Goal: Task Accomplishment & Management: Use online tool/utility

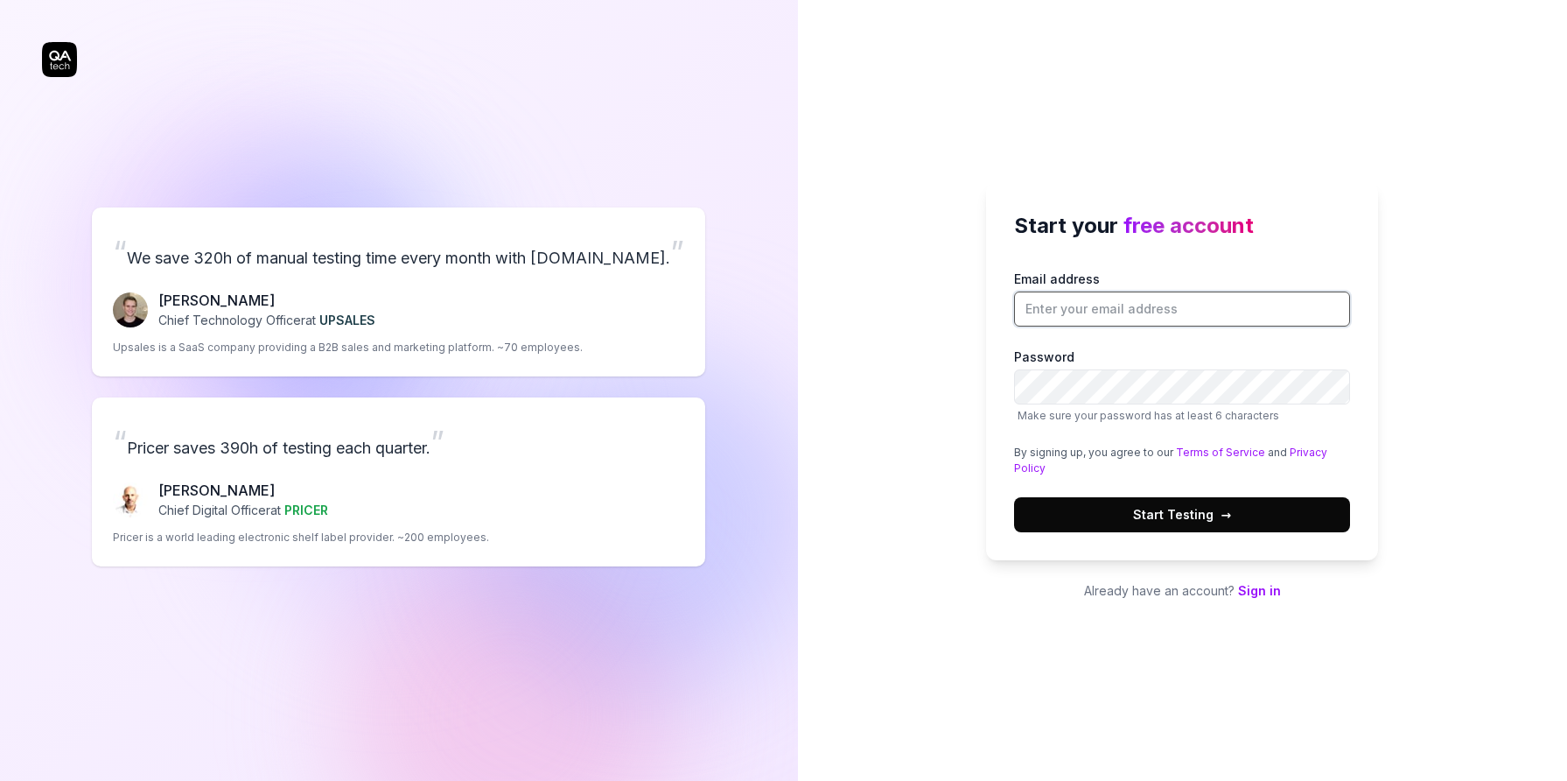
click at [1046, 316] on input "Email address" at bounding box center [1182, 308] width 336 height 35
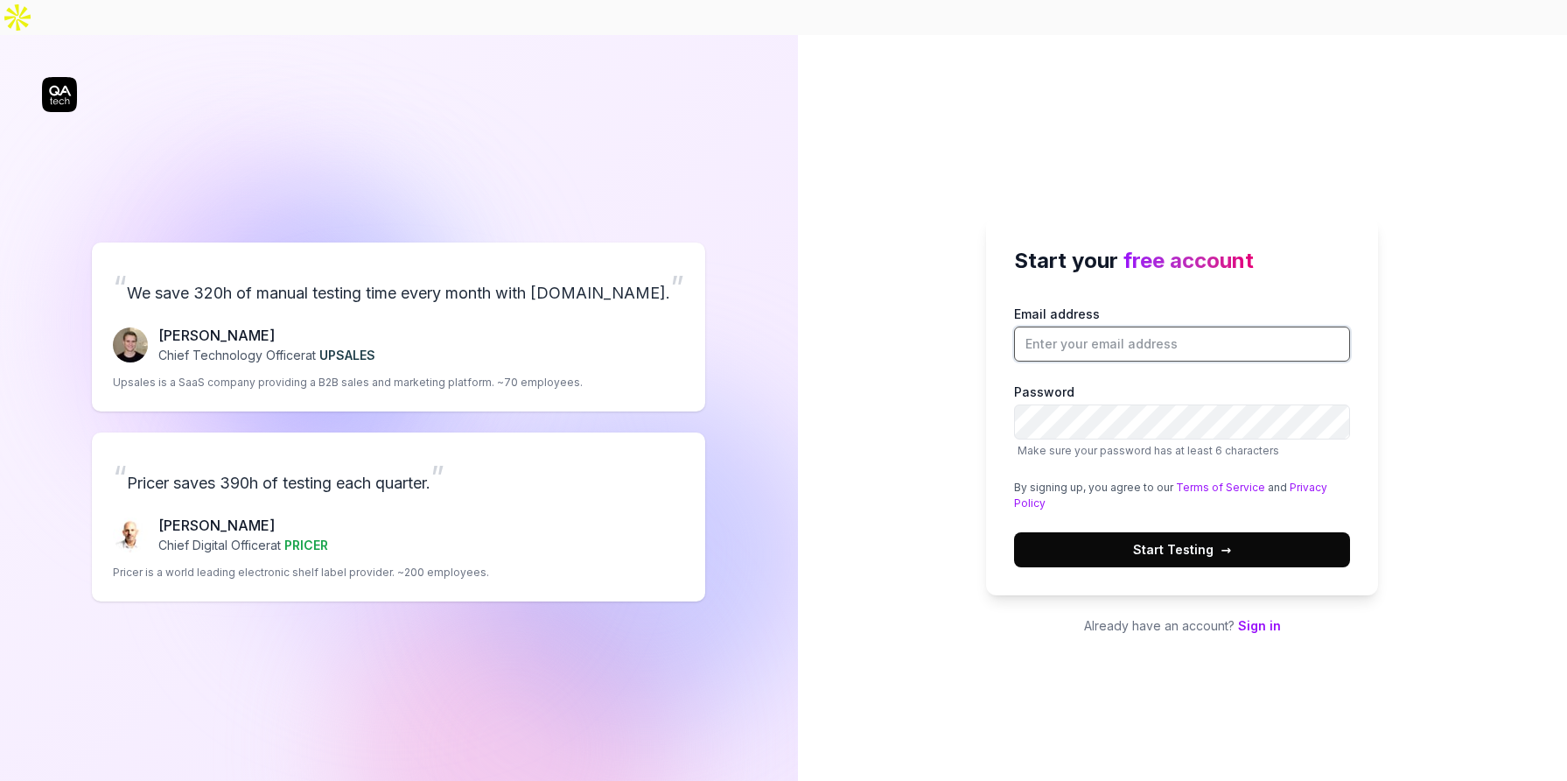
type input "[EMAIL_ADDRESS][DOMAIN_NAME]"
click at [1204, 540] on span "Start Testing →" at bounding box center [1182, 549] width 98 height 18
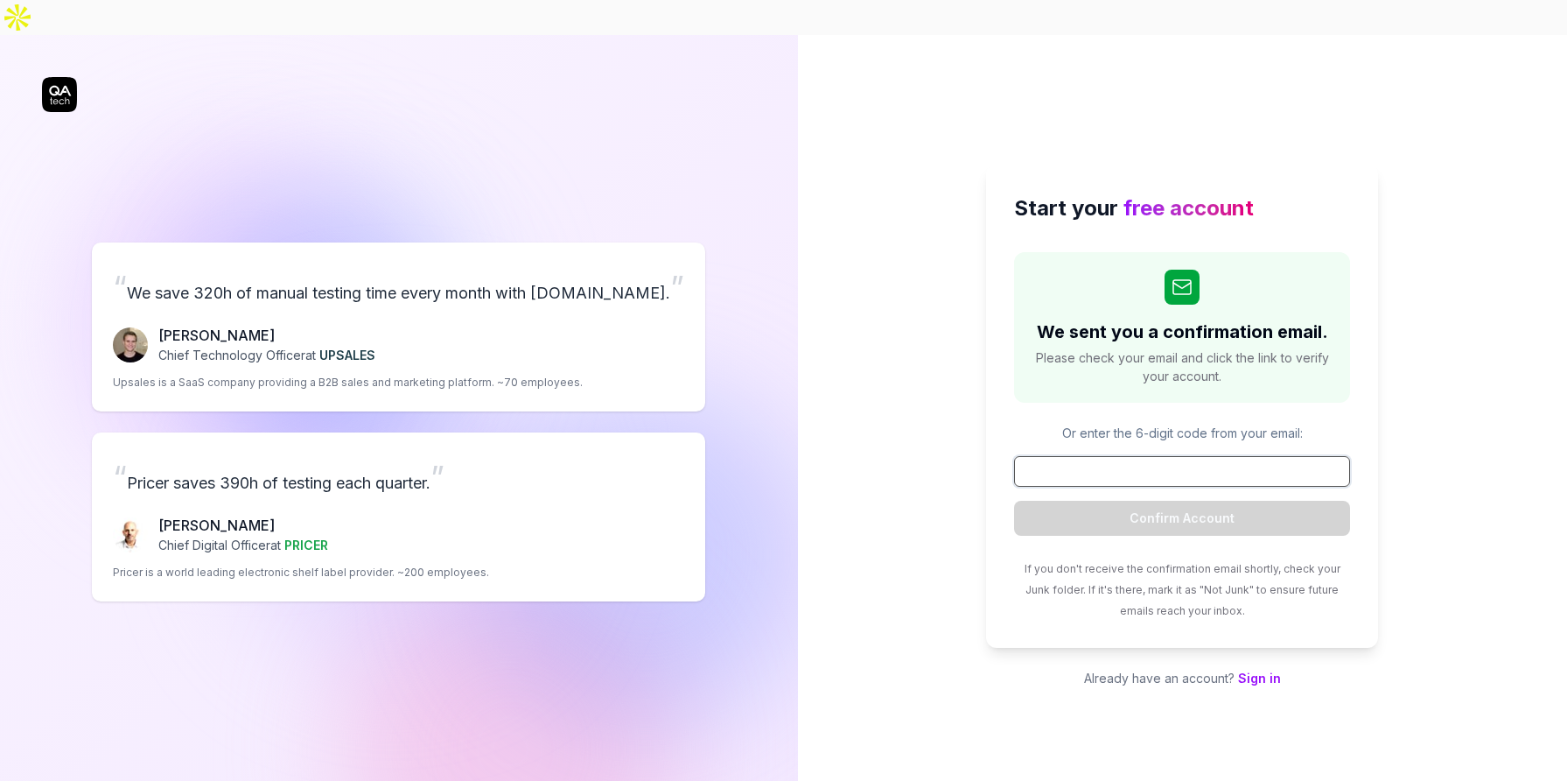
paste input "259721"
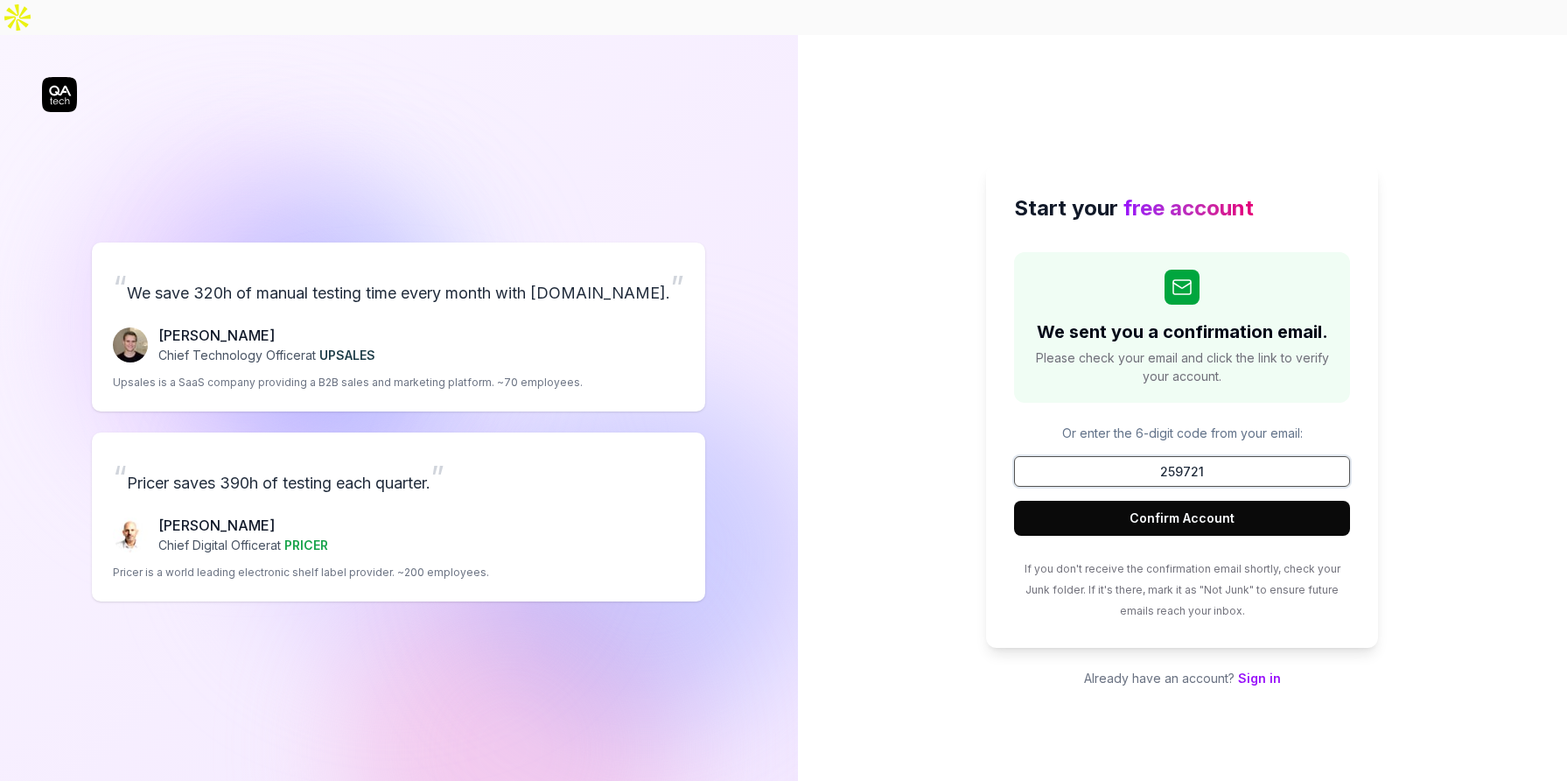
click at [1183, 456] on input "259721" at bounding box center [1182, 471] width 336 height 31
type input "259721"
click at [1209, 501] on button "Confirm Account" at bounding box center [1182, 518] width 336 height 35
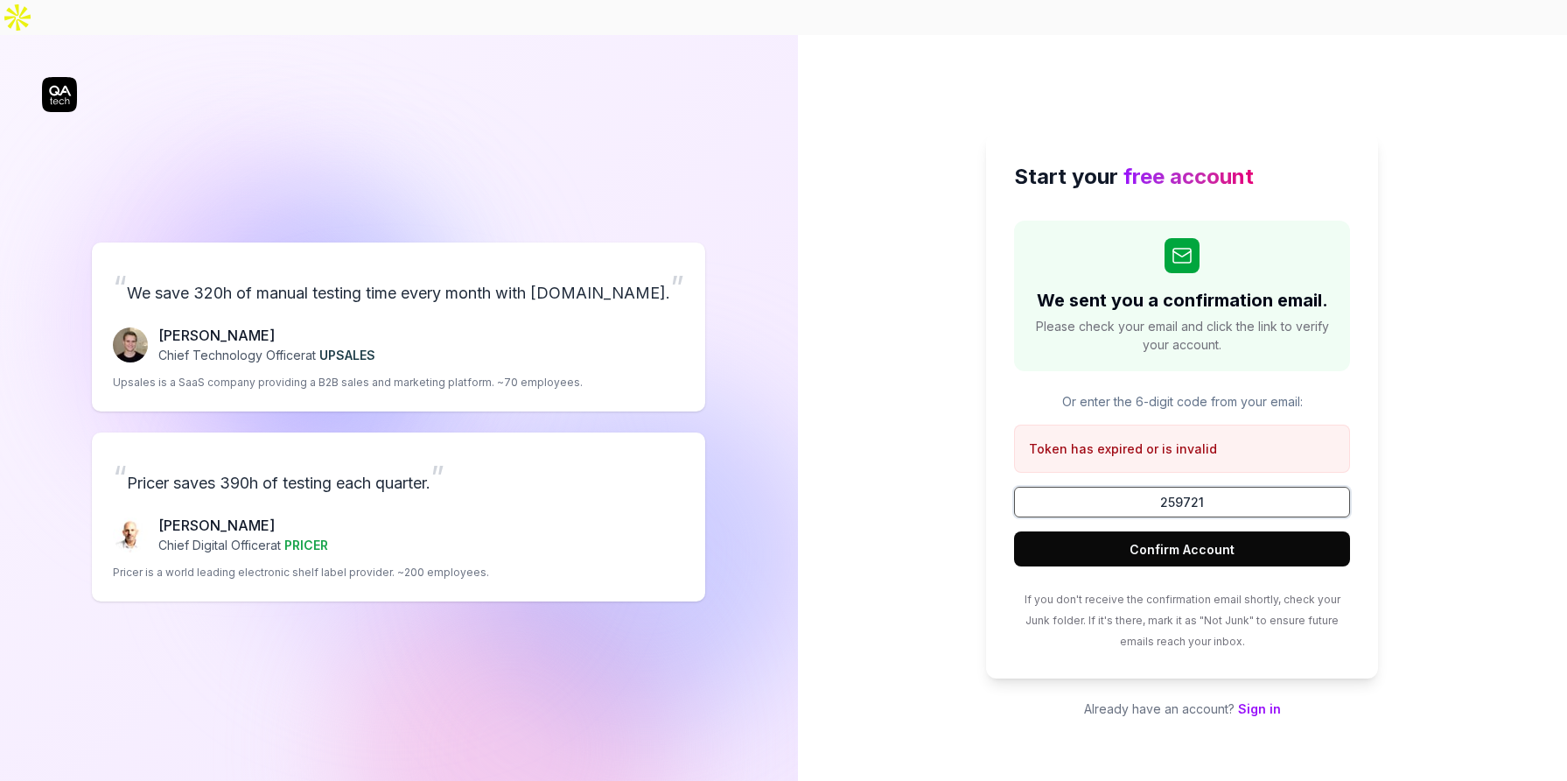
click at [1209, 487] on input "259721" at bounding box center [1182, 502] width 336 height 31
drag, startPoint x: 1211, startPoint y: 462, endPoint x: 1088, endPoint y: 473, distance: 123.8
click at [1088, 487] on input "259721" at bounding box center [1182, 502] width 336 height 31
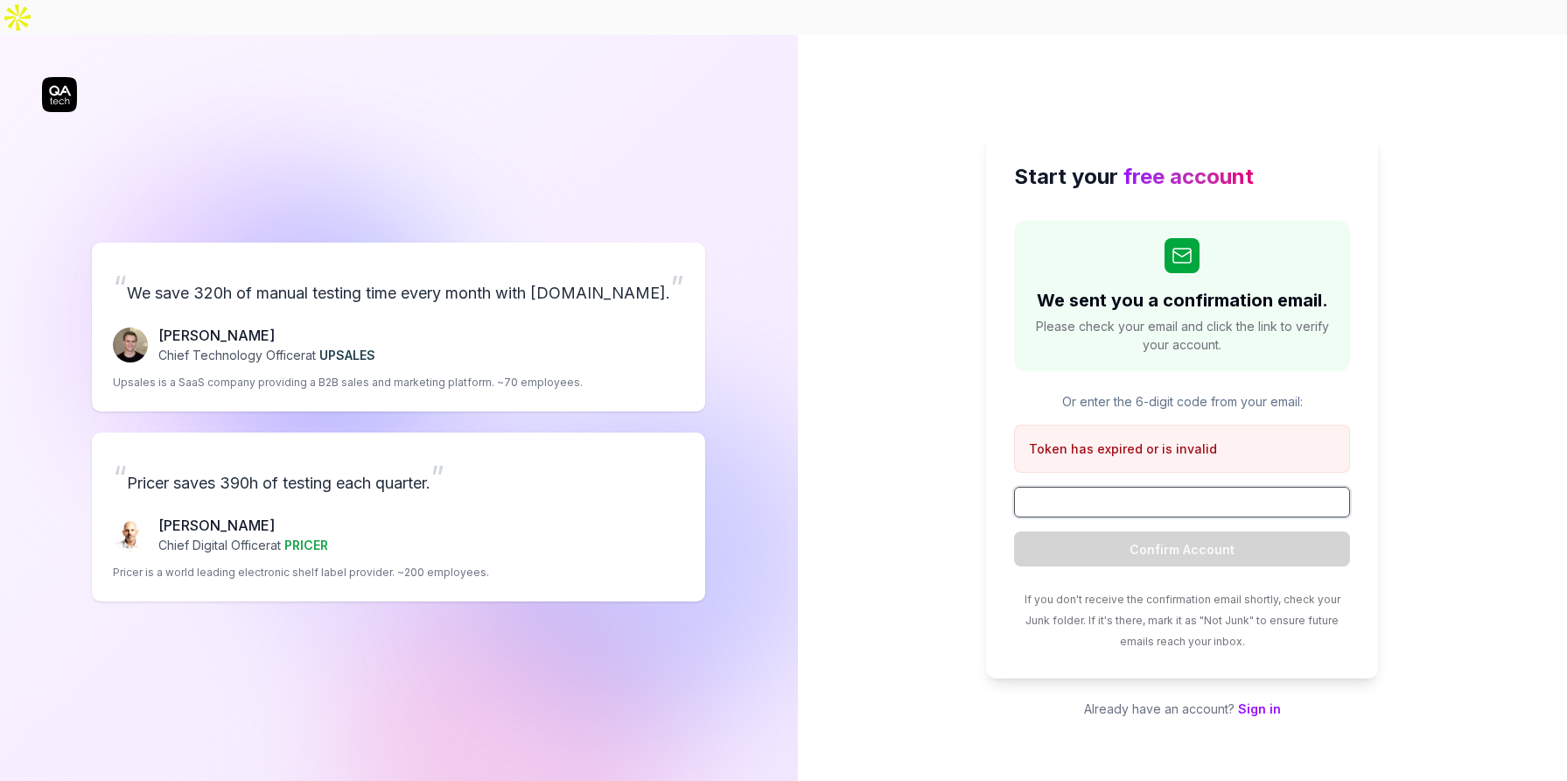
paste input "259721"
type input "259721"
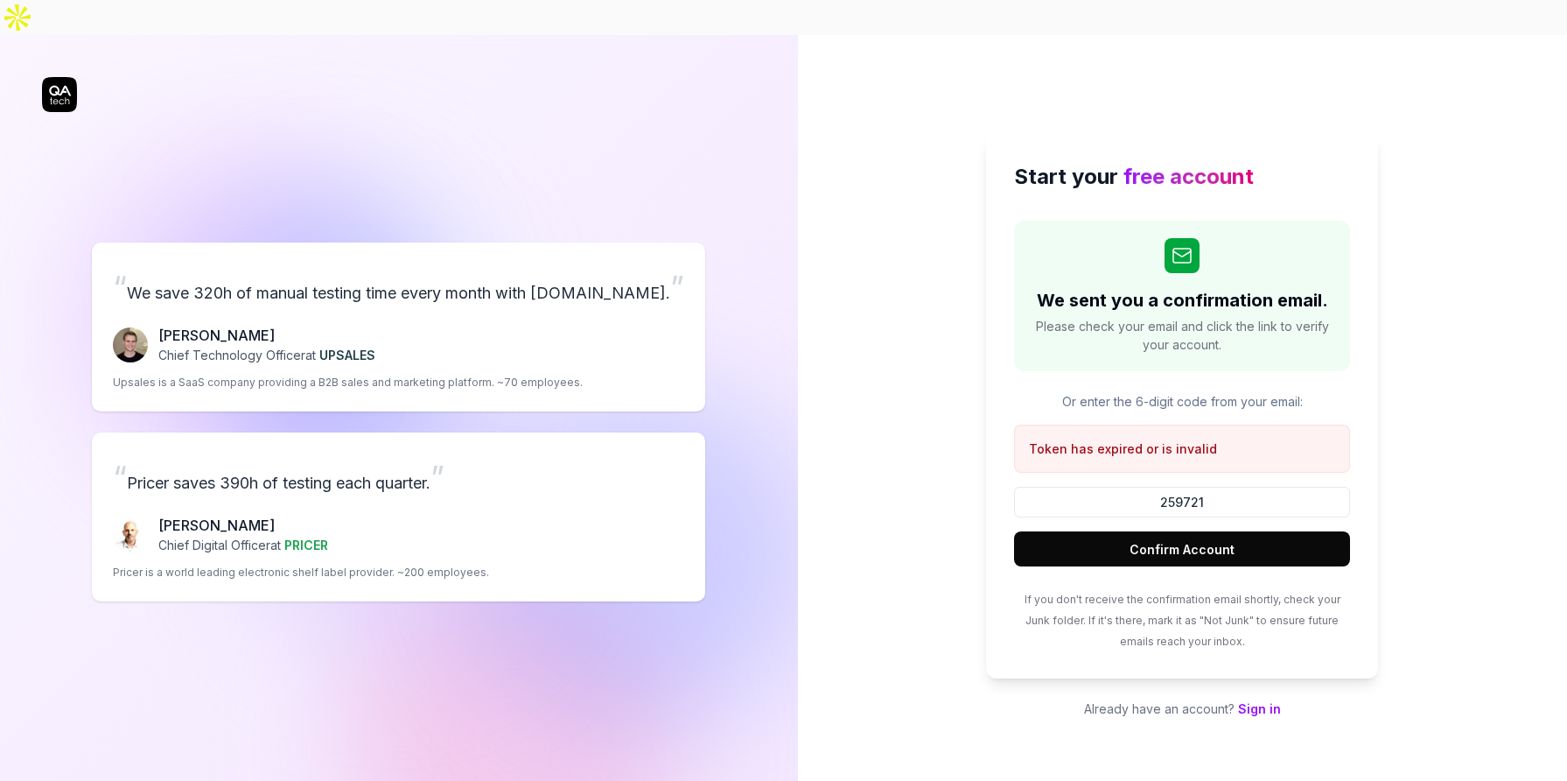
click at [1153, 531] on button "Confirm Account" at bounding box center [1182, 548] width 336 height 35
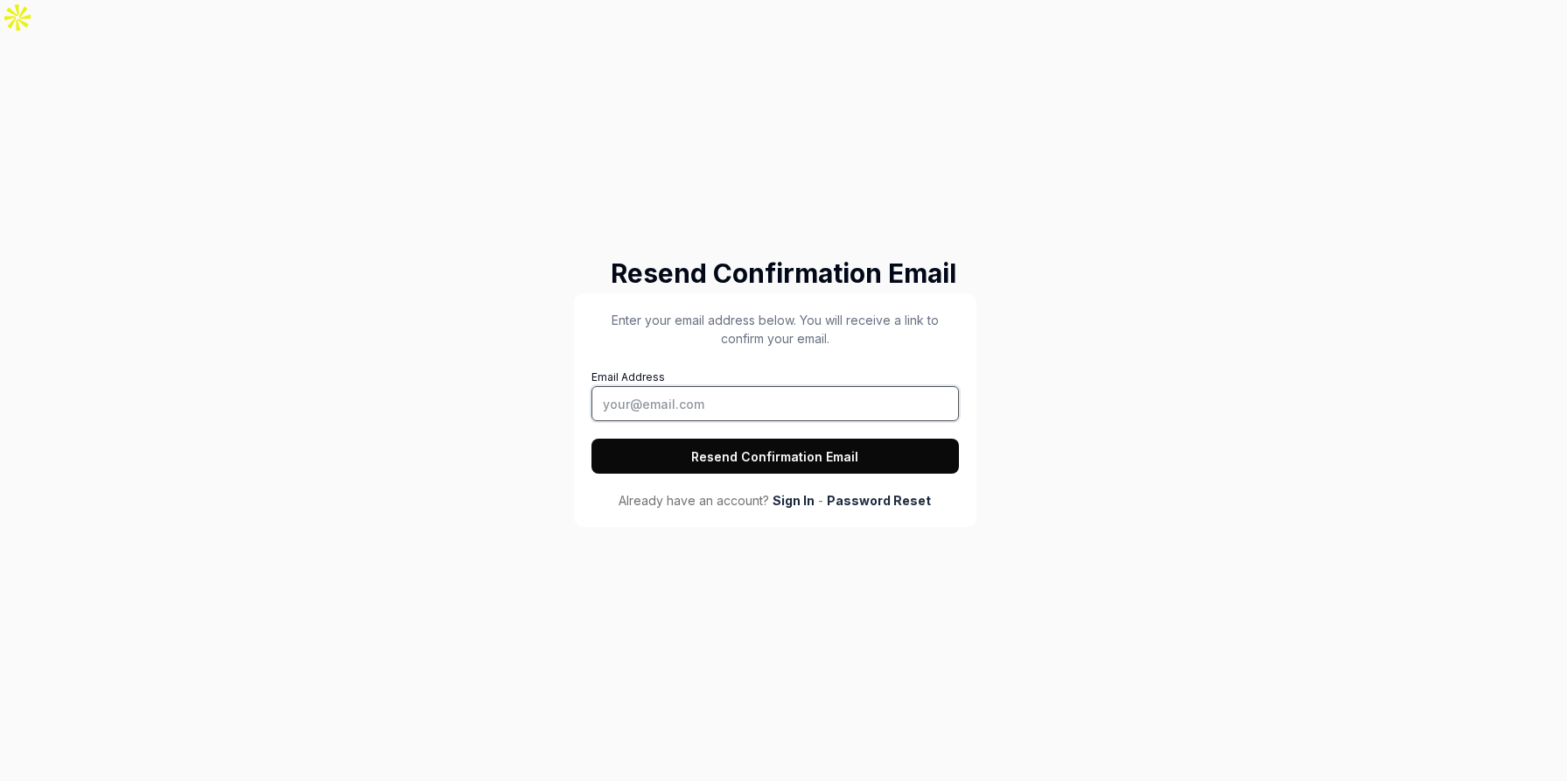
click at [750, 400] on input "Email Address" at bounding box center [776, 403] width 368 height 35
type input "paviamrita@gmail.com"
click at [757, 459] on button "Resend Confirmation Email" at bounding box center [776, 455] width 368 height 35
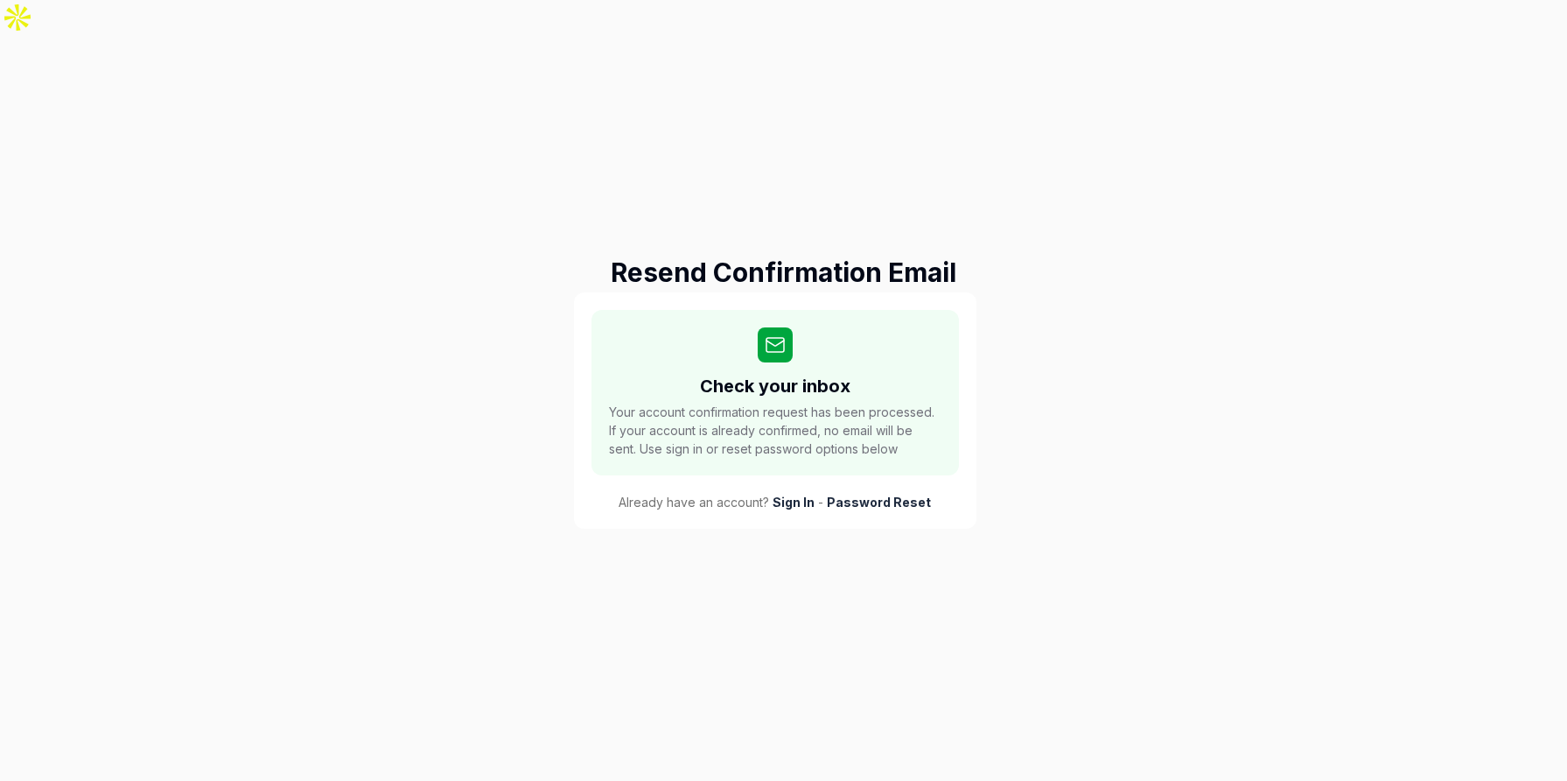
click at [815, 505] on link "Sign In" at bounding box center [794, 502] width 42 height 18
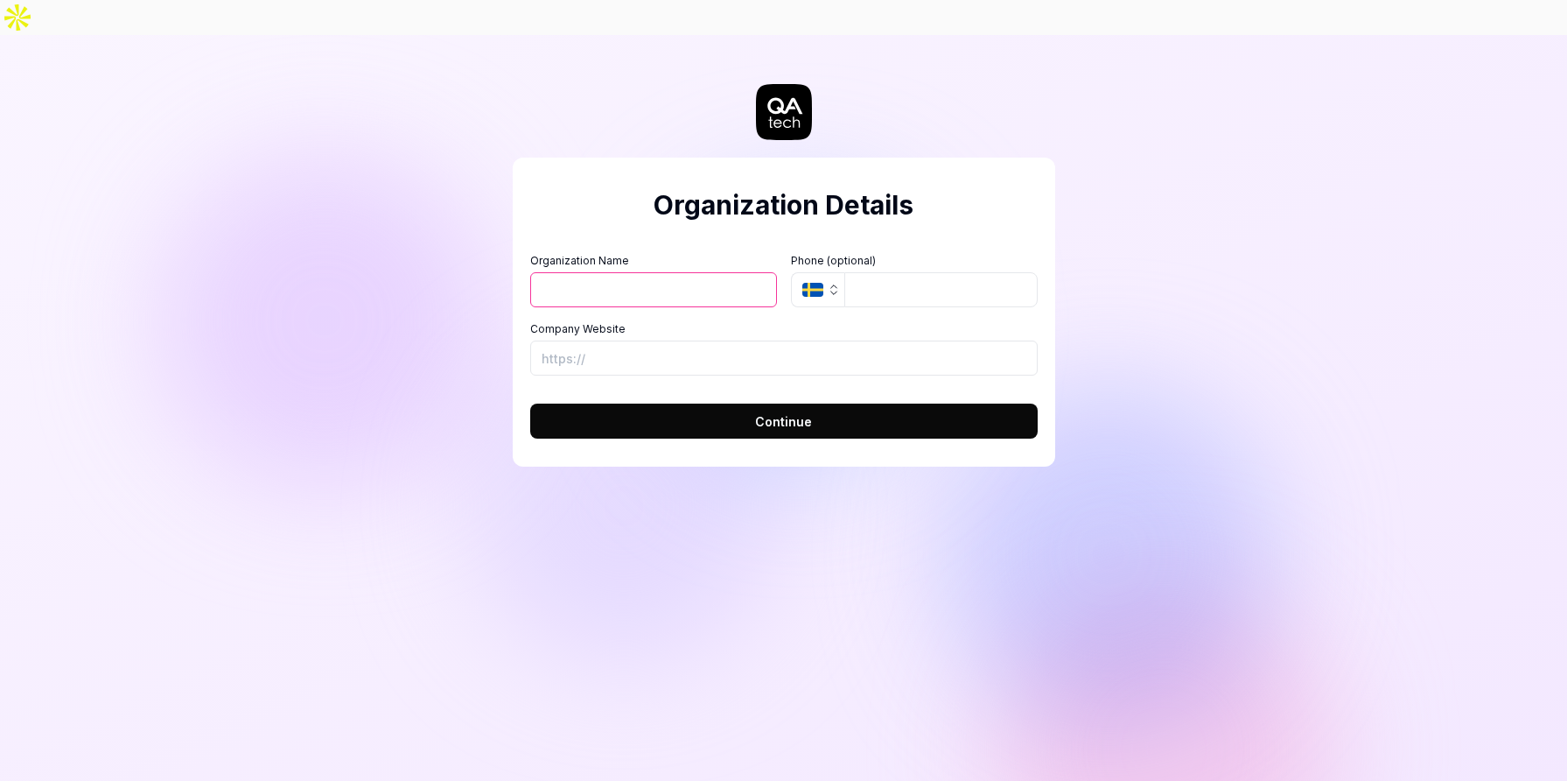
click at [645, 272] on input "Organization Name" at bounding box center [653, 289] width 247 height 35
type input "bb"
click at [844, 344] on form "Organization Name bb Organization Logo (Square minimum 256x256px) Click to uplo…" at bounding box center [784, 340] width 508 height 196
click at [826, 340] on input "Company Website" at bounding box center [784, 357] width 508 height 35
type input "[URL][DOMAIN_NAME]"
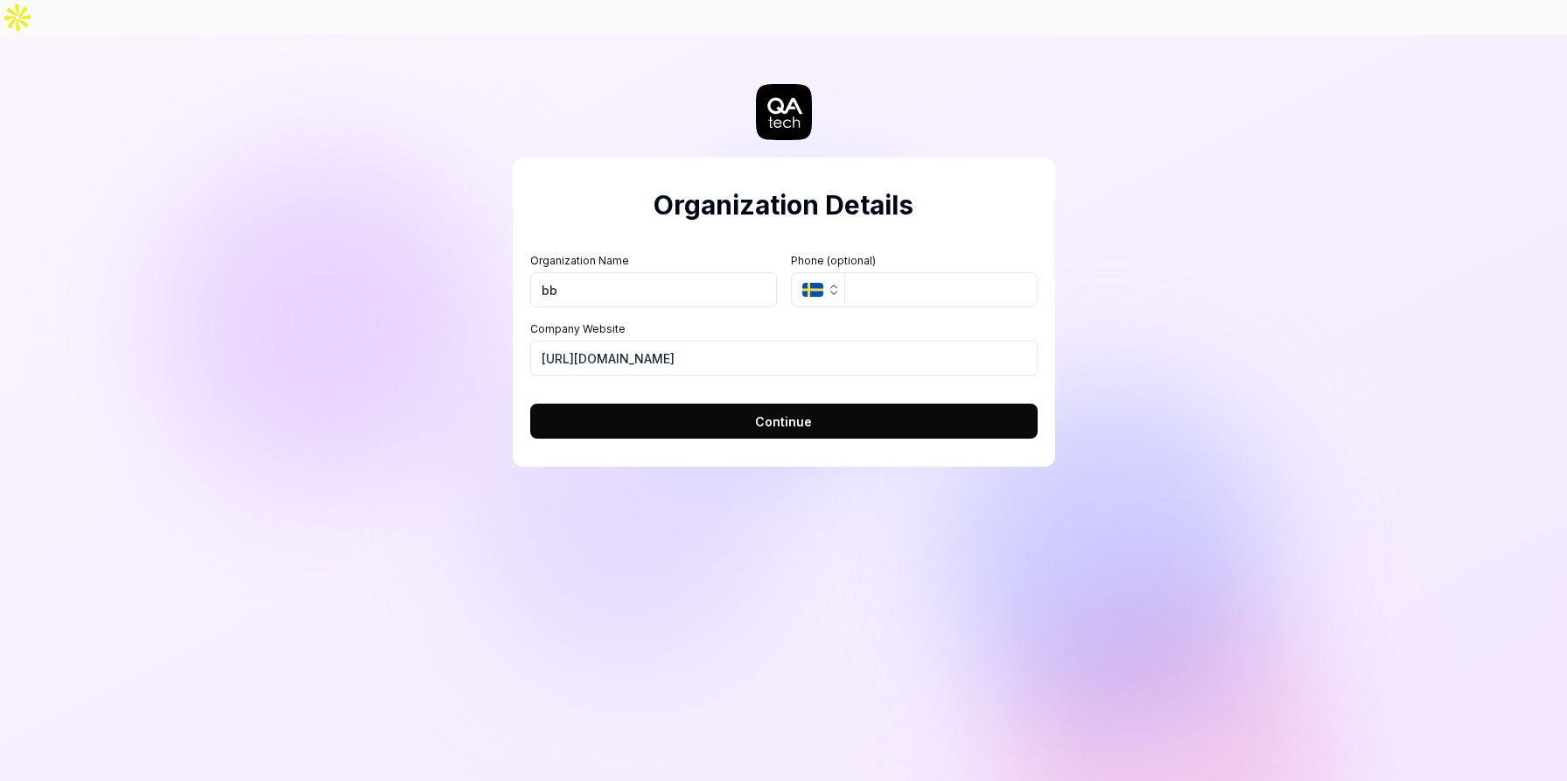
click at [771, 412] on span "Continue" at bounding box center [783, 421] width 57 height 18
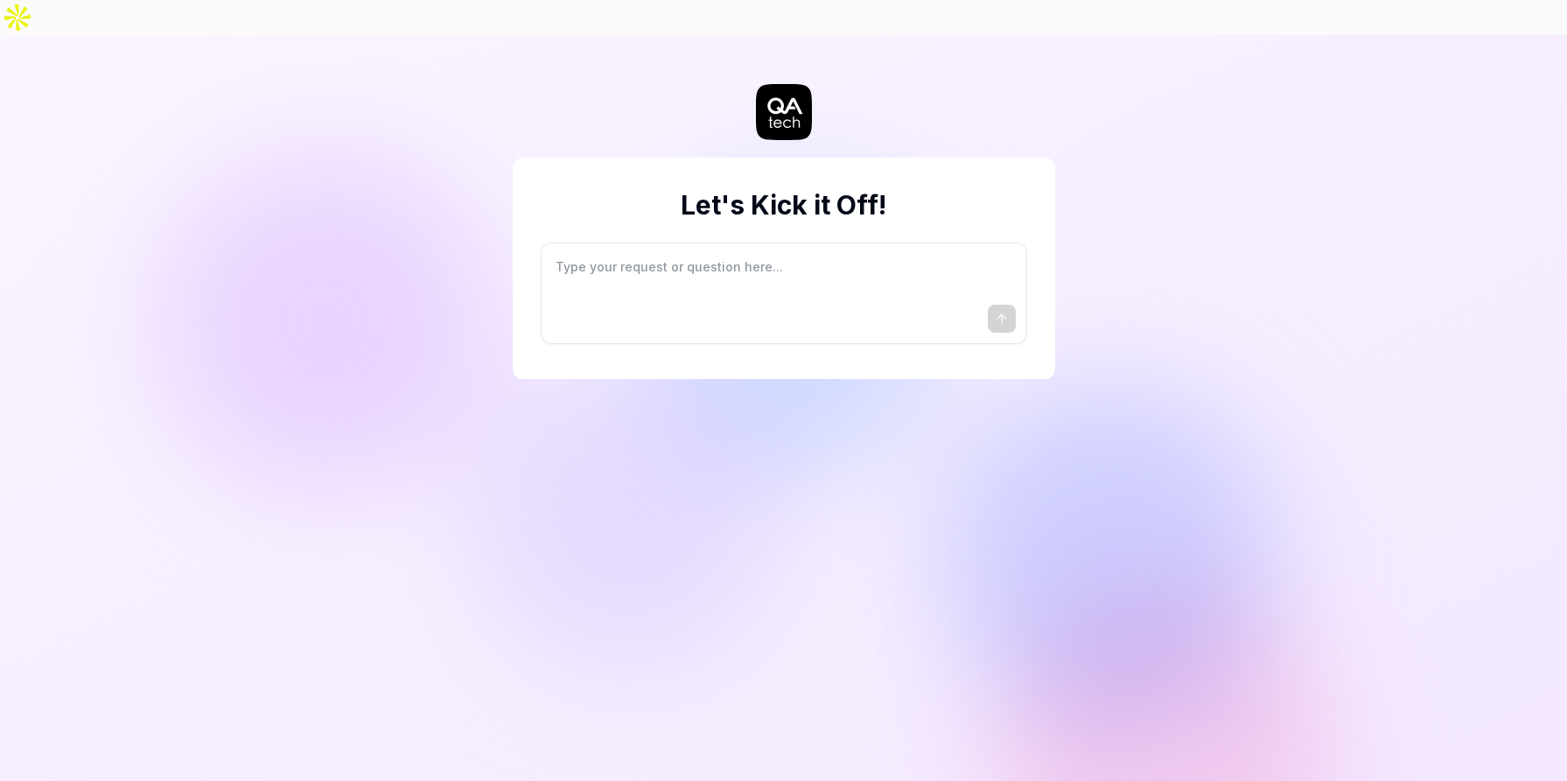
type textarea "*"
type textarea "I"
type textarea "*"
type textarea "I"
type textarea "*"
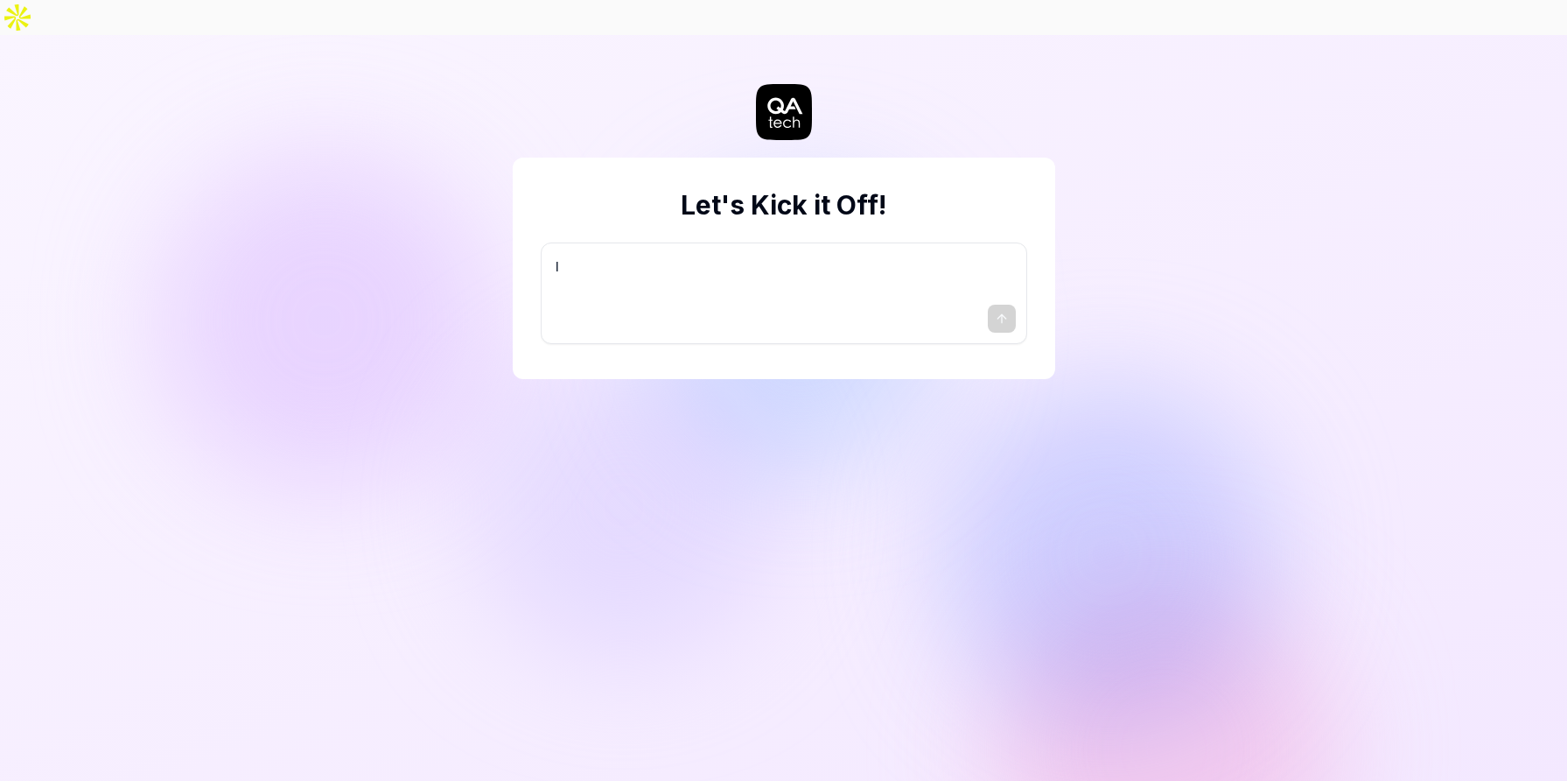
type textarea "I w"
type textarea "*"
type textarea "I wa"
type textarea "*"
type textarea "I wan"
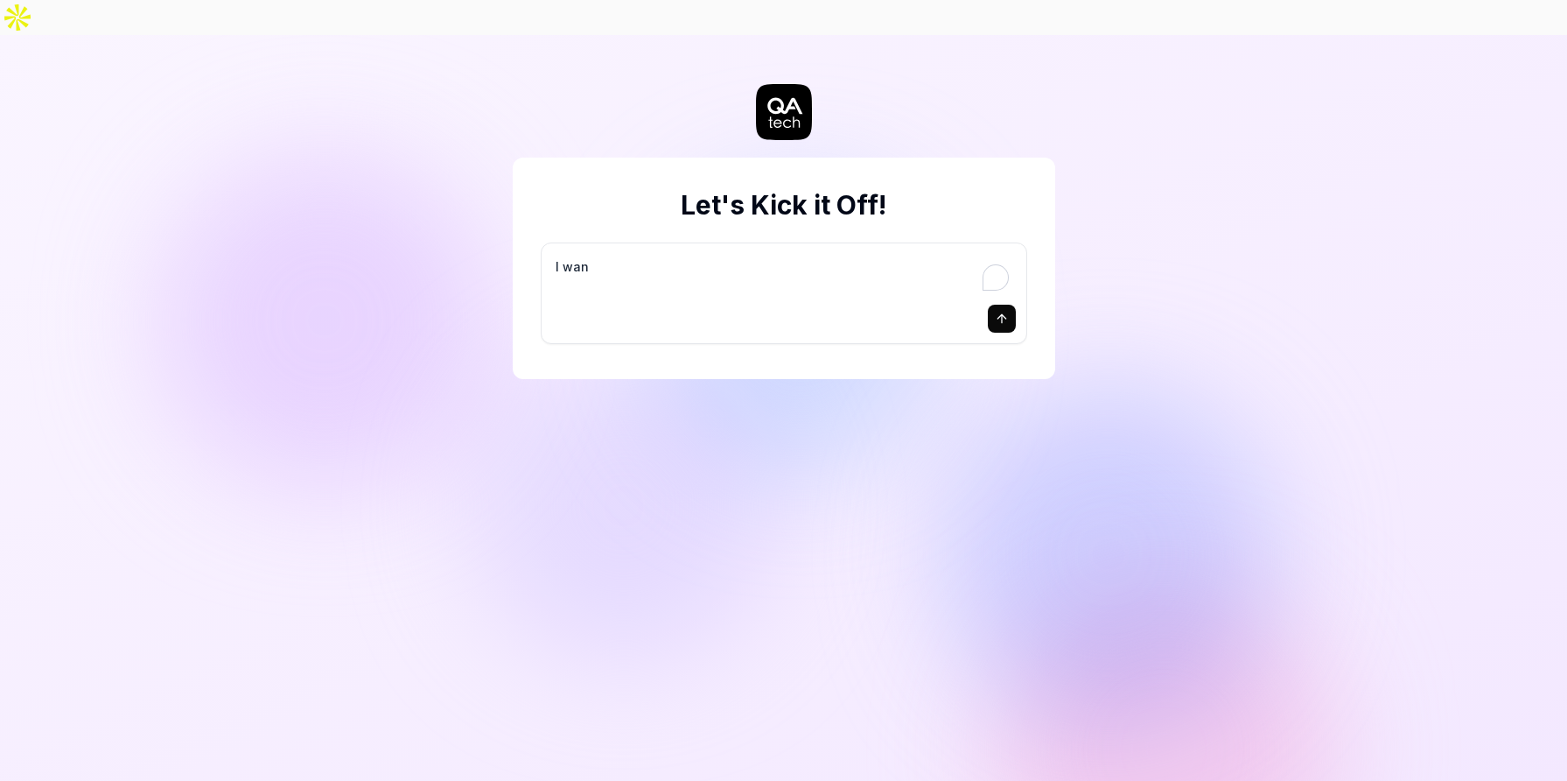
type textarea "*"
type textarea "I want"
type textarea "*"
type textarea "I want"
type textarea "*"
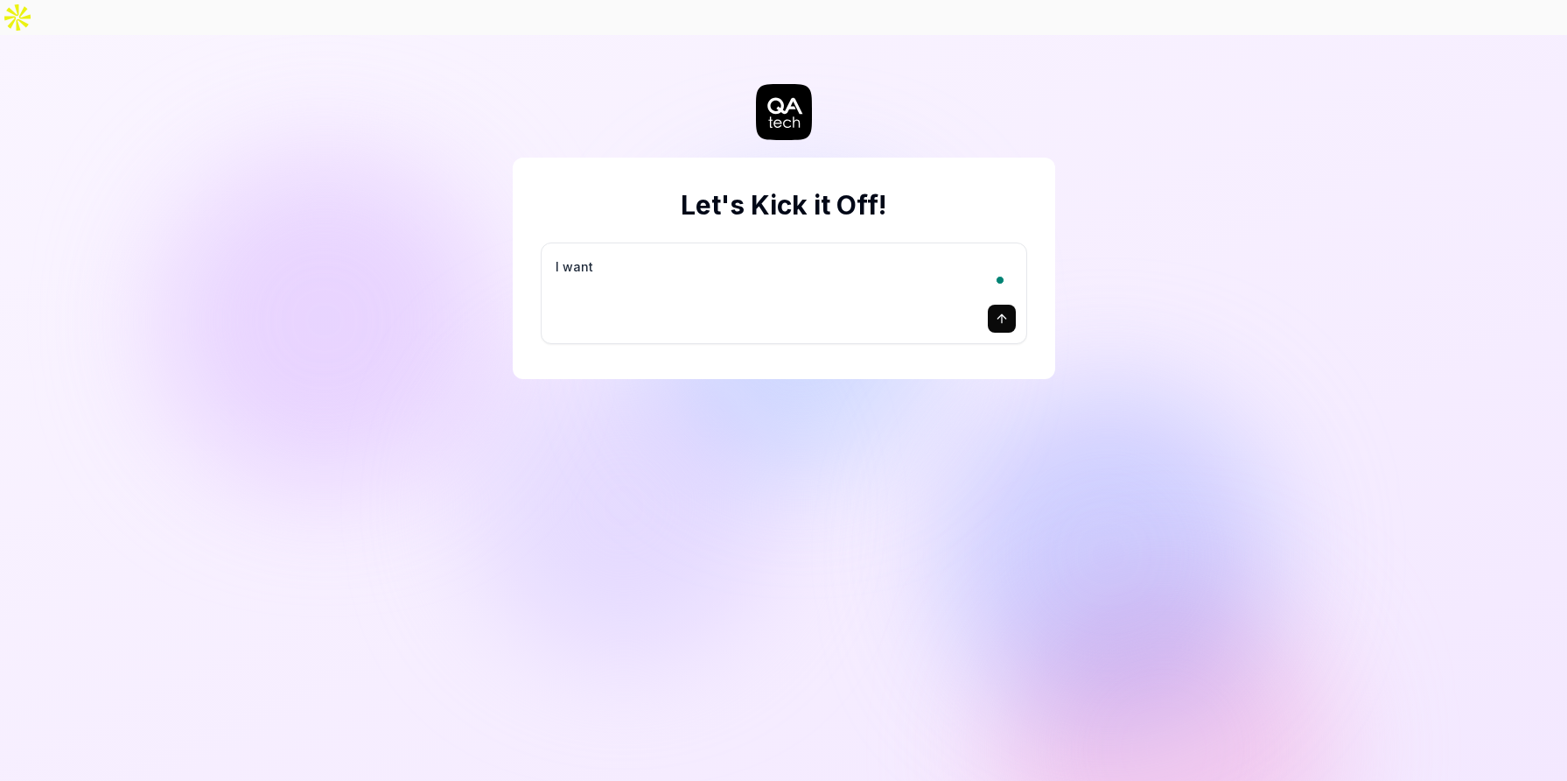
type textarea "I want a"
type textarea "*"
type textarea "I want a"
type textarea "*"
type textarea "I want a g"
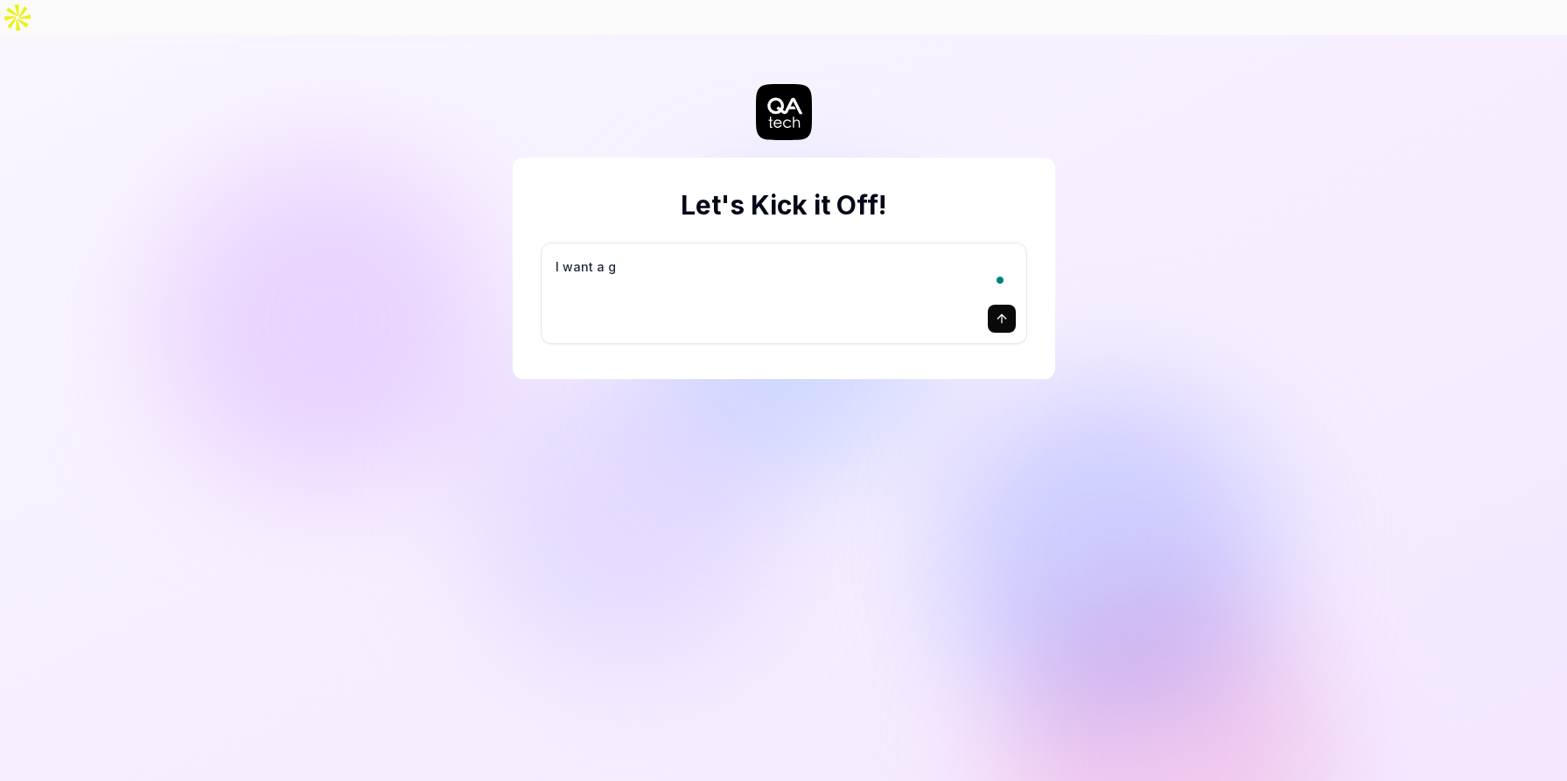
type textarea "*"
type textarea "I want a go"
type textarea "*"
type textarea "I want a goo"
type textarea "*"
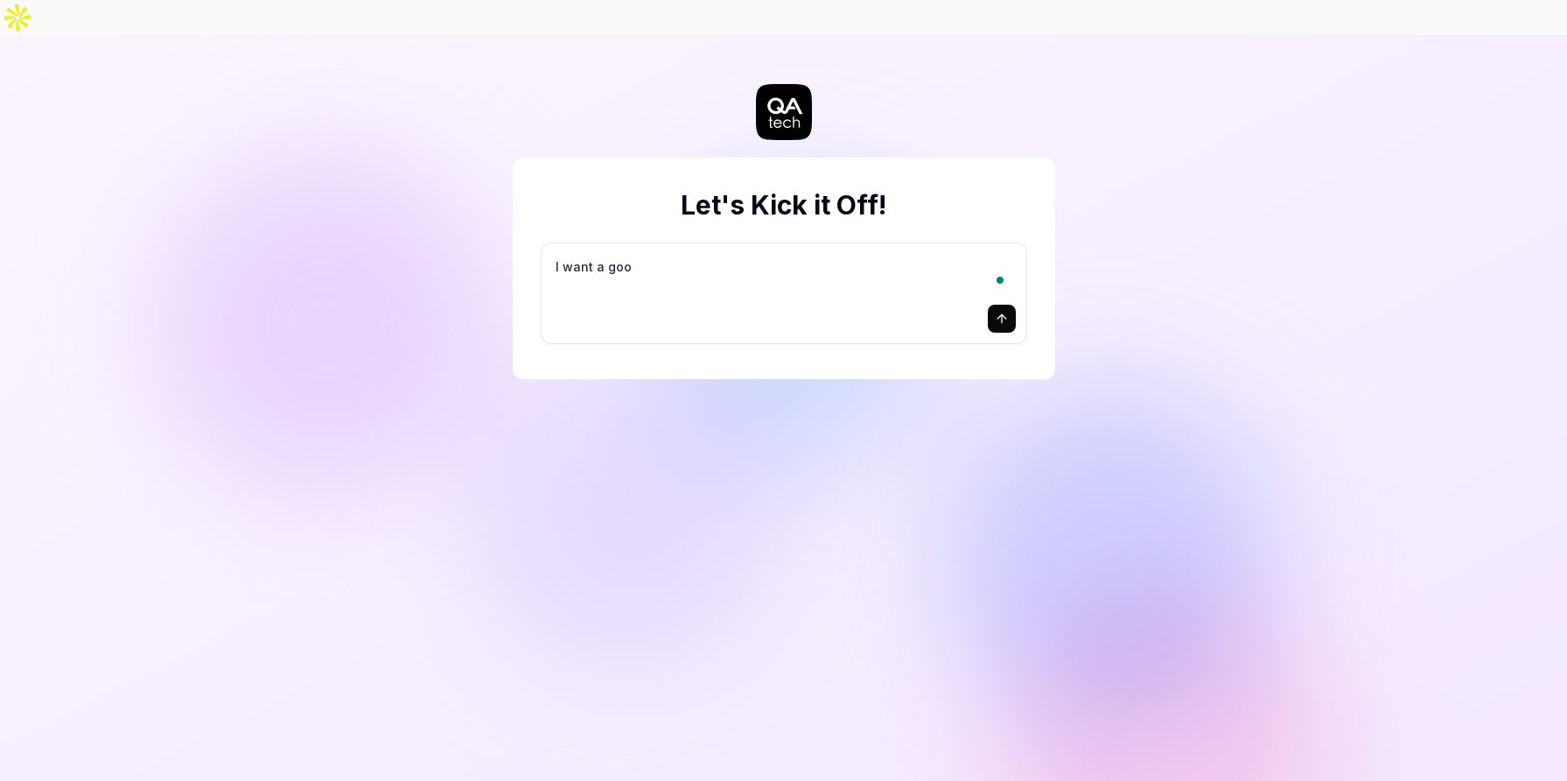
type textarea "I want a good"
type textarea "*"
type textarea "I want a good"
type textarea "*"
type textarea "I want a good t"
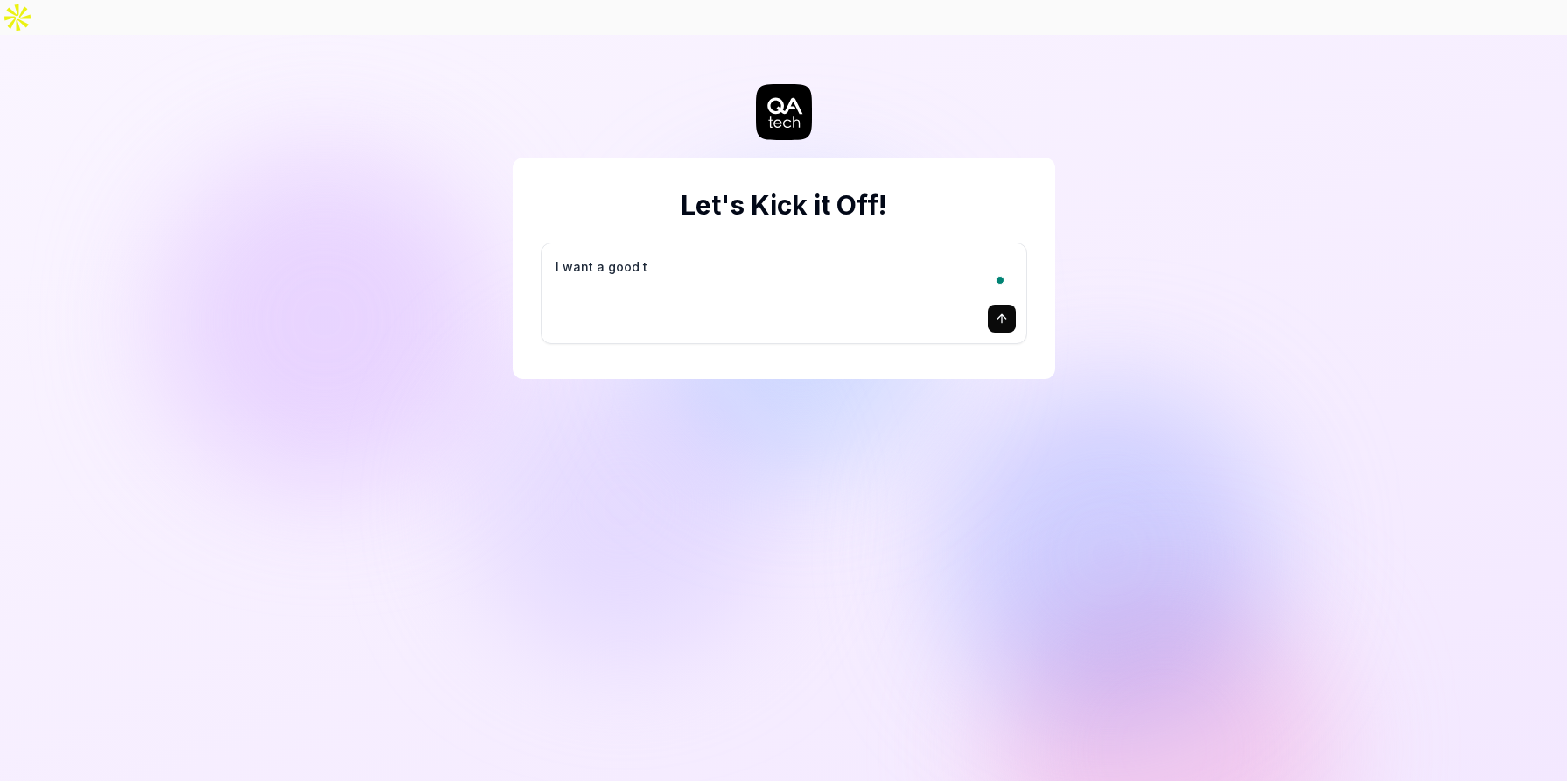
type textarea "*"
type textarea "I want a good te"
type textarea "*"
type textarea "I want a good tes"
type textarea "*"
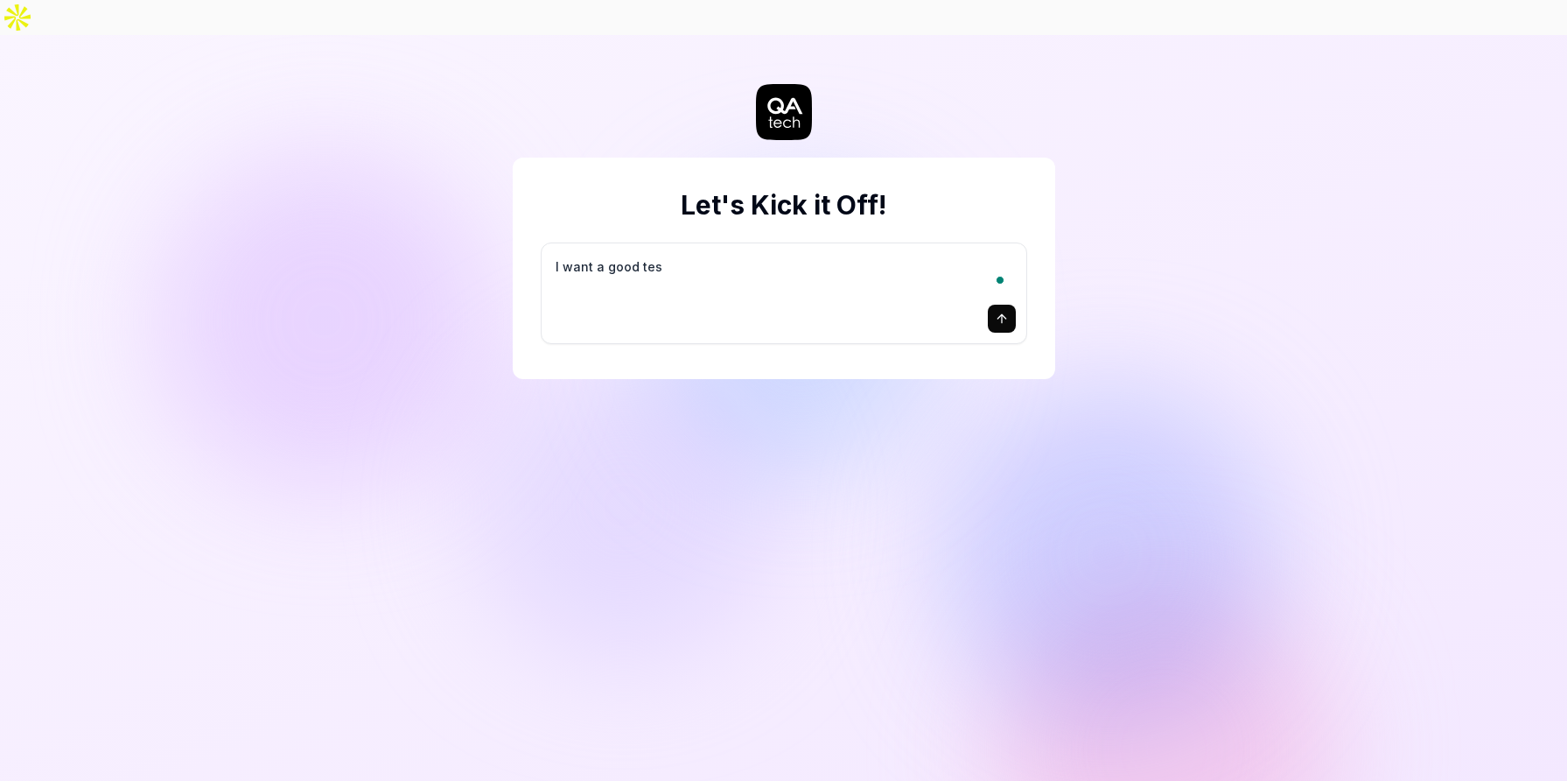
type textarea "I want a good test"
type textarea "*"
type textarea "I want a good test"
type textarea "*"
type textarea "I want a good test s"
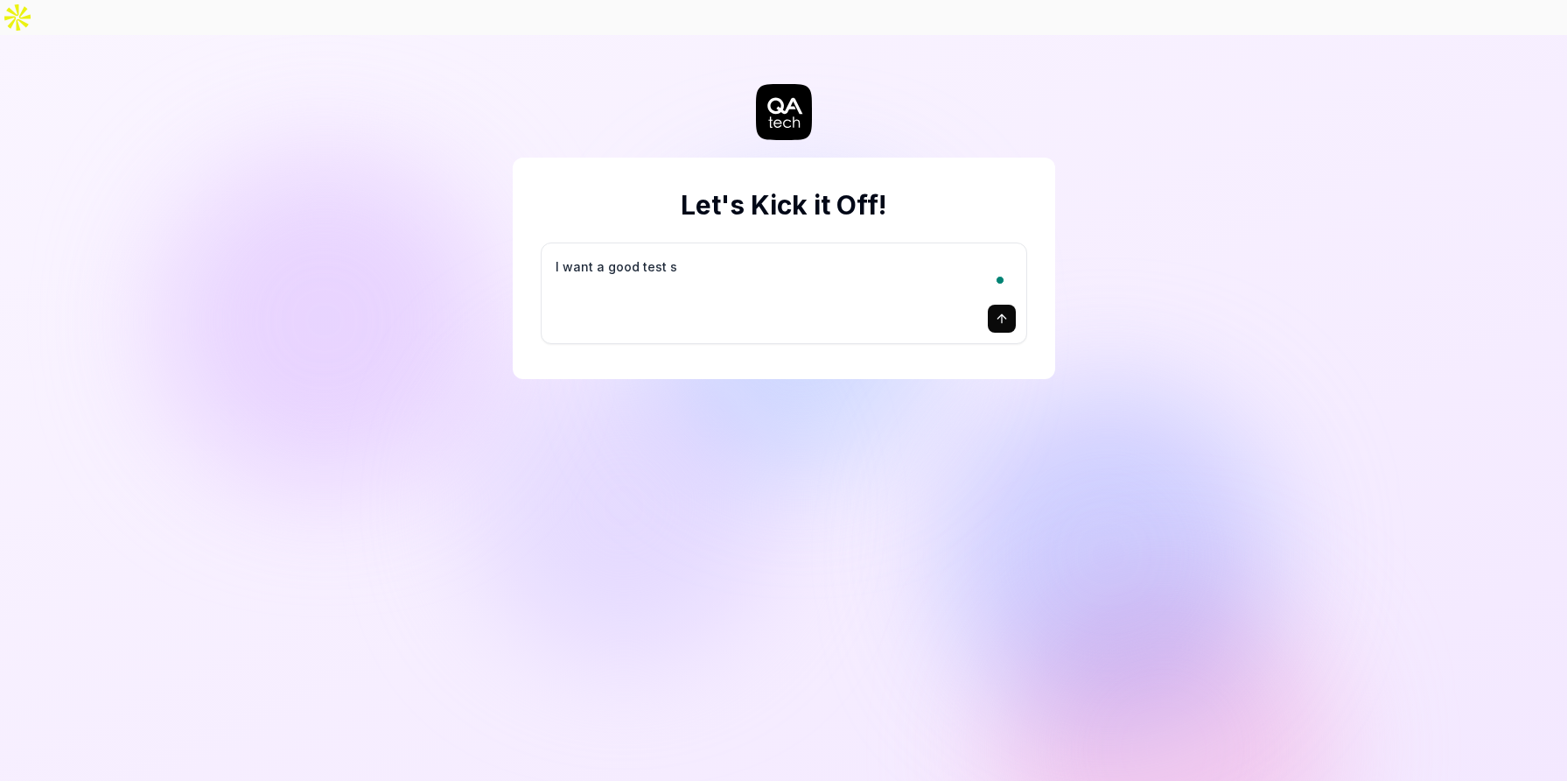
type textarea "*"
type textarea "I want a good test se"
type textarea "*"
type textarea "I want a good test set"
type textarea "*"
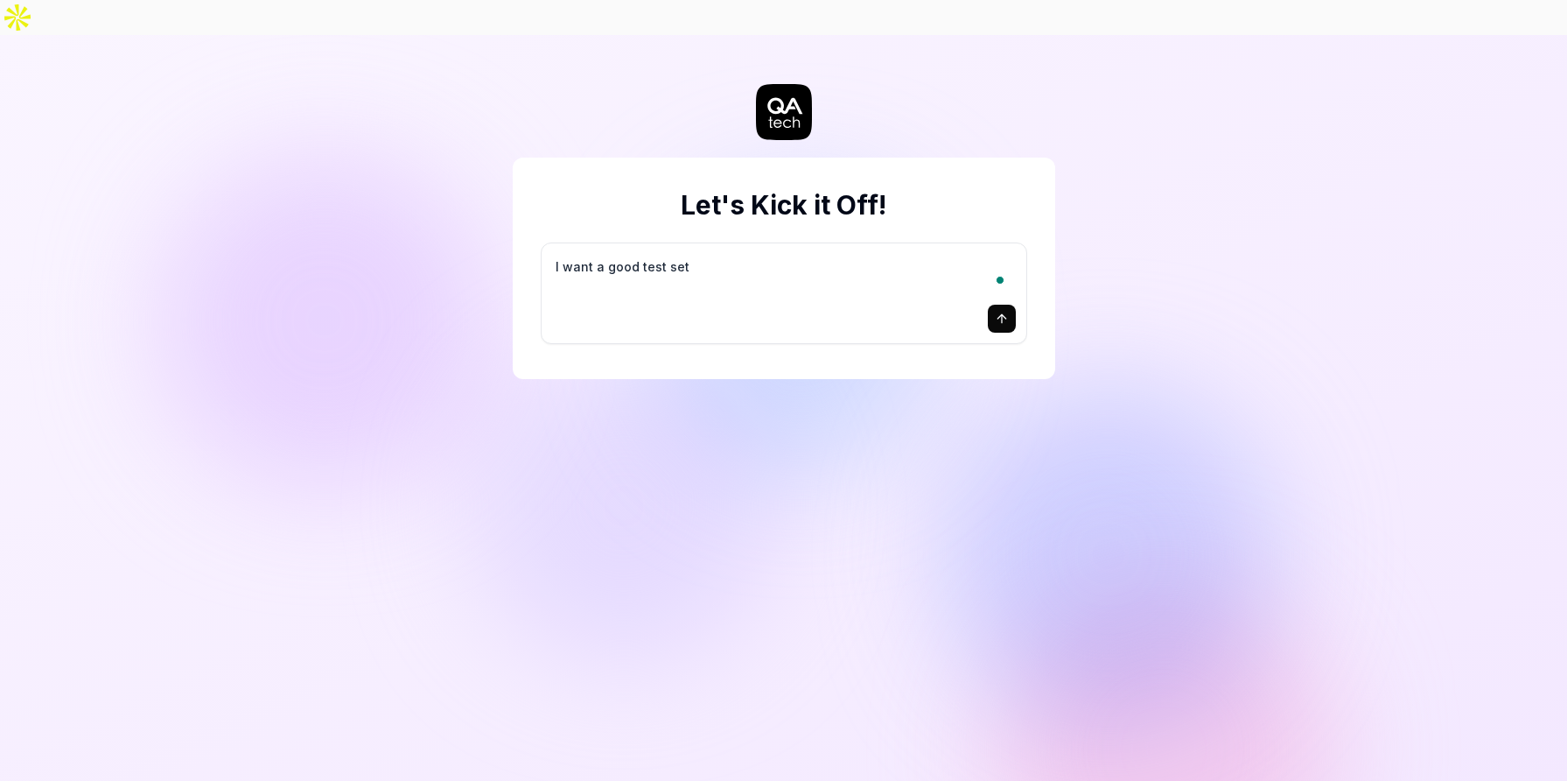
type textarea "I want a good test setu"
type textarea "*"
type textarea "I want a good test setup"
type textarea "*"
type textarea "I want a good test setup"
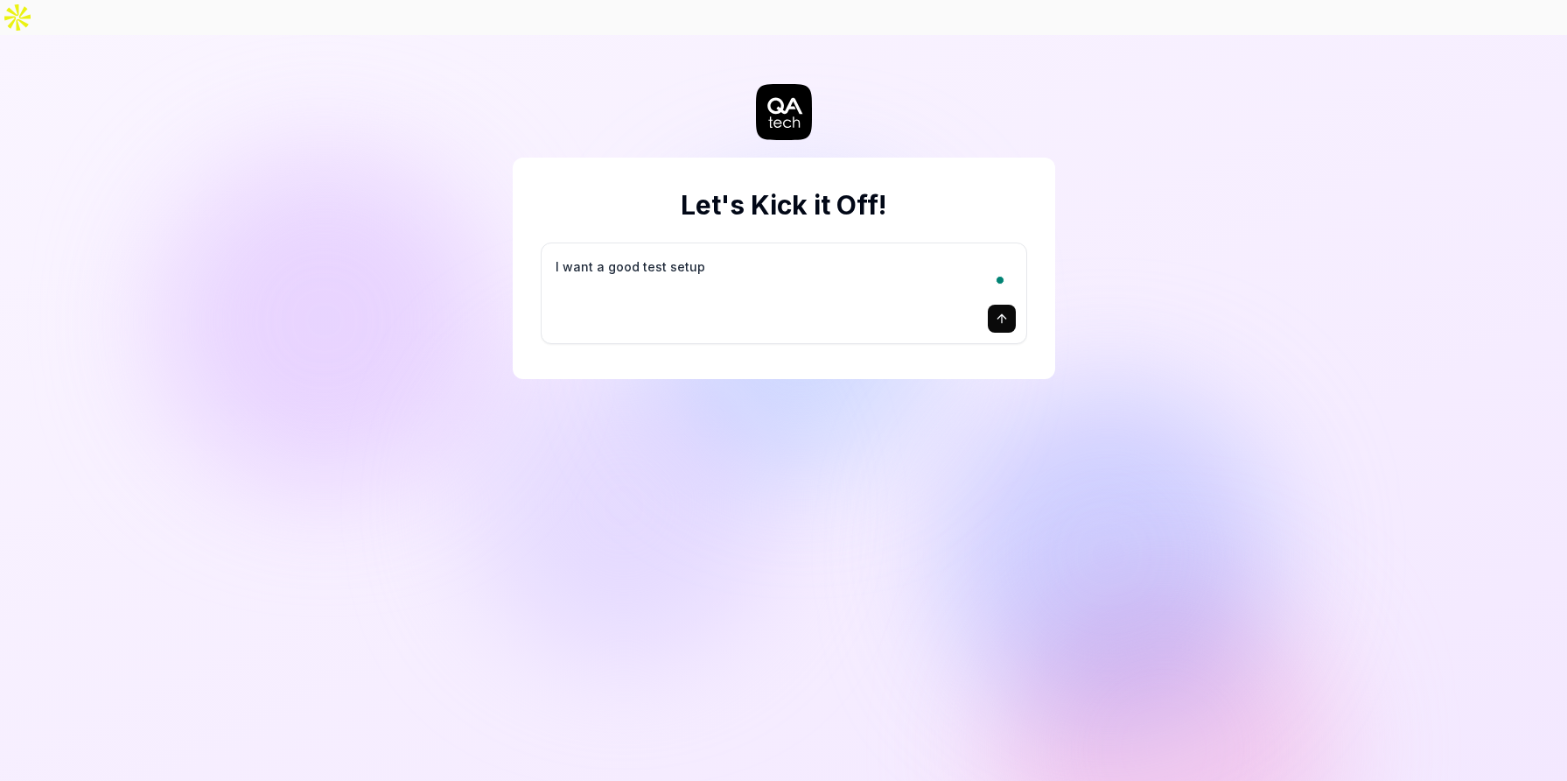
type textarea "*"
type textarea "I want a good test setup f"
type textarea "*"
type textarea "I want a good test setup fo"
type textarea "*"
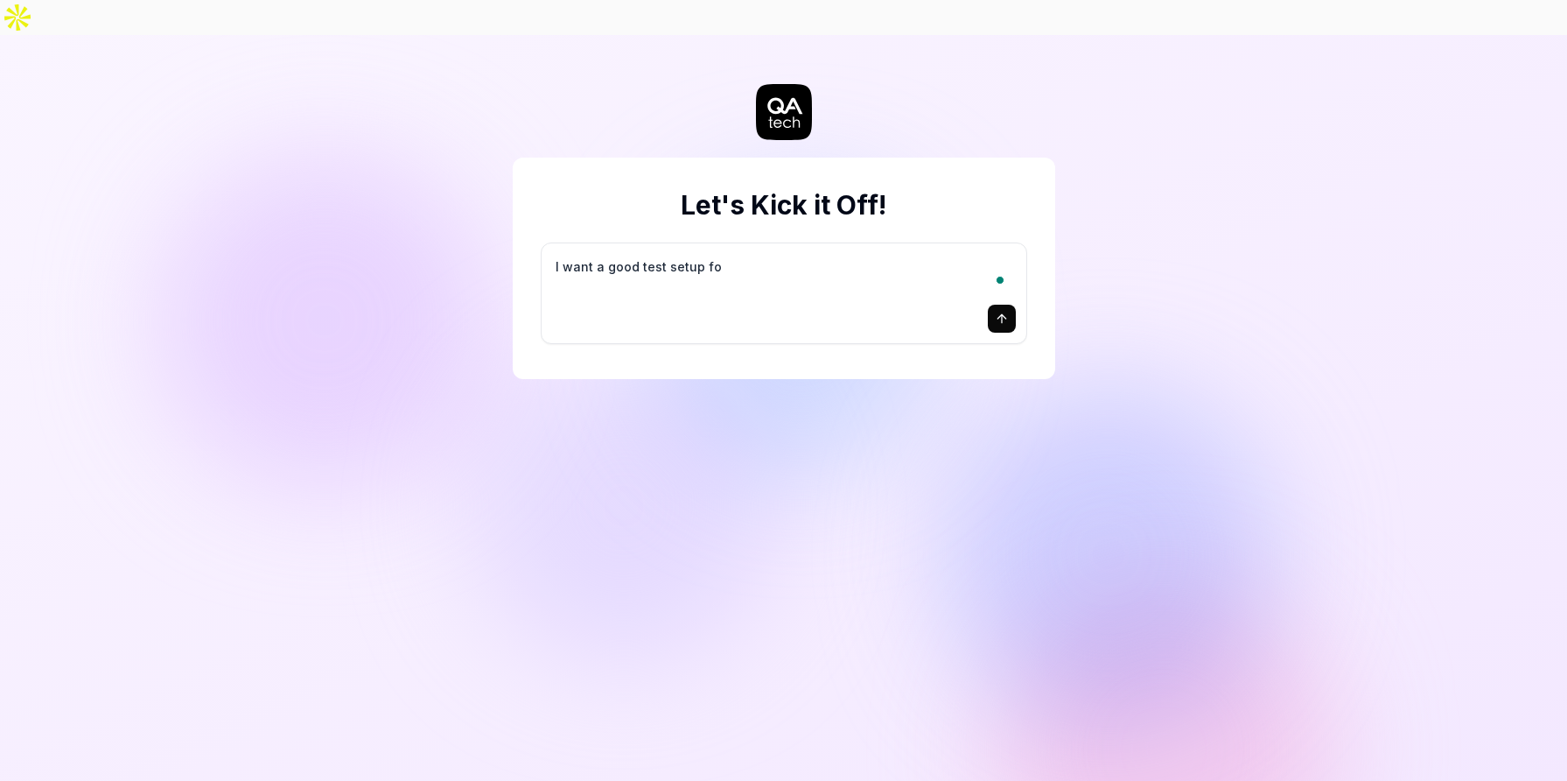
type textarea "I want a good test setup for"
type textarea "*"
type textarea "I want a good test setup for"
type textarea "*"
type textarea "I want a good test setup for m"
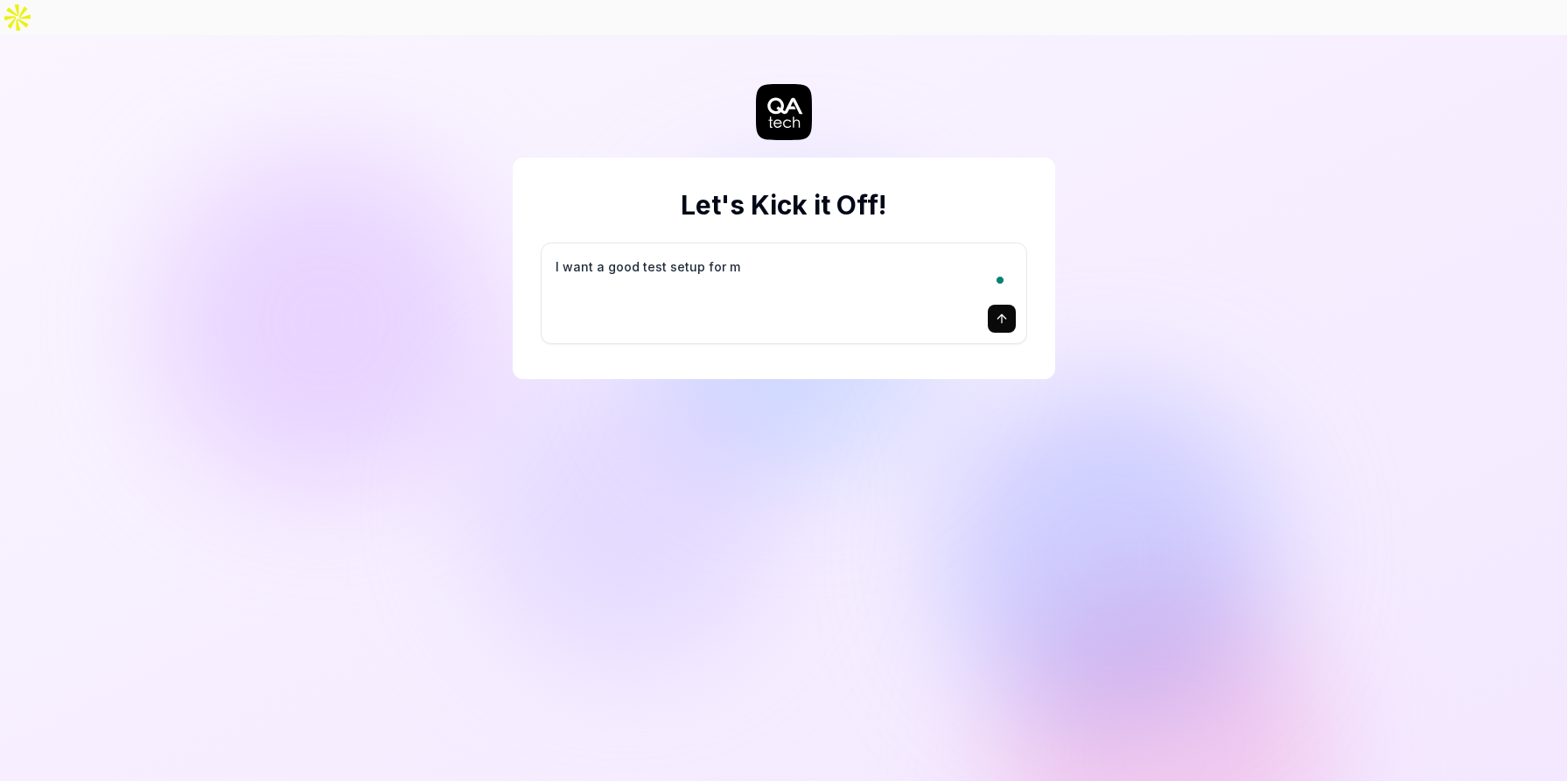
type textarea "*"
type textarea "I want a good test setup for my"
type textarea "*"
type textarea "I want a good test setup for my"
type textarea "*"
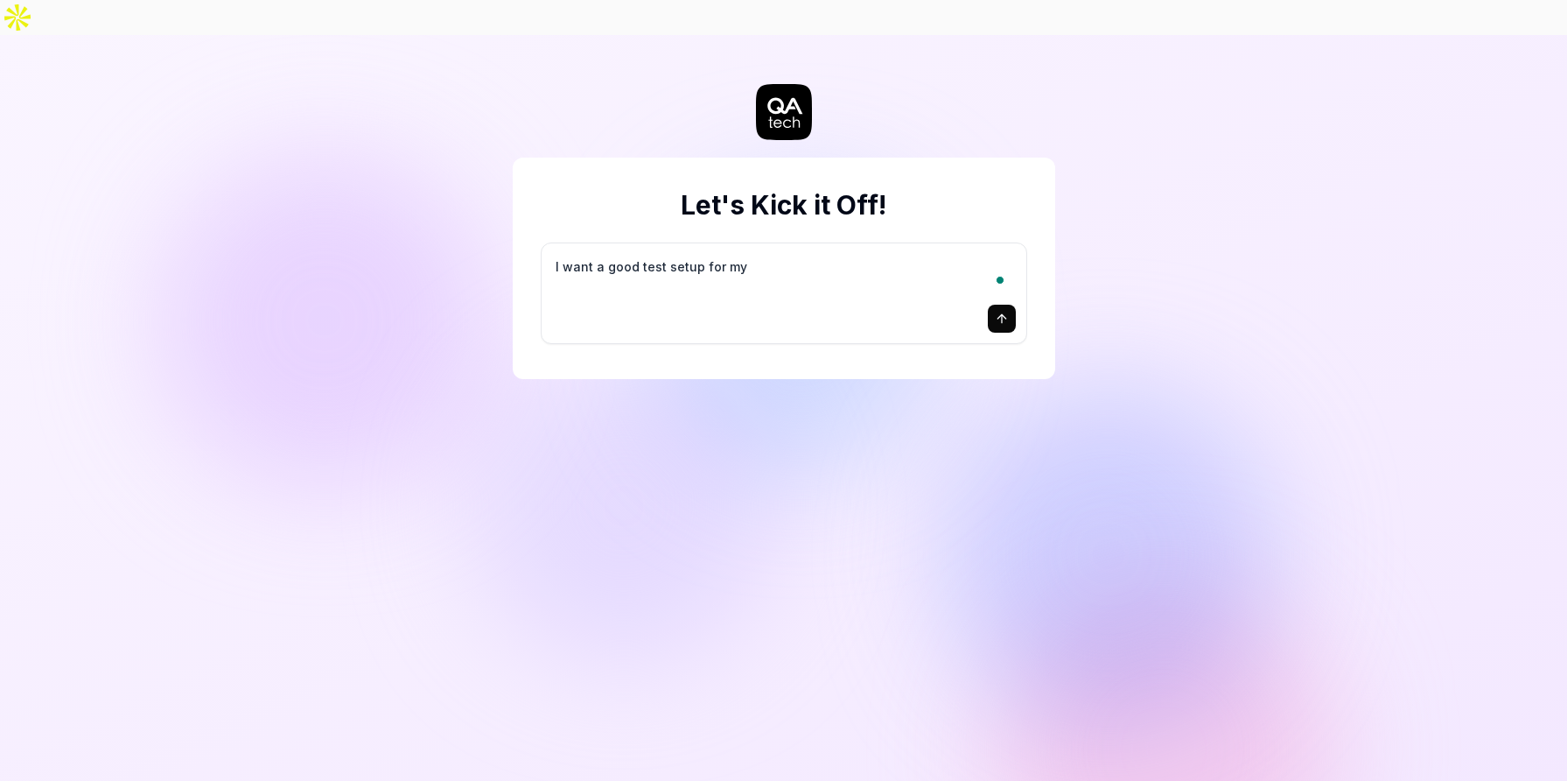
type textarea "I want a good test setup for my s"
type textarea "*"
type textarea "I want a good test setup for my si"
type textarea "*"
type textarea "I want a good test setup for my sit"
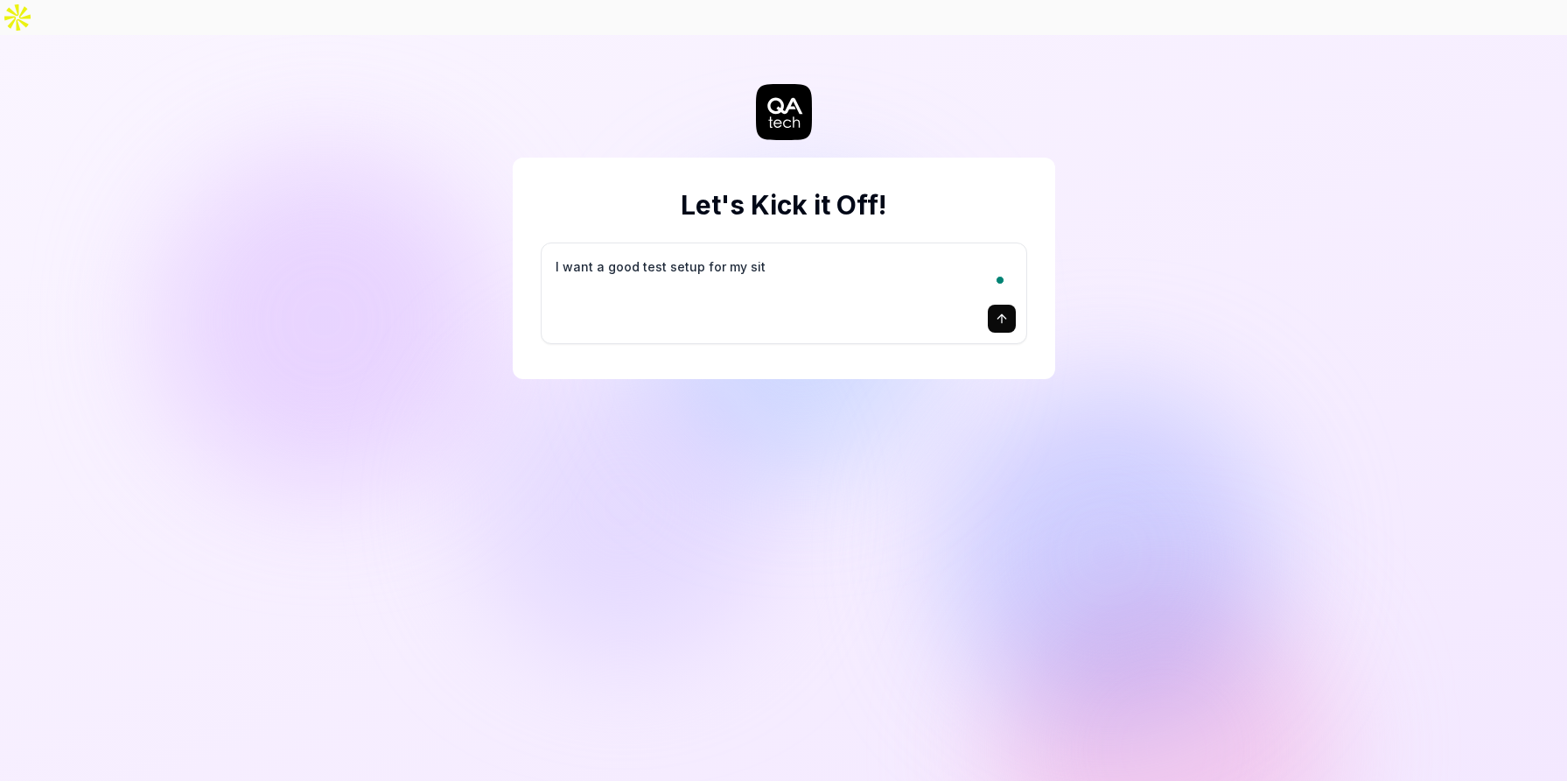
type textarea "*"
type textarea "I want a good test setup for my site"
type textarea "*"
type textarea "I want a good test setup for my site"
type textarea "*"
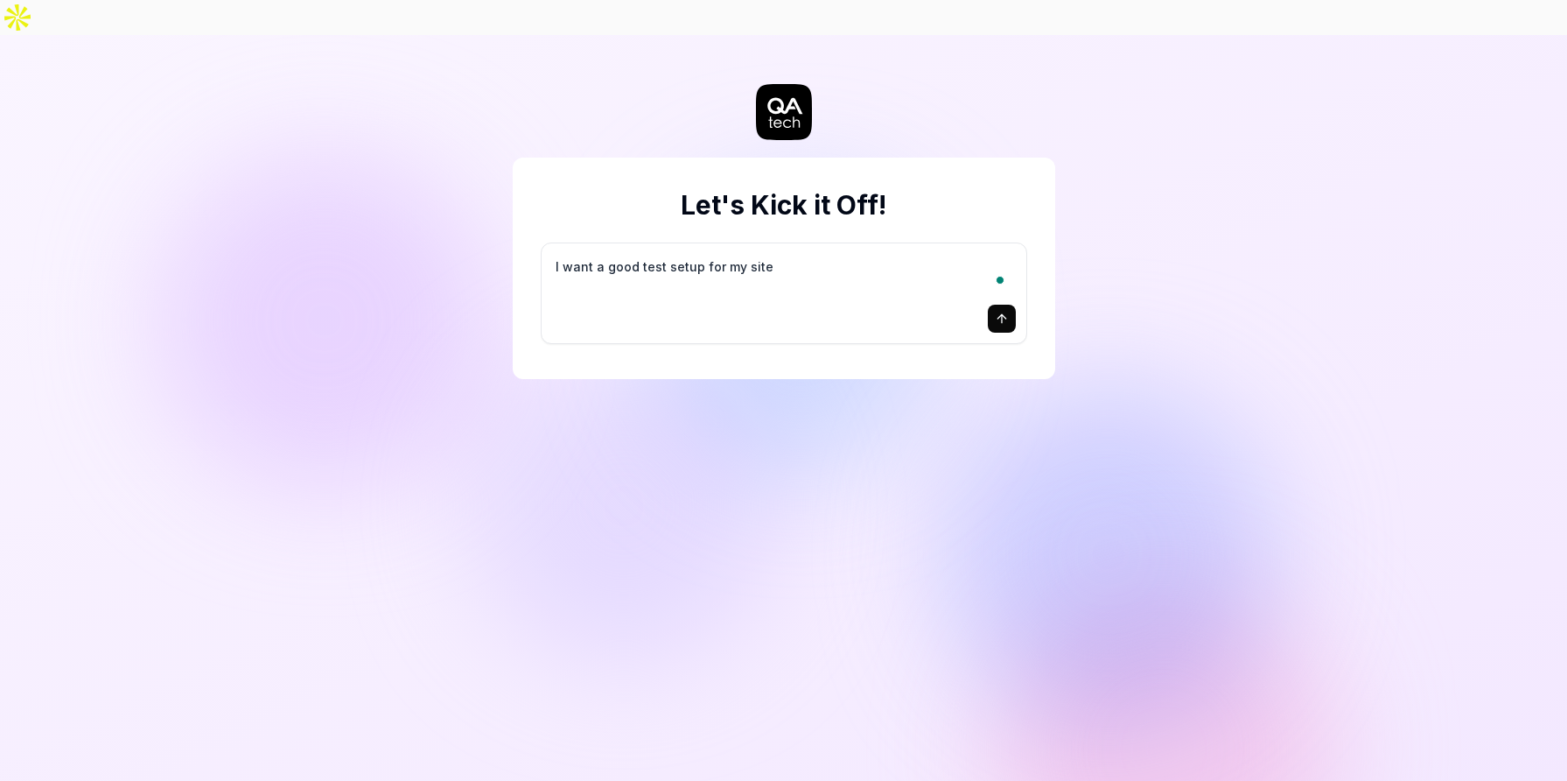
type textarea "I want a good test setup for my site -"
type textarea "*"
type textarea "I want a good test setup for my site -"
type textarea "*"
type textarea "I want a good test setup for my site - h"
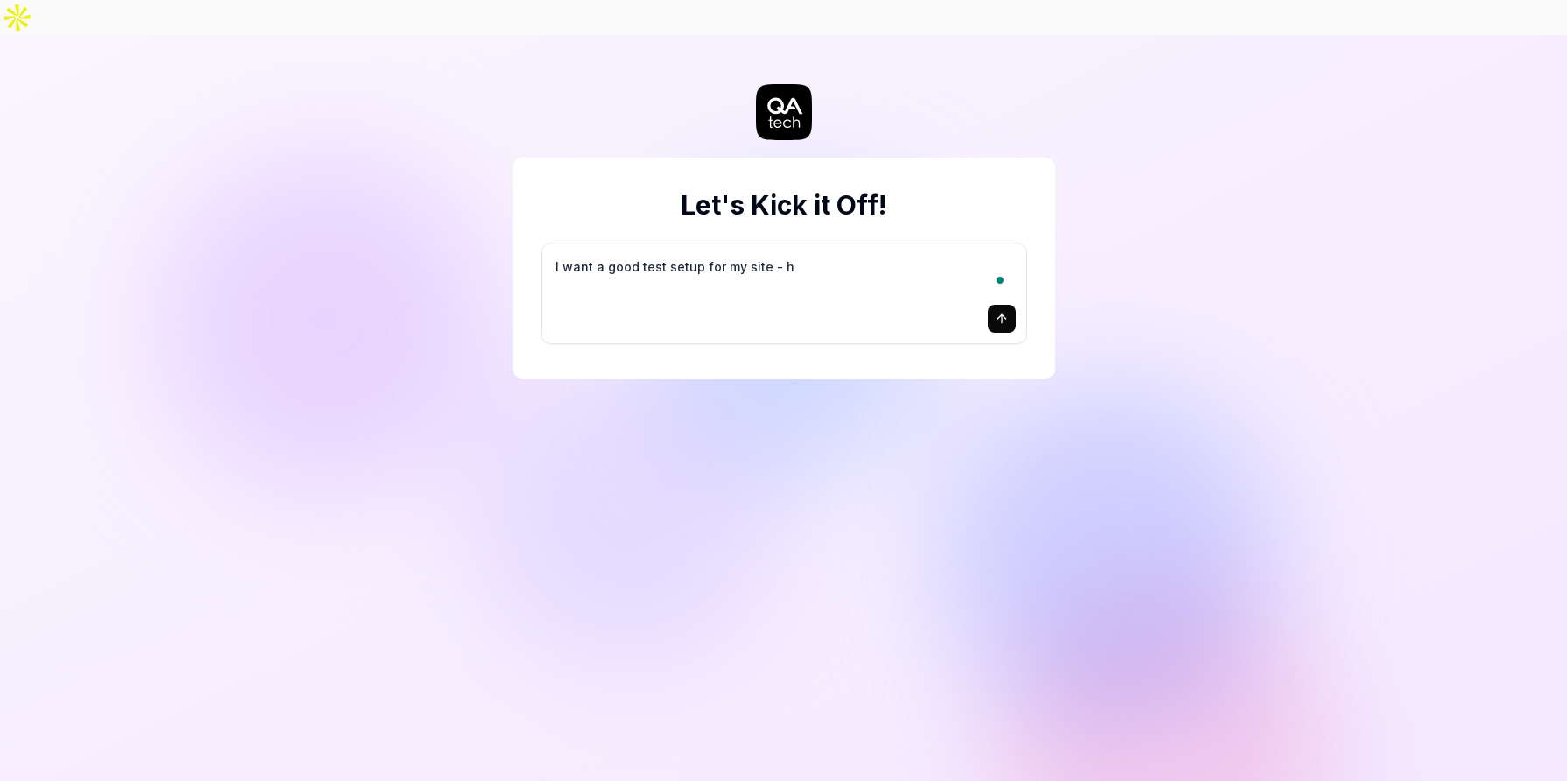
type textarea "*"
type textarea "I want a good test setup for my site - he"
type textarea "*"
type textarea "I want a good test setup for my site - hel"
type textarea "*"
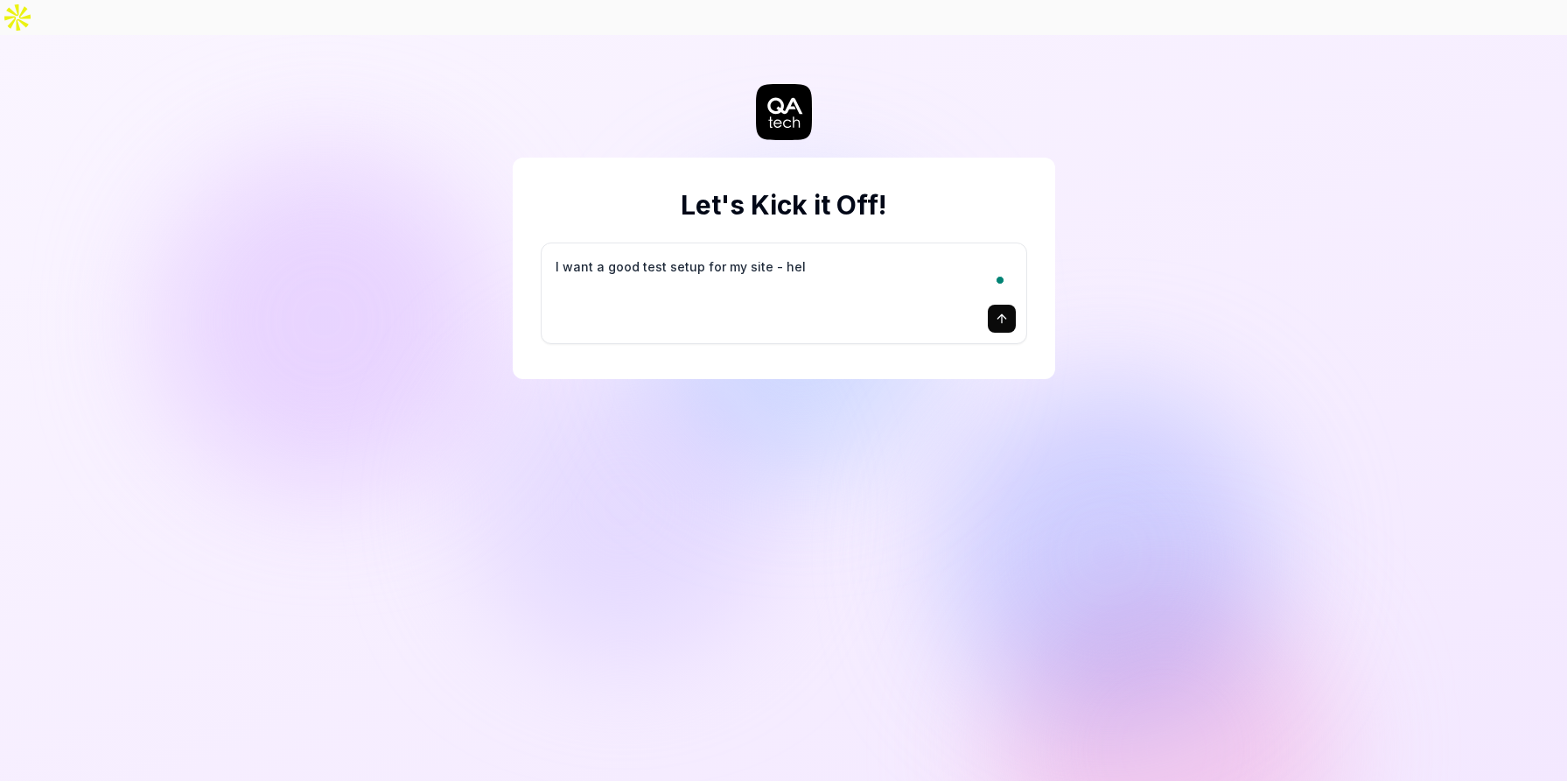
type textarea "I want a good test setup for my site - help"
type textarea "*"
type textarea "I want a good test setup for my site - help"
type textarea "*"
type textarea "I want a good test setup for my site - help m"
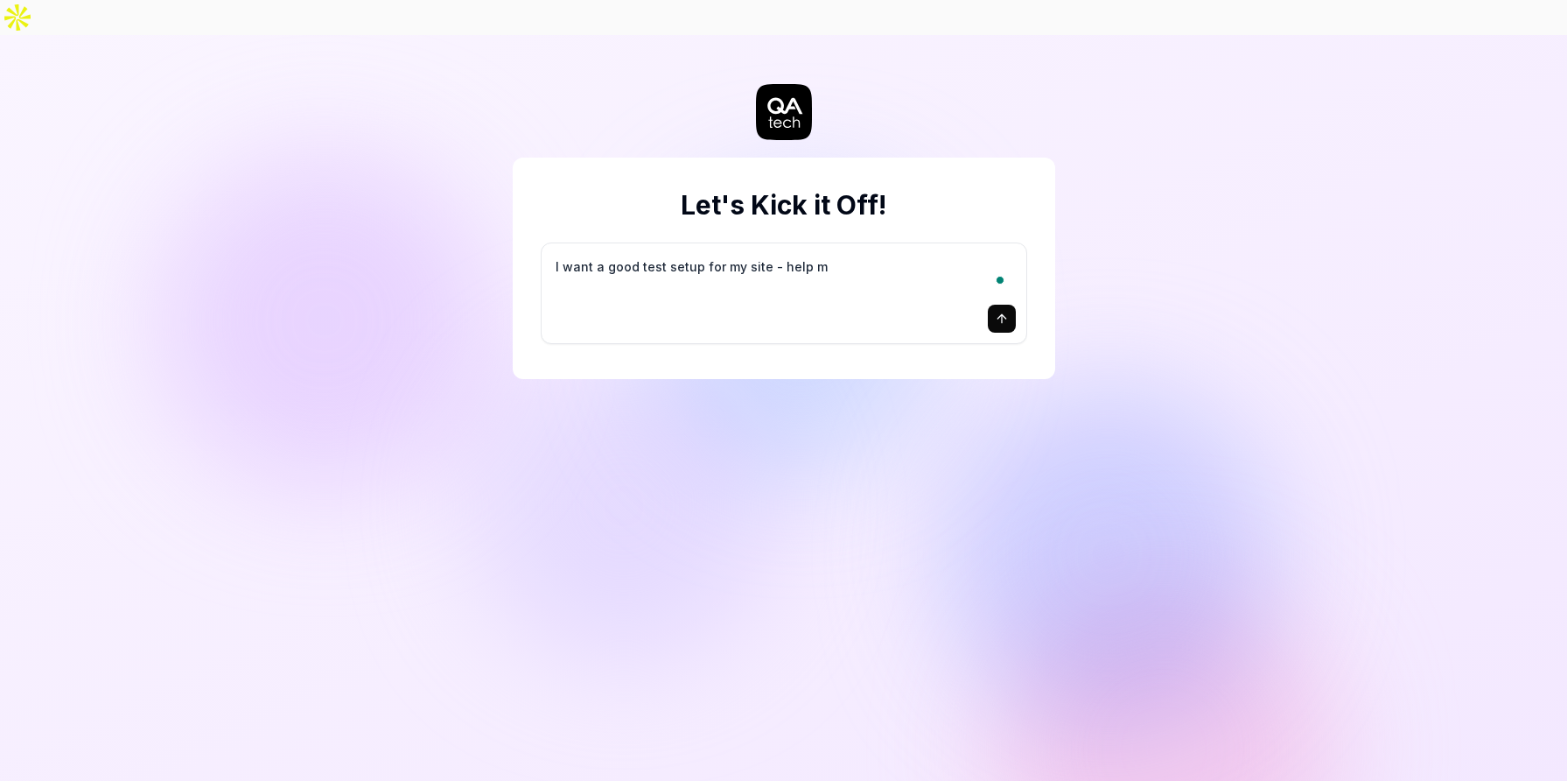
type textarea "*"
type textarea "I want a good test setup for my site - help me"
type textarea "*"
type textarea "I want a good test setup for my site - help me"
type textarea "*"
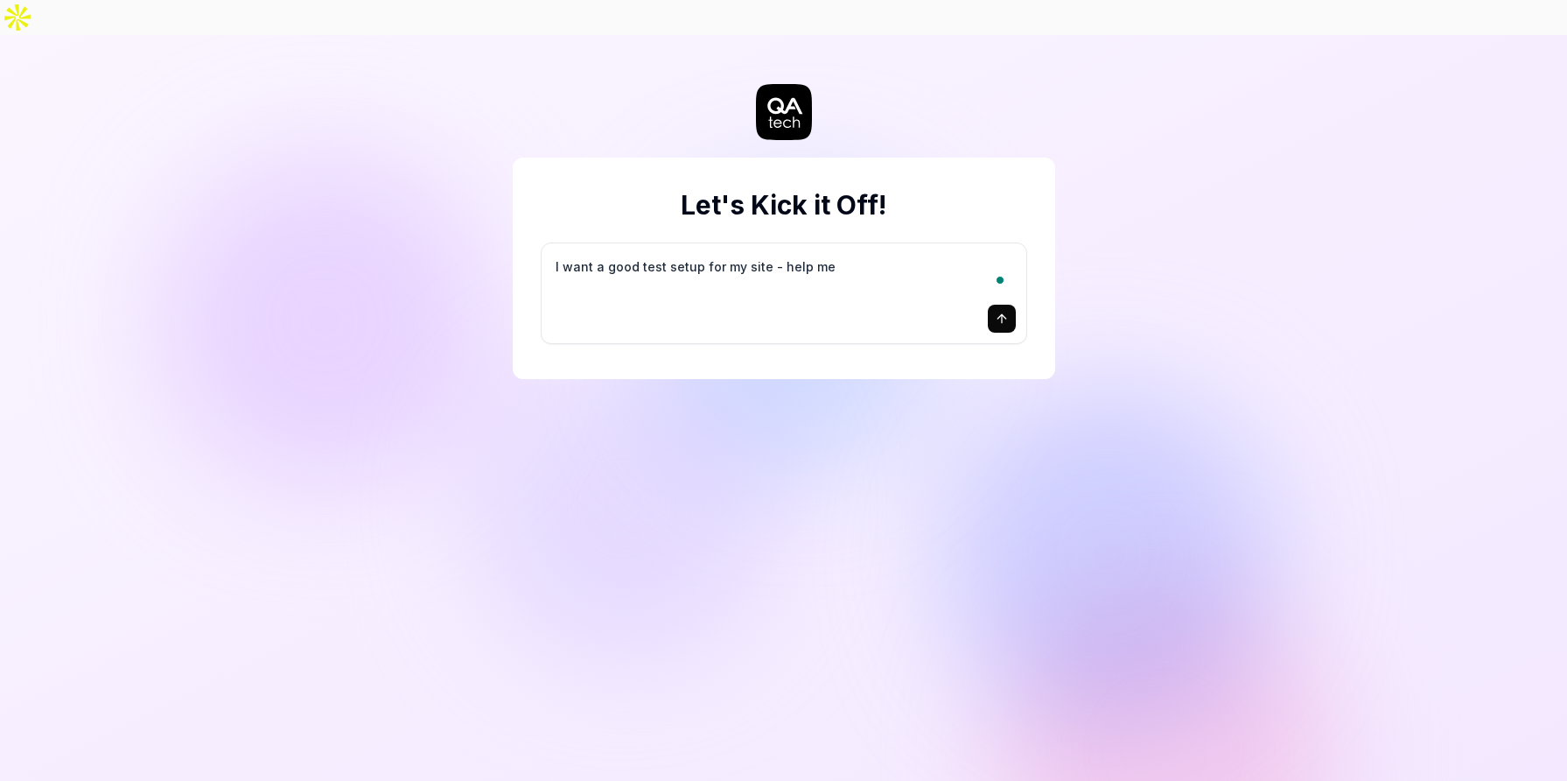
type textarea "I want a good test setup for my site - help me c"
type textarea "*"
type textarea "I want a good test setup for my site - help me cr"
type textarea "*"
type textarea "I want a good test setup for my site - help me cre"
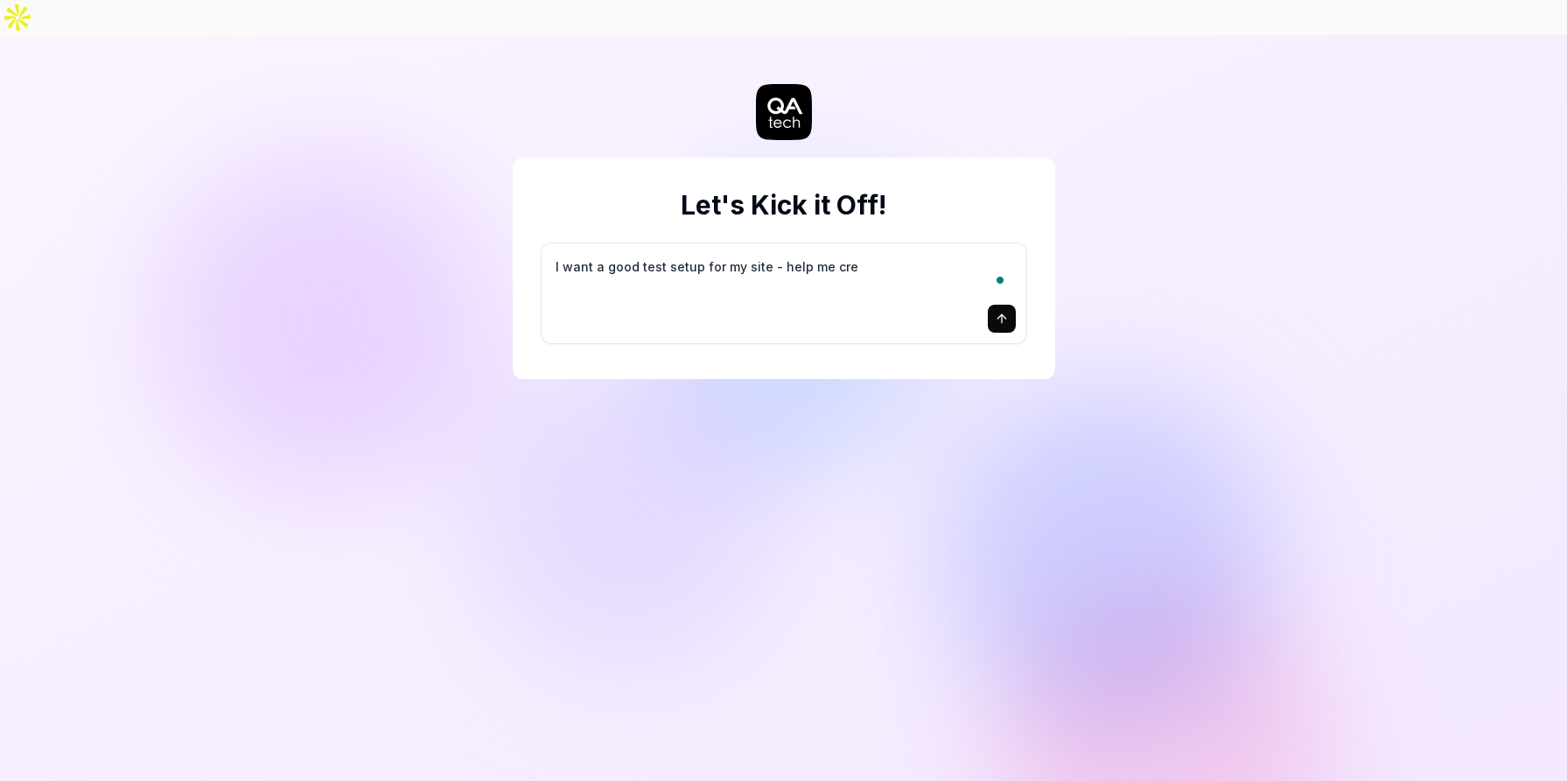
type textarea "*"
type textarea "I want a good test setup for my site - help me crea"
type textarea "*"
type textarea "I want a good test setup for my site - help me creat"
type textarea "*"
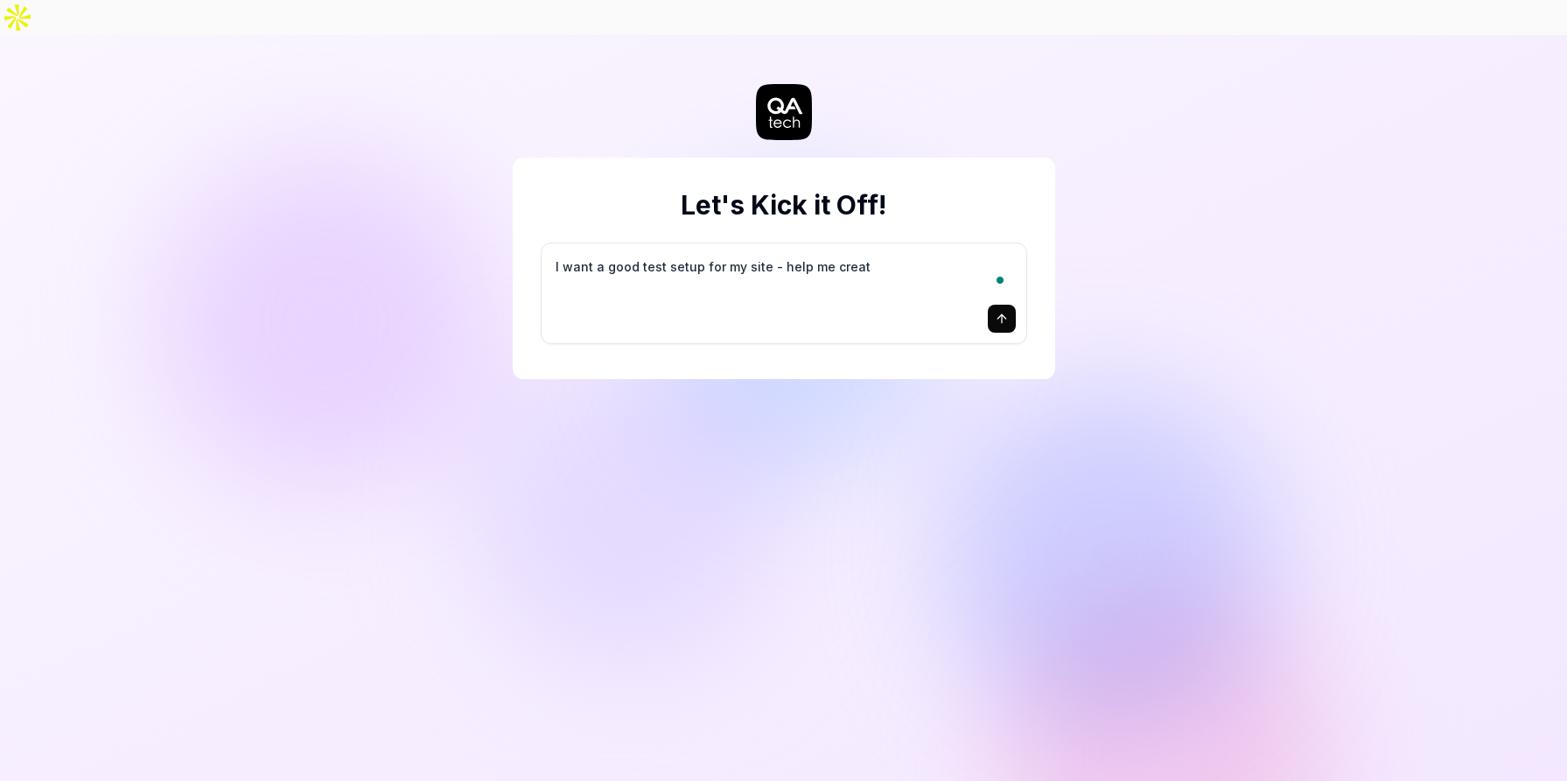
type textarea "I want a good test setup for my site - help me create"
type textarea "*"
type textarea "I want a good test setup for my site - help me create"
type textarea "*"
type textarea "I want a good test setup for my site - help me create t"
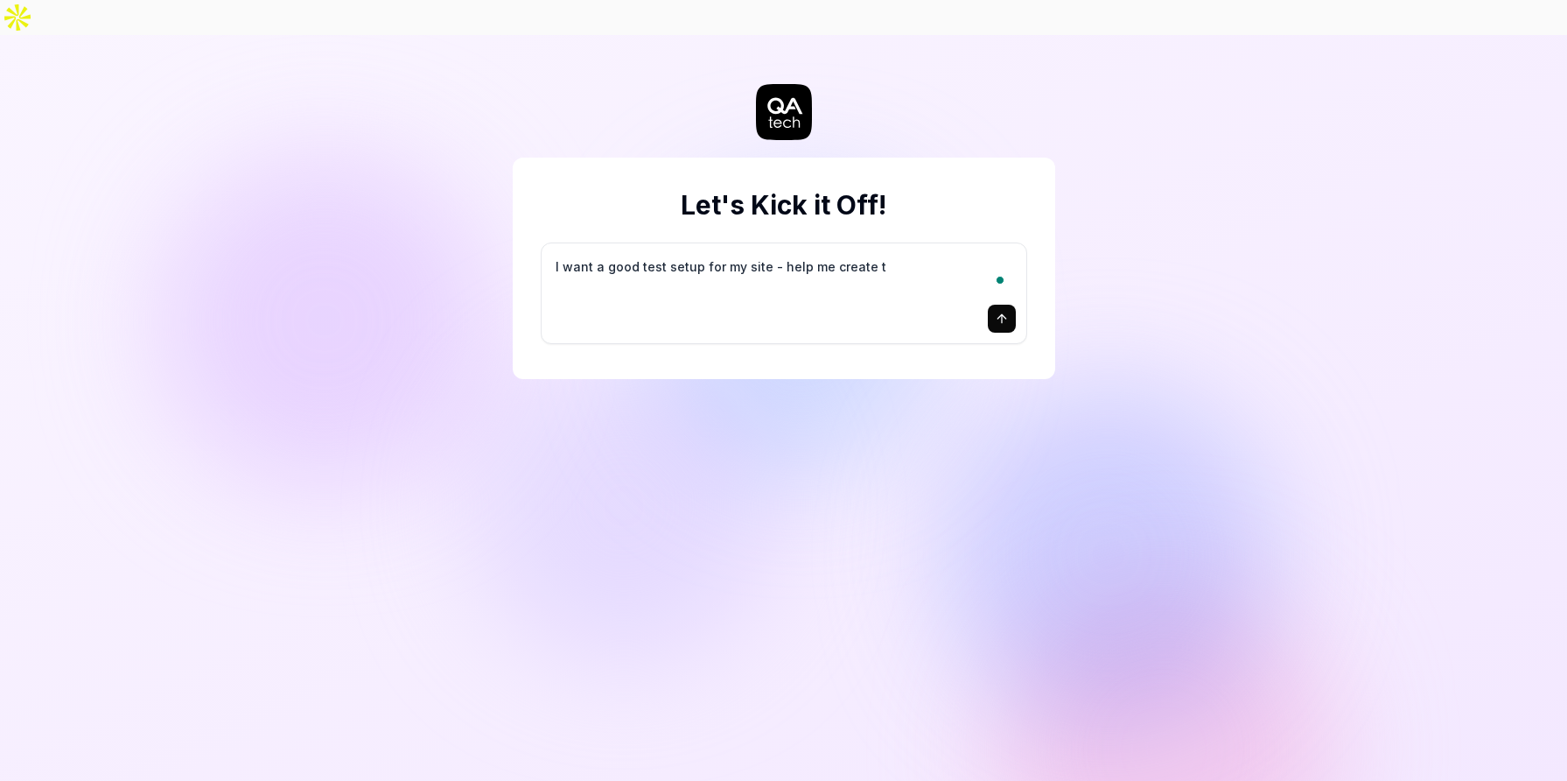
type textarea "*"
type textarea "I want a good test setup for my site - help me create th"
type textarea "*"
type textarea "I want a good test setup for my site - help me create the"
type textarea "*"
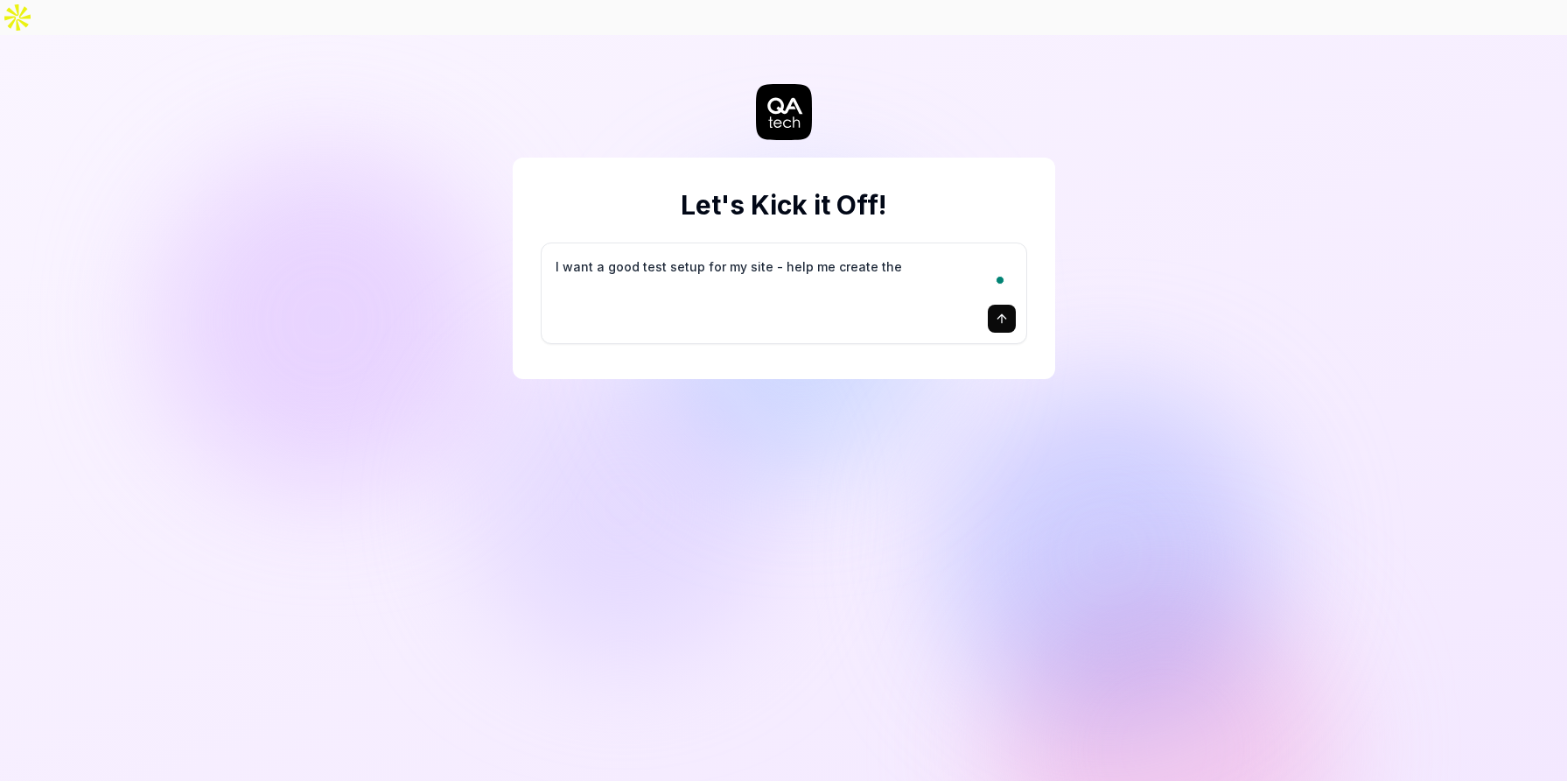
type textarea "I want a good test setup for my site - help me create the"
type textarea "*"
type textarea "I want a good test setup for my site - help me create the f"
type textarea "*"
type textarea "I want a good test setup for my site - help me create the fi"
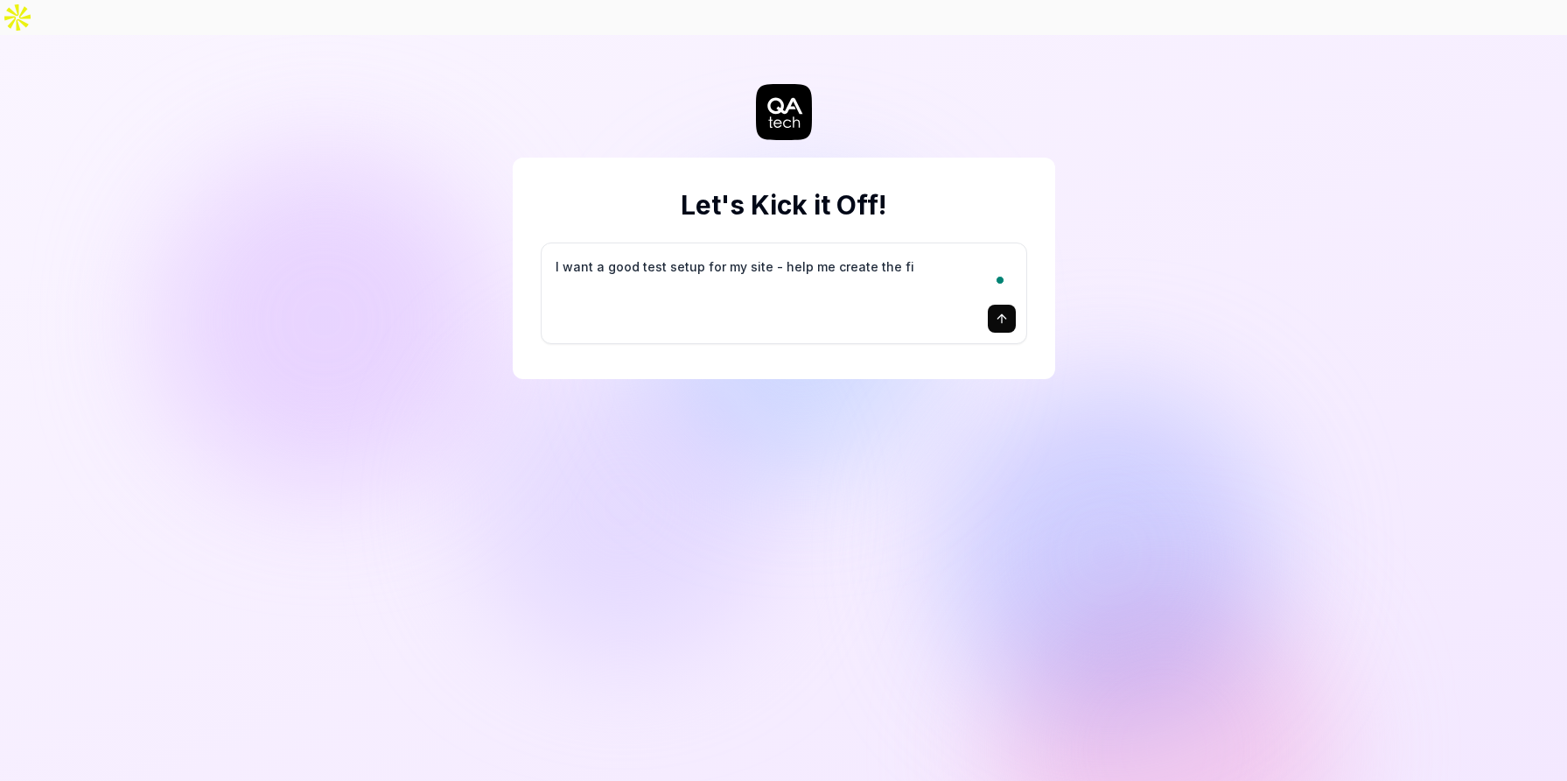
type textarea "*"
type textarea "I want a good test setup for my site - help me create the fir"
type textarea "*"
type textarea "I want a good test setup for my site - help me create the firs"
type textarea "*"
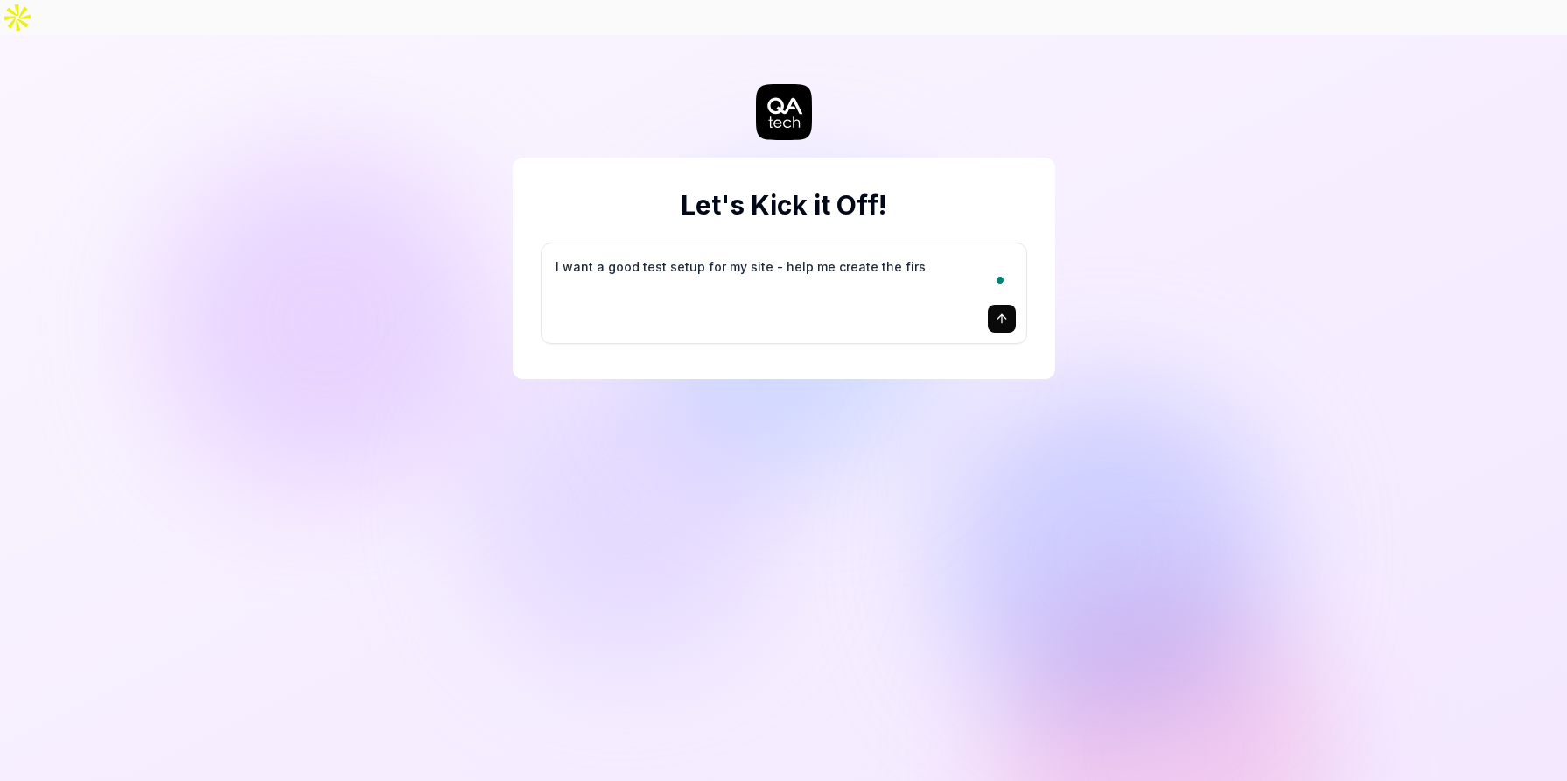
type textarea "I want a good test setup for my site - help me create the first"
type textarea "*"
type textarea "I want a good test setup for my site - help me create the first"
type textarea "*"
type textarea "I want a good test setup for my site - help me create the first 3"
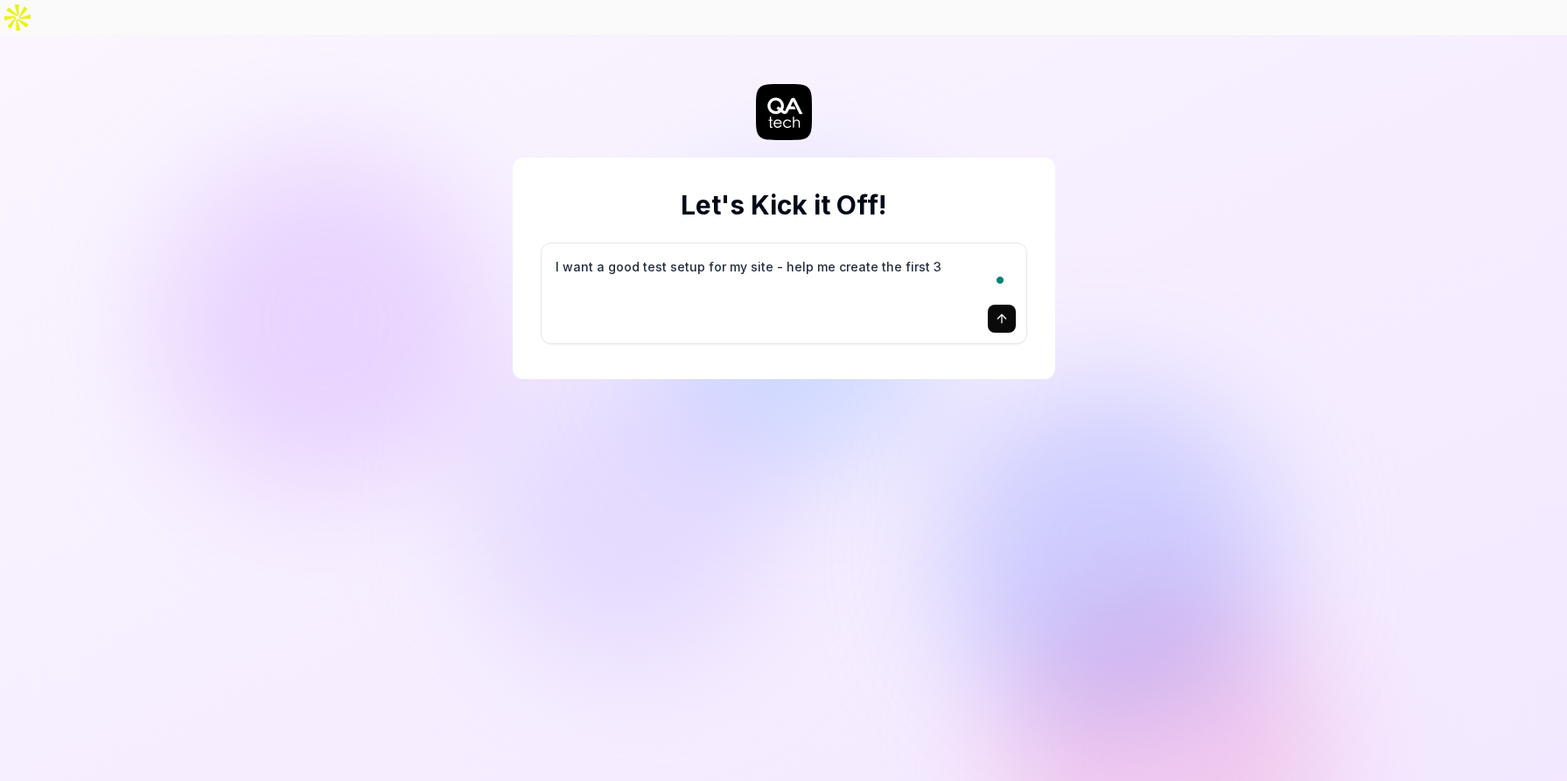
type textarea "*"
type textarea "I want a good test setup for my site - help me create the first 3-"
type textarea "*"
type textarea "I want a good test setup for my site - help me create the first 3-5"
type textarea "*"
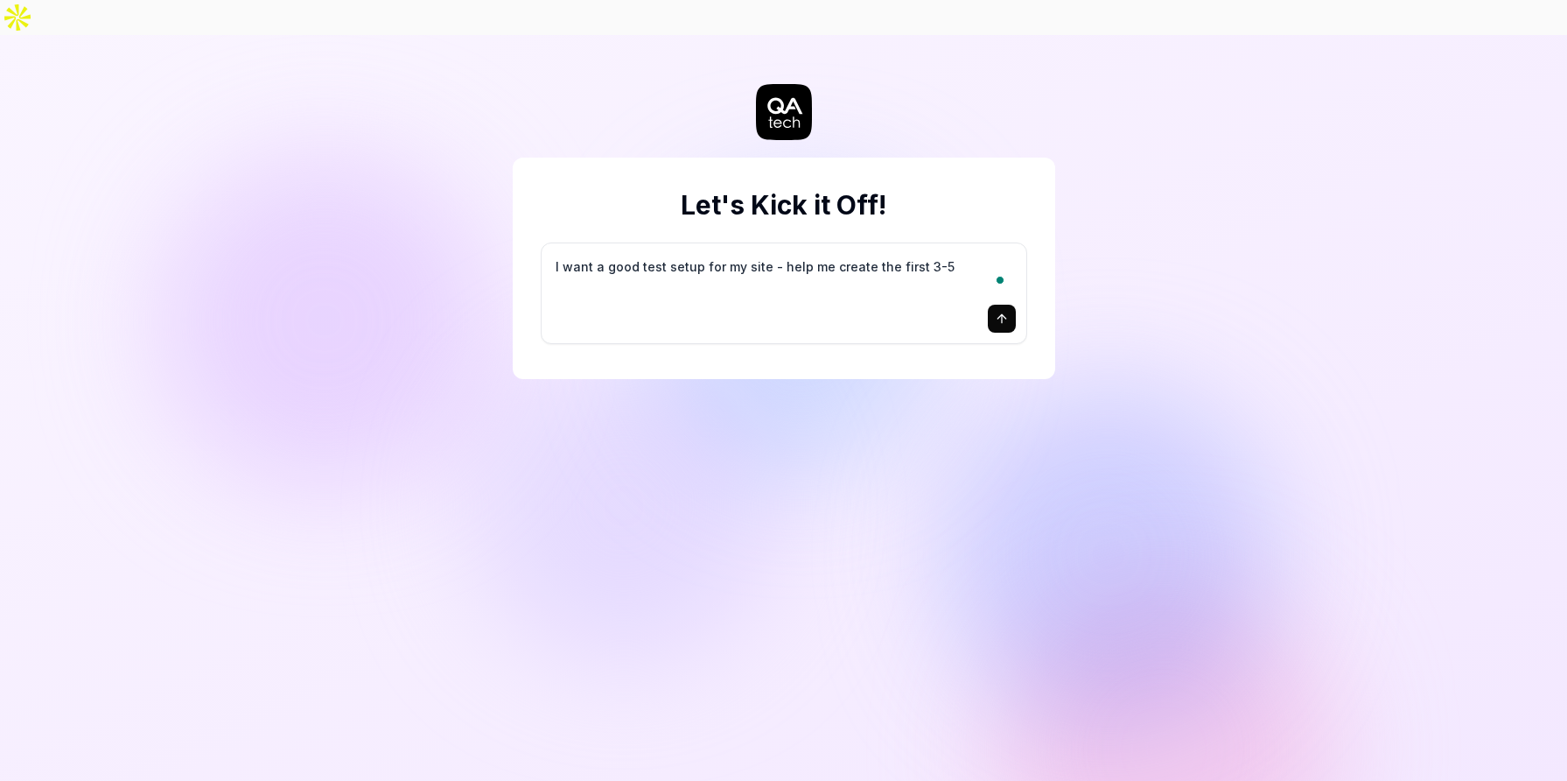
type textarea "I want a good test setup for my site - help me create the first 3-5"
type textarea "*"
type textarea "I want a good test setup for my site - help me create the first 3-5 t"
type textarea "*"
type textarea "I want a good test setup for my site - help me create the first 3-5 te"
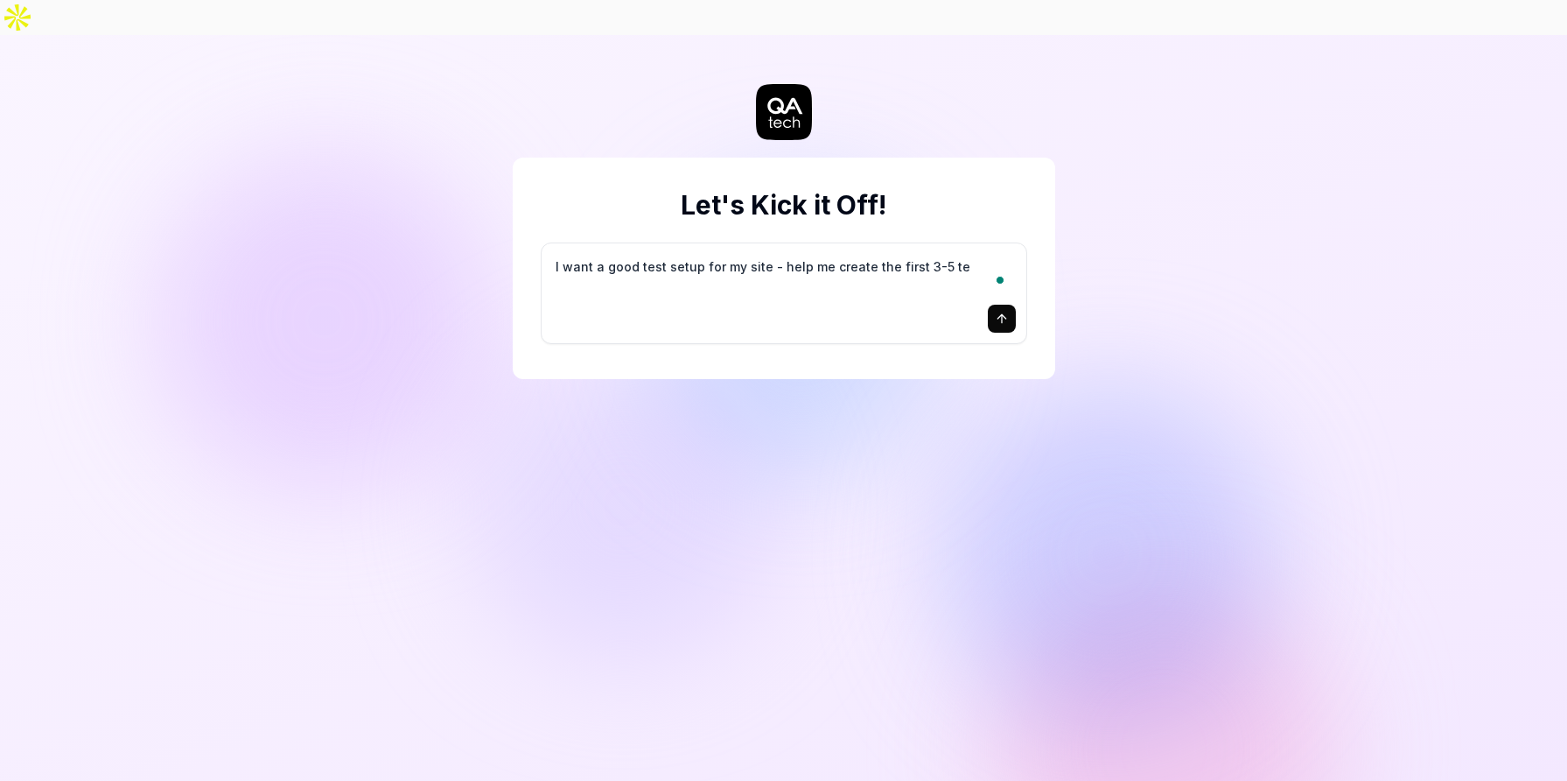
type textarea "*"
type textarea "I want a good test setup for my site - help me create the first 3-5 tes"
type textarea "*"
type textarea "I want a good test setup for my site - help me create the first 3-5 test"
type textarea "*"
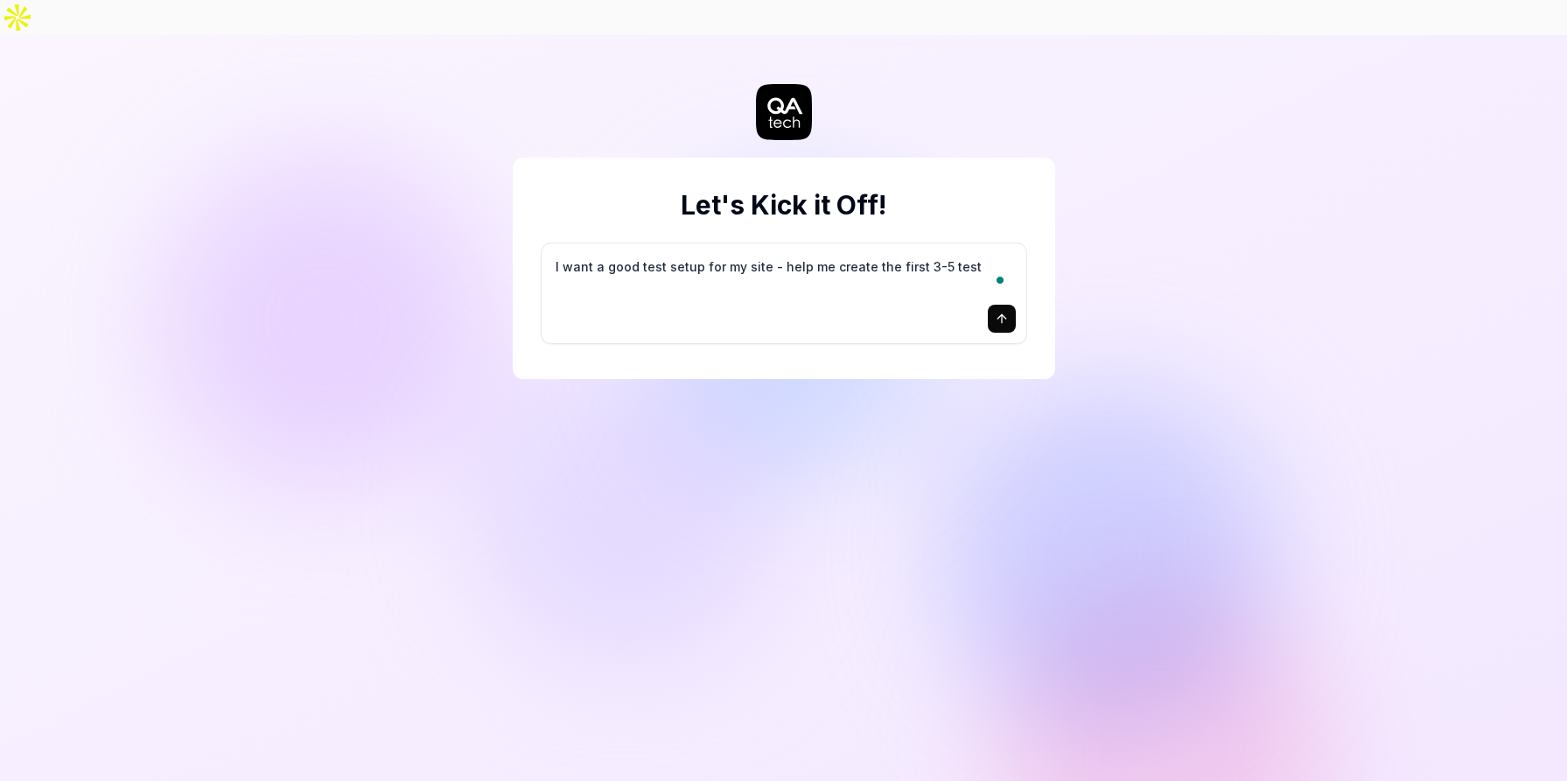
type textarea "I want a good test setup for my site - help me create the first 3-5 test"
type textarea "*"
type textarea "I want a good test setup for my site - help me create the first 3-5 test c"
type textarea "*"
type textarea "I want a good test setup for my site - help me create the first 3-5 test ca"
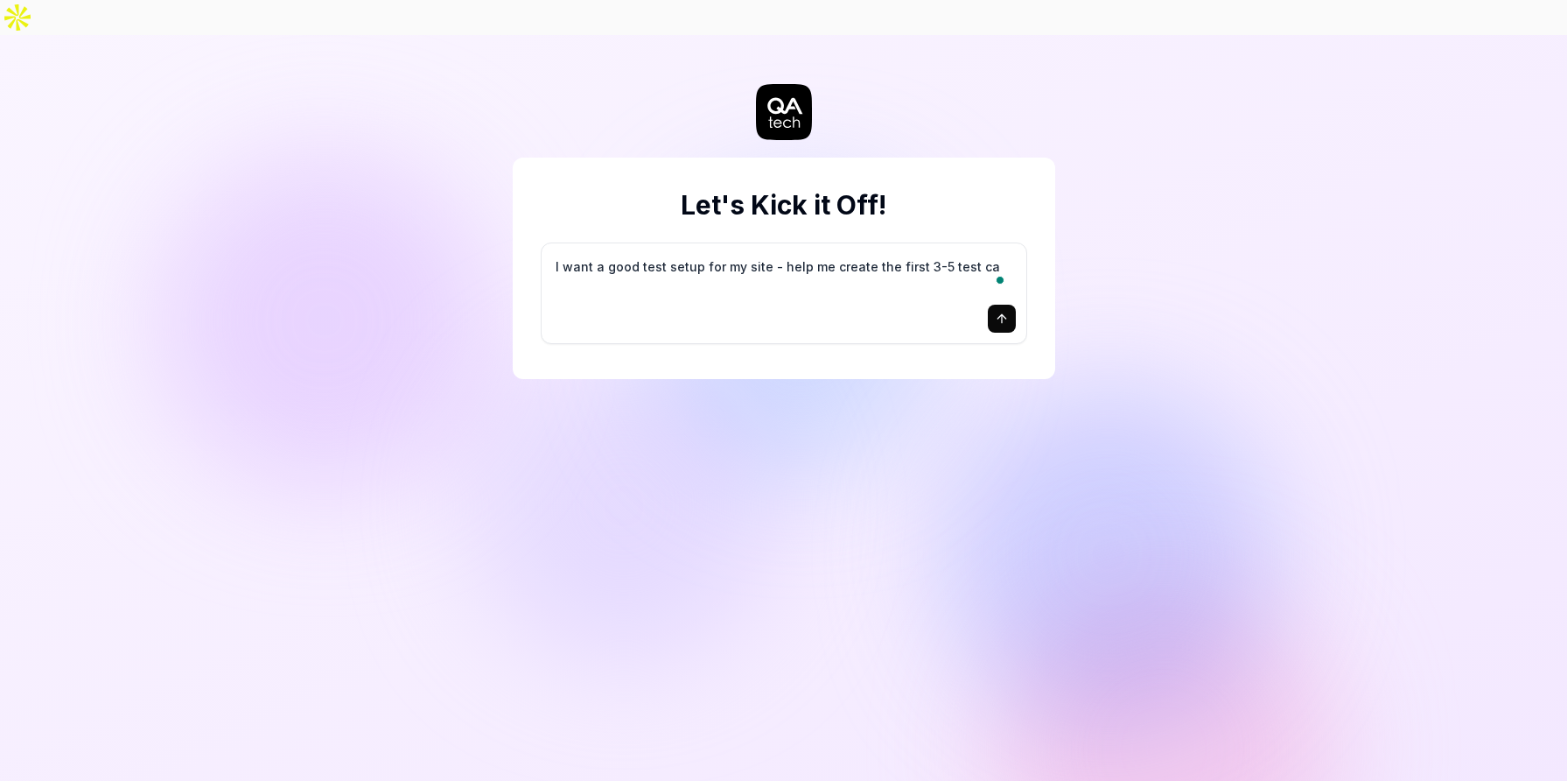
type textarea "*"
type textarea "I want a good test setup for my site - help me create the first 3-5 test cas"
type textarea "*"
type textarea "I want a good test setup for my site - help me create the first 3-5 test case"
type textarea "*"
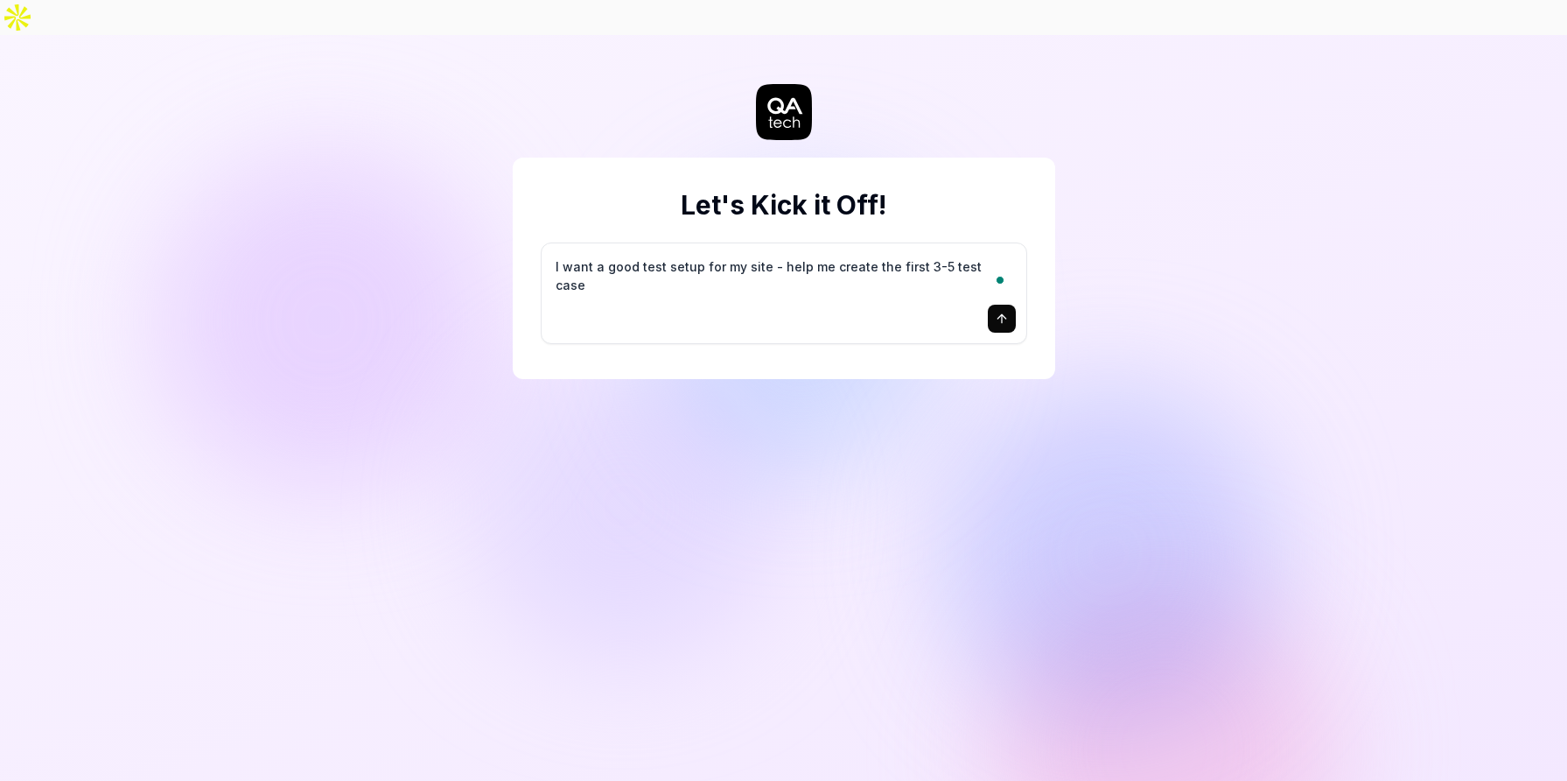
type textarea "I want a good test setup for my site - help me create the first 3-5 test cases"
click at [874, 254] on textarea "I want a good test setup for my site - help me create the first 3-5 test cases" at bounding box center [784, 276] width 464 height 44
click at [1005, 312] on icon "submit" at bounding box center [1002, 319] width 14 height 14
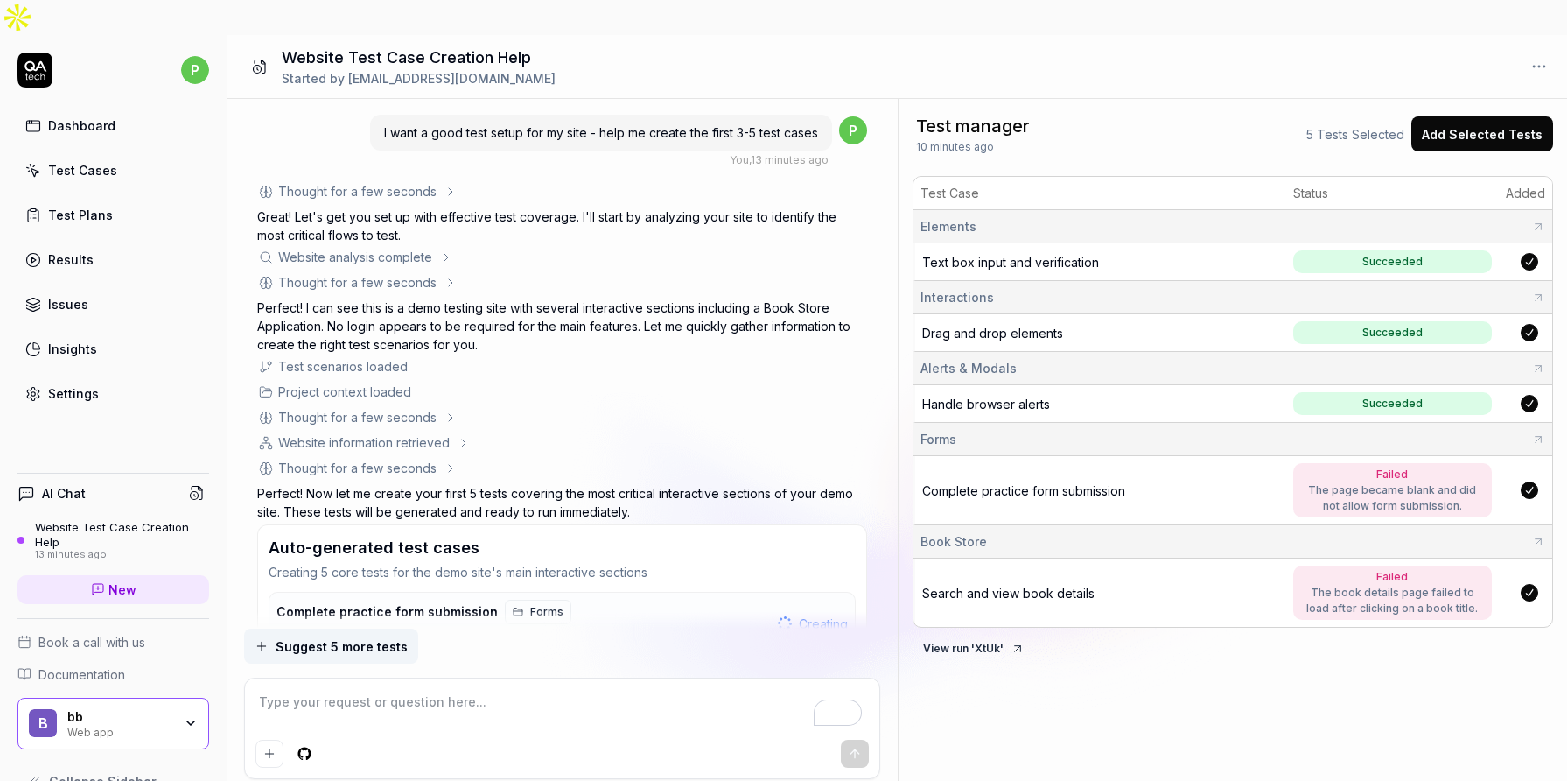
click at [88, 161] on div "Test Cases" at bounding box center [82, 170] width 69 height 18
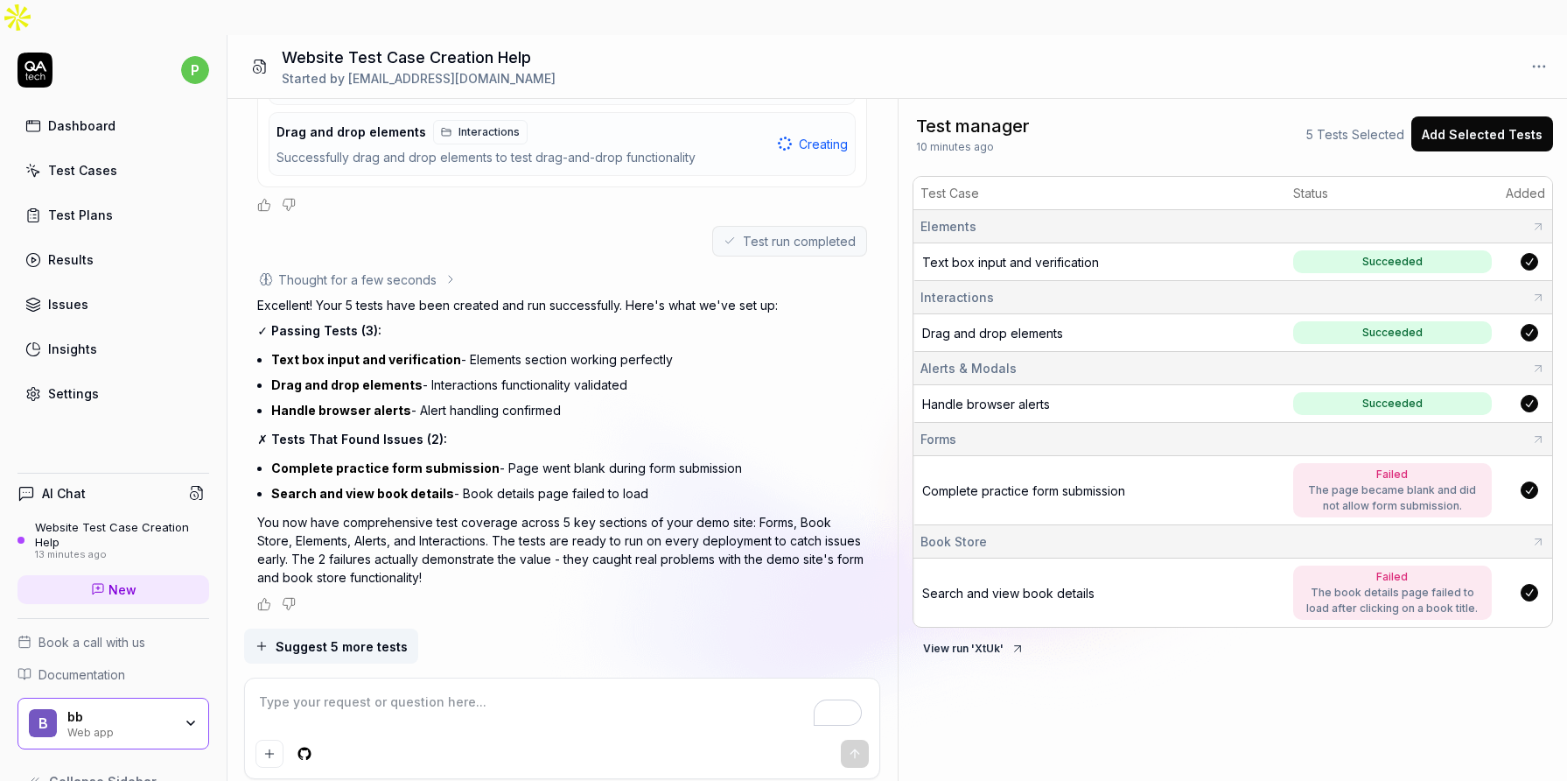
click at [1264, 385] on td "Handle browser alerts" at bounding box center [1100, 404] width 373 height 38
click at [82, 116] on div "Dashboard" at bounding box center [81, 125] width 67 height 18
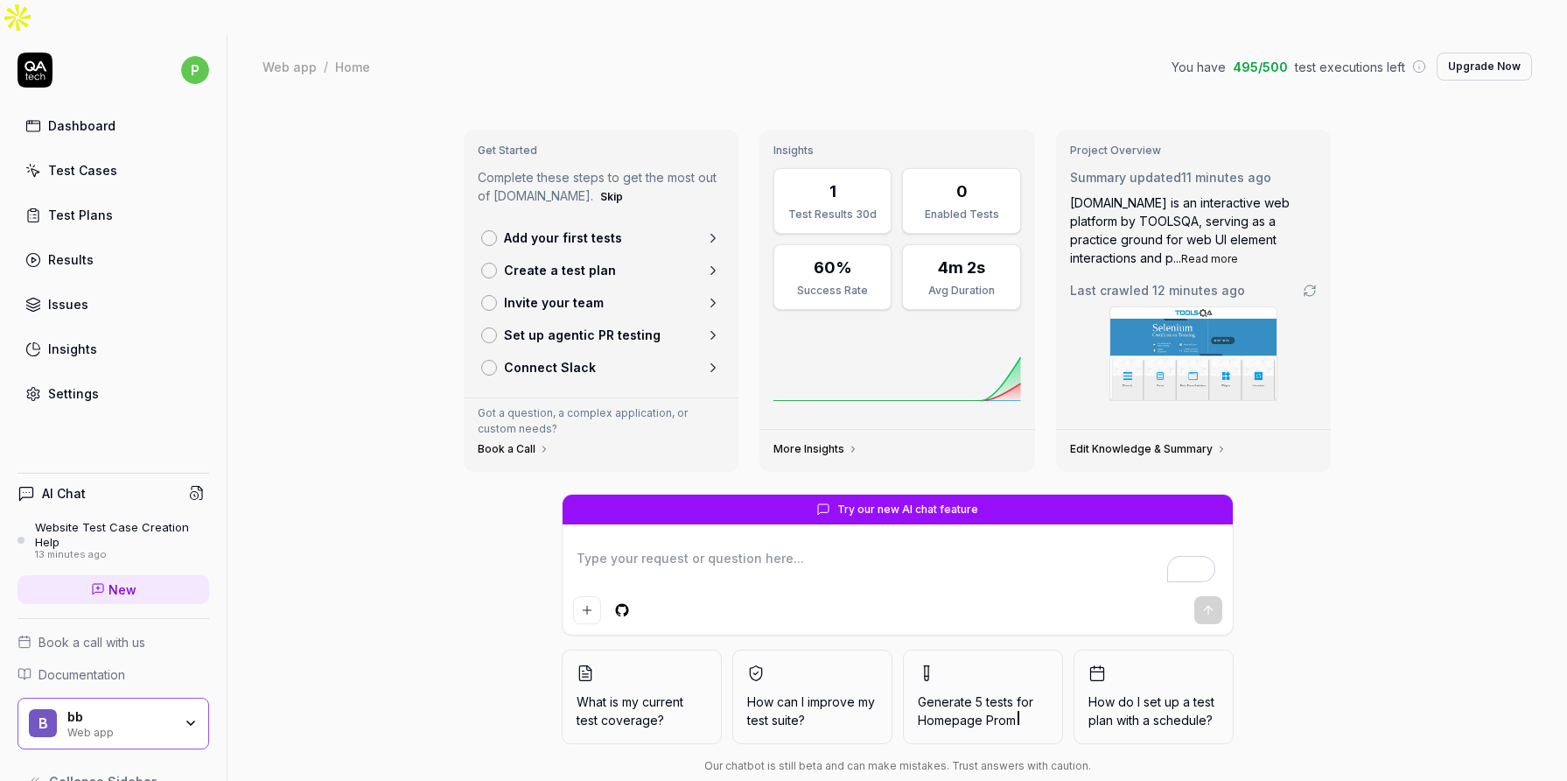
click at [81, 161] on div "Test Cases" at bounding box center [82, 170] width 69 height 18
type textarea "*"
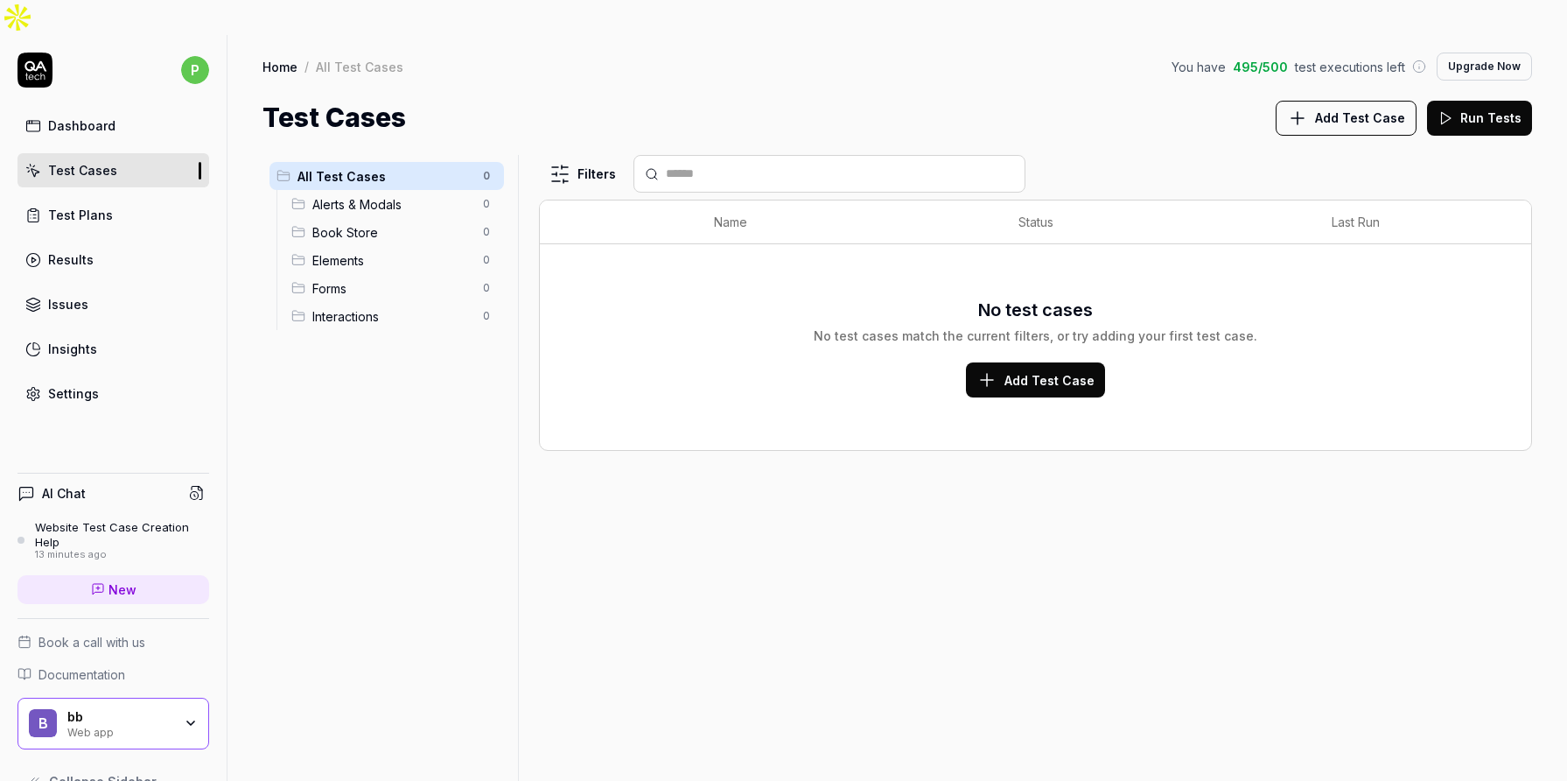
click at [411, 195] on span "Alerts & Modals" at bounding box center [392, 204] width 160 height 18
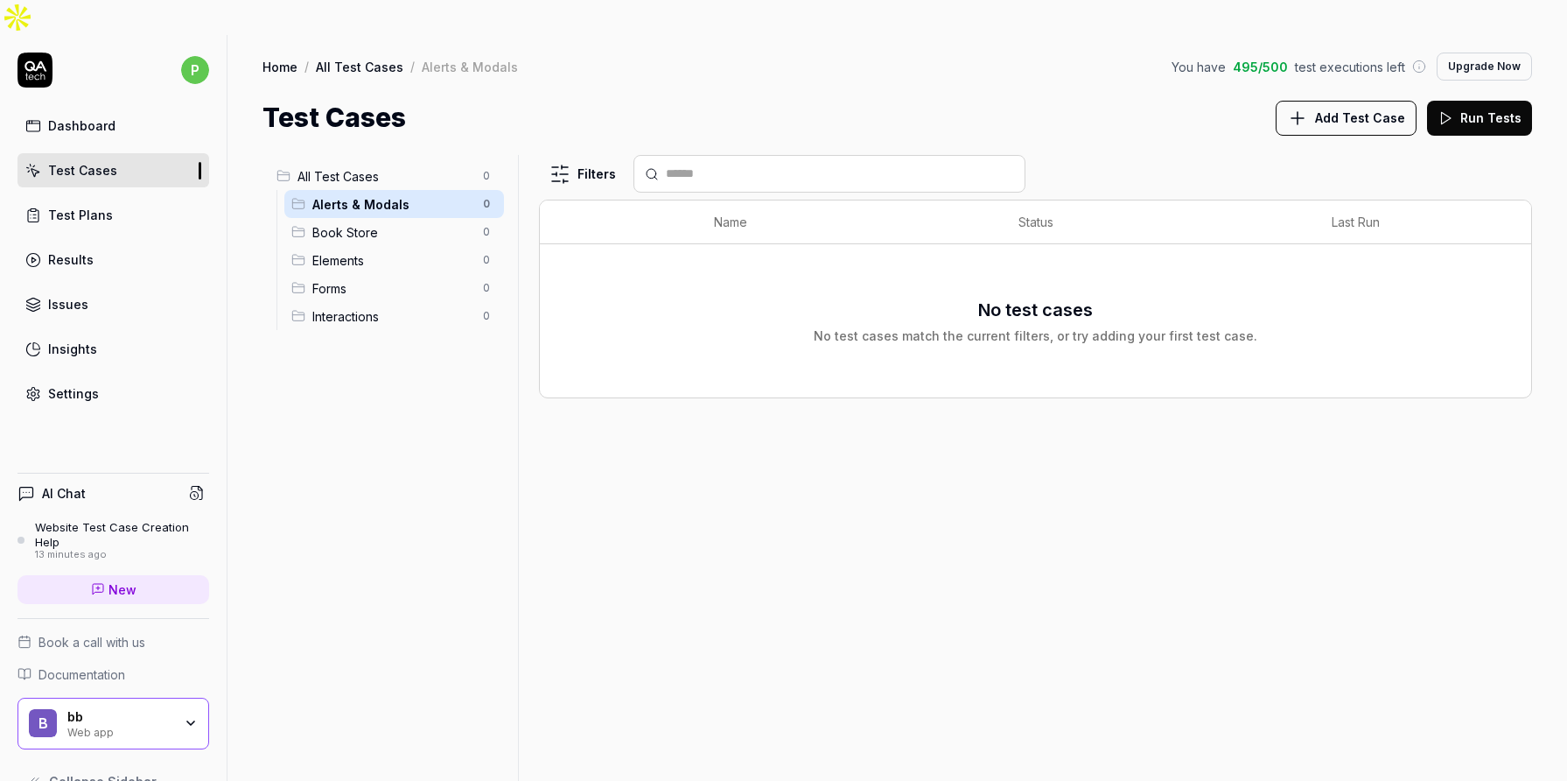
click at [407, 223] on span "Book Store" at bounding box center [392, 232] width 160 height 18
click at [368, 251] on span "Elements" at bounding box center [392, 260] width 160 height 18
click at [362, 279] on span "Forms" at bounding box center [392, 288] width 160 height 18
click at [367, 307] on span "Interactions" at bounding box center [392, 316] width 160 height 18
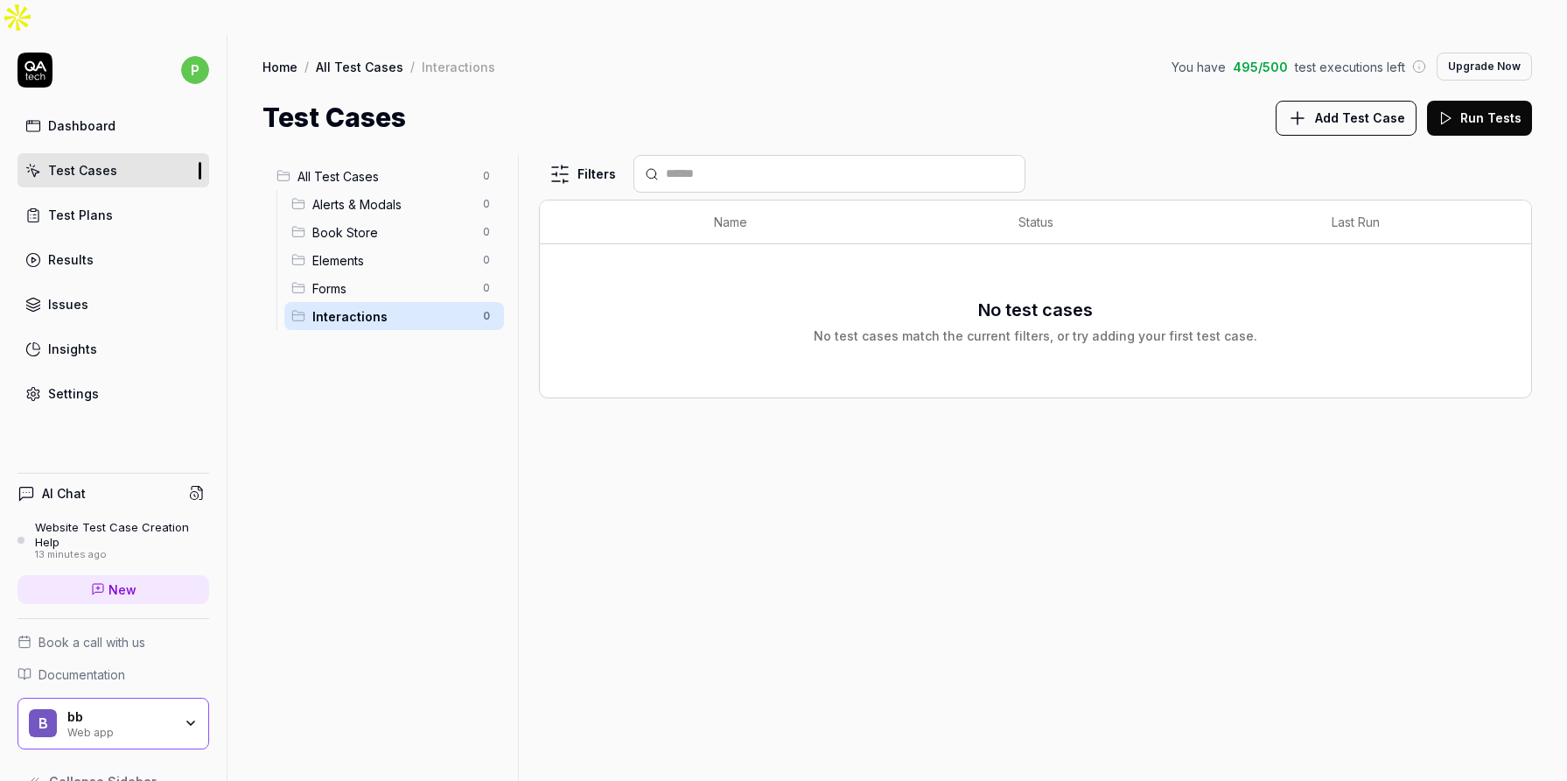
click at [320, 279] on span "Forms" at bounding box center [392, 288] width 160 height 18
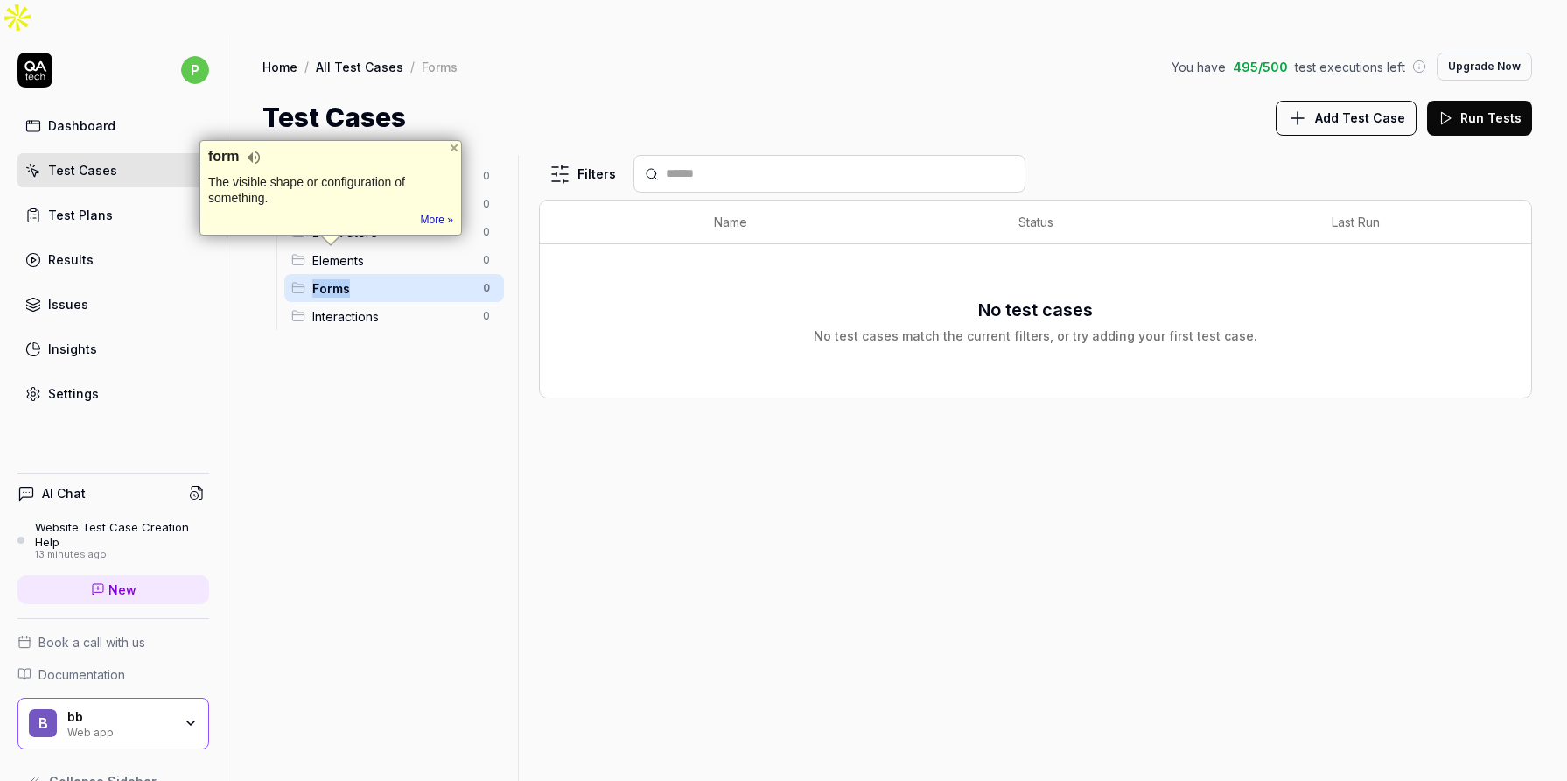
click at [348, 234] on div "form The visible shape or configuration of something. Tip: Didn't want this def…" at bounding box center [331, 188] width 263 height 96
click at [80, 198] on link "Test Plans" at bounding box center [114, 215] width 192 height 34
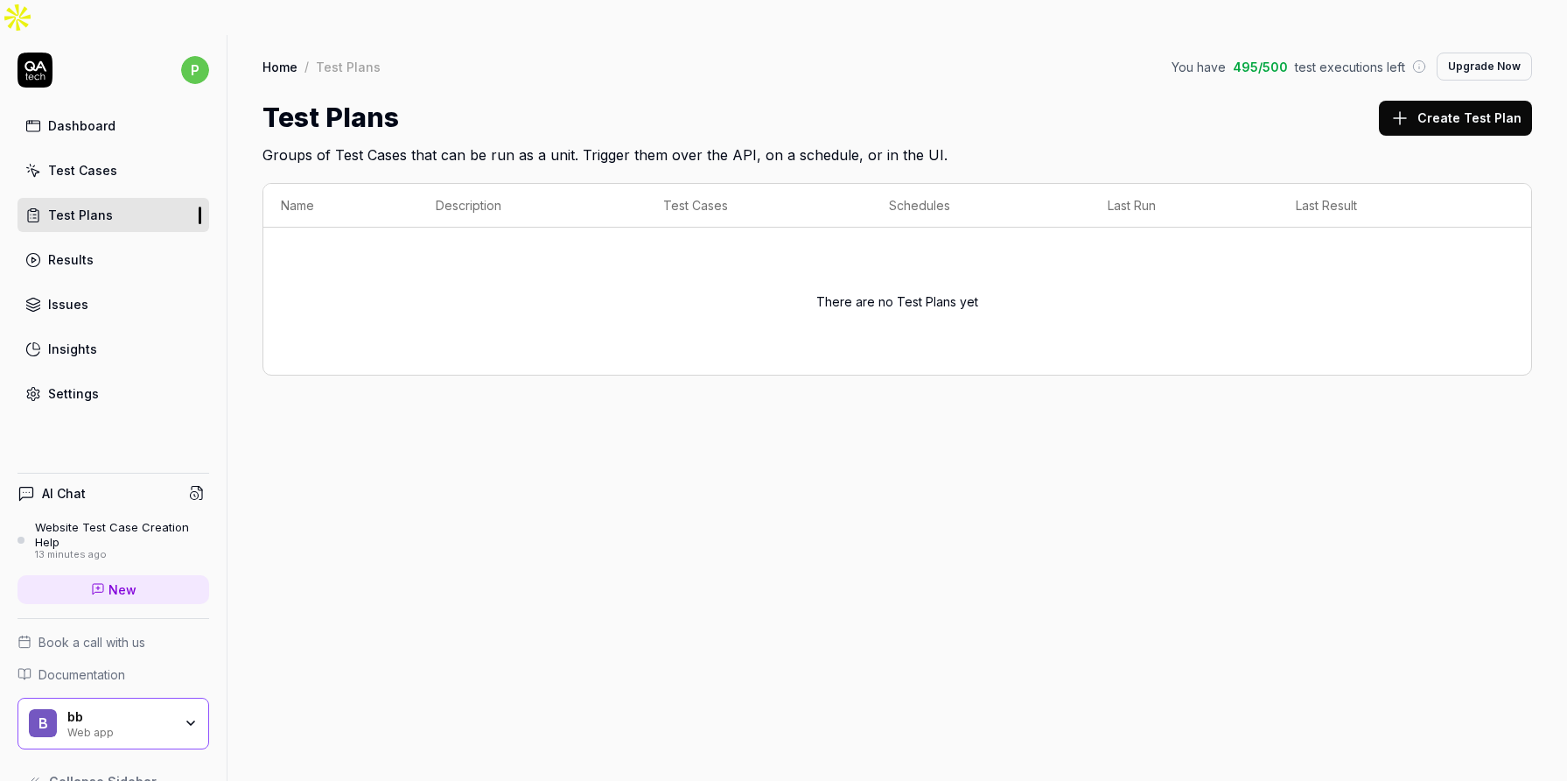
click at [100, 242] on link "Results" at bounding box center [114, 259] width 192 height 34
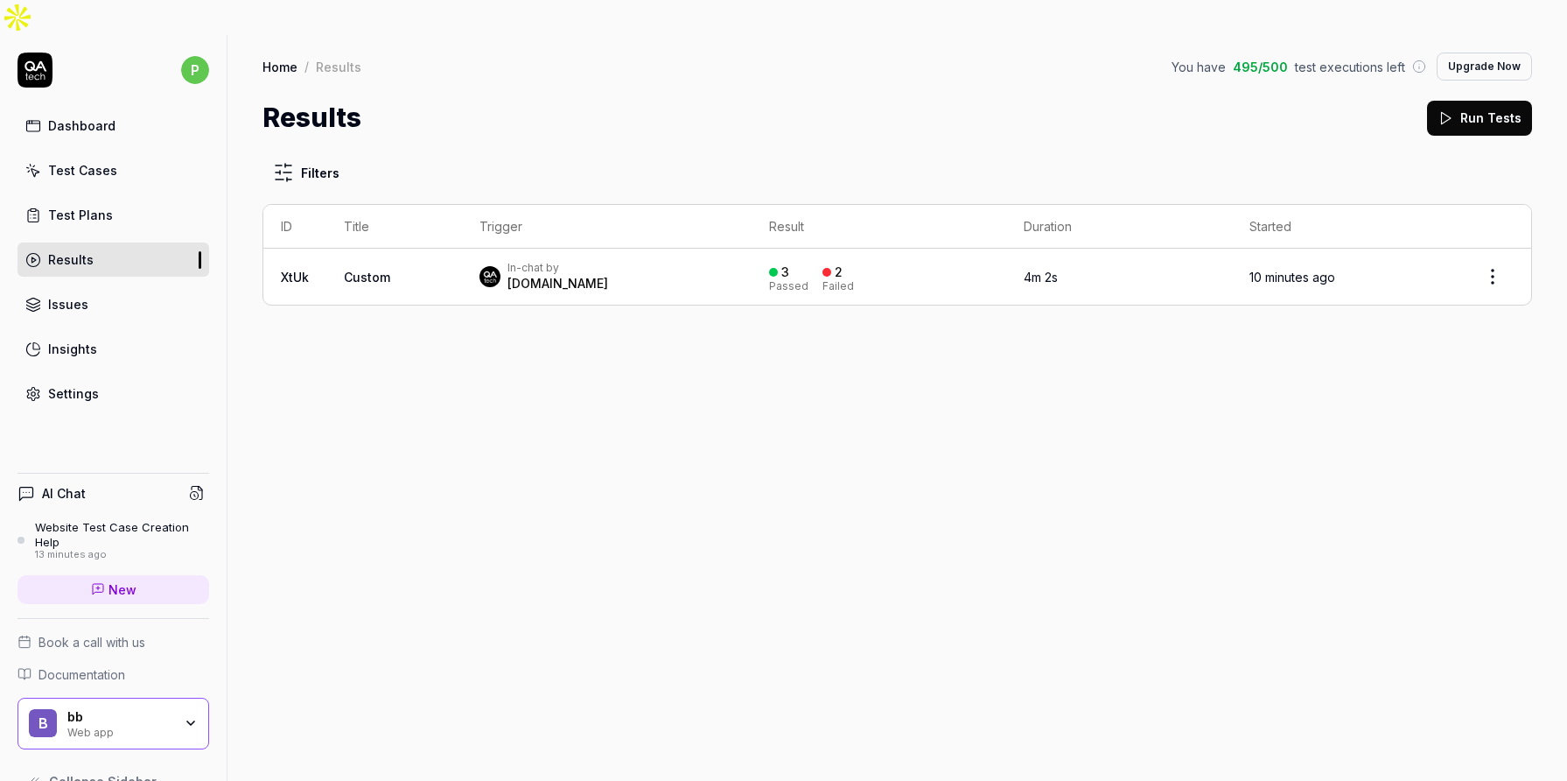
click at [103, 161] on div "Test Cases" at bounding box center [82, 170] width 69 height 18
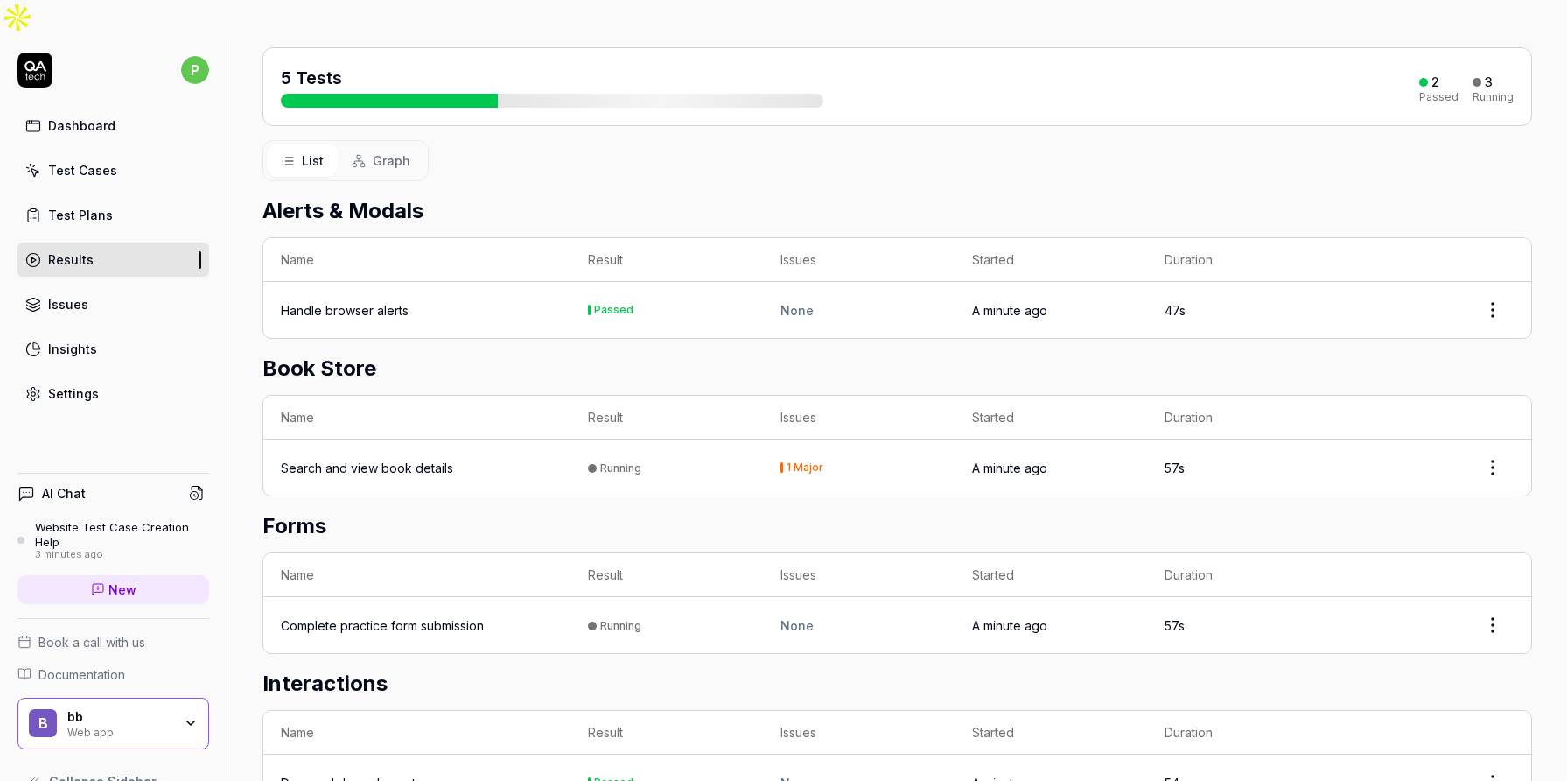
scroll to position [196, 0]
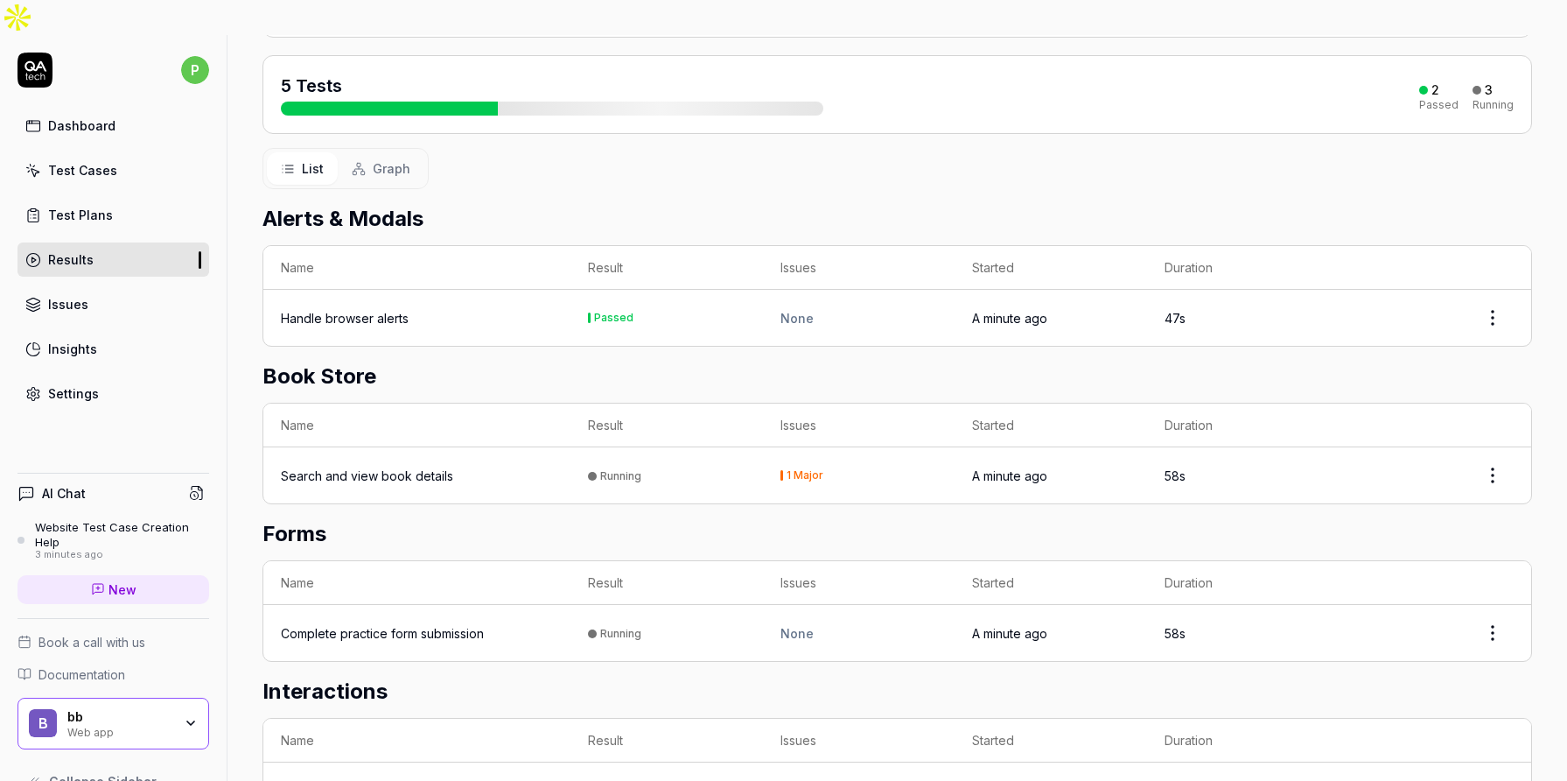
click at [486, 290] on td "Handle browser alerts" at bounding box center [416, 318] width 307 height 56
click at [599, 290] on td "Passed" at bounding box center [667, 318] width 193 height 56
click at [603, 312] on div "Passed" at bounding box center [613, 317] width 39 height 11
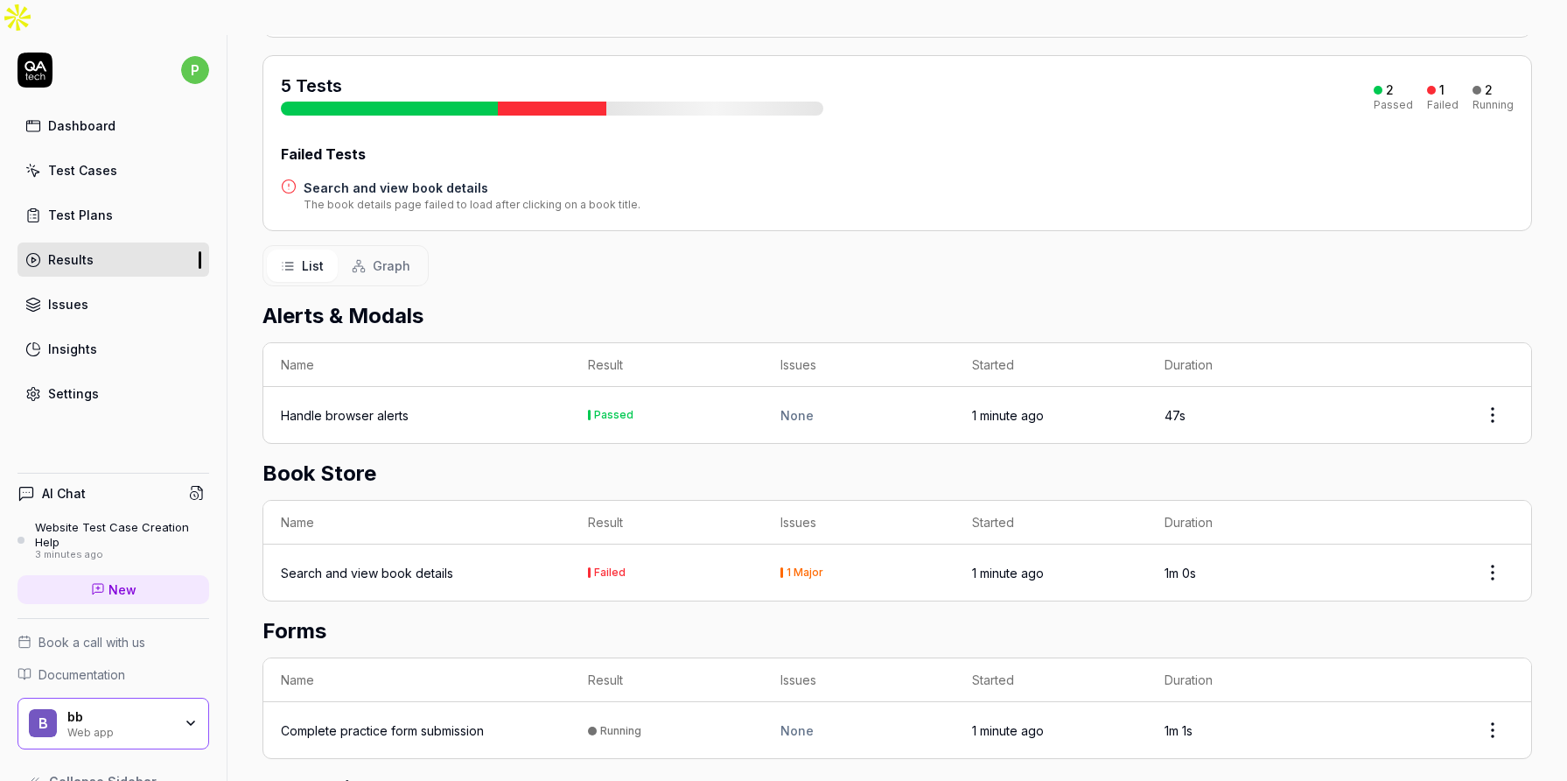
click at [420, 343] on th "Name" at bounding box center [416, 365] width 307 height 44
click at [288, 343] on th "Name" at bounding box center [416, 365] width 307 height 44
click at [998, 408] on time "1 minute ago" at bounding box center [1008, 415] width 72 height 15
click at [1485, 378] on html "p Dashboard Test Cases Test Plans Results Issues Insights Settings AI Chat Webs…" at bounding box center [783, 408] width 1567 height 816
click at [597, 389] on html "p Dashboard Test Cases Test Plans Results Issues Insights Settings AI Chat Webs…" at bounding box center [783, 408] width 1567 height 816
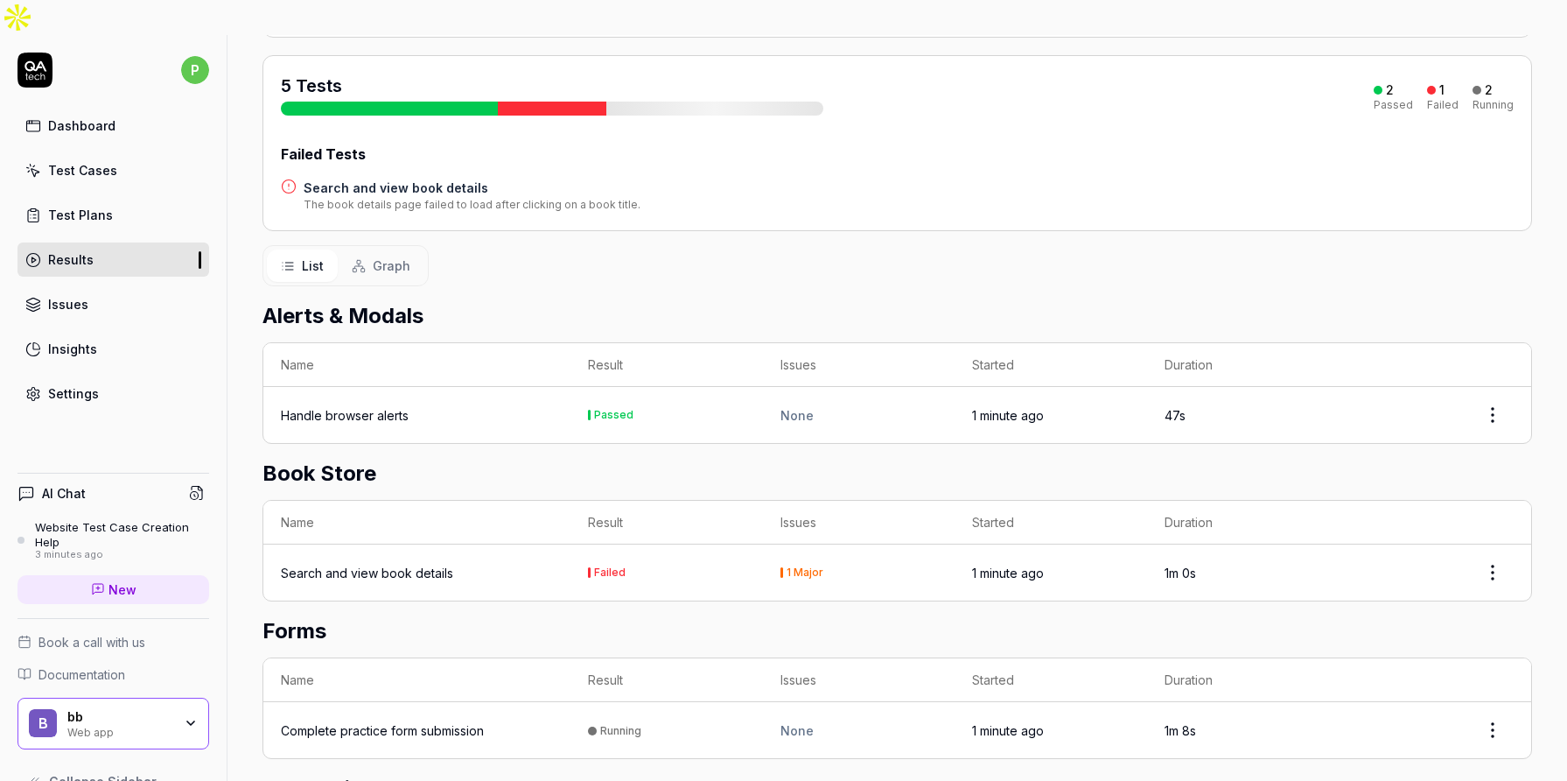
click at [599, 410] on div "Passed" at bounding box center [613, 415] width 39 height 11
click at [354, 406] on div "Handle browser alerts" at bounding box center [345, 415] width 128 height 18
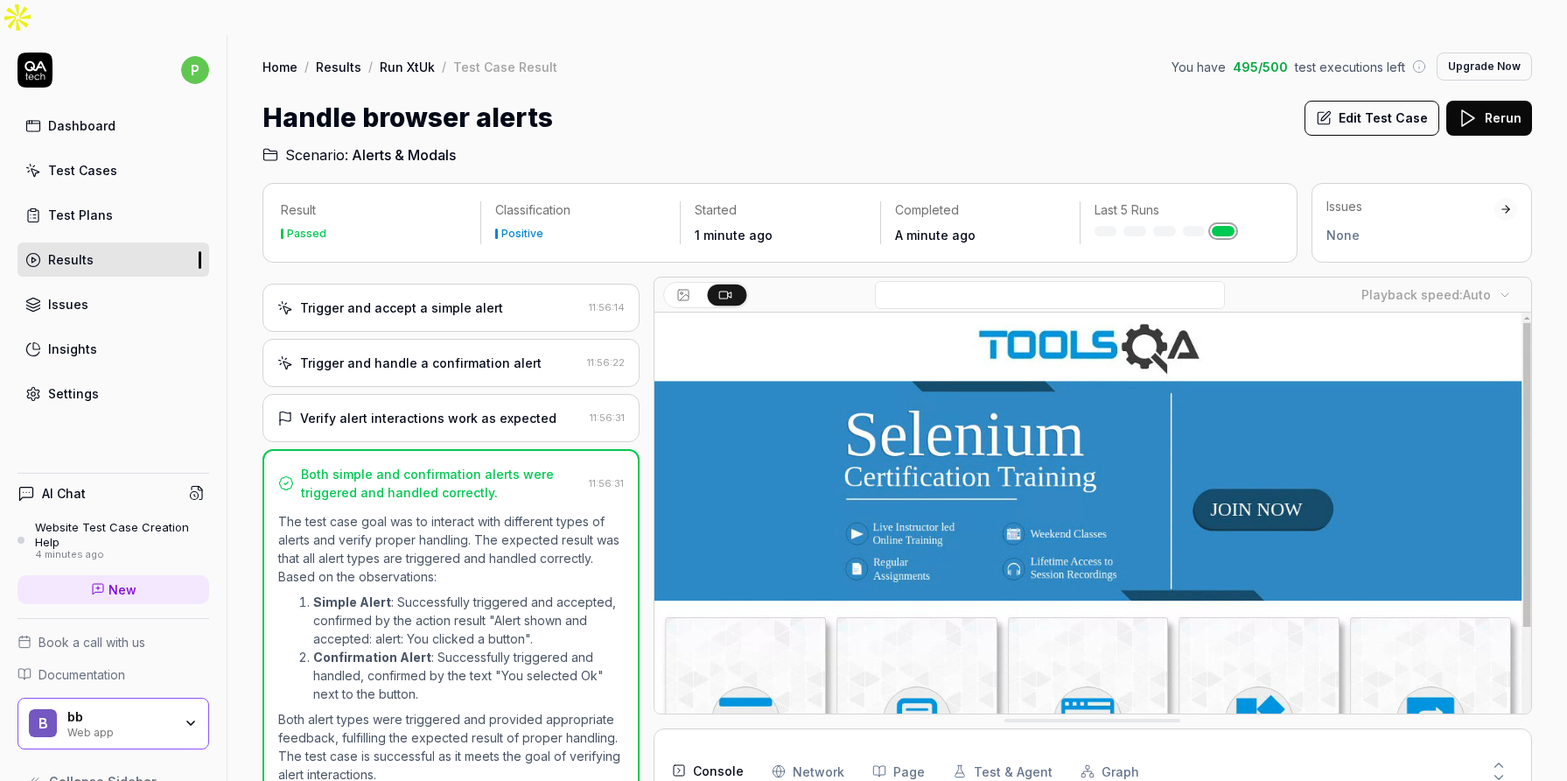
scroll to position [67, 0]
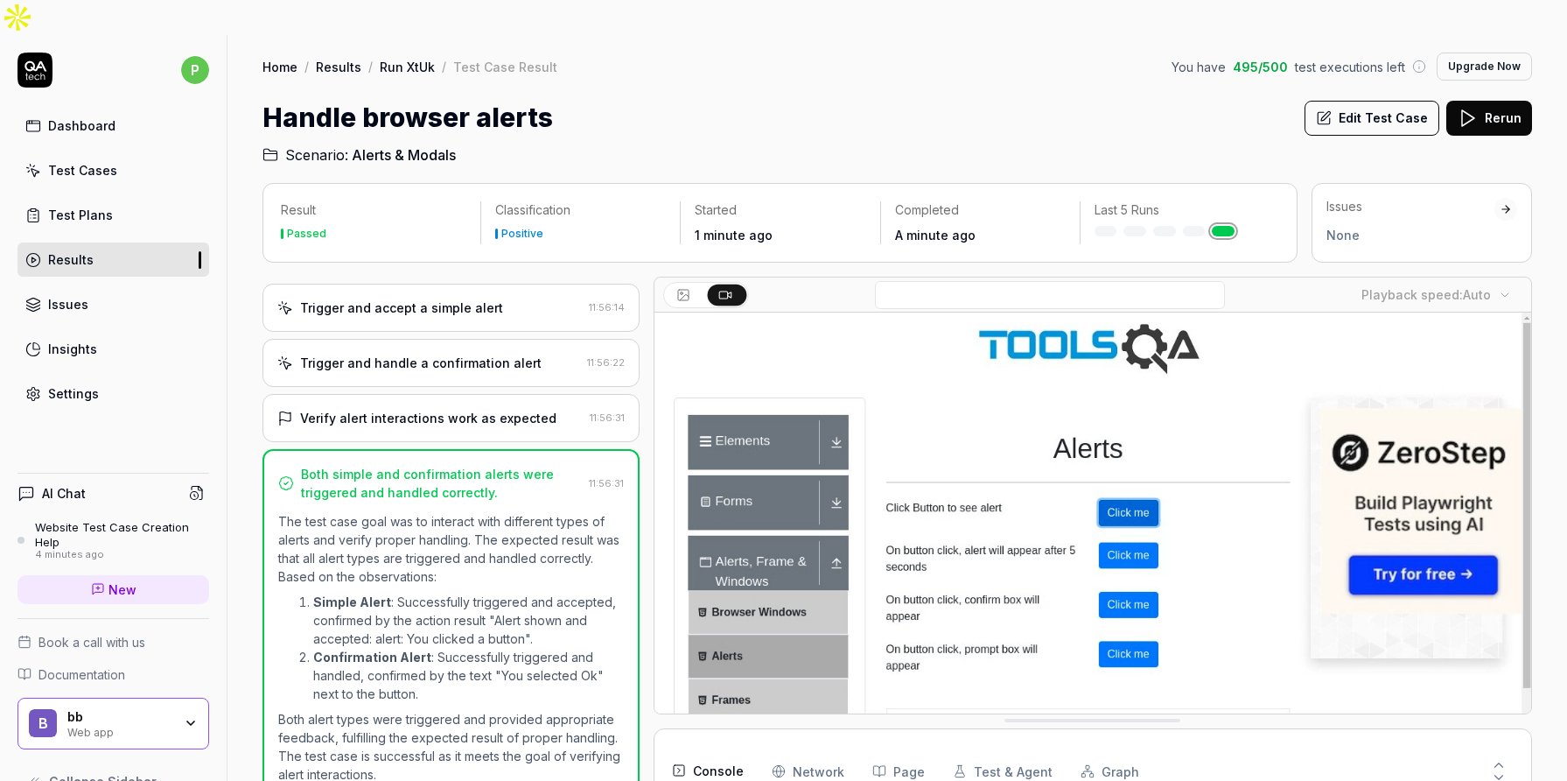
click at [451, 298] on div "Trigger and accept a simple alert" at bounding box center [401, 307] width 203 height 18
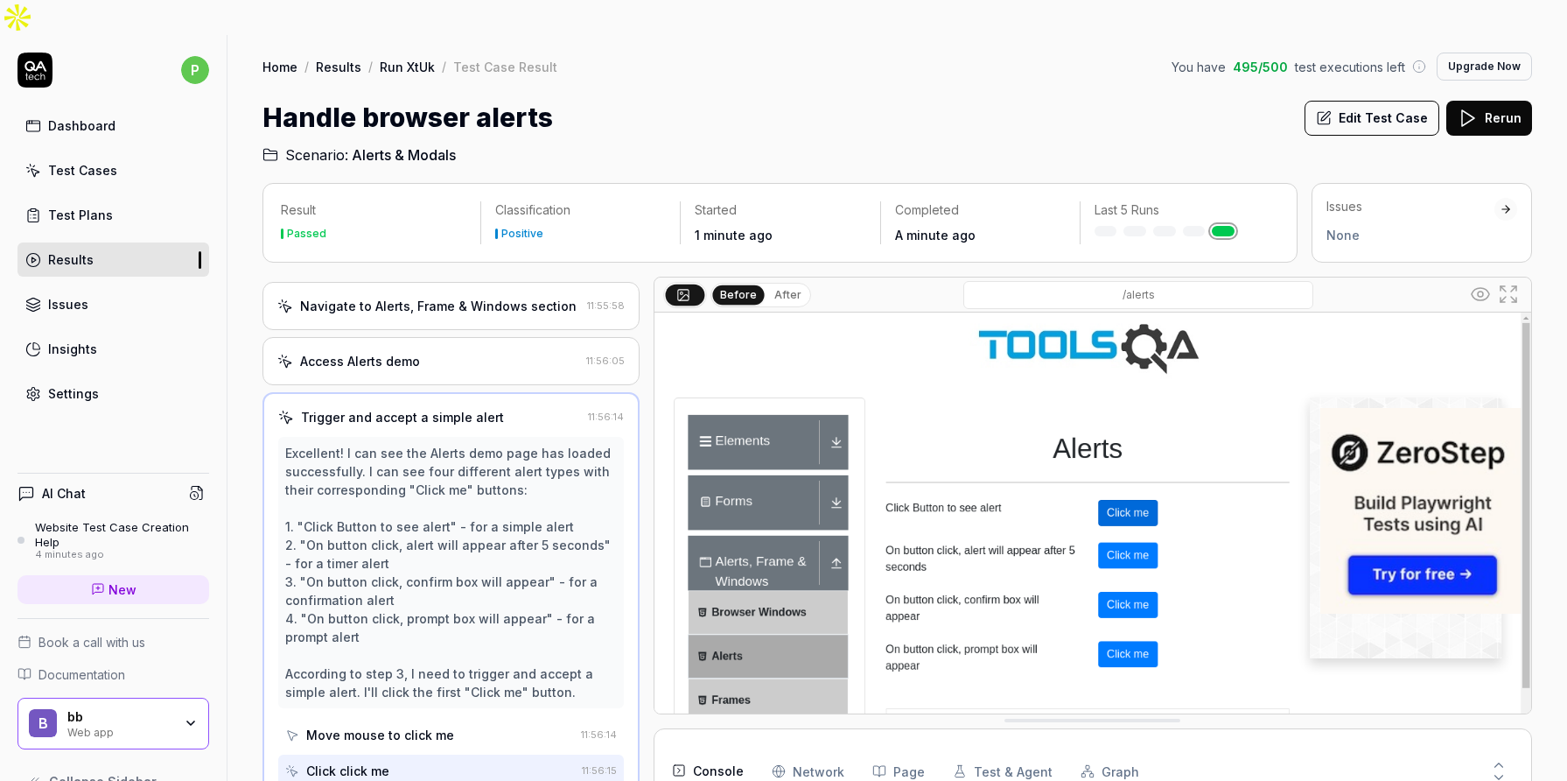
scroll to position [0, 0]
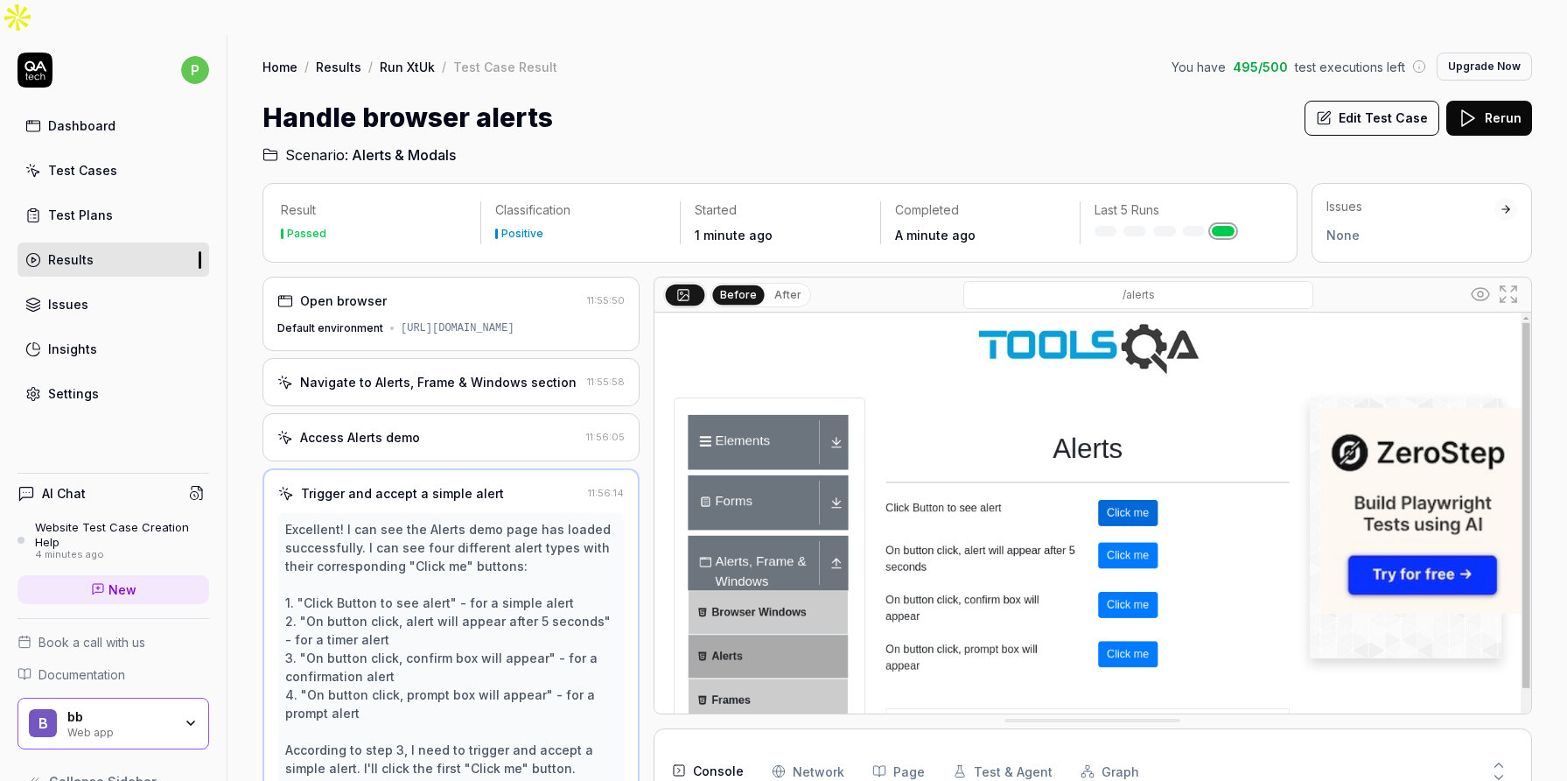
click at [450, 277] on div "Open browser 11:55:50 Default environment https://demoqa.com/" at bounding box center [451, 314] width 377 height 74
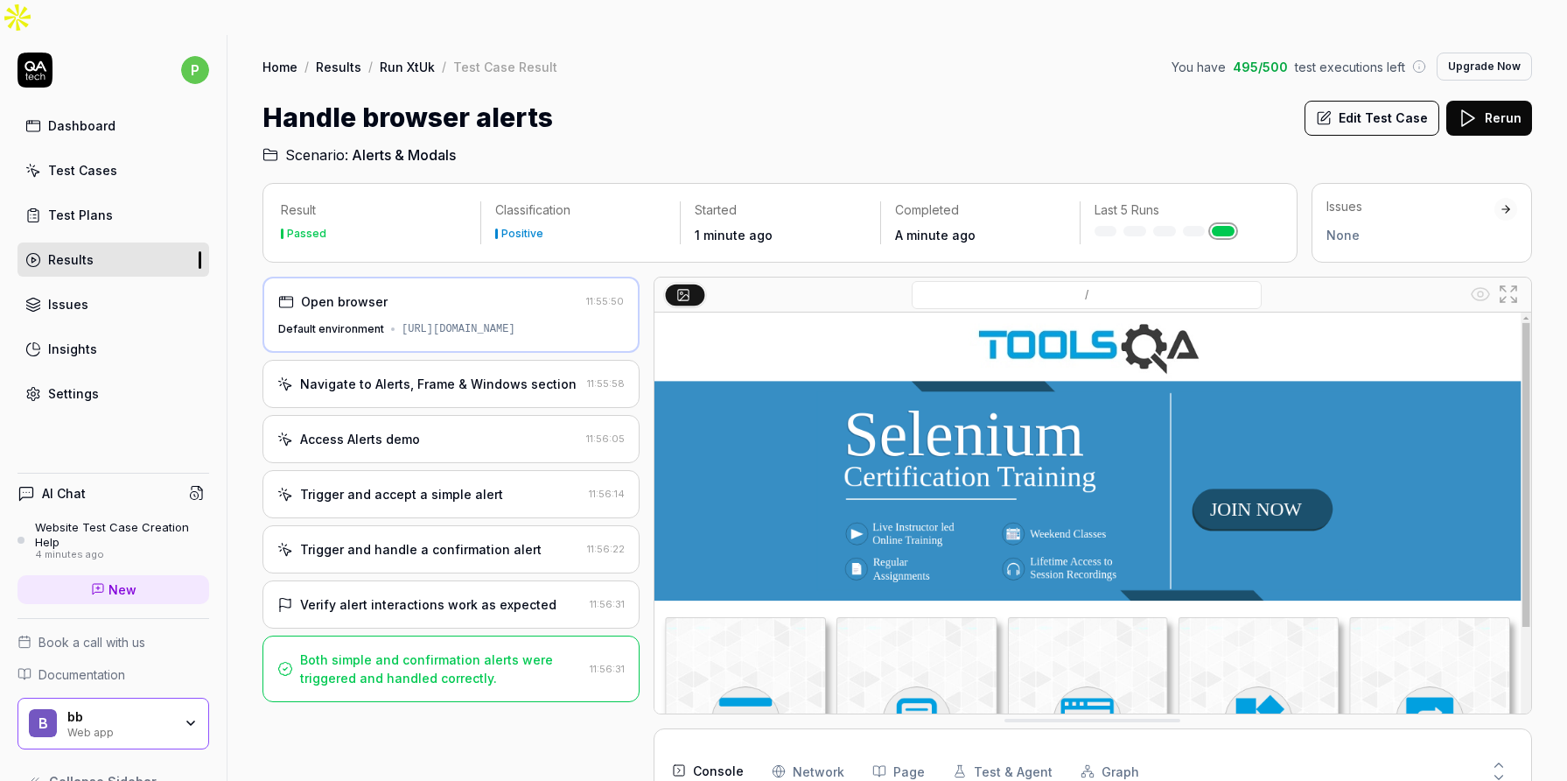
click at [461, 375] on div "Navigate to Alerts, Frame & Windows section" at bounding box center [438, 384] width 277 height 18
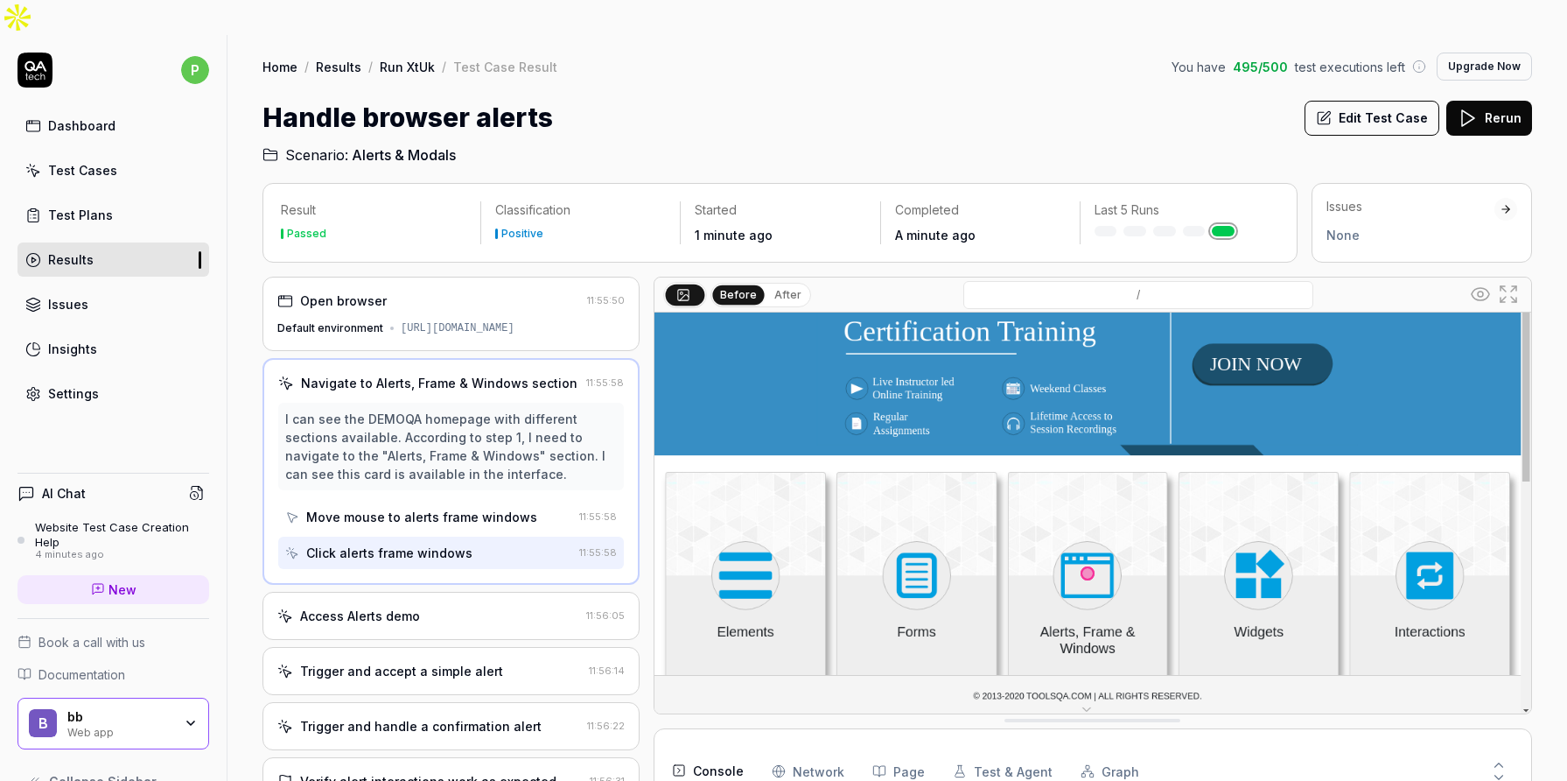
scroll to position [146, 0]
click at [447, 606] on div "Access Alerts demo" at bounding box center [428, 615] width 302 height 18
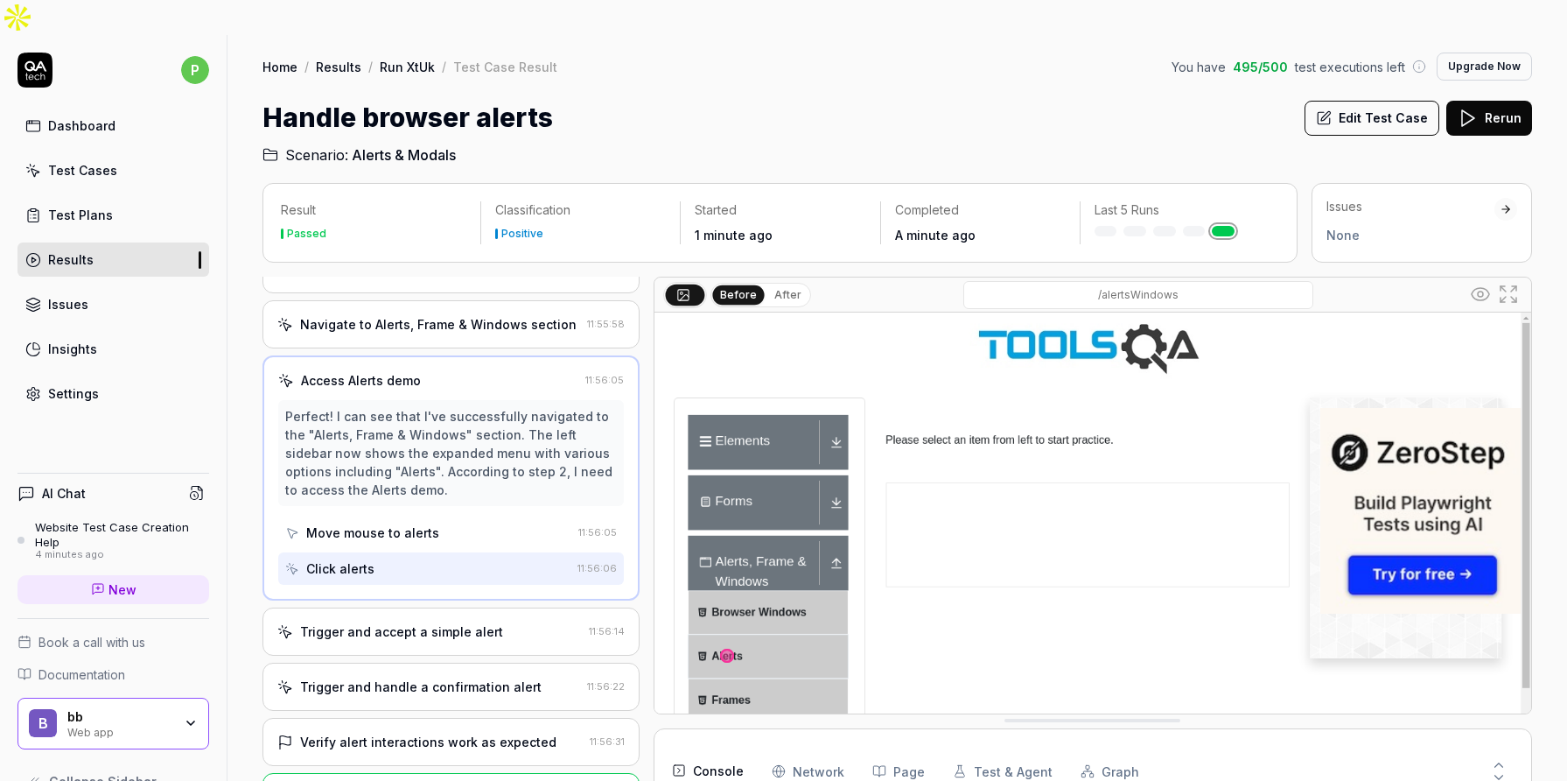
scroll to position [64, 0]
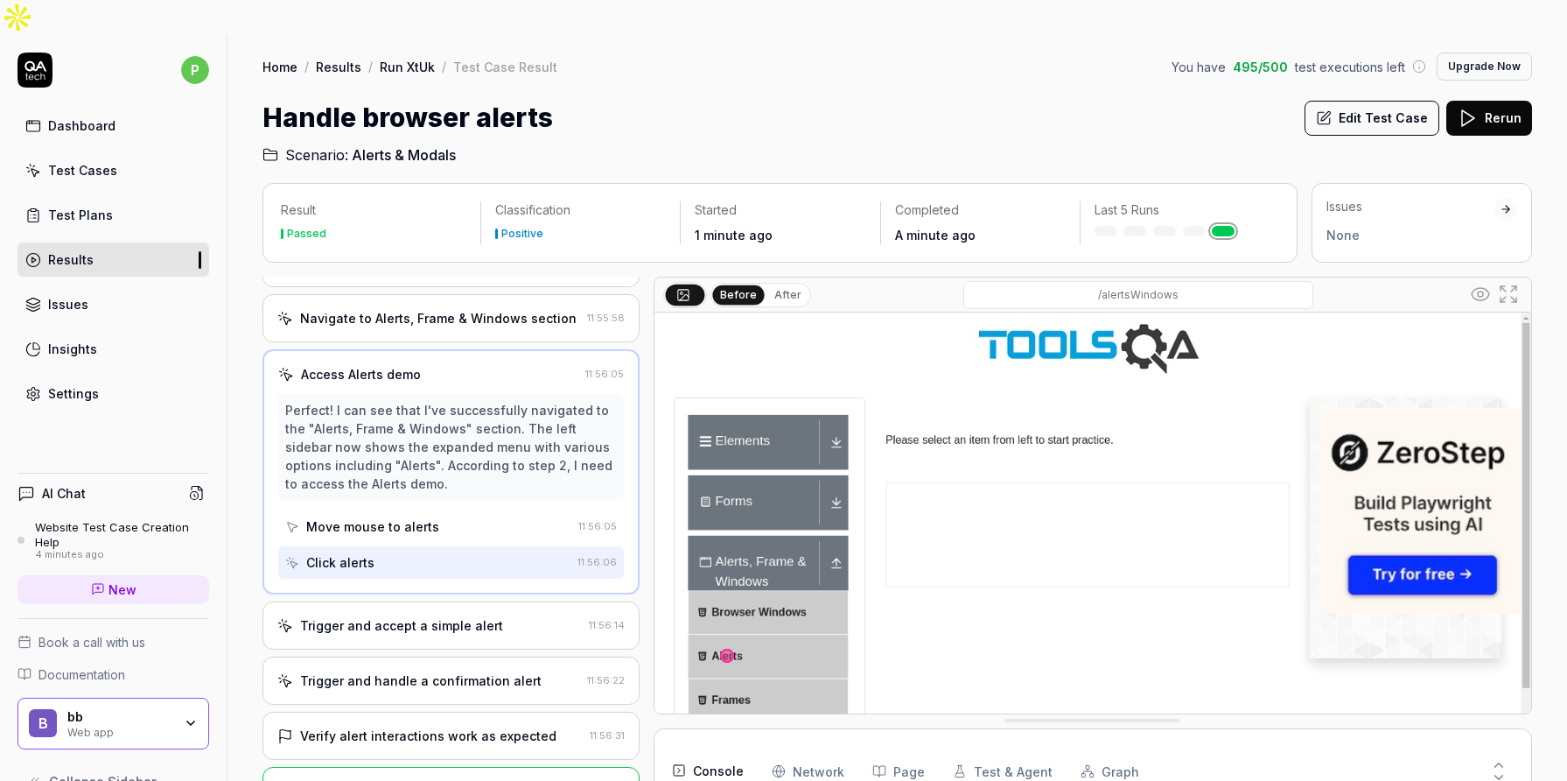
click at [519, 616] on div "Trigger and accept a simple alert" at bounding box center [429, 625] width 305 height 18
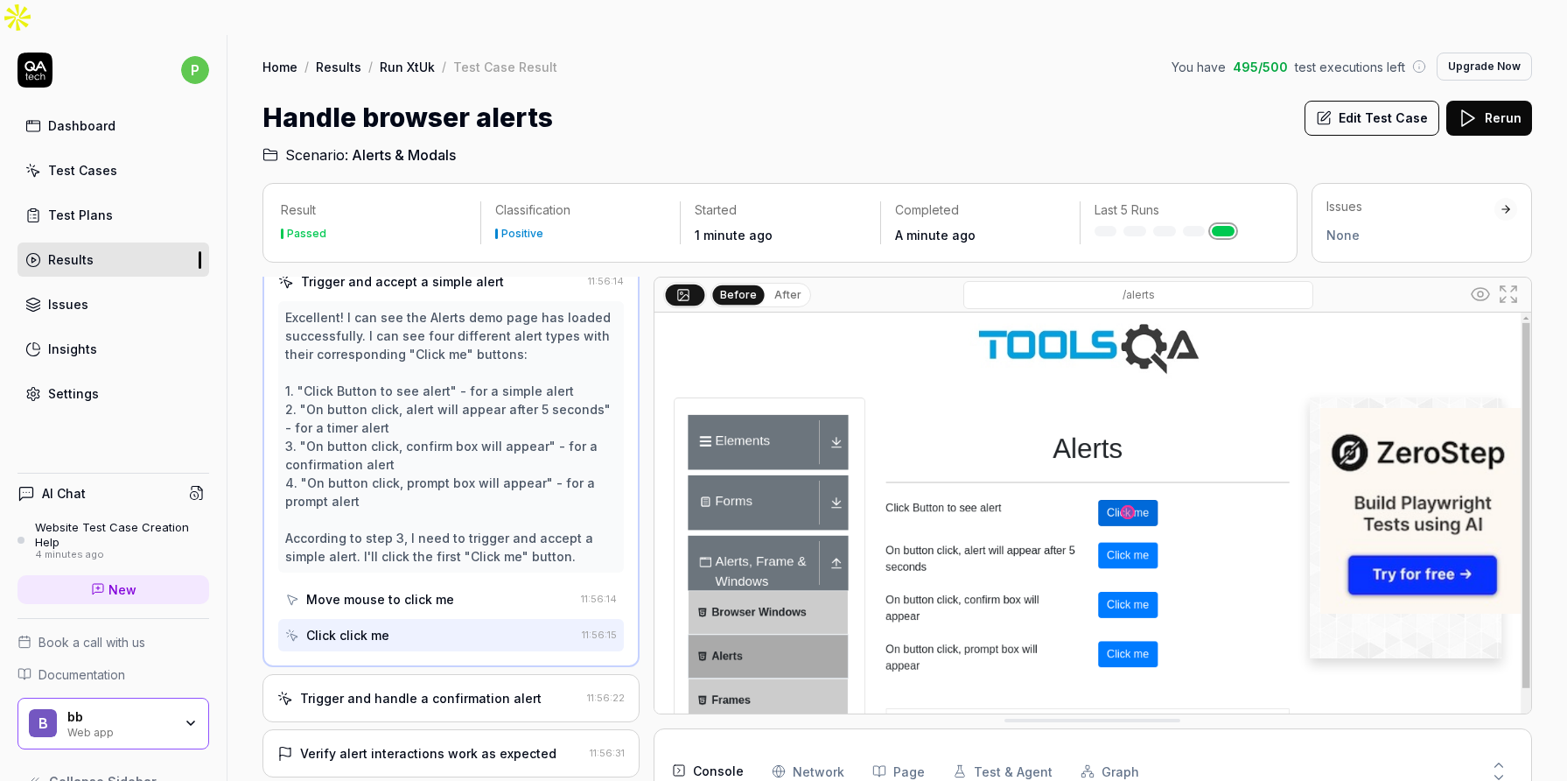
scroll to position [260, 0]
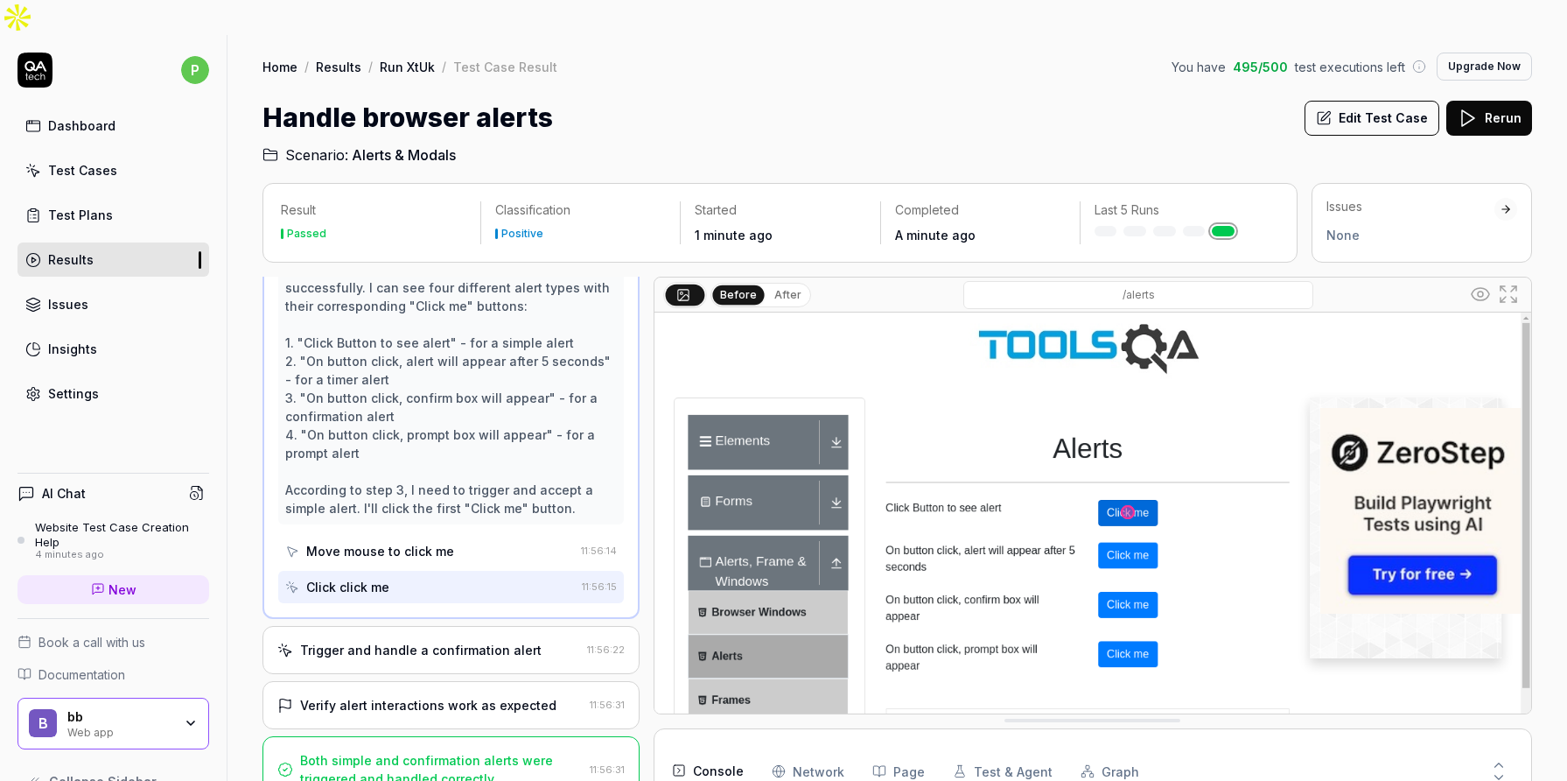
click at [402, 641] on div "Trigger and handle a confirmation alert" at bounding box center [421, 650] width 242 height 18
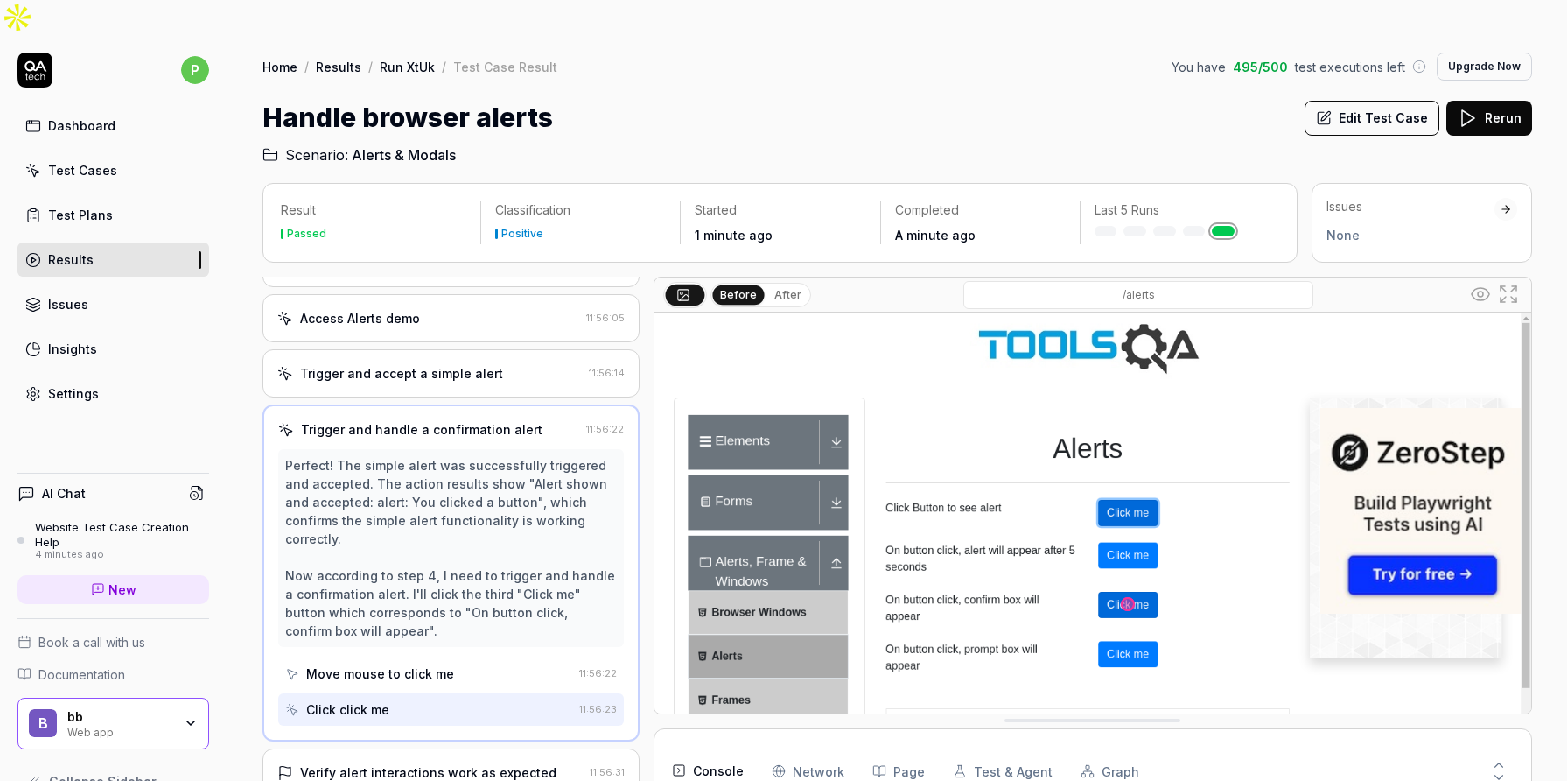
scroll to position [168, 0]
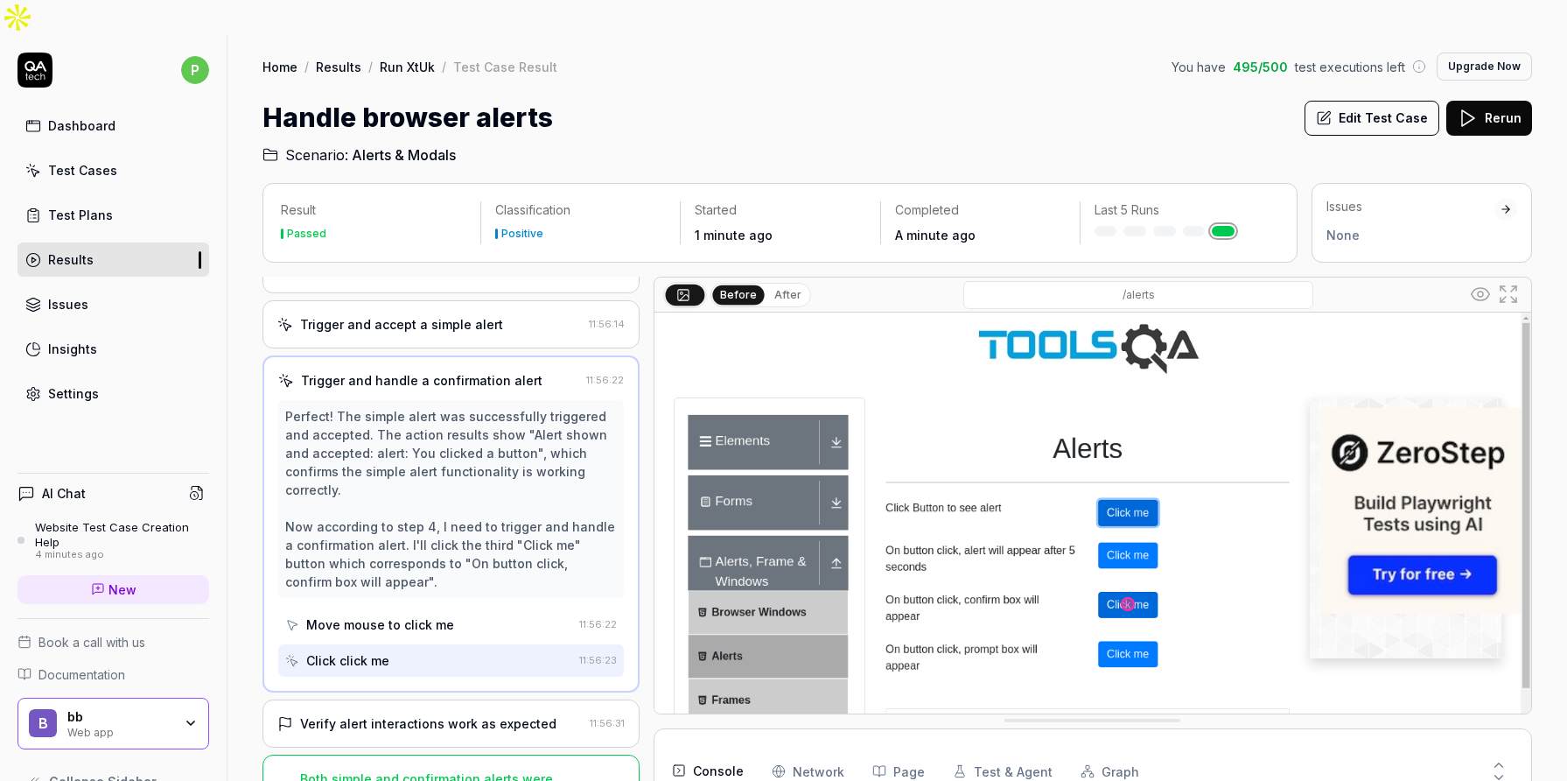
click at [428, 714] on div "Verify alert interactions work as expected" at bounding box center [428, 723] width 256 height 18
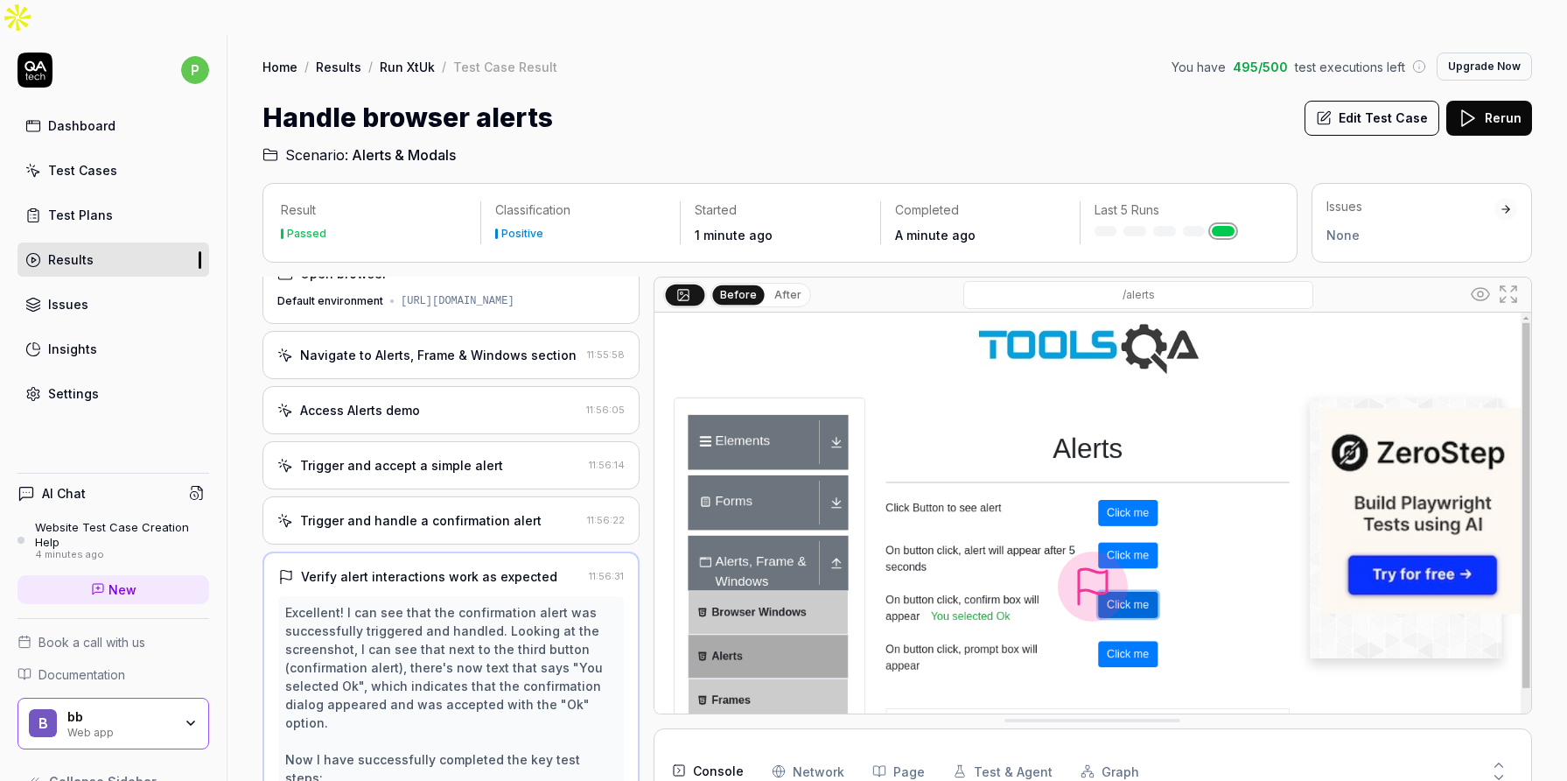
scroll to position [0, 0]
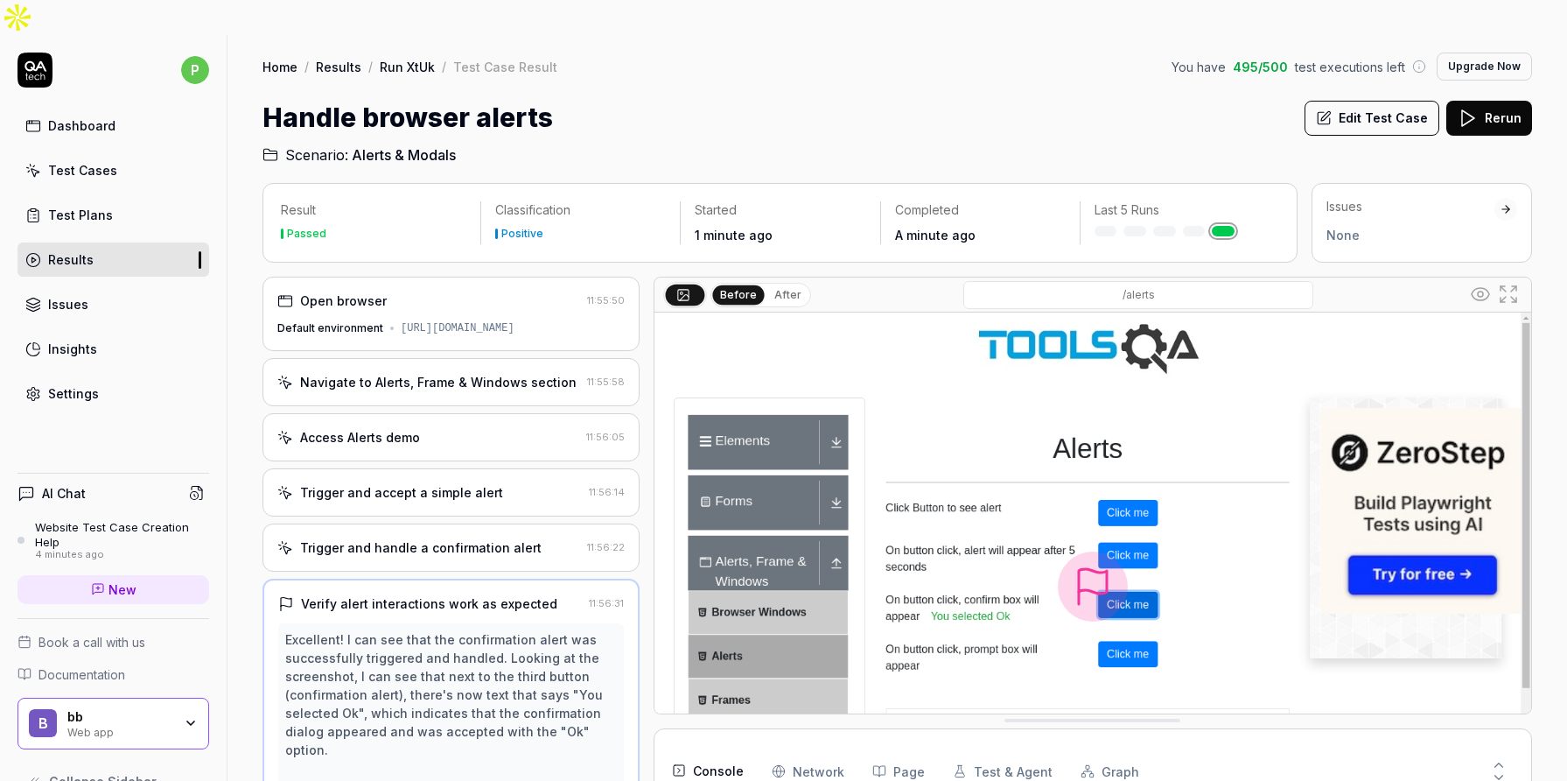
click at [424, 58] on link "Run XtUk" at bounding box center [407, 67] width 55 height 18
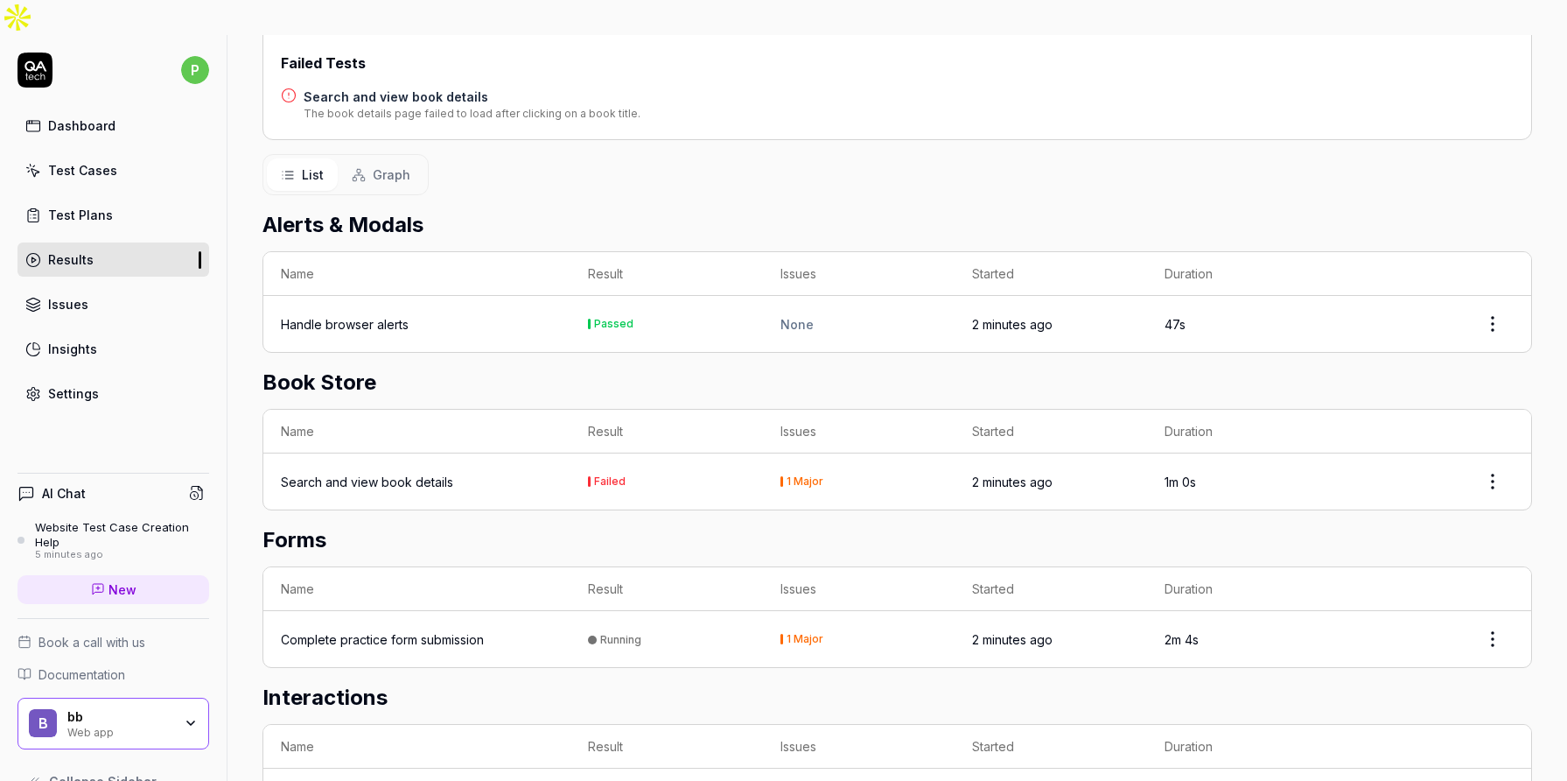
scroll to position [288, 0]
click at [369, 472] on div "Search and view book details" at bounding box center [367, 481] width 172 height 18
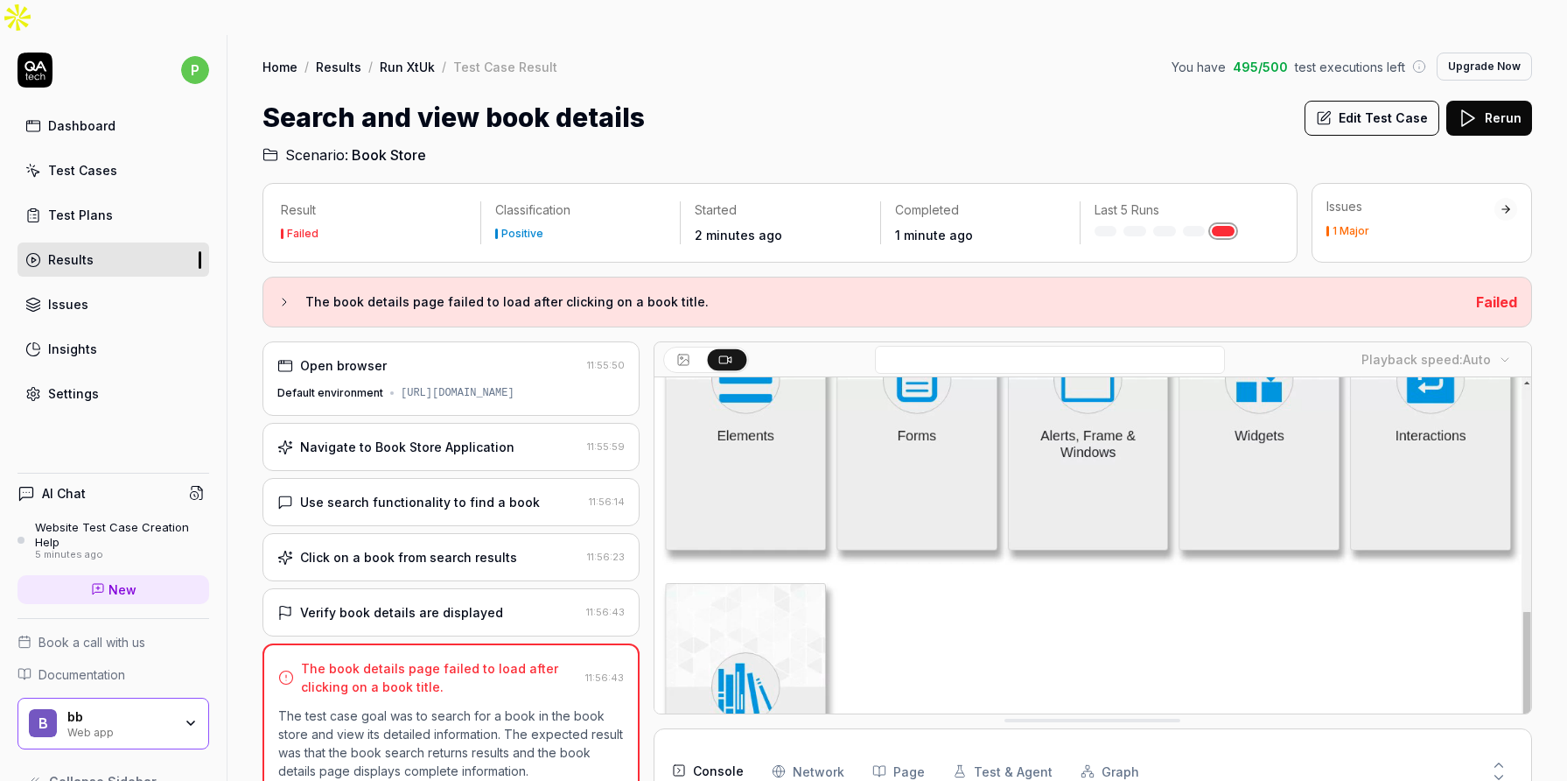
scroll to position [487, 0]
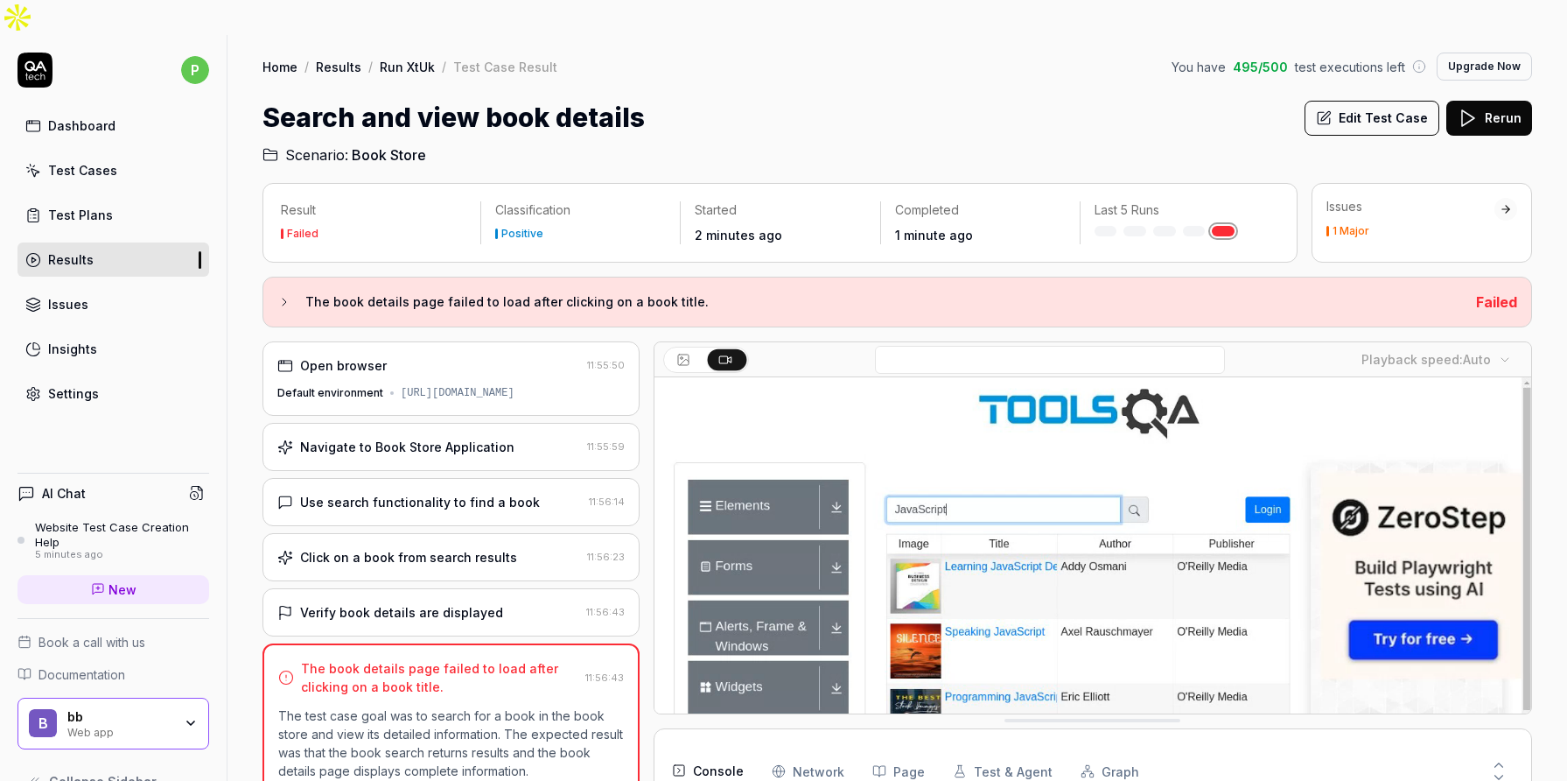
click at [429, 368] on div "Open browser 11:55:50 Default environment https://demoqa.com/" at bounding box center [451, 378] width 377 height 74
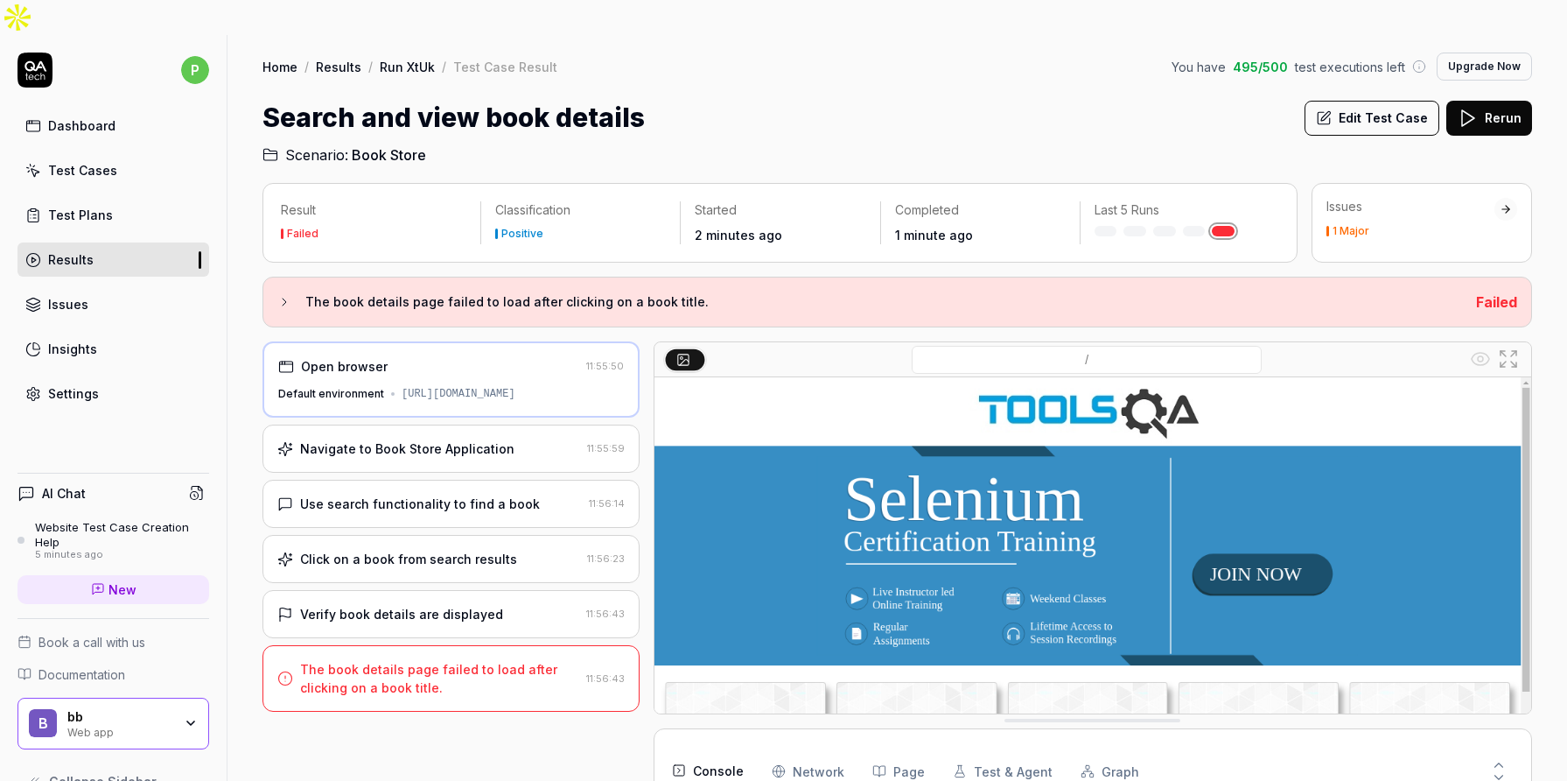
click at [439, 430] on div "Navigate to Book Store Application 11:55:59" at bounding box center [451, 448] width 377 height 48
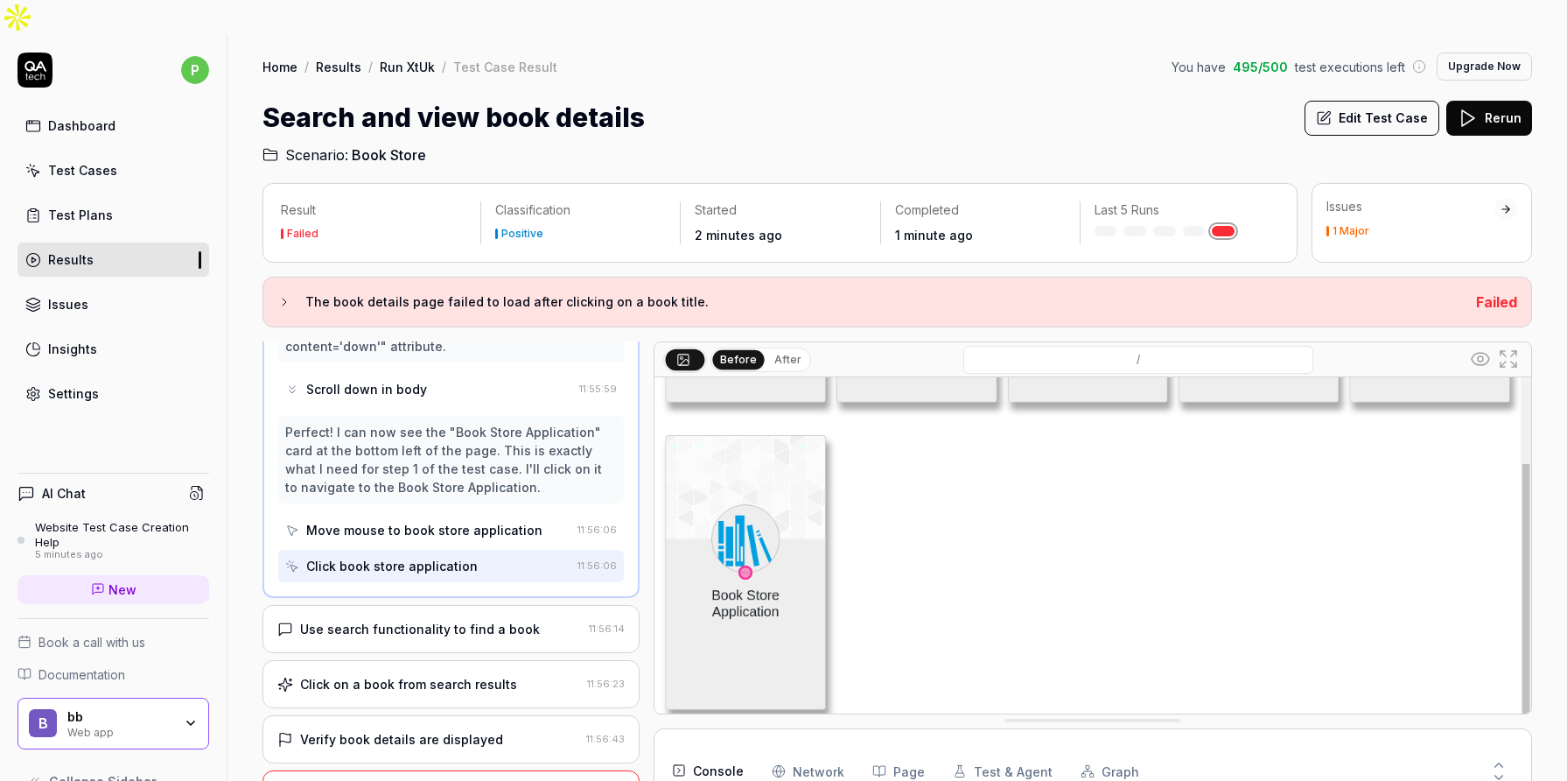
scroll to position [210, 0]
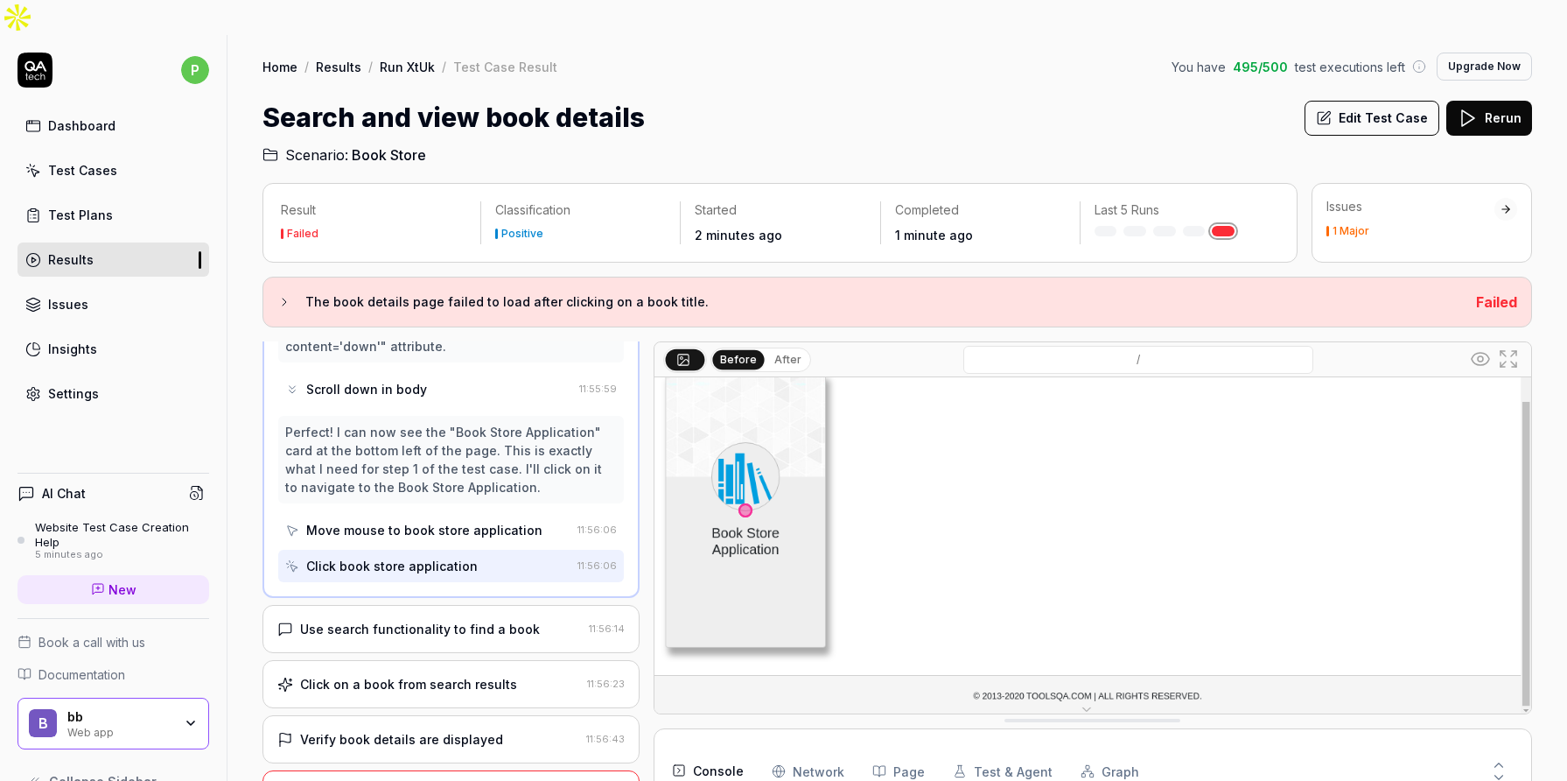
click at [452, 620] on div "Use search functionality to find a book" at bounding box center [420, 629] width 240 height 18
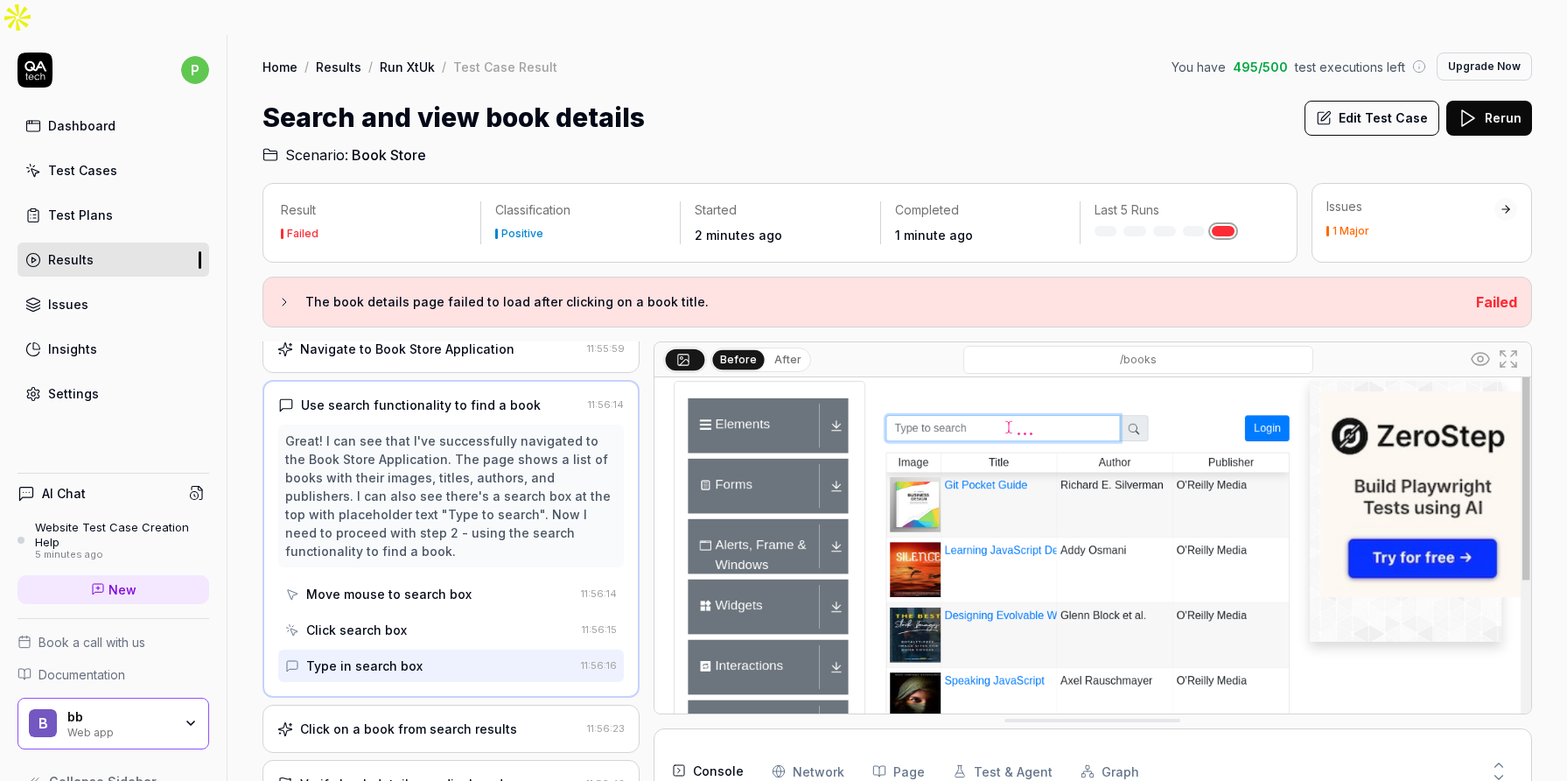
scroll to position [74, 0]
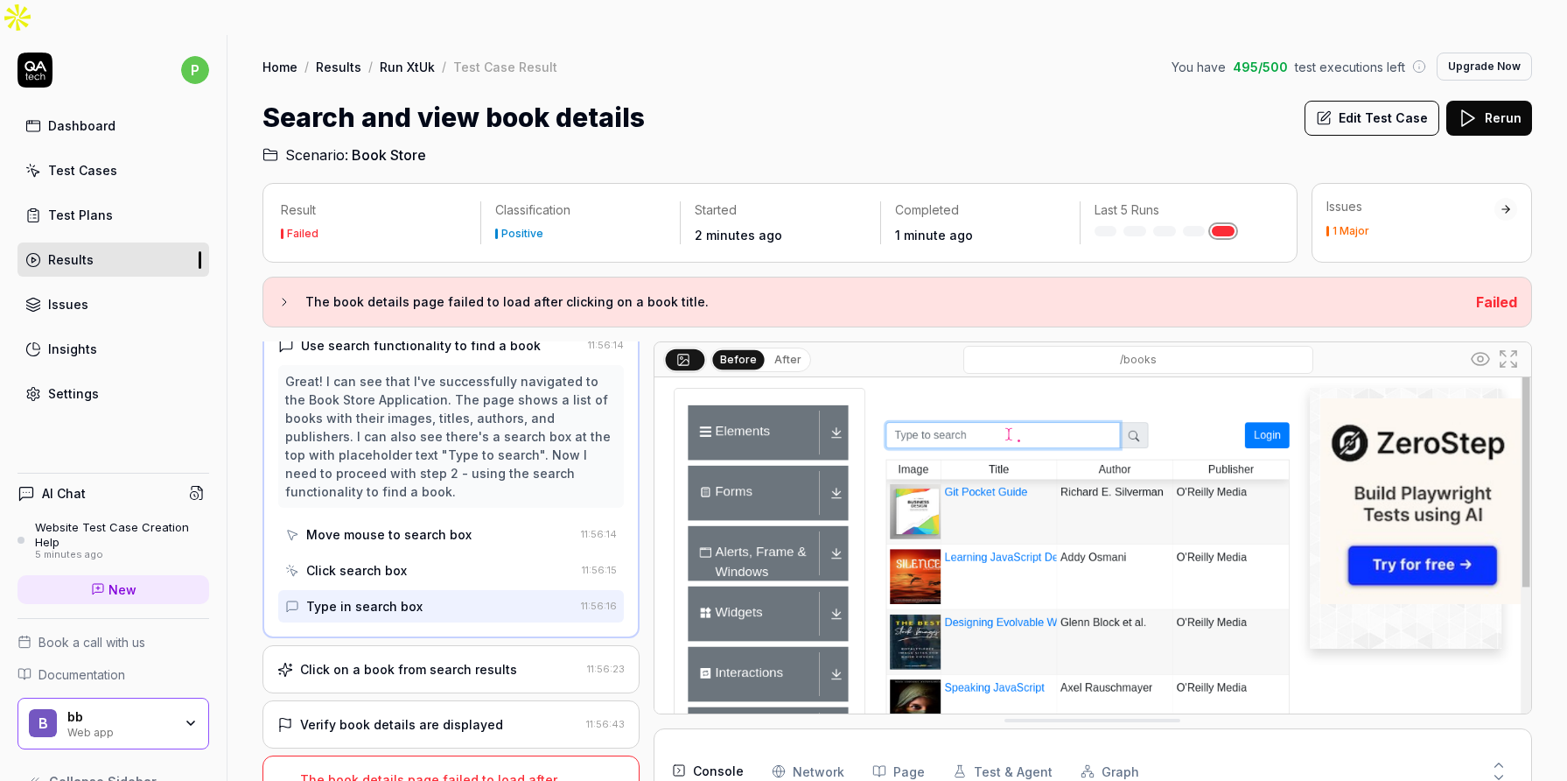
click at [432, 645] on div "Click on a book from search results 11:56:23" at bounding box center [451, 669] width 377 height 48
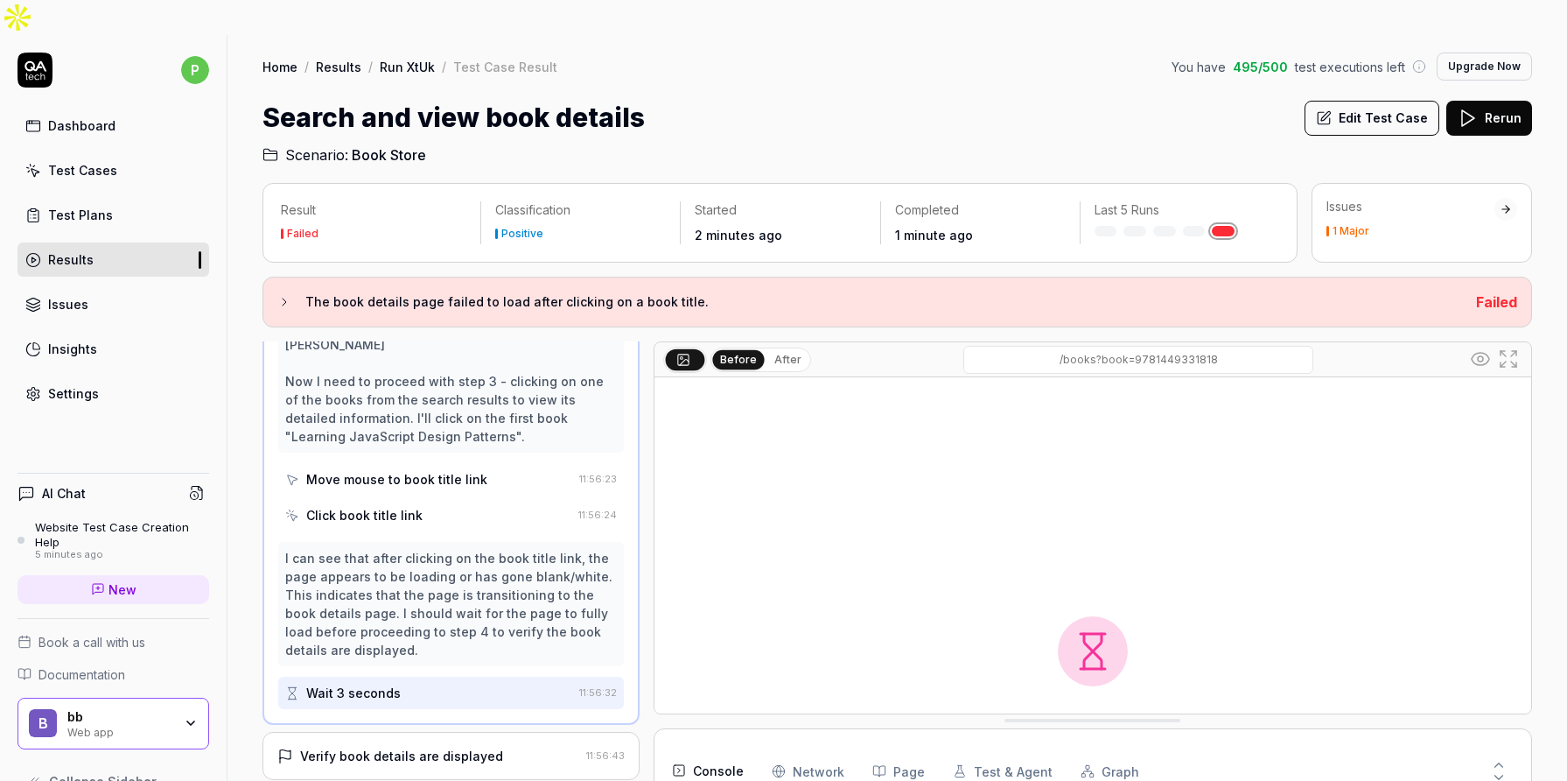
scroll to position [483, 0]
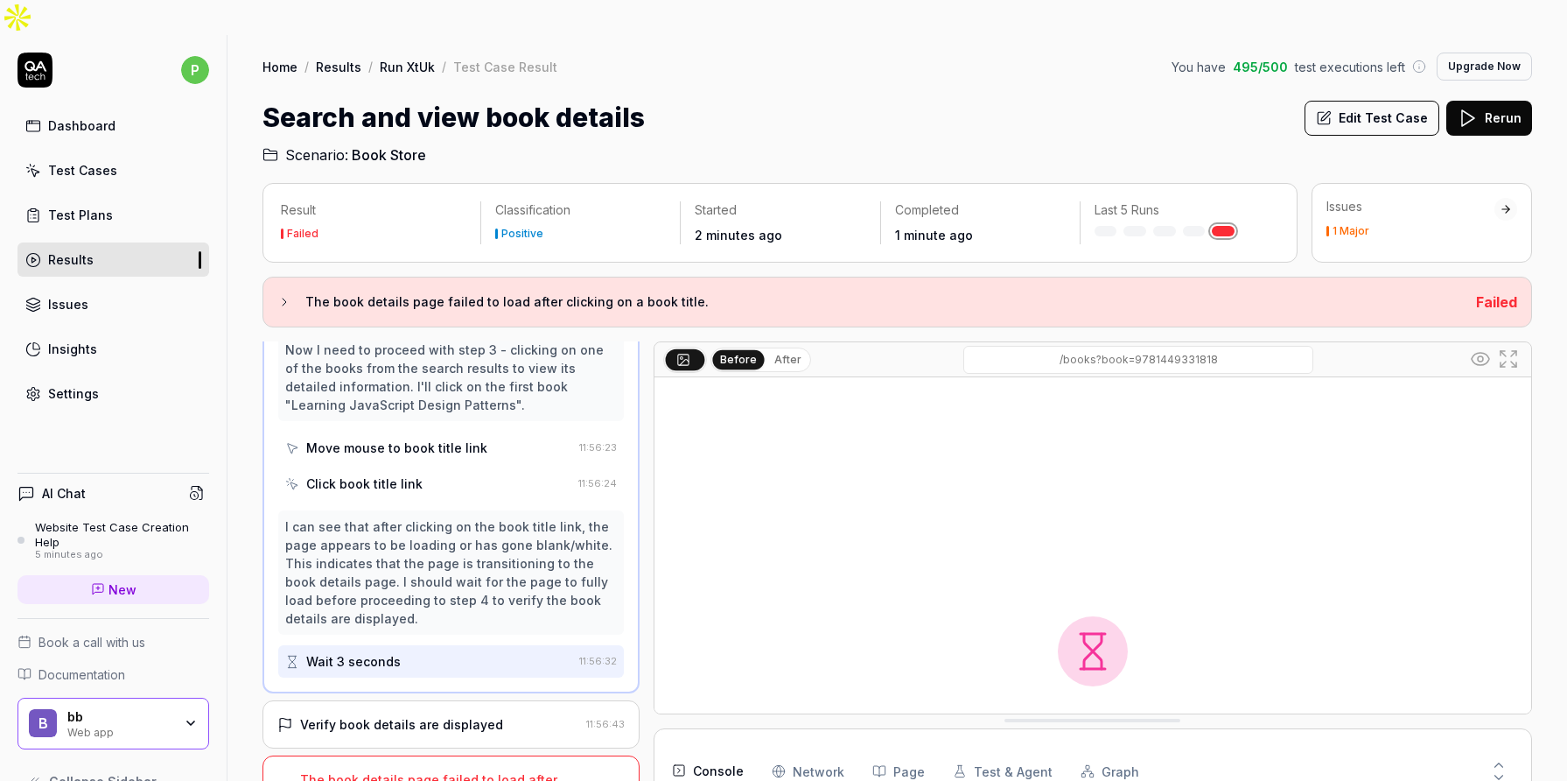
click at [410, 715] on div "Verify book details are displayed" at bounding box center [401, 724] width 203 height 18
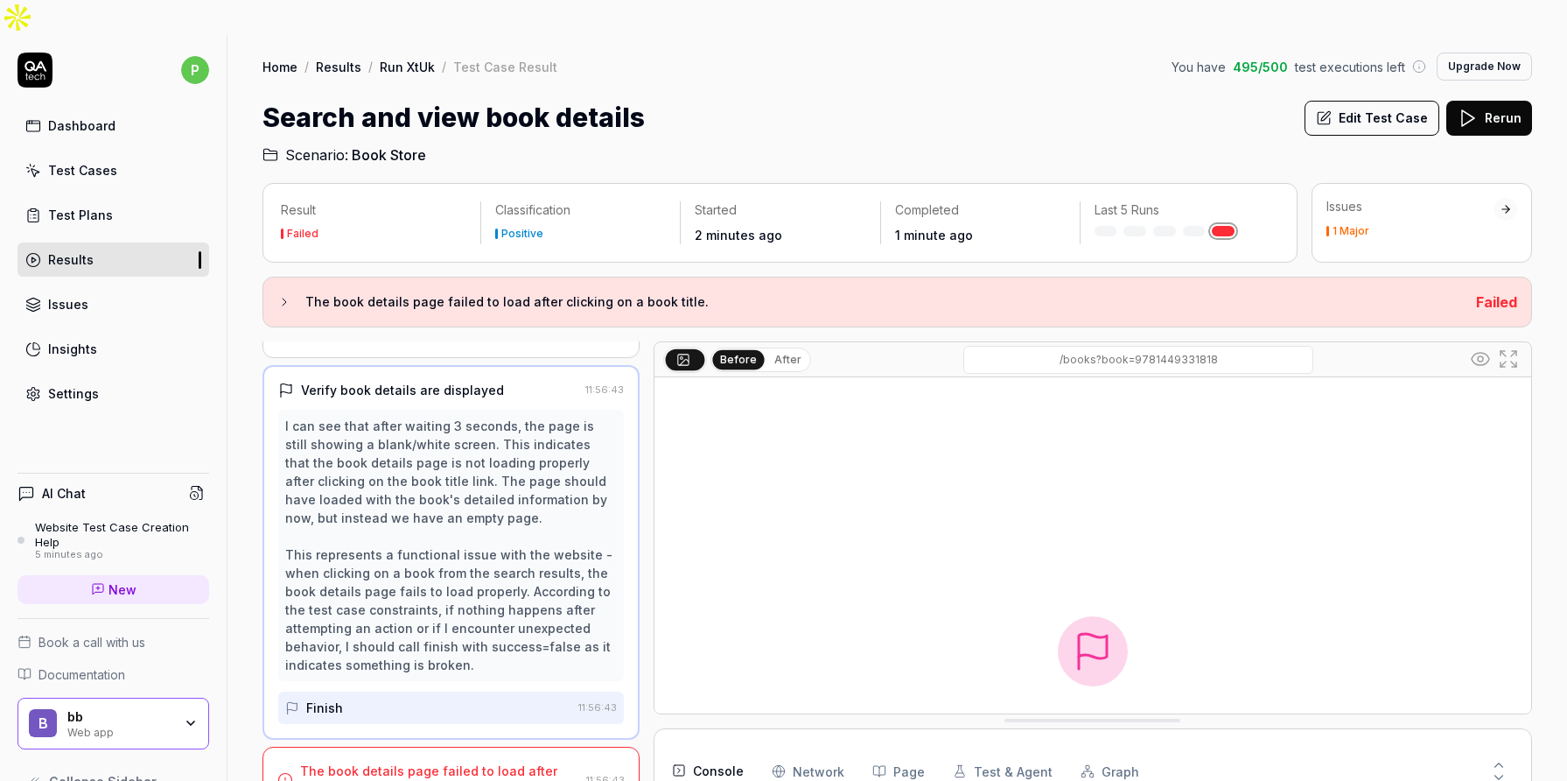
scroll to position [233, 0]
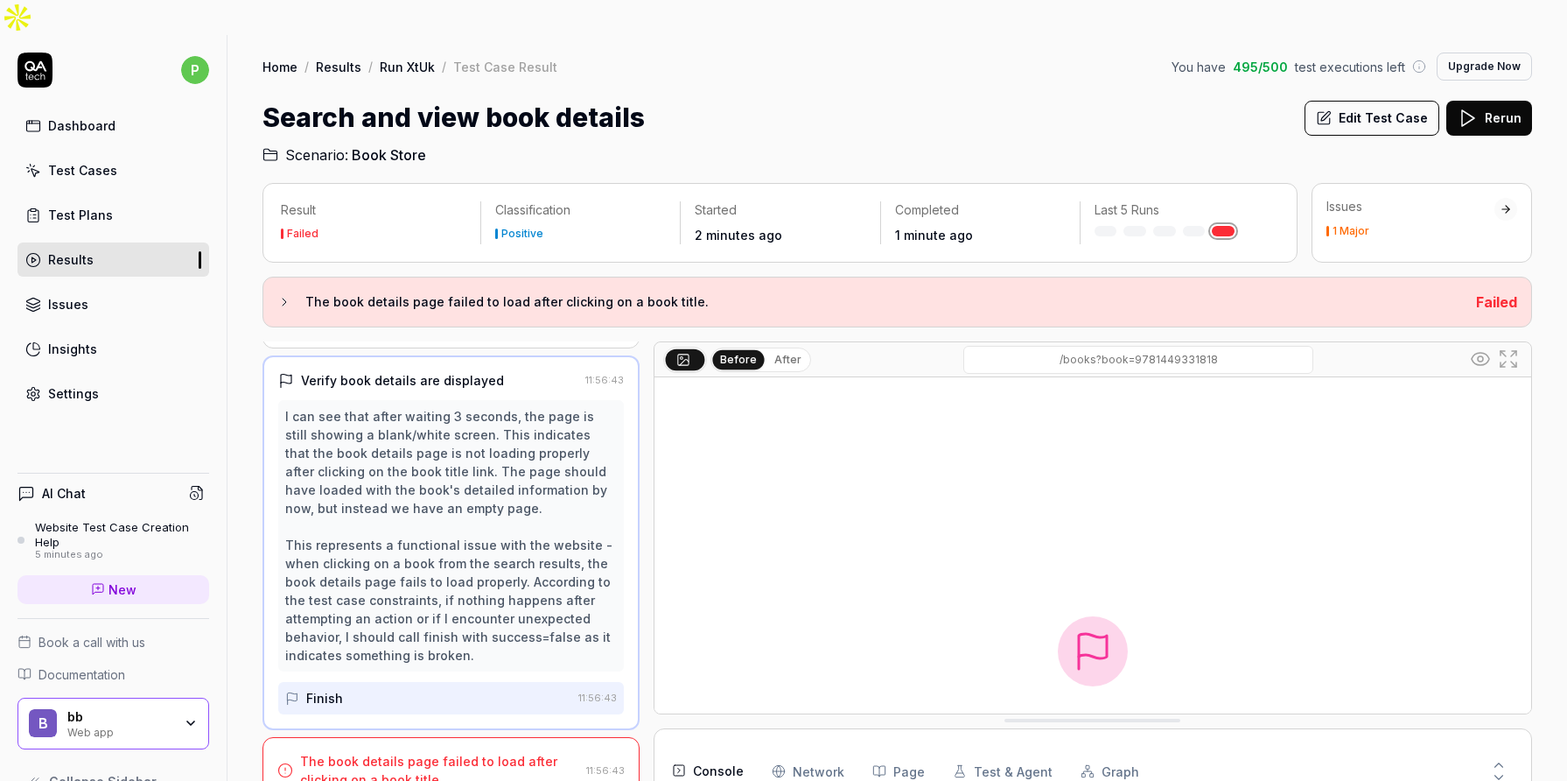
click at [422, 752] on div "The book details page failed to load after clicking on a book title." at bounding box center [439, 770] width 279 height 37
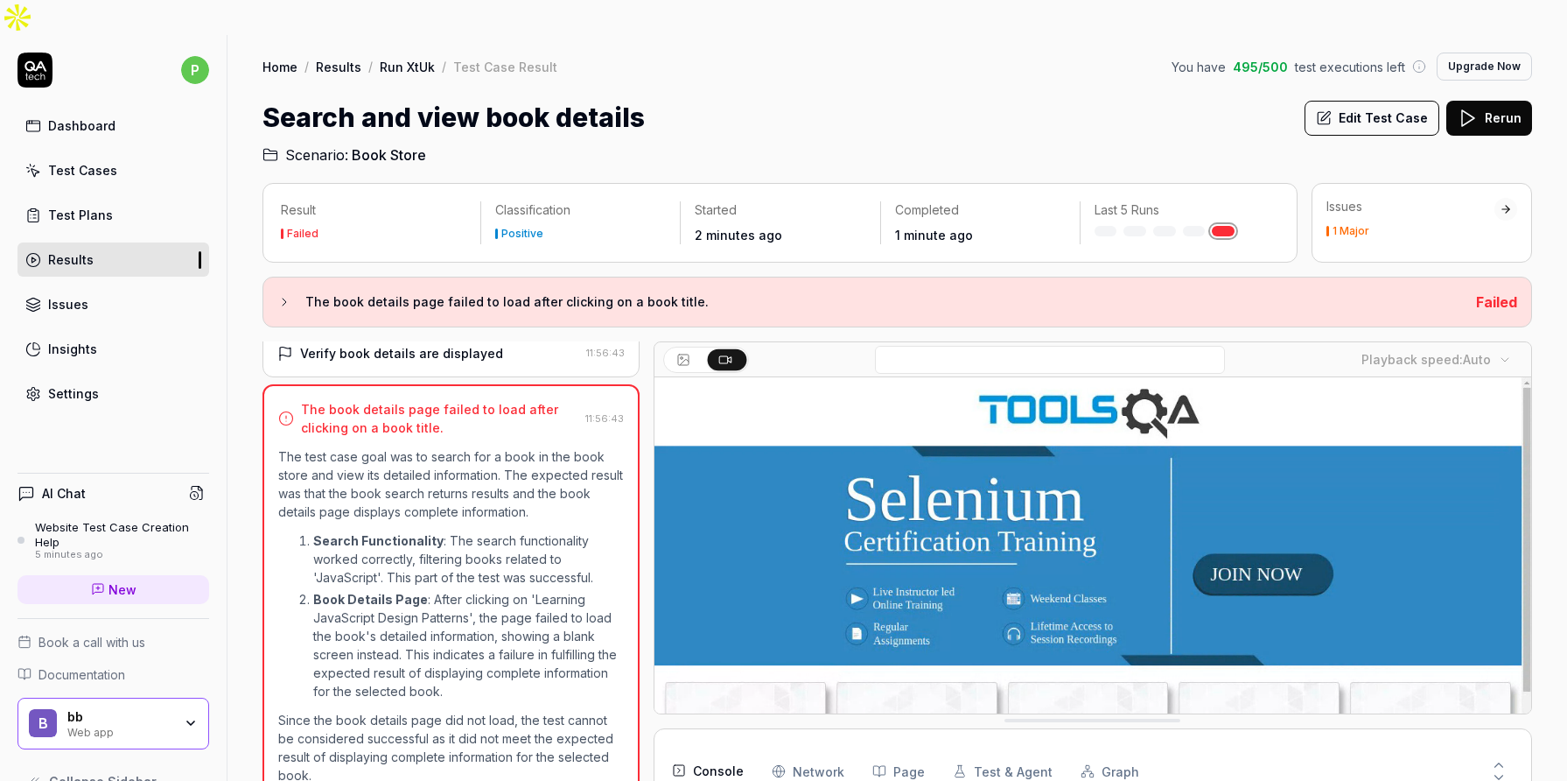
scroll to position [0, 0]
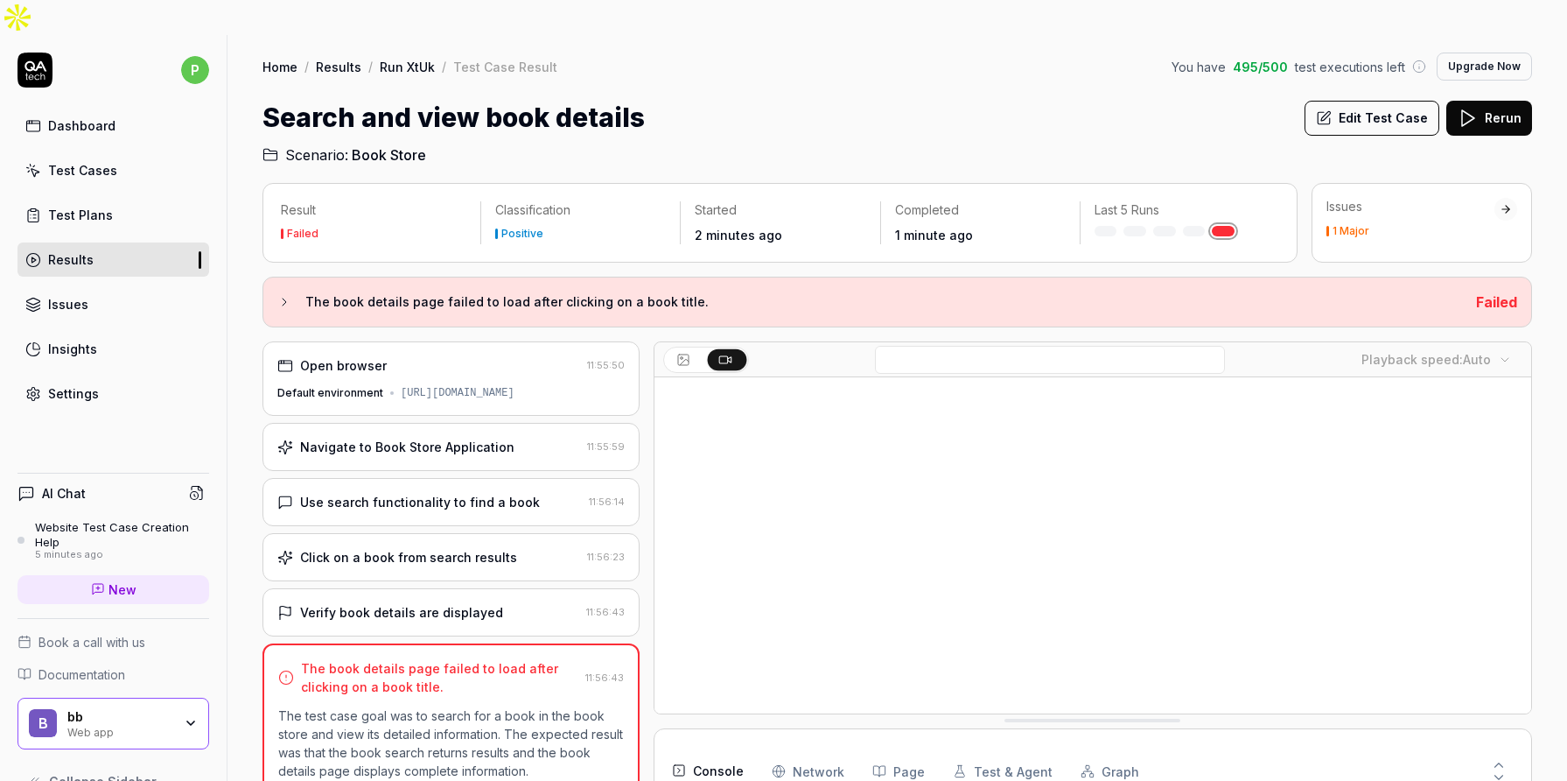
click at [401, 58] on link "Run XtUk" at bounding box center [407, 67] width 55 height 18
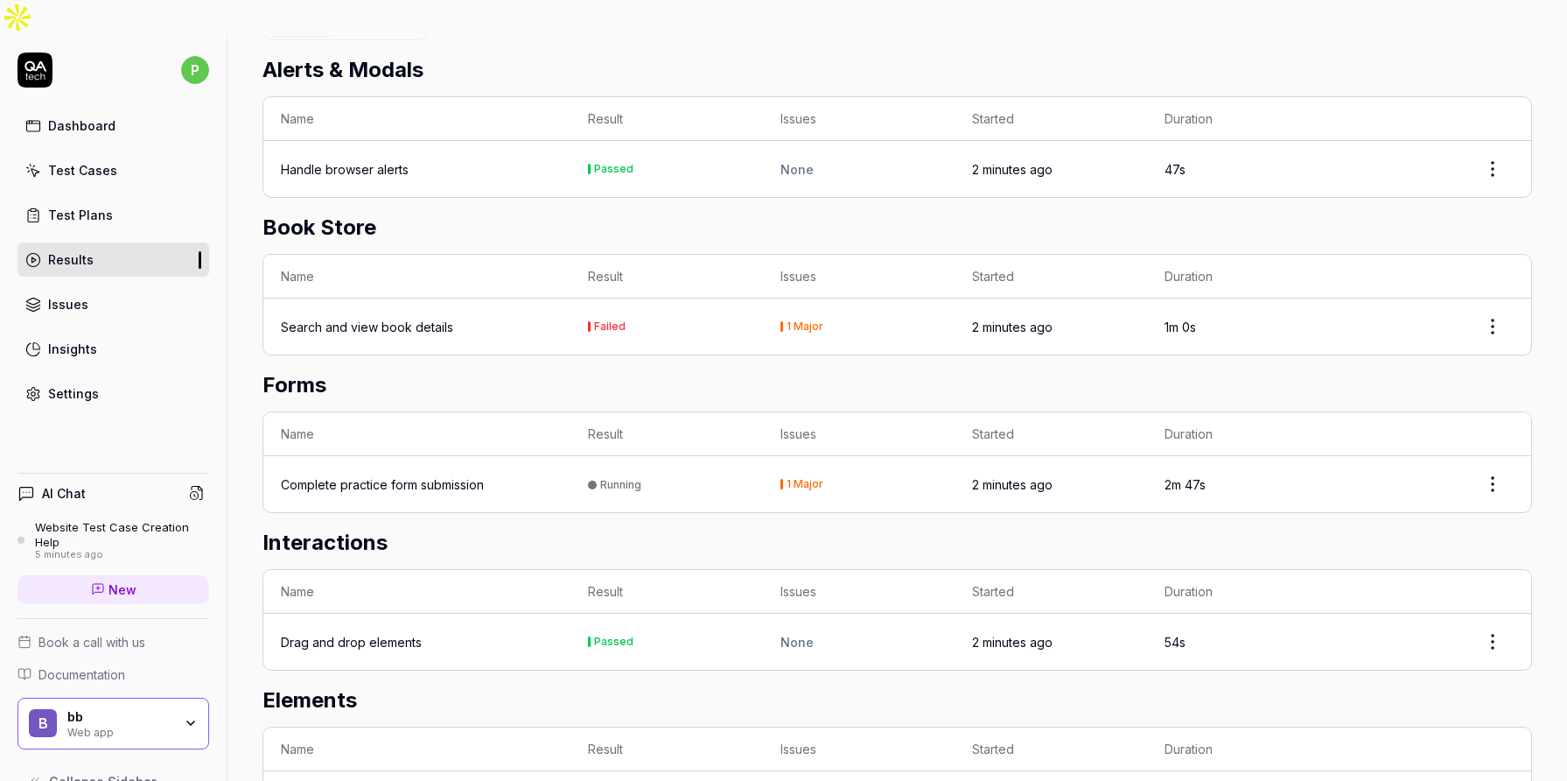
scroll to position [529, 0]
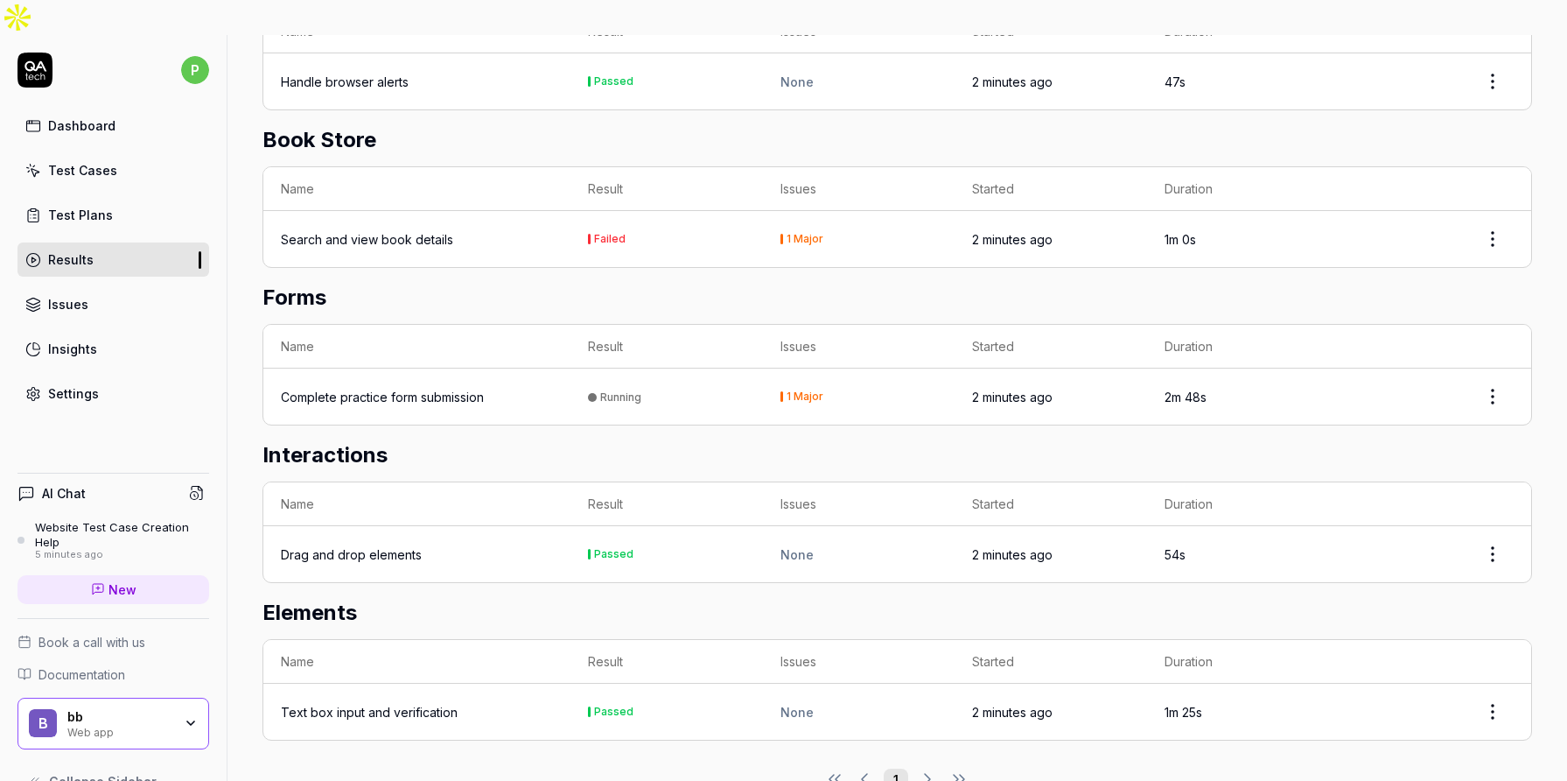
click at [373, 545] on div "Drag and drop elements" at bounding box center [351, 554] width 141 height 18
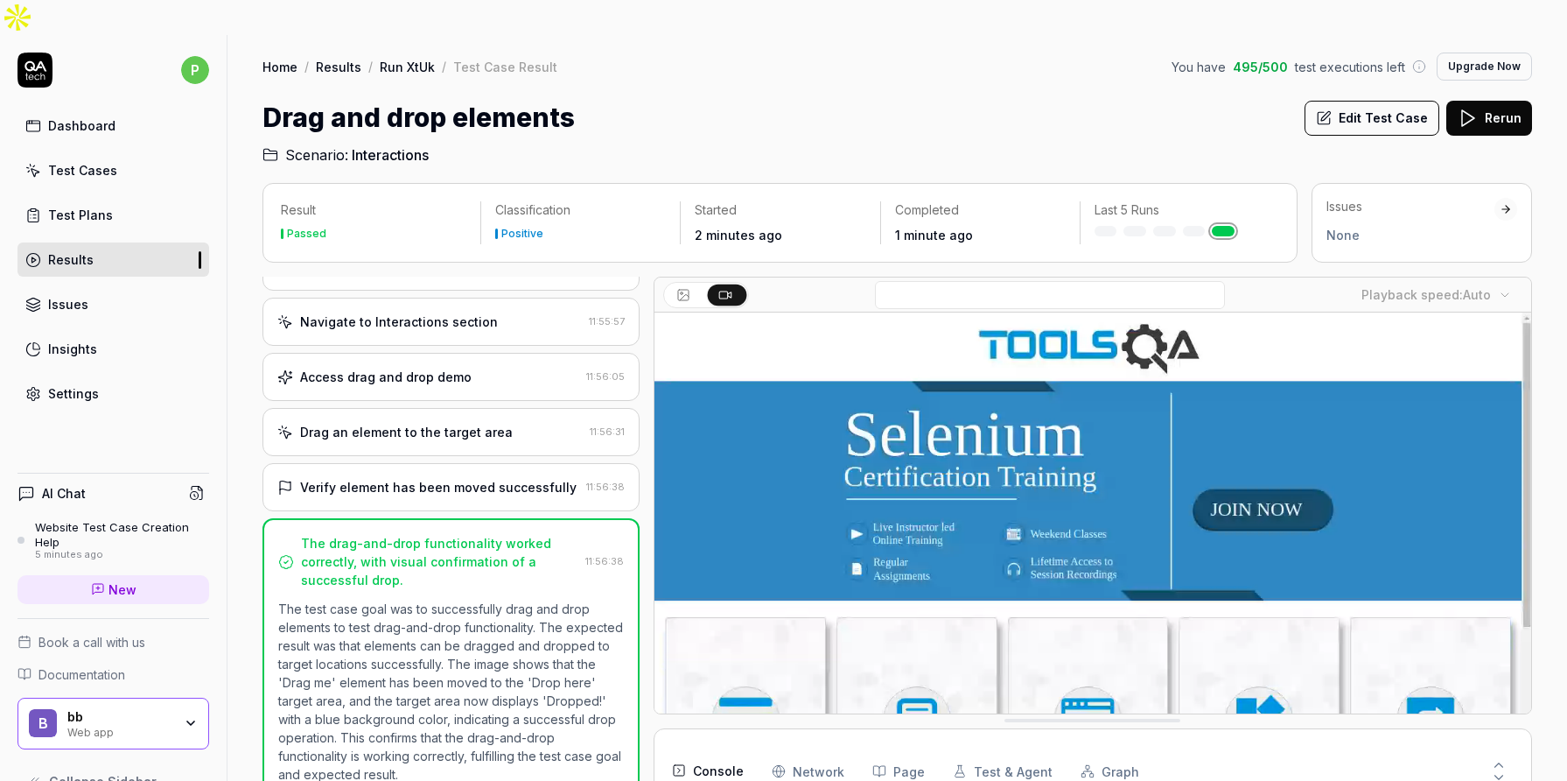
scroll to position [67, 0]
click at [1381, 101] on button "Edit Test Case" at bounding box center [1372, 118] width 135 height 35
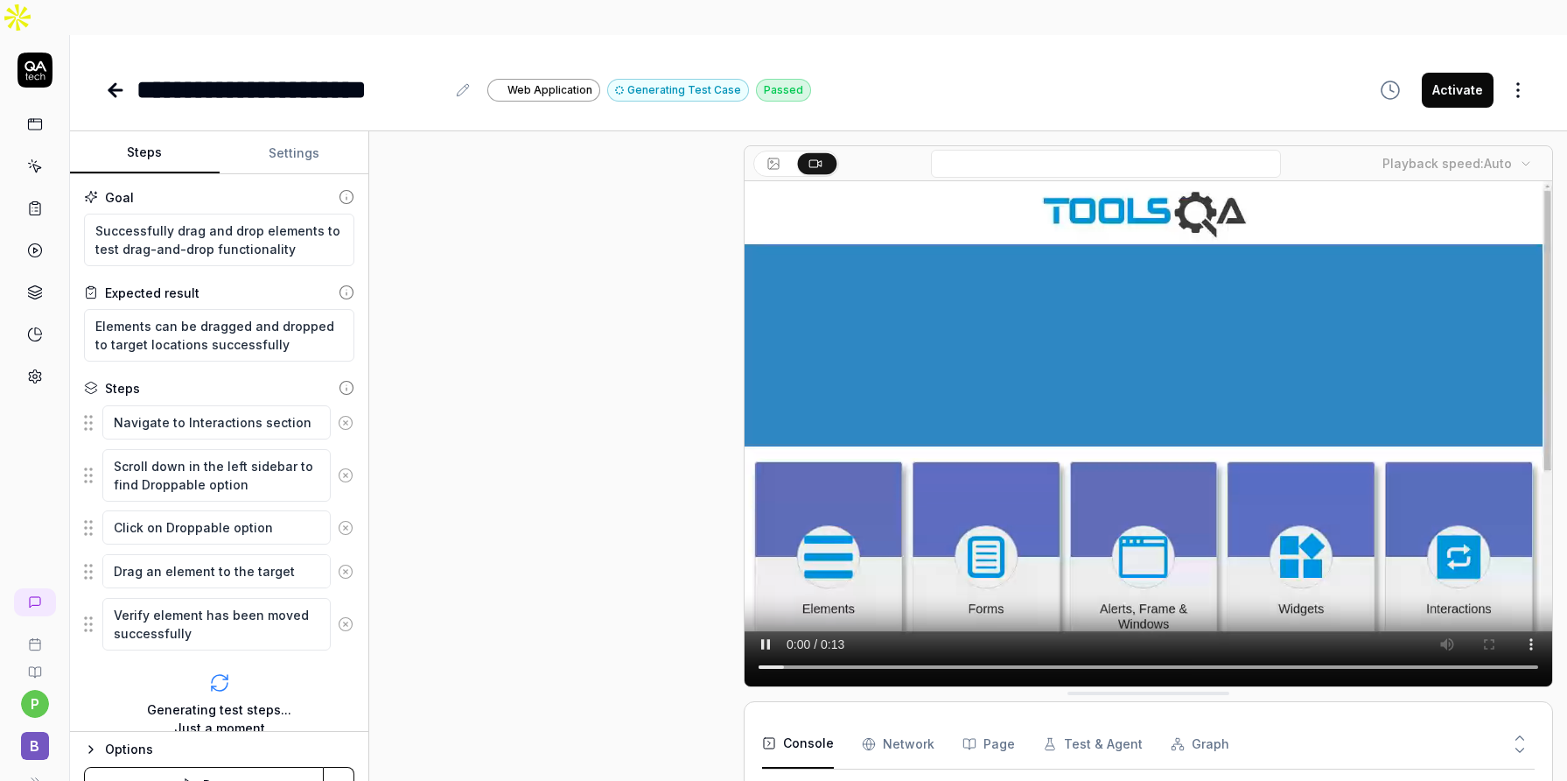
scroll to position [149, 0]
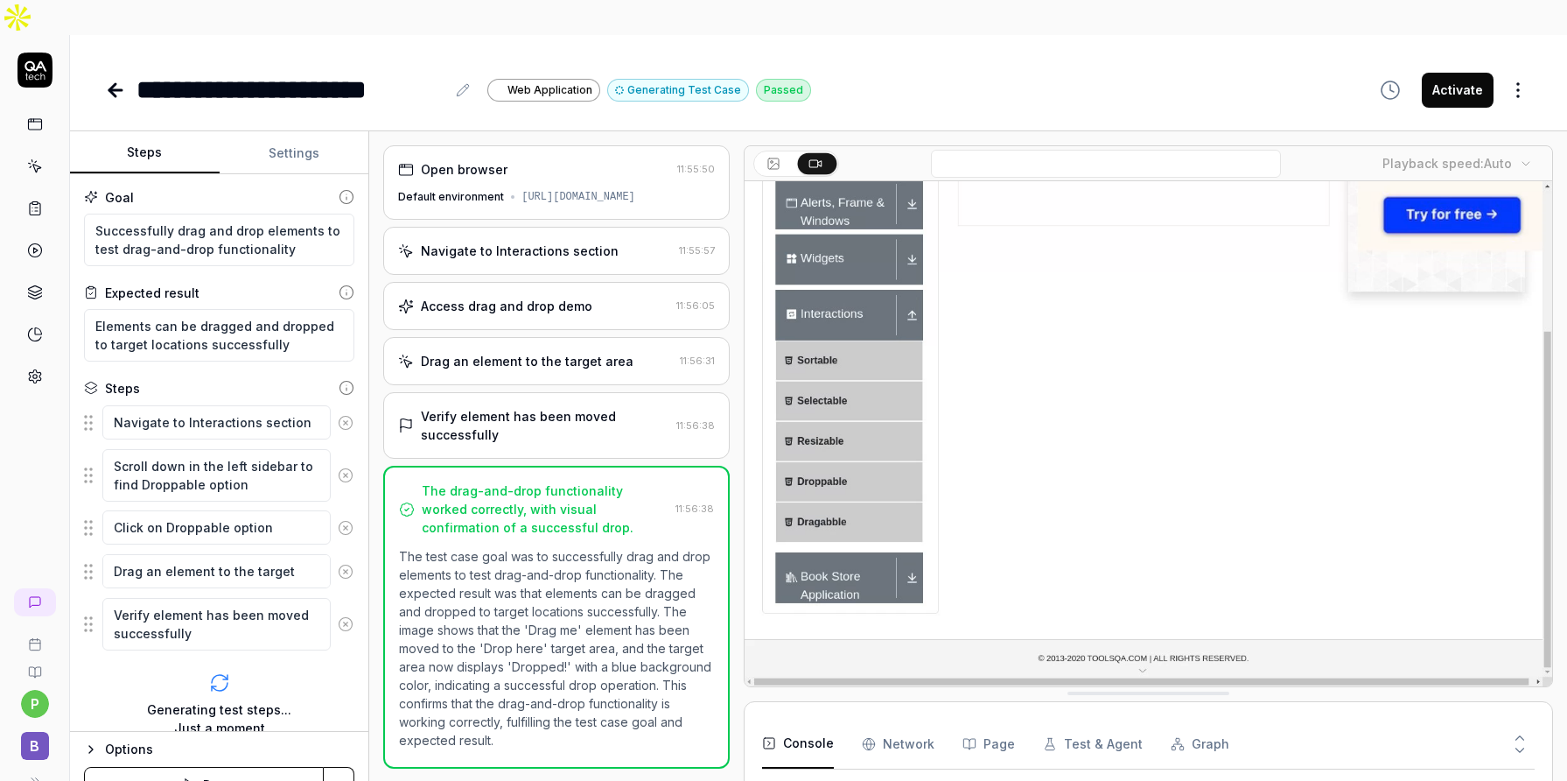
scroll to position [74, 0]
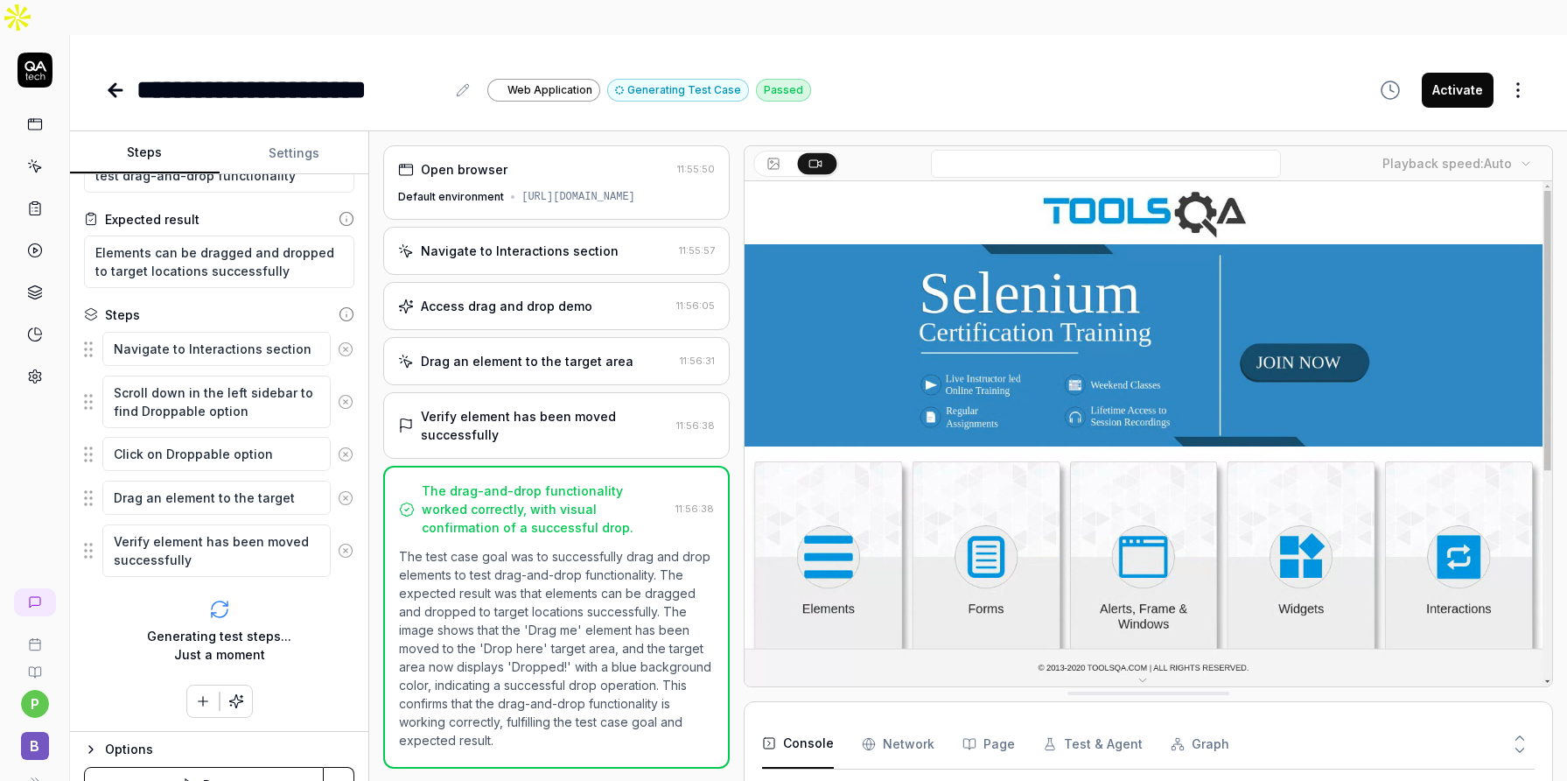
click at [522, 242] on div "Navigate to Interactions section" at bounding box center [520, 251] width 198 height 18
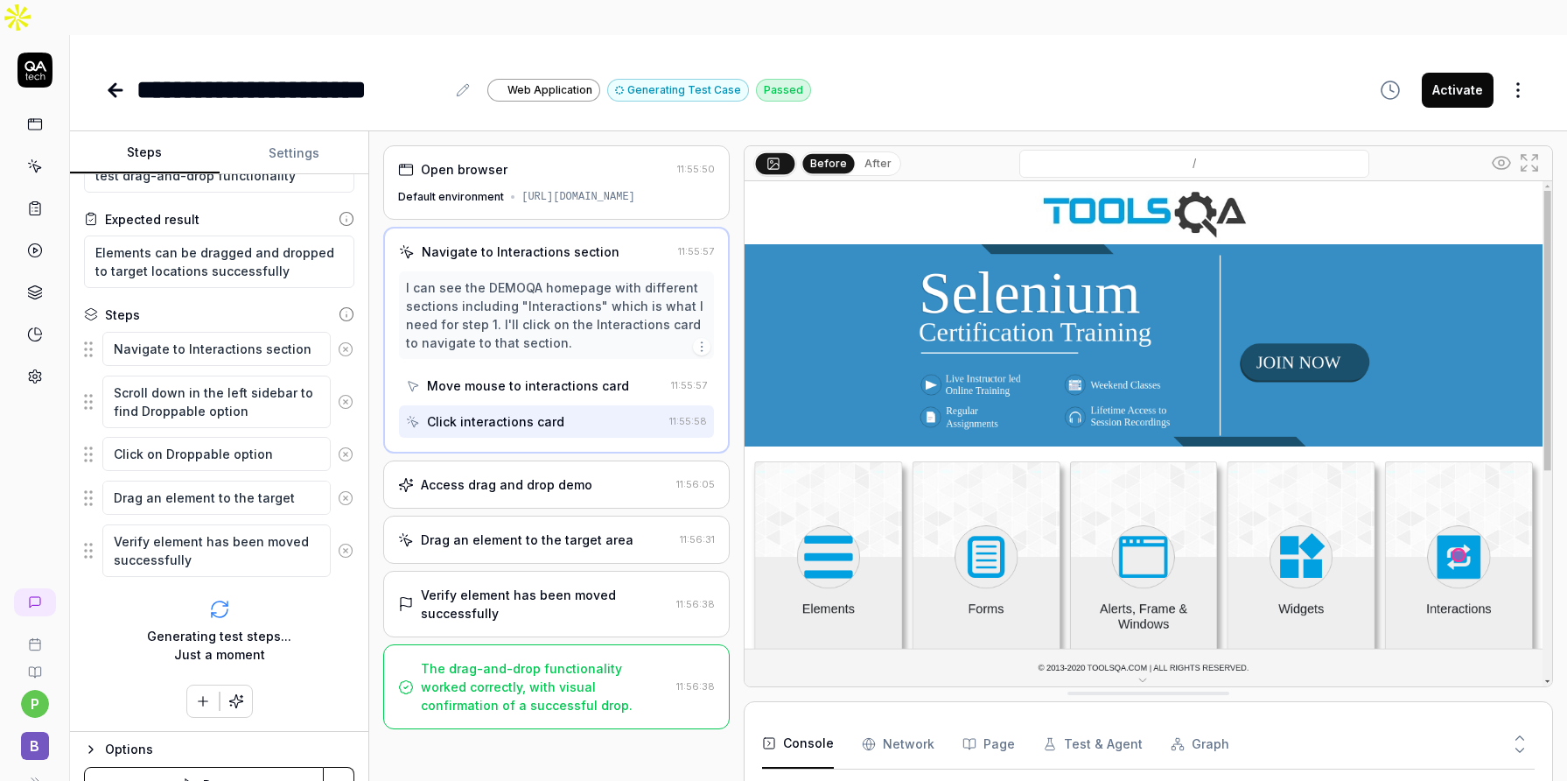
click at [487, 460] on div "Access drag and drop demo 11:56:05" at bounding box center [556, 484] width 347 height 48
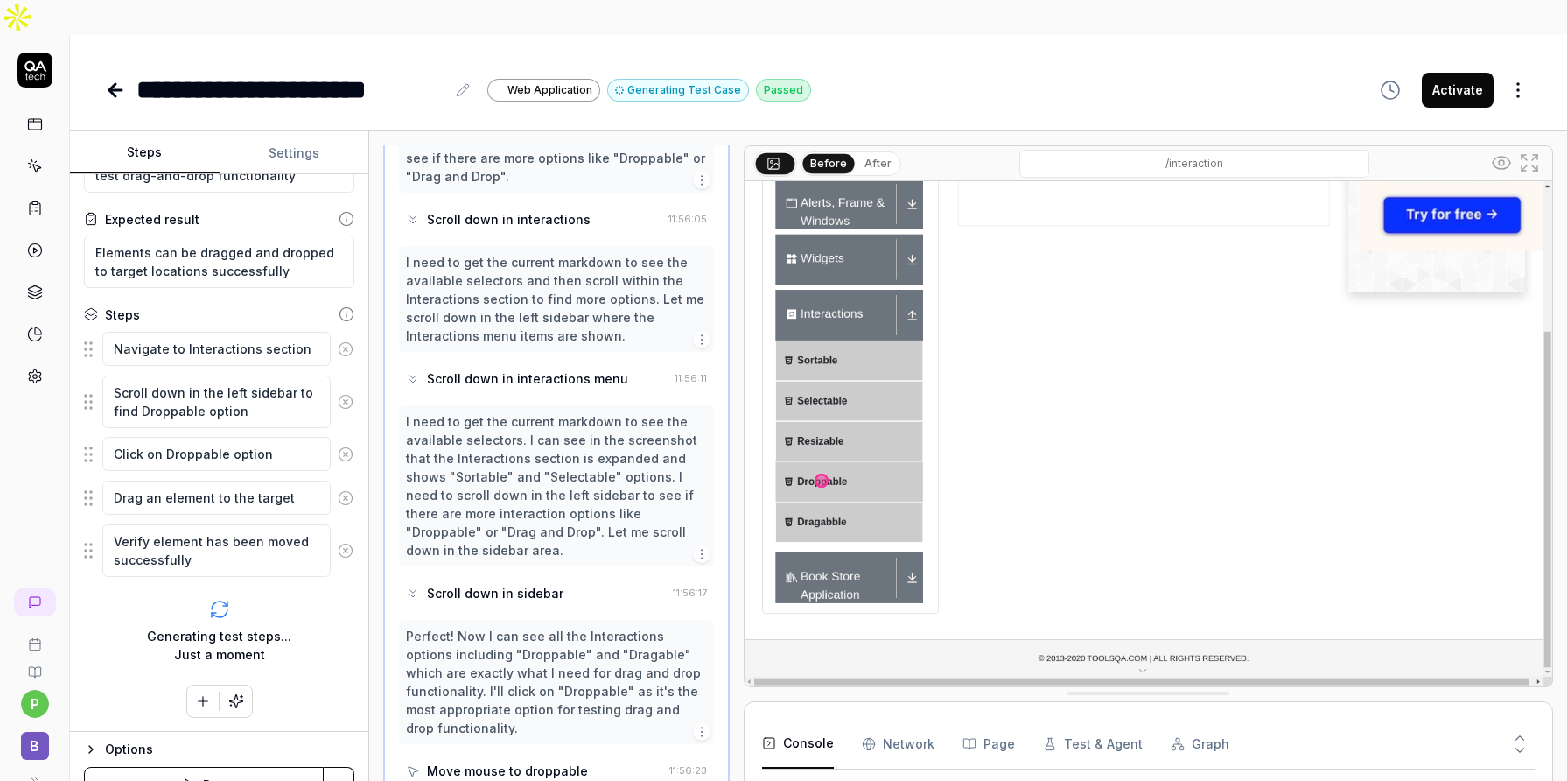
scroll to position [515, 0]
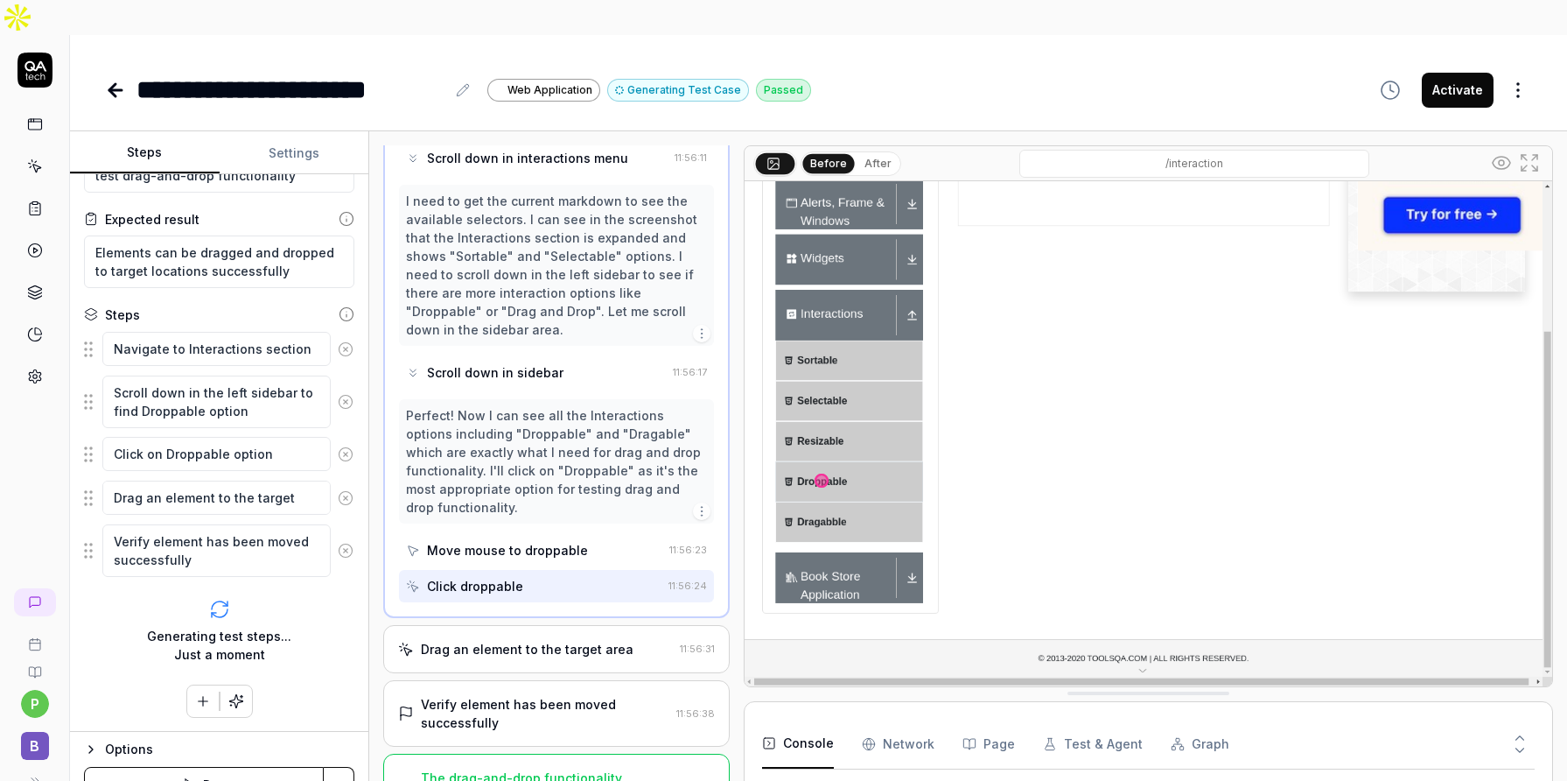
click at [535, 625] on div "Drag an element to the target area 11:56:31" at bounding box center [556, 649] width 347 height 48
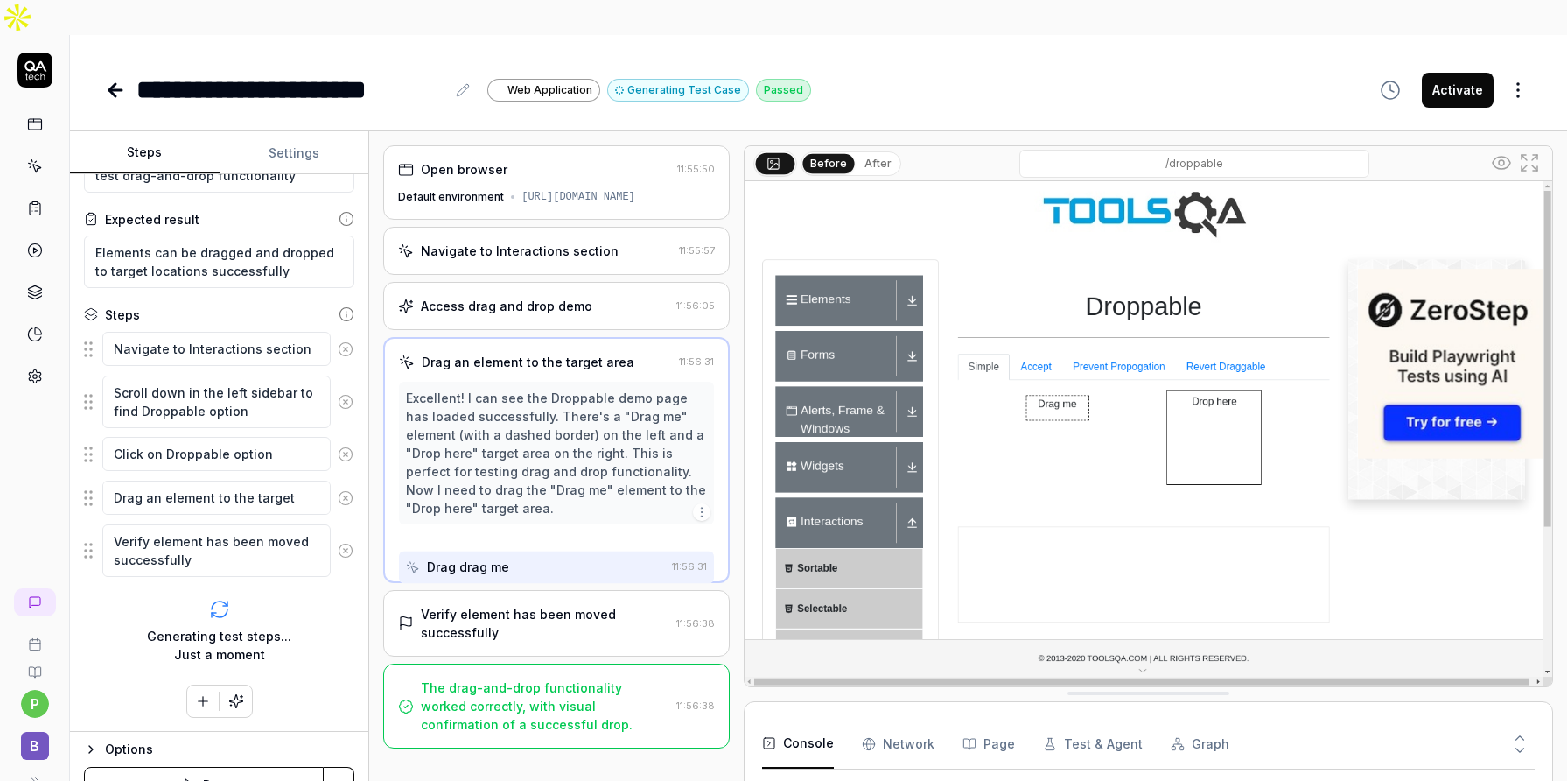
scroll to position [0, 0]
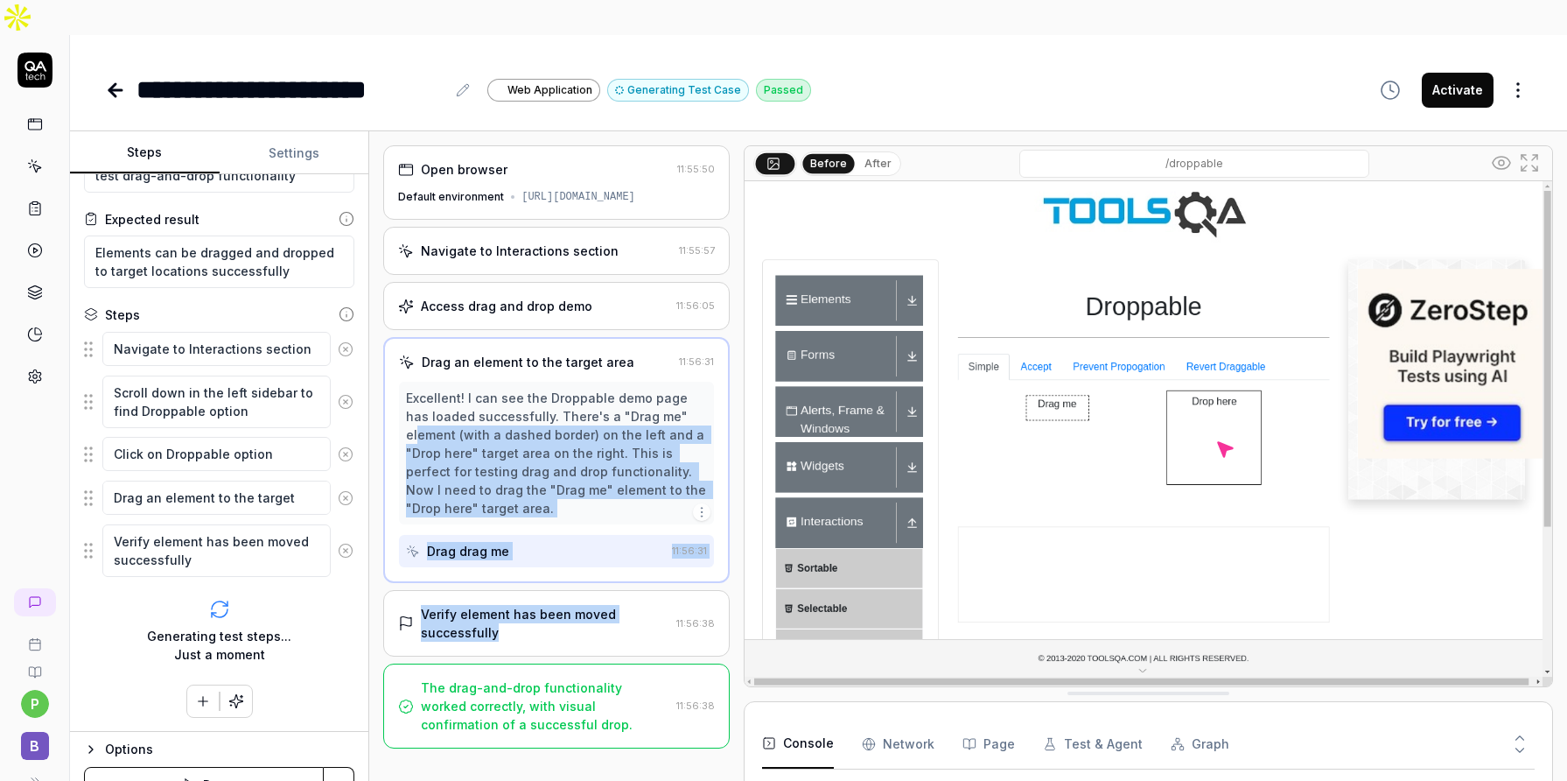
drag, startPoint x: 515, startPoint y: 608, endPoint x: 657, endPoint y: 389, distance: 261.4
click at [657, 389] on div "Open browser 11:55:50 Default environment https://demoqa.com/ Navigate to Inter…" at bounding box center [556, 473] width 347 height 656
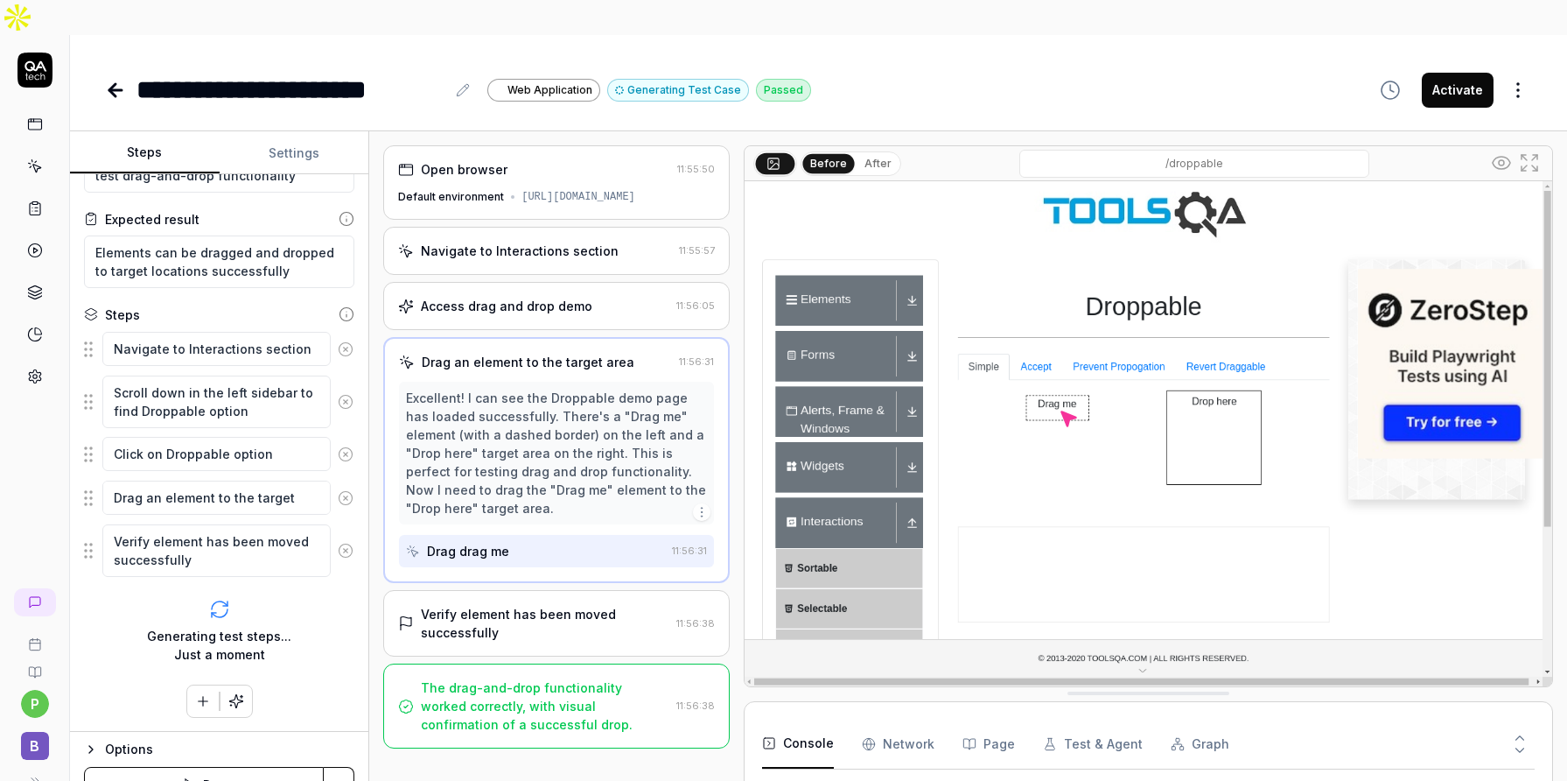
click at [526, 389] on div "Excellent! I can see the Droppable demo page has loaded successfully. There's a…" at bounding box center [556, 453] width 301 height 129
click at [479, 605] on div "Verify element has been moved successfully" at bounding box center [545, 623] width 249 height 37
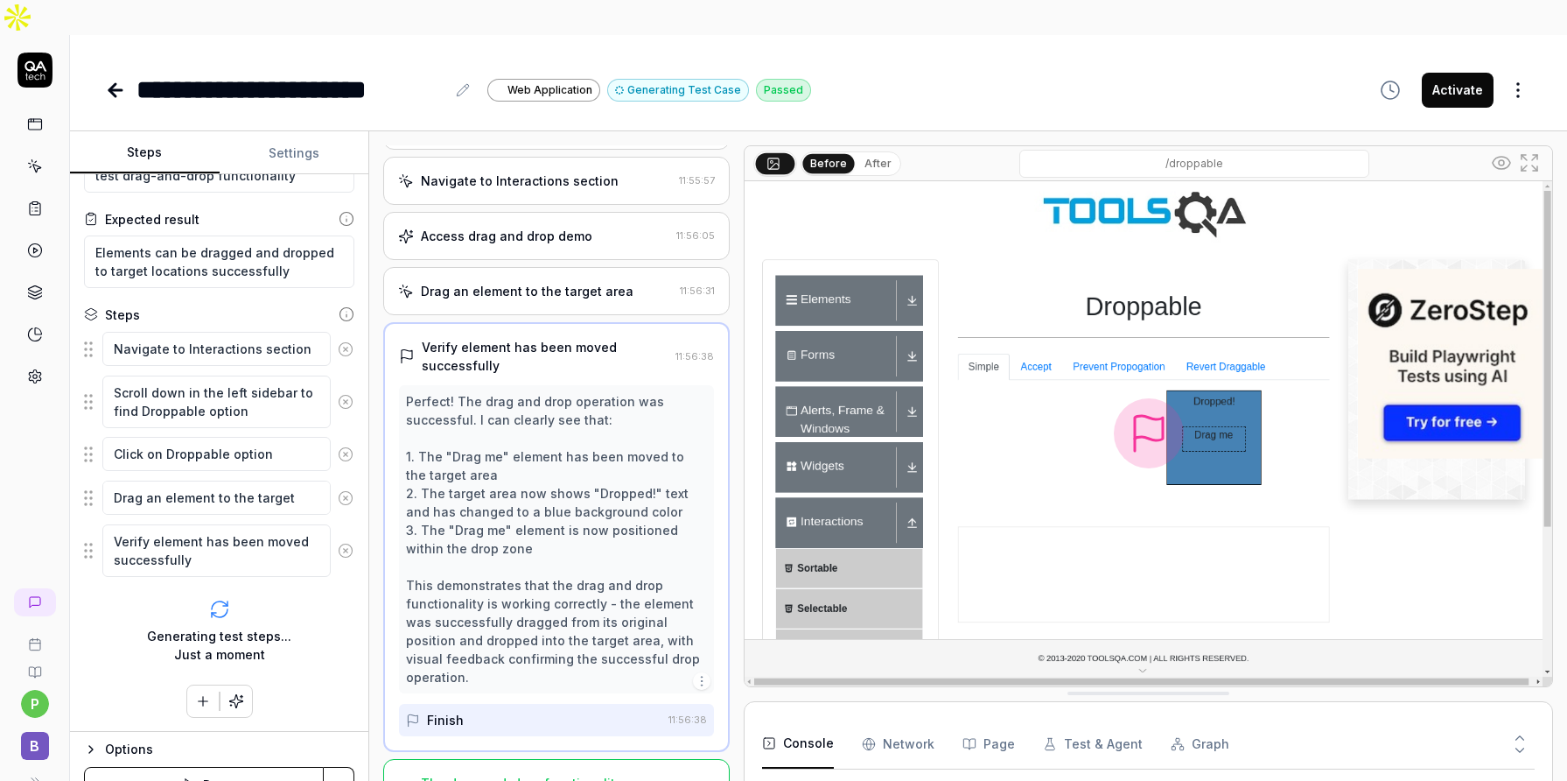
scroll to position [94, 0]
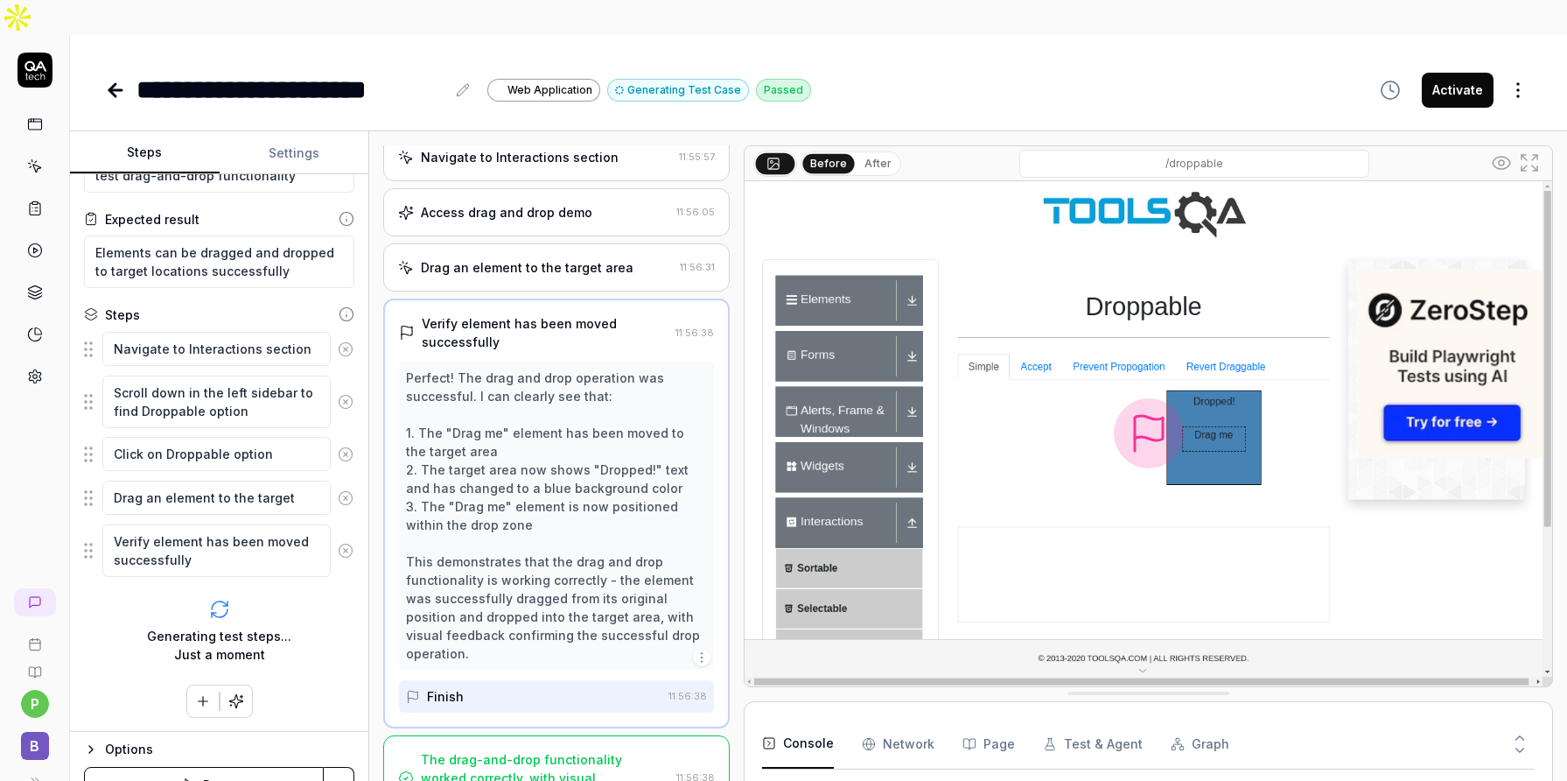
click at [477, 750] on div "The drag-and-drop functionality worked correctly, with visual confirmation of a…" at bounding box center [545, 777] width 249 height 55
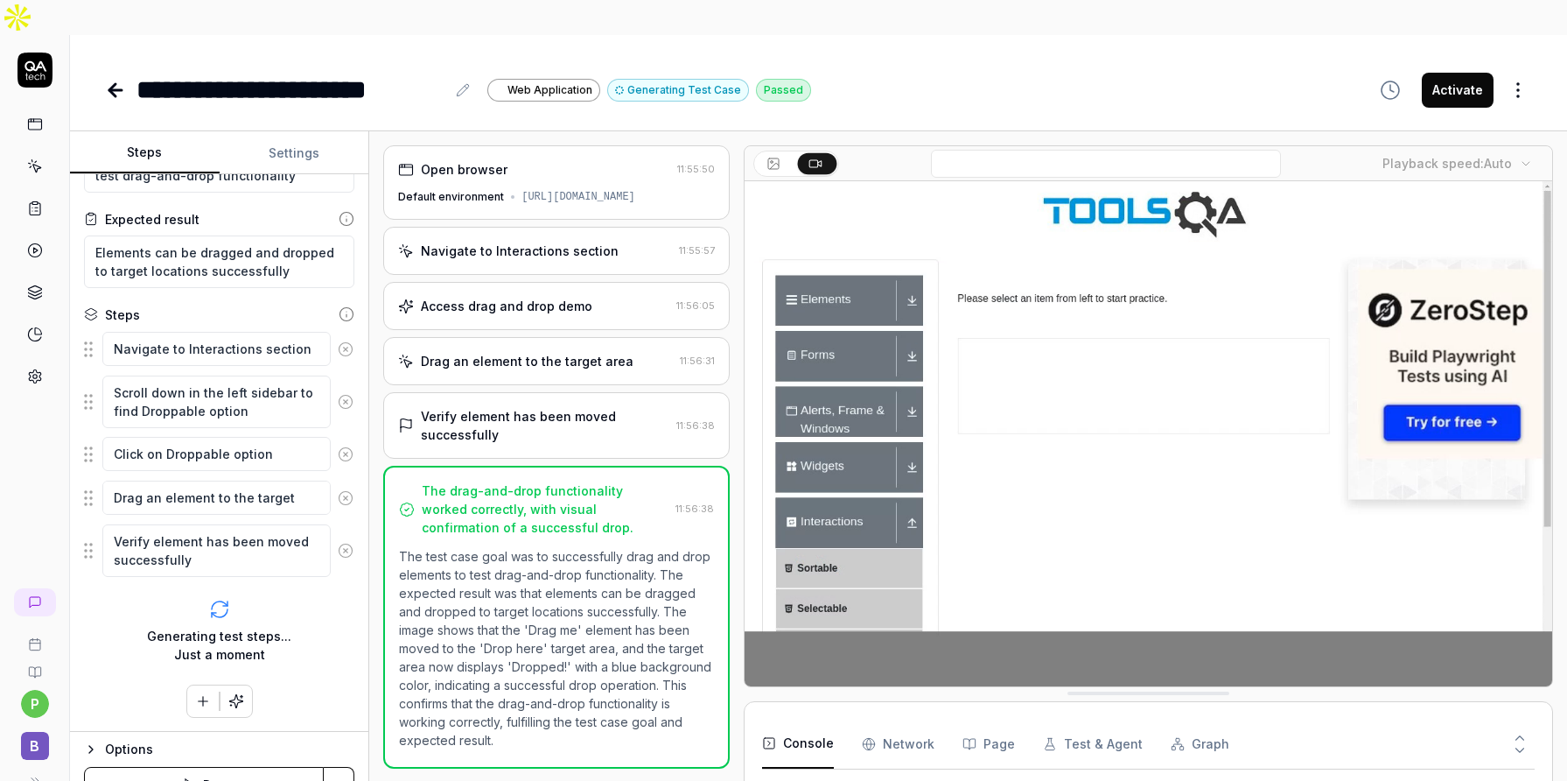
scroll to position [149, 0]
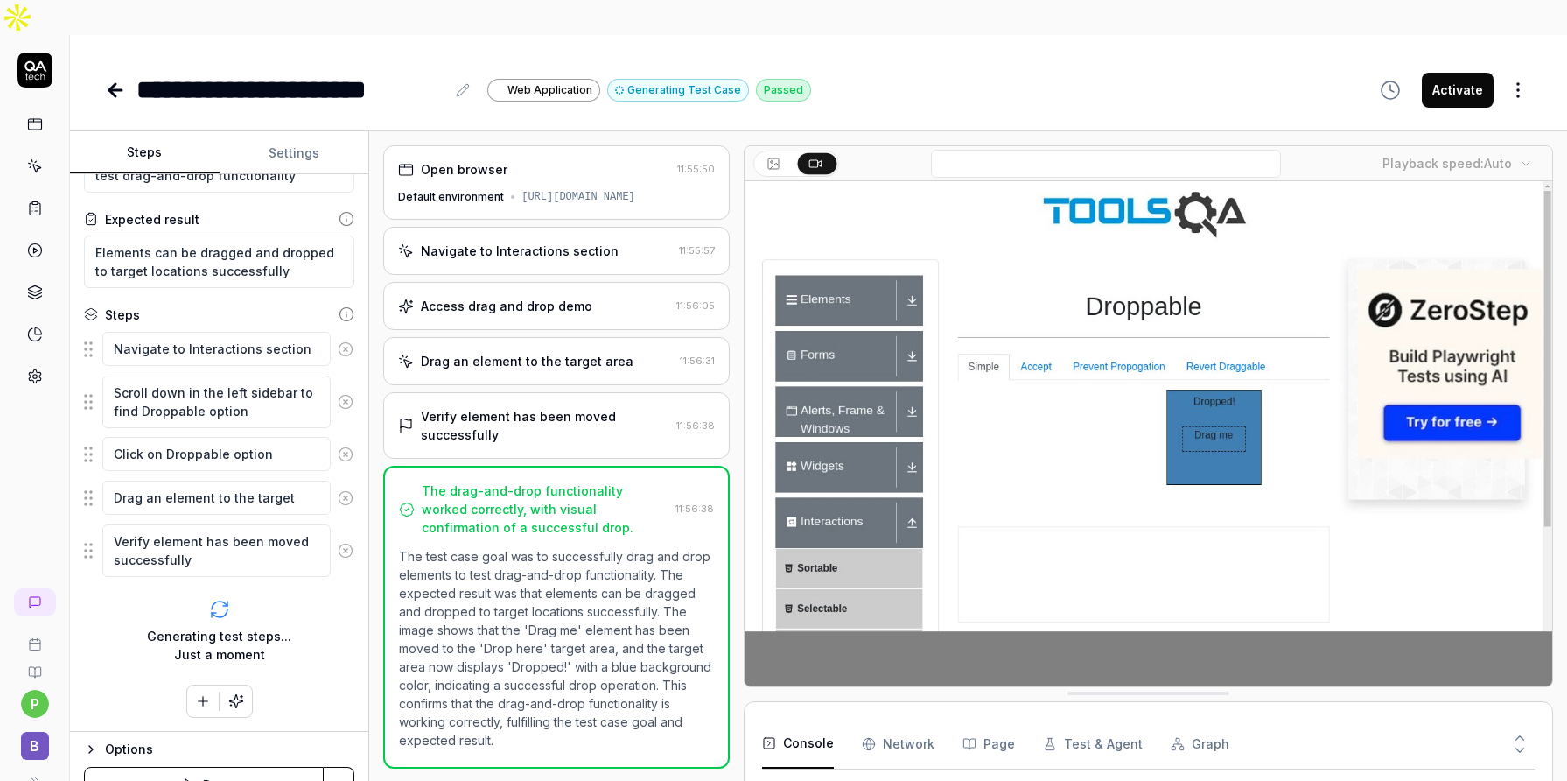
click at [474, 407] on div "Verify element has been moved successfully" at bounding box center [545, 425] width 249 height 37
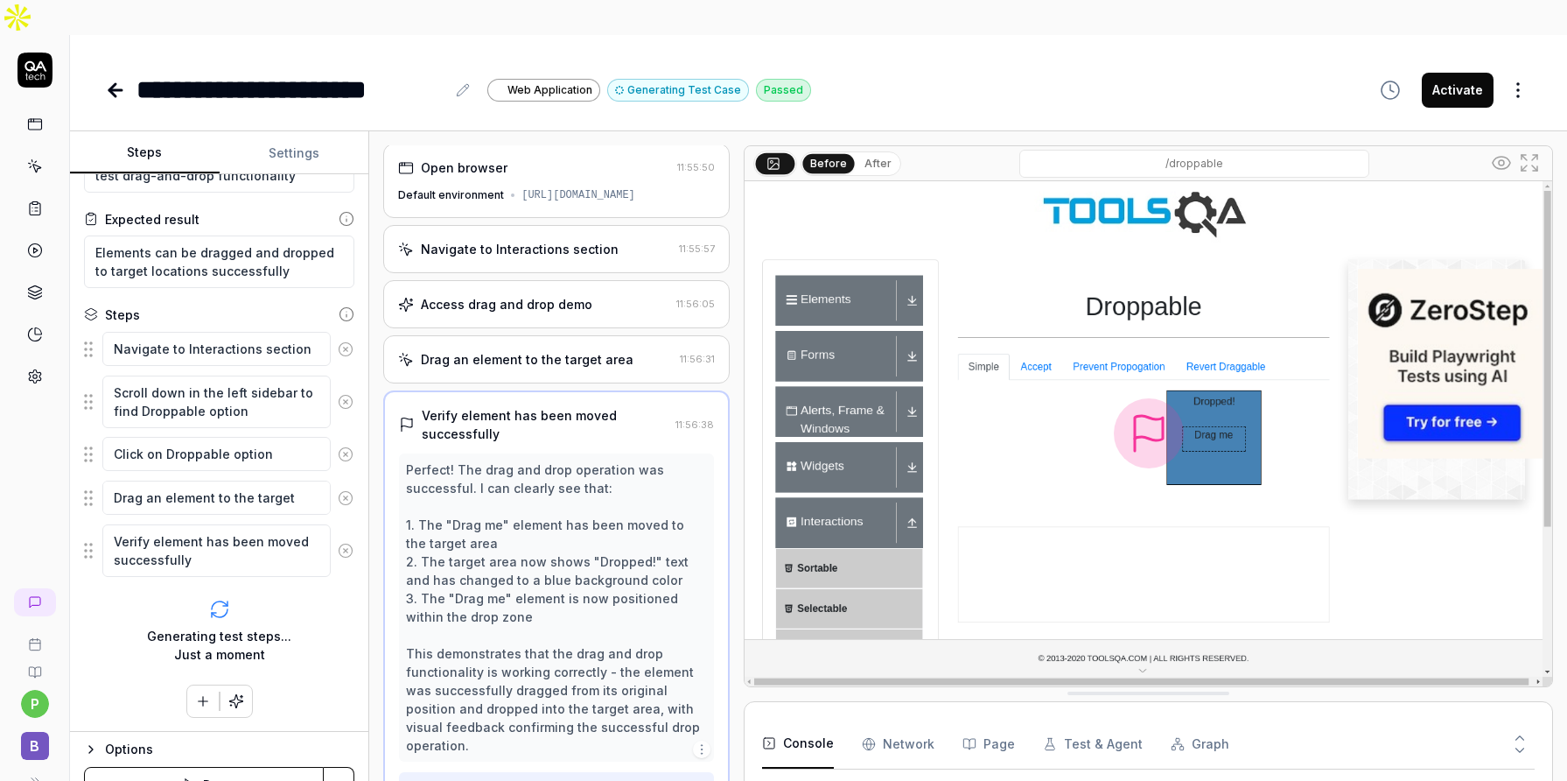
scroll to position [94, 0]
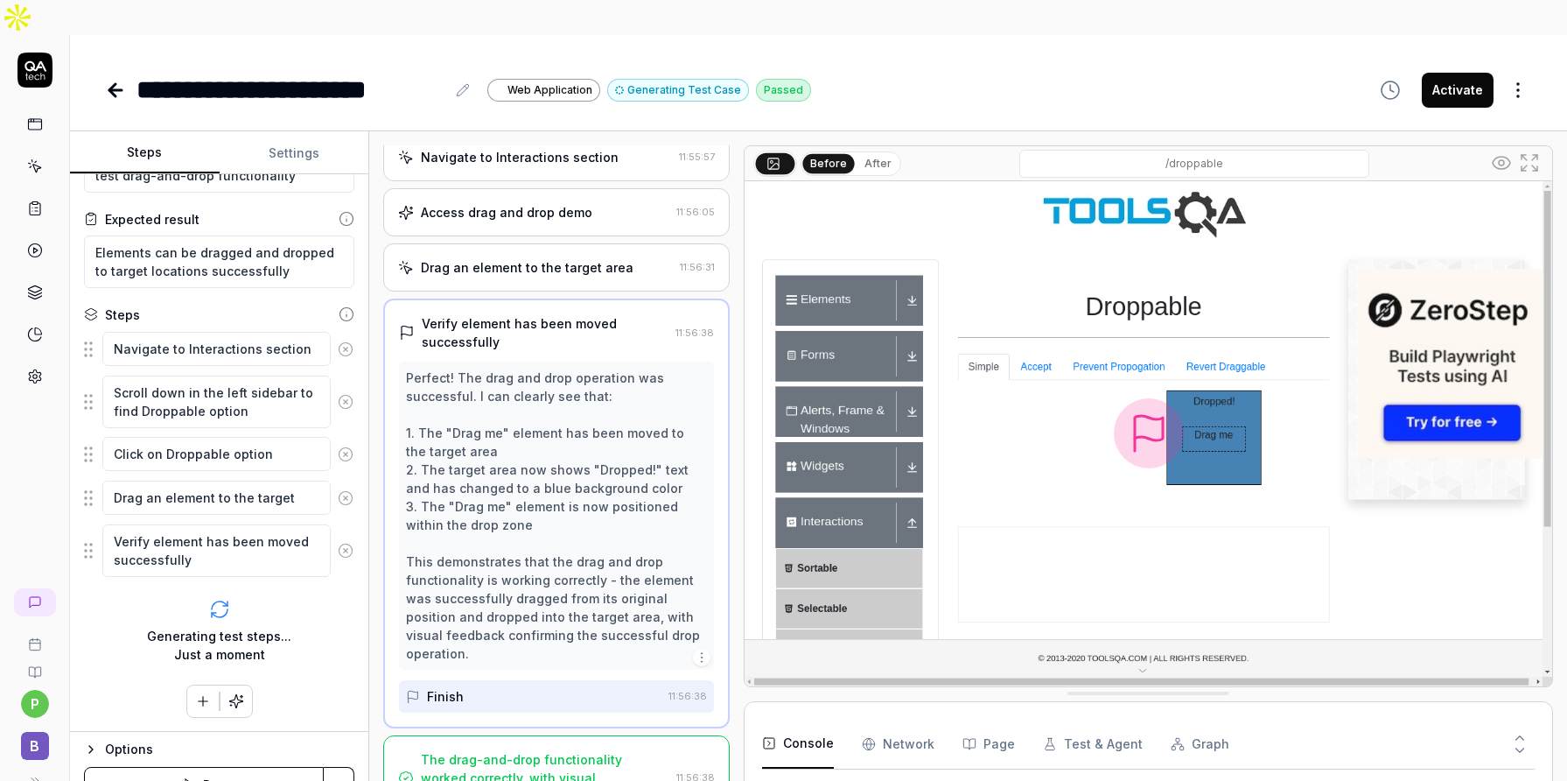
click at [477, 750] on div "The drag-and-drop functionality worked correctly, with visual confirmation of a…" at bounding box center [545, 777] width 249 height 55
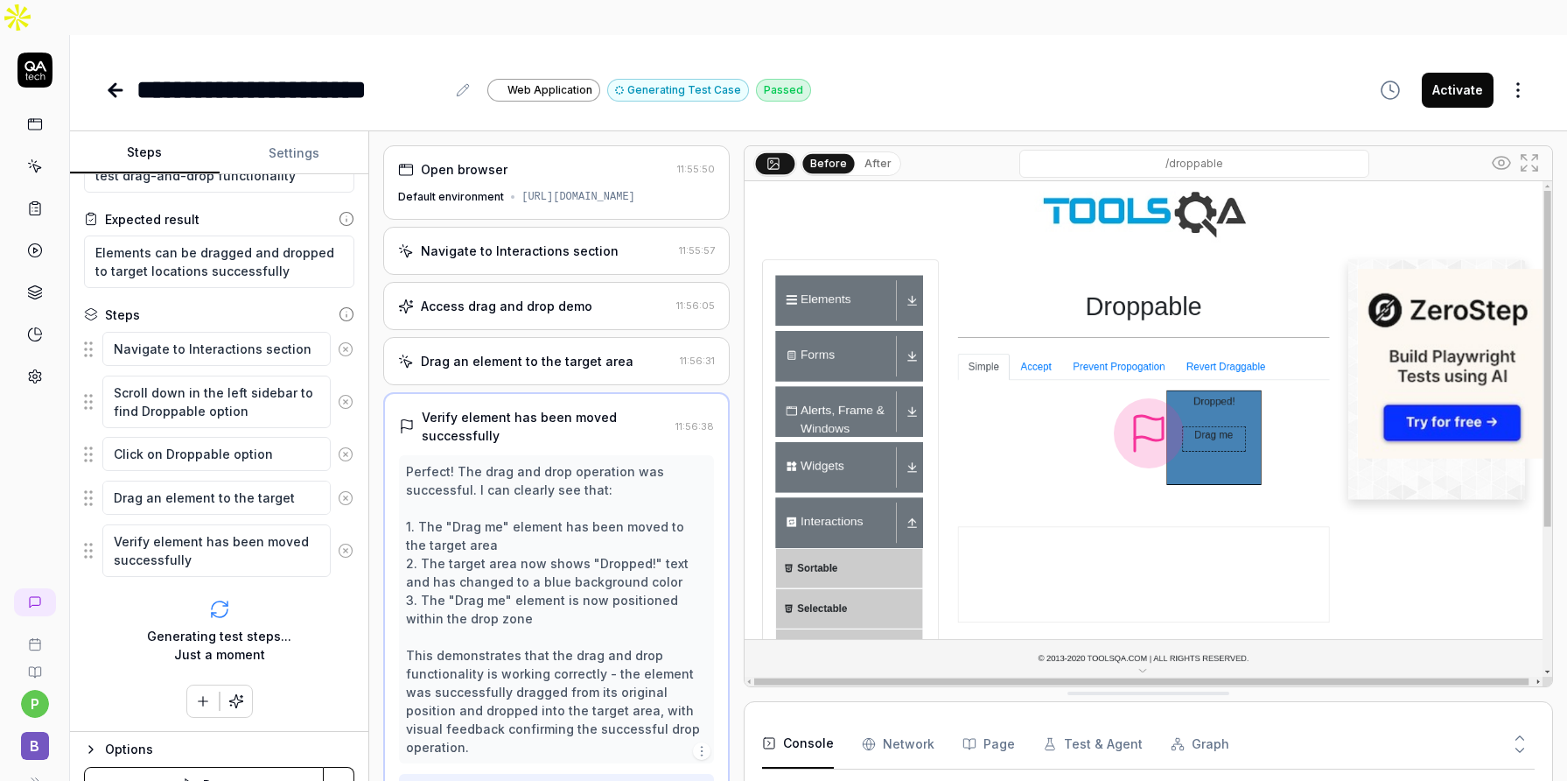
scroll to position [149, 0]
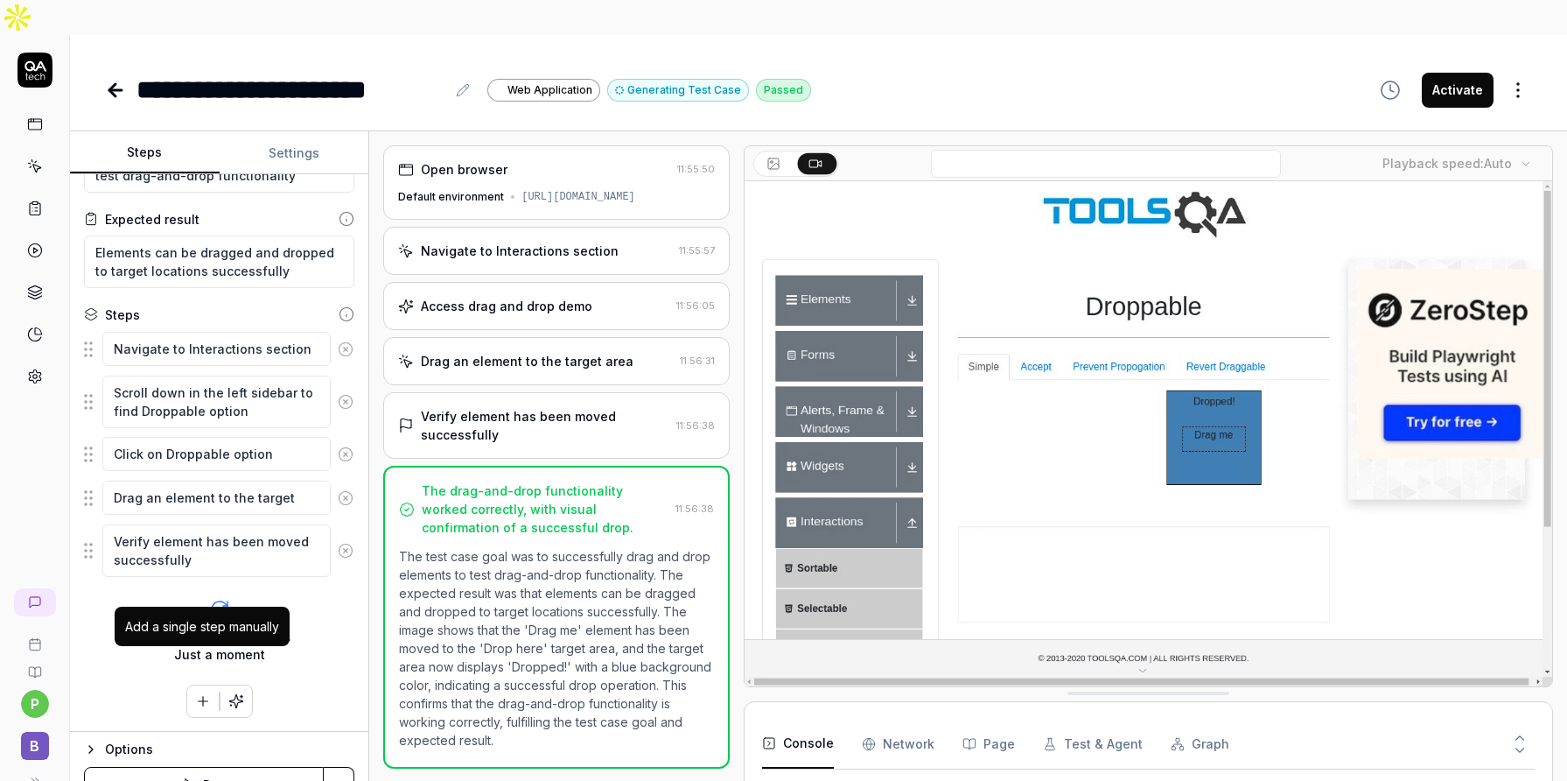
click at [191, 685] on button "button" at bounding box center [203, 701] width 32 height 32
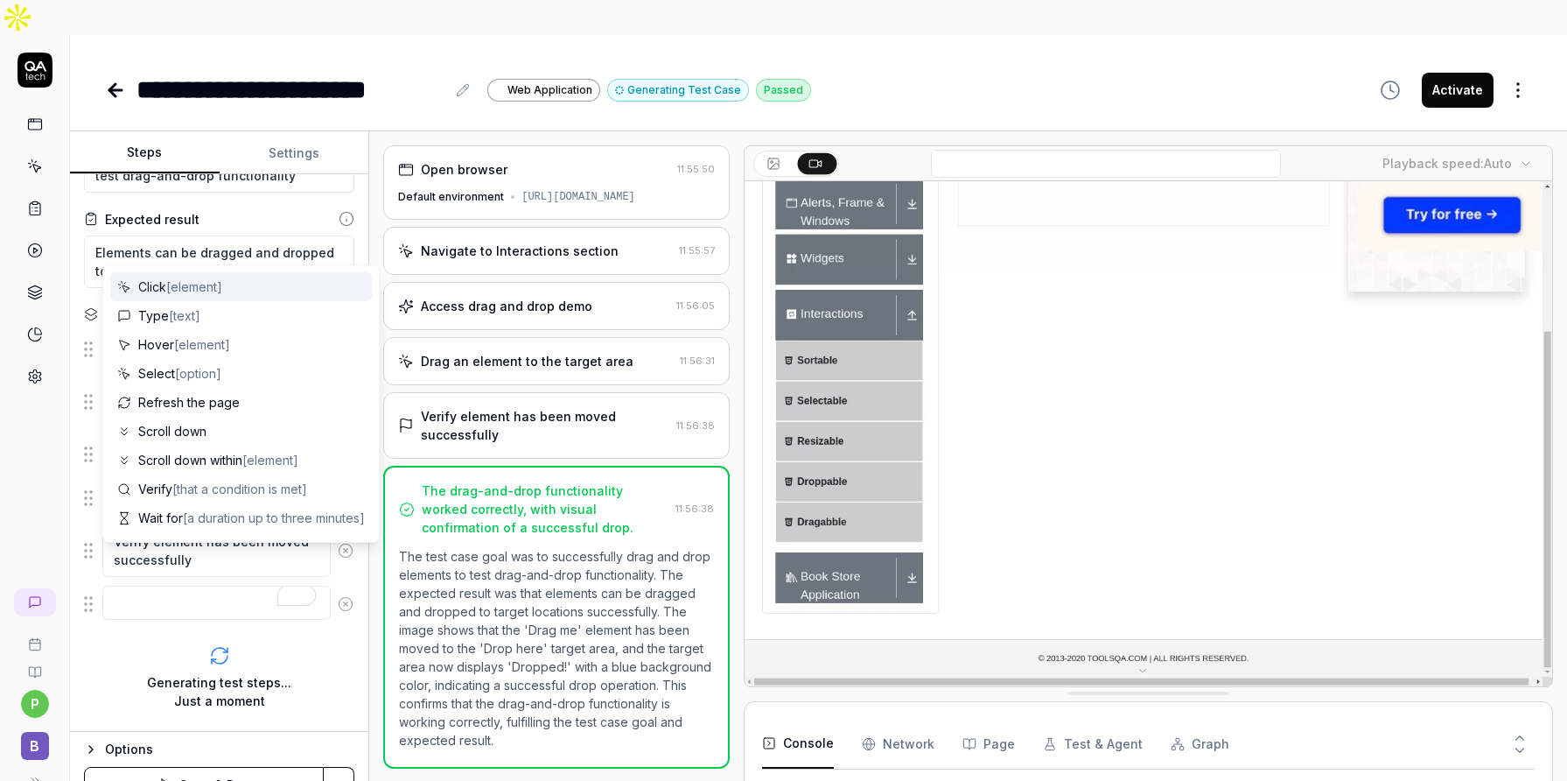
click at [196, 282] on span "[element]" at bounding box center [194, 286] width 56 height 15
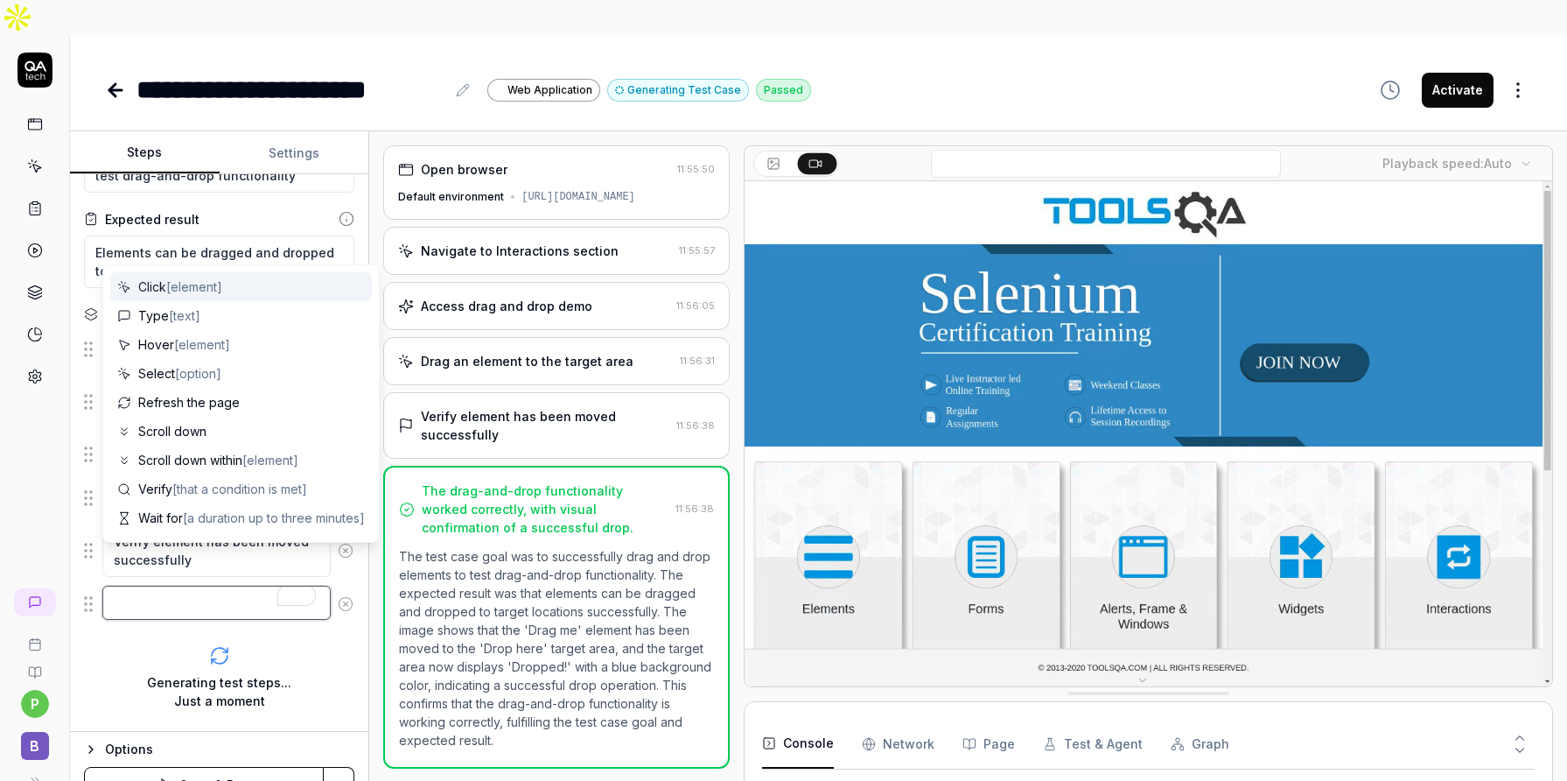
type textarea "*"
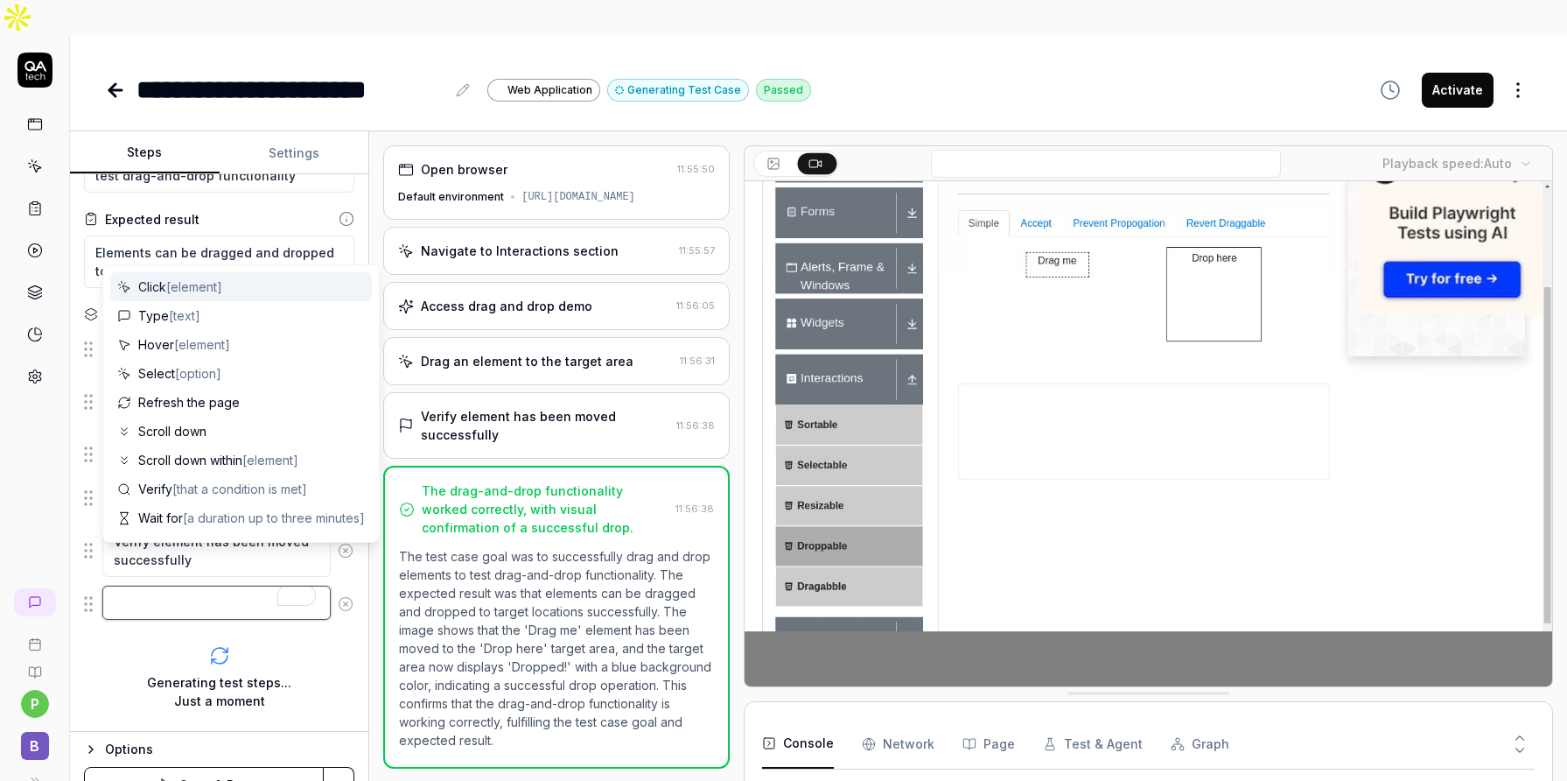
type textarea "Click"
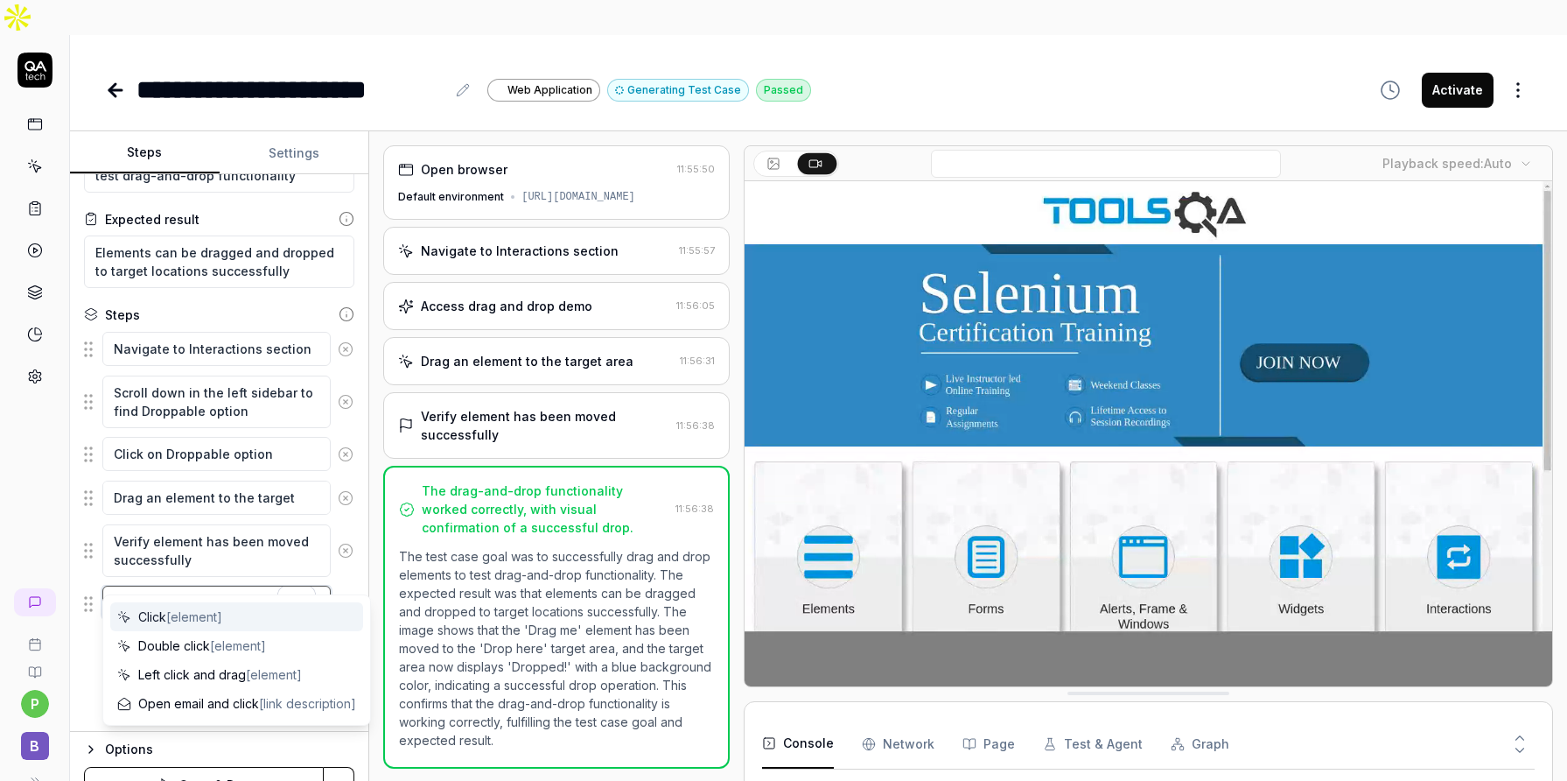
scroll to position [120, 0]
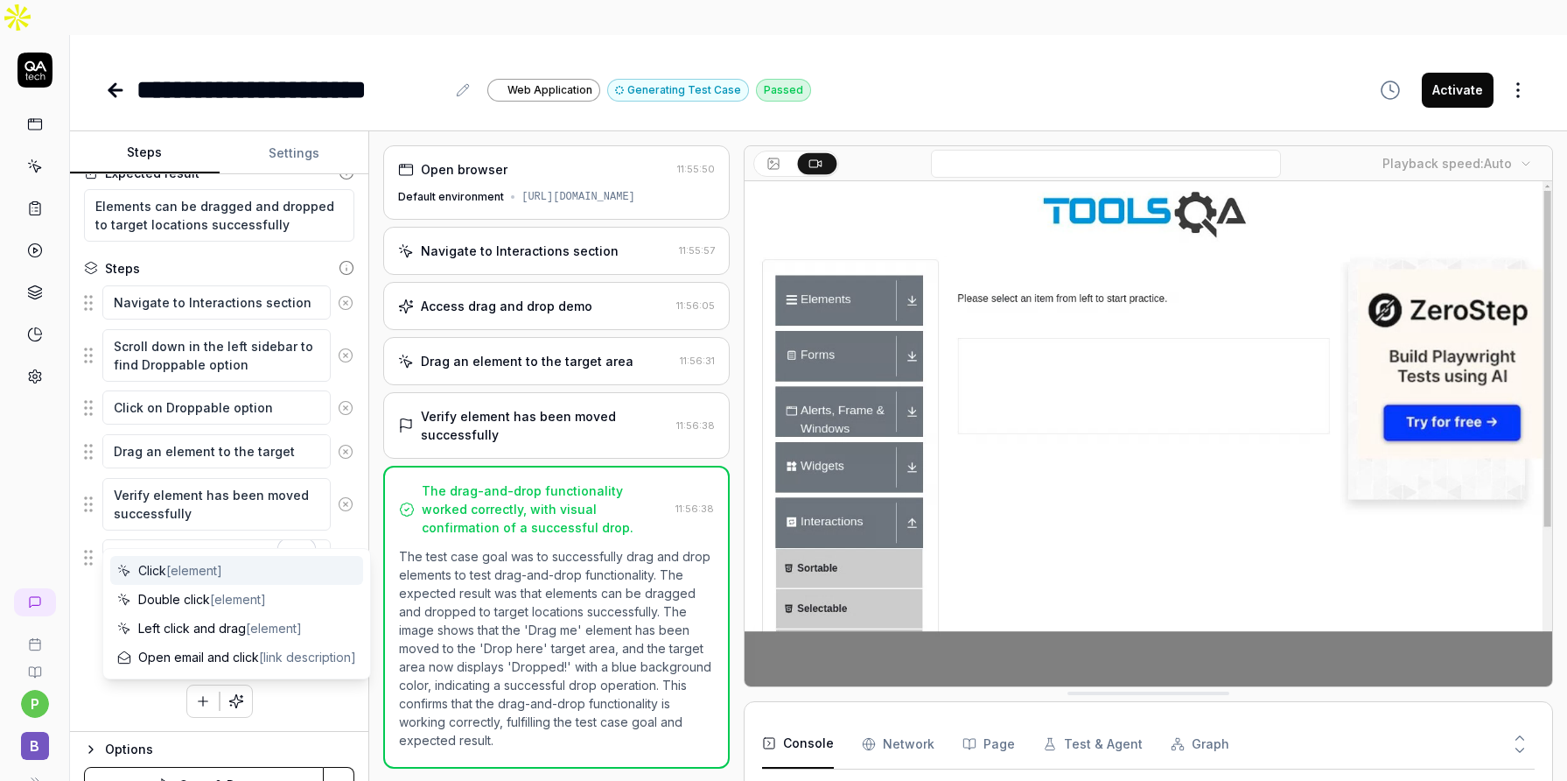
click at [226, 572] on div "Click [element]" at bounding box center [236, 570] width 253 height 29
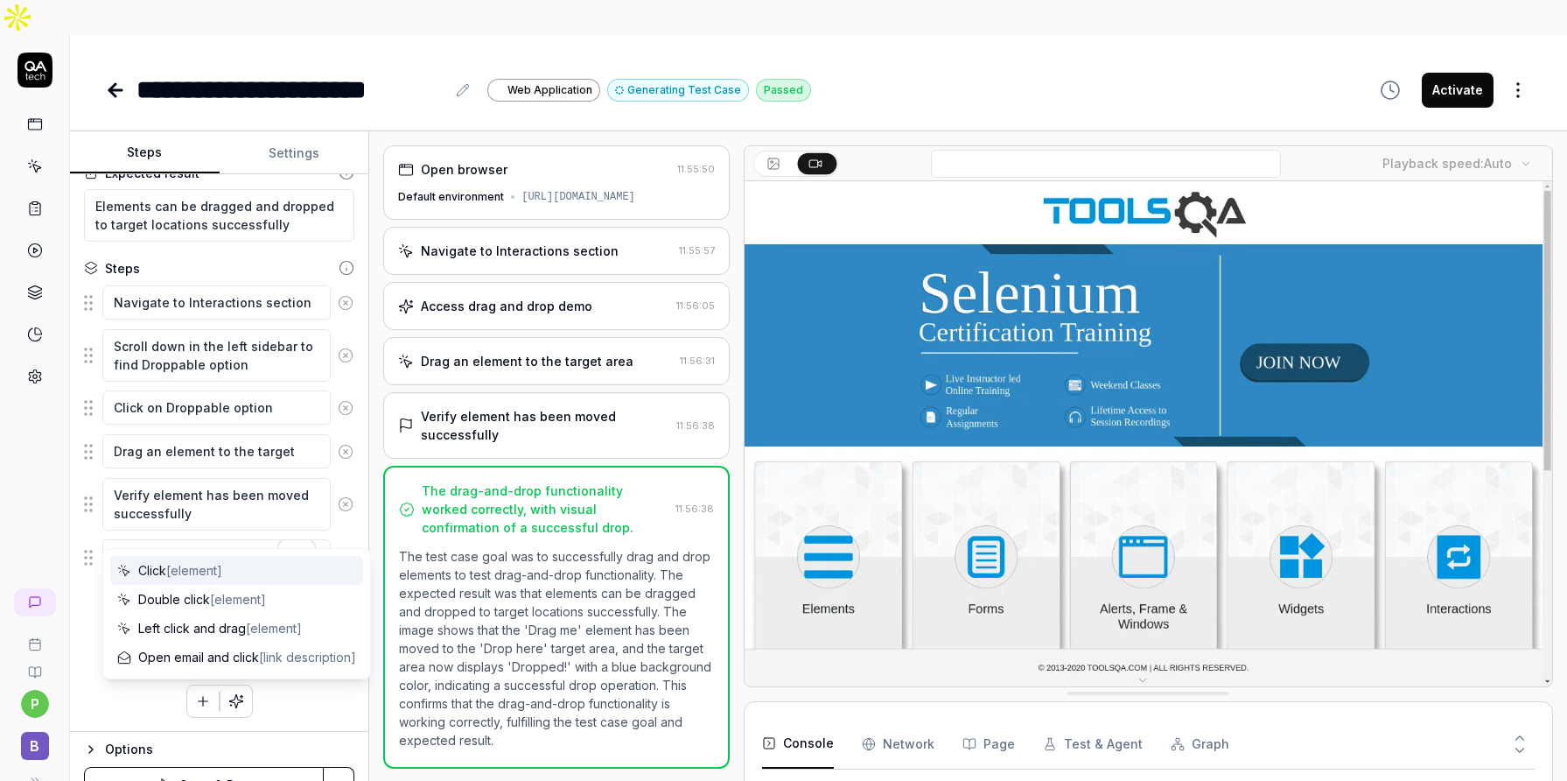
click at [189, 575] on span "[element]" at bounding box center [194, 570] width 56 height 15
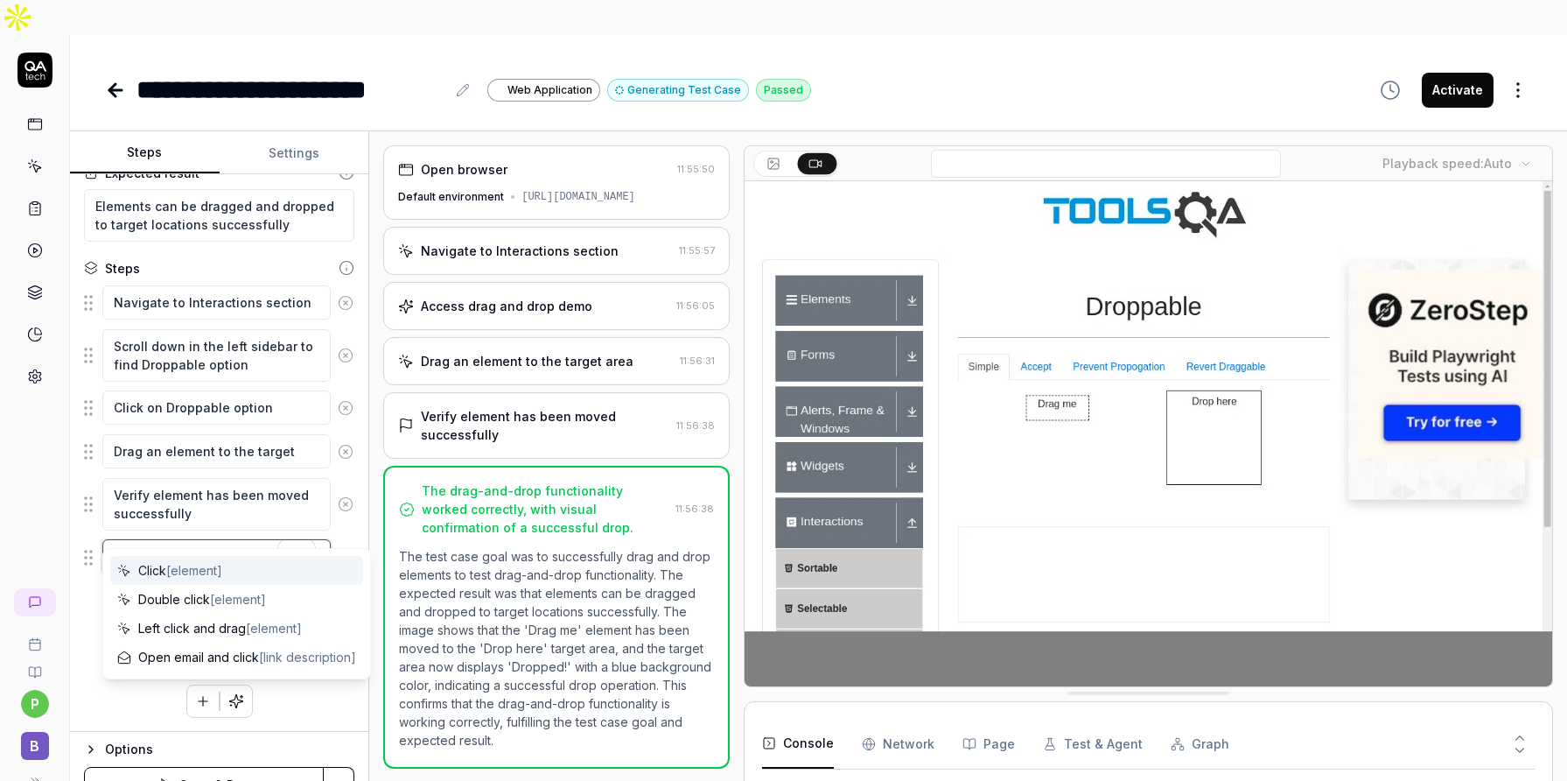
type textarea "*"
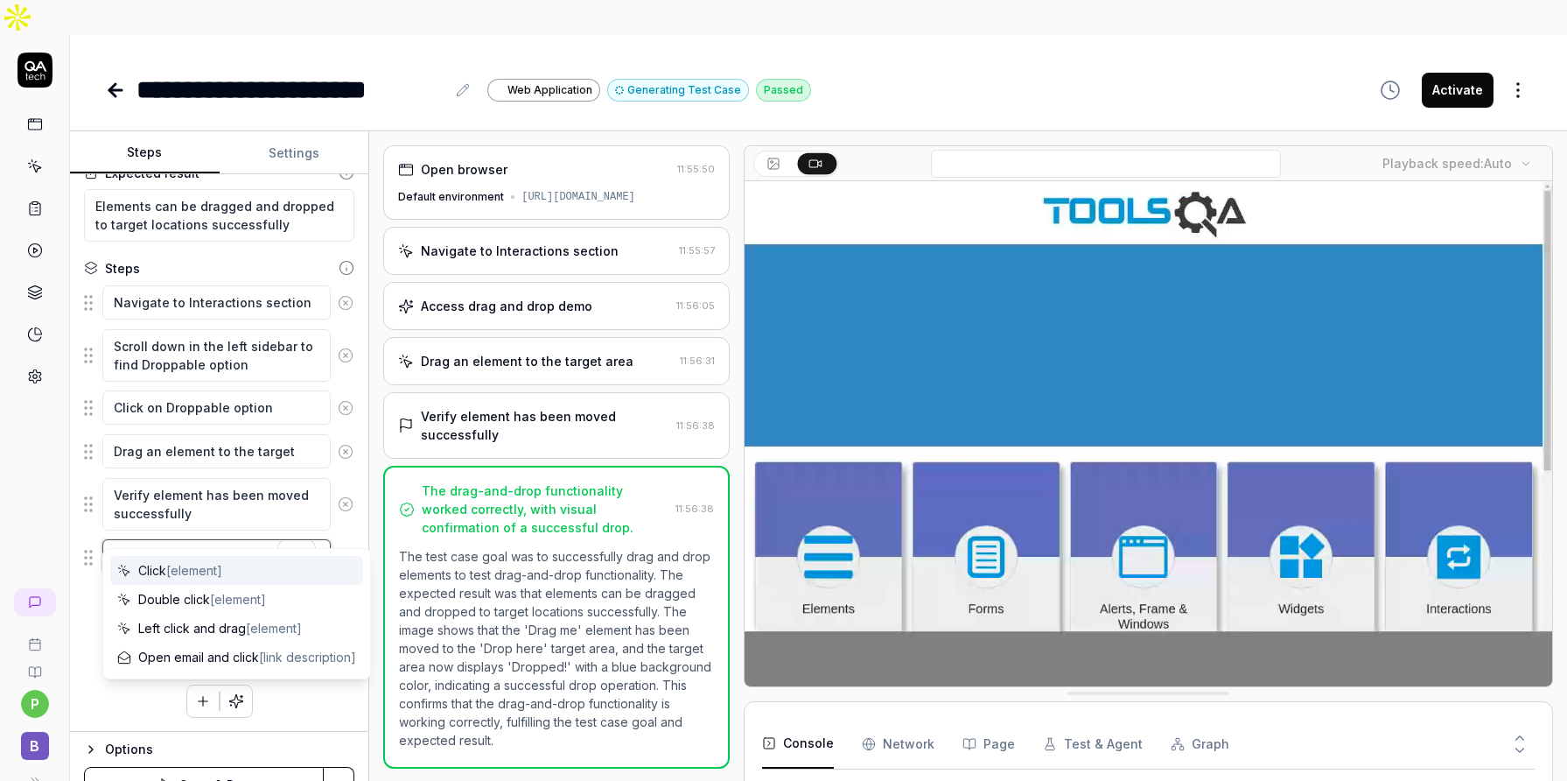
type textarea "Click f"
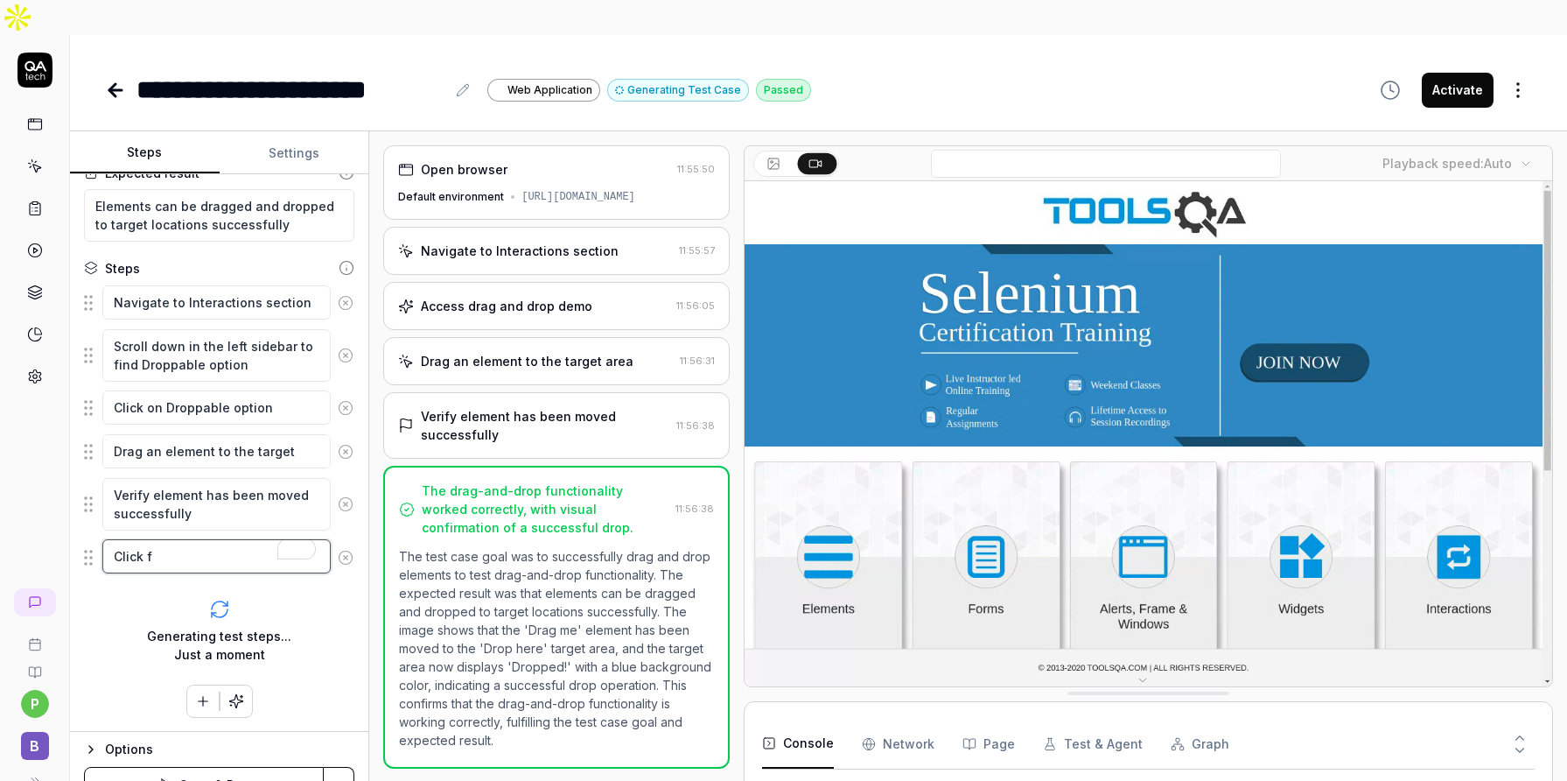
type textarea "*"
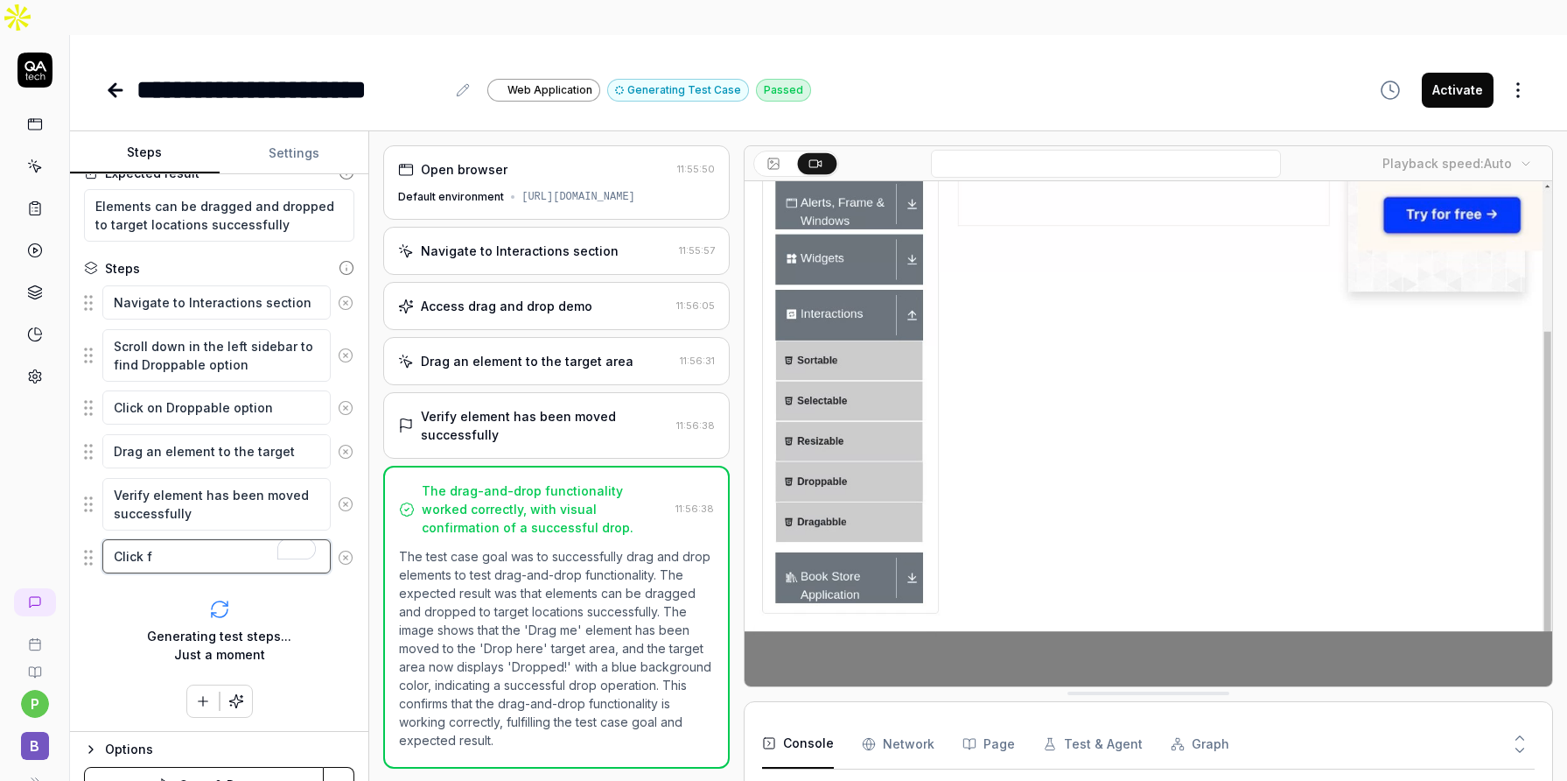
type textarea "Click fo"
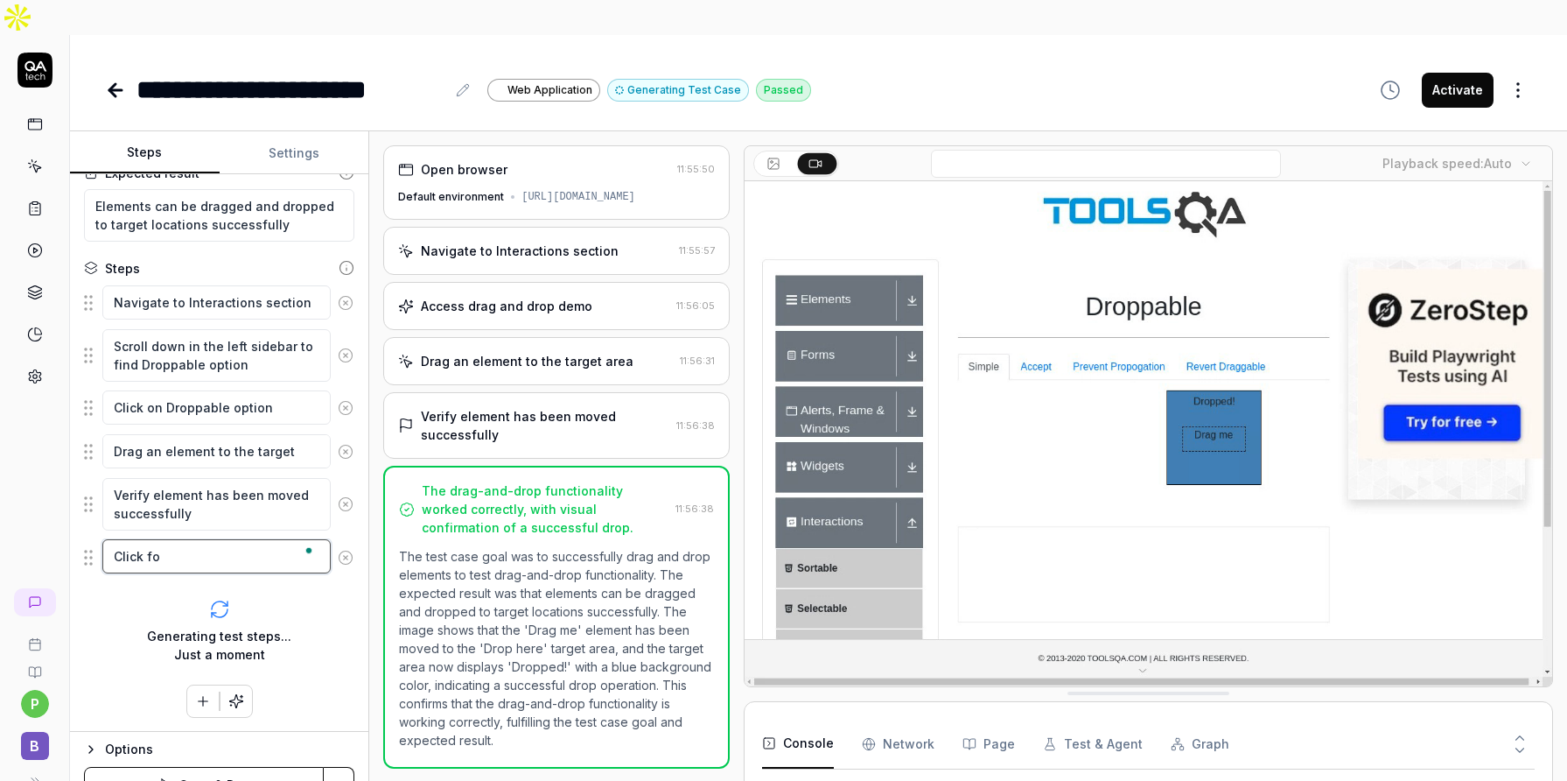
type textarea "*"
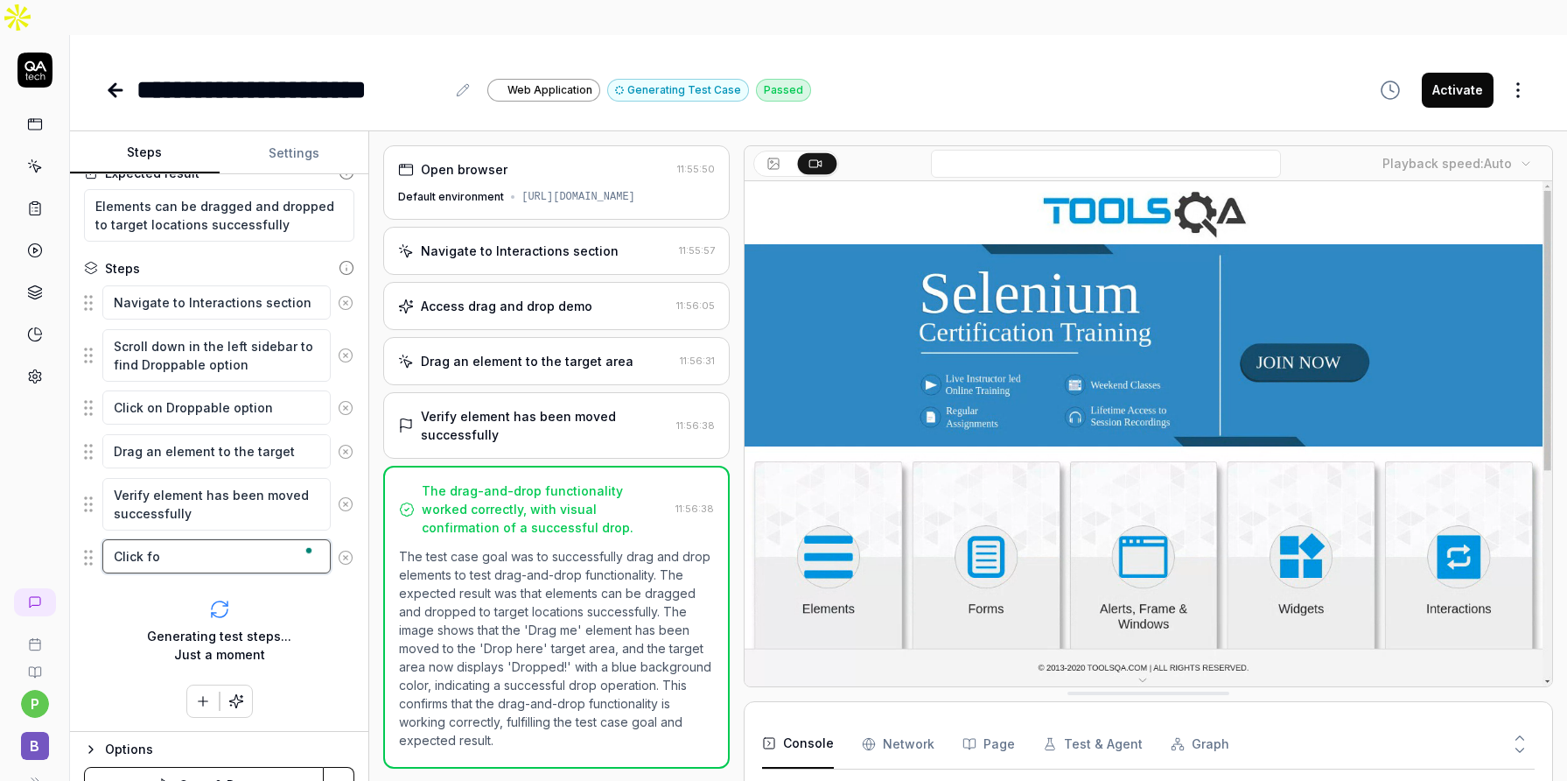
type textarea "Click for"
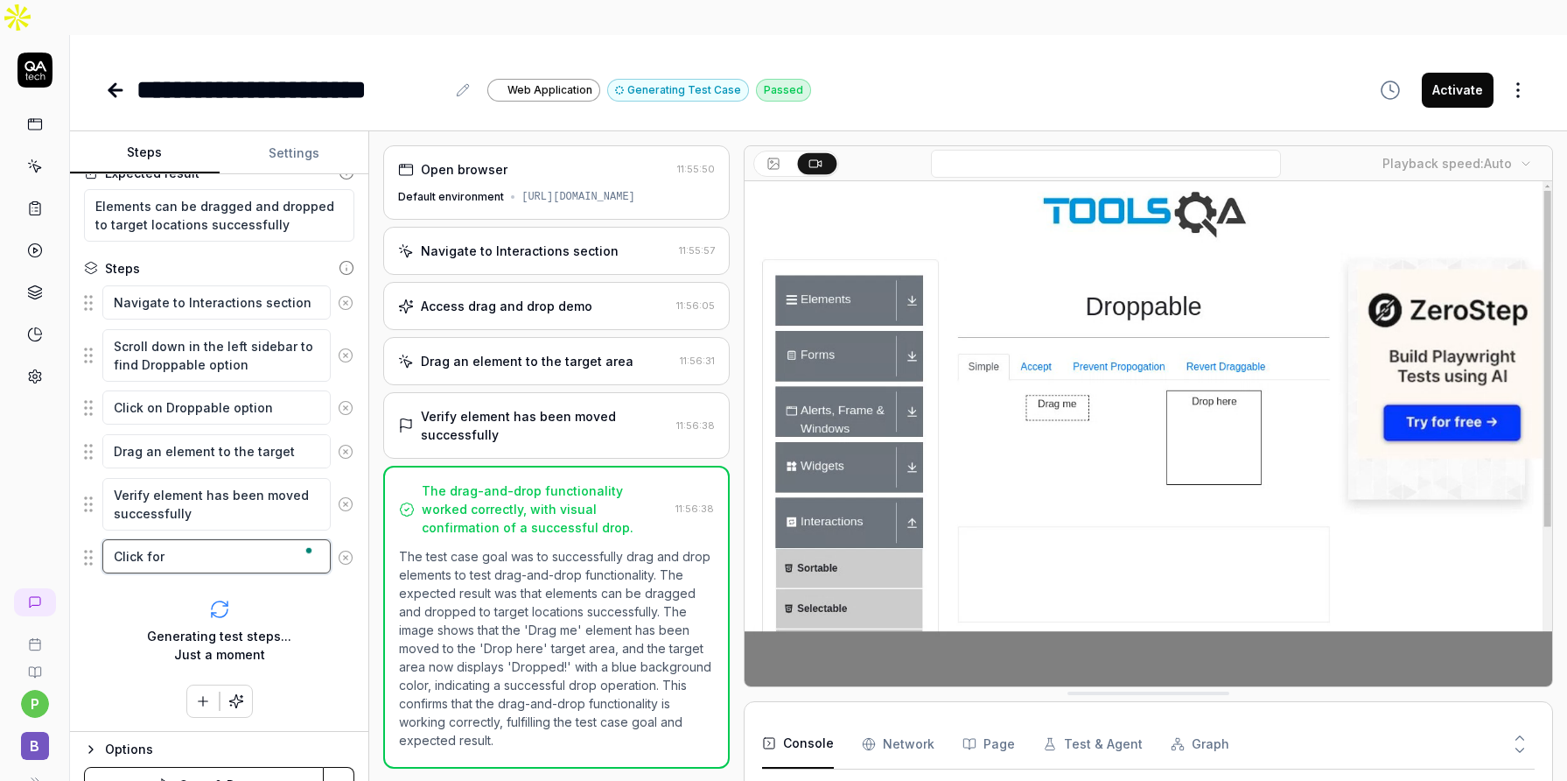
type textarea "*"
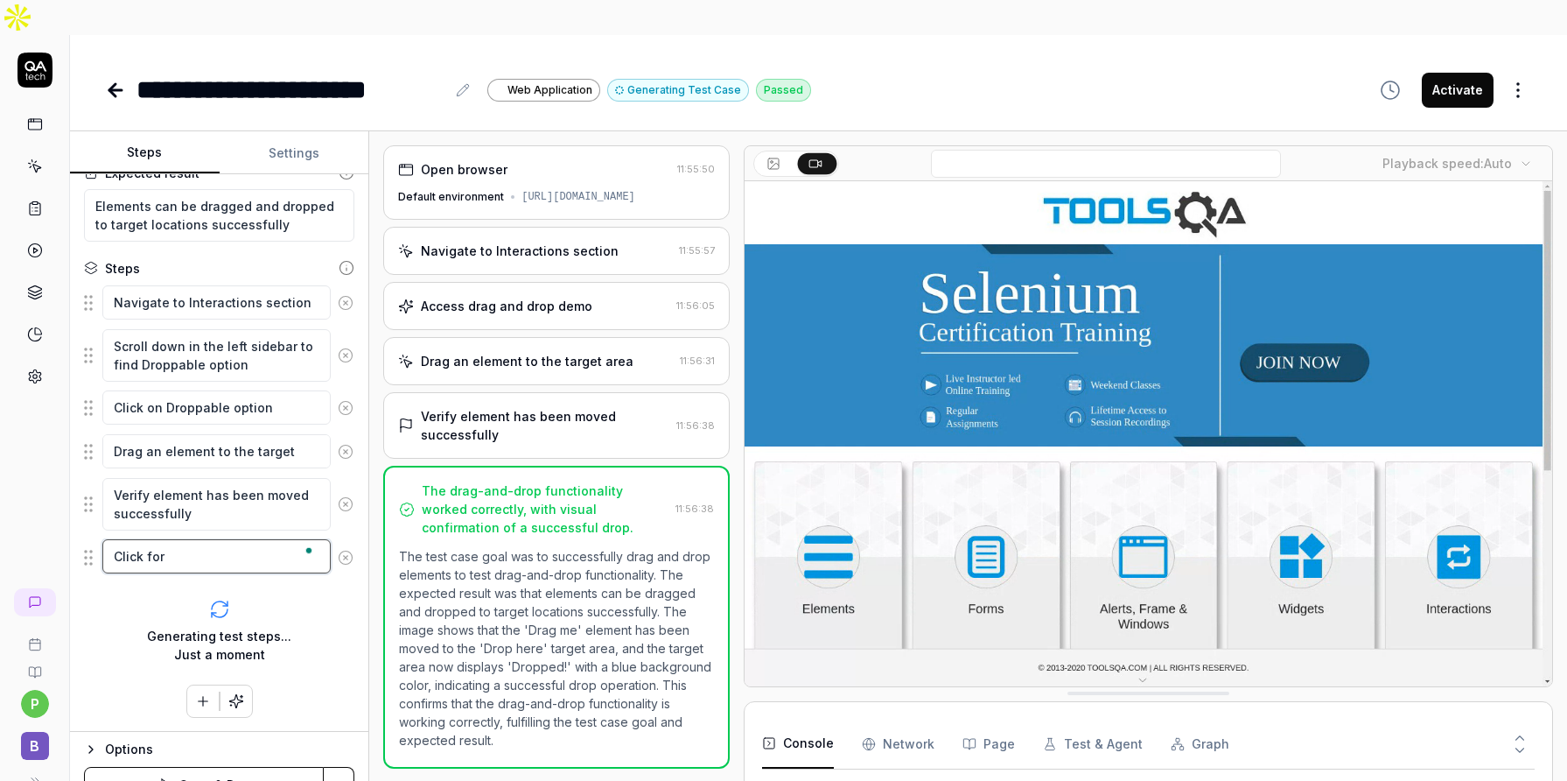
type textarea "Click form"
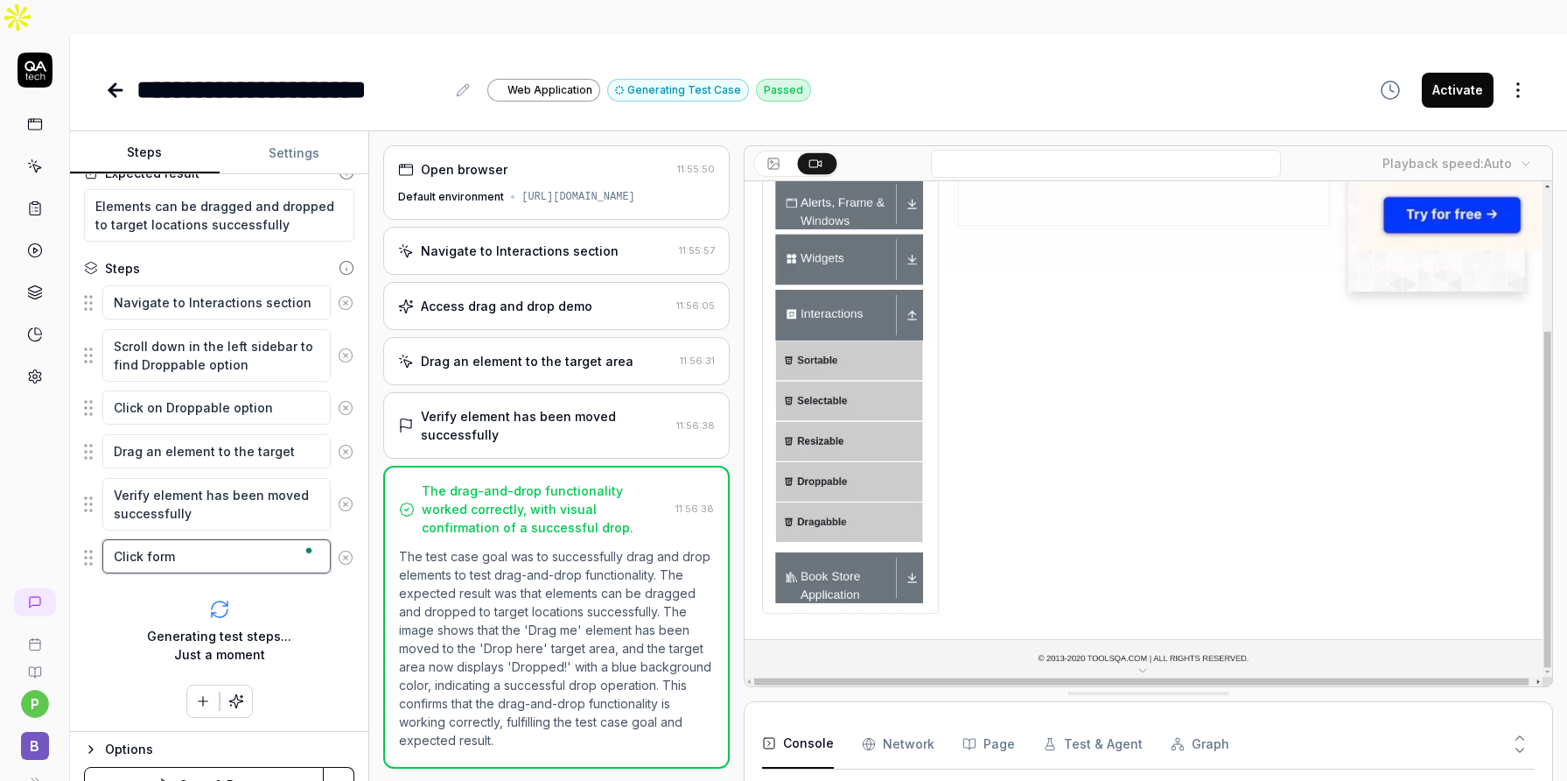
type textarea "*"
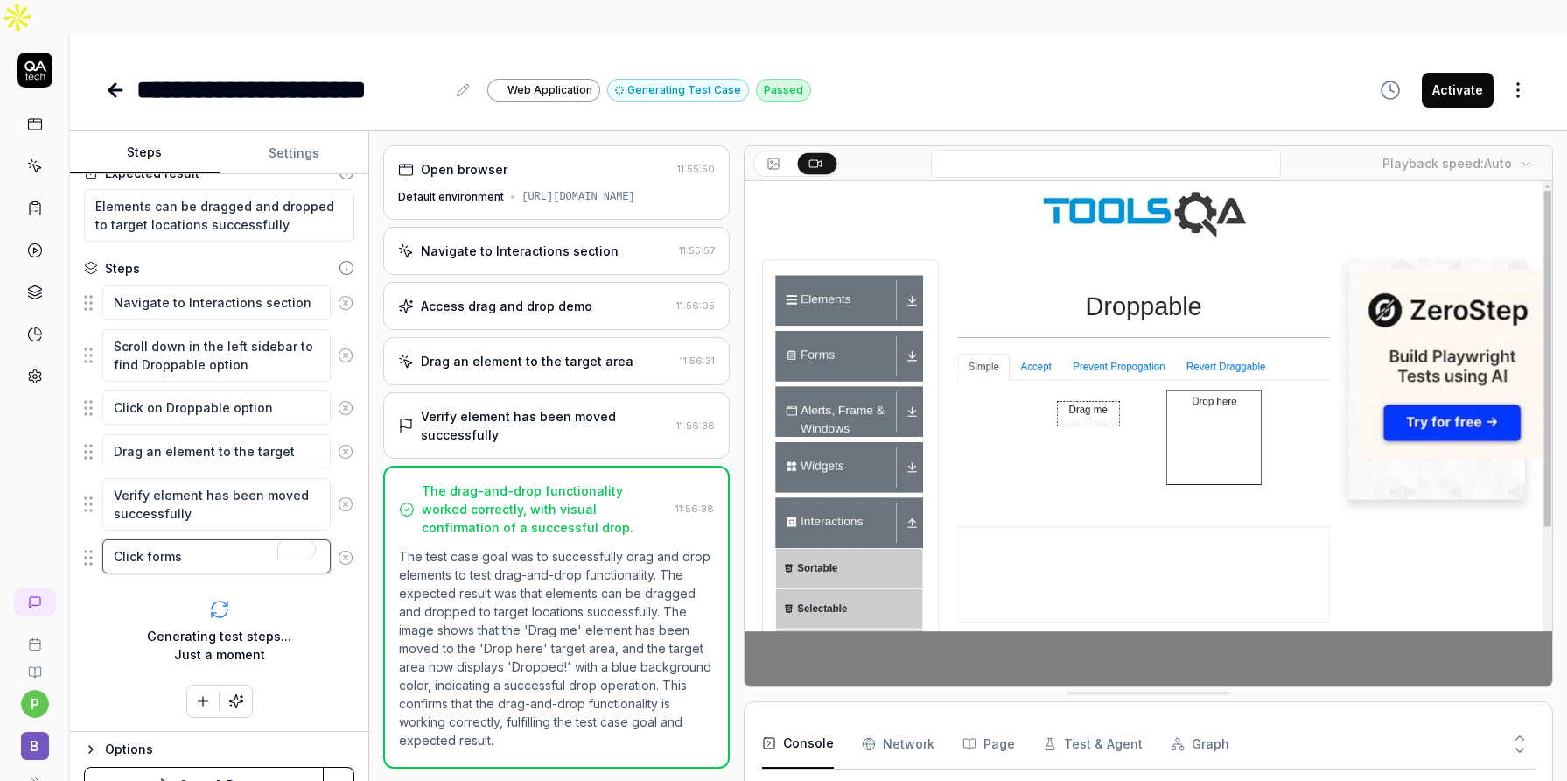
type textarea "Click forms"
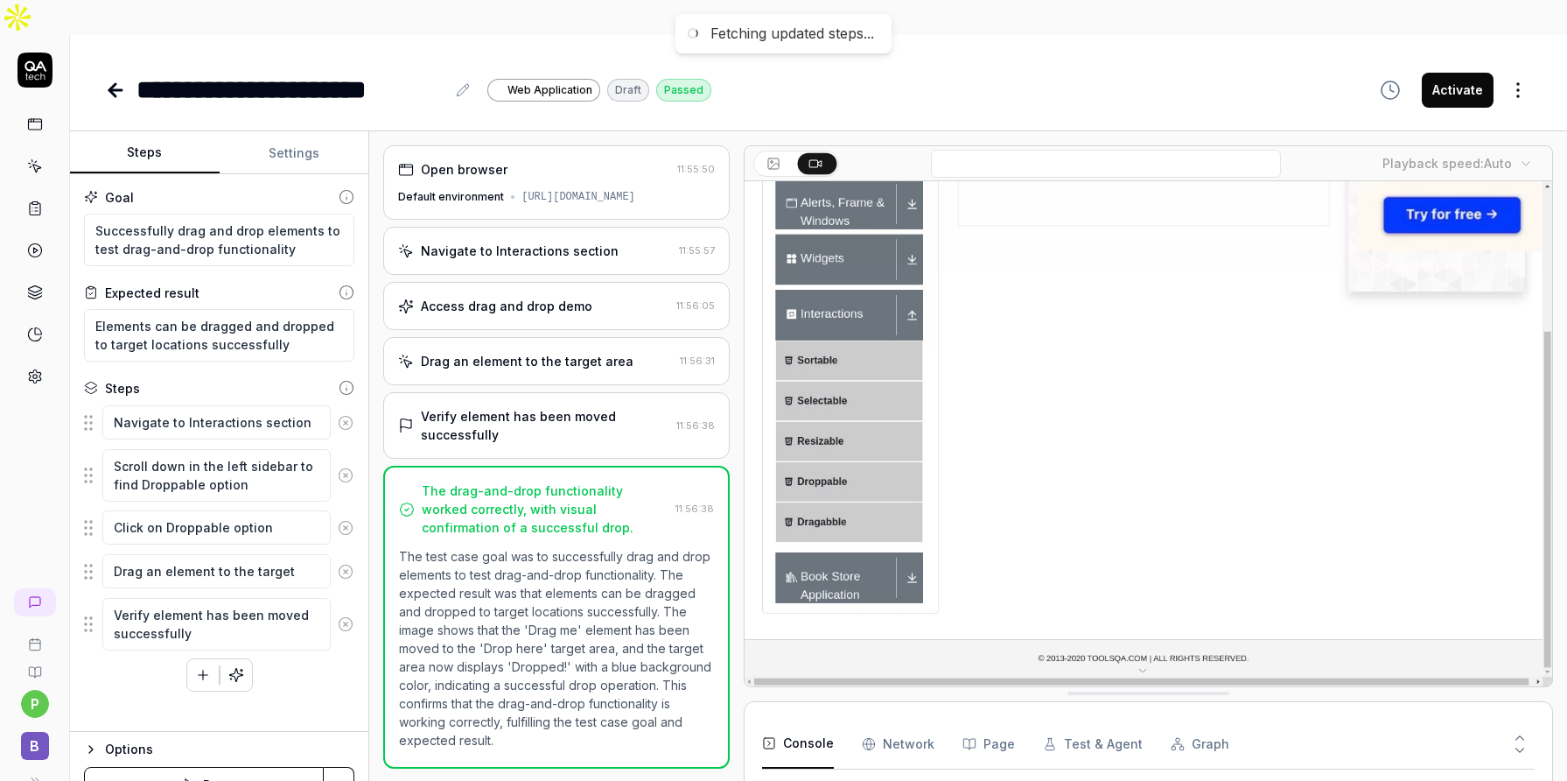
click at [295, 622] on div "Navigate to Interactions section Scroll down in the left sidebar to find Droppa…" at bounding box center [219, 547] width 270 height 287
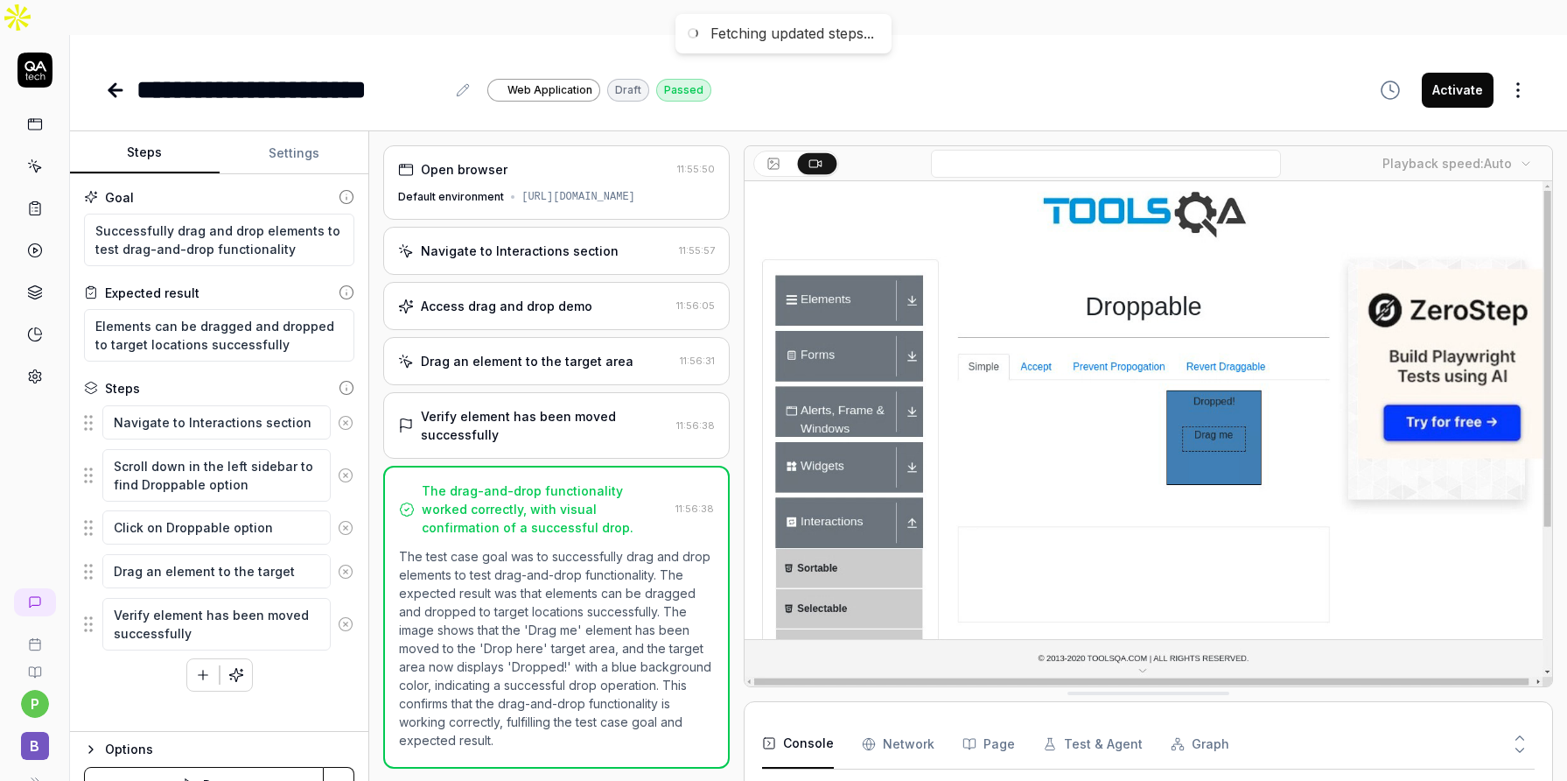
scroll to position [0, 0]
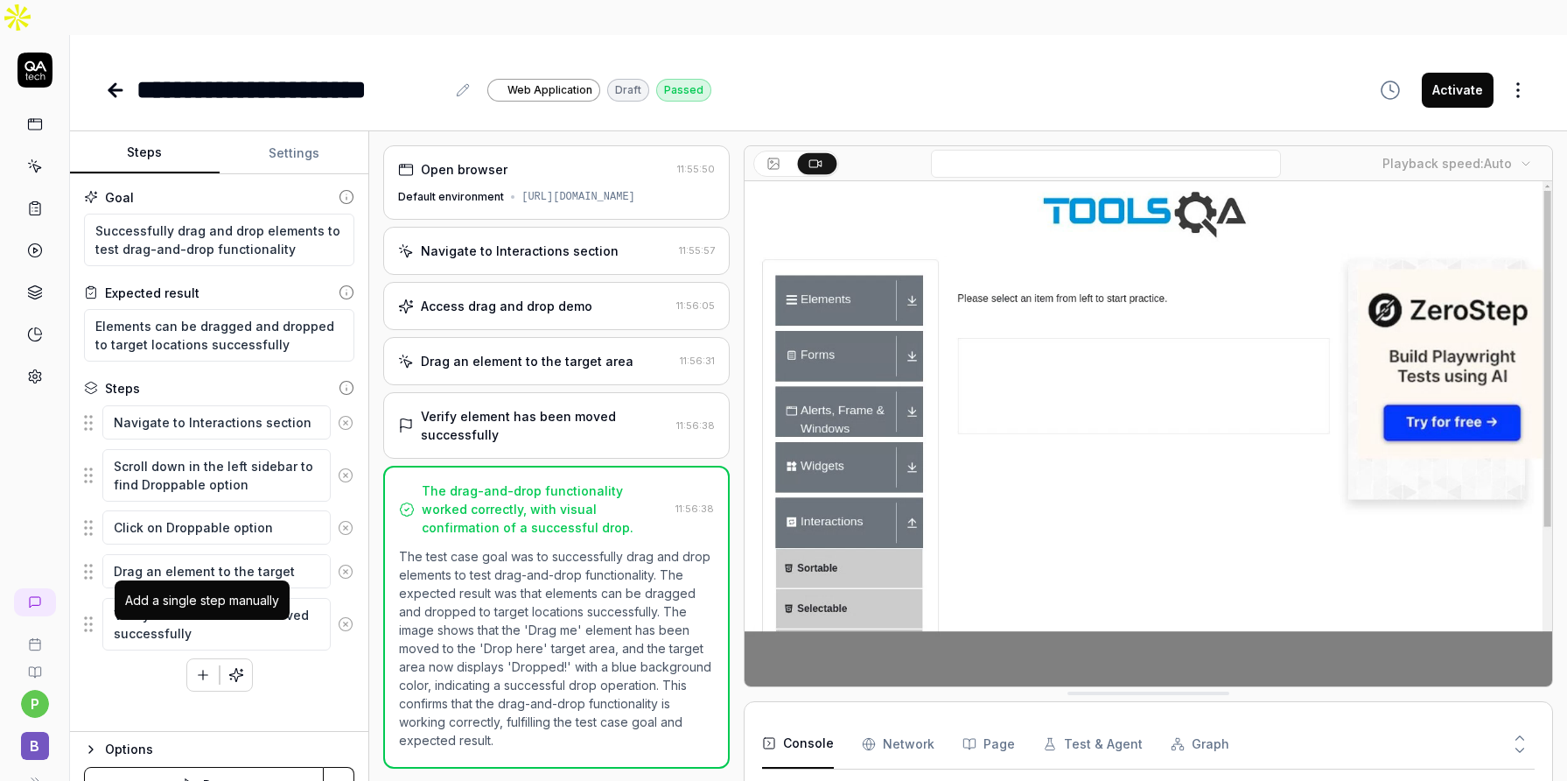
click at [200, 659] on button "button" at bounding box center [203, 675] width 32 height 32
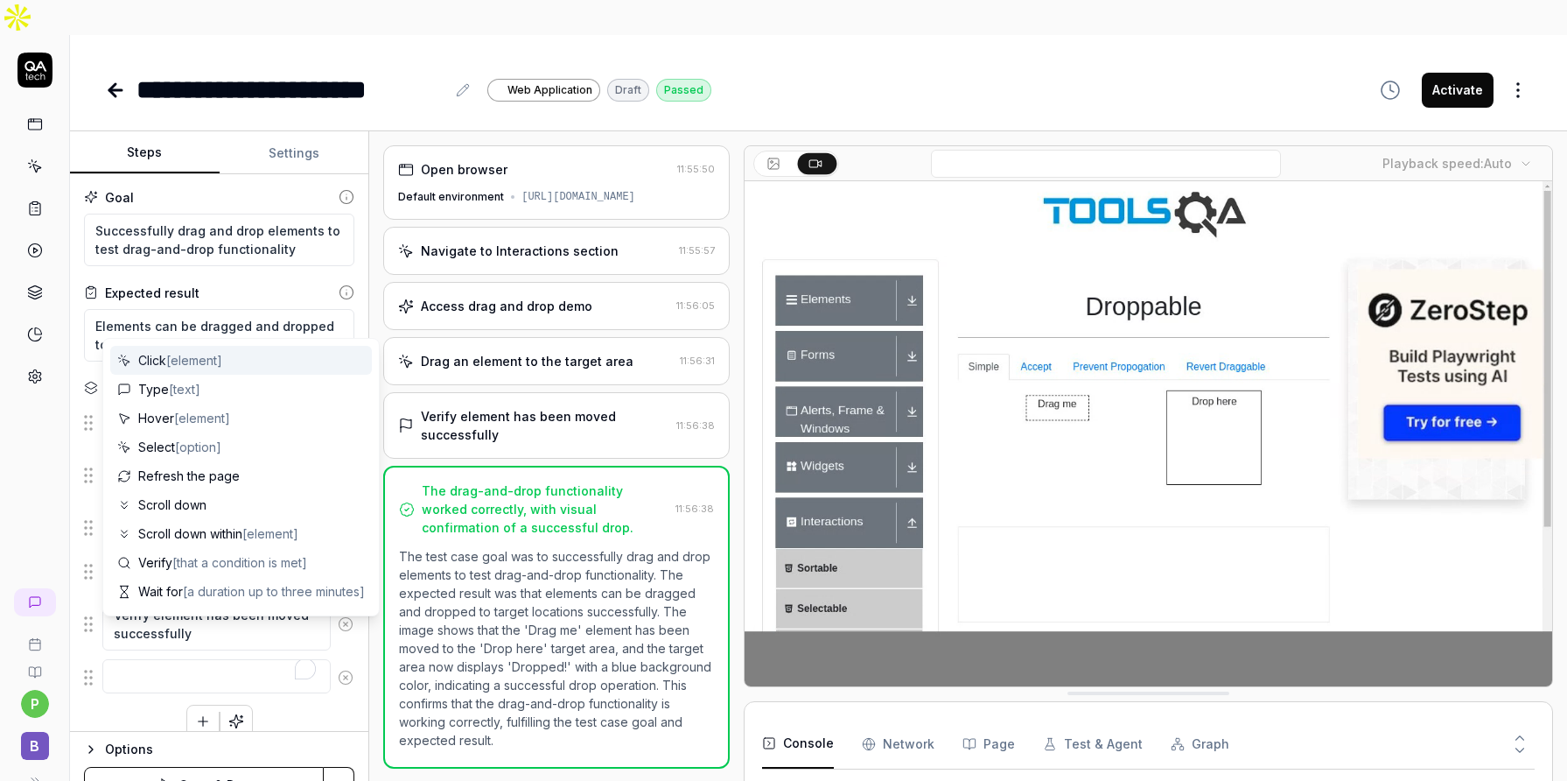
click at [203, 360] on span "[element]" at bounding box center [194, 360] width 56 height 15
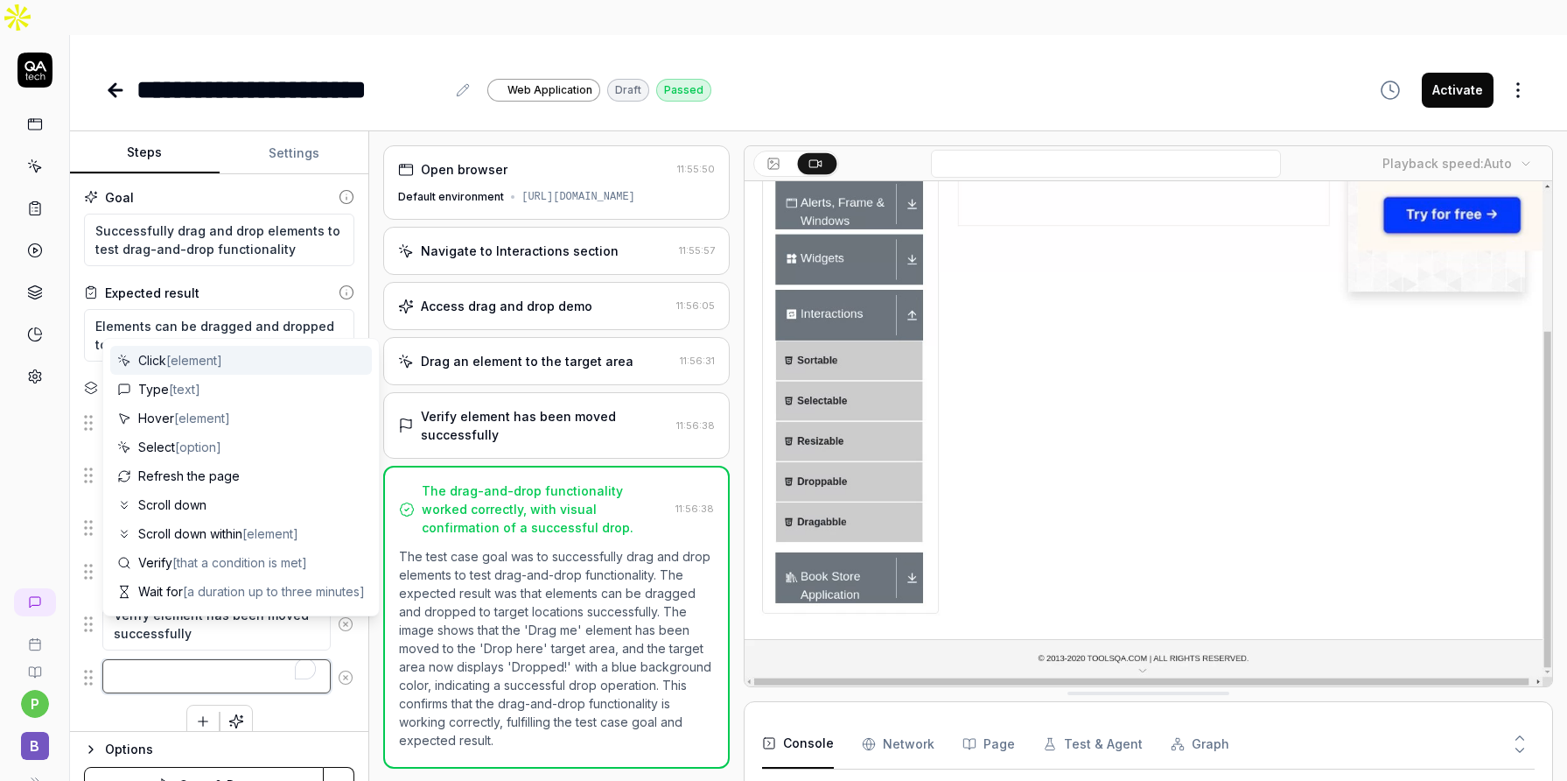
type textarea "*"
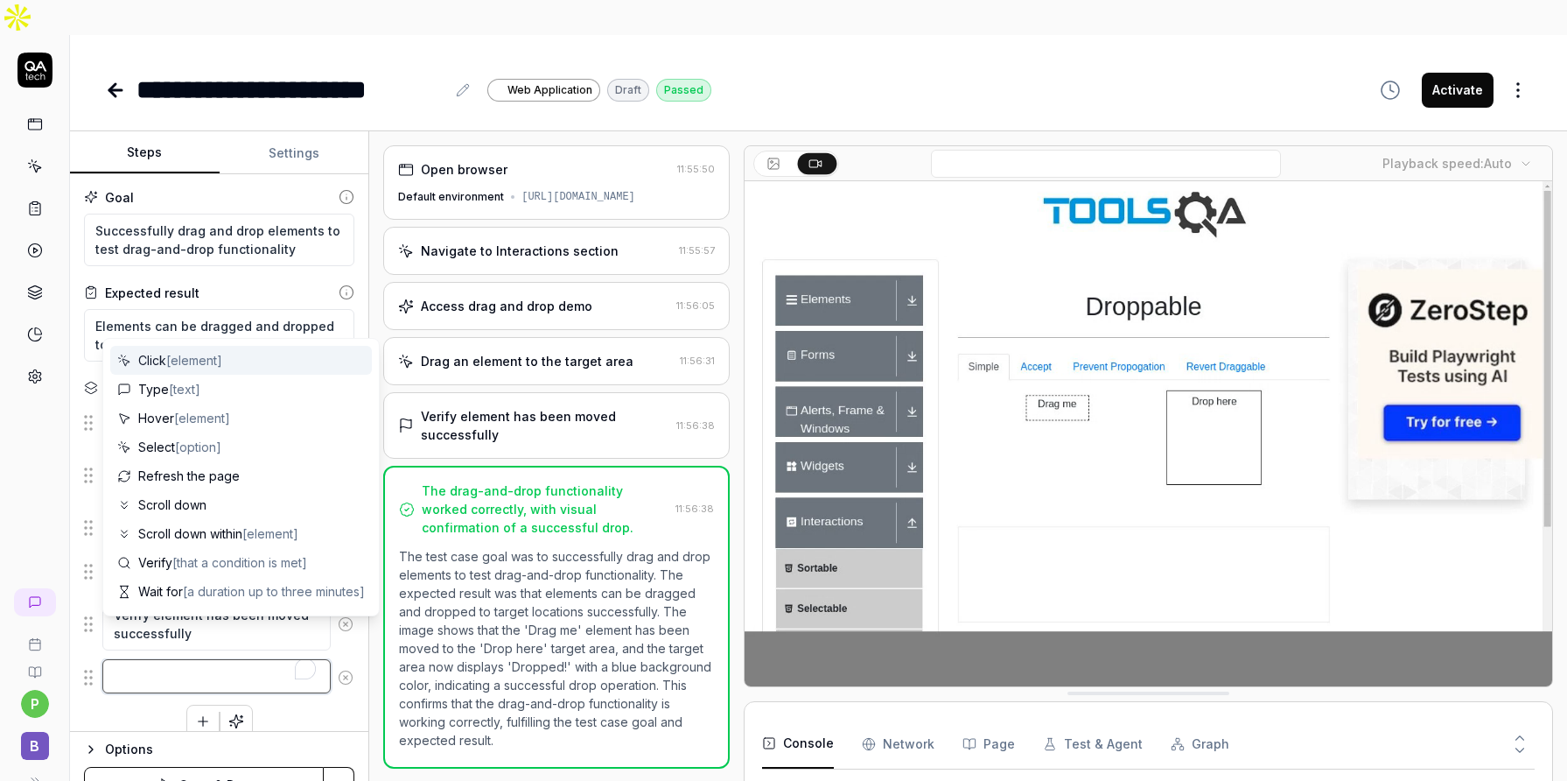
type textarea "Click"
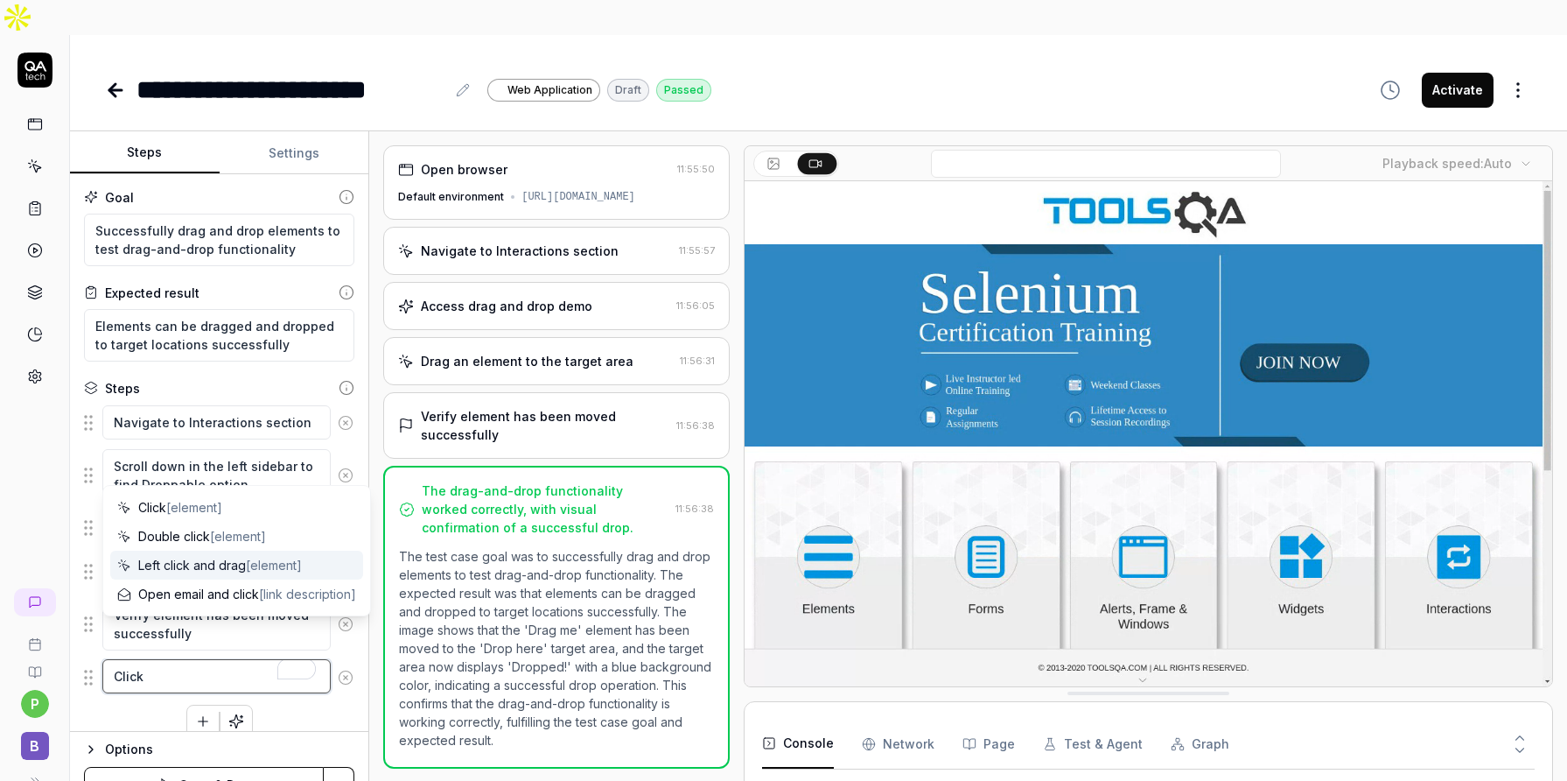
type textarea "*"
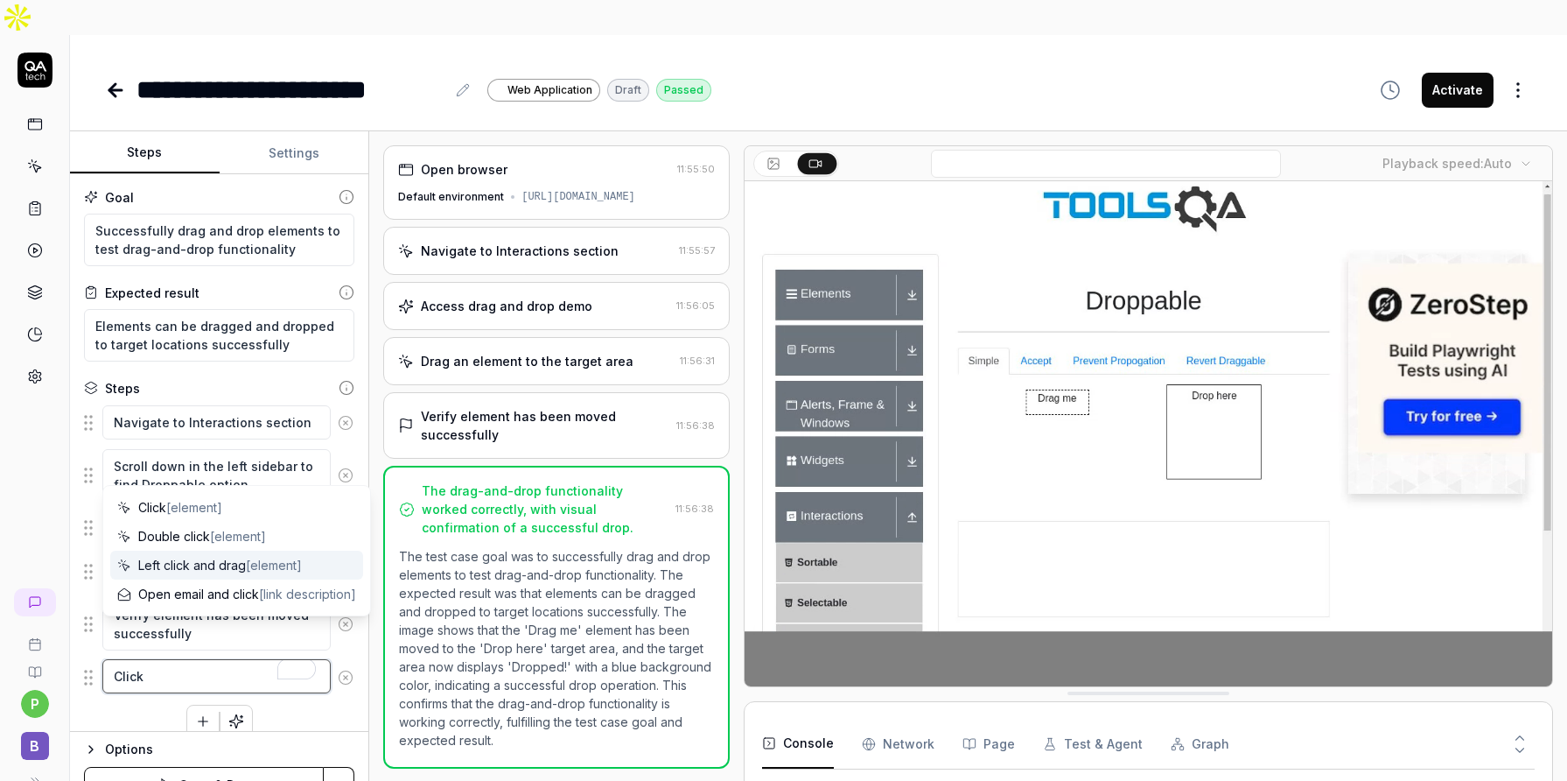
type textarea "Click f"
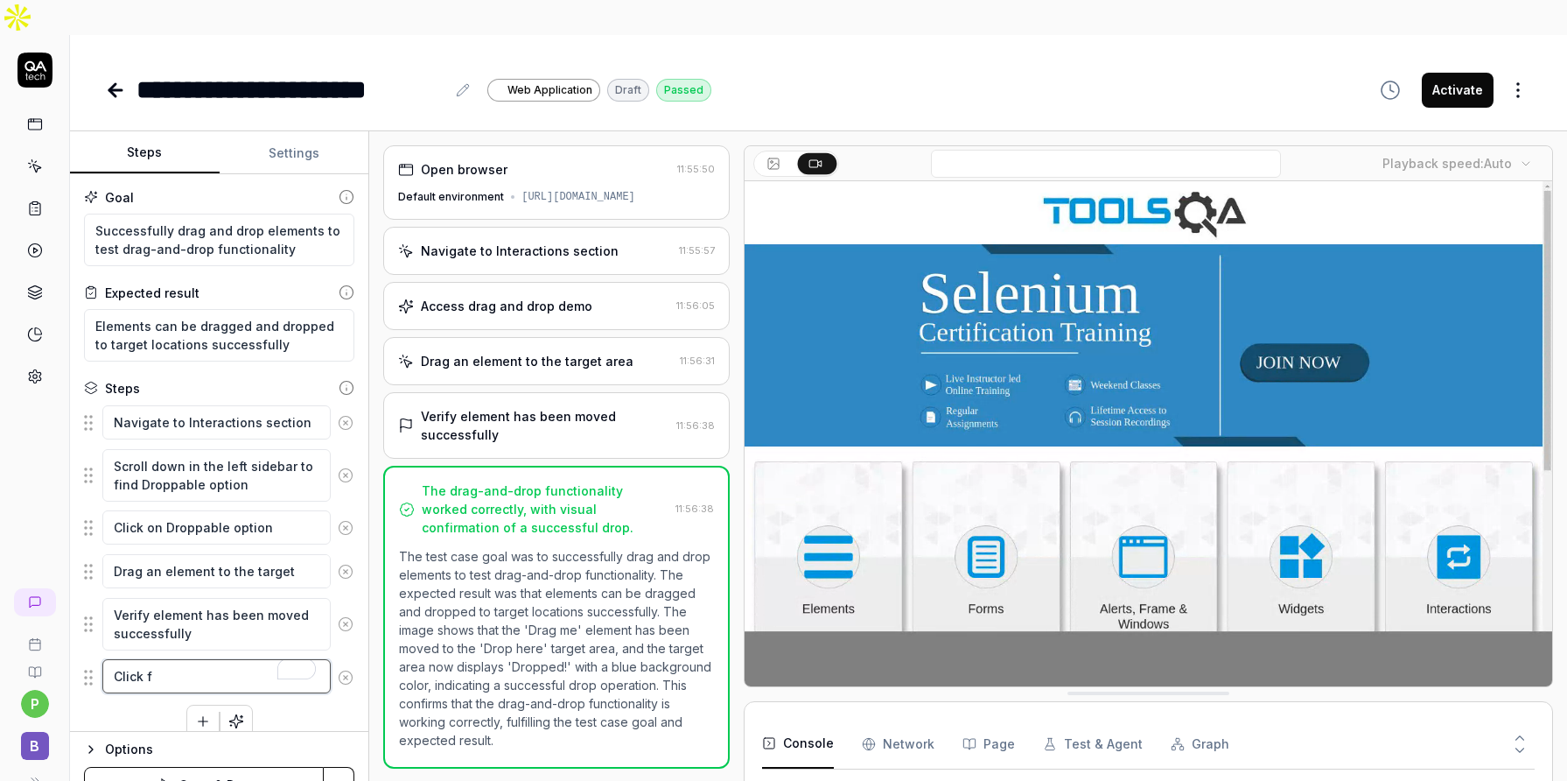
type textarea "*"
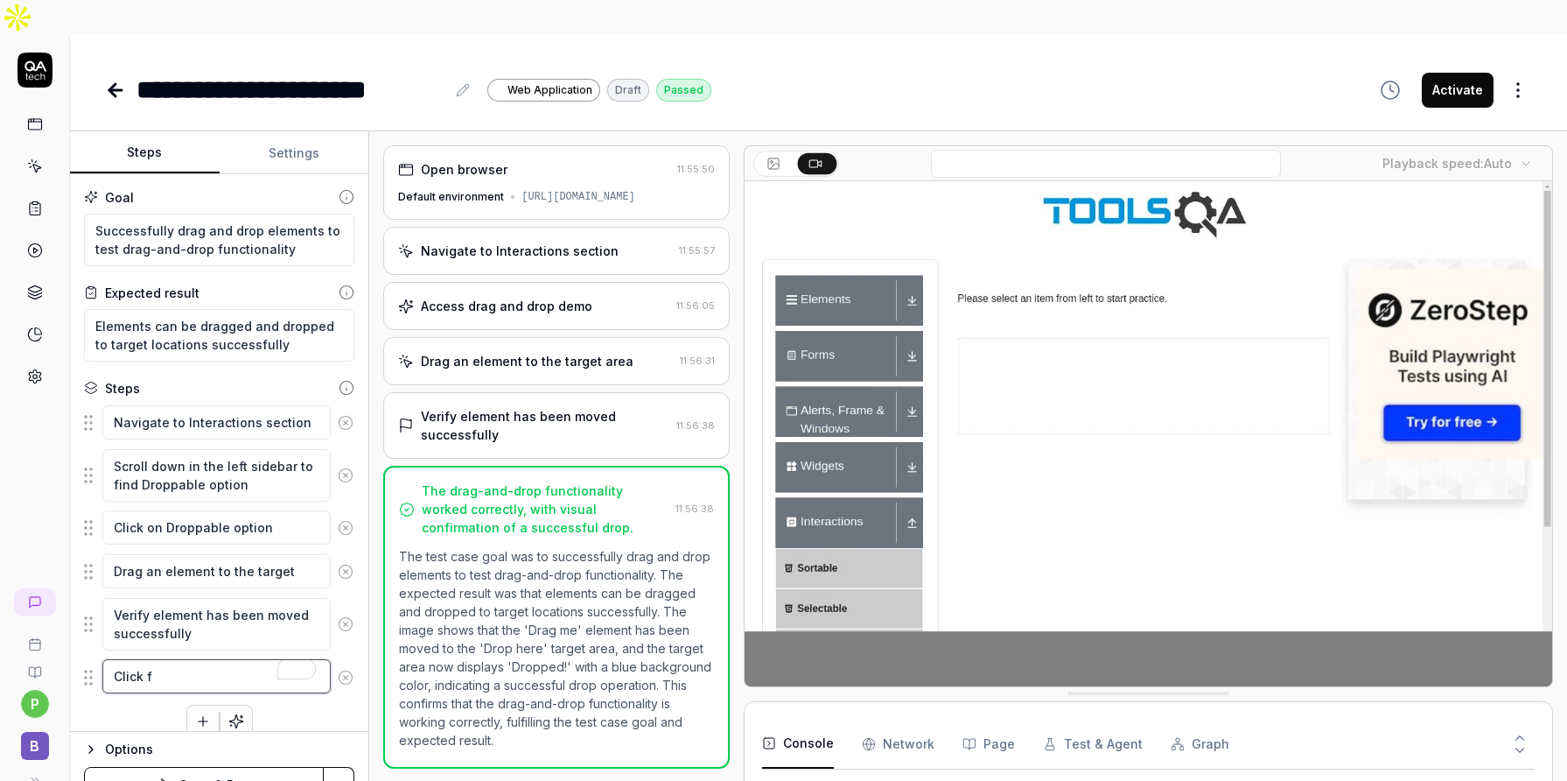
type textarea "Click fo"
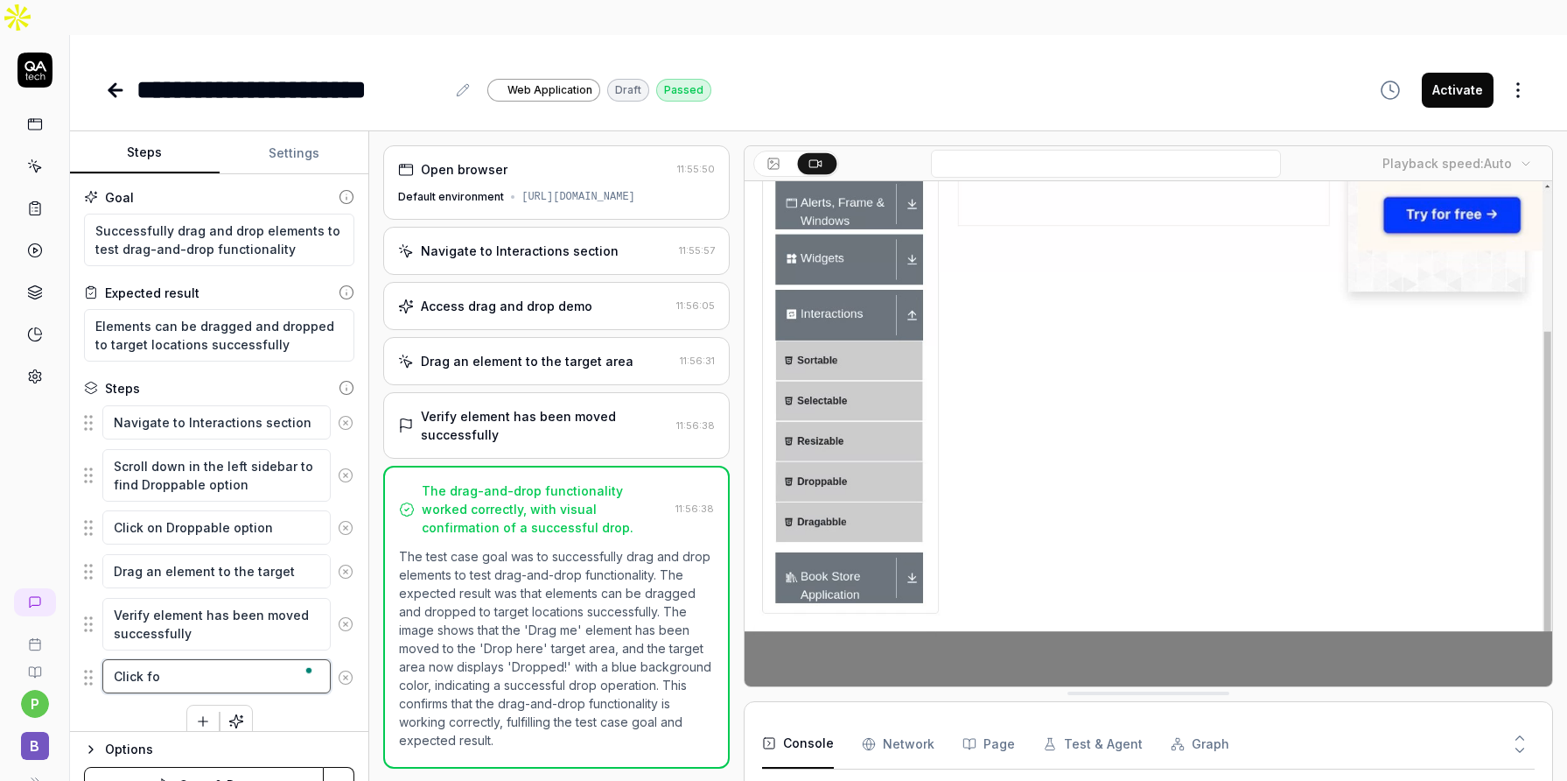
type textarea "*"
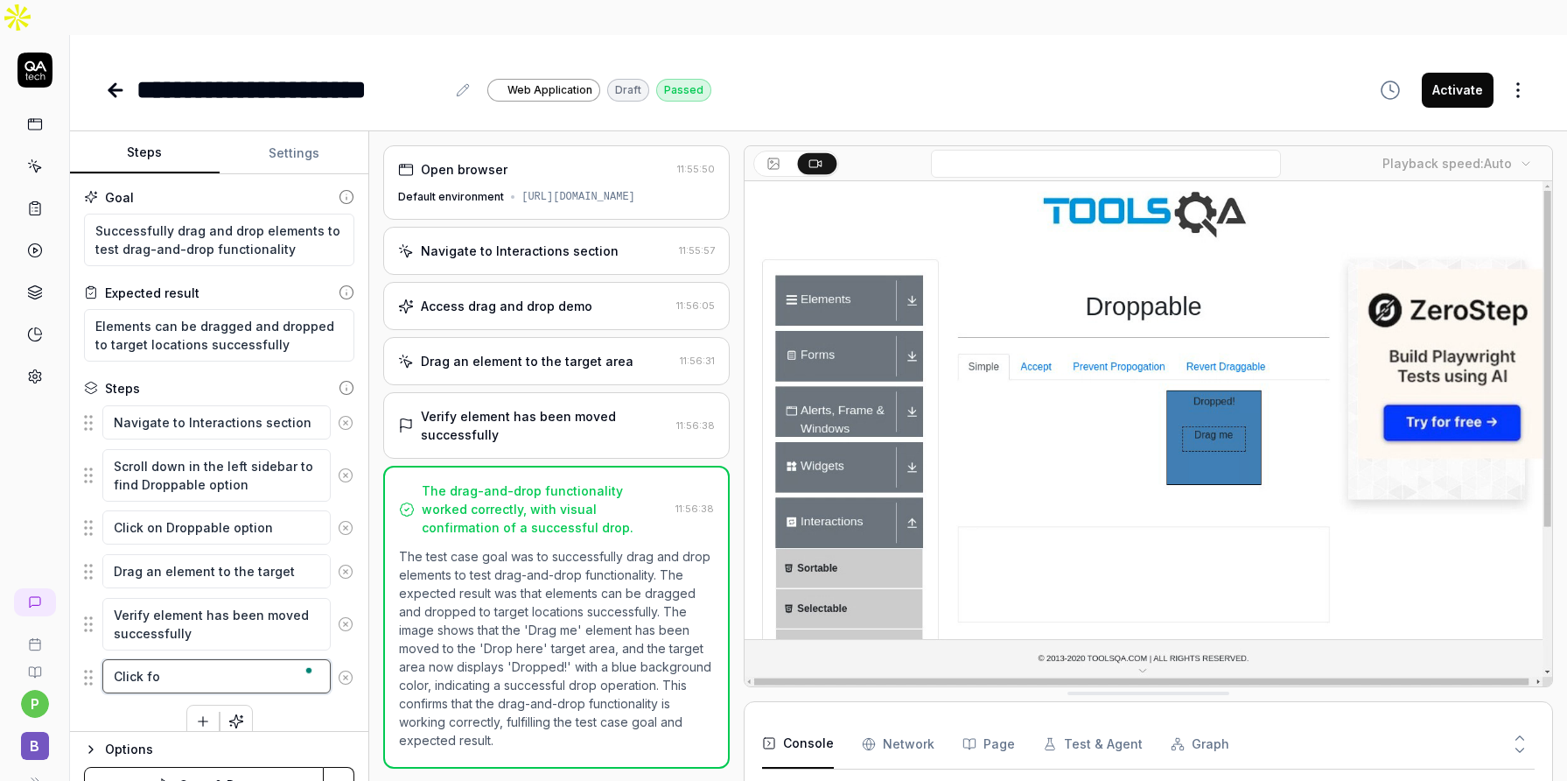
type textarea "Click for"
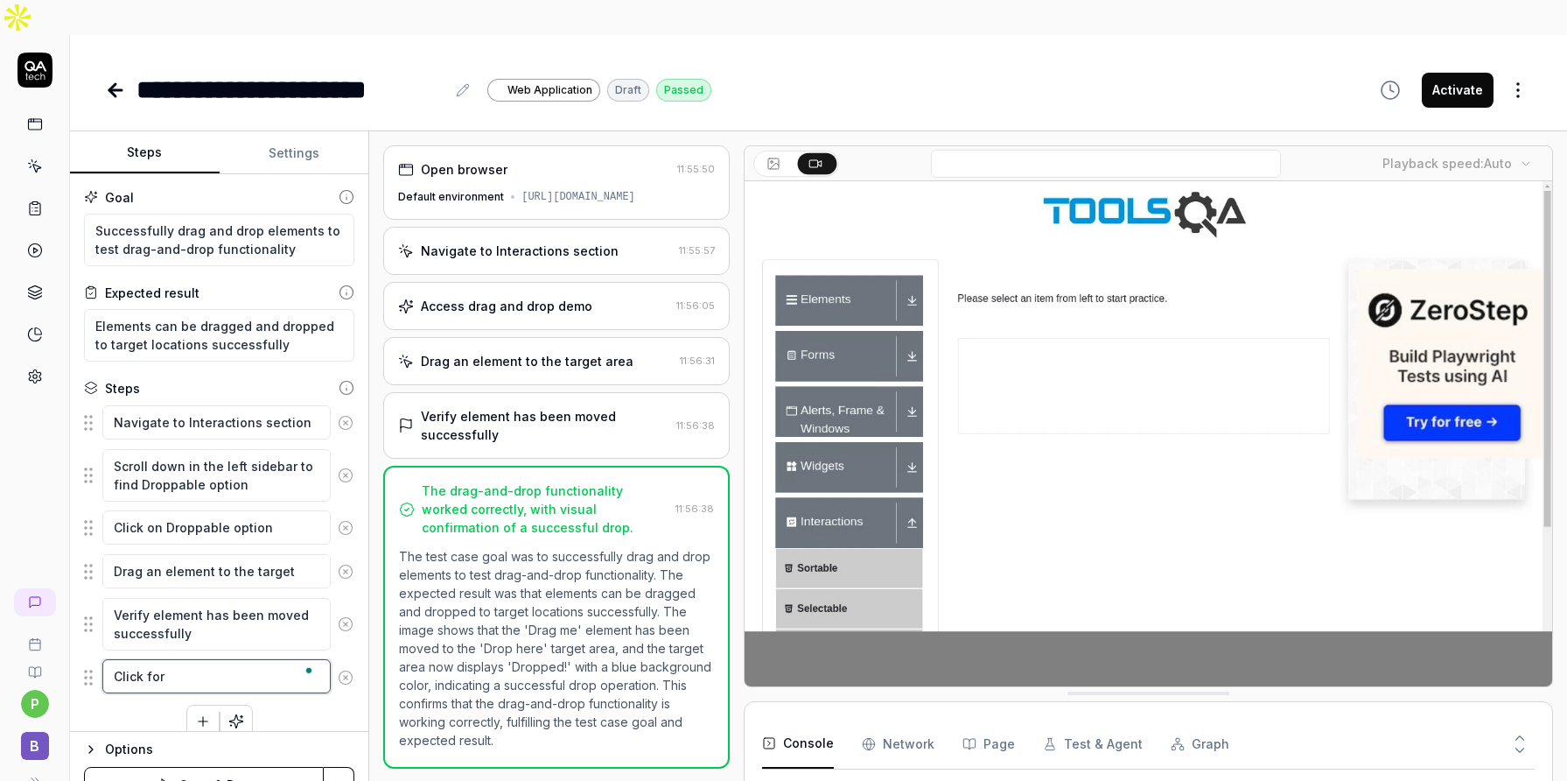
type textarea "*"
type textarea "Click form"
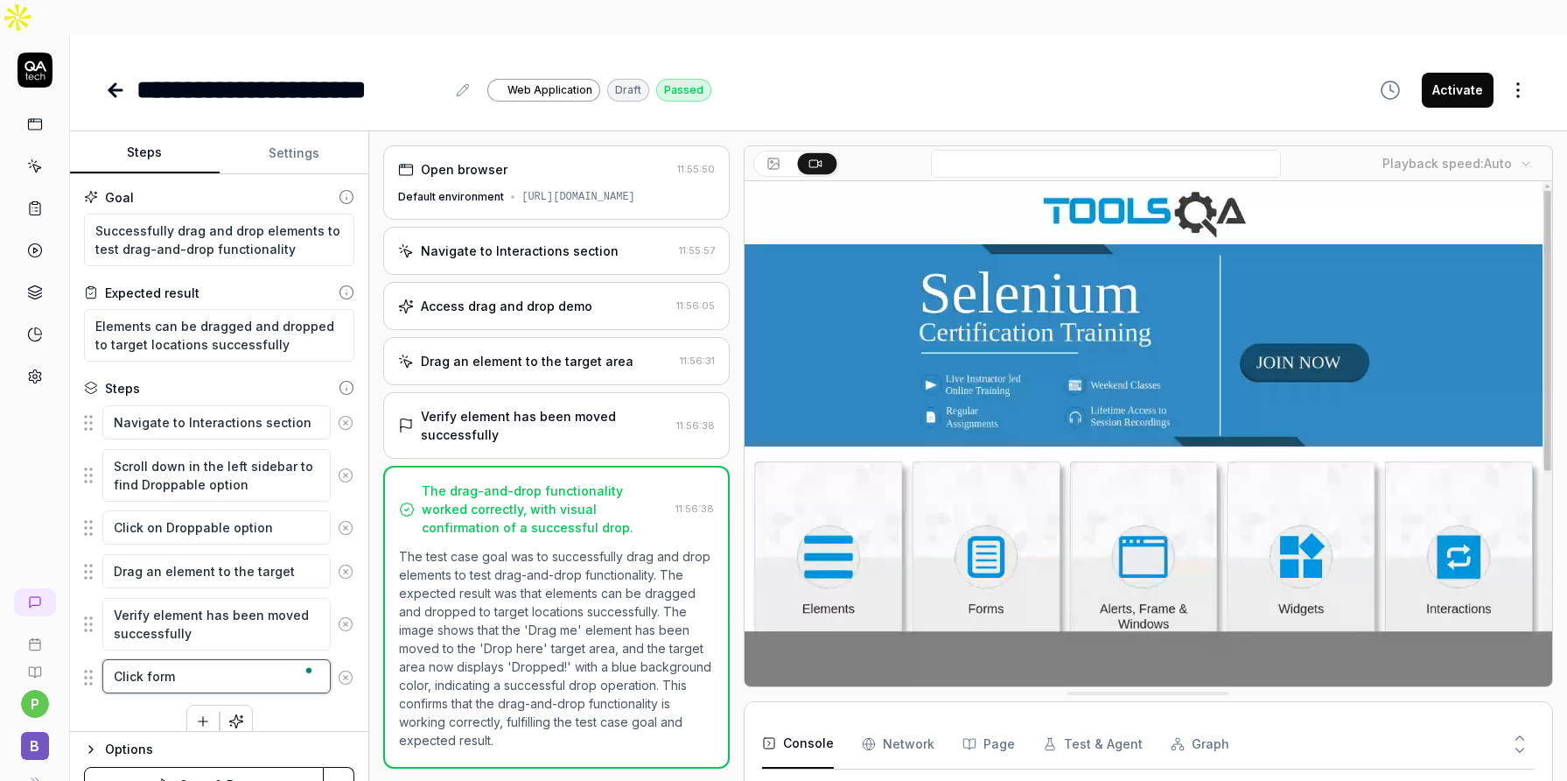
type textarea "*"
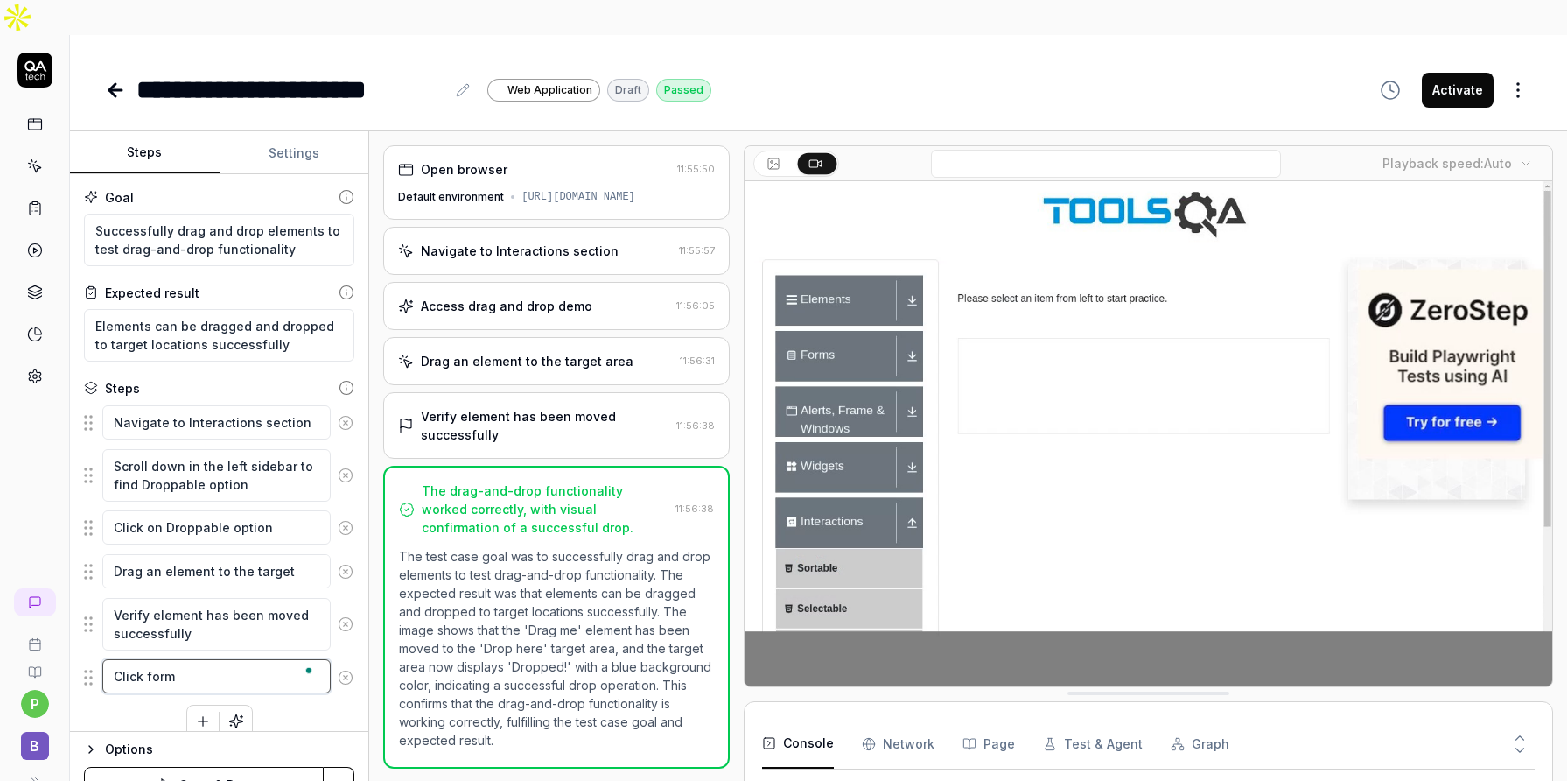
type textarea "Click forms"
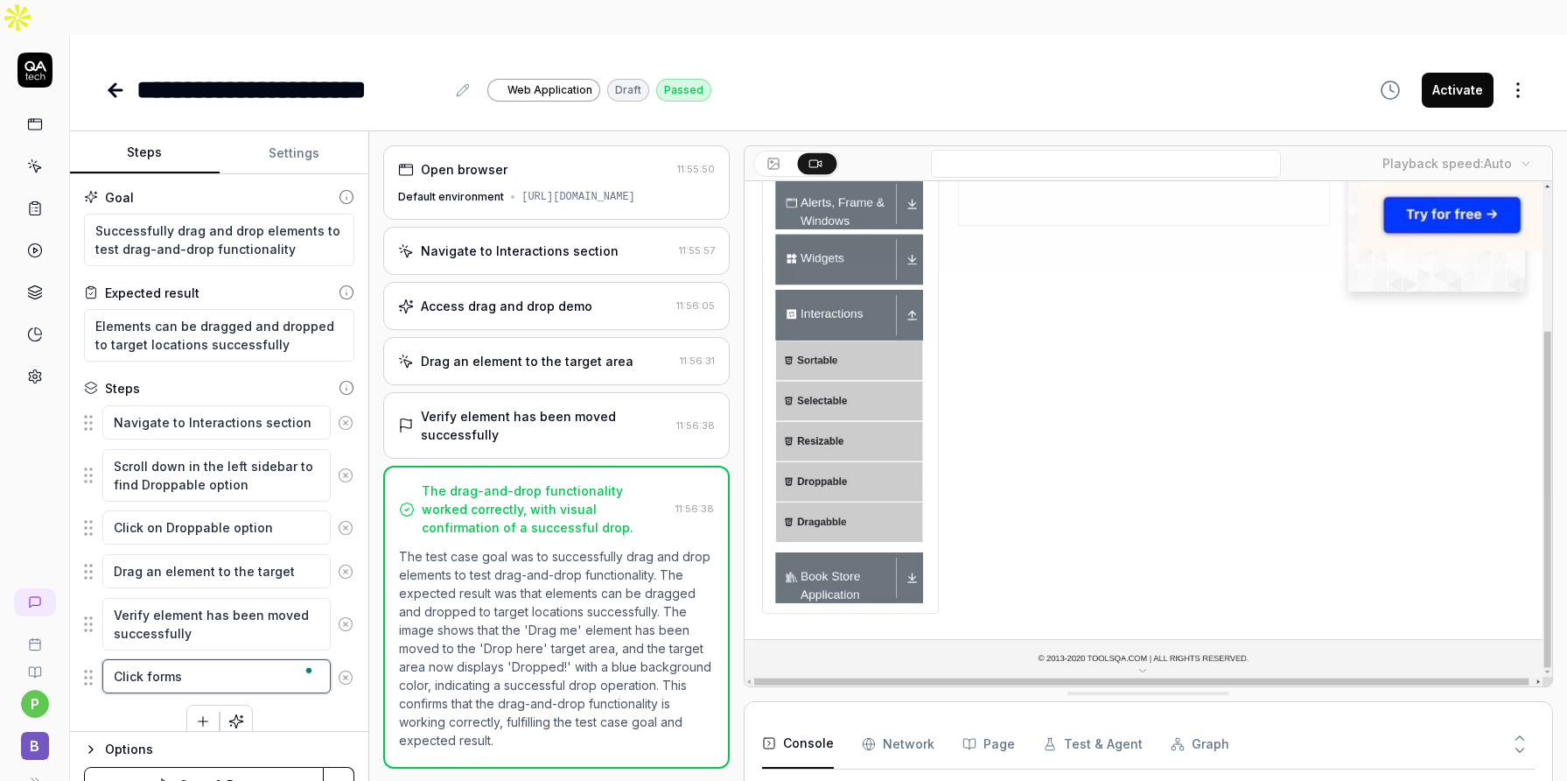
type textarea "*"
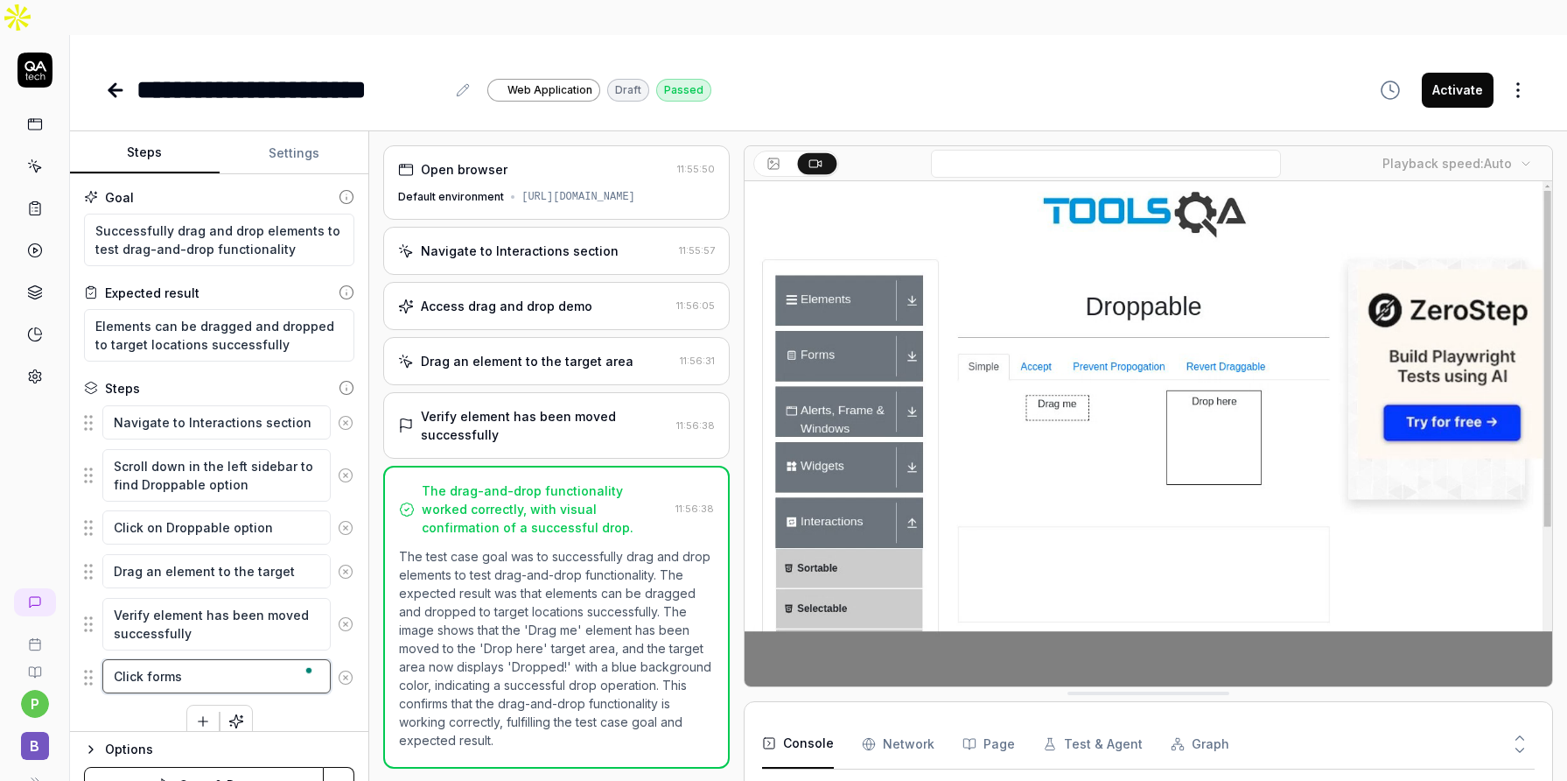
type textarea "Click form"
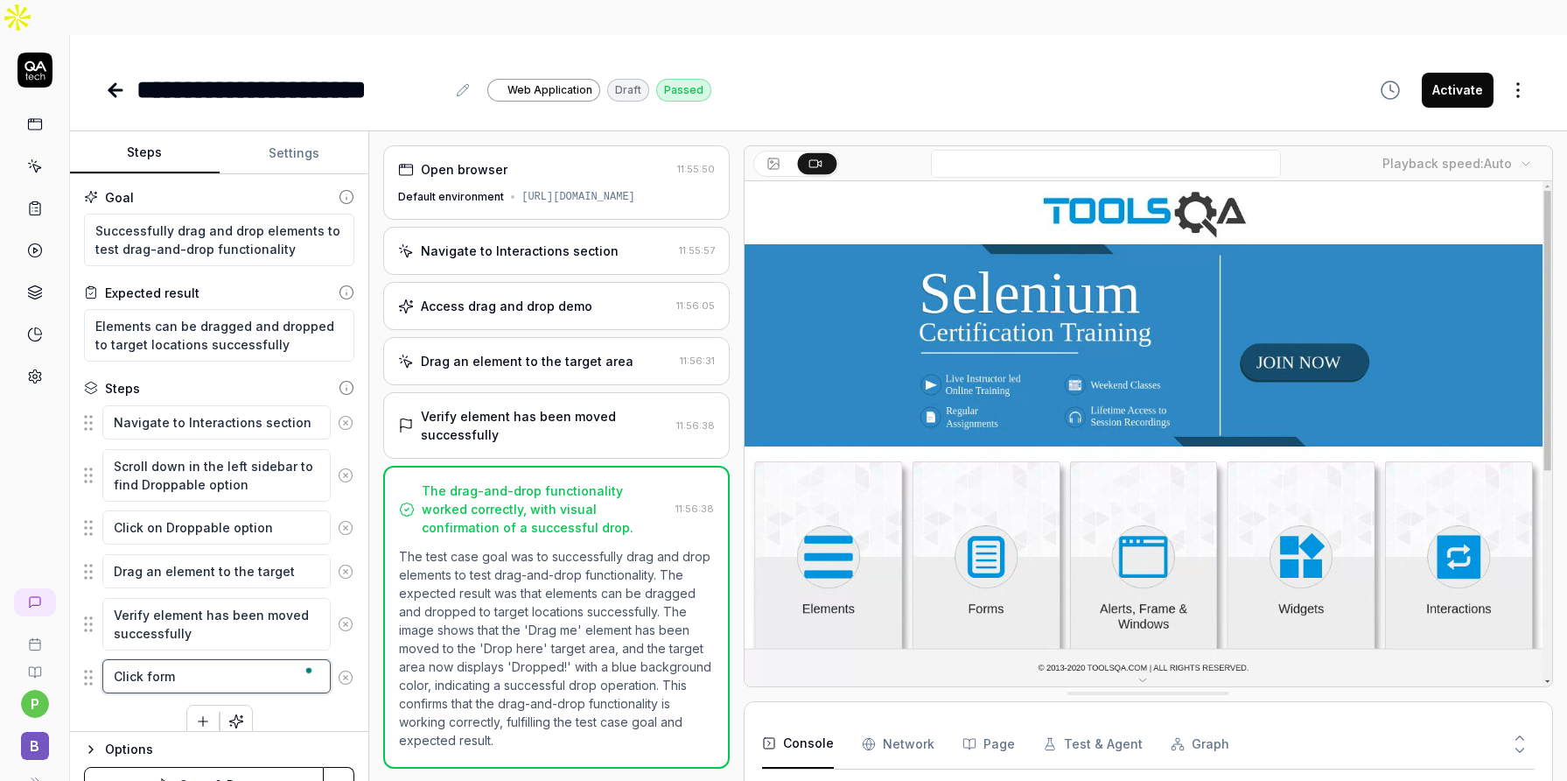
type textarea "*"
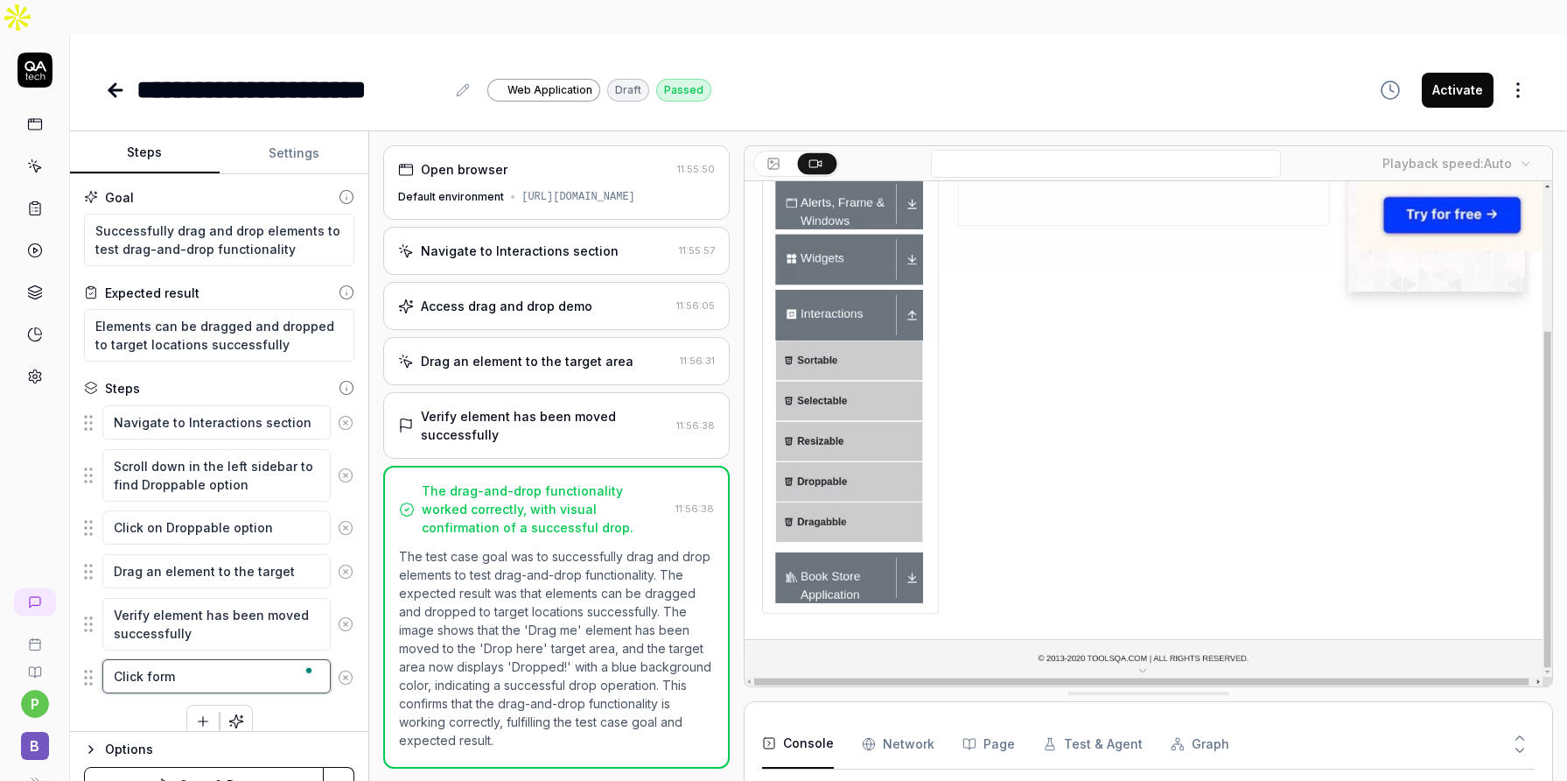
type textarea "Click for"
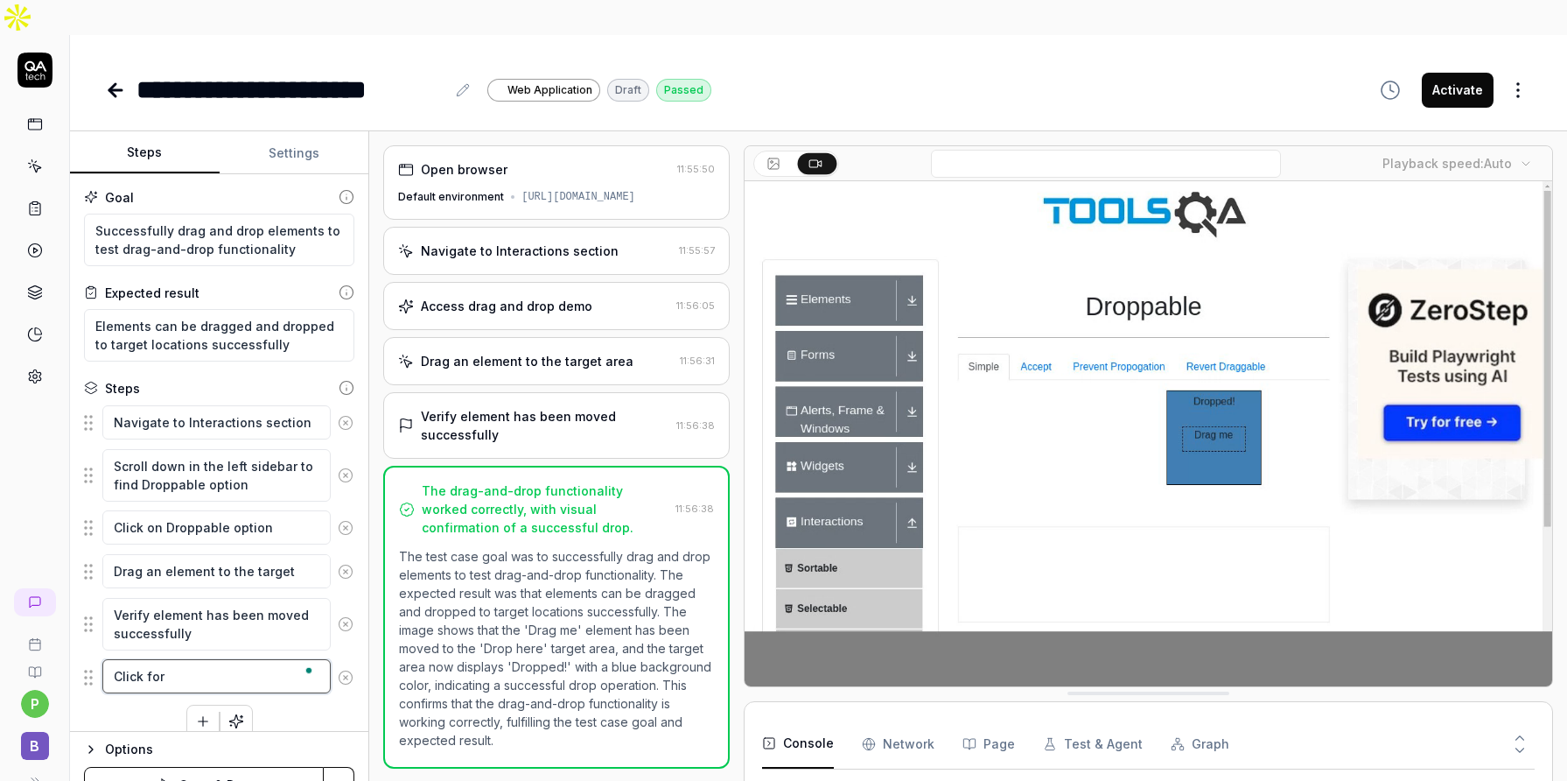
type textarea "*"
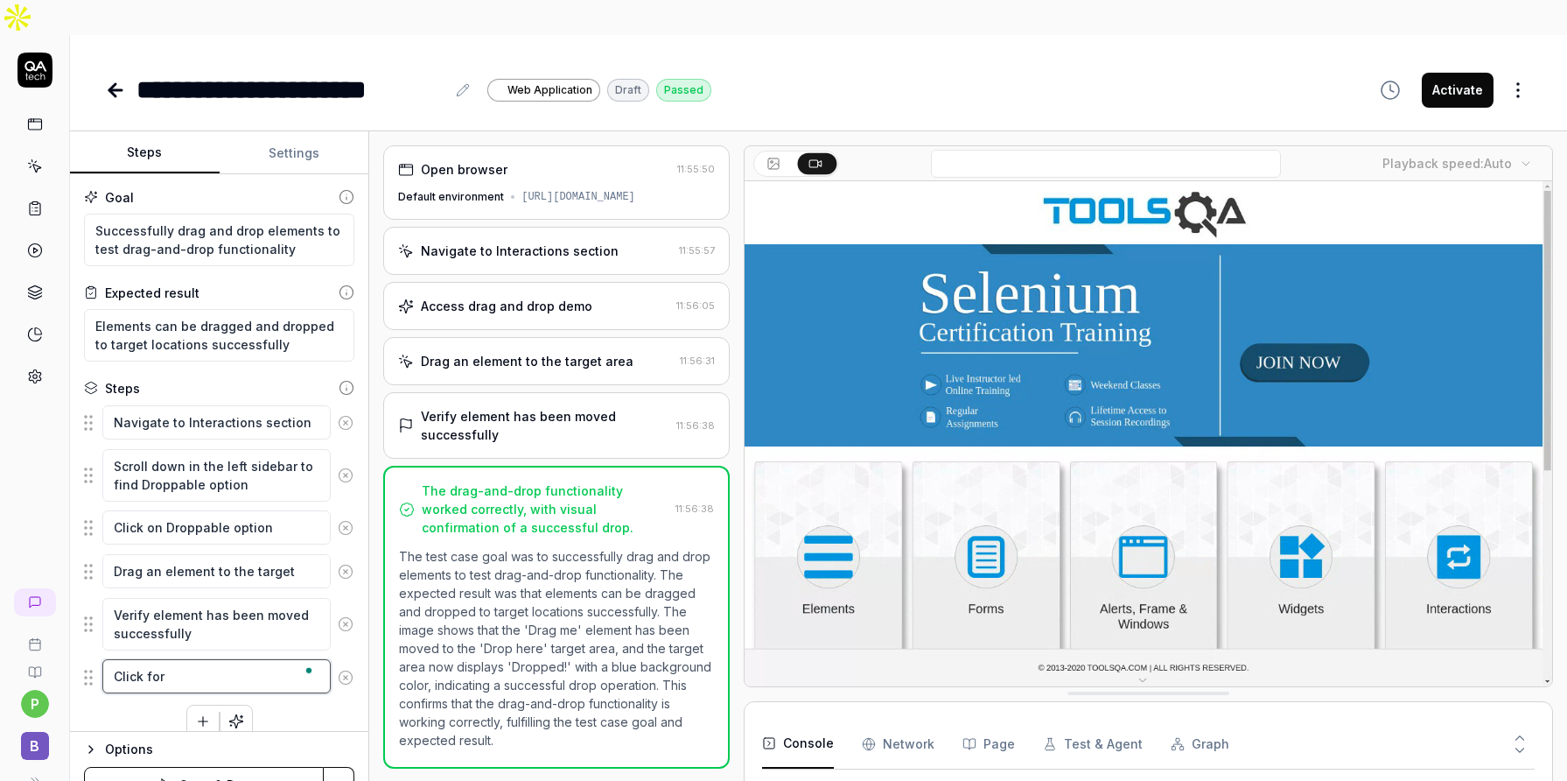
type textarea "Click fo"
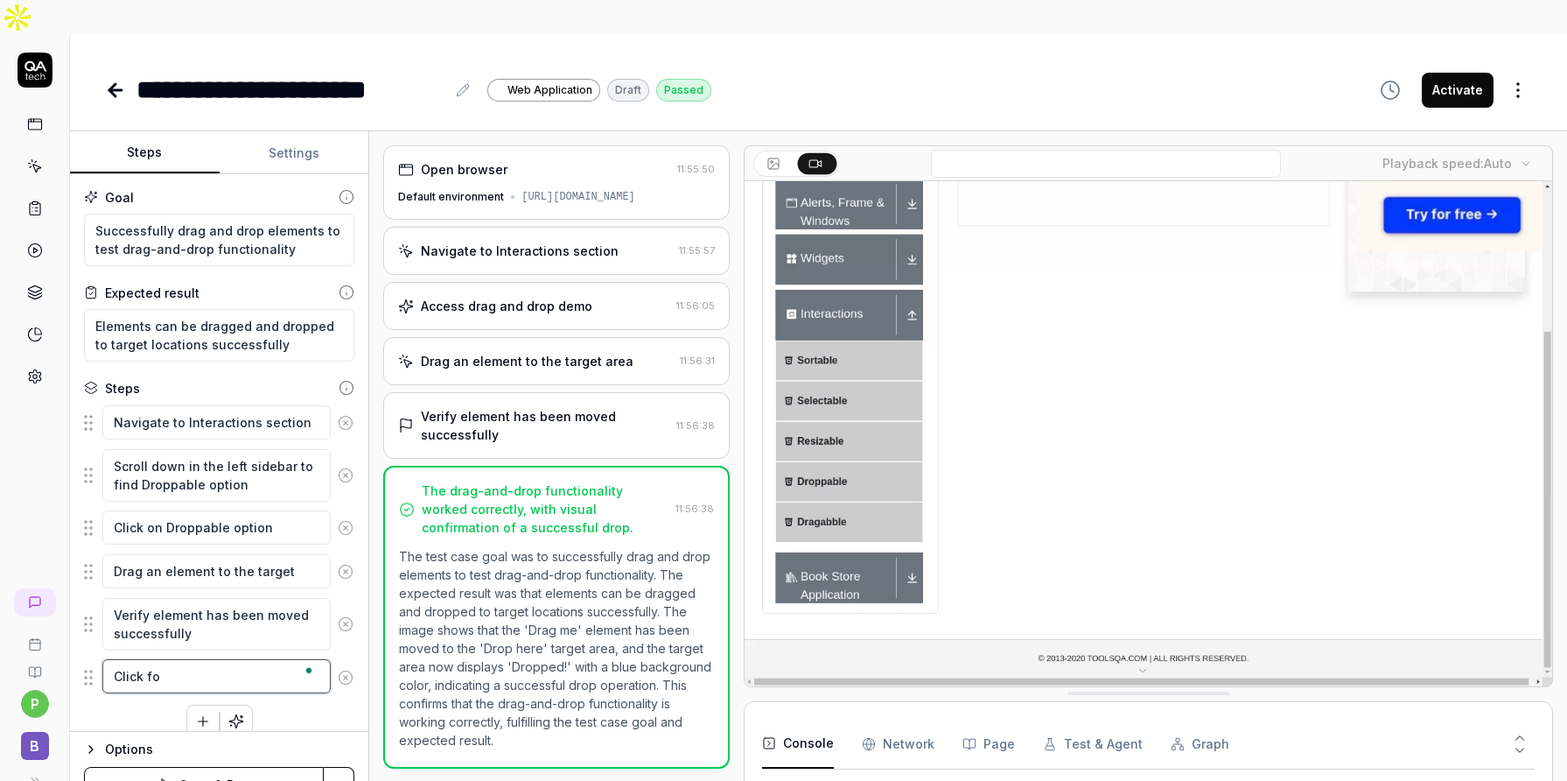
type textarea "*"
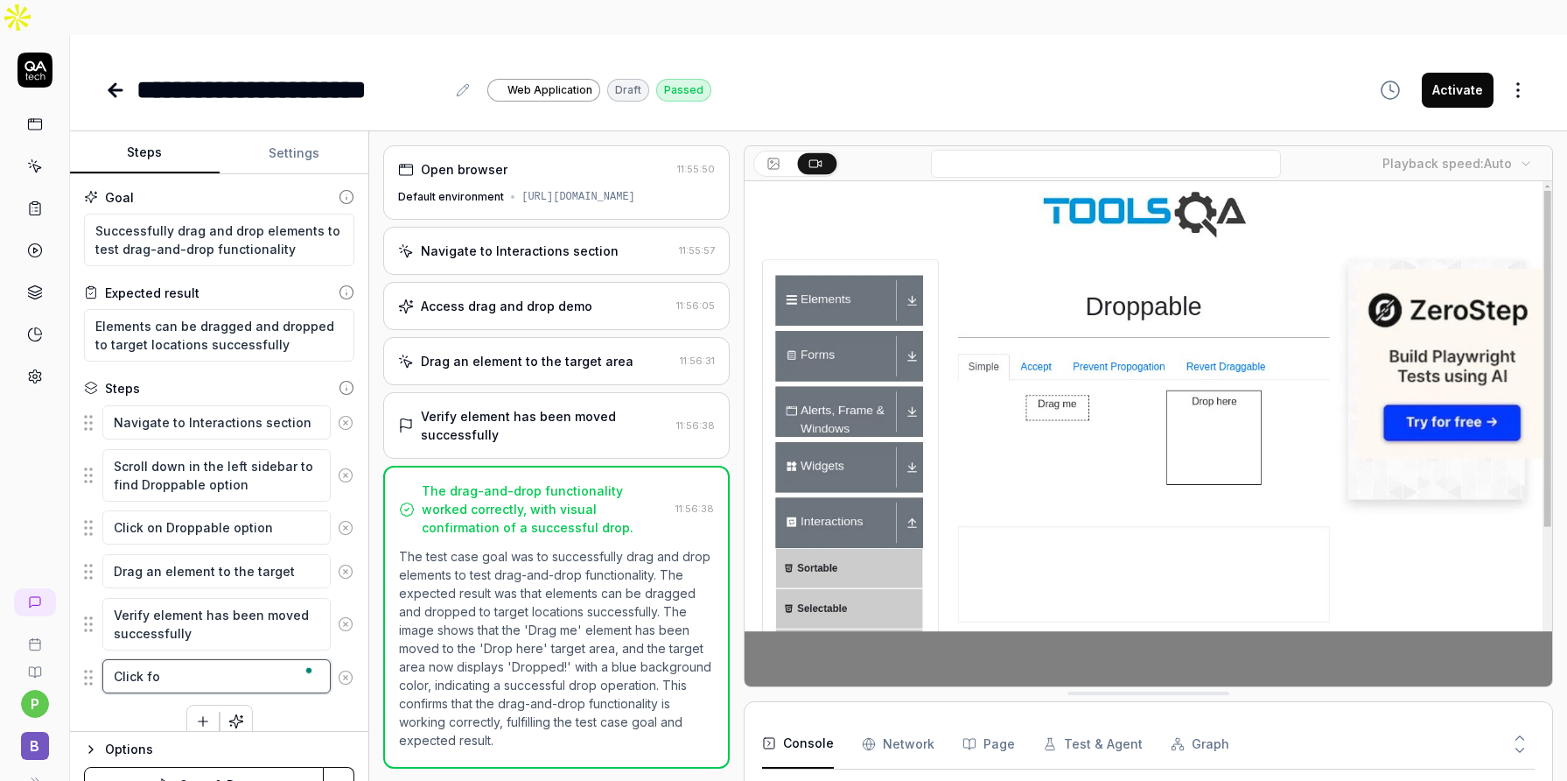
type textarea "Click f"
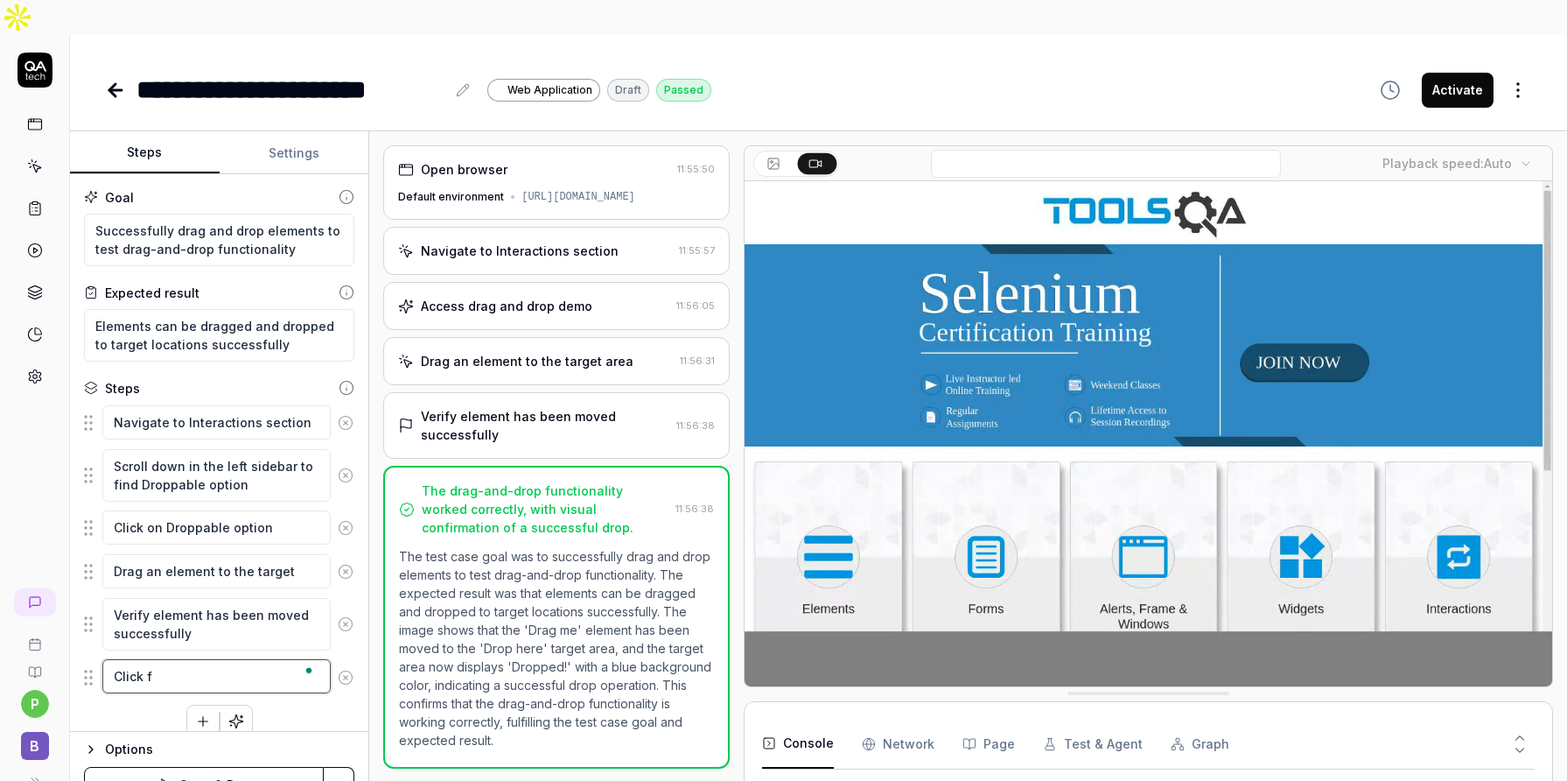
type textarea "*"
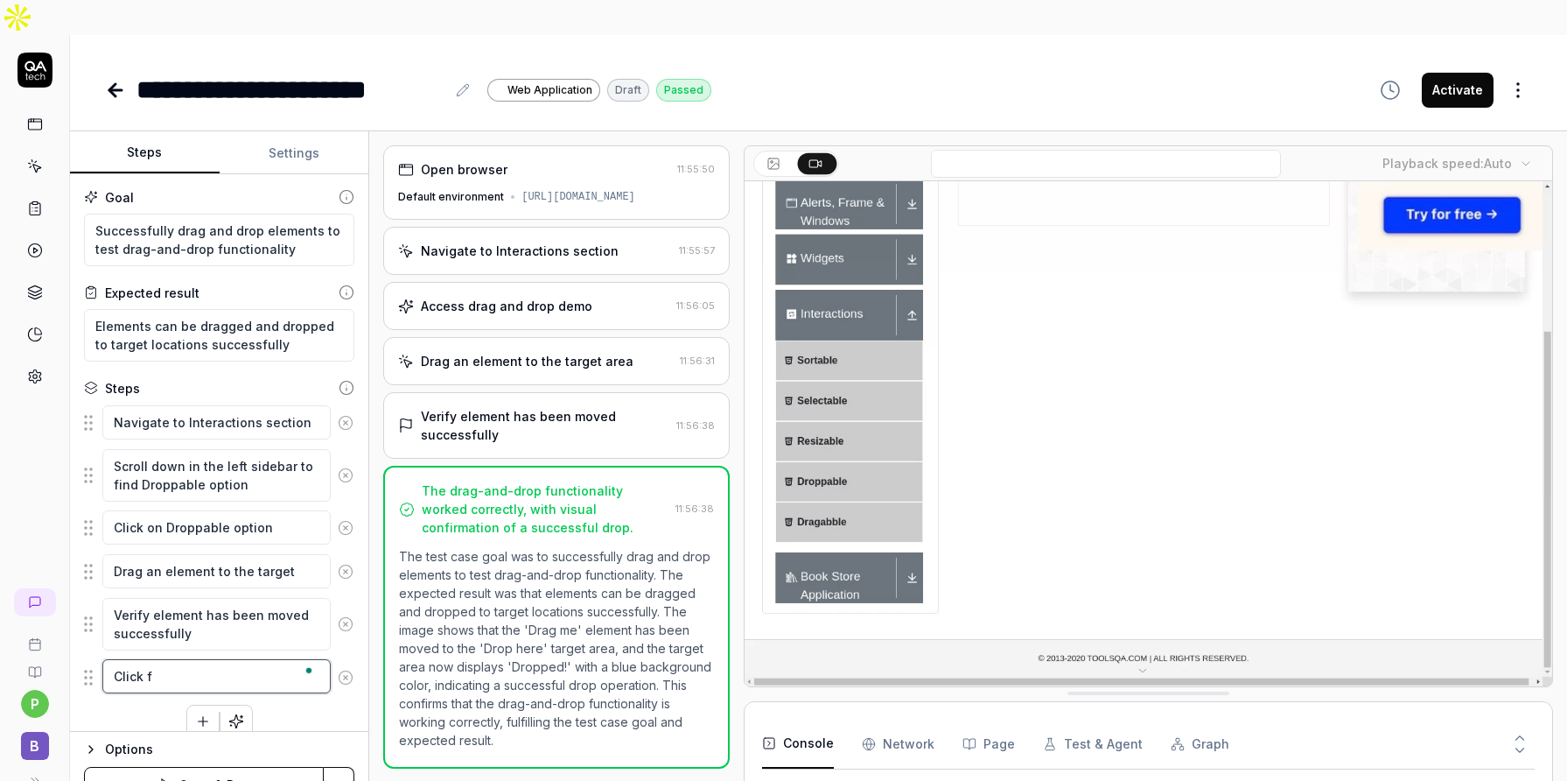
type textarea "Click"
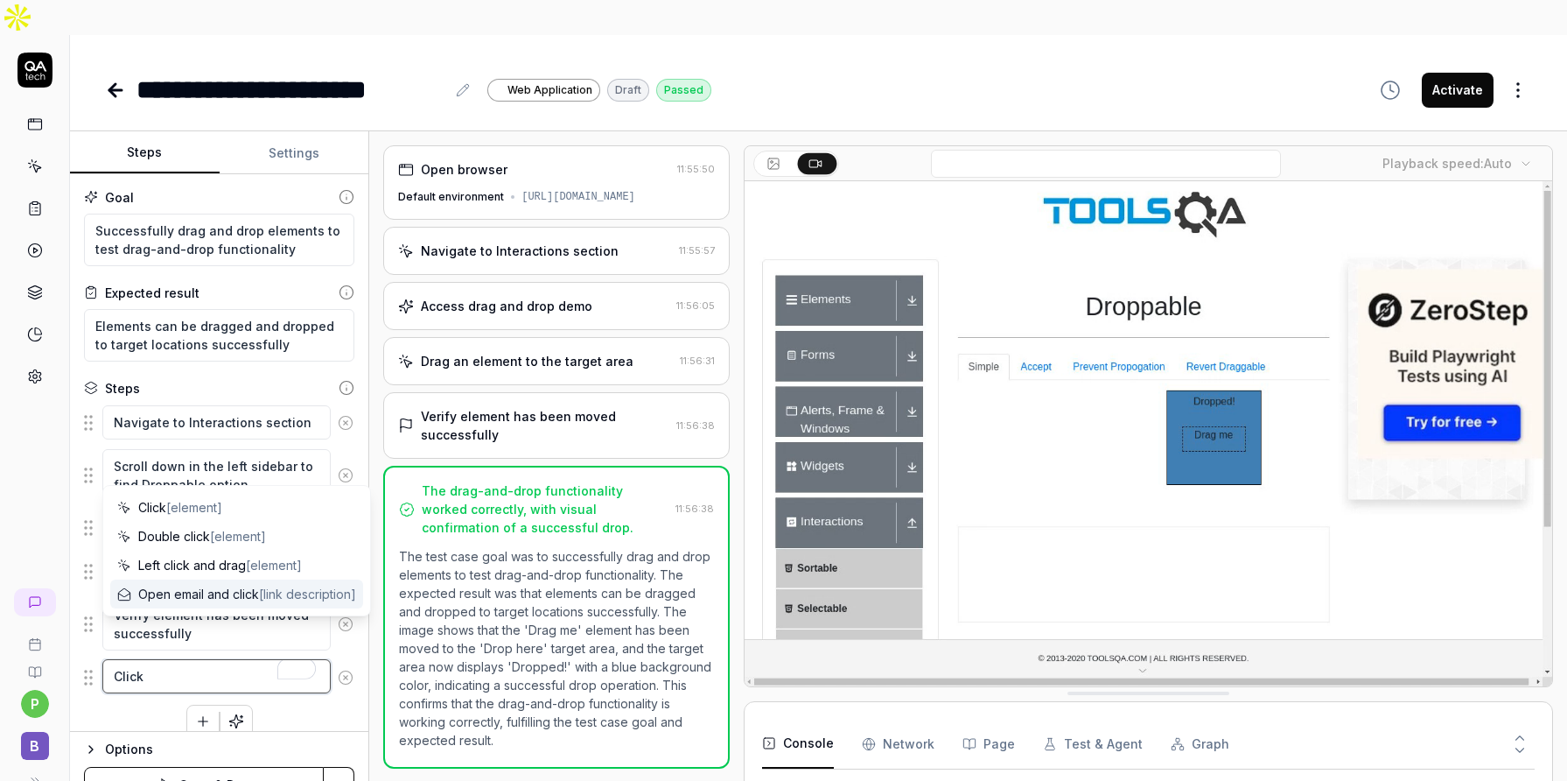
type textarea "*"
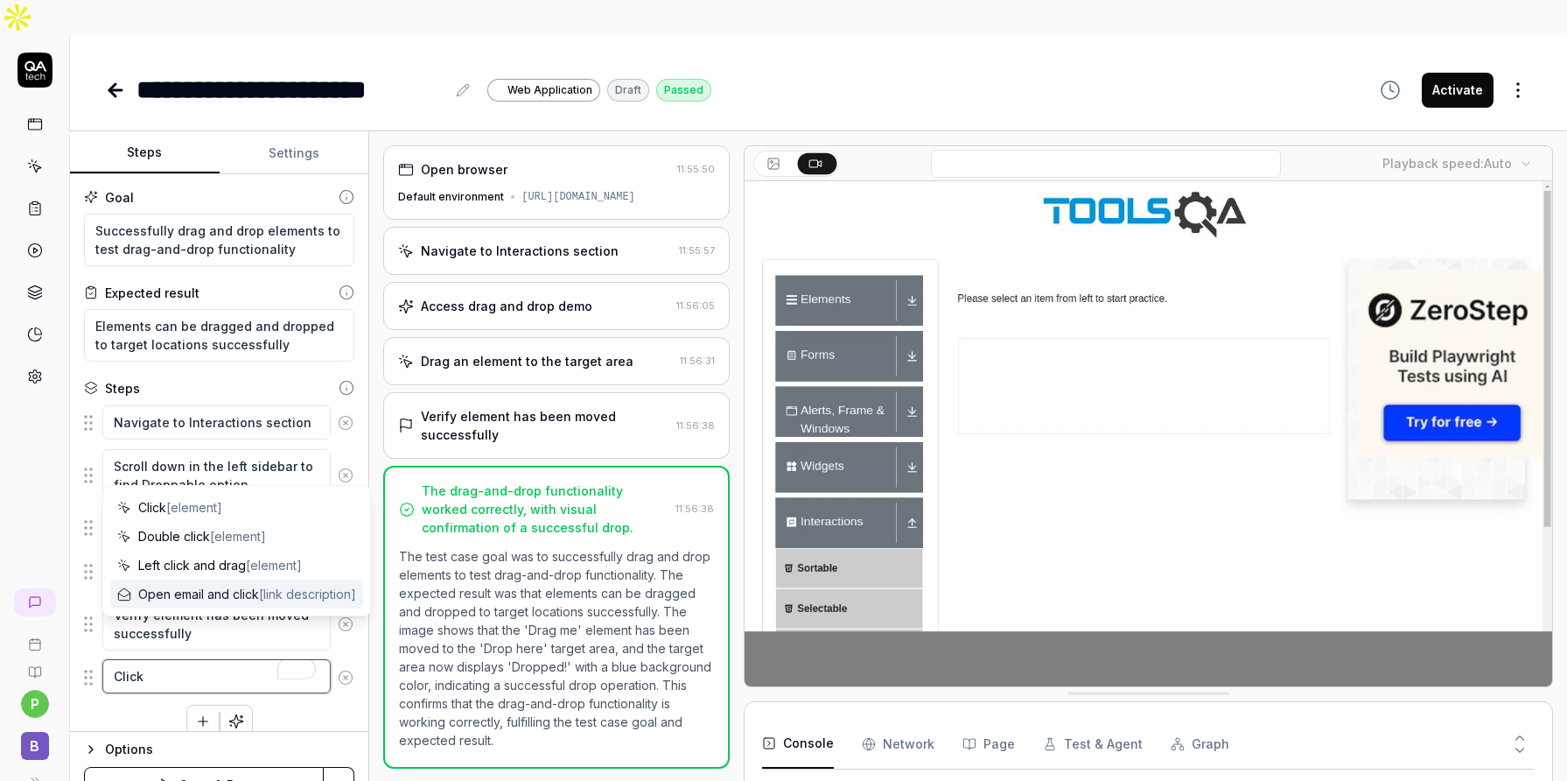
type textarea "Click"
type textarea "*"
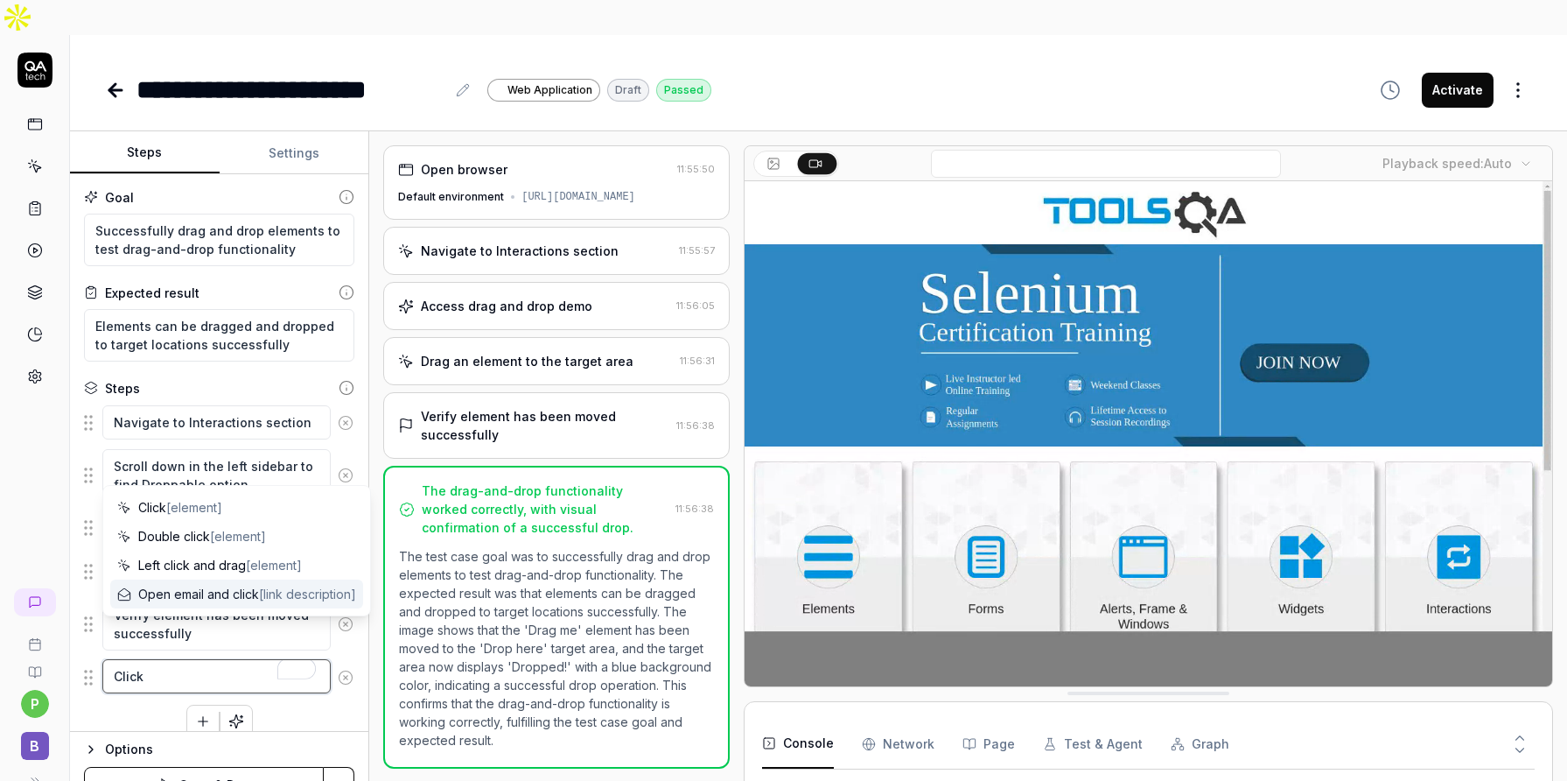
type textarea "Clic"
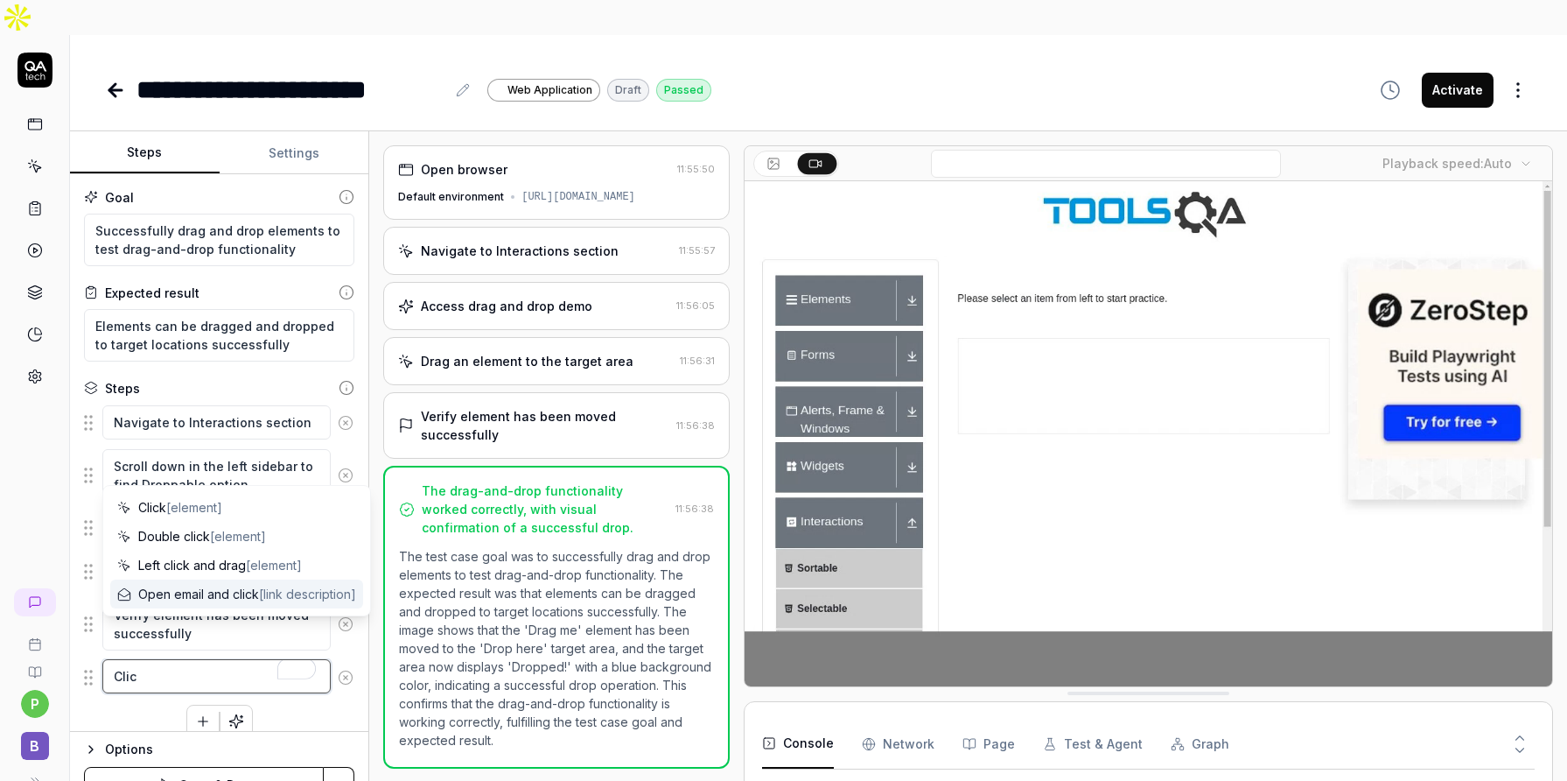
type textarea "*"
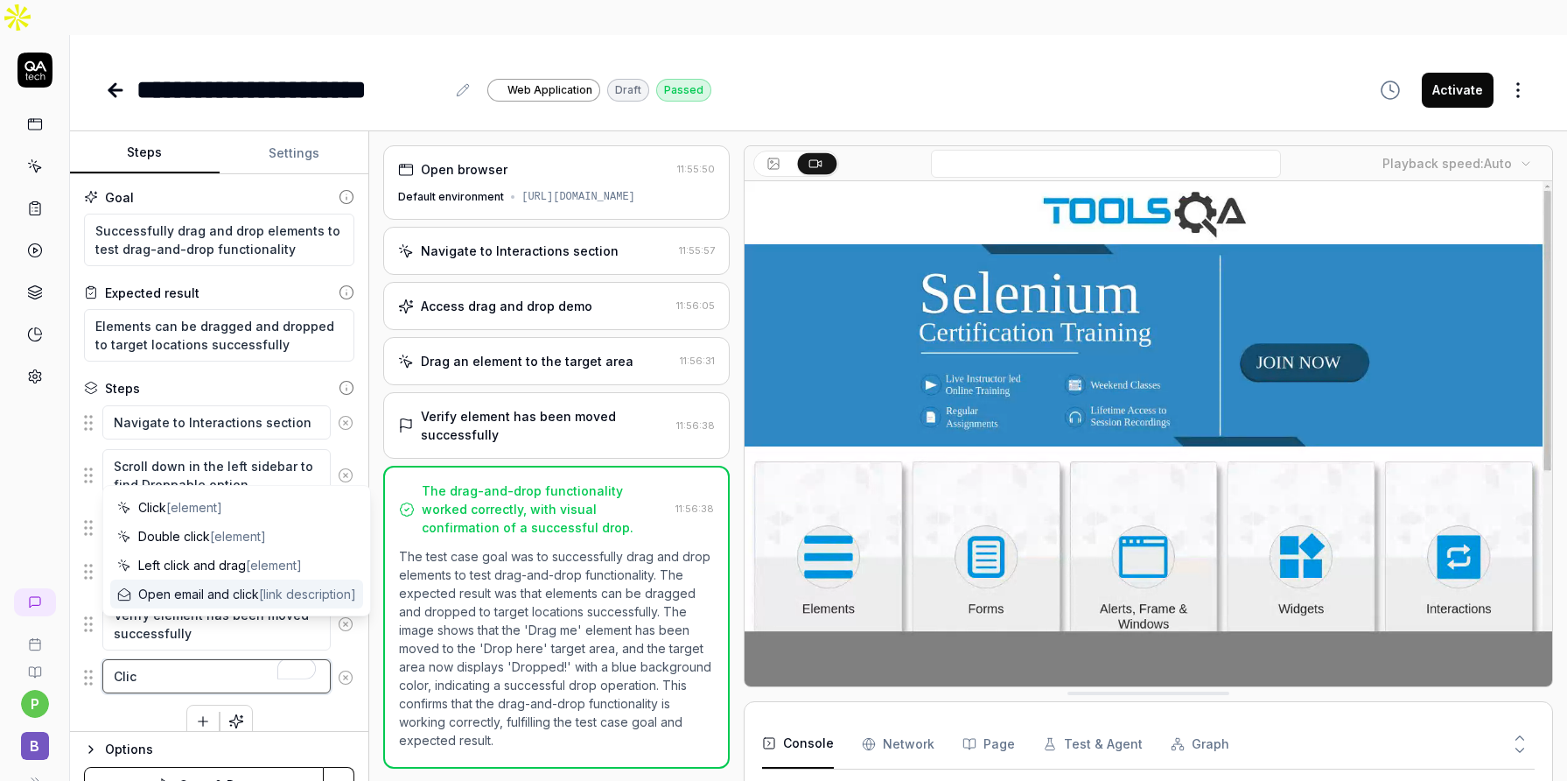
type textarea "Cli"
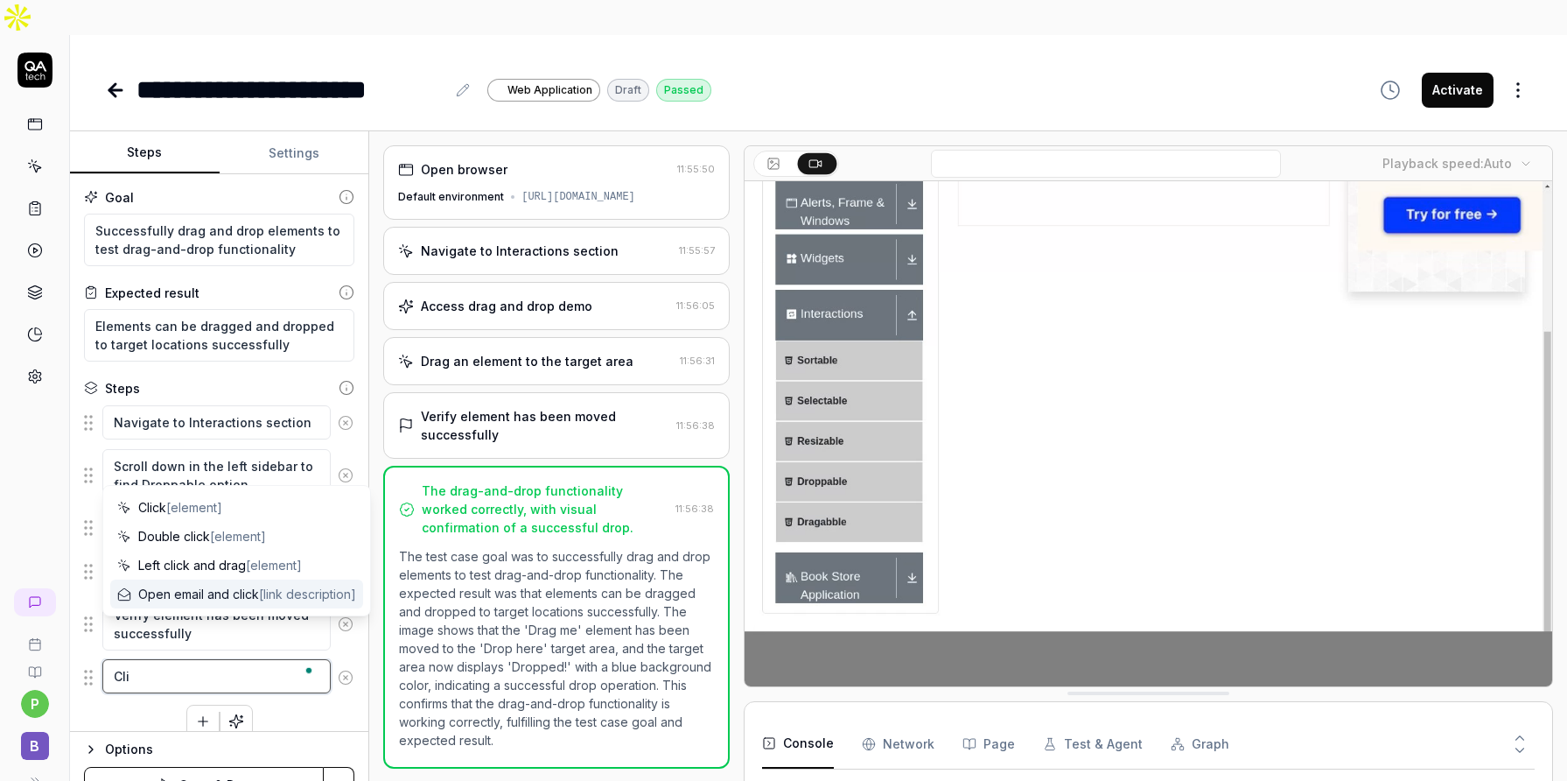
type textarea "*"
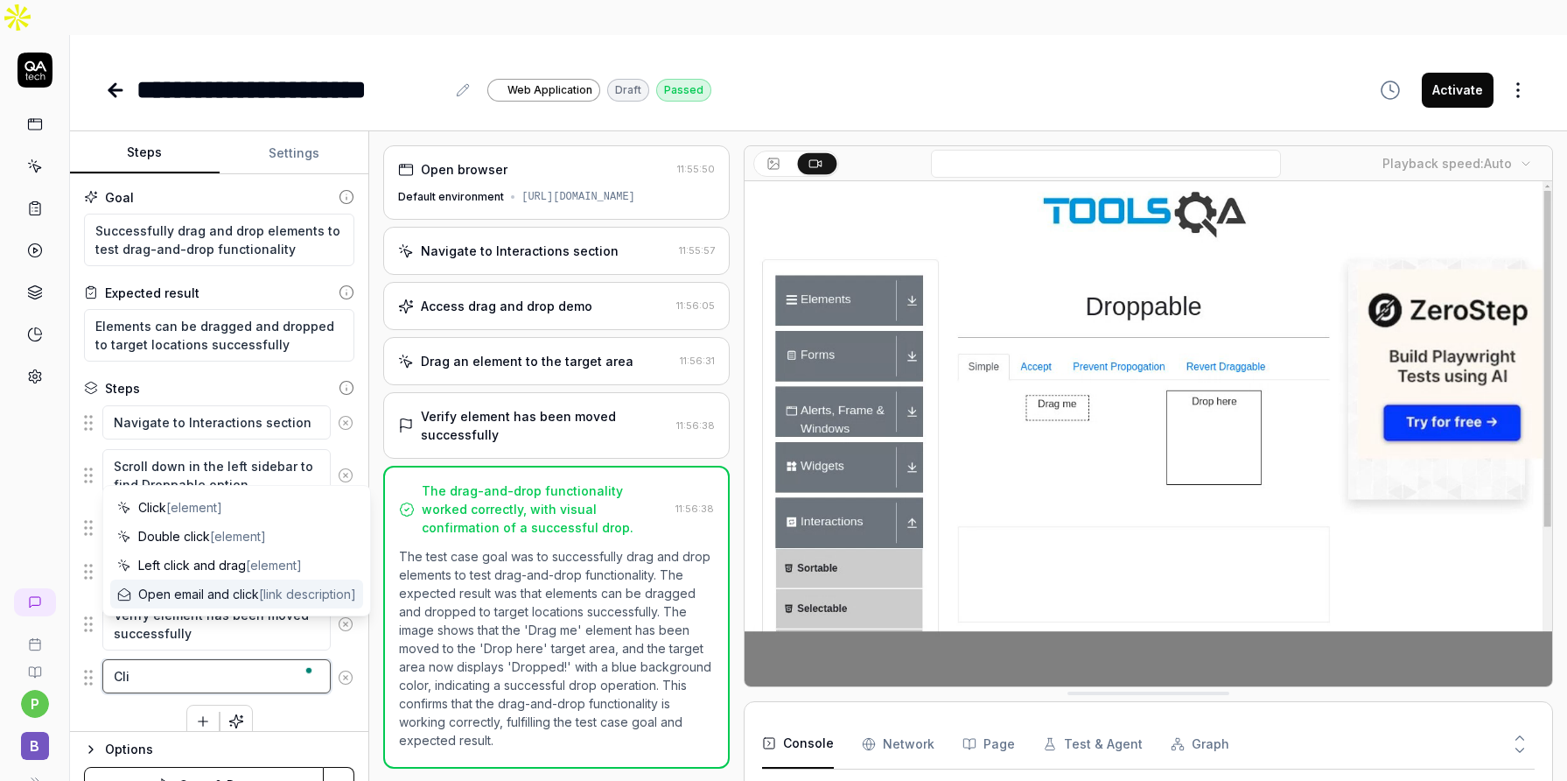
type textarea "Cl"
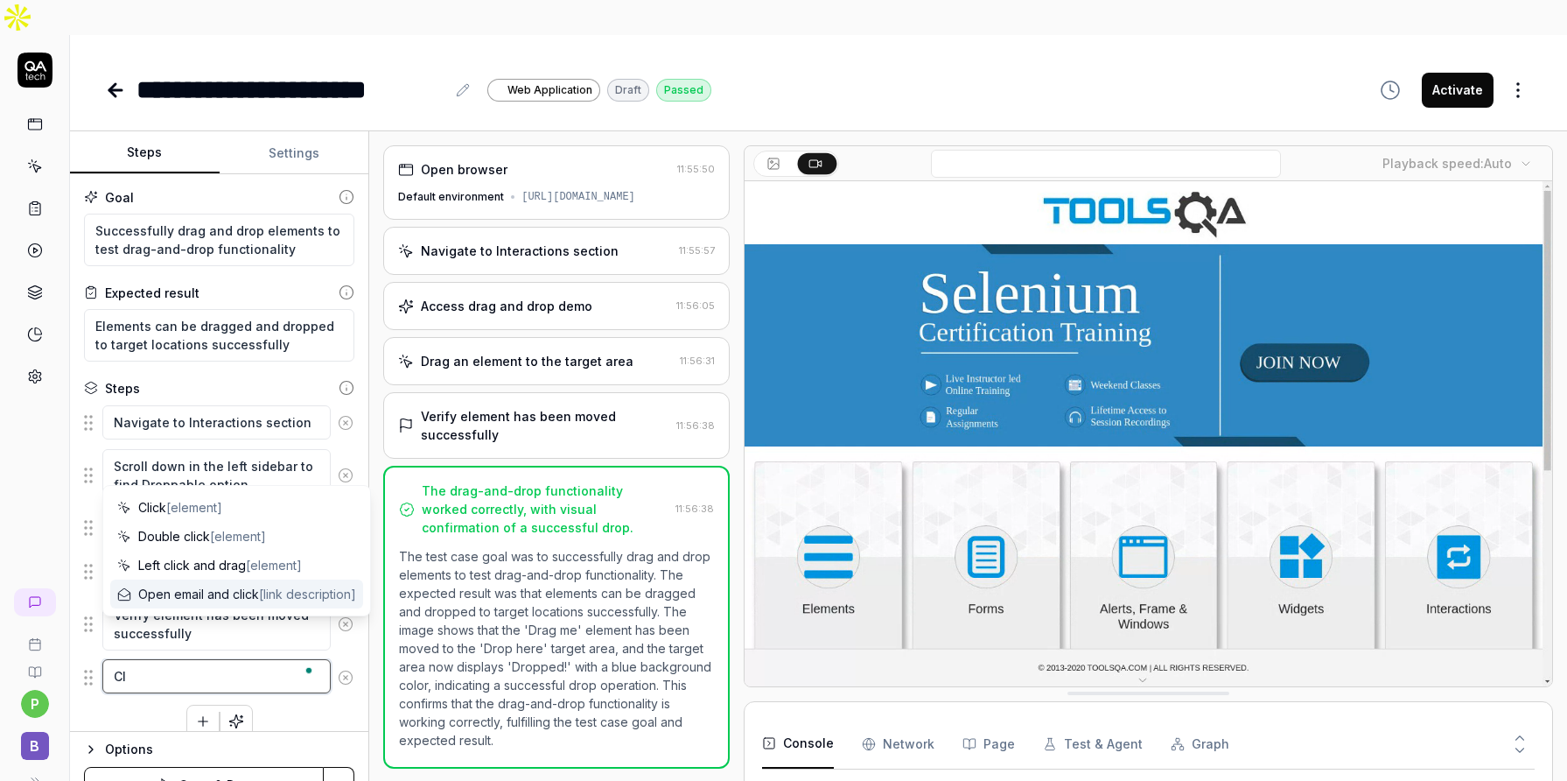
type textarea "*"
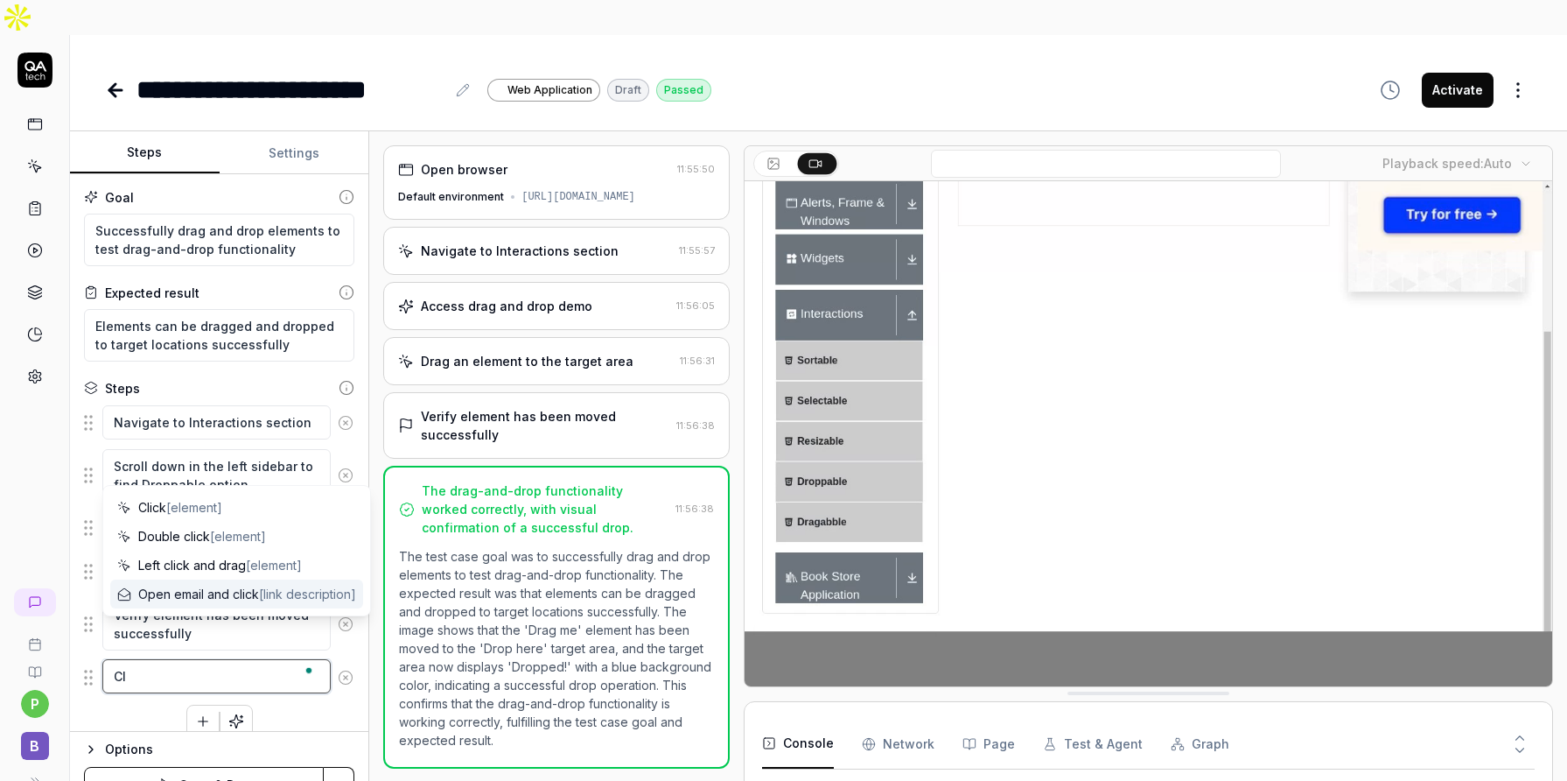
type textarea "C"
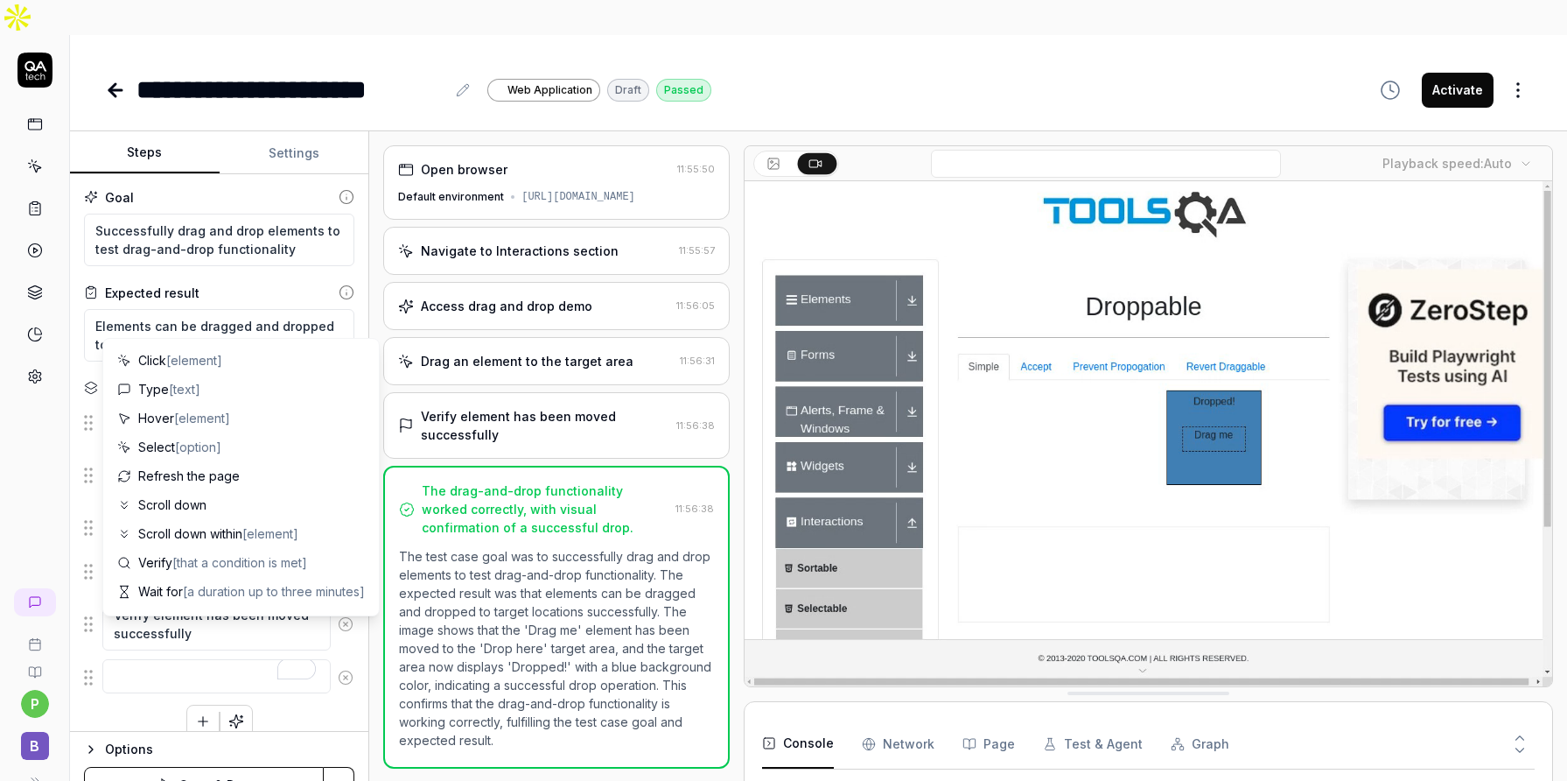
click at [344, 669] on icon at bounding box center [346, 677] width 16 height 16
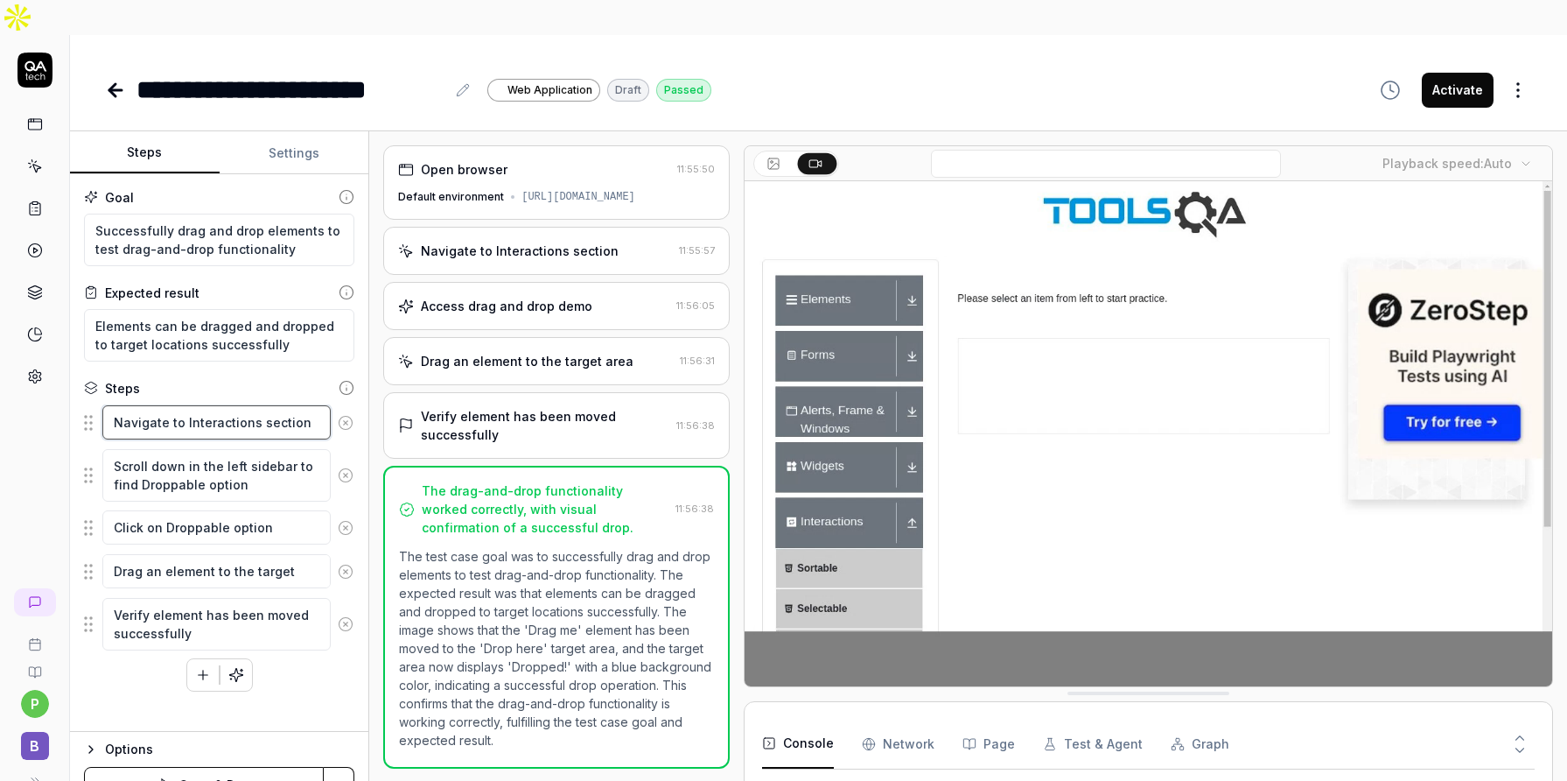
click at [189, 405] on textarea "Navigate to Interactions section" at bounding box center [216, 422] width 228 height 34
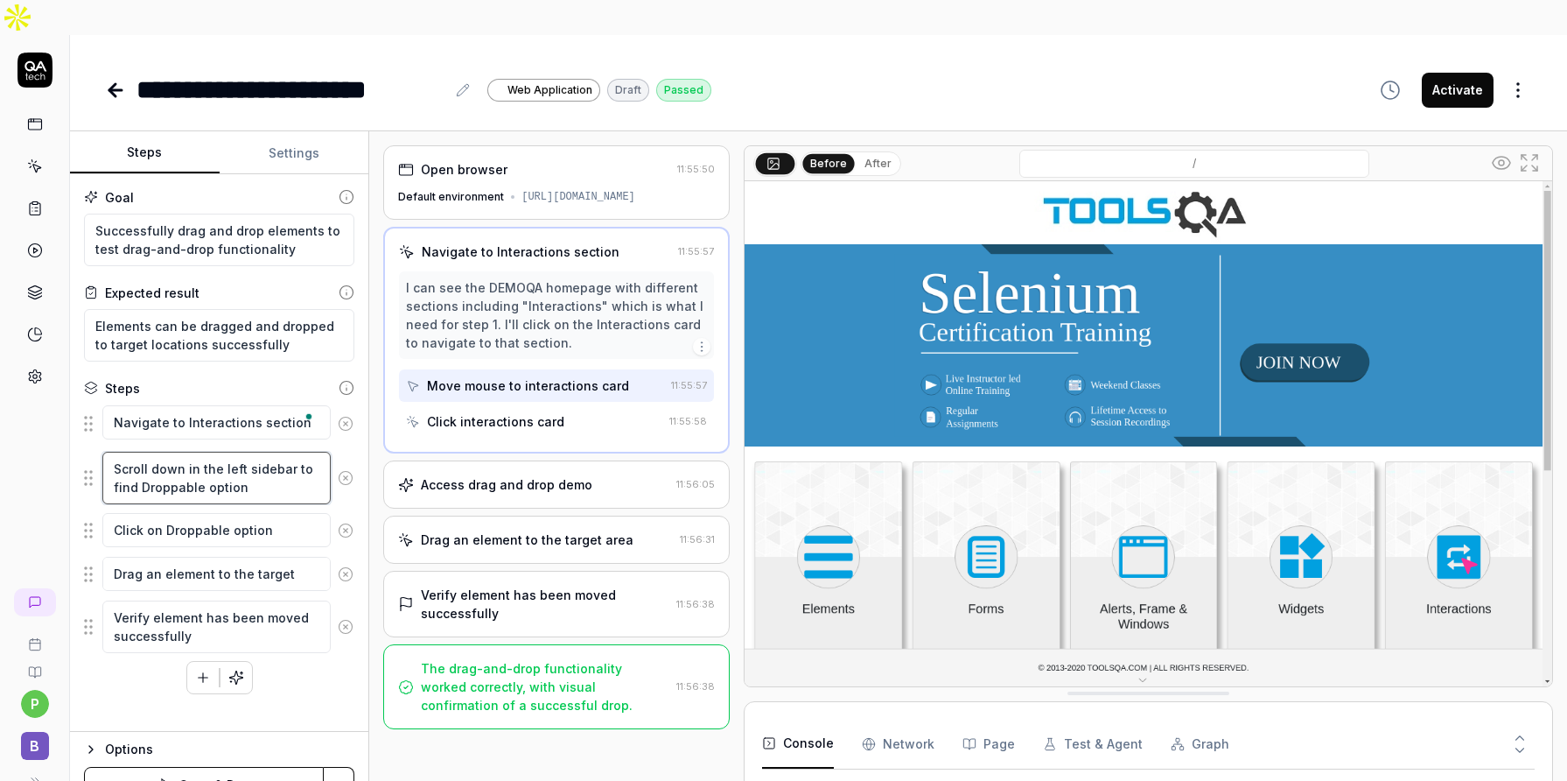
click at [193, 452] on textarea "Scroll down in the left sidebar to find Droppable option" at bounding box center [216, 478] width 228 height 53
click at [263, 516] on textarea "Click on Droppable option" at bounding box center [216, 533] width 228 height 34
click at [260, 563] on textarea "Drag an element to the target area" at bounding box center [216, 580] width 228 height 34
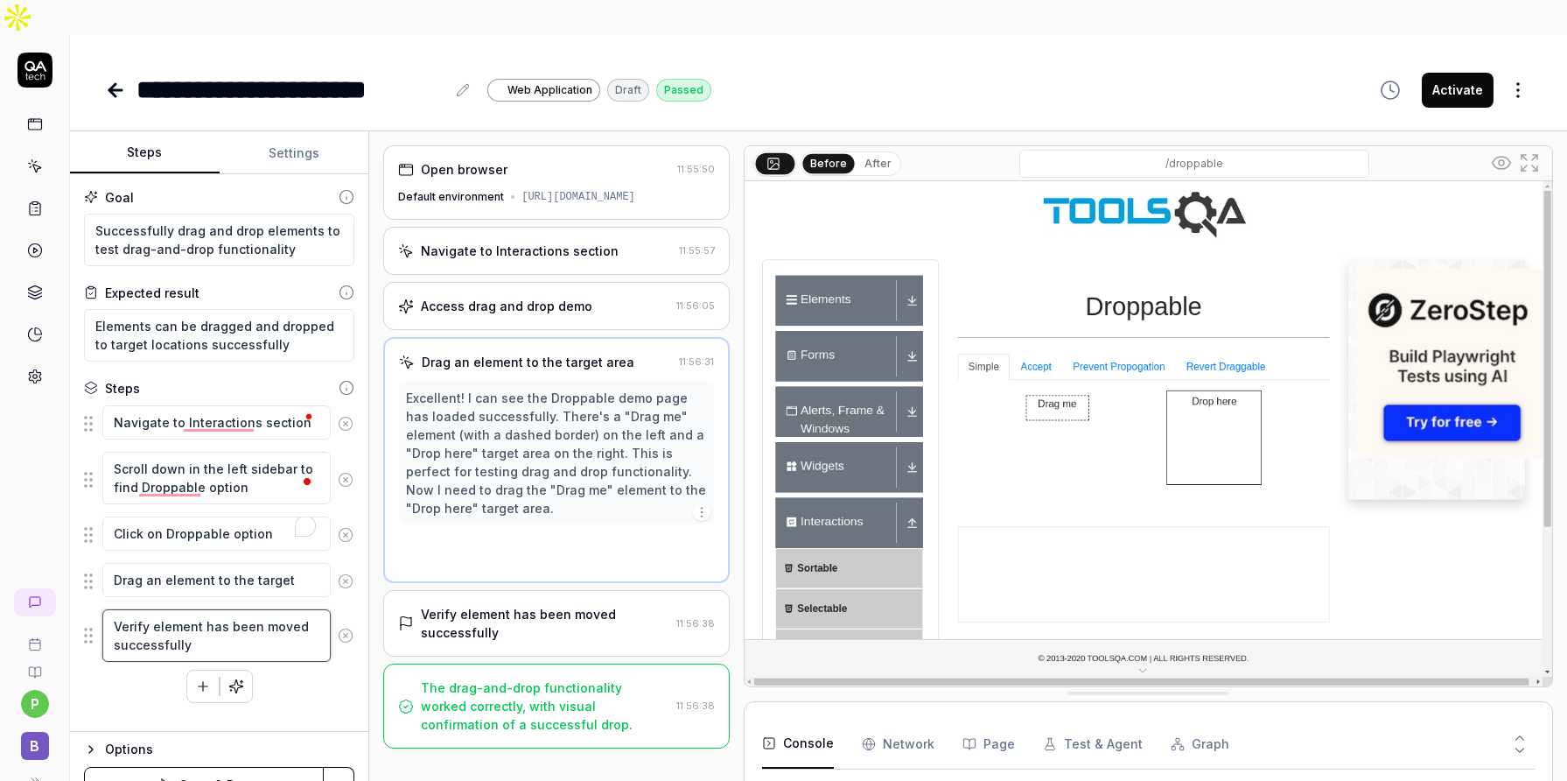
click at [247, 609] on textarea "Verify element has been moved successfully" at bounding box center [216, 635] width 228 height 53
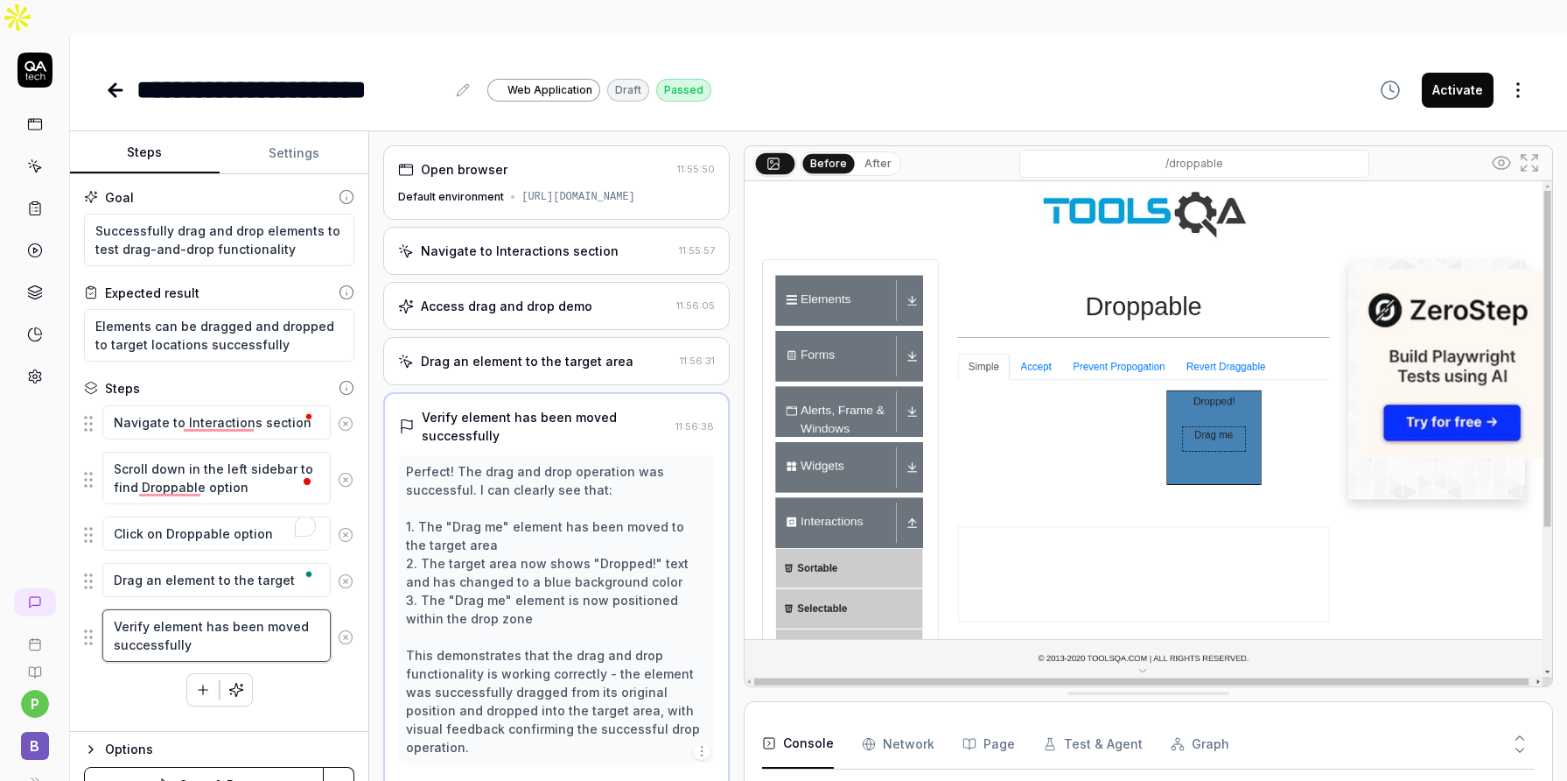
scroll to position [2, 0]
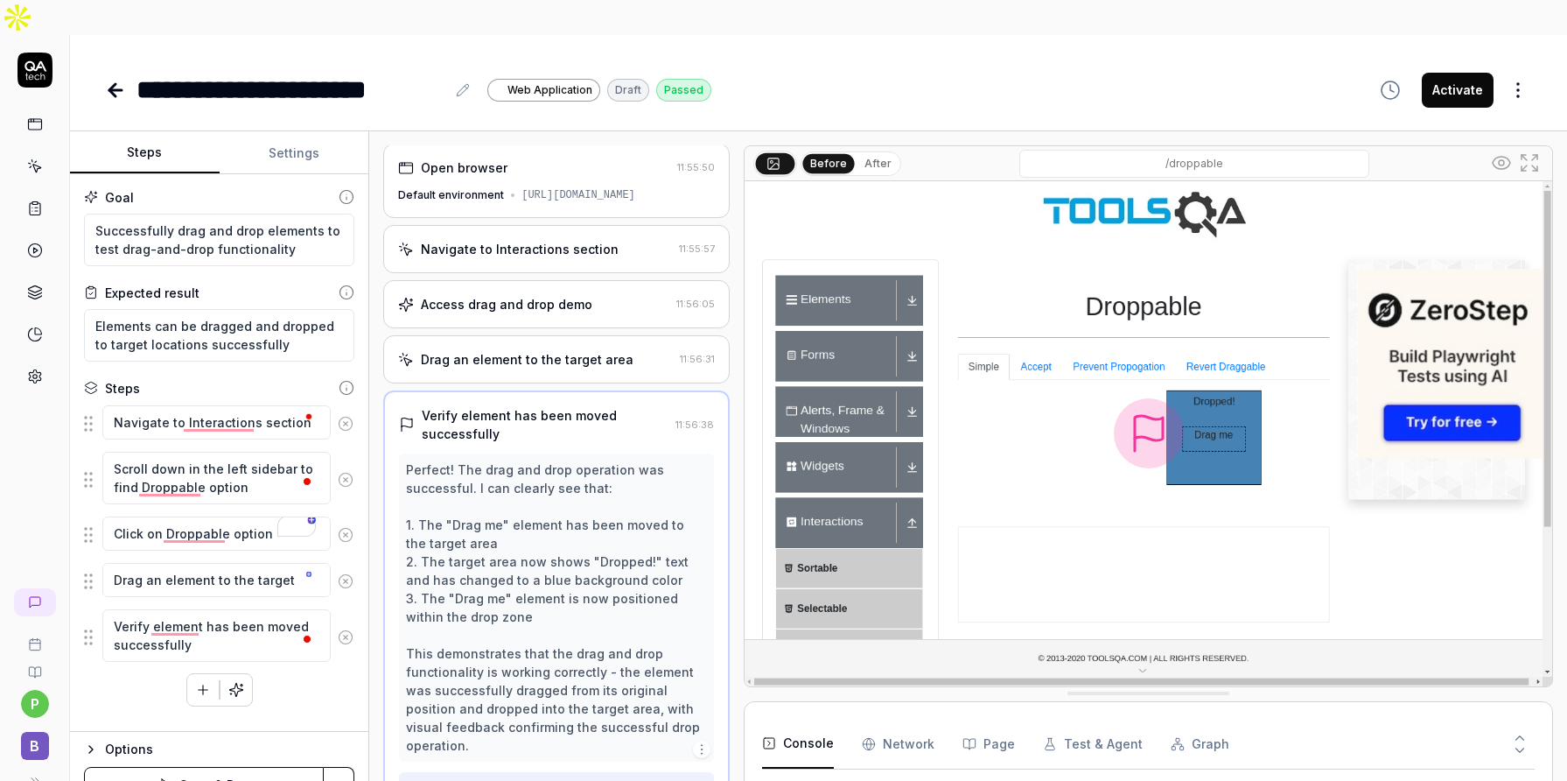
click at [545, 225] on div "Navigate to Interactions section 11:55:57" at bounding box center [556, 249] width 347 height 48
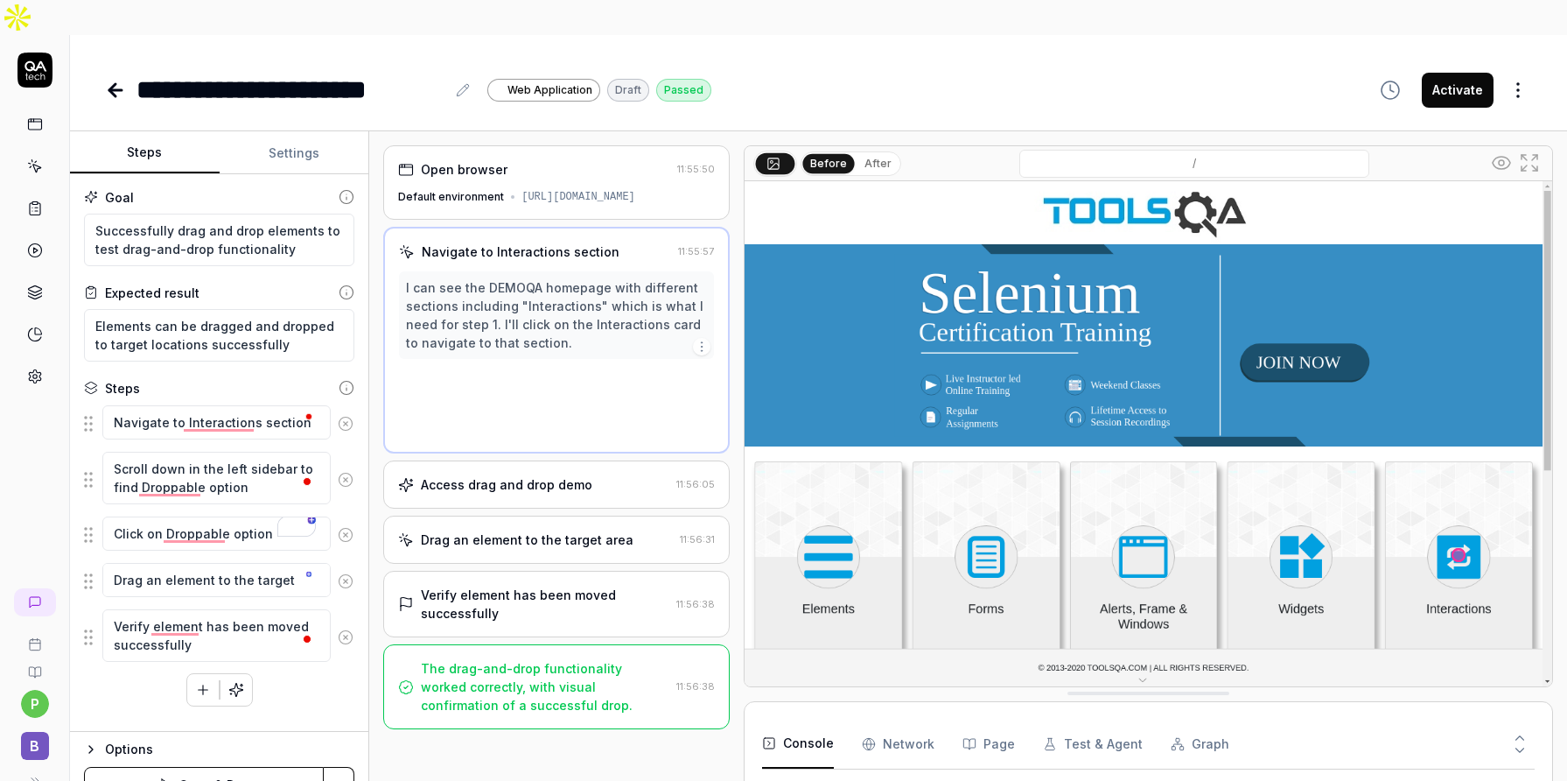
scroll to position [0, 0]
click at [529, 475] on div "Access drag and drop demo" at bounding box center [507, 484] width 172 height 18
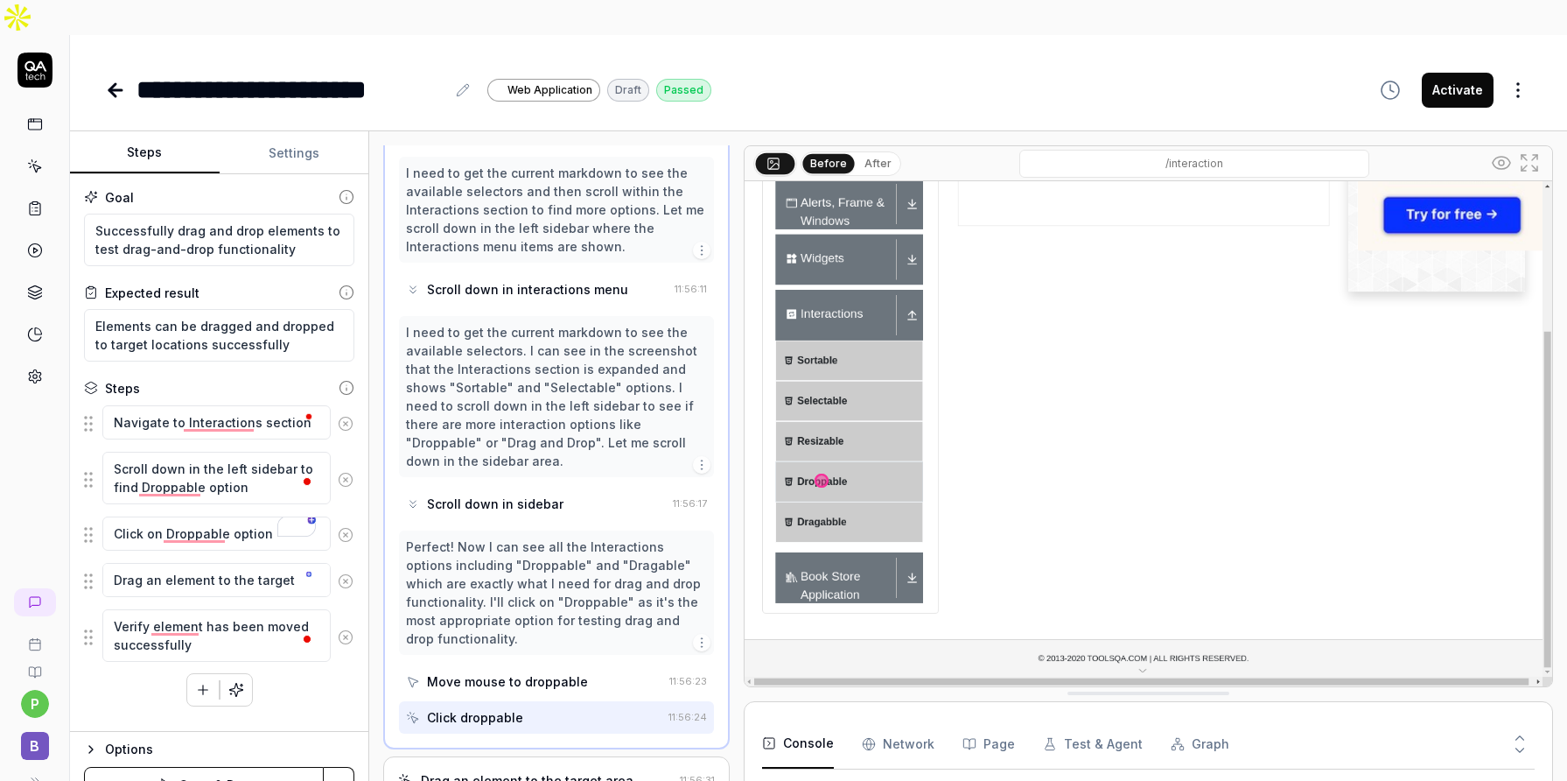
scroll to position [515, 0]
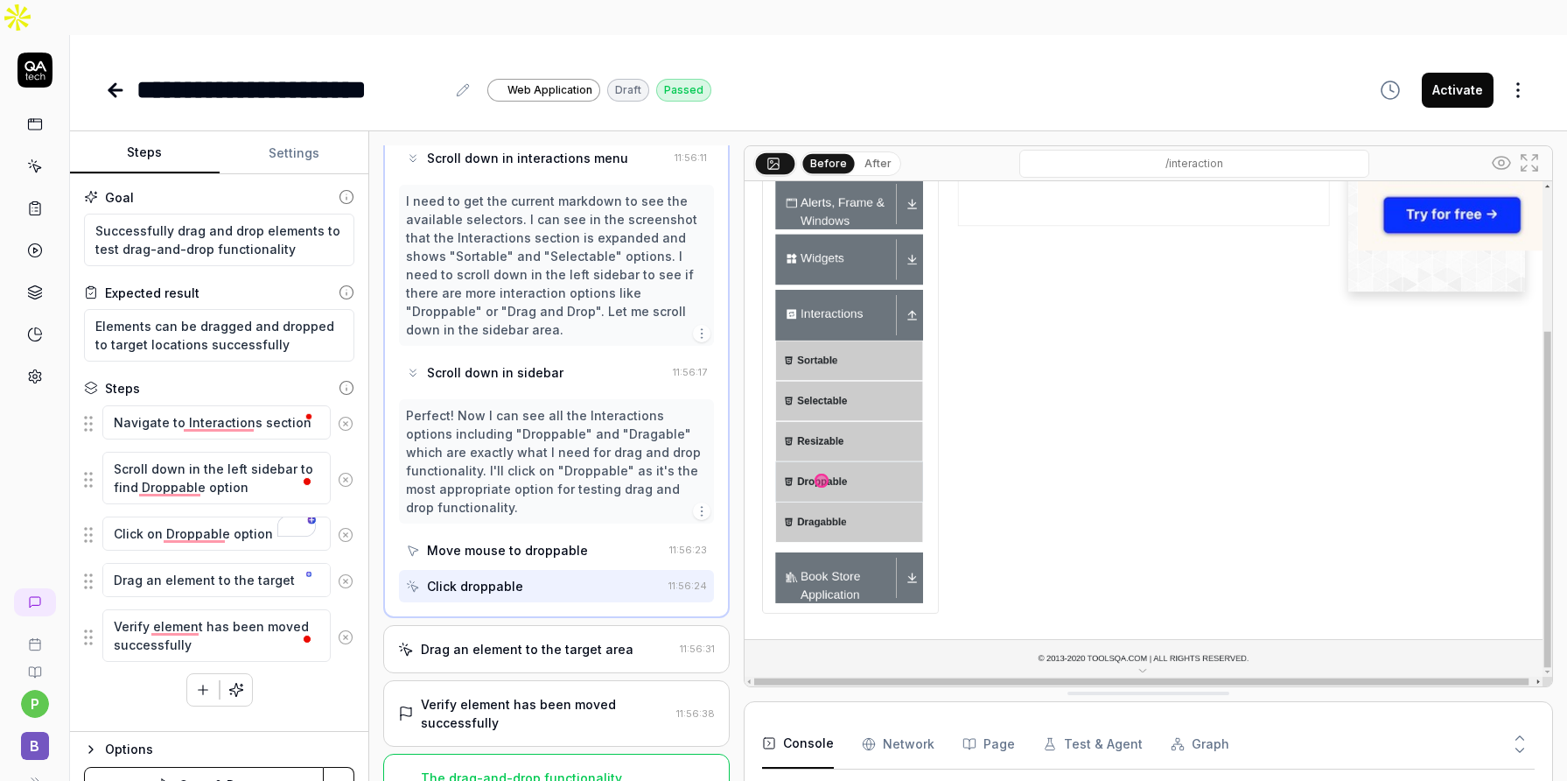
click at [536, 640] on div "Drag an element to the target area" at bounding box center [527, 649] width 213 height 18
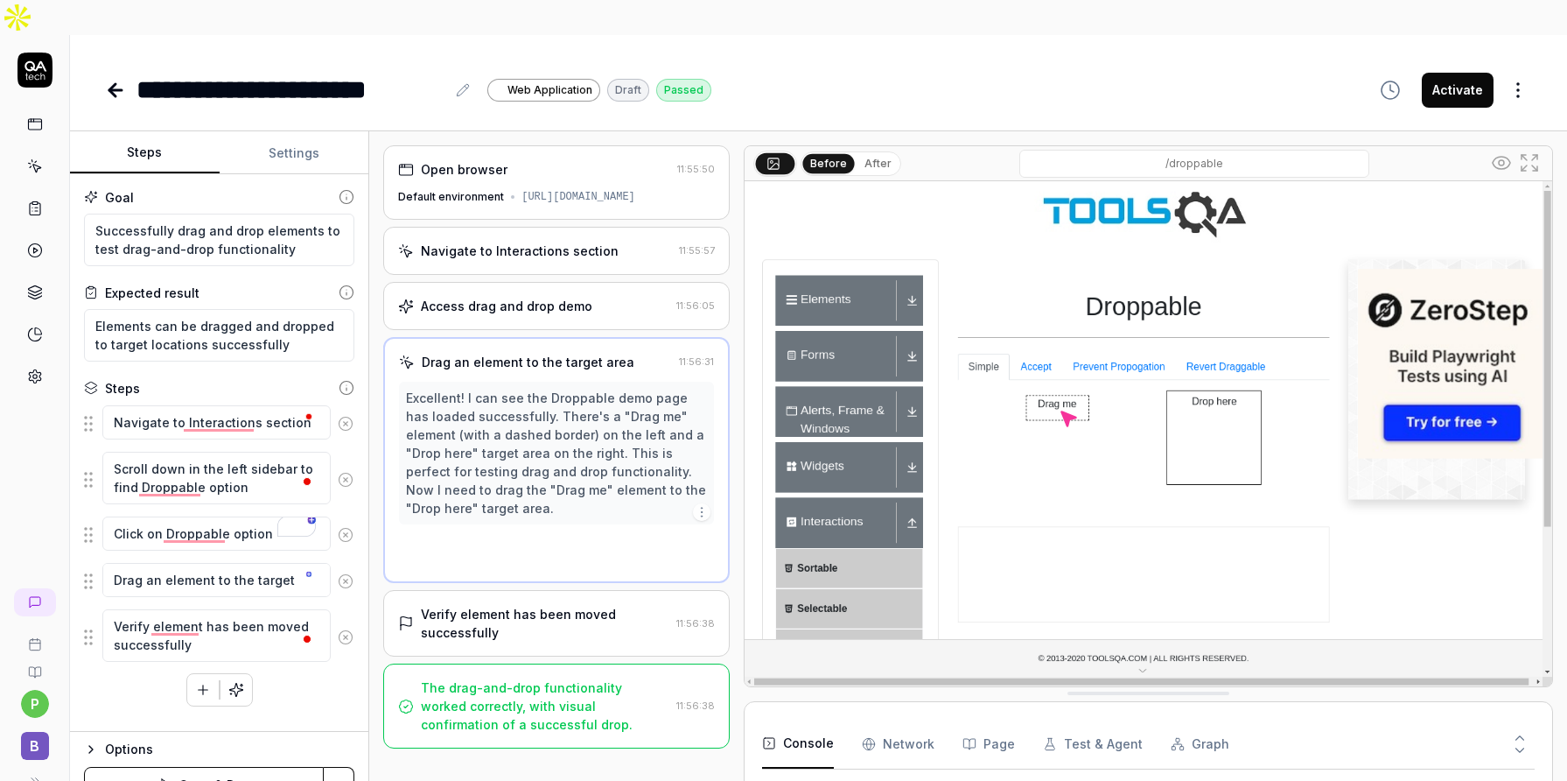
scroll to position [0, 0]
click at [188, 674] on button "button" at bounding box center [203, 690] width 32 height 32
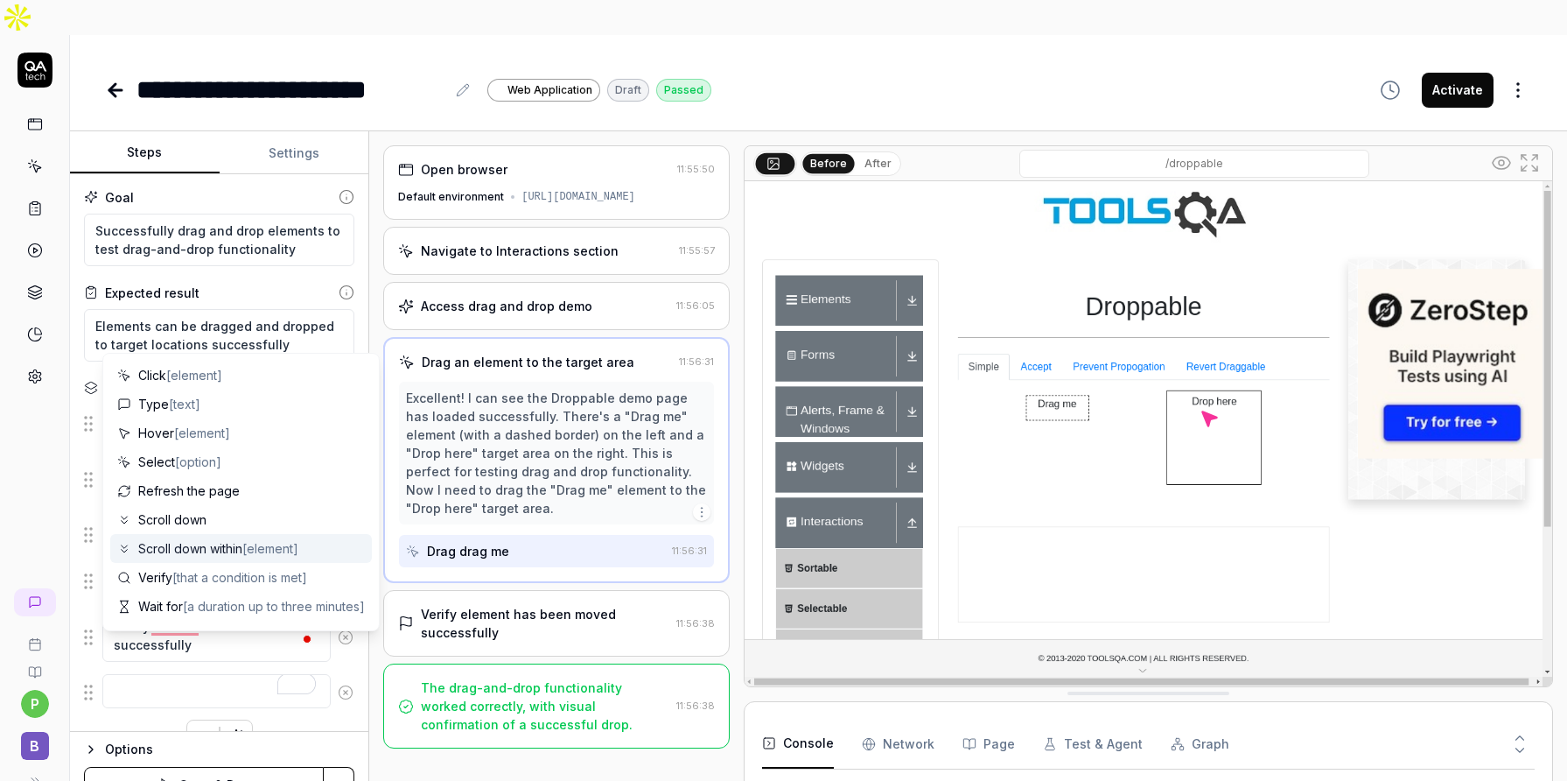
scroll to position [171, 0]
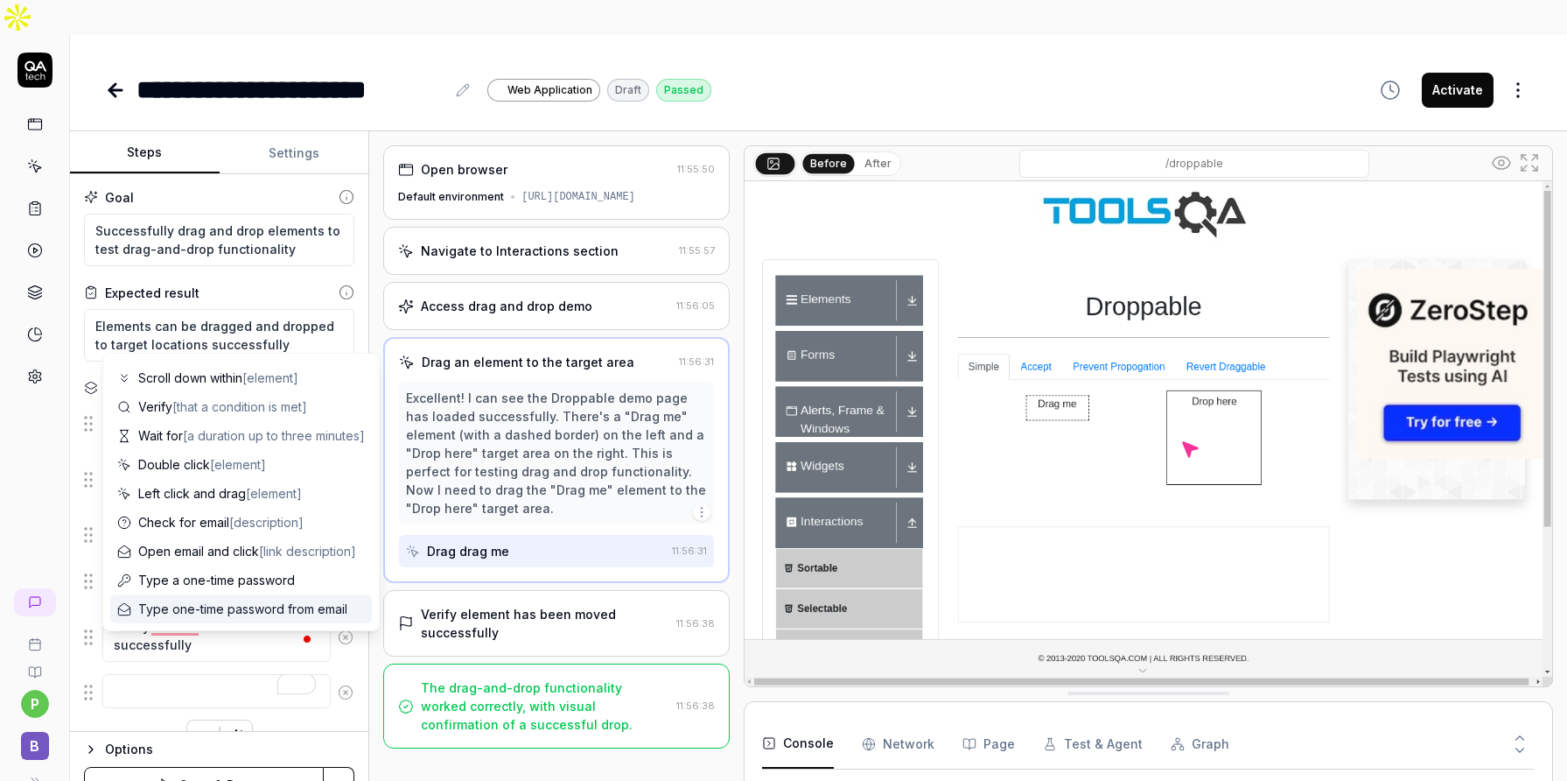
click at [153, 674] on textarea "To enrich screen reader interactions, please activate Accessibility in Grammarl…" at bounding box center [216, 691] width 228 height 34
type textarea "*"
type textarea "id"
type textarea "*"
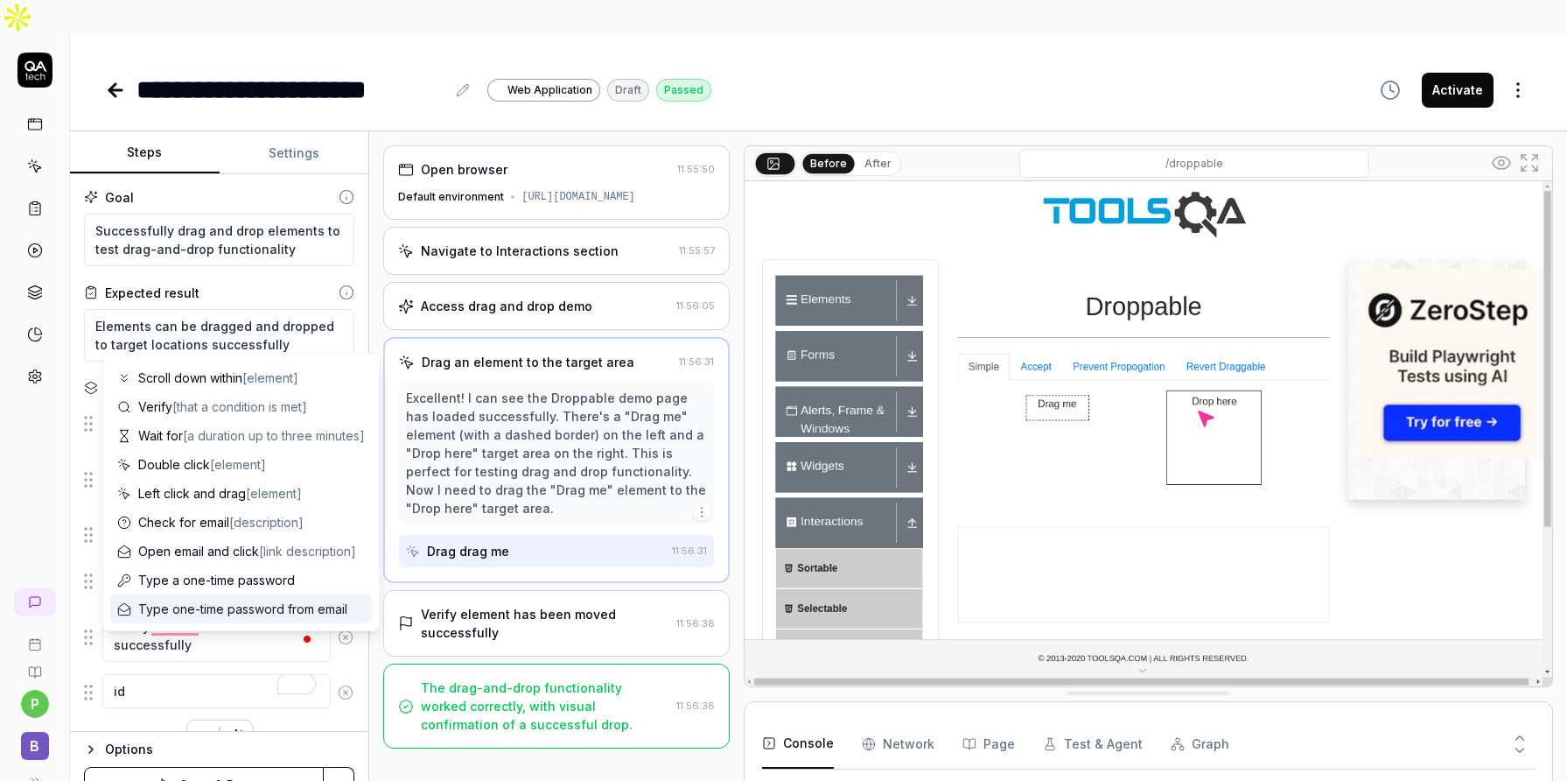
type textarea "ide"
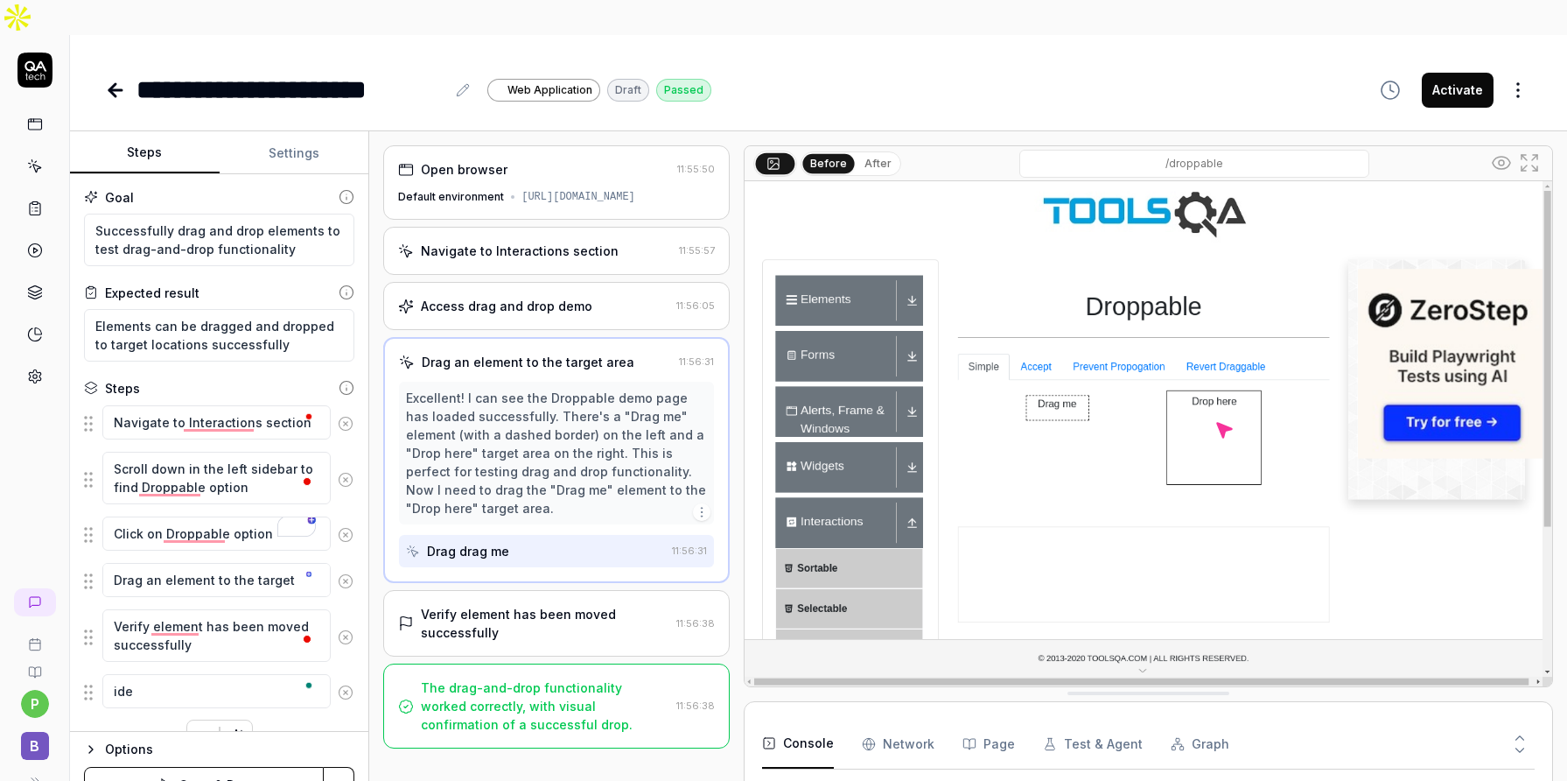
type textarea "*"
type textarea "iden"
type textarea "*"
type textarea "identi"
type textarea "*"
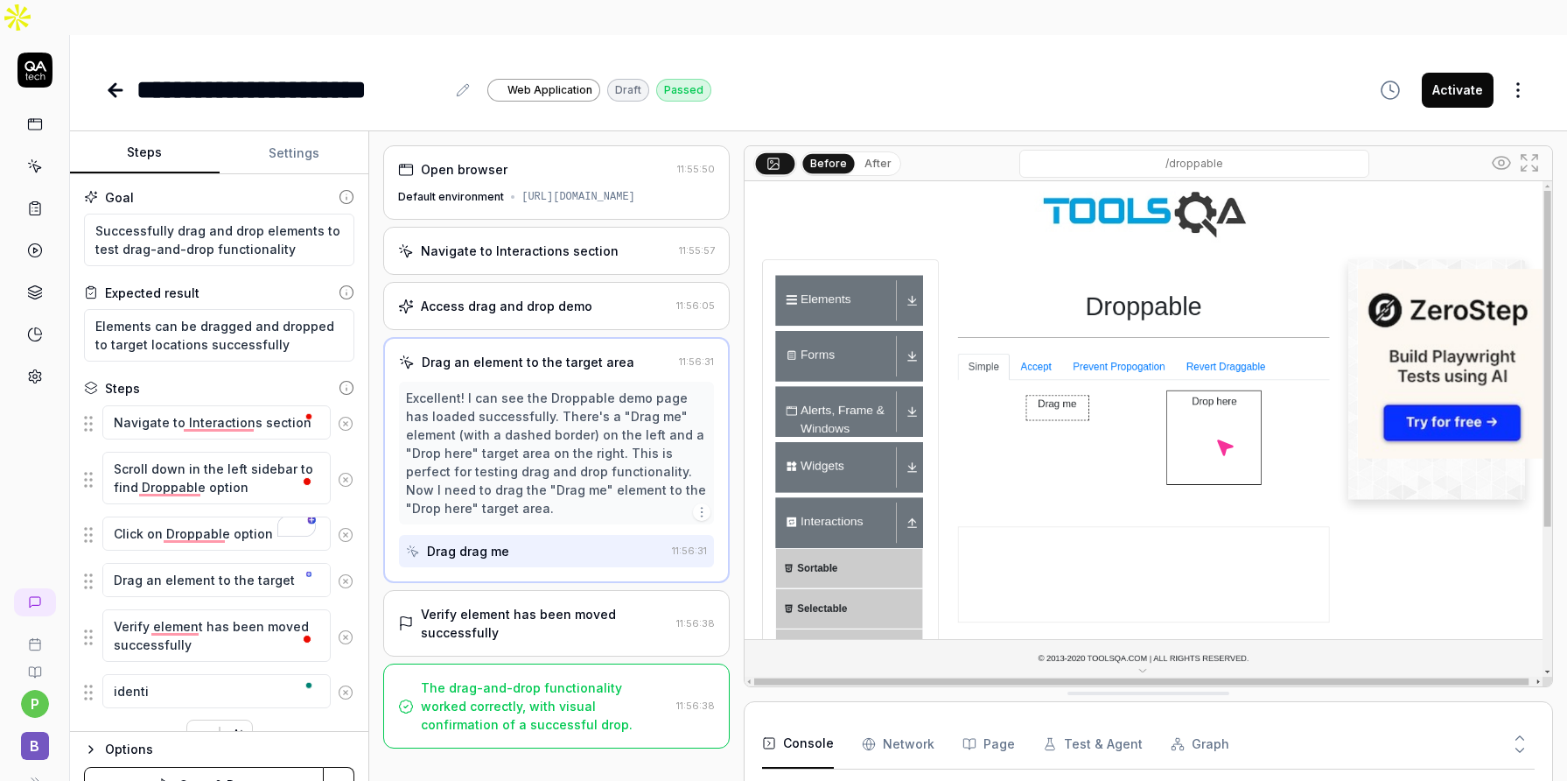
type textarea "identif"
type textarea "*"
type textarea "identify"
type textarea "*"
type textarea "identify"
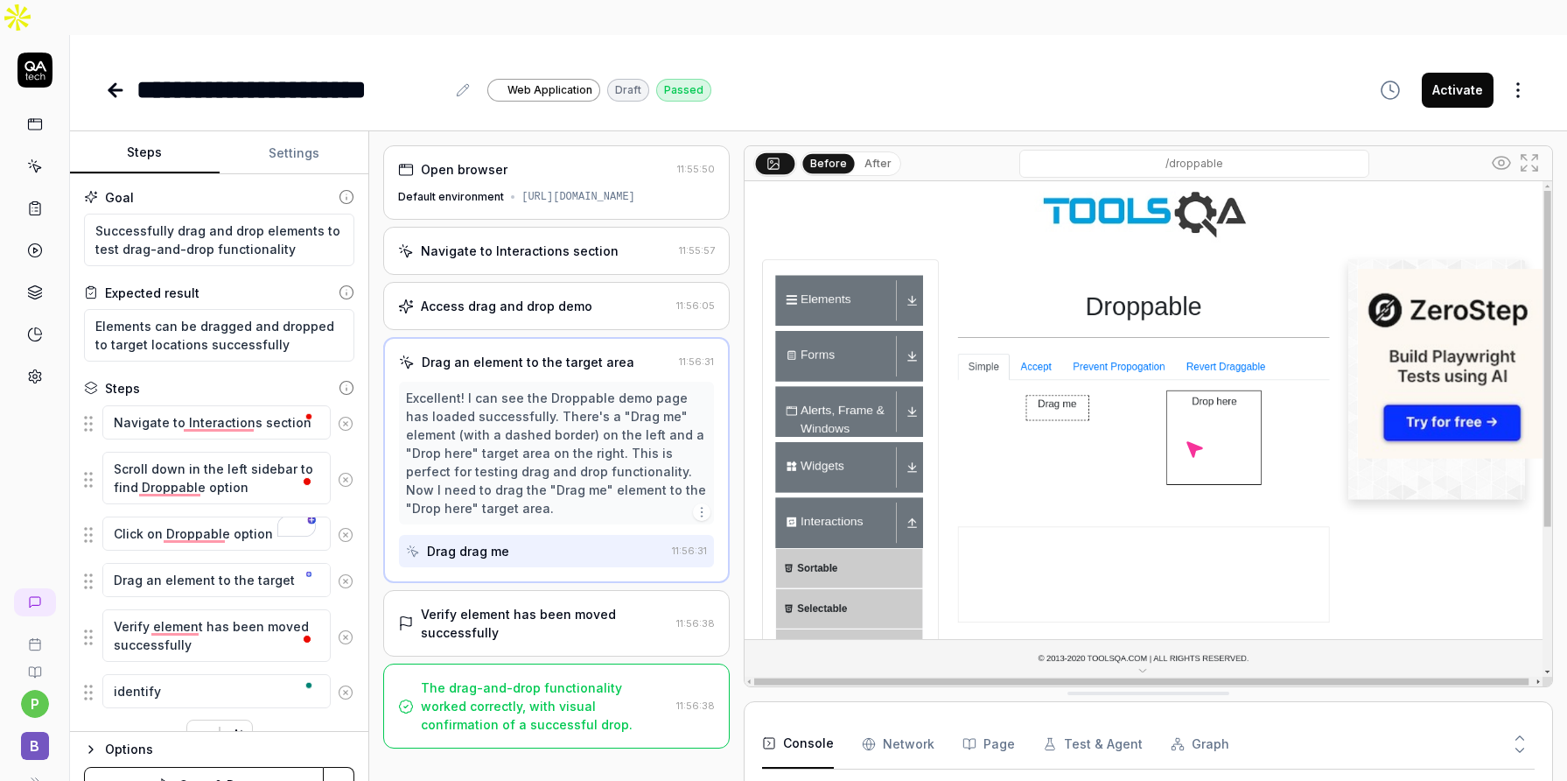
type textarea "*"
type textarea "identify f"
type textarea "*"
type textarea "identify fo"
type textarea "*"
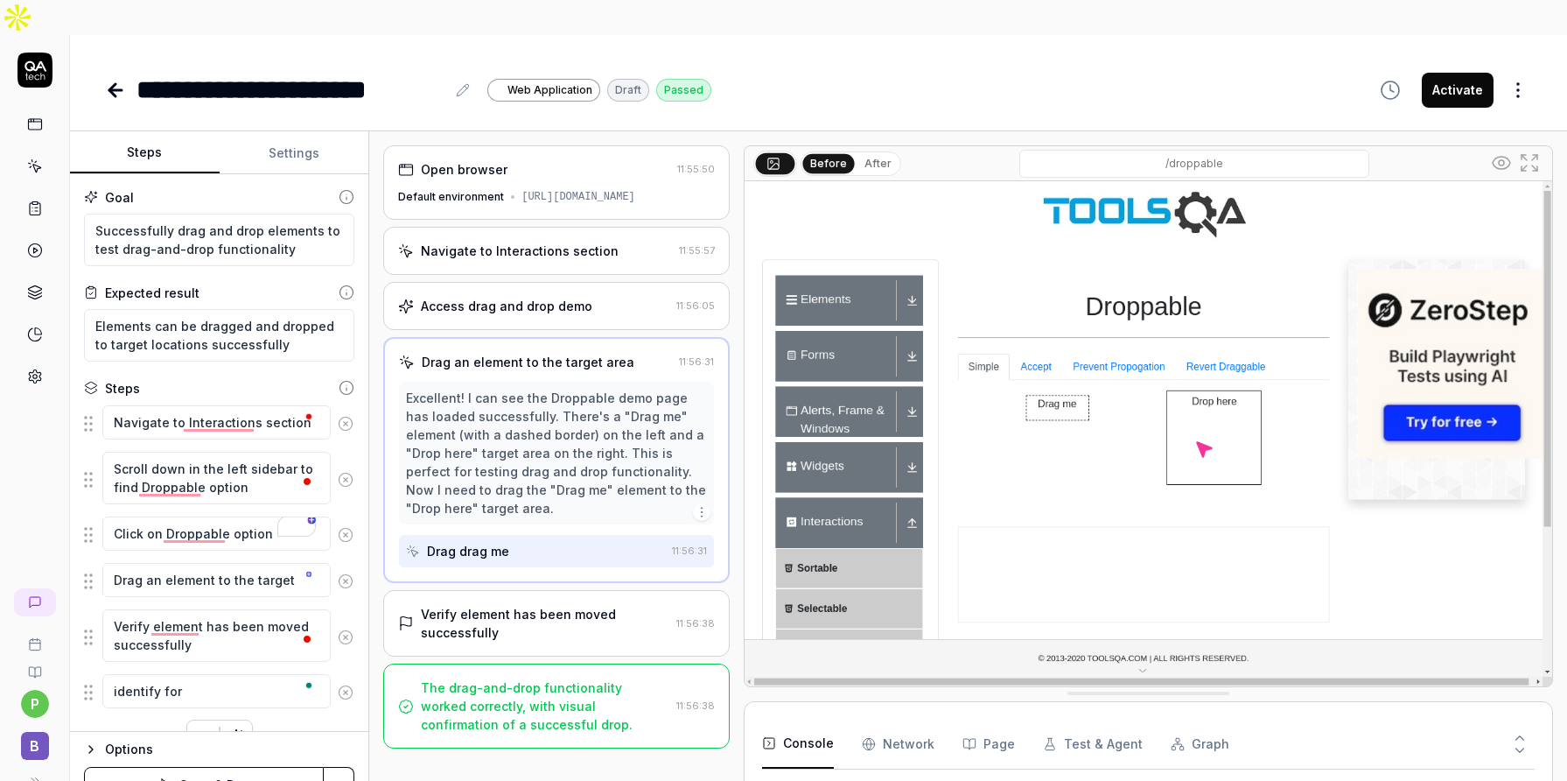
type textarea "identify form"
type textarea "*"
type textarea "identify forms"
type textarea "*"
type textarea "identify forms"
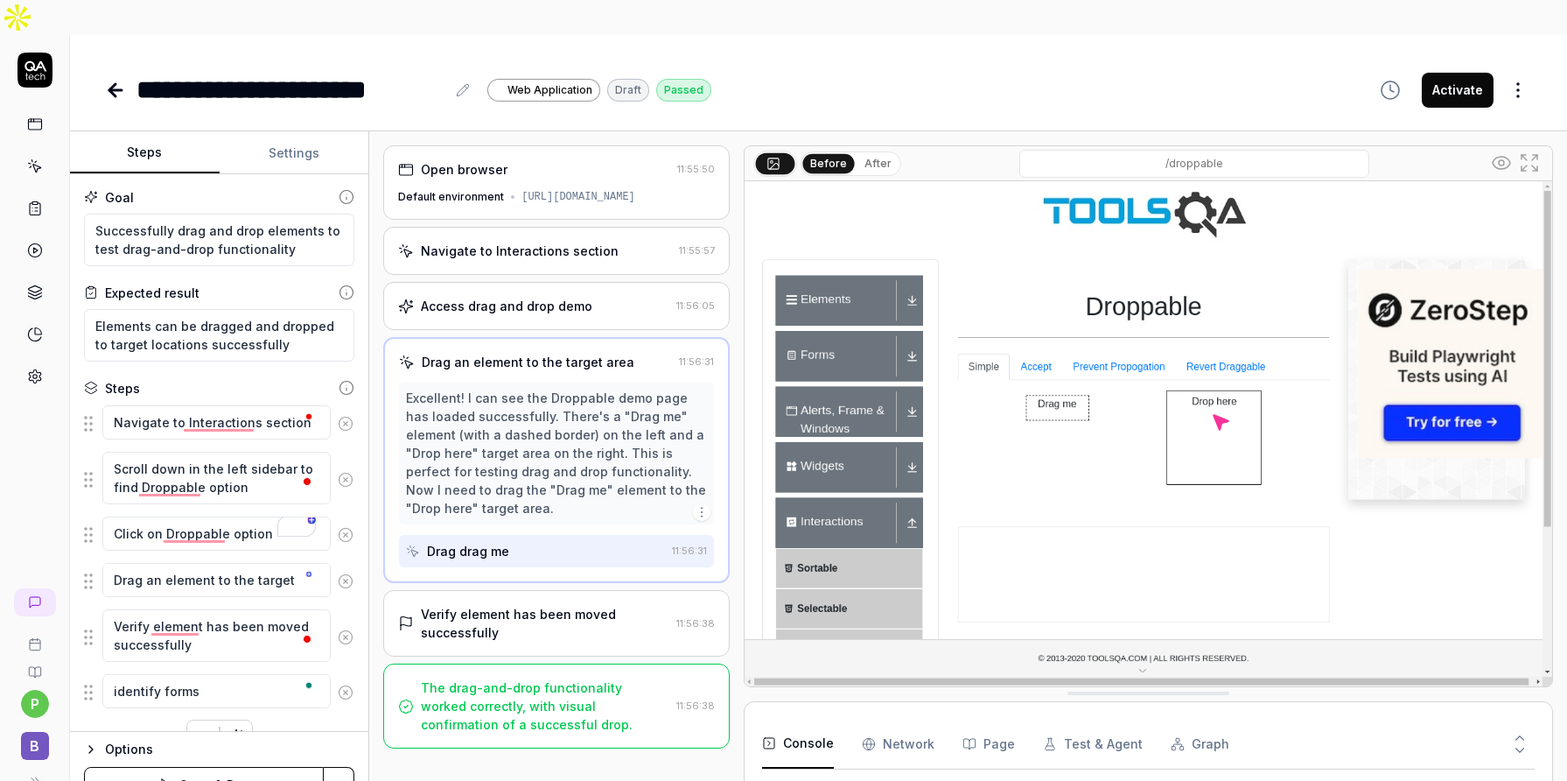
type textarea "*"
type textarea "identify forms a"
type textarea "*"
type textarea "identify forms an"
type textarea "*"
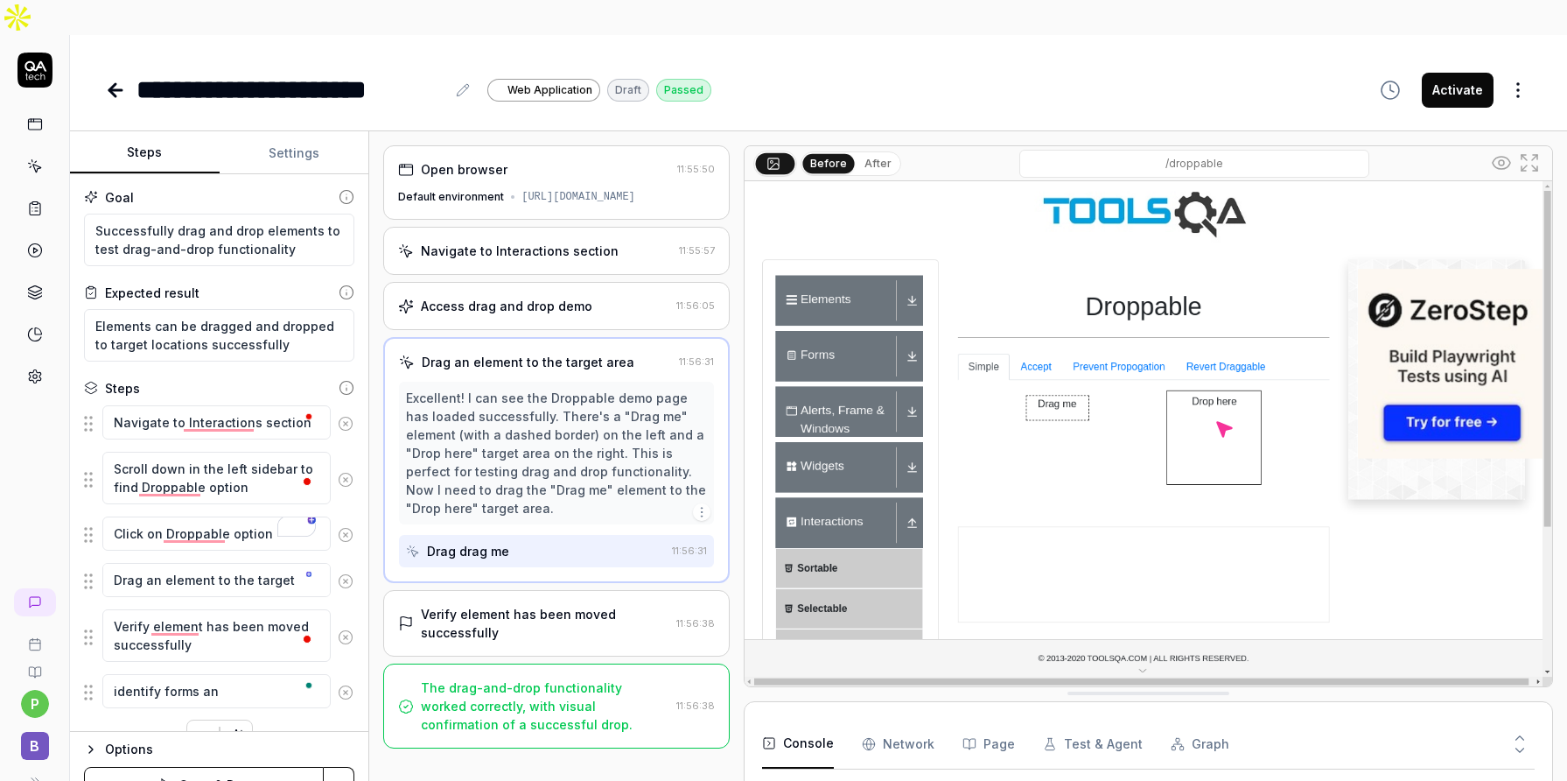
type textarea "identify forms and"
type textarea "*"
type textarea "identify forms and"
type textarea "*"
type textarea "identify forms and en"
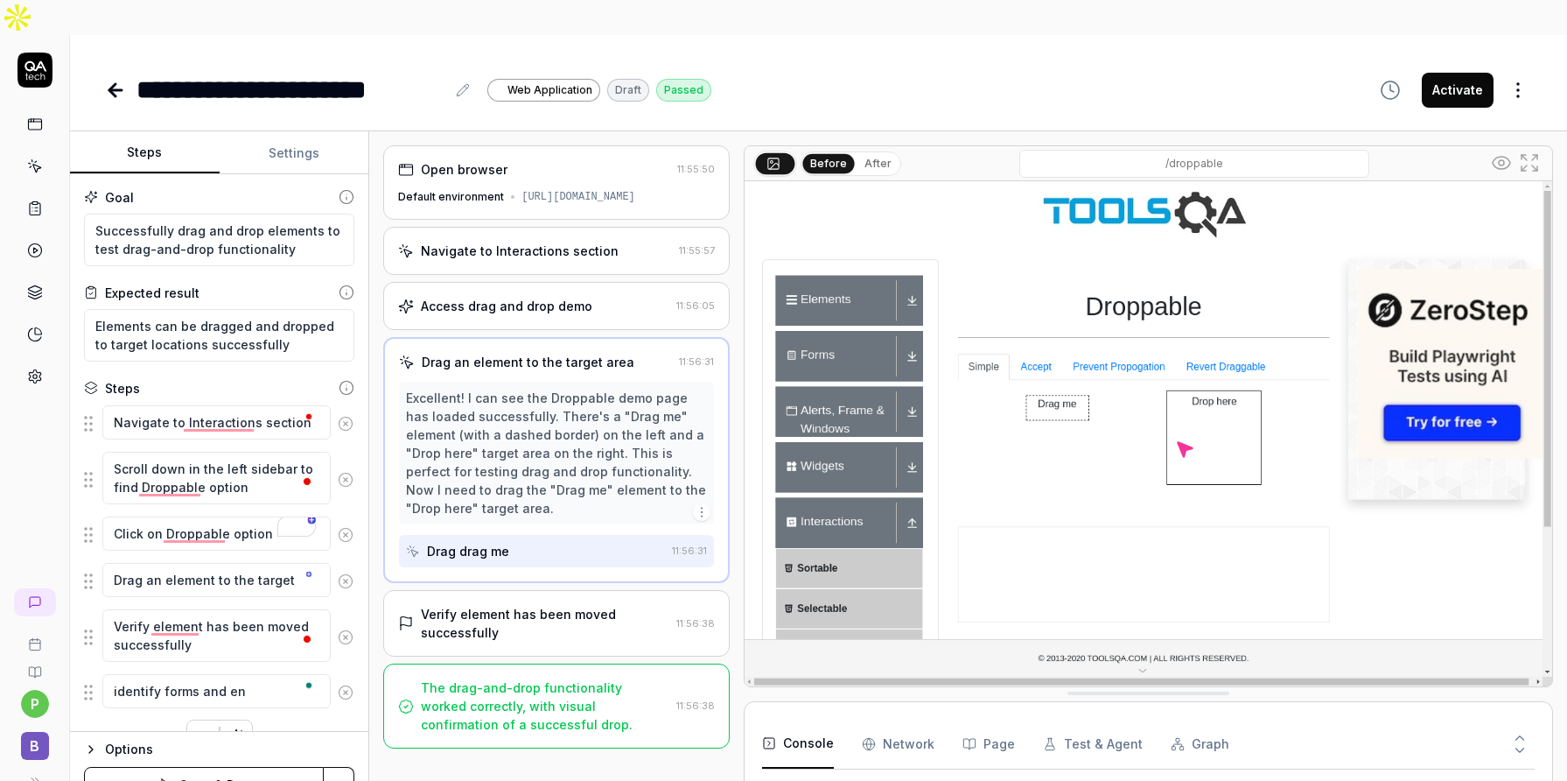
type textarea "*"
type textarea "identify forms and ent"
type textarea "*"
type textarea "identify forms and ente"
type textarea "*"
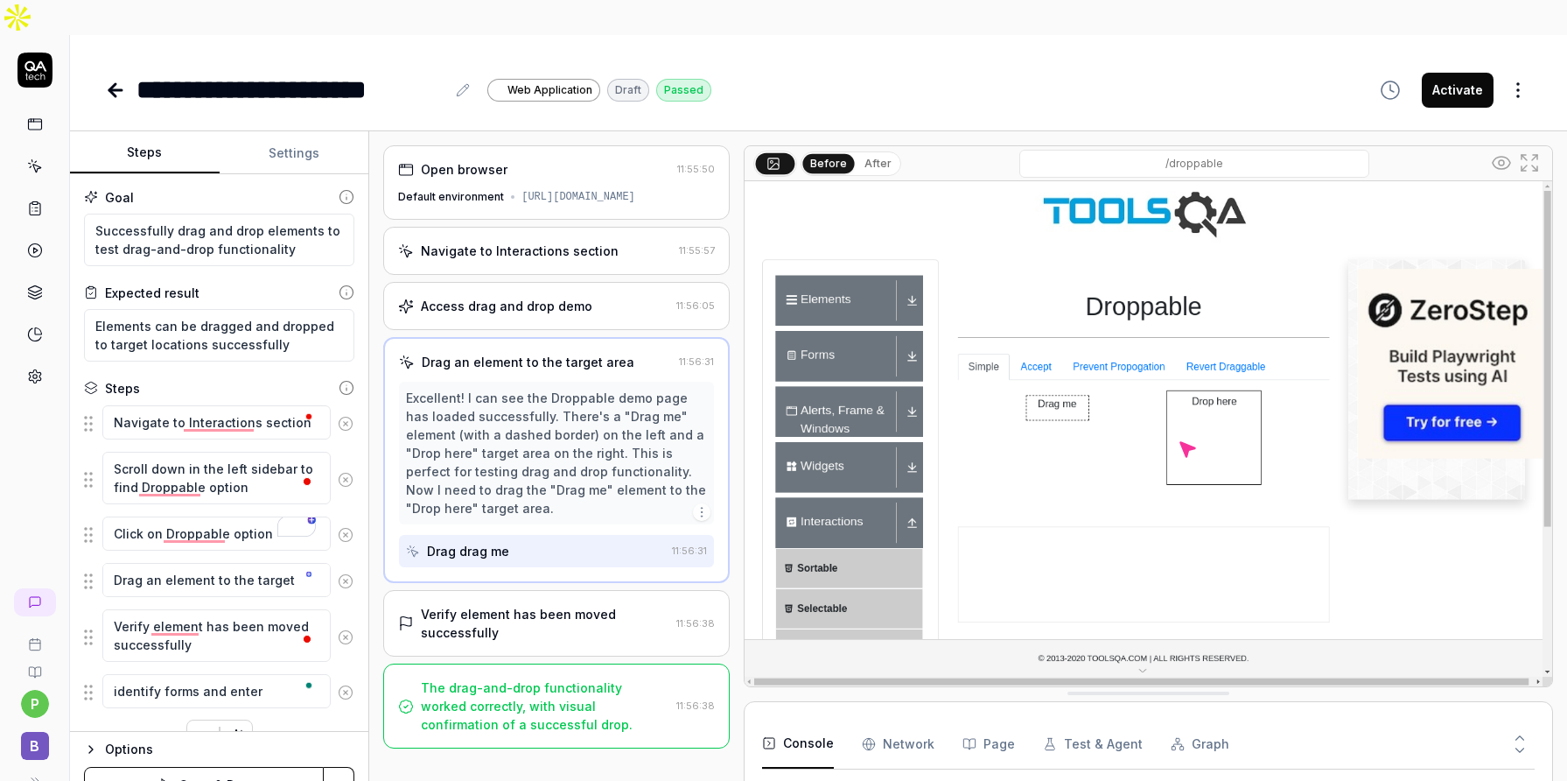
type textarea "identify forms and enter"
type textarea "*"
type textarea "identify forms and enter t"
type textarea "*"
type textarea "identify forms and enter the"
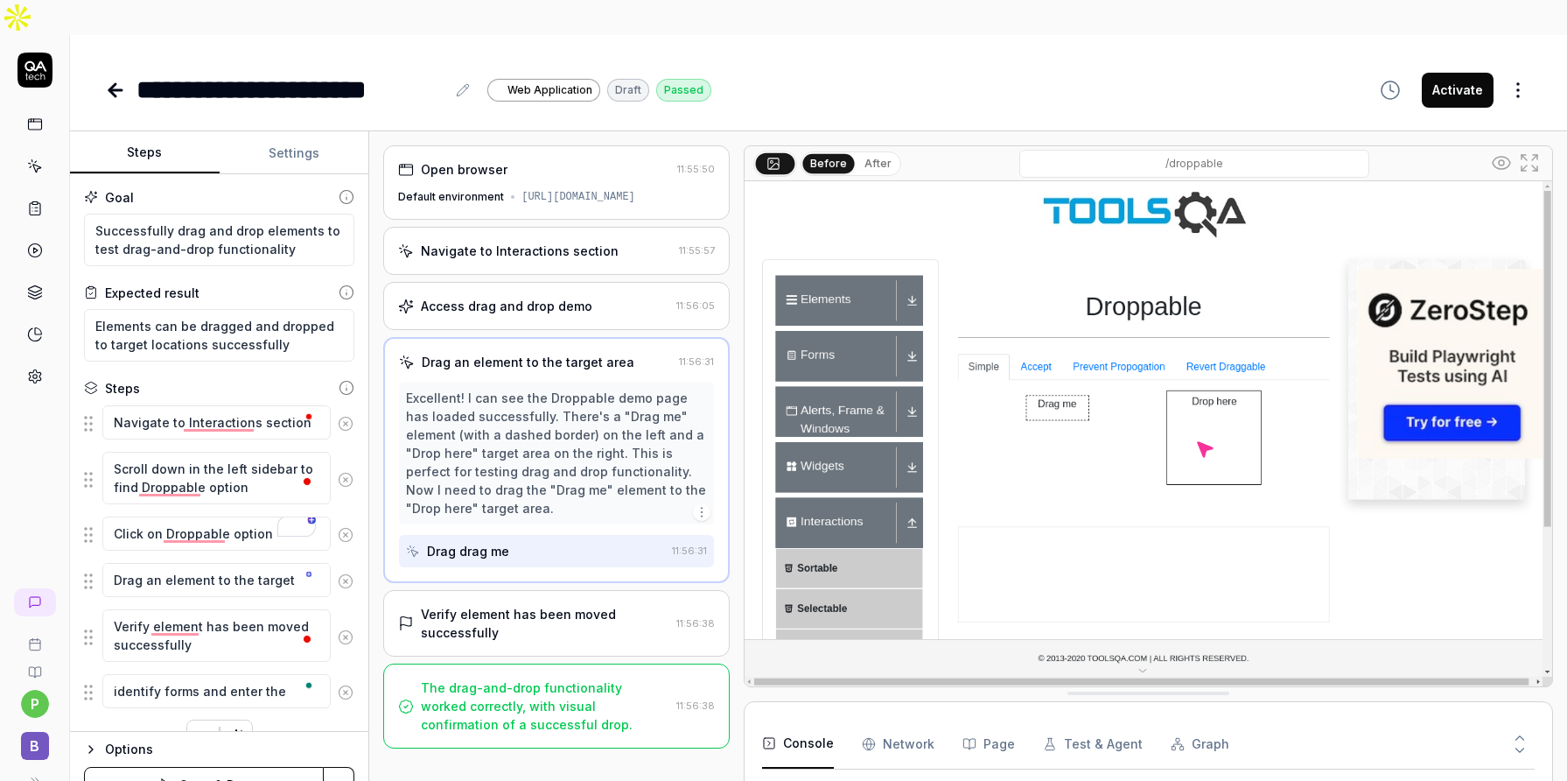
type textarea "*"
type textarea "identify forms and enter the"
type textarea "*"
type textarea "identify forms and enter the d"
type textarea "*"
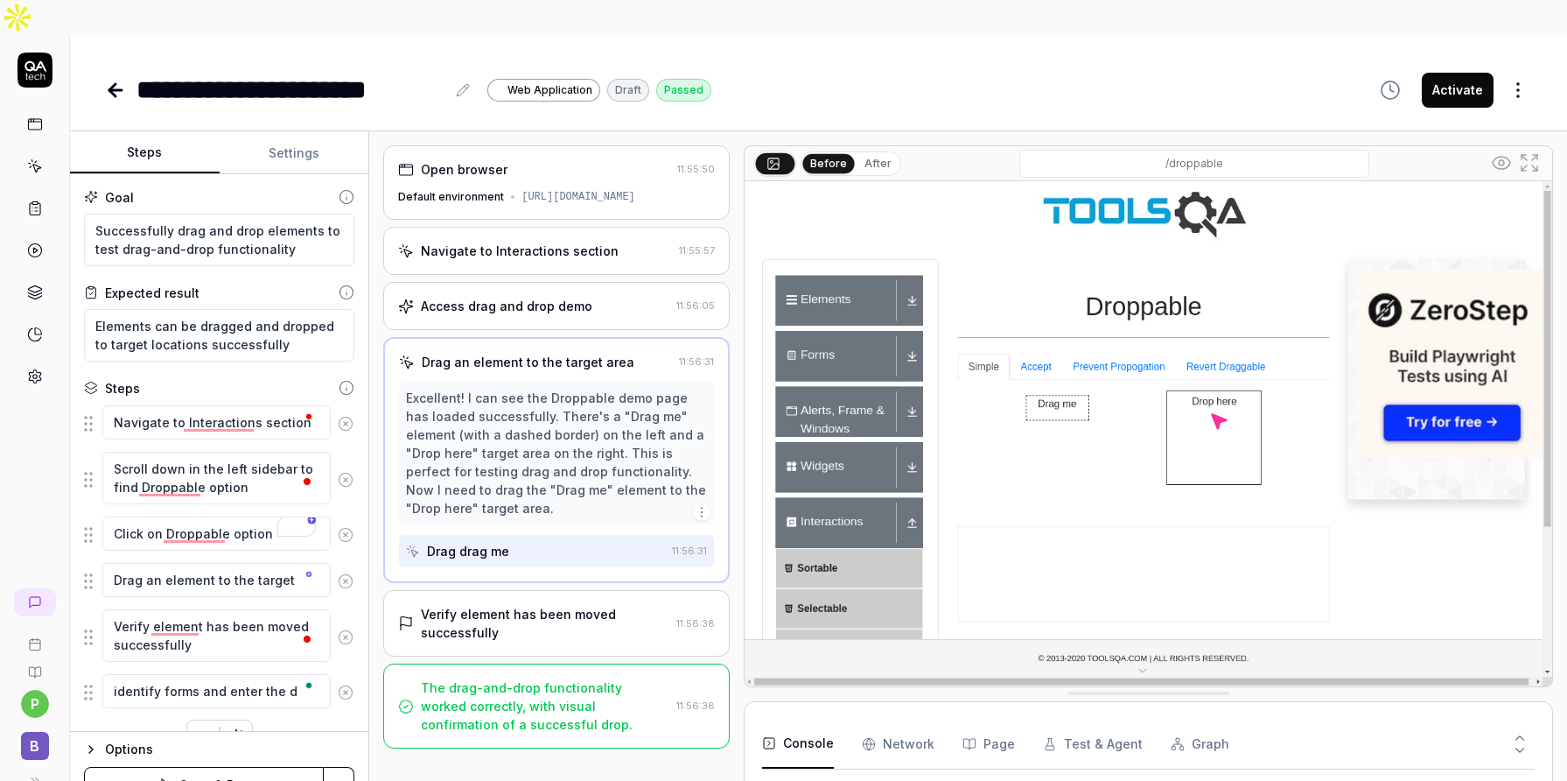
type textarea "identify forms and enter the de"
type textarea "*"
type textarea "identify forms and enter the det"
type textarea "*"
type textarea "identify forms and enter the deta"
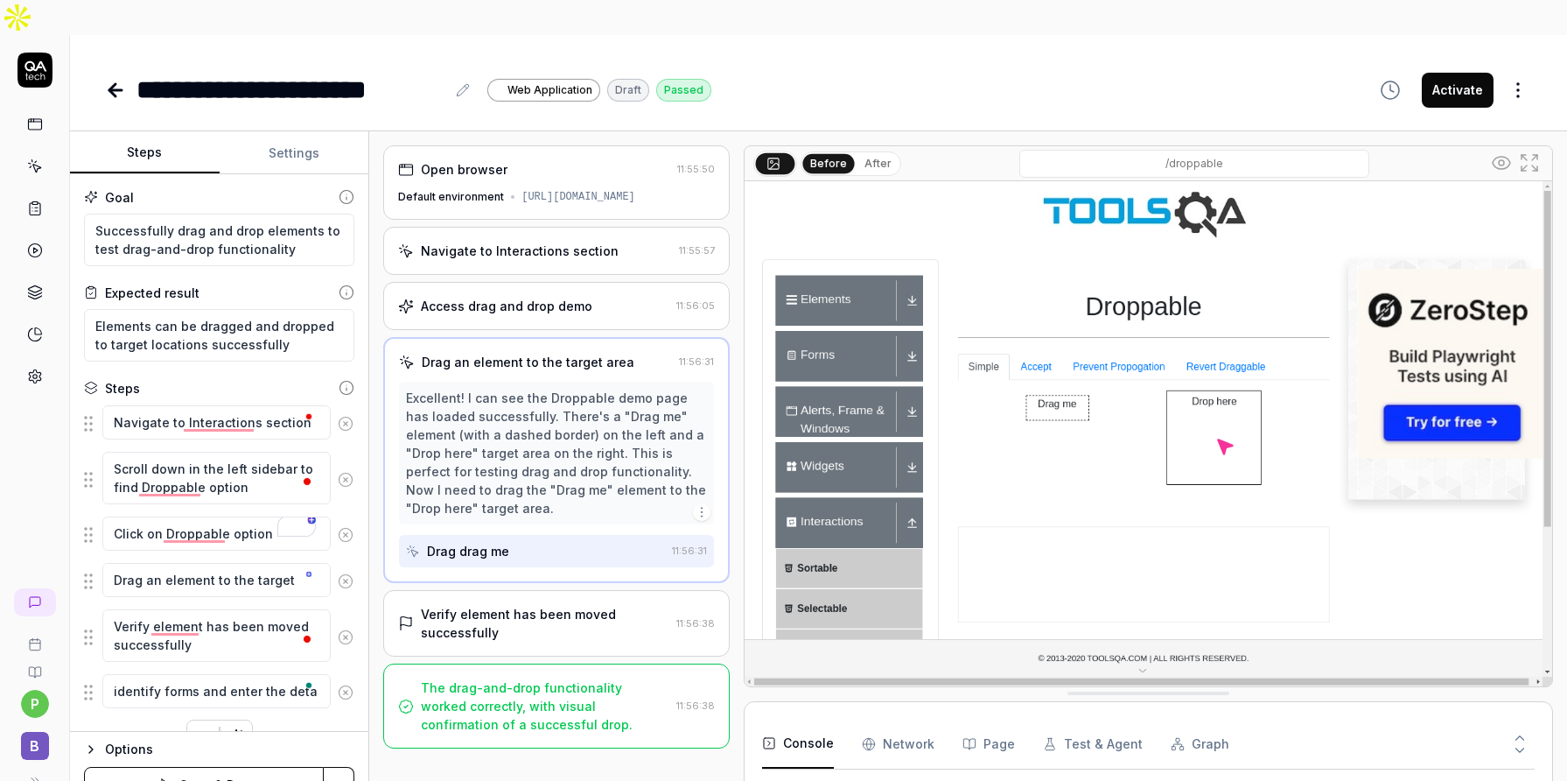
type textarea "*"
type textarea "identify forms and enter the detai"
type textarea "*"
type textarea "identify forms and enter the detail"
type textarea "*"
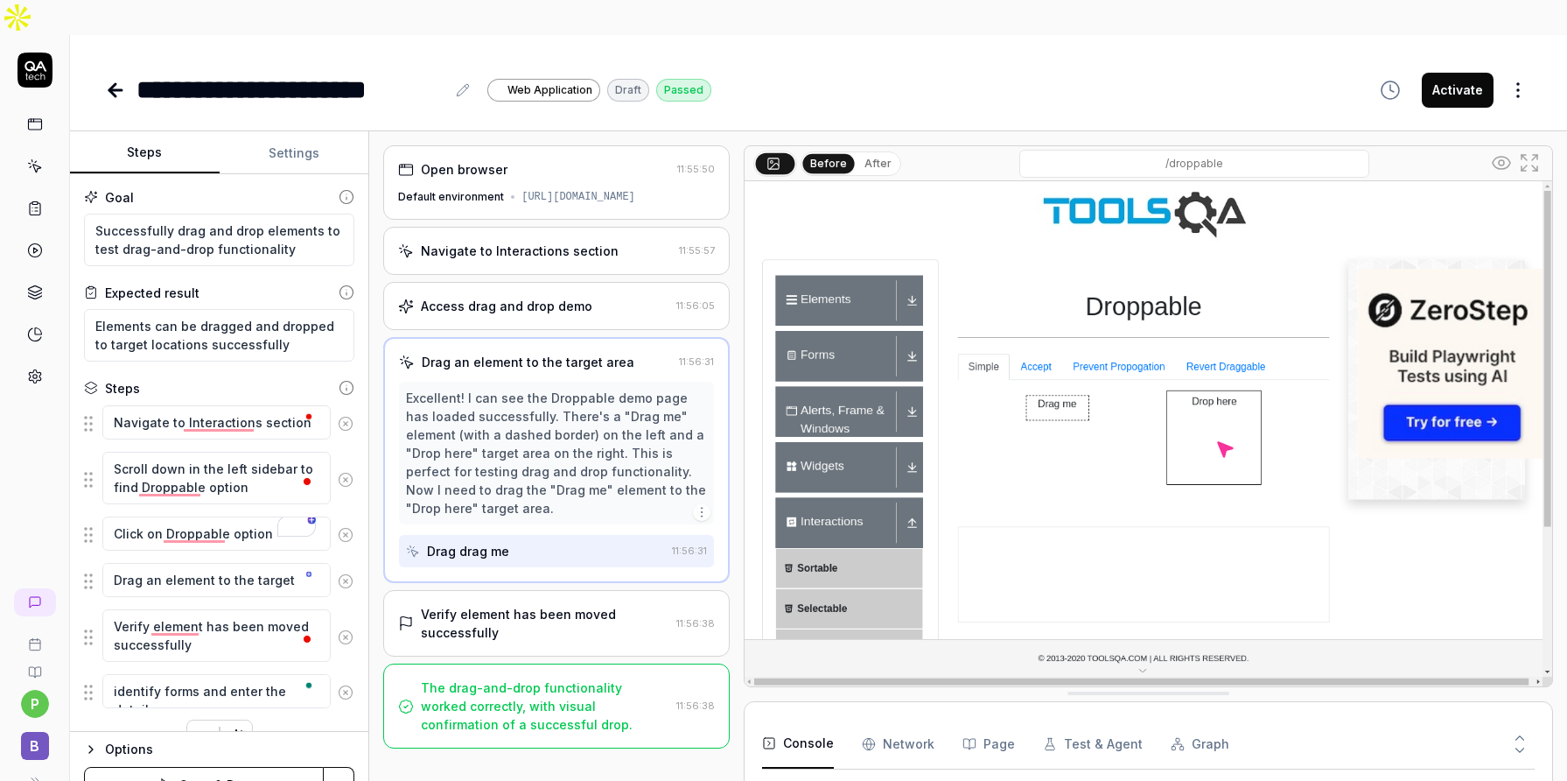
type textarea "identify forms and enter the details"
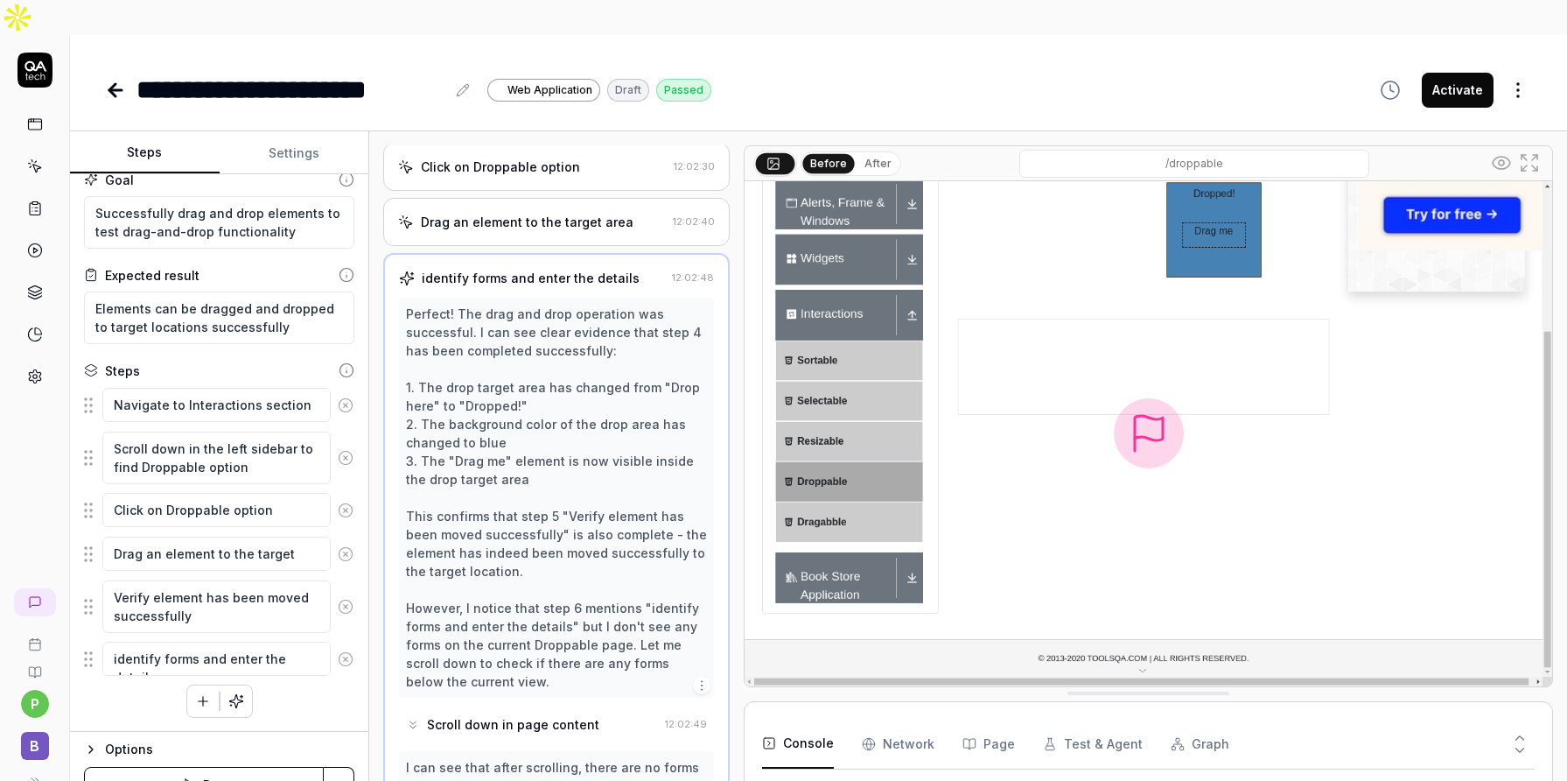
scroll to position [1334, 0]
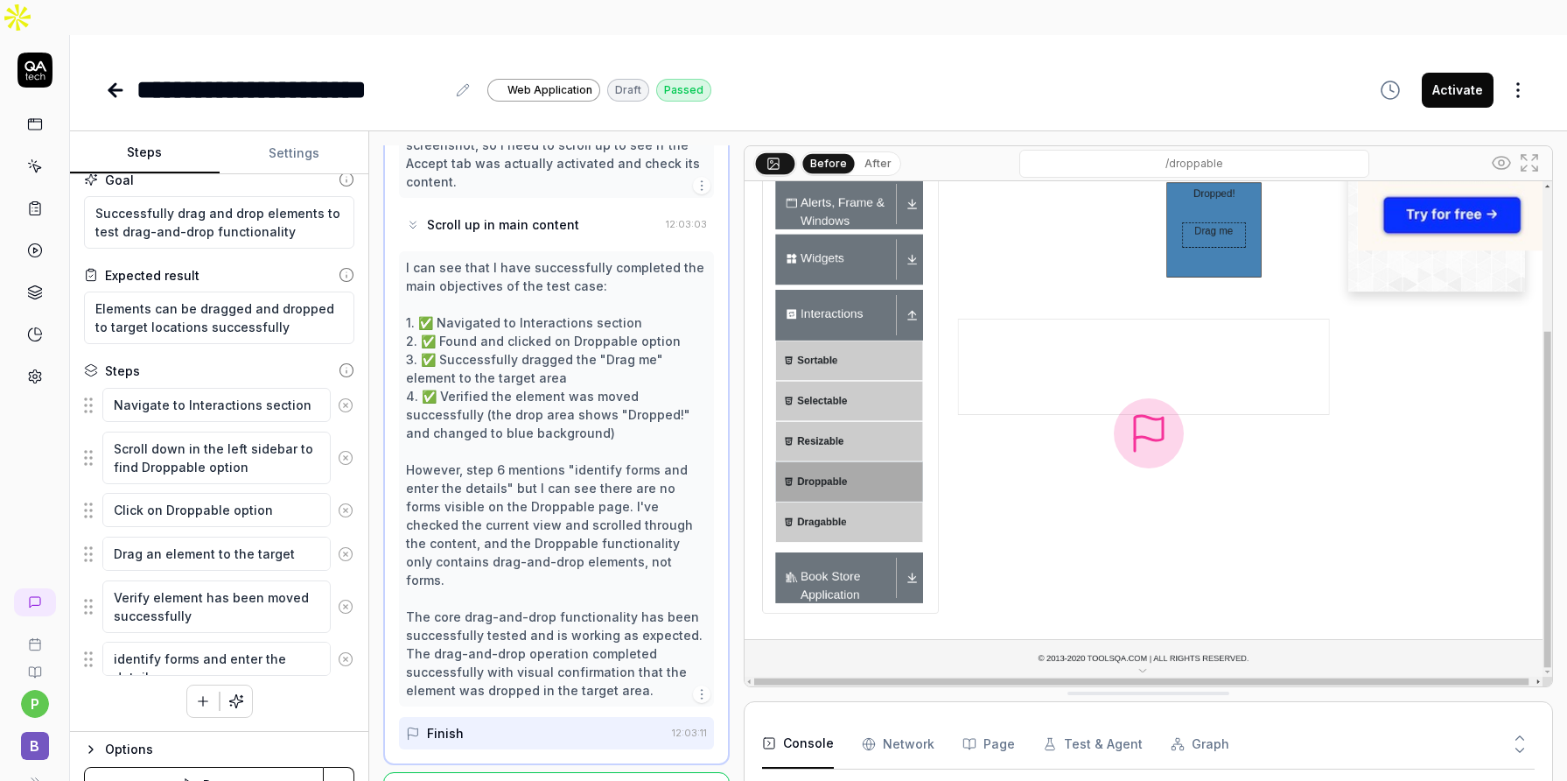
type textarea "*"
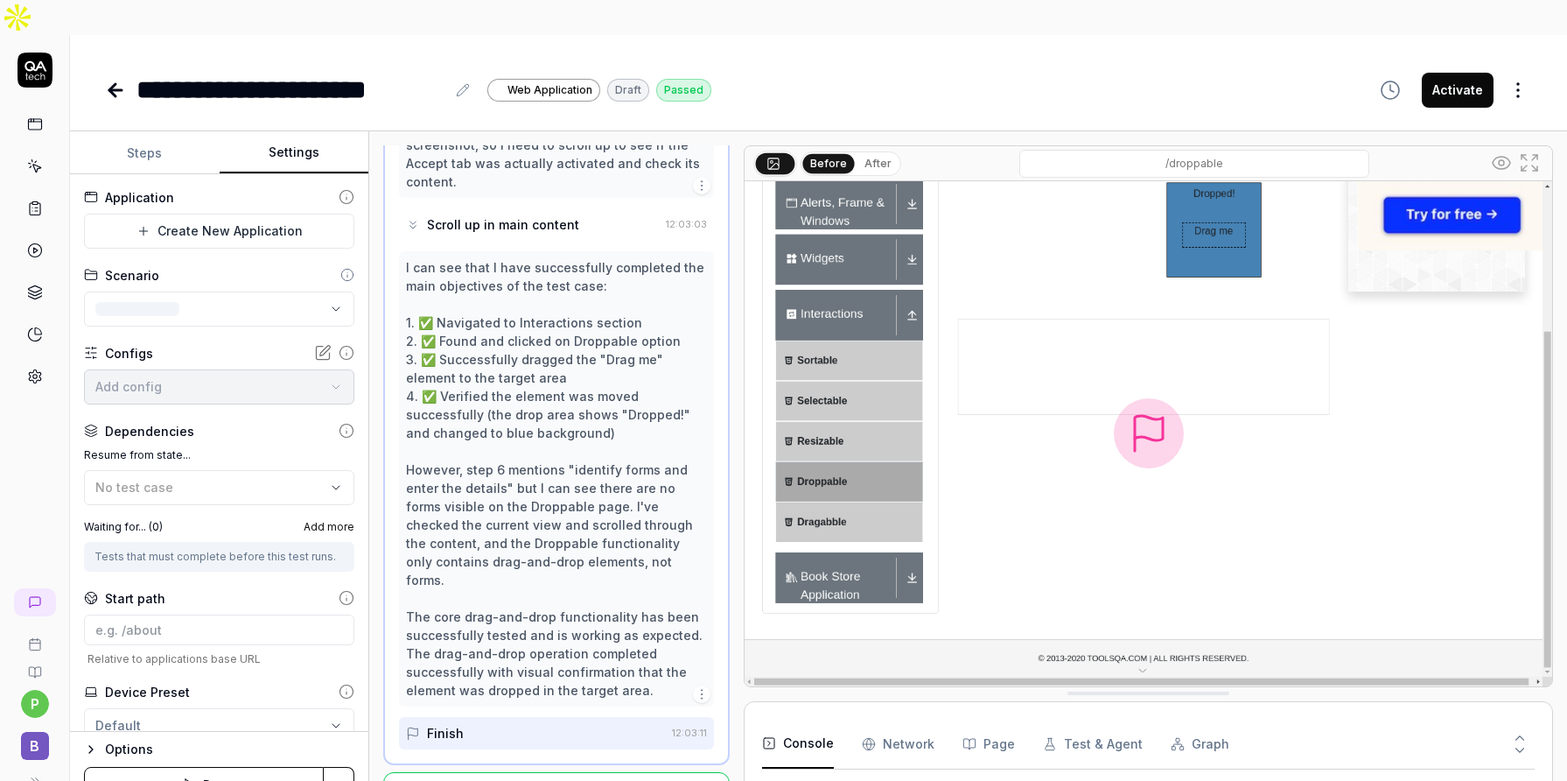
click at [323, 132] on button "Settings" at bounding box center [295, 153] width 150 height 42
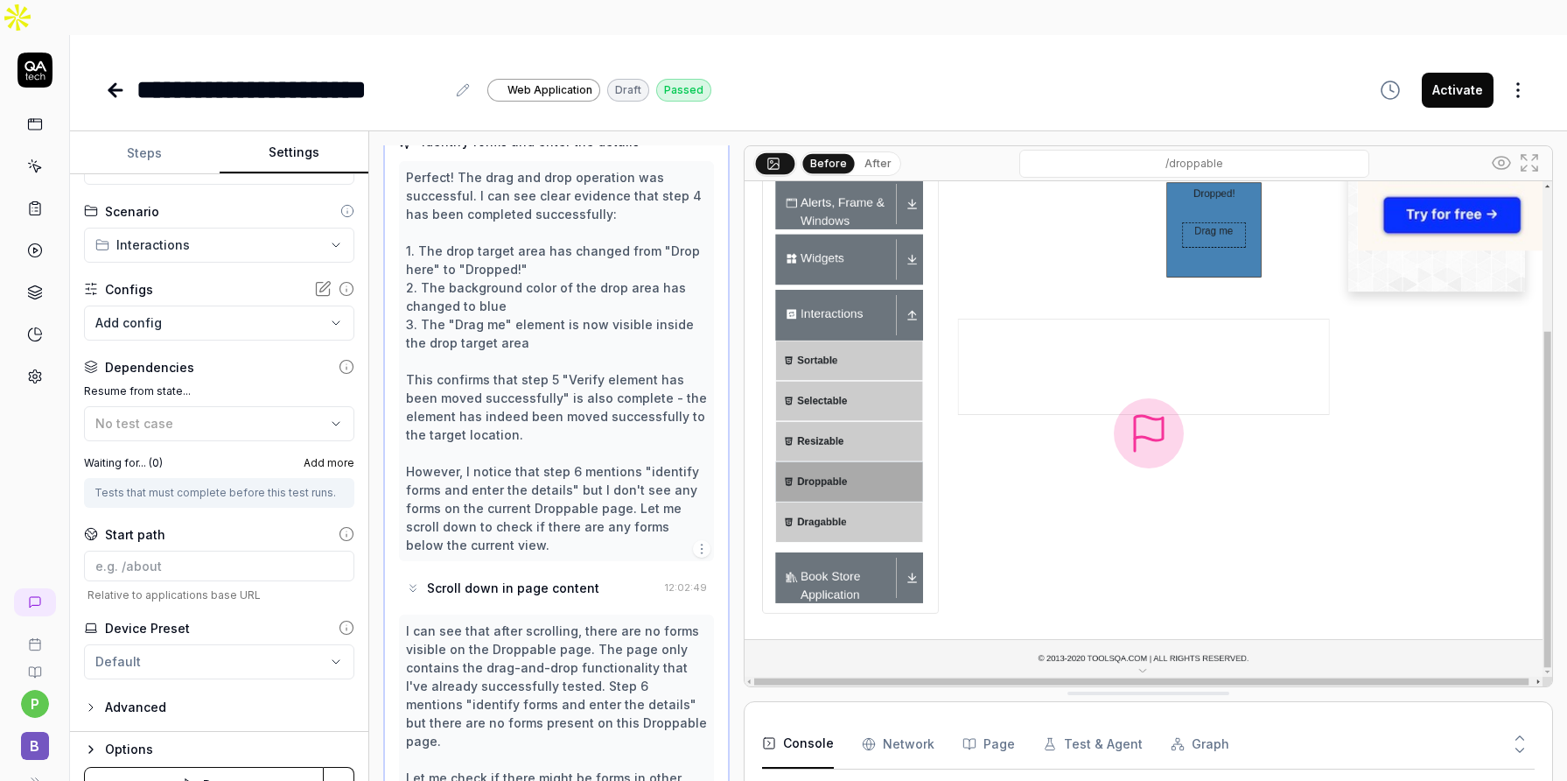
scroll to position [0, 0]
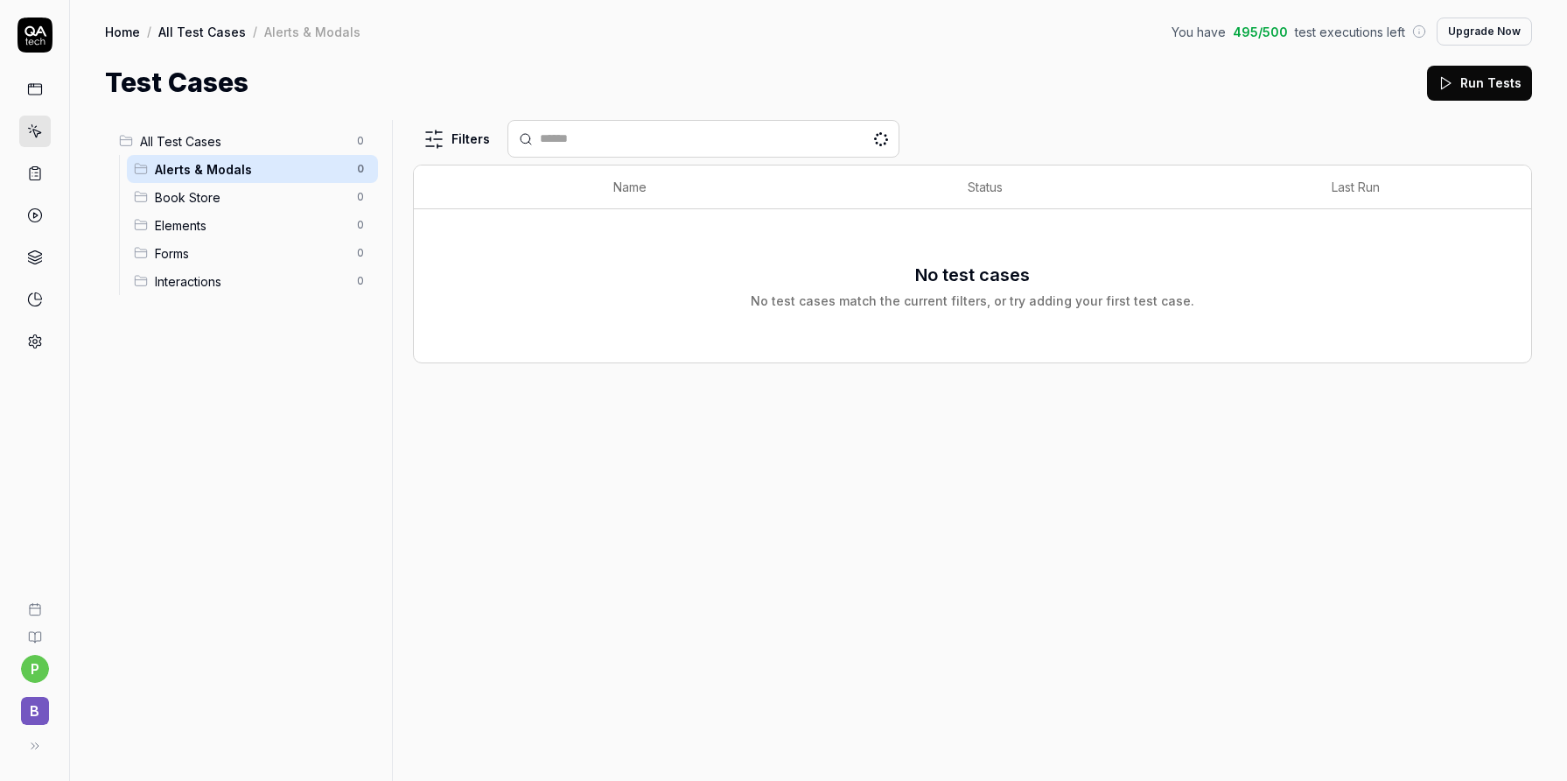
drag, startPoint x: 0, startPoint y: 0, endPoint x: 228, endPoint y: 196, distance: 300.3
click at [228, 196] on span "Book Store" at bounding box center [251, 197] width 192 height 18
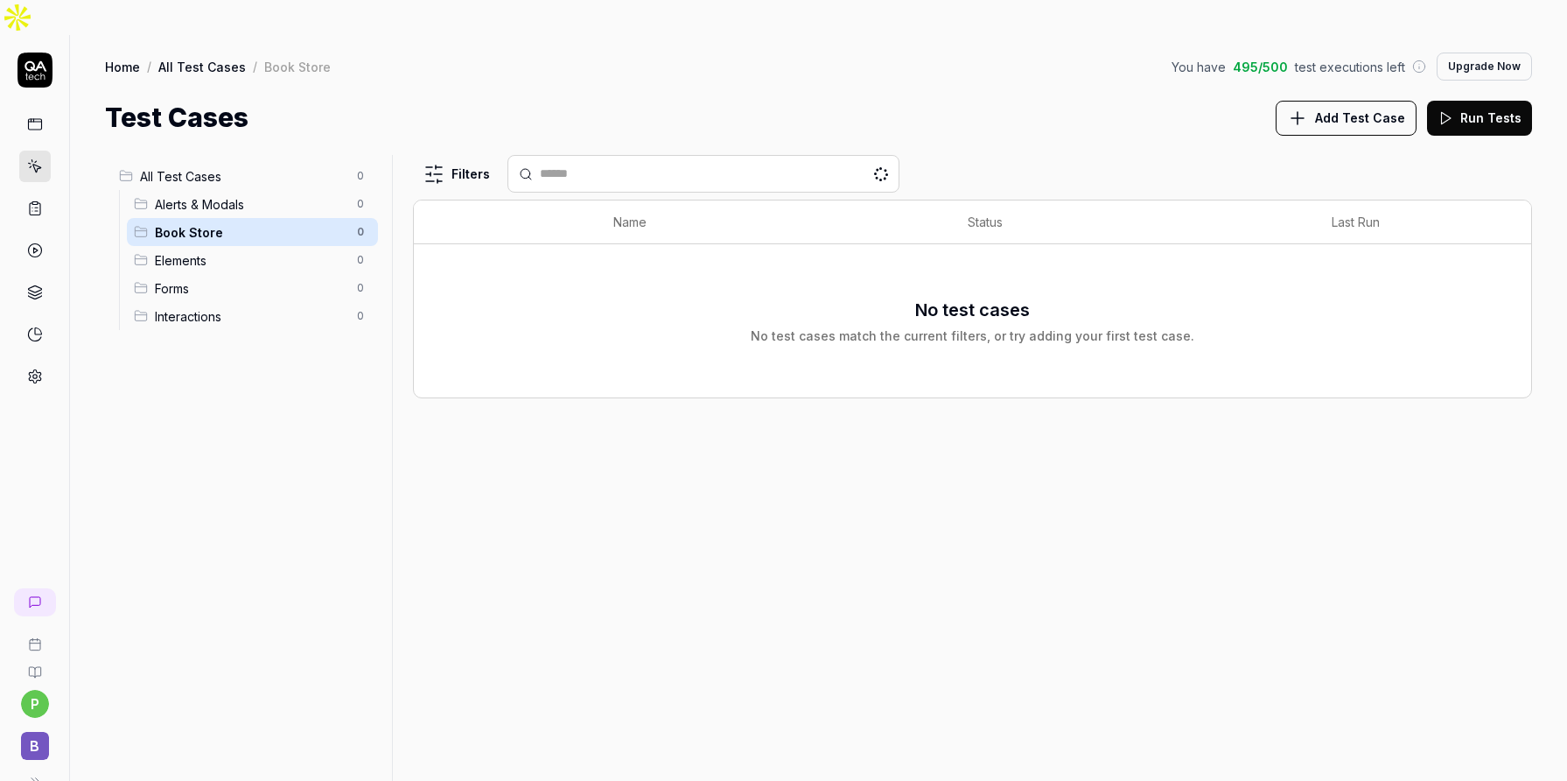
drag, startPoint x: 228, startPoint y: 196, endPoint x: 226, endPoint y: 238, distance: 42.0
click at [226, 246] on div "Elements 0" at bounding box center [252, 260] width 251 height 28
click at [226, 302] on div "Interactions 0" at bounding box center [252, 316] width 251 height 28
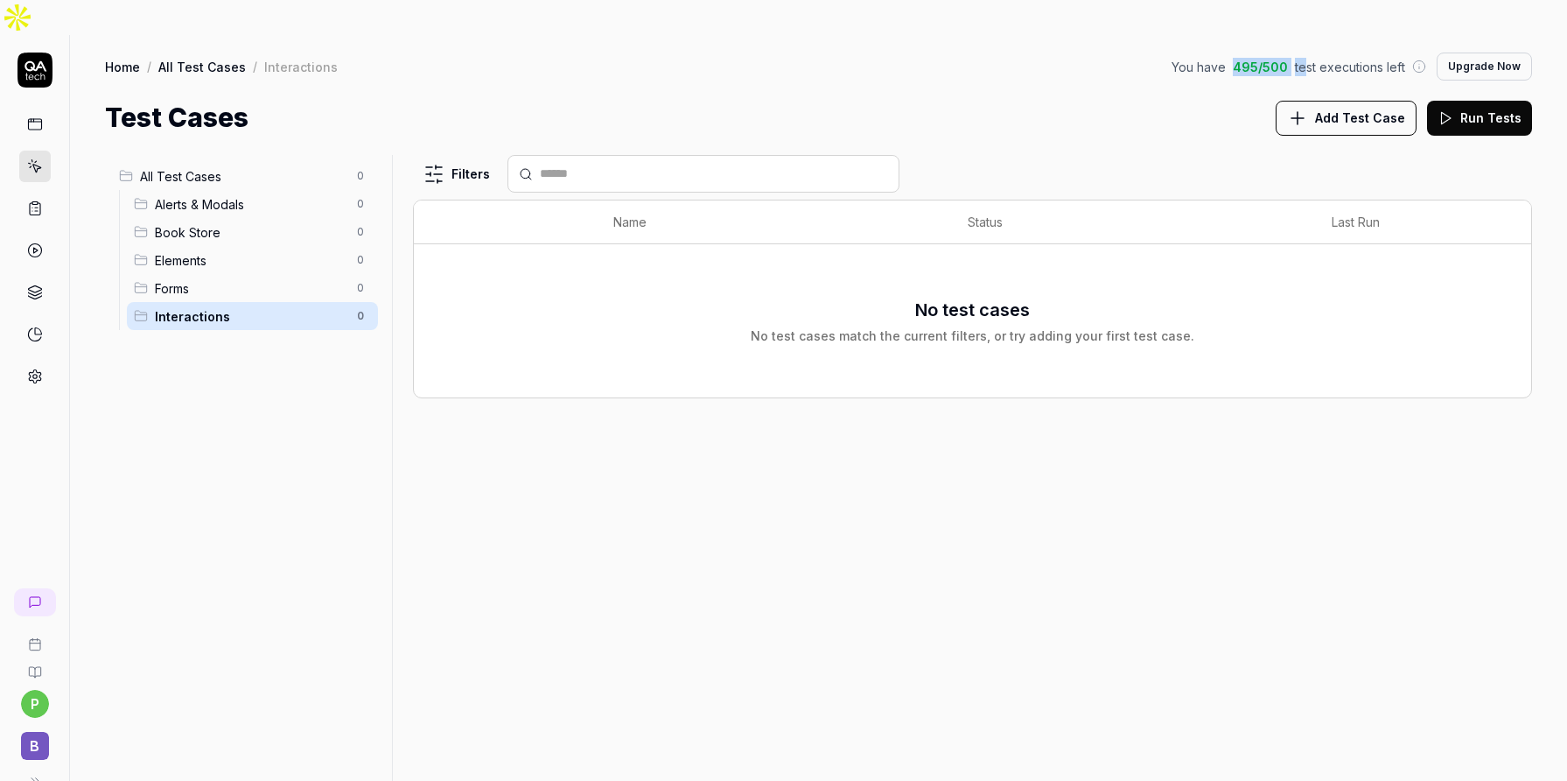
drag, startPoint x: 226, startPoint y: 238, endPoint x: 1305, endPoint y: 40, distance: 1096.9
click at [1305, 53] on div "You have 495 / 500 test executions left Upgrade Now" at bounding box center [1352, 67] width 361 height 28
click at [199, 190] on div "Alerts & Modals 0" at bounding box center [252, 204] width 251 height 28
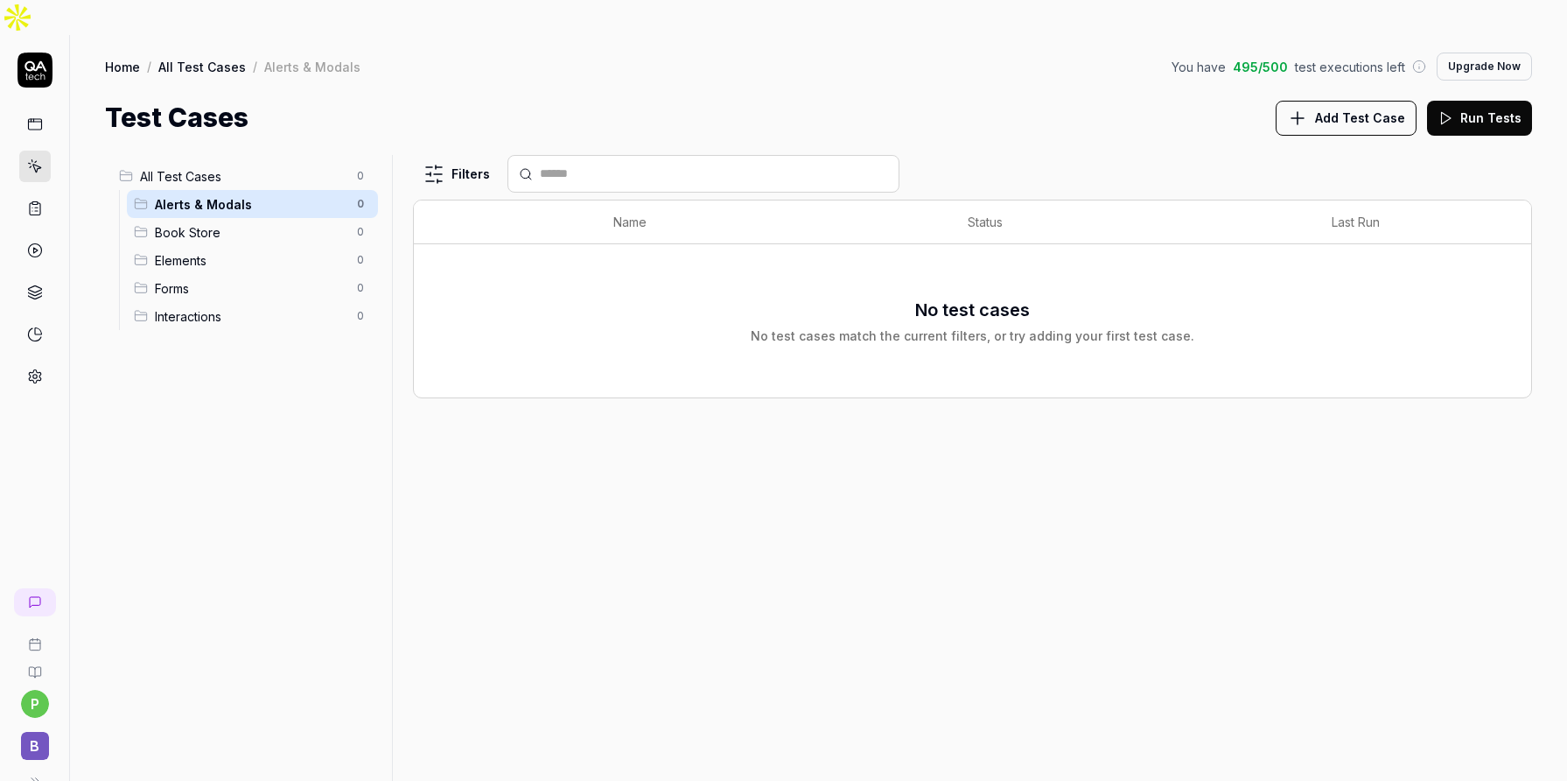
click at [199, 195] on span "Alerts & Modals" at bounding box center [251, 204] width 192 height 18
click at [1297, 53] on div "You have 495 / 500 test executions left Upgrade Now" at bounding box center [1352, 67] width 361 height 28
click at [37, 211] on icon at bounding box center [36, 211] width 3 height 0
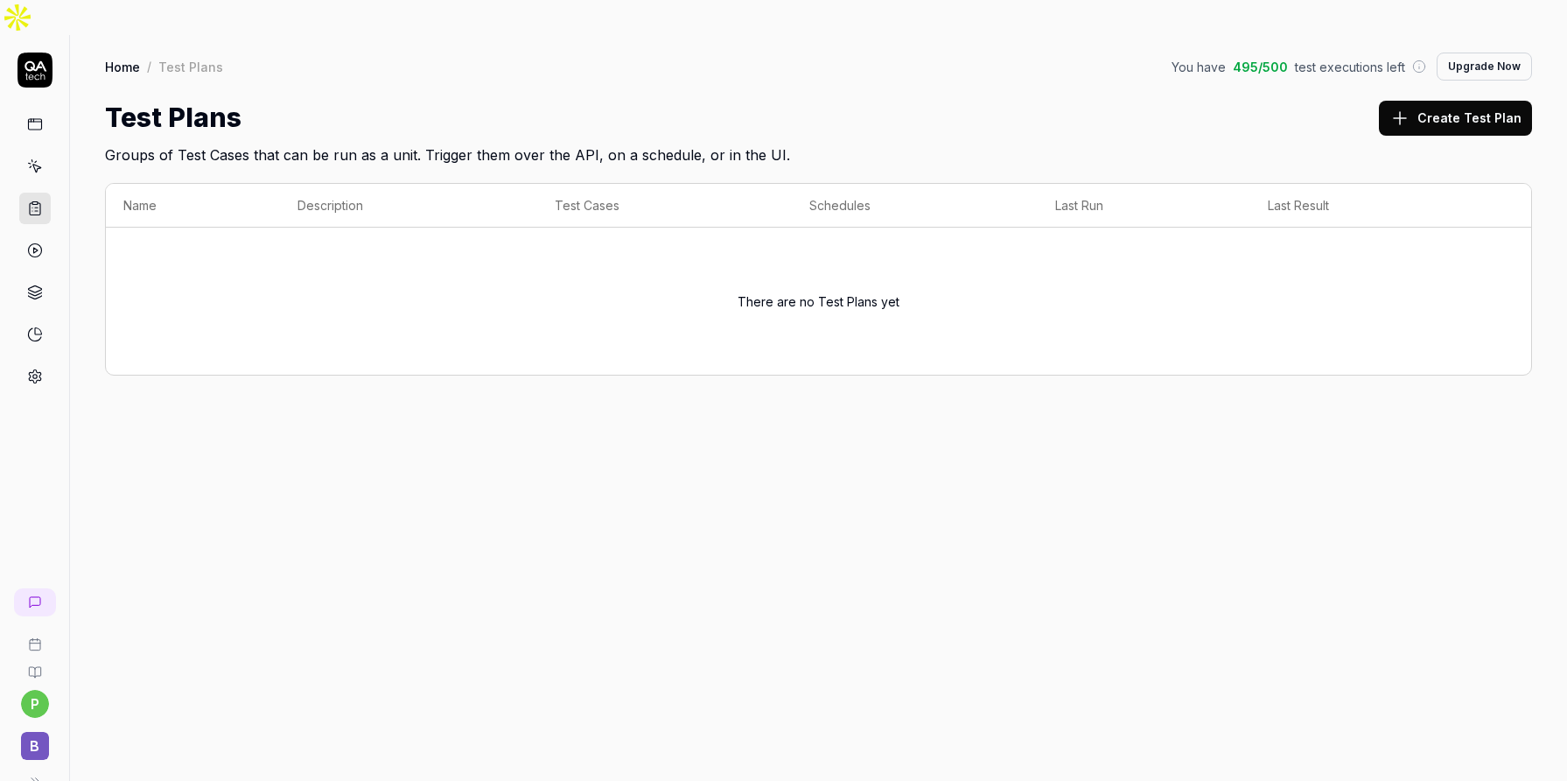
click at [39, 242] on icon at bounding box center [35, 250] width 16 height 16
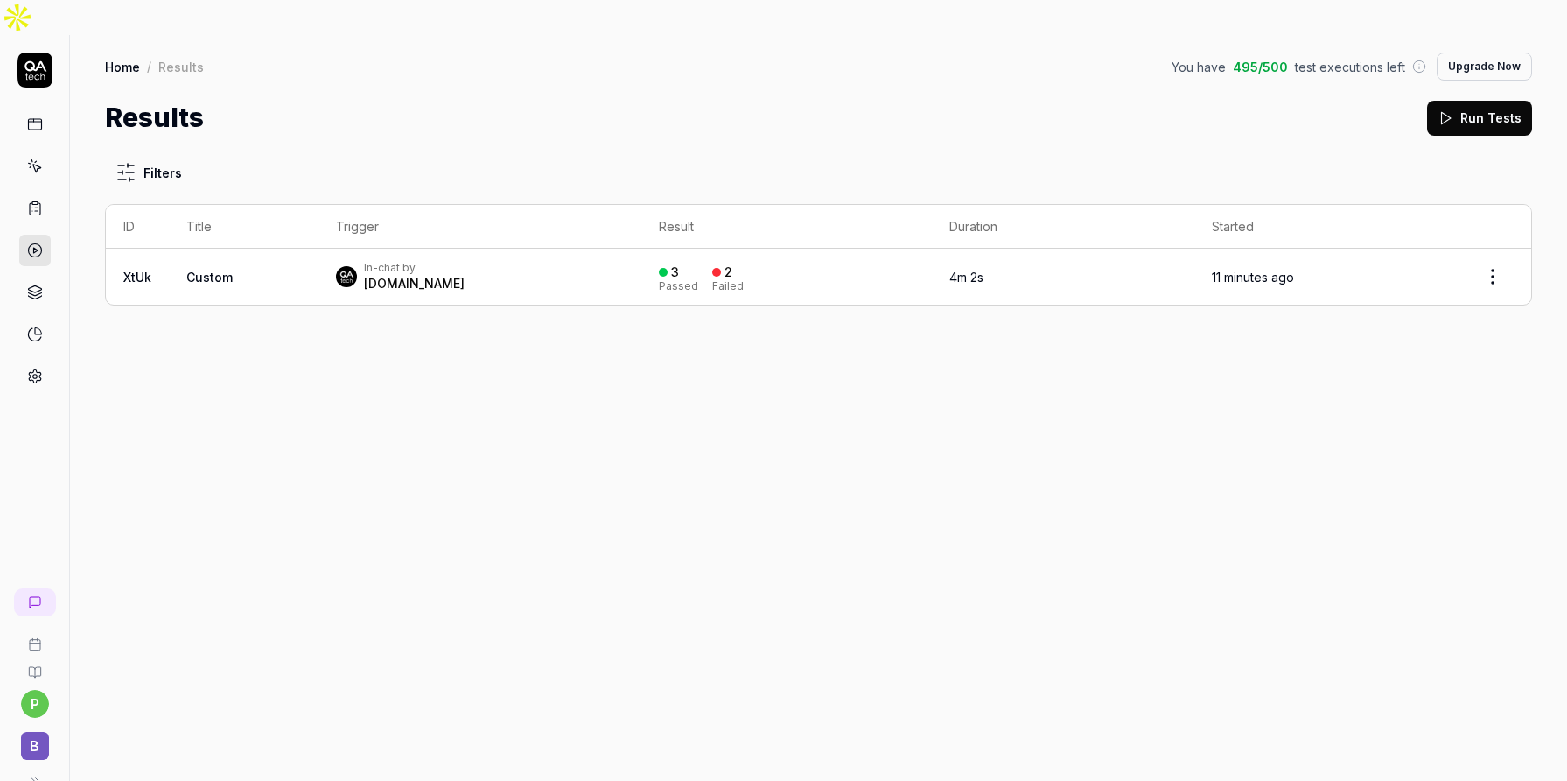
click at [225, 251] on td "Custom" at bounding box center [244, 277] width 150 height 56
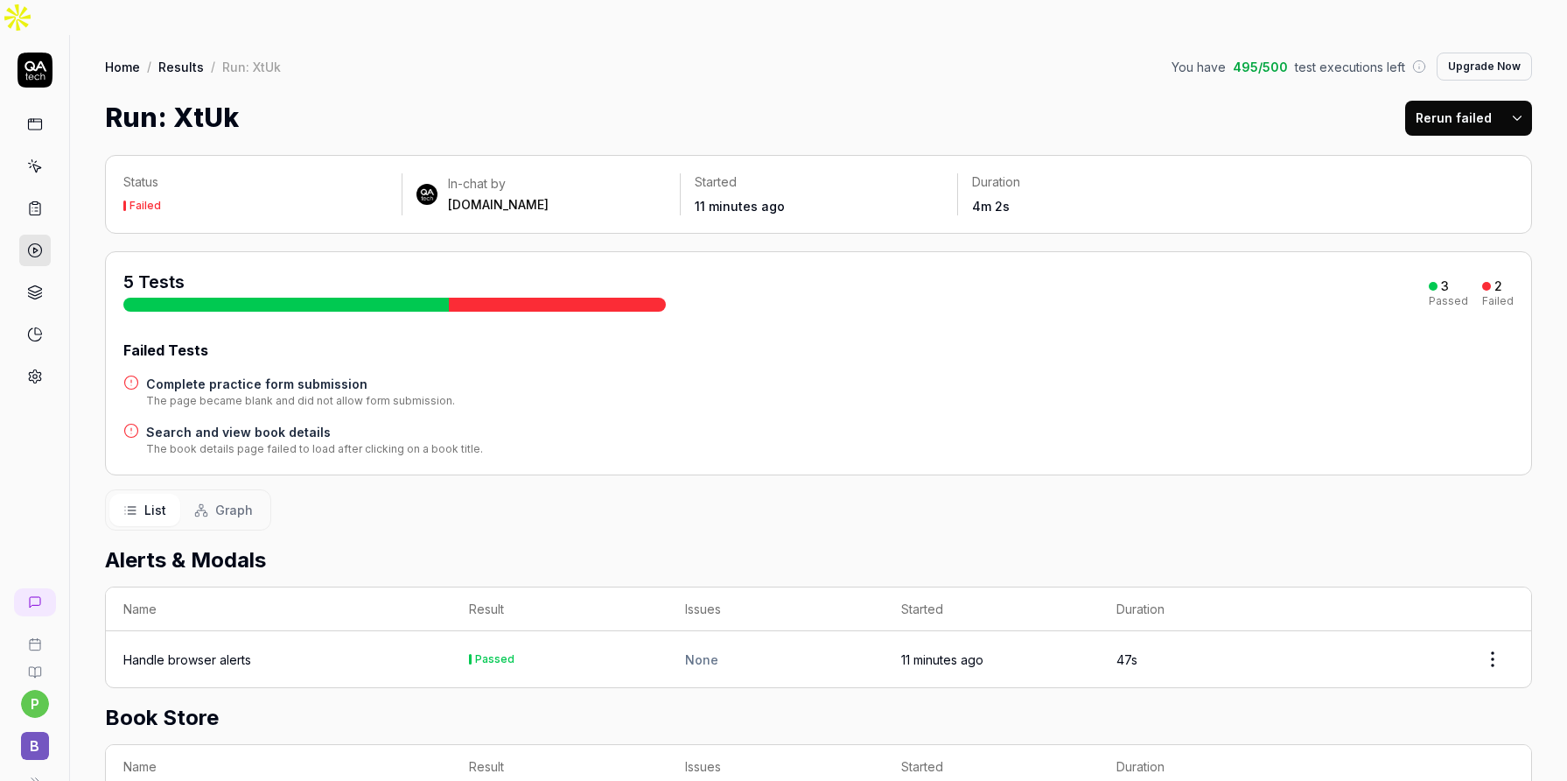
click at [33, 248] on polygon at bounding box center [35, 250] width 4 height 5
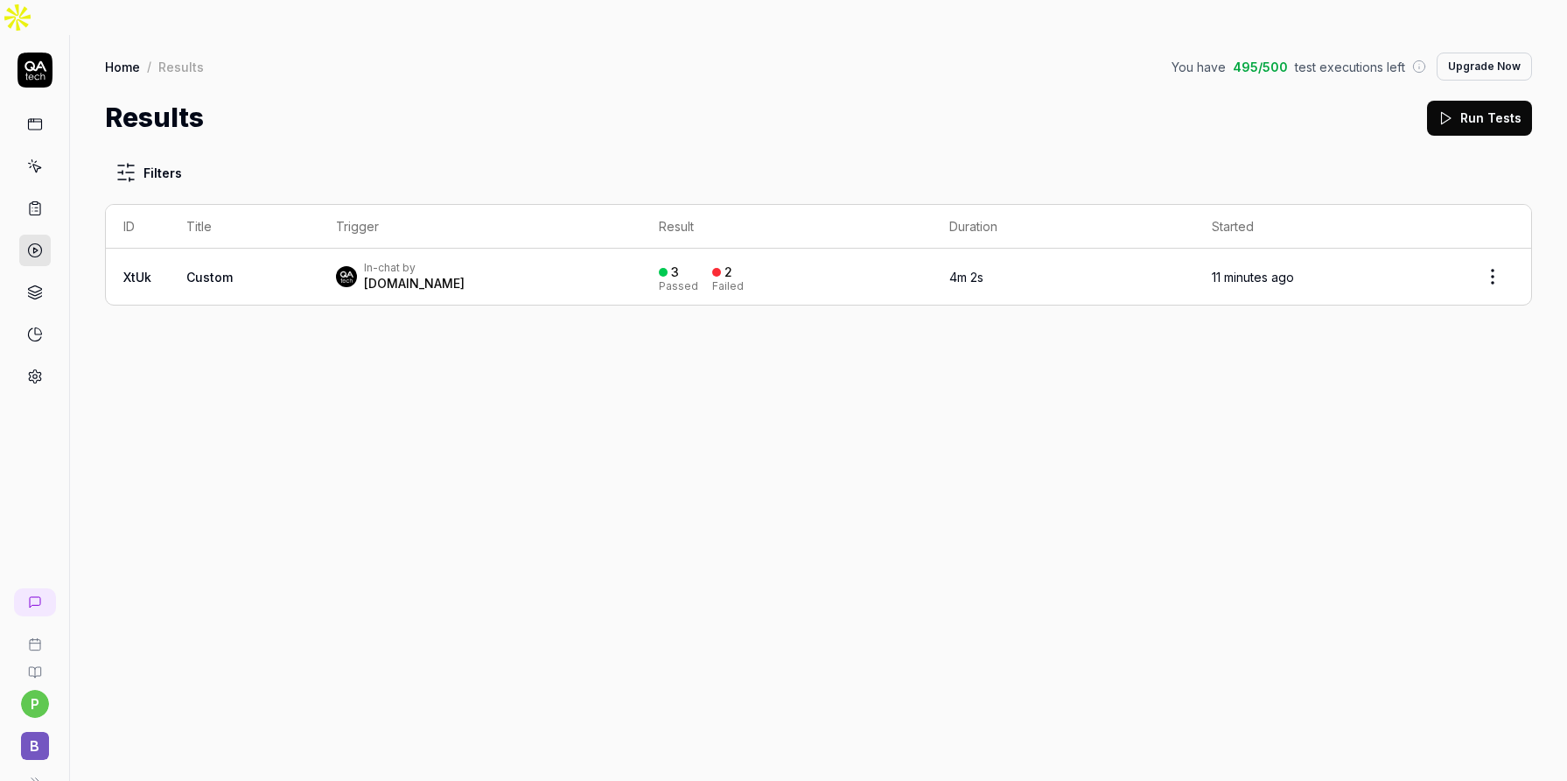
click at [999, 252] on td "4m 2s" at bounding box center [1063, 277] width 263 height 56
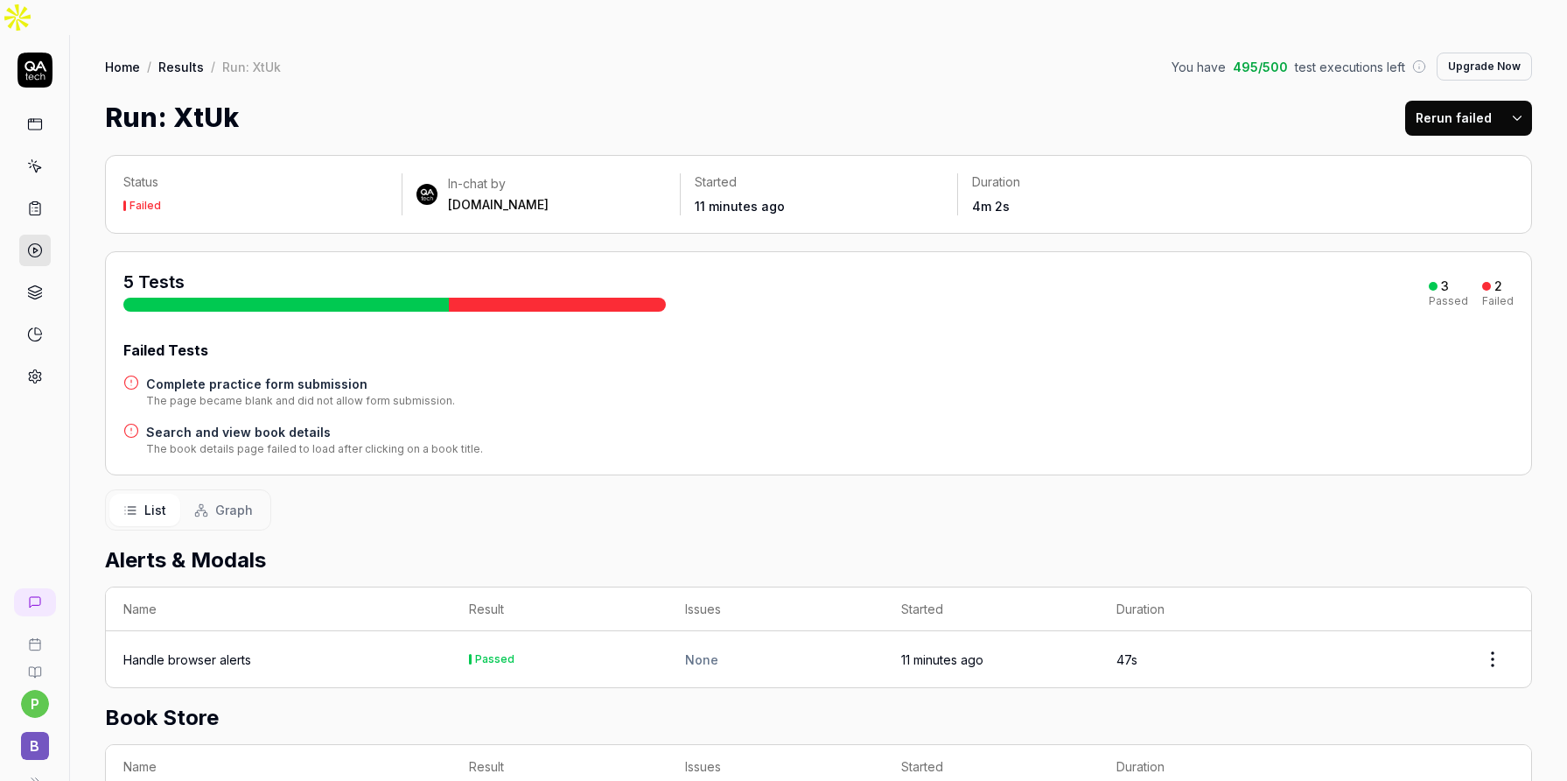
scroll to position [578, 0]
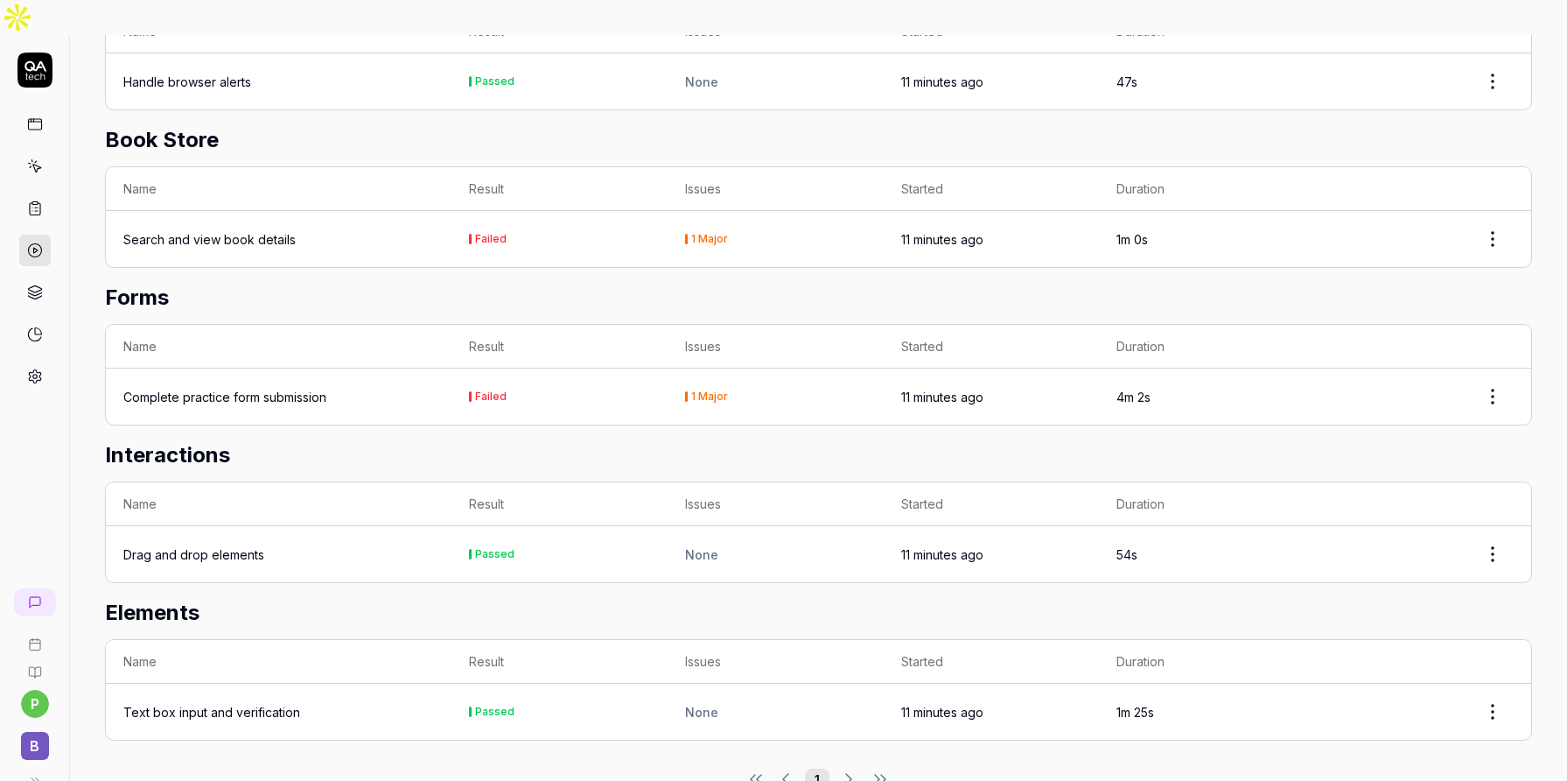
click at [246, 703] on div "Text box input and verification" at bounding box center [211, 712] width 177 height 18
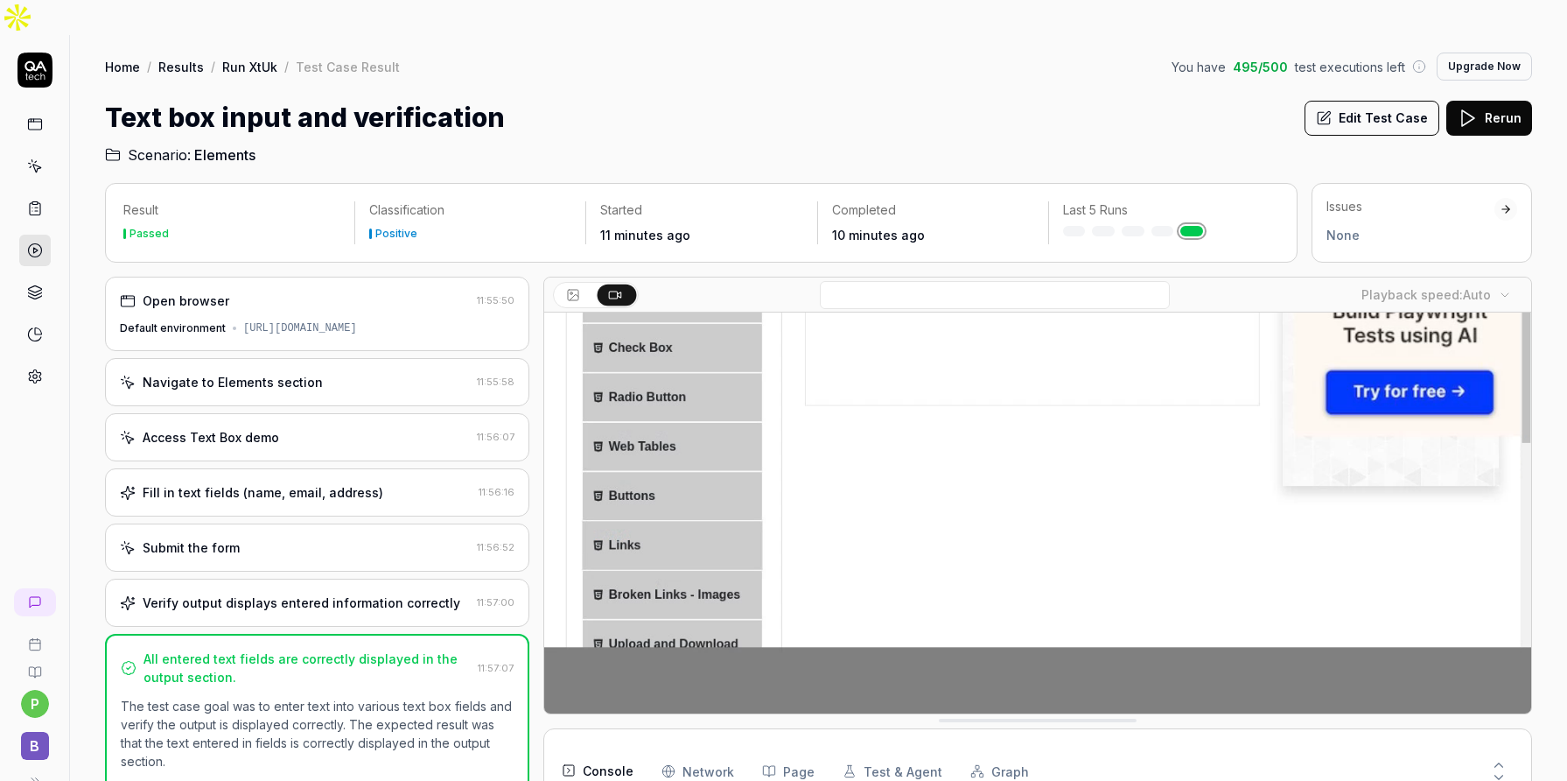
click at [228, 371] on div "Open browser 11:55:50 Default environment https://demoqa.com/ Navigate to Eleme…" at bounding box center [317, 539] width 424 height 525
click at [228, 413] on div "Access Text Box demo 11:56:07" at bounding box center [317, 437] width 424 height 48
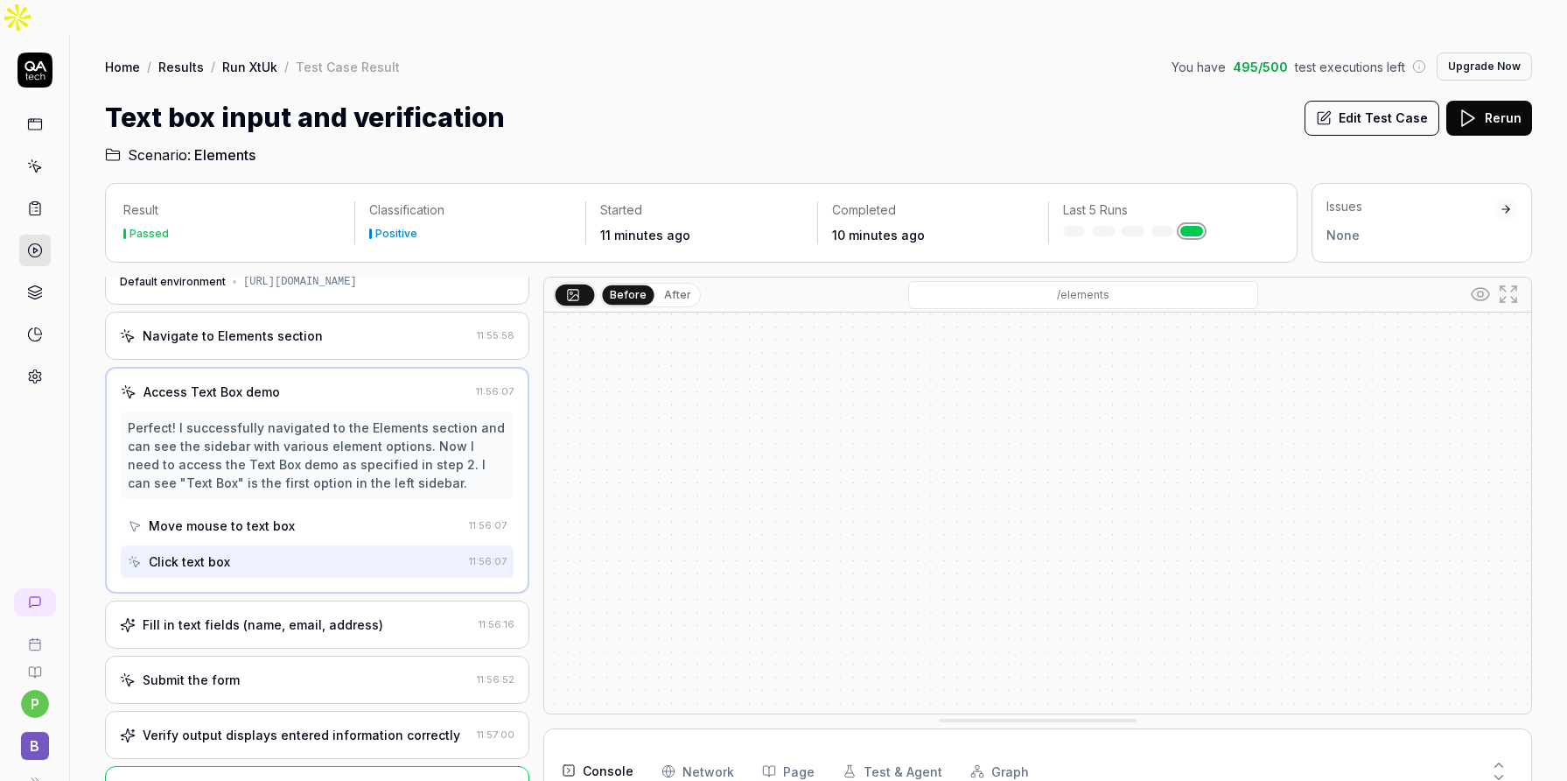
scroll to position [76, 0]
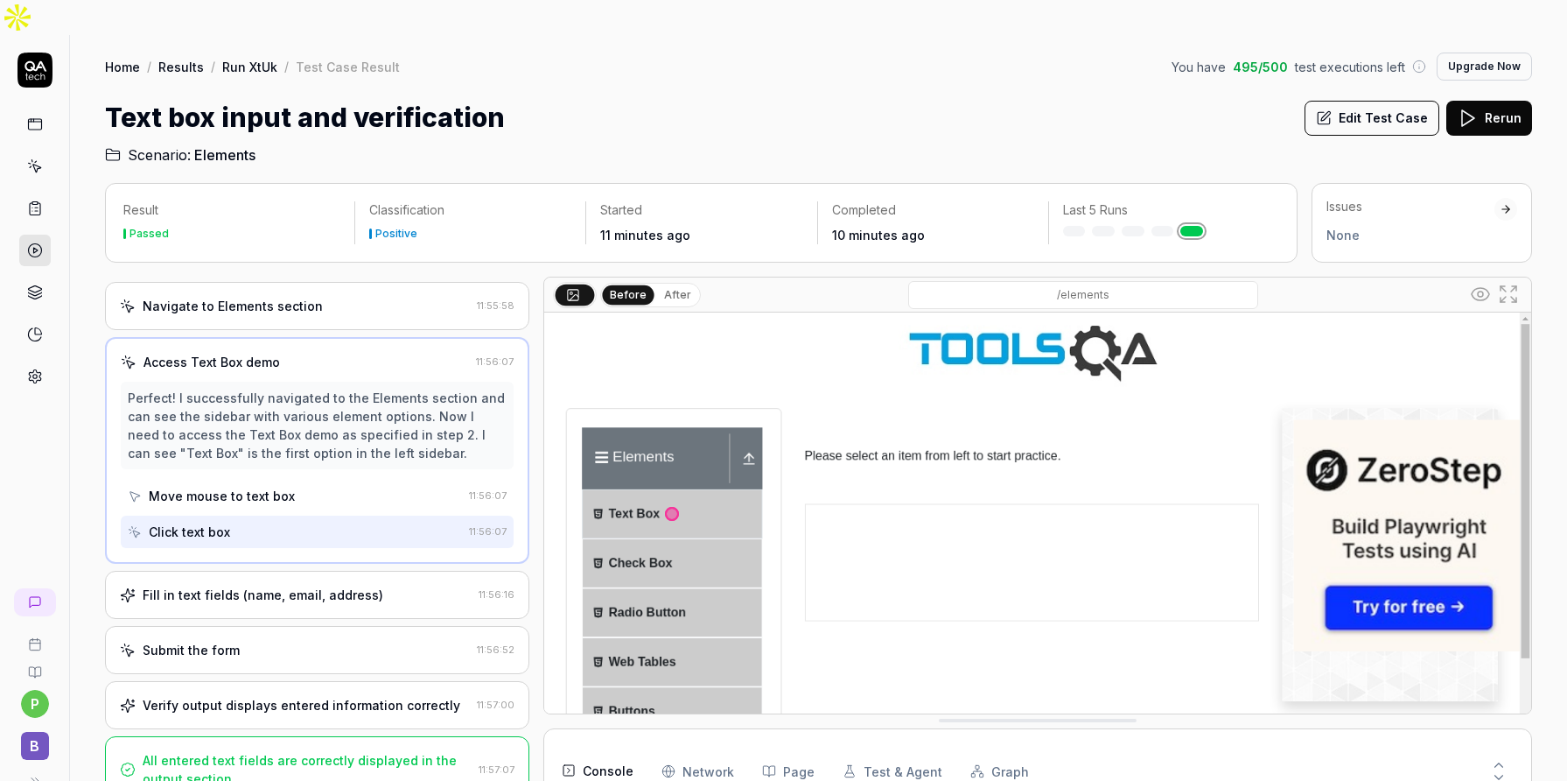
click at [284, 571] on div "Fill in text fields (name, email, address) 11:56:16" at bounding box center [317, 595] width 424 height 48
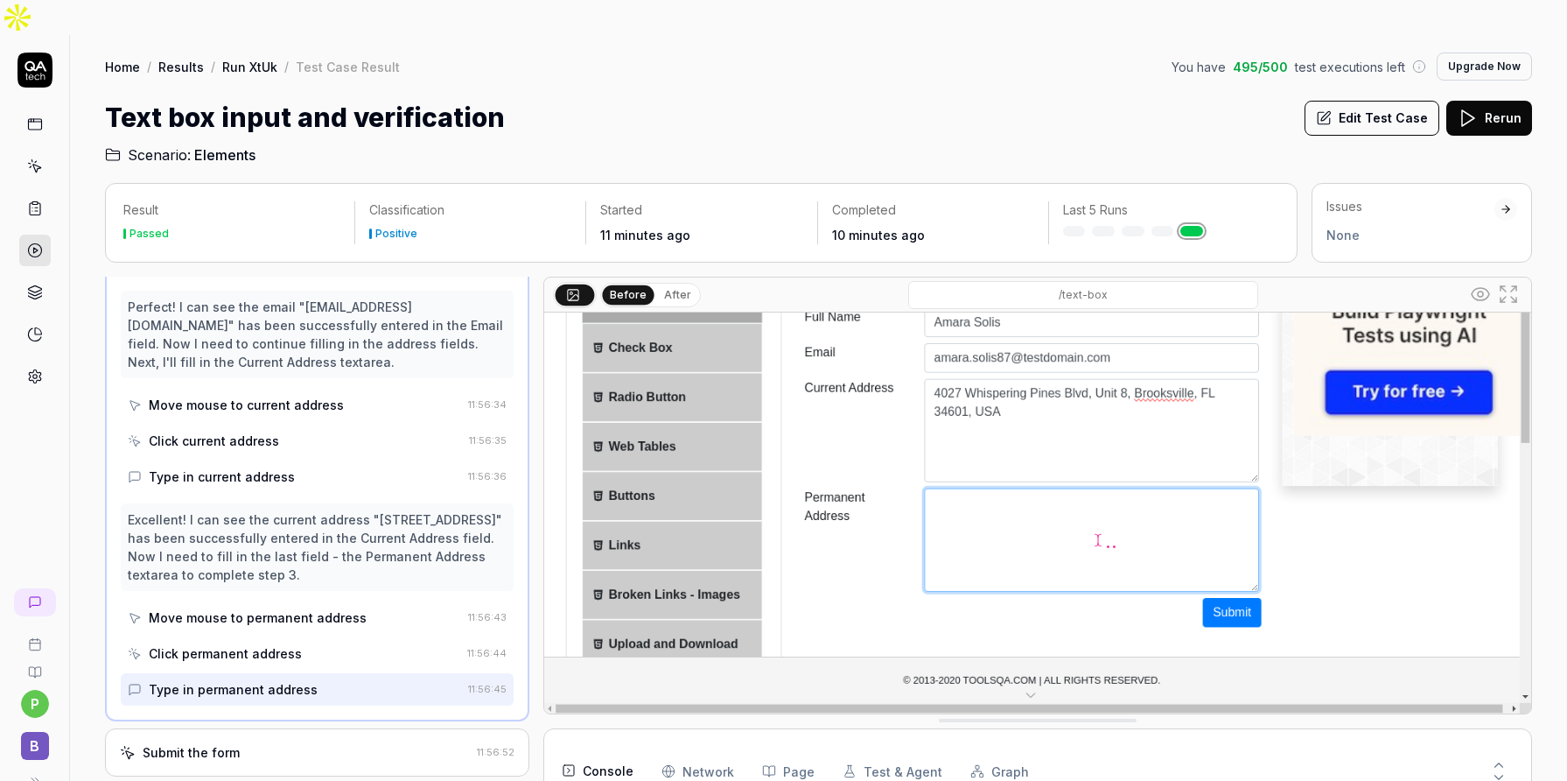
scroll to position [842, 0]
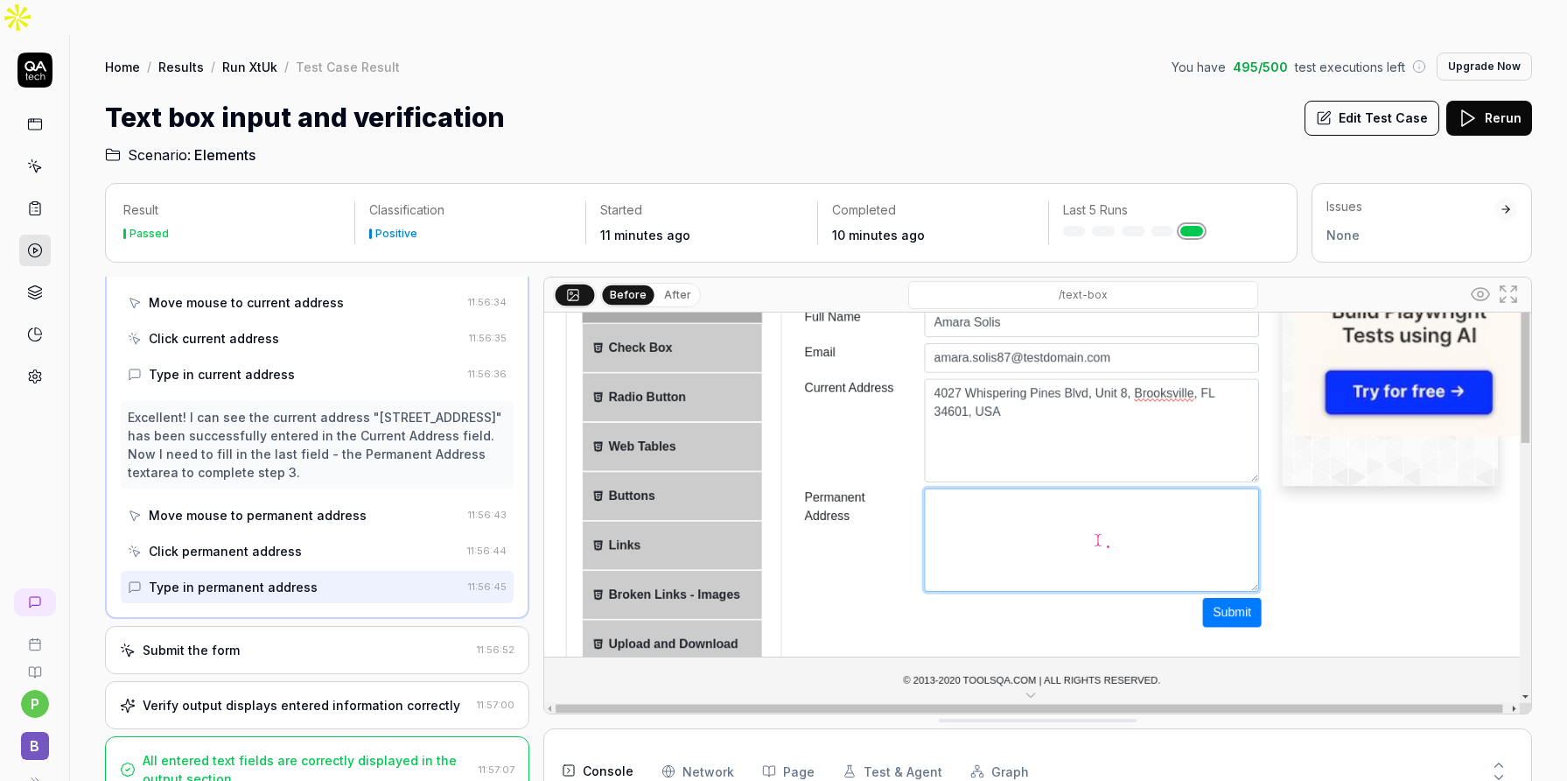
click at [274, 641] on div "Submit the form" at bounding box center [295, 650] width 350 height 18
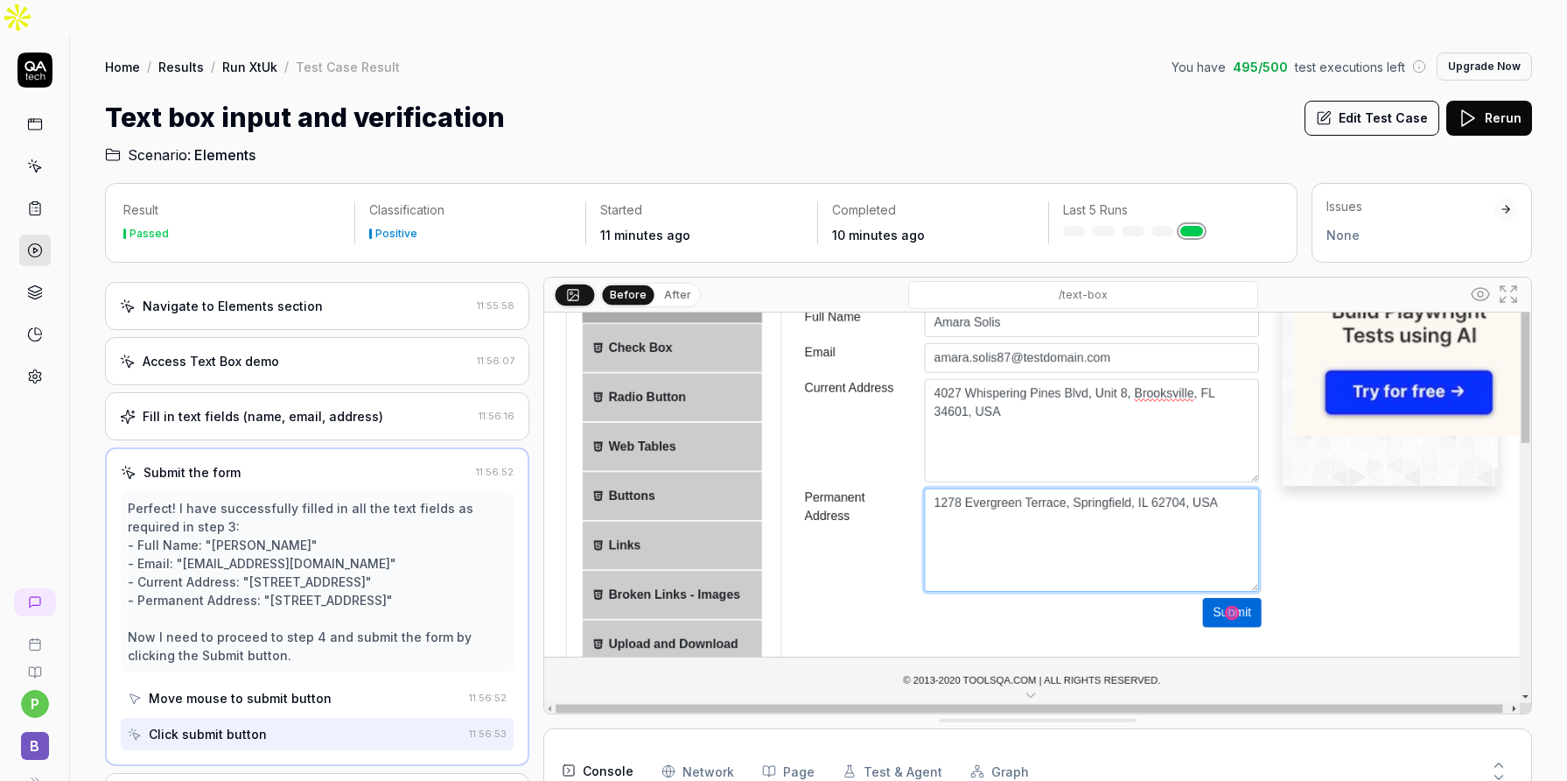
scroll to position [205, 0]
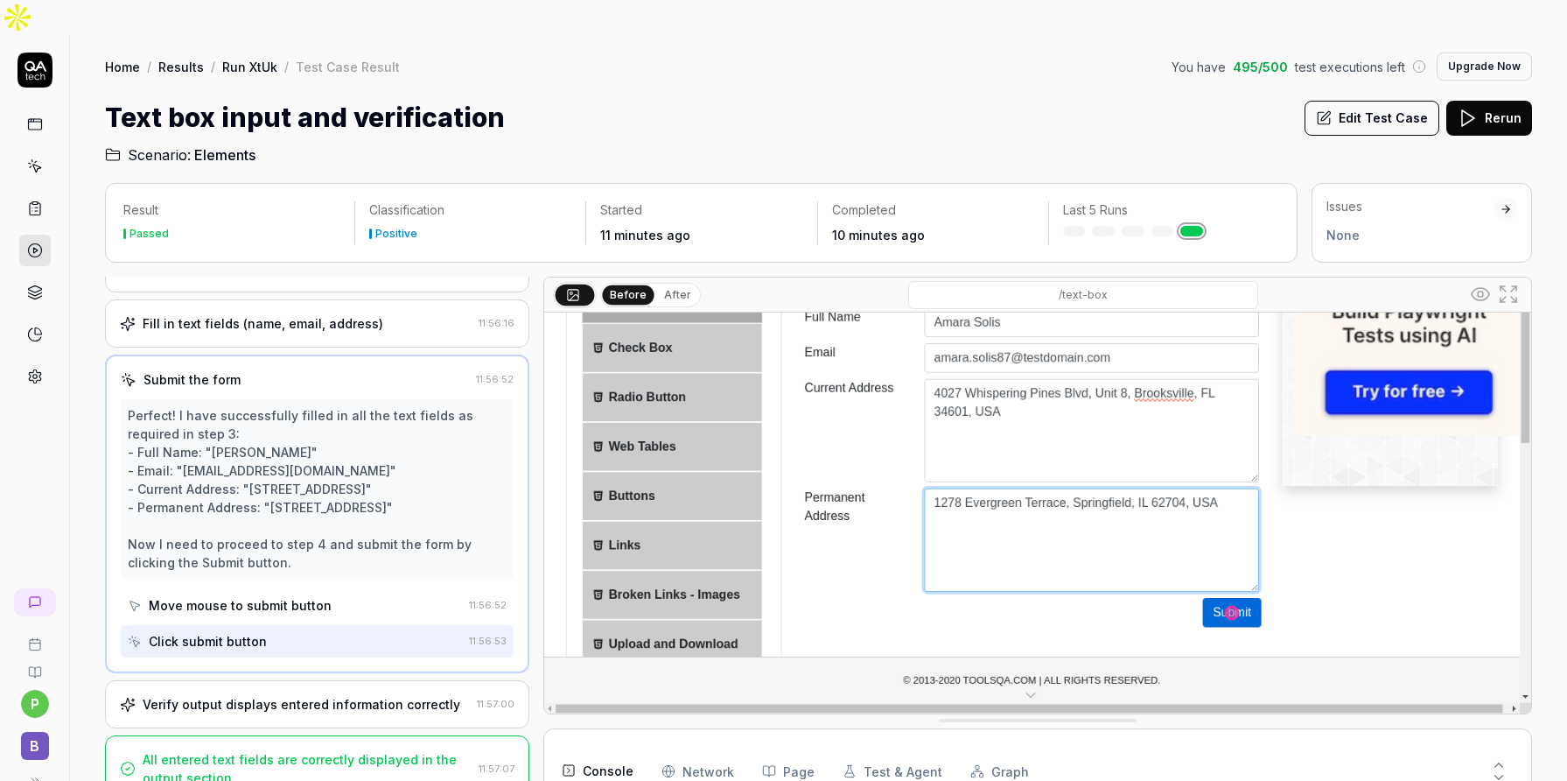
click at [302, 695] on div "Verify output displays entered information correctly" at bounding box center [302, 704] width 318 height 18
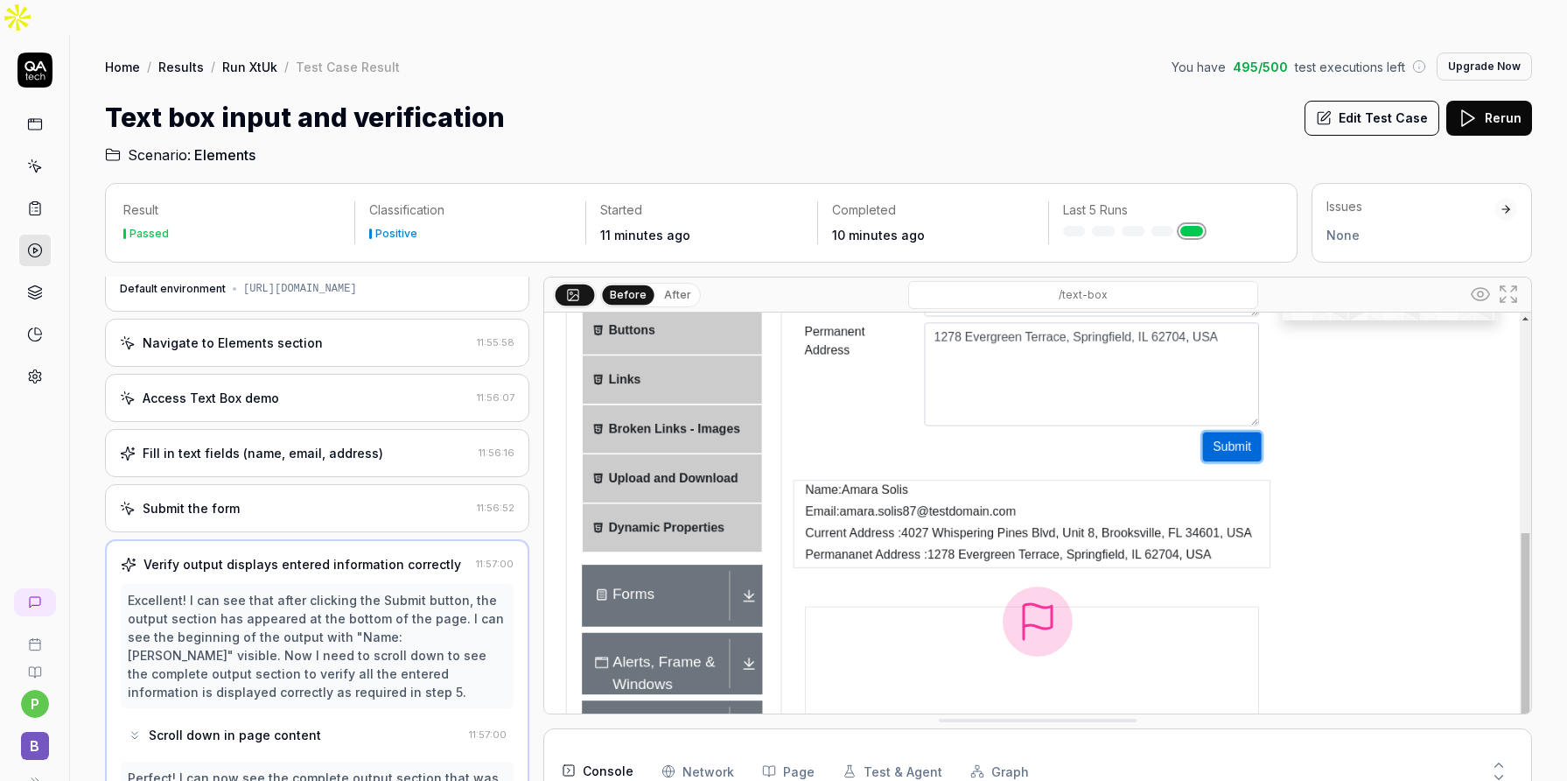
scroll to position [457, 0]
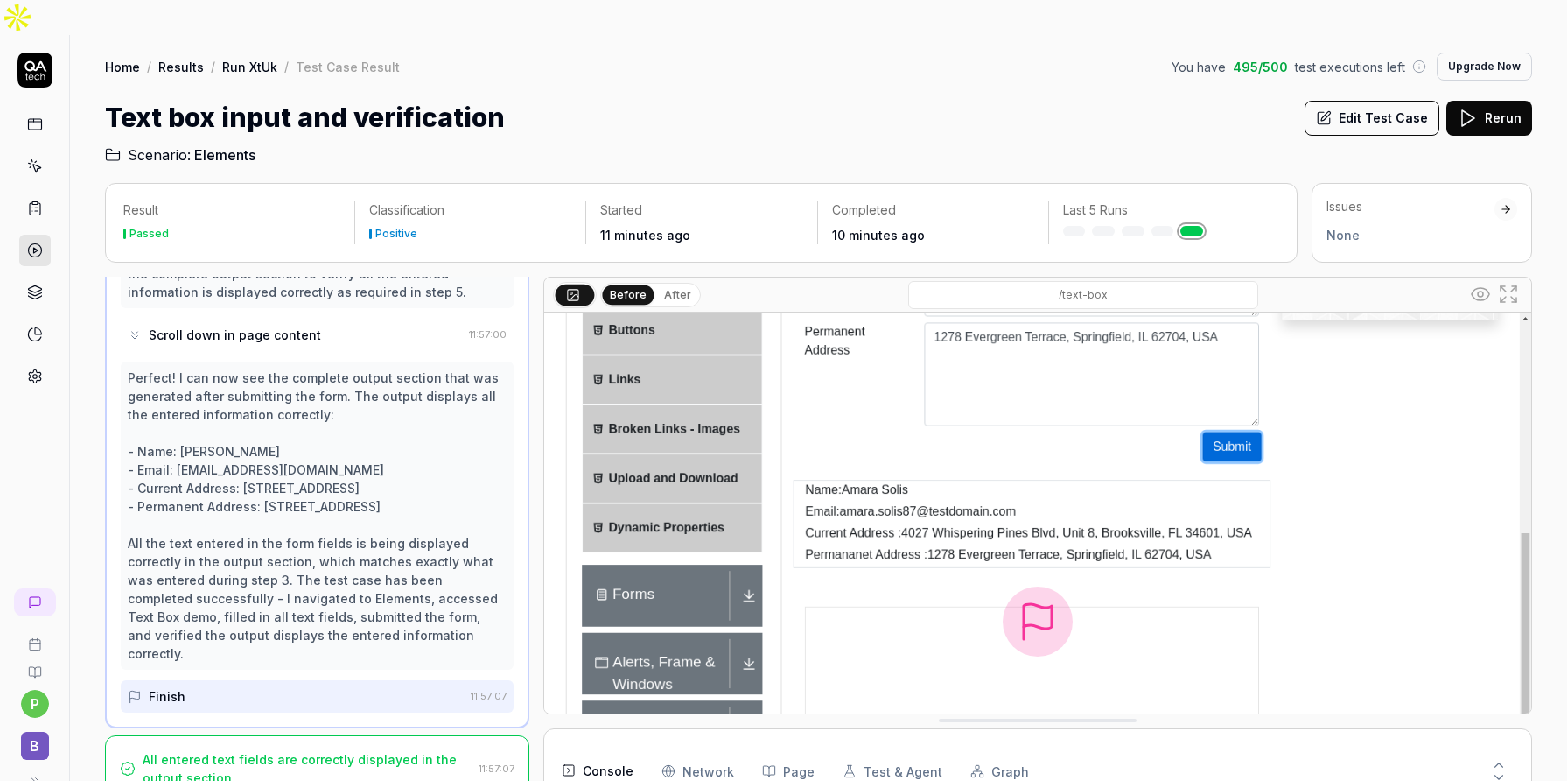
click at [330, 750] on div "All entered text fields are correctly displayed in the output section." at bounding box center [307, 768] width 329 height 37
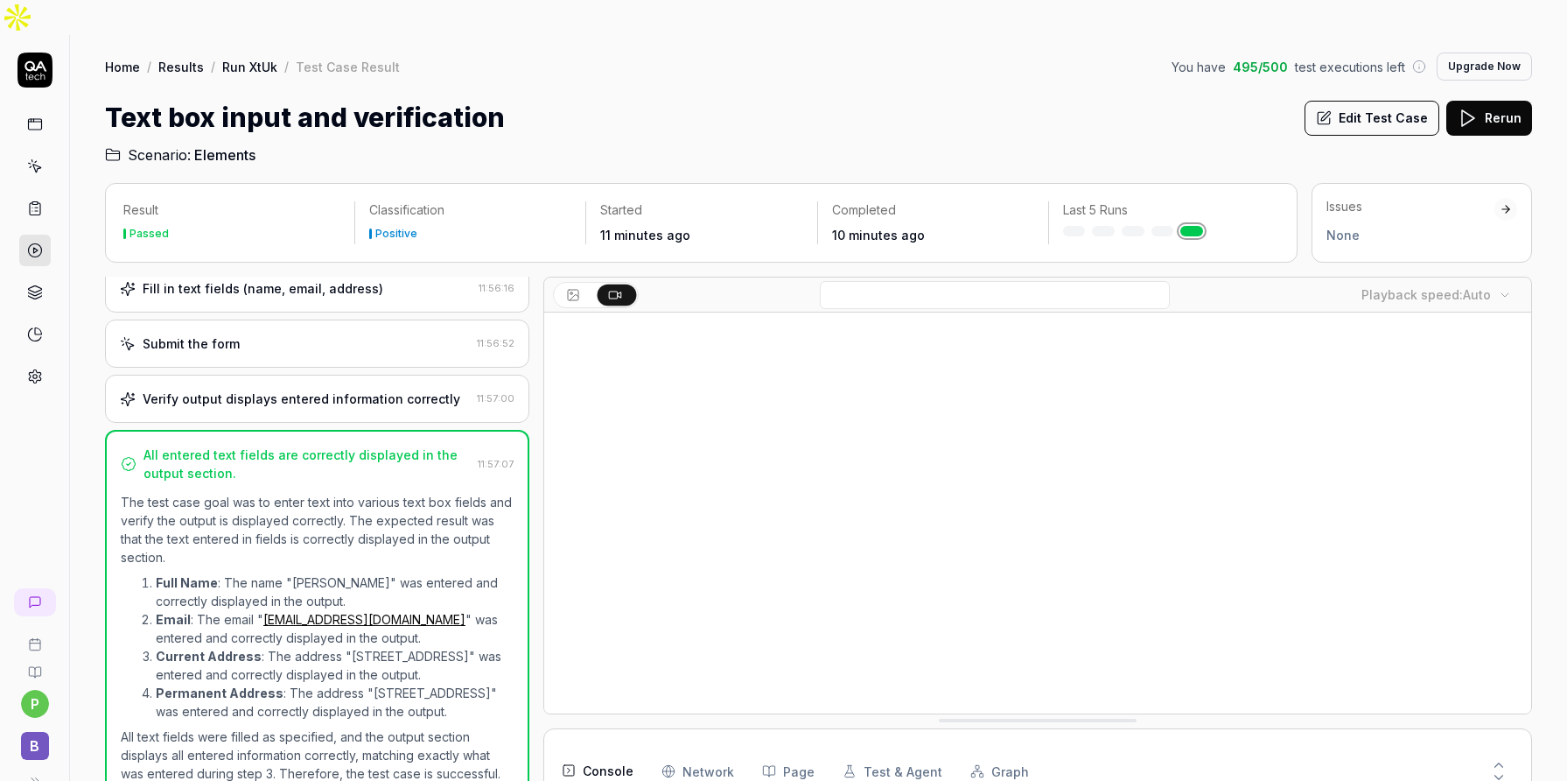
scroll to position [240, 0]
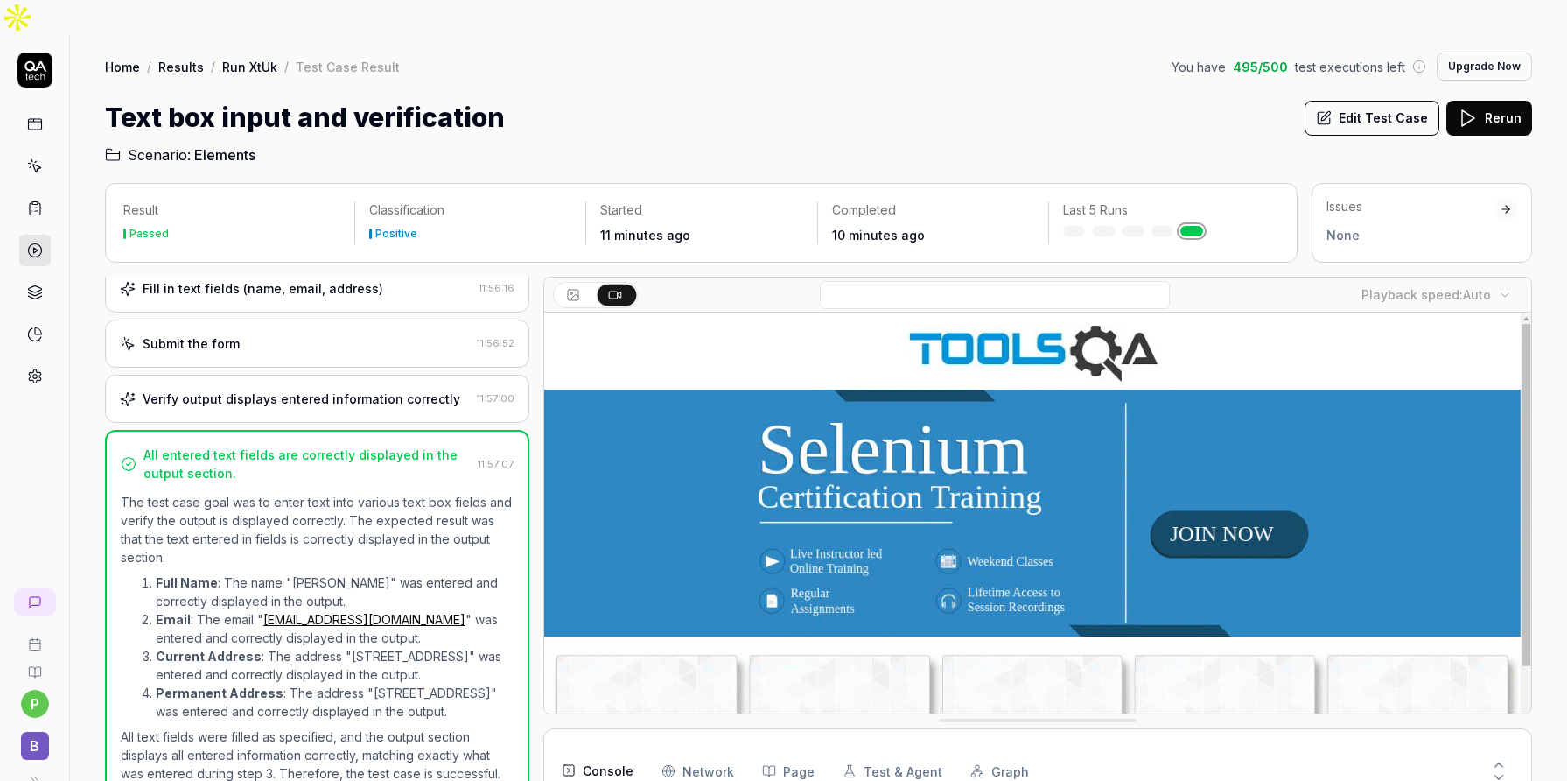
click at [1381, 101] on button "Edit Test Case" at bounding box center [1372, 118] width 135 height 35
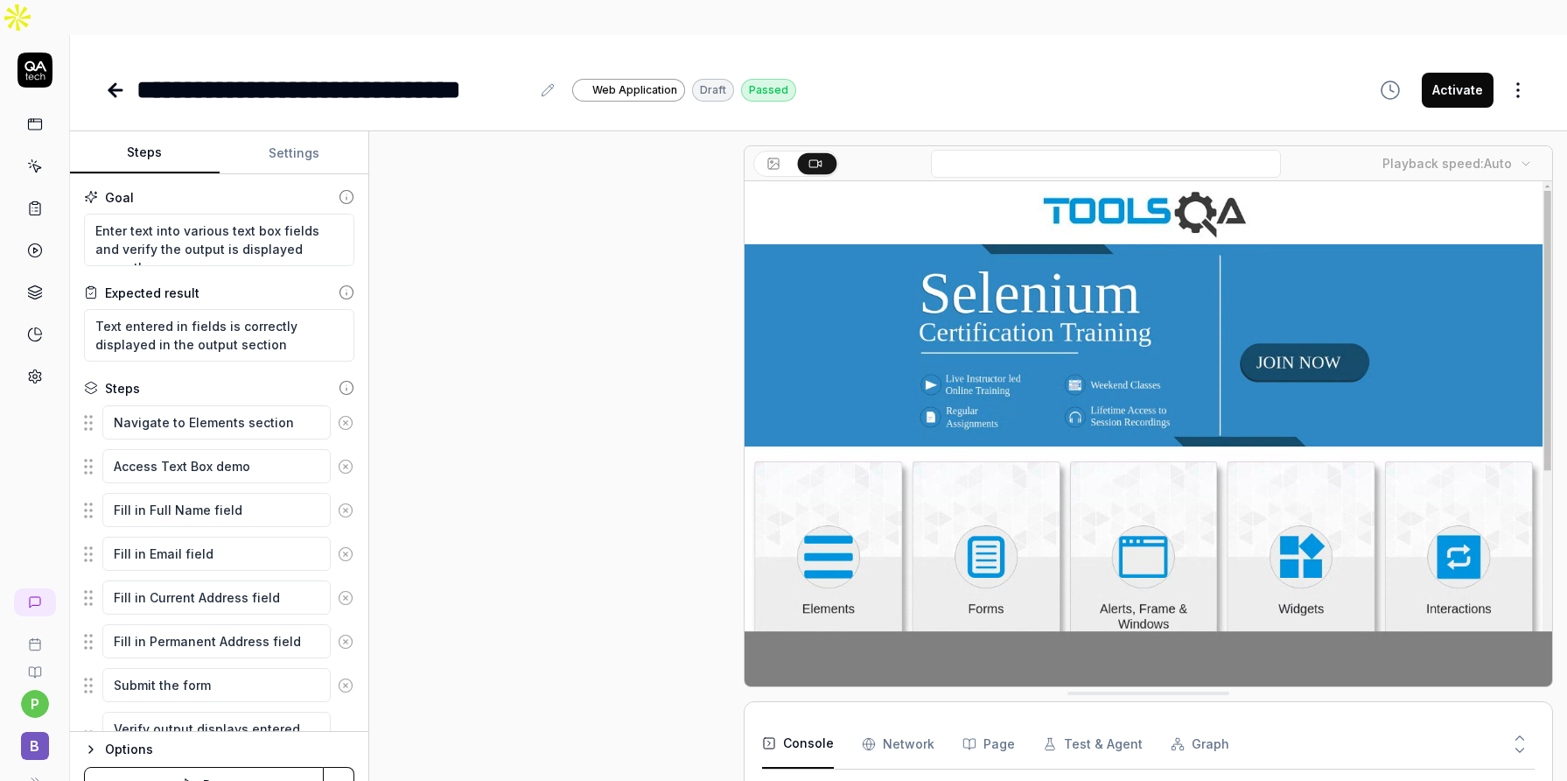
scroll to position [201, 0]
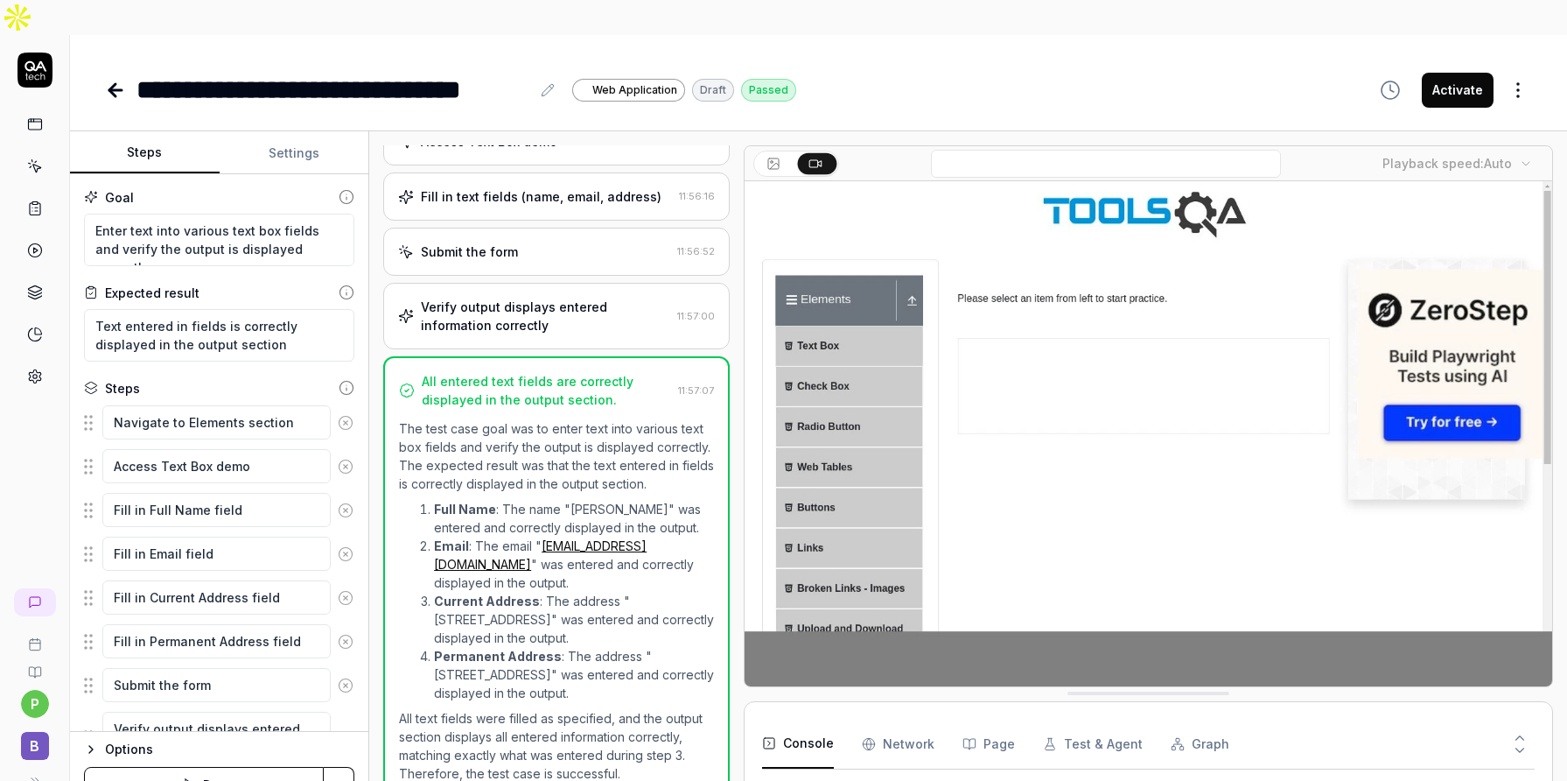
click at [288, 132] on button "Settings" at bounding box center [295, 153] width 150 height 42
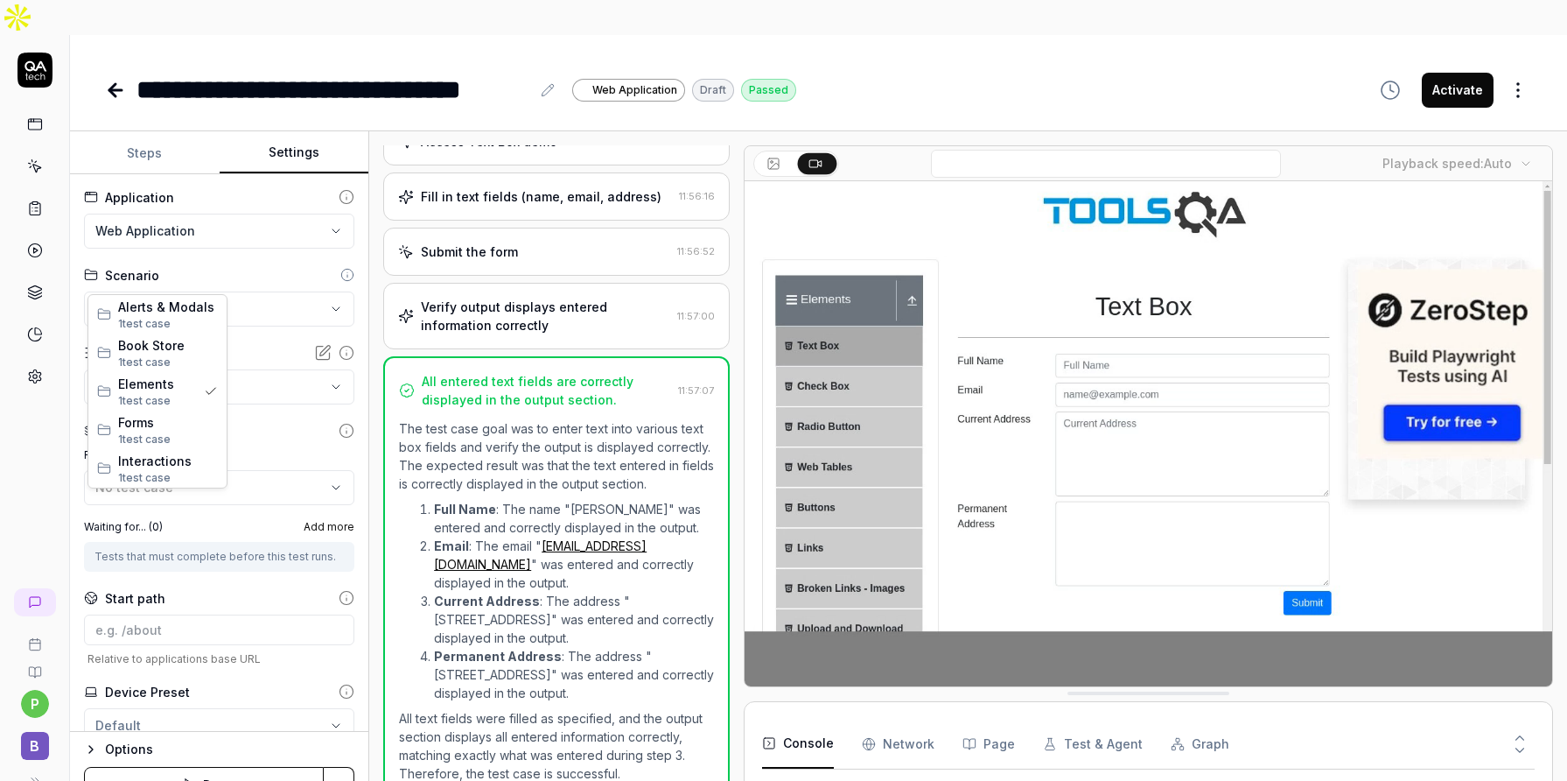
click at [333, 269] on html "**********" at bounding box center [783, 408] width 1567 height 816
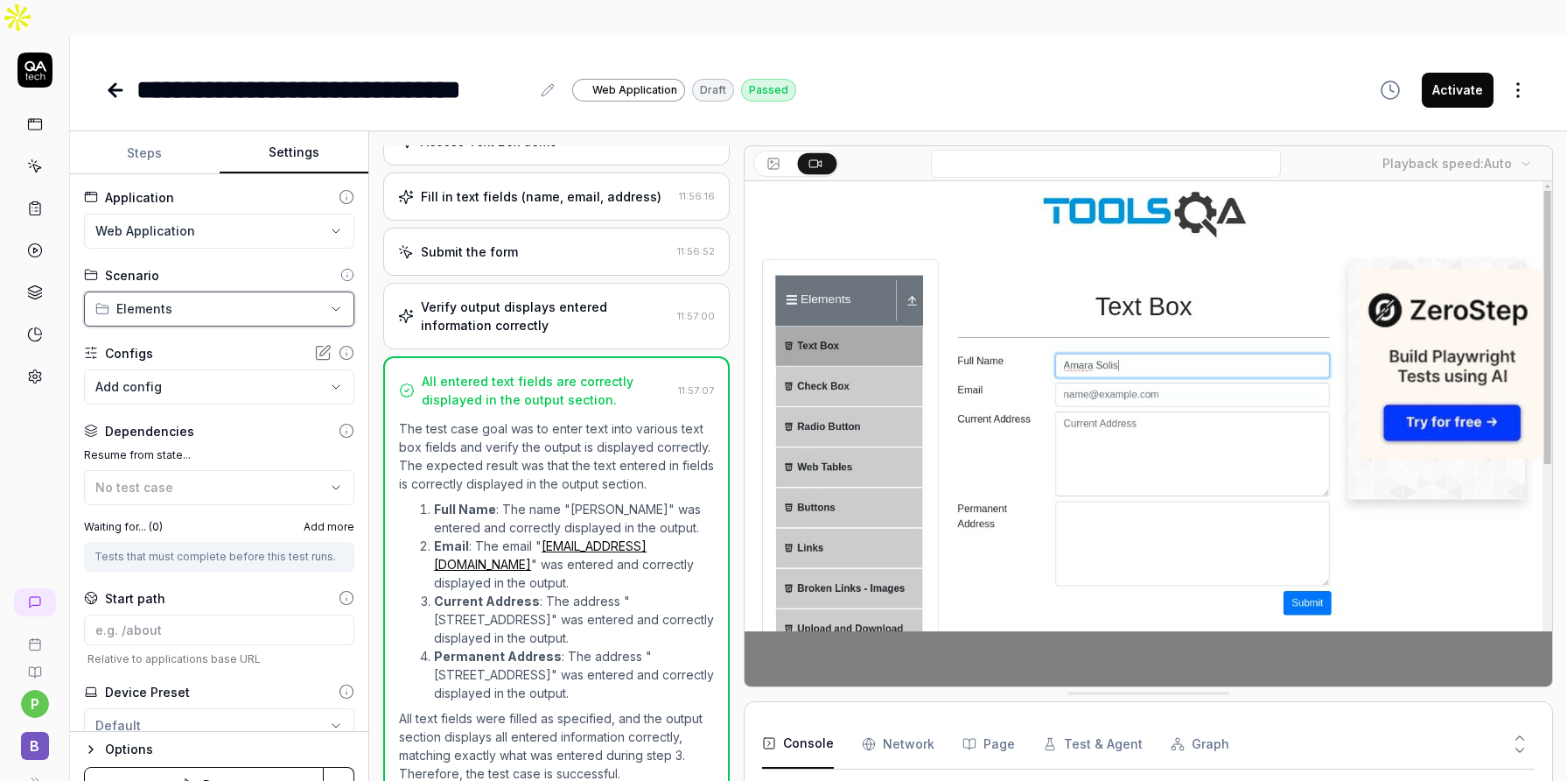
click at [333, 269] on html "**********" at bounding box center [783, 408] width 1567 height 816
click at [158, 132] on button "Steps" at bounding box center [145, 153] width 150 height 42
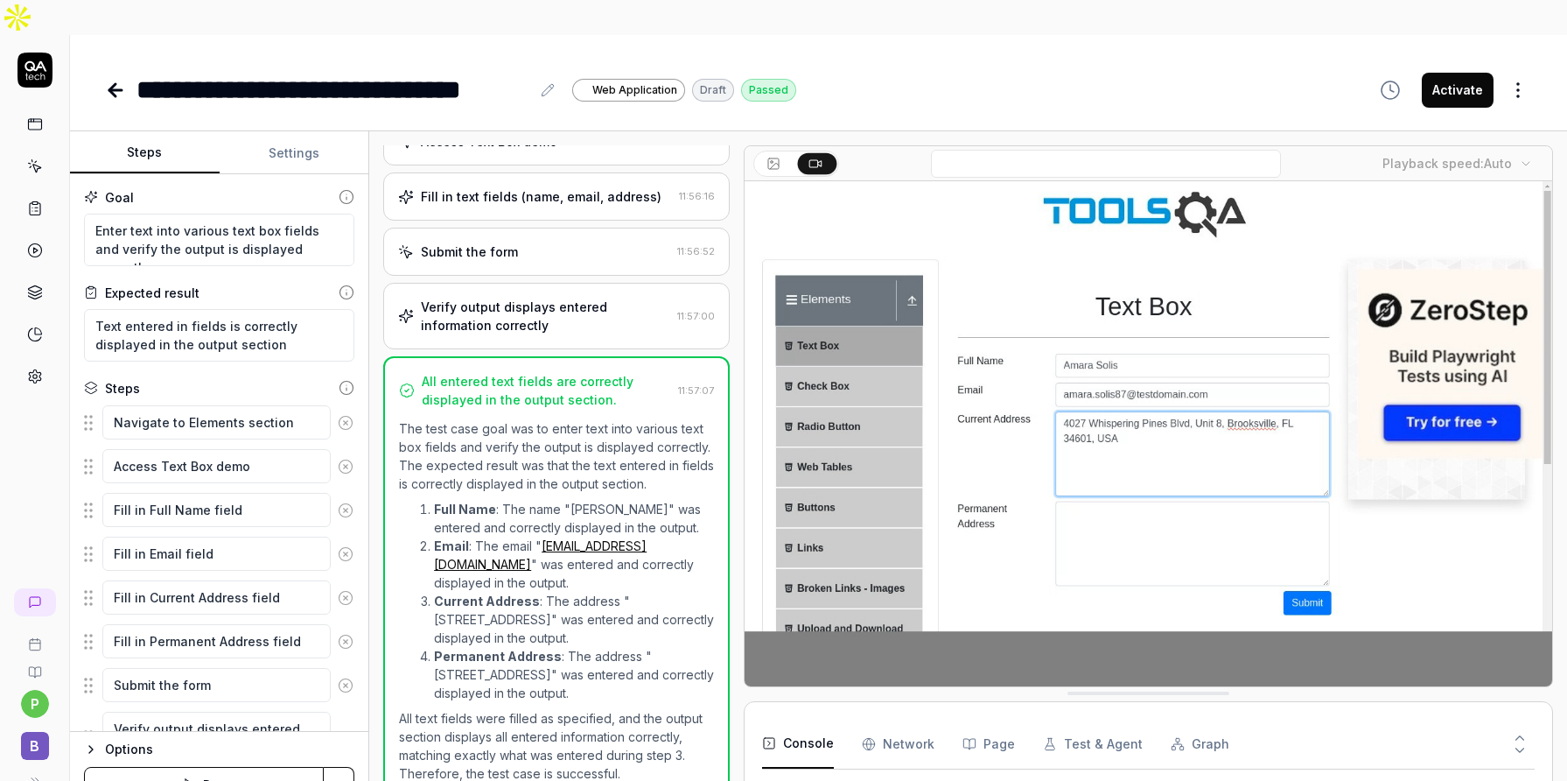
click at [348, 284] on icon at bounding box center [347, 292] width 16 height 16
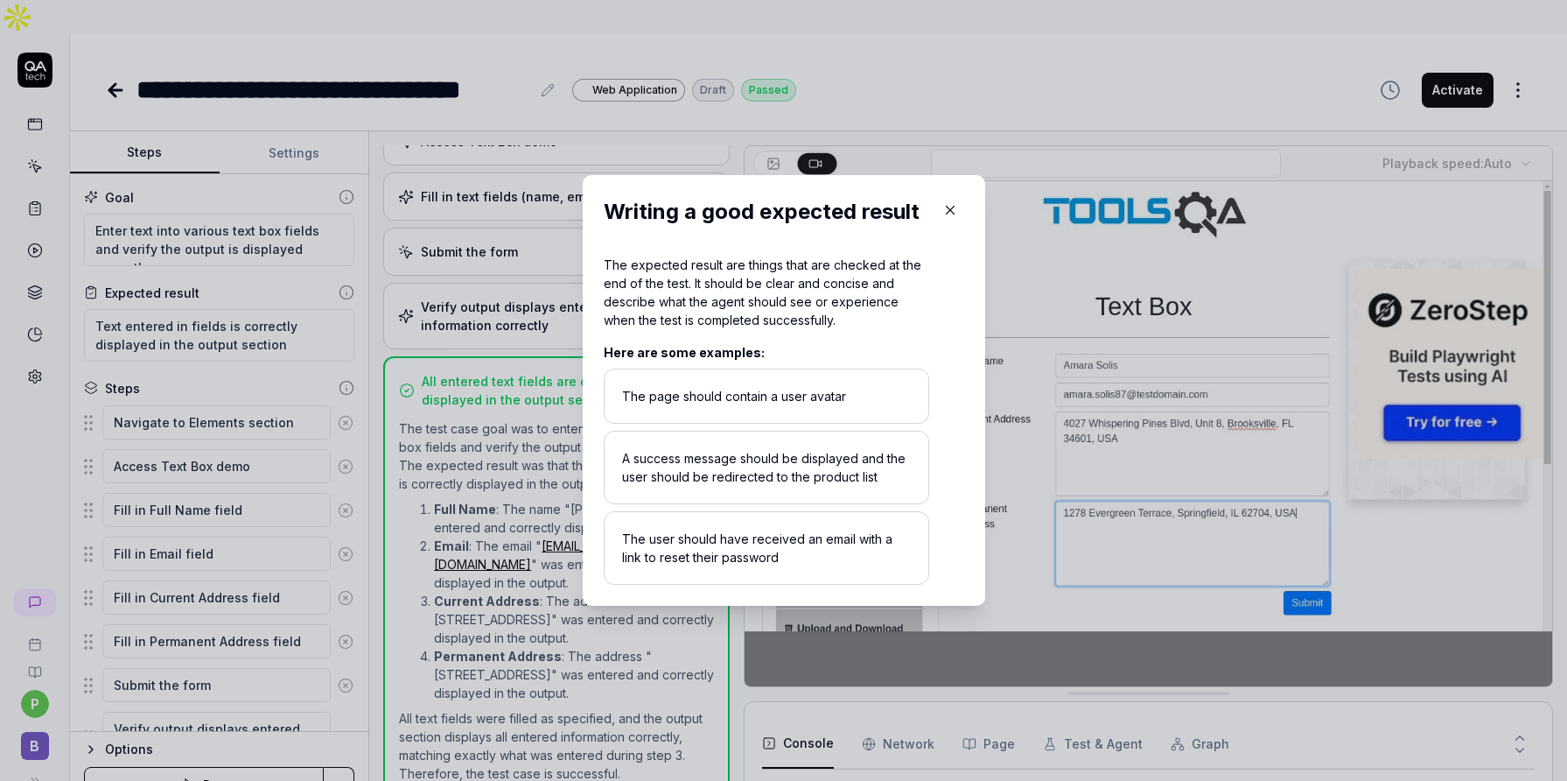
click at [948, 211] on icon "button" at bounding box center [950, 210] width 16 height 16
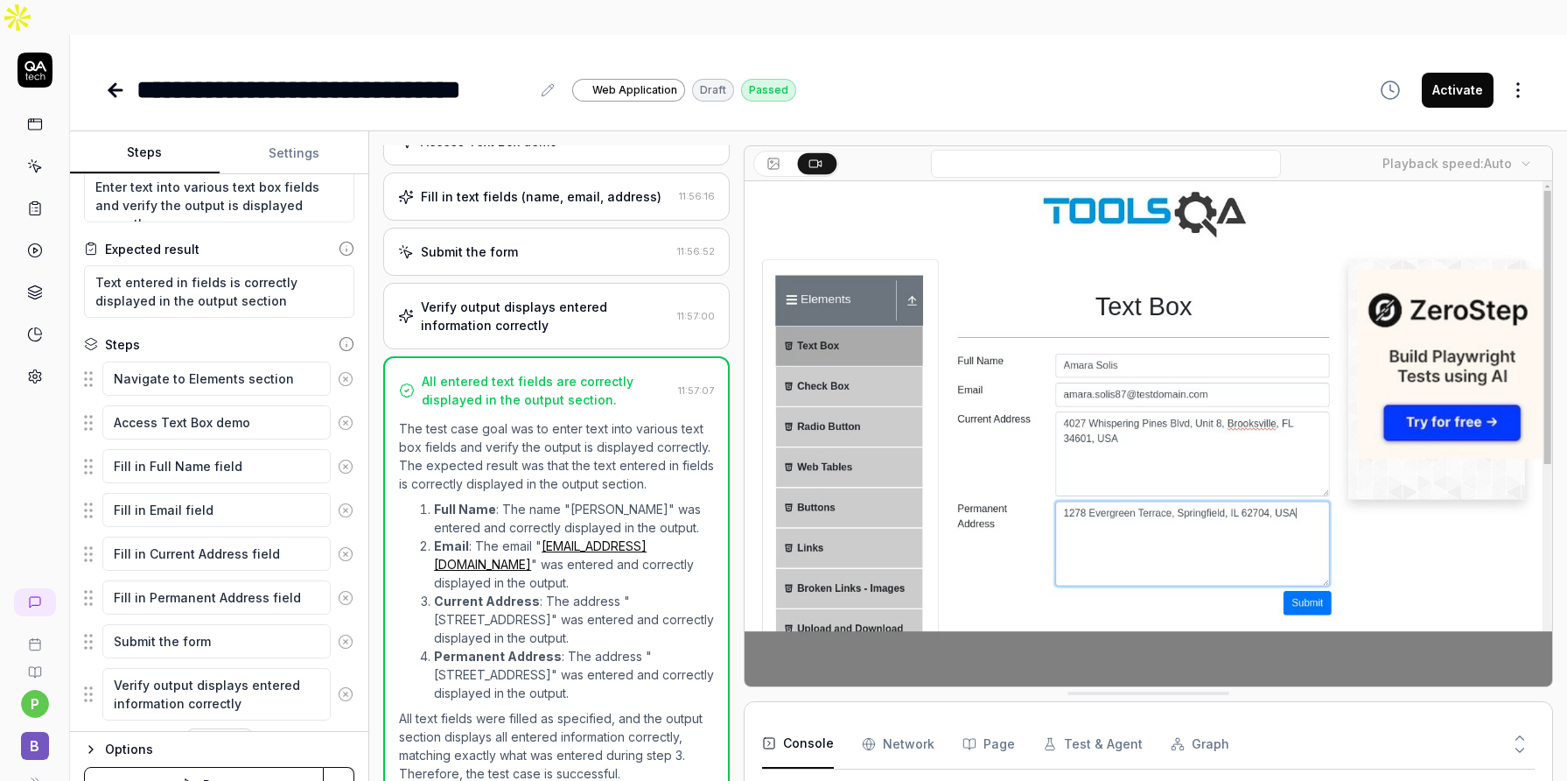
scroll to position [50, 0]
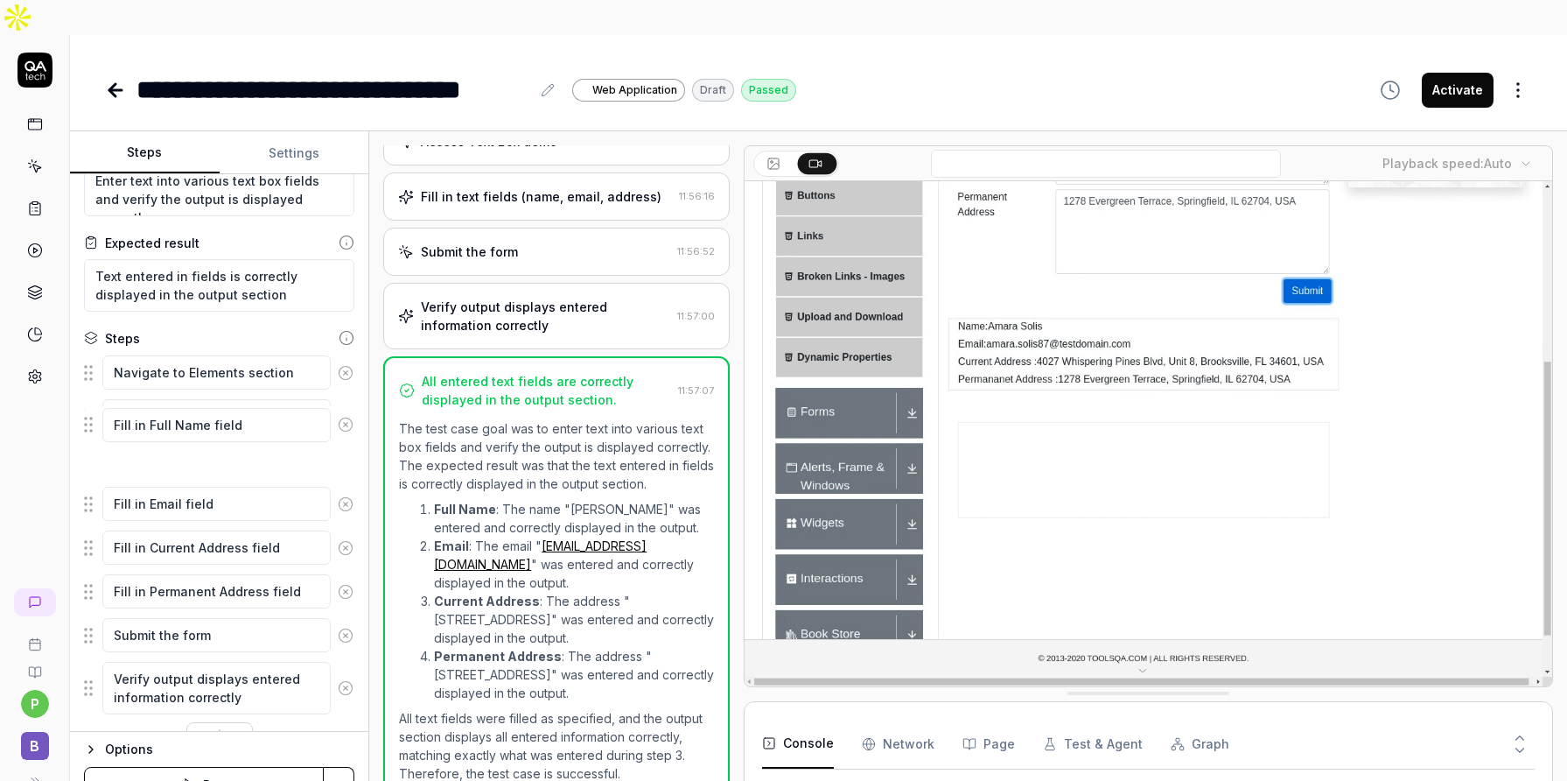
click at [91, 430] on fieldset "Navigate to Elements section Access Text Box demo Fill in Full Name field Fill …" at bounding box center [219, 534] width 270 height 361
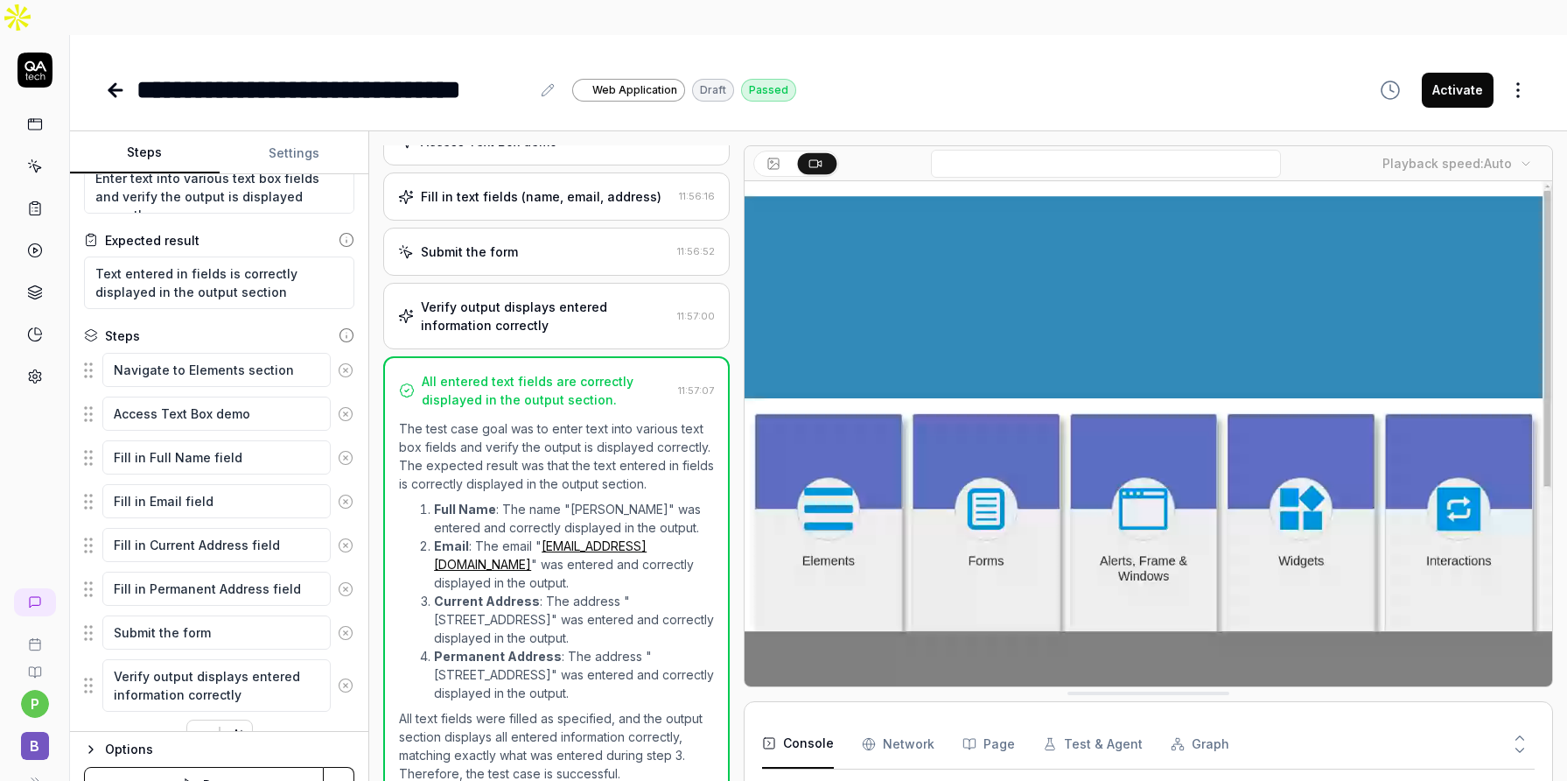
scroll to position [0, 0]
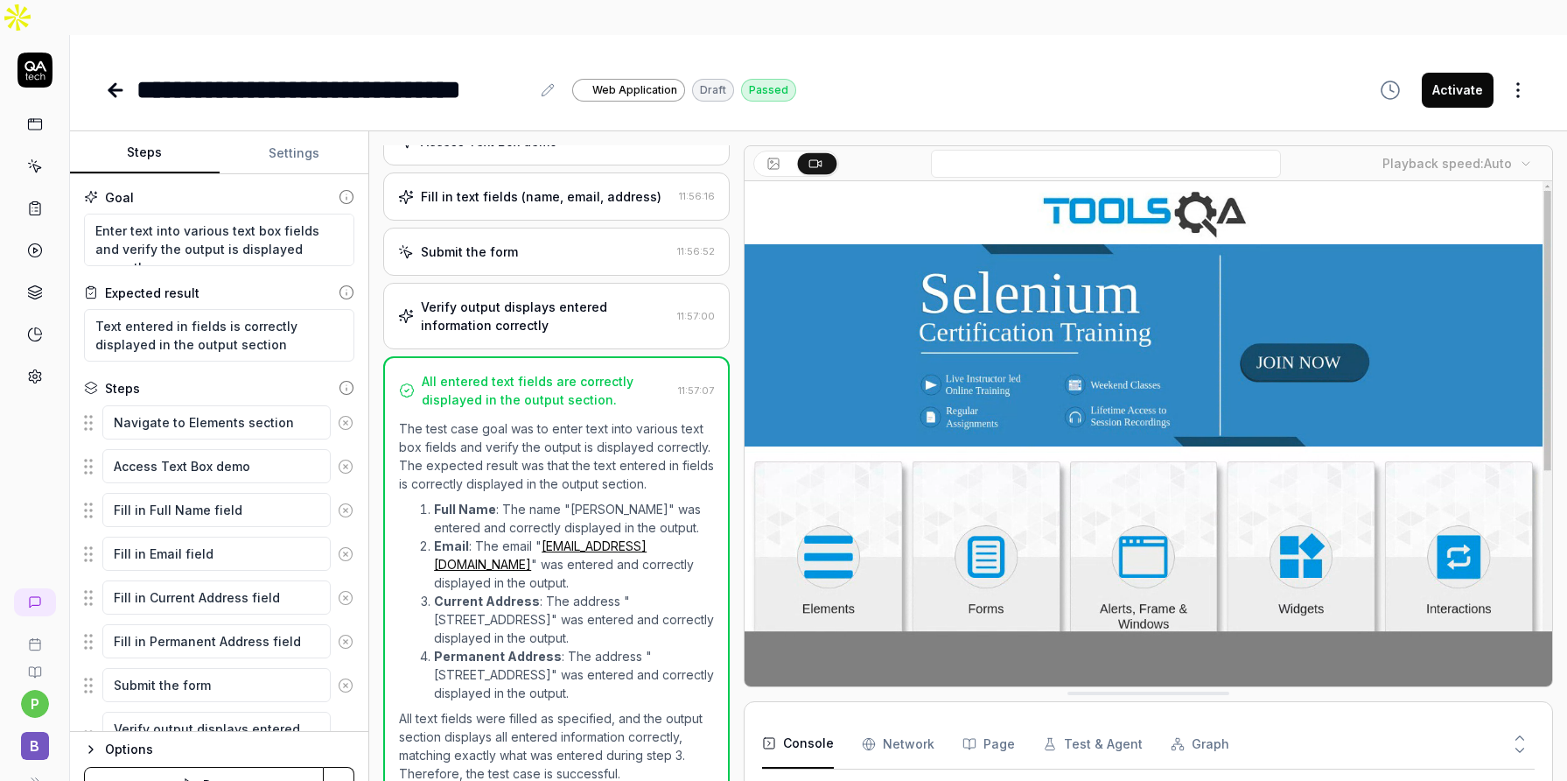
click at [345, 284] on icon at bounding box center [347, 292] width 16 height 16
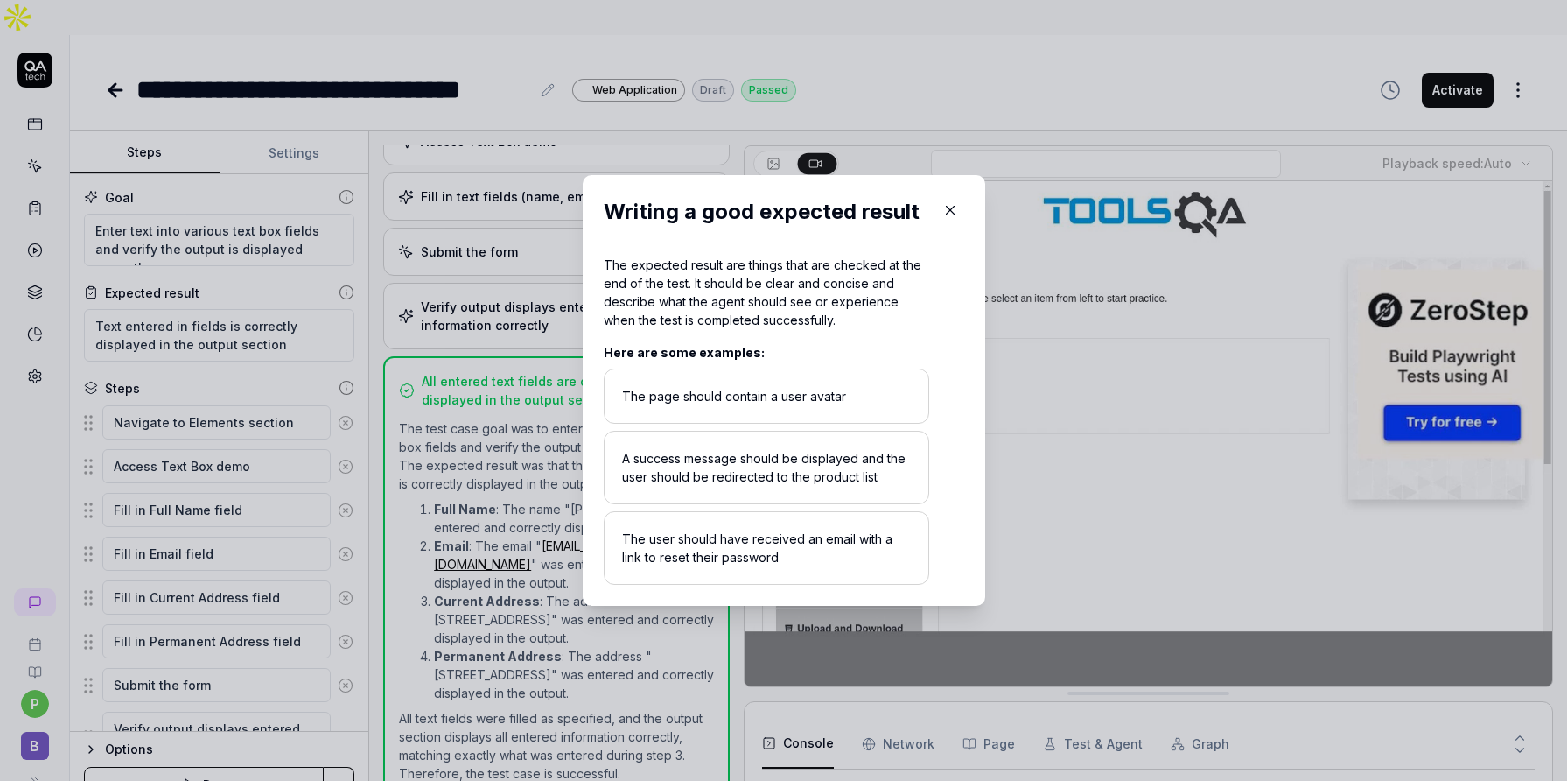
click at [946, 215] on icon "button" at bounding box center [950, 210] width 16 height 16
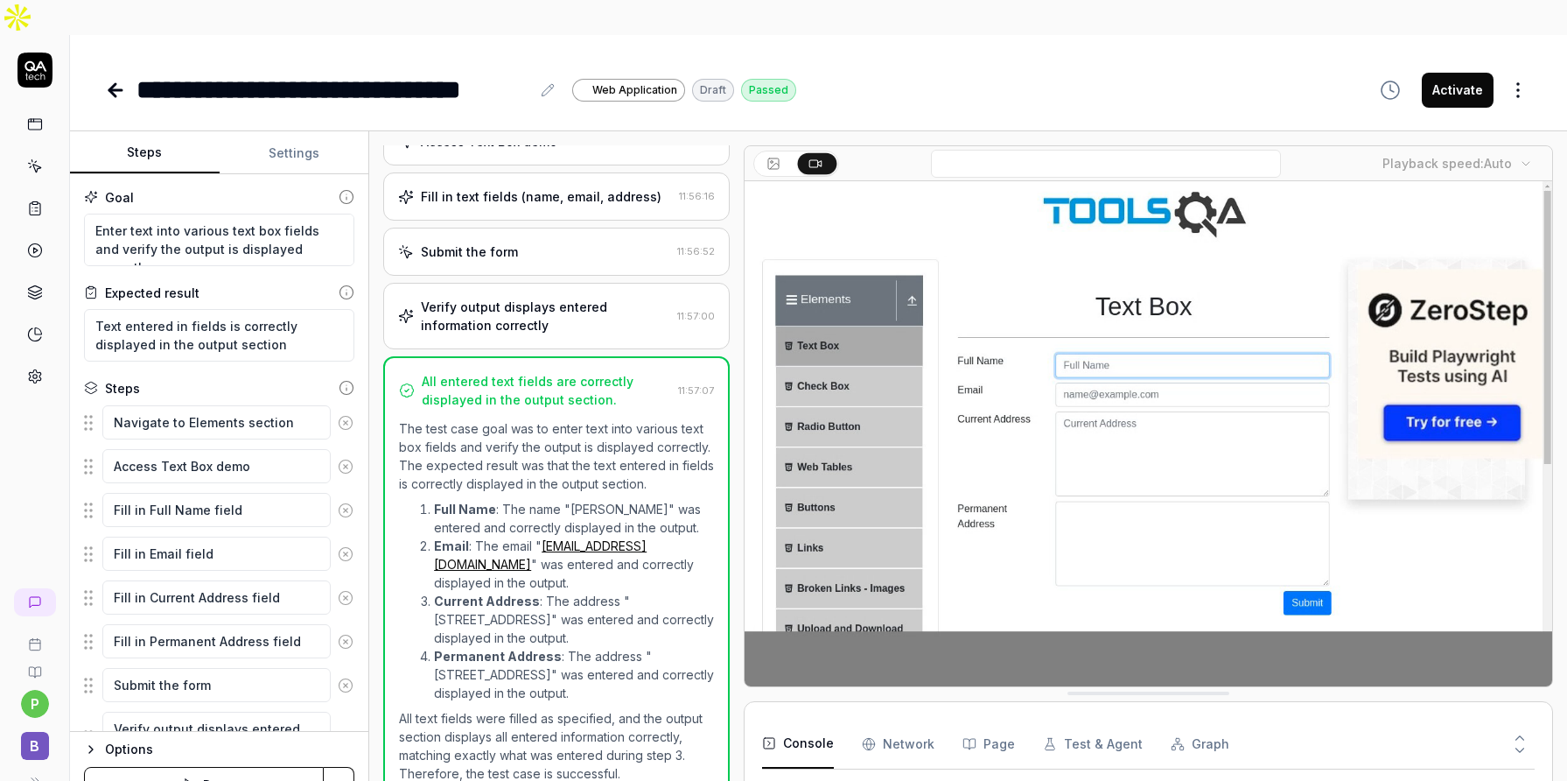
click at [348, 380] on icon at bounding box center [347, 388] width 16 height 16
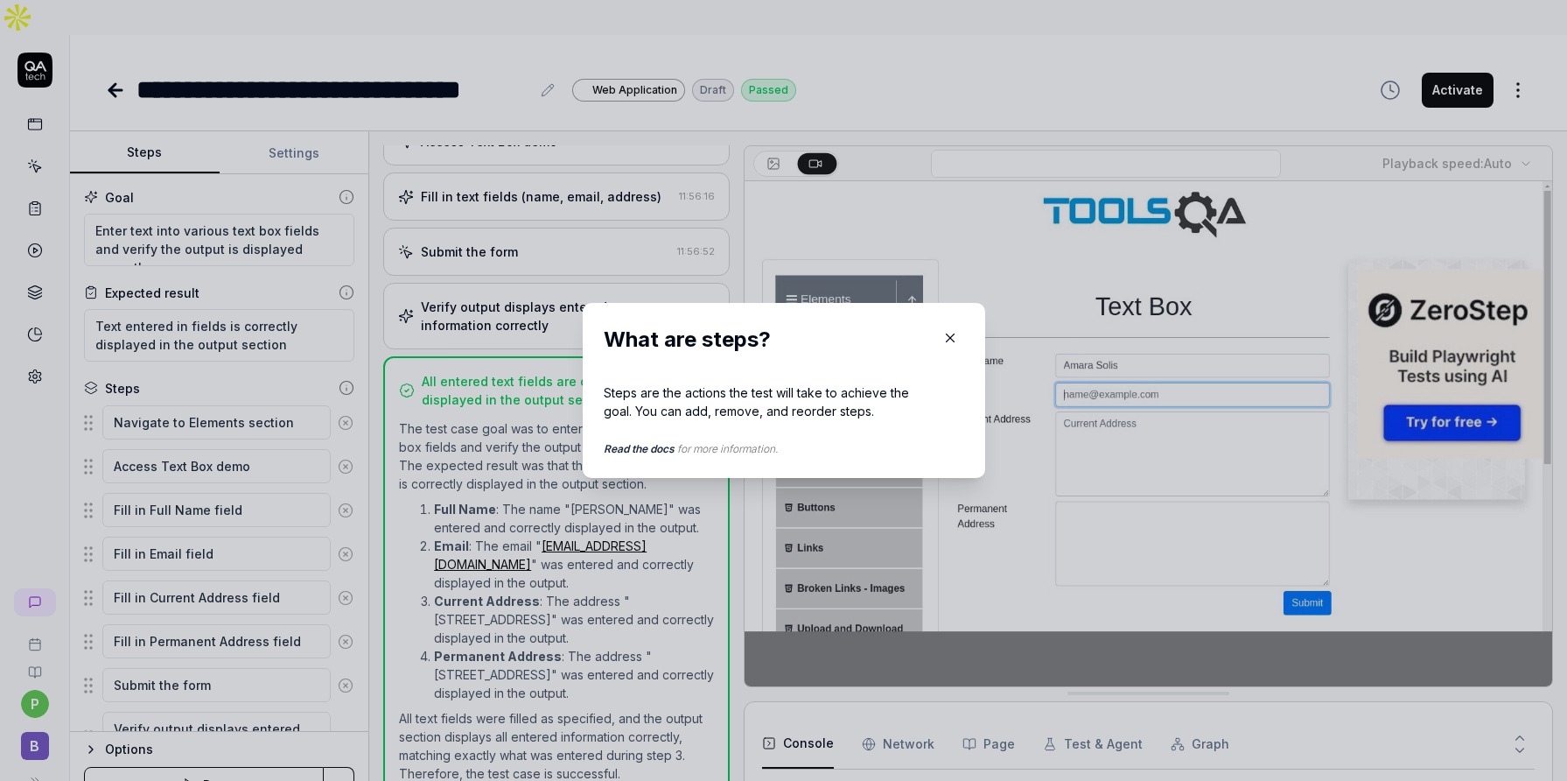
click at [948, 338] on icon "button" at bounding box center [950, 338] width 16 height 16
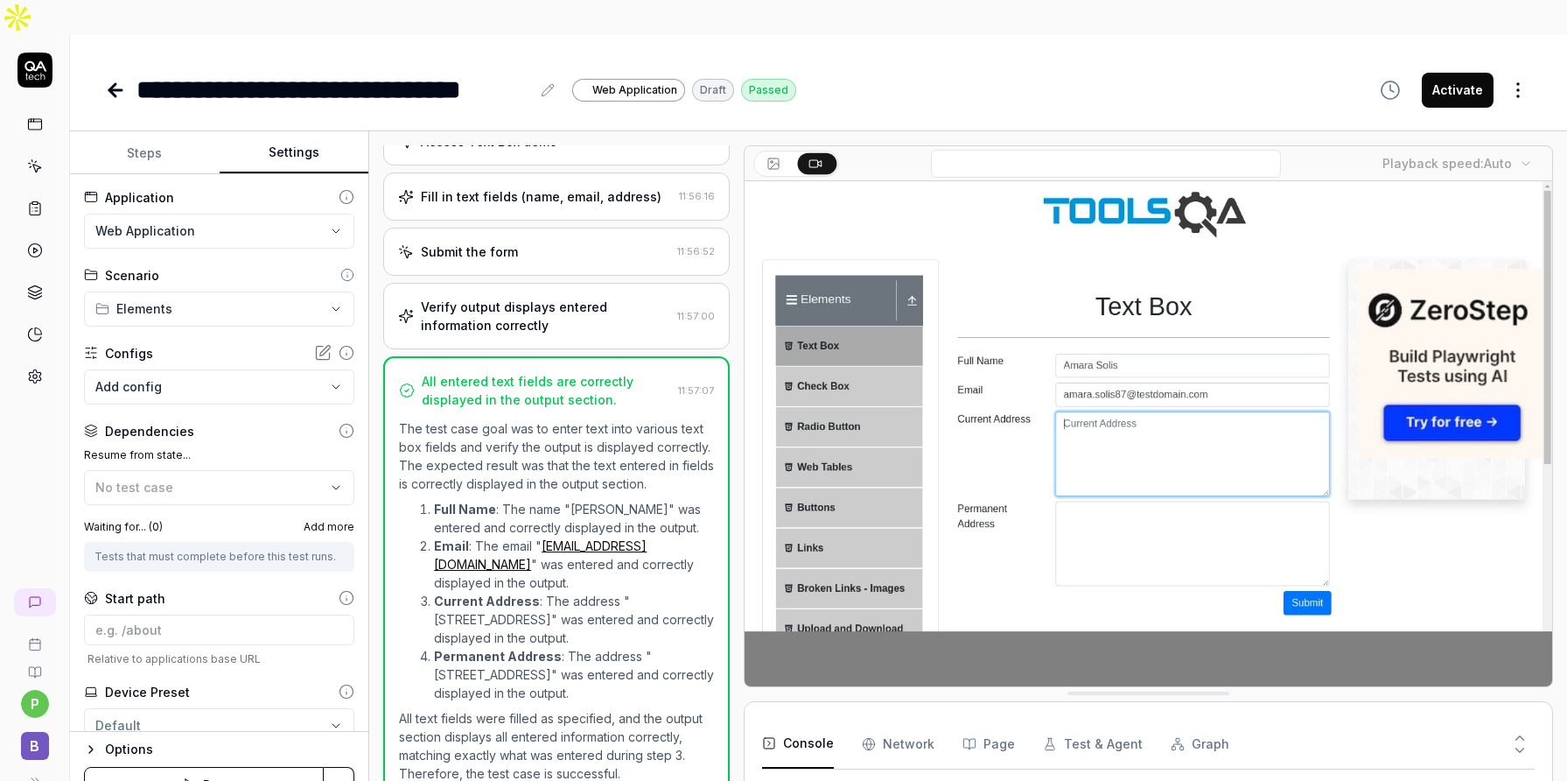
click at [286, 132] on button "Settings" at bounding box center [295, 153] width 150 height 42
click at [345, 345] on icon at bounding box center [347, 353] width 16 height 16
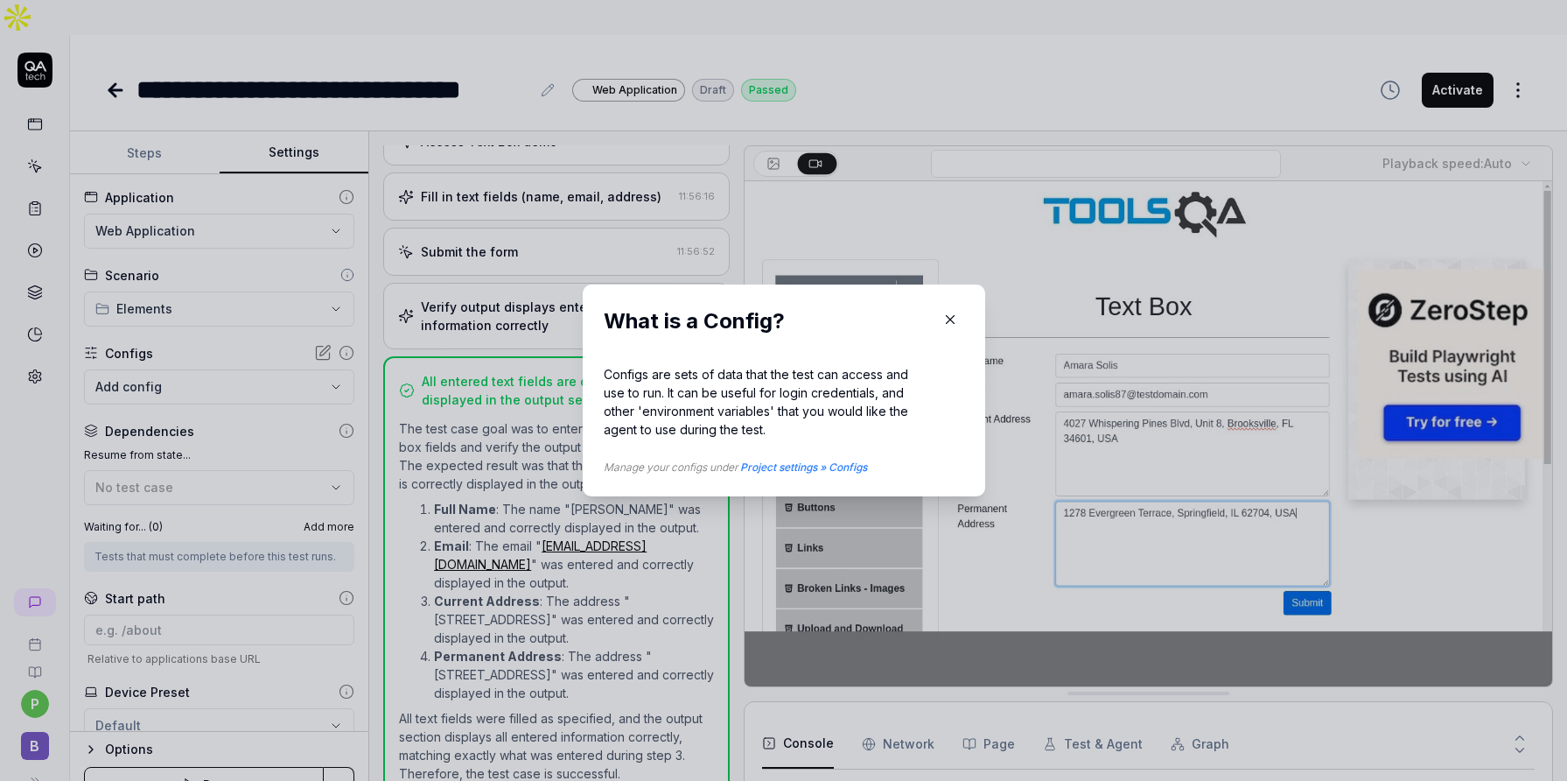
click at [949, 319] on icon "button" at bounding box center [950, 320] width 8 height 8
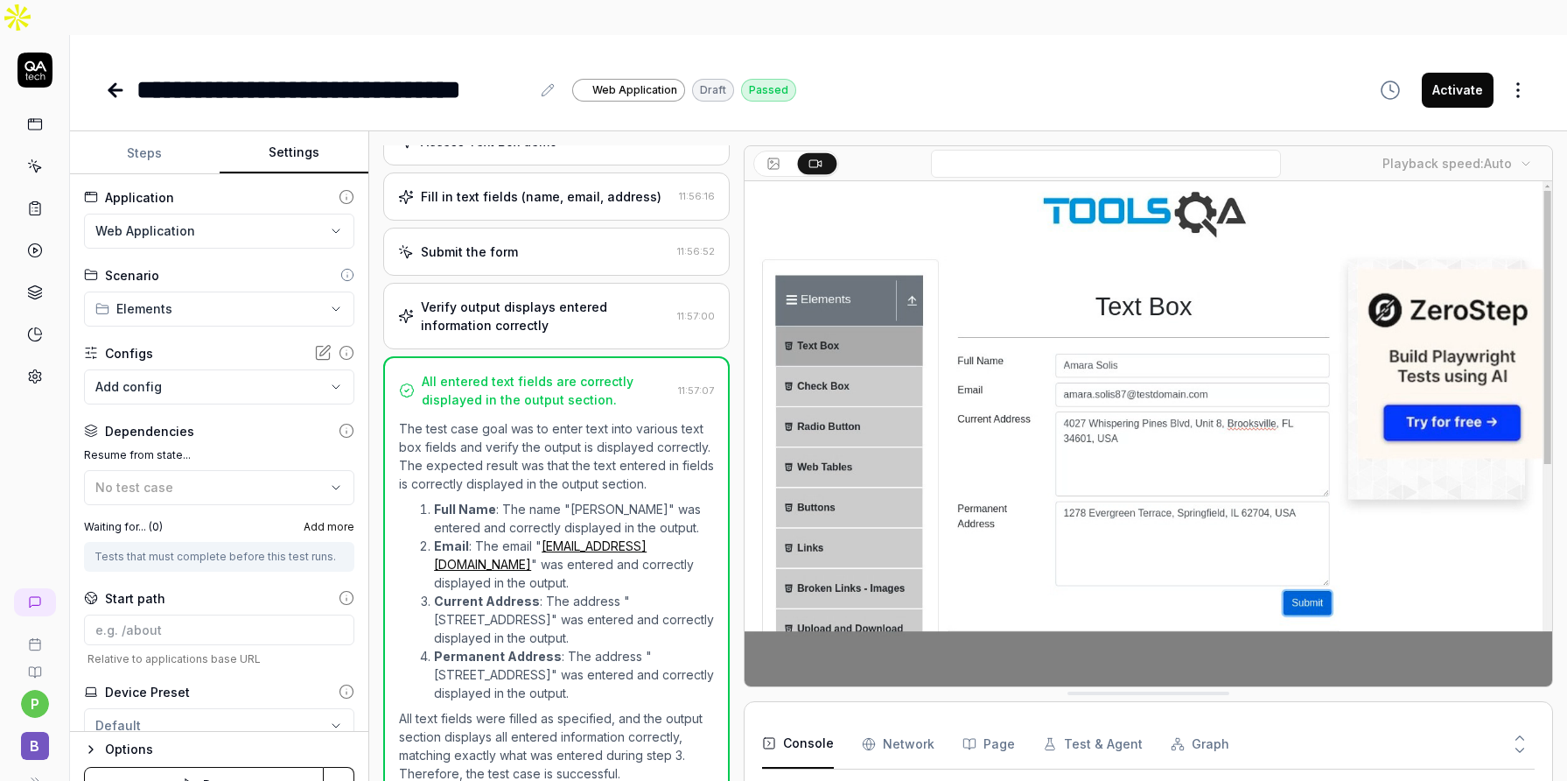
scroll to position [64, 0]
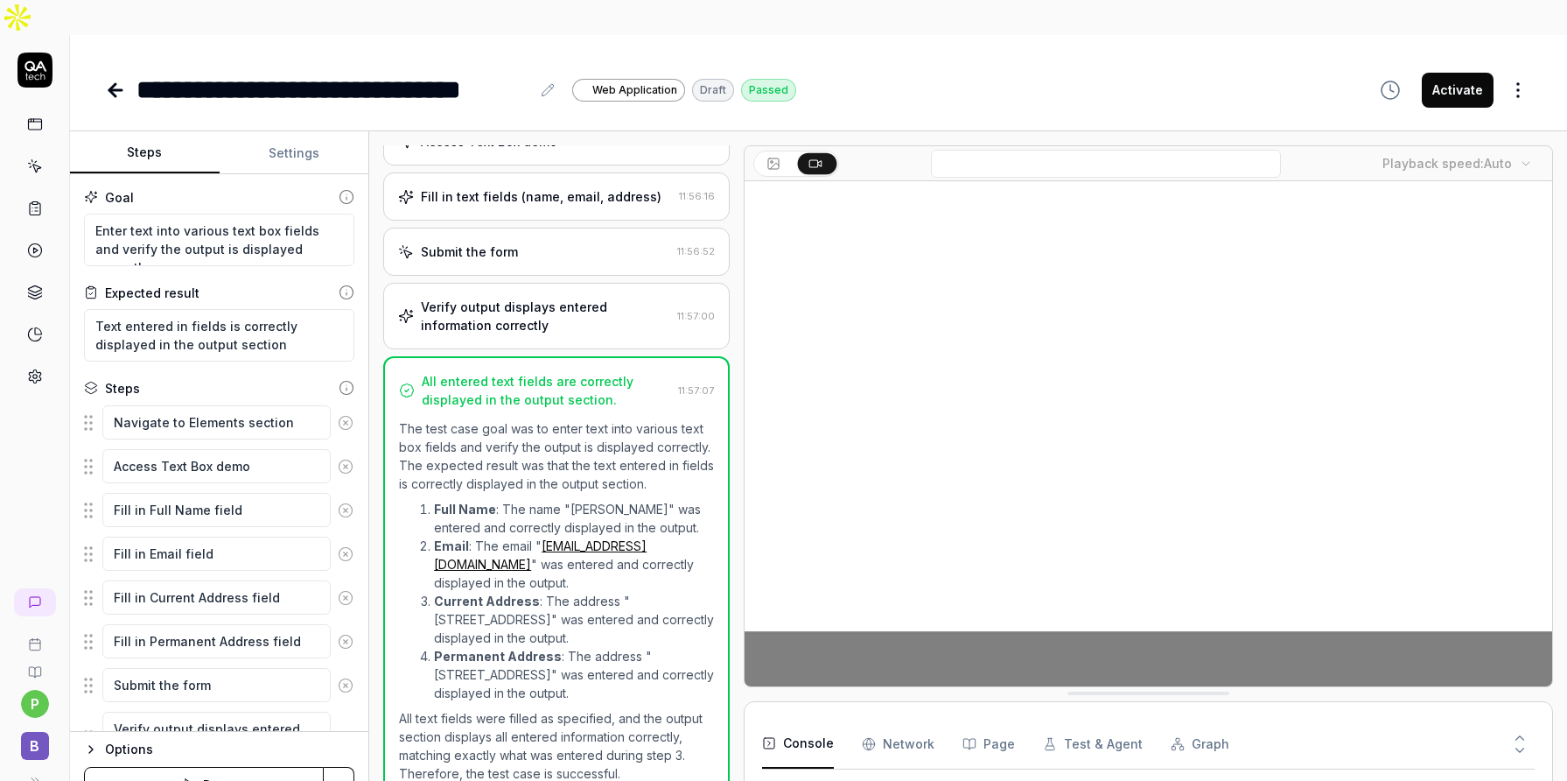
click at [149, 132] on button "Steps" at bounding box center [145, 153] width 150 height 42
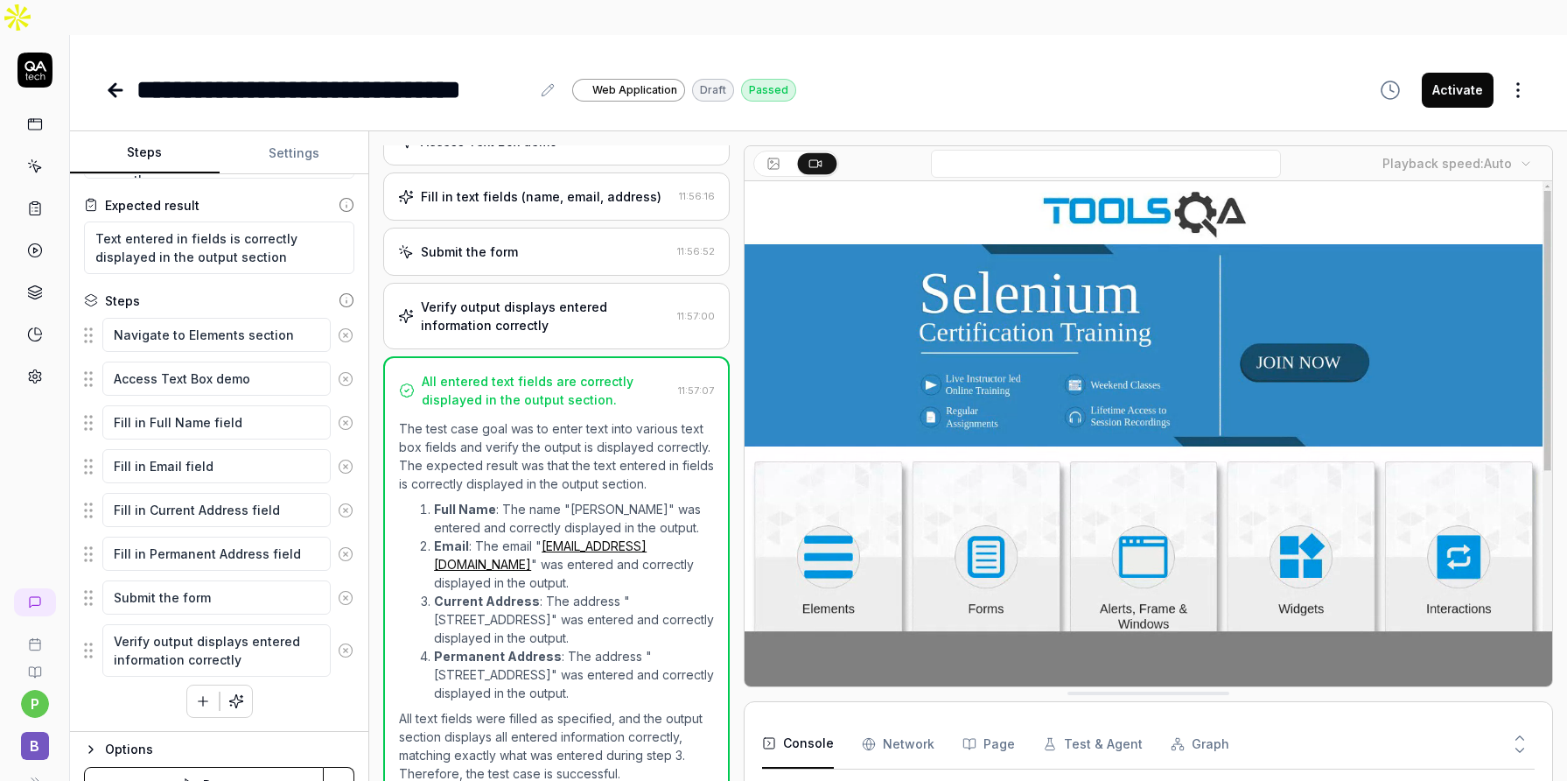
scroll to position [0, 0]
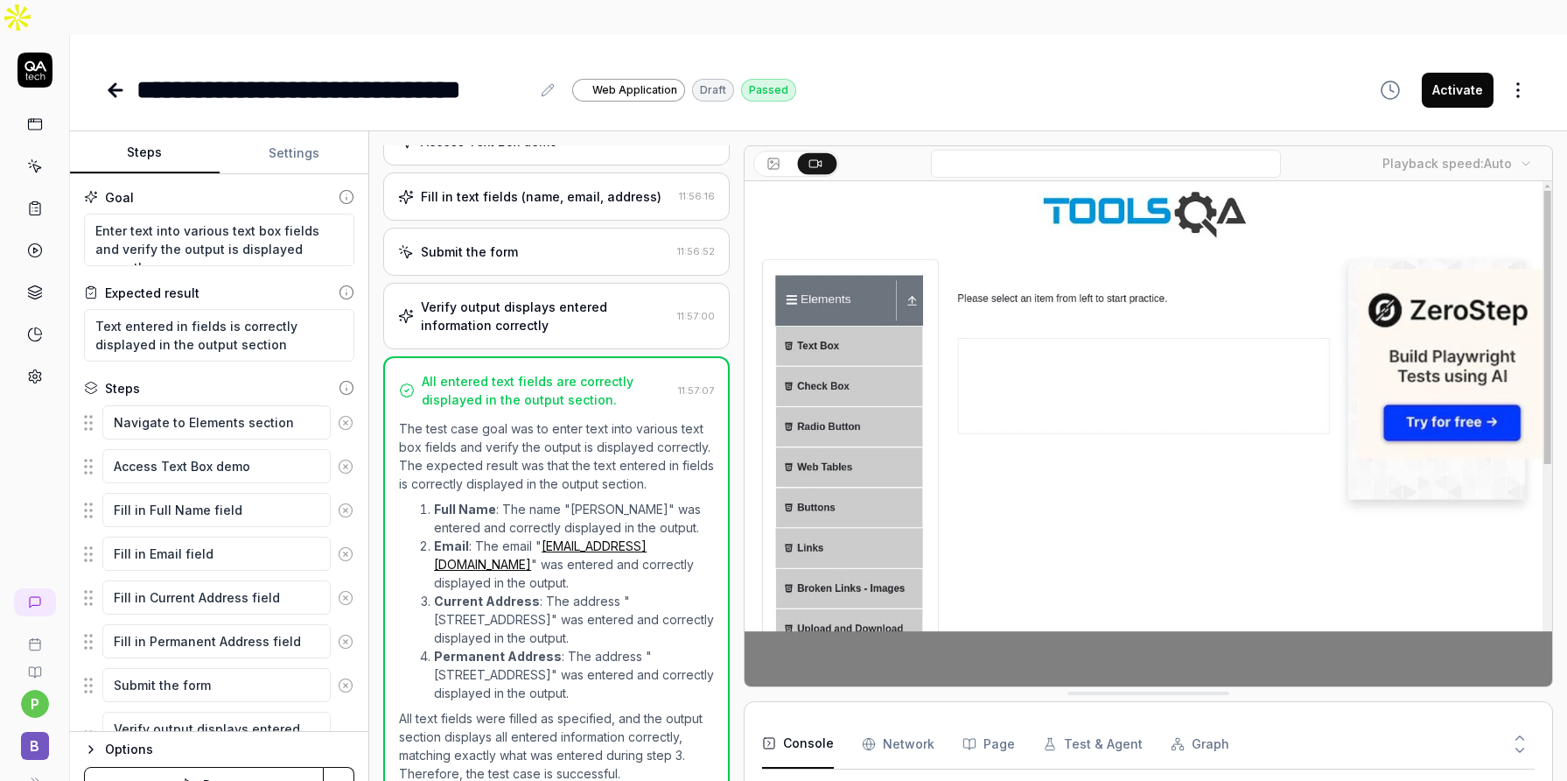
click at [1549, 601] on video at bounding box center [1149, 433] width 808 height 505
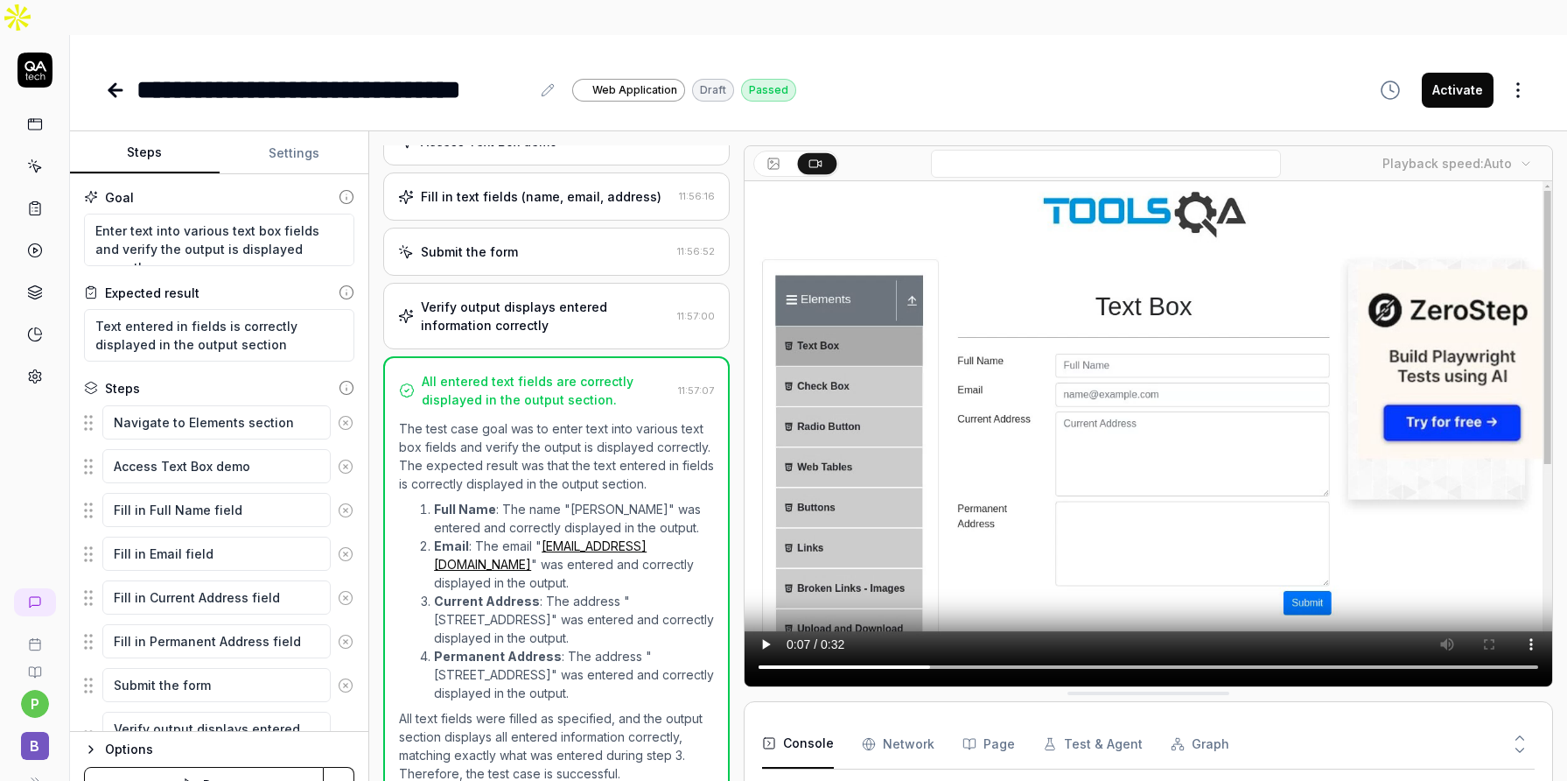
click at [1523, 742] on icon at bounding box center [1520, 750] width 16 height 16
click at [858, 719] on div "Console Network Page Test & Agent Graph" at bounding box center [1148, 744] width 773 height 50
click at [888, 719] on Requests "Network" at bounding box center [898, 743] width 73 height 49
click at [985, 719] on button "Page" at bounding box center [989, 743] width 53 height 49
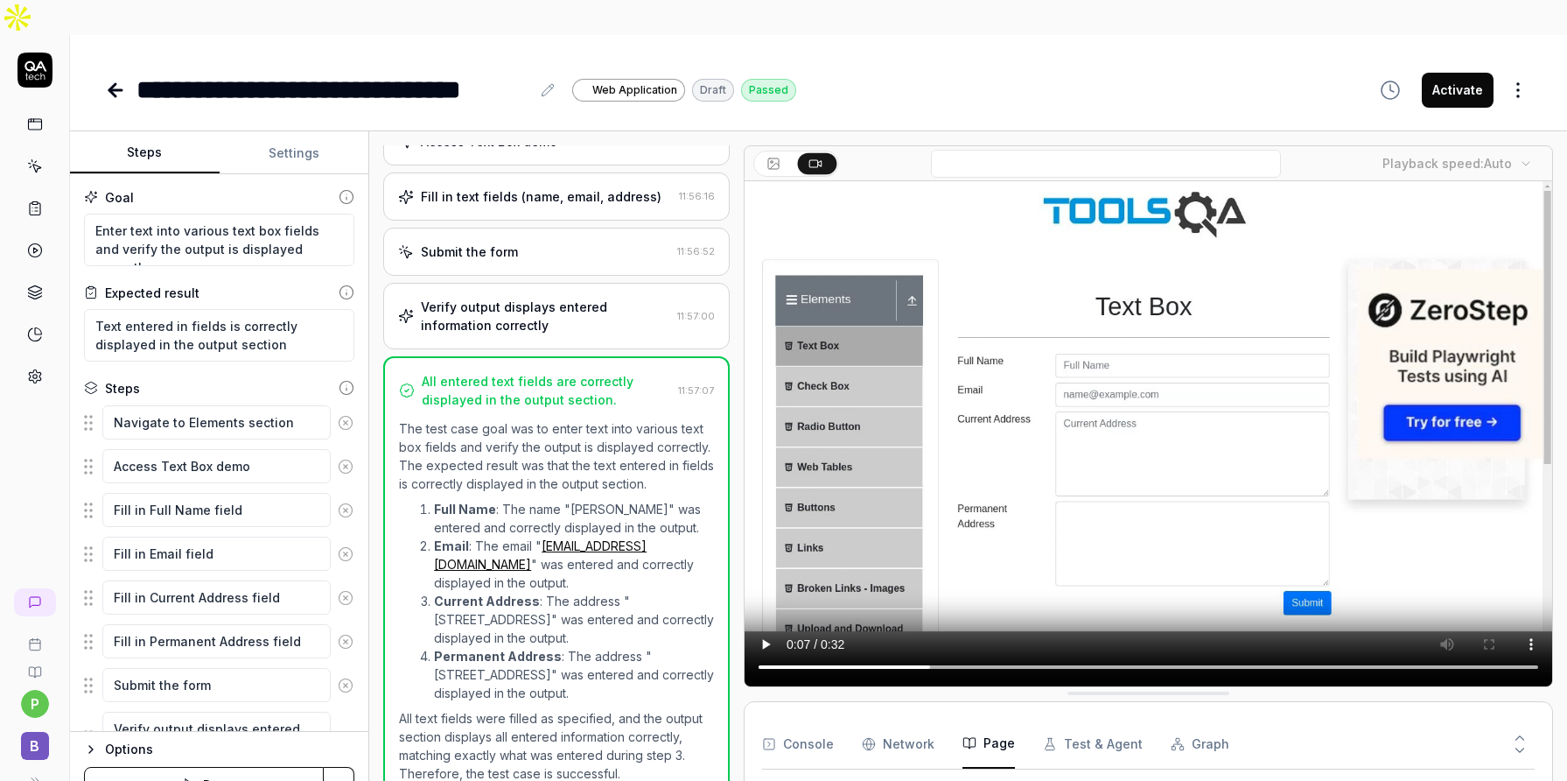
click at [1075, 719] on button "Test & Agent" at bounding box center [1093, 743] width 100 height 49
click at [1150, 719] on div "Console Network Page Test & Agent Graph" at bounding box center [1148, 744] width 773 height 50
click at [1158, 719] on div "Console Network Page Test & Agent Graph" at bounding box center [1148, 744] width 773 height 50
click at [1187, 719] on button "Graph" at bounding box center [1200, 743] width 59 height 49
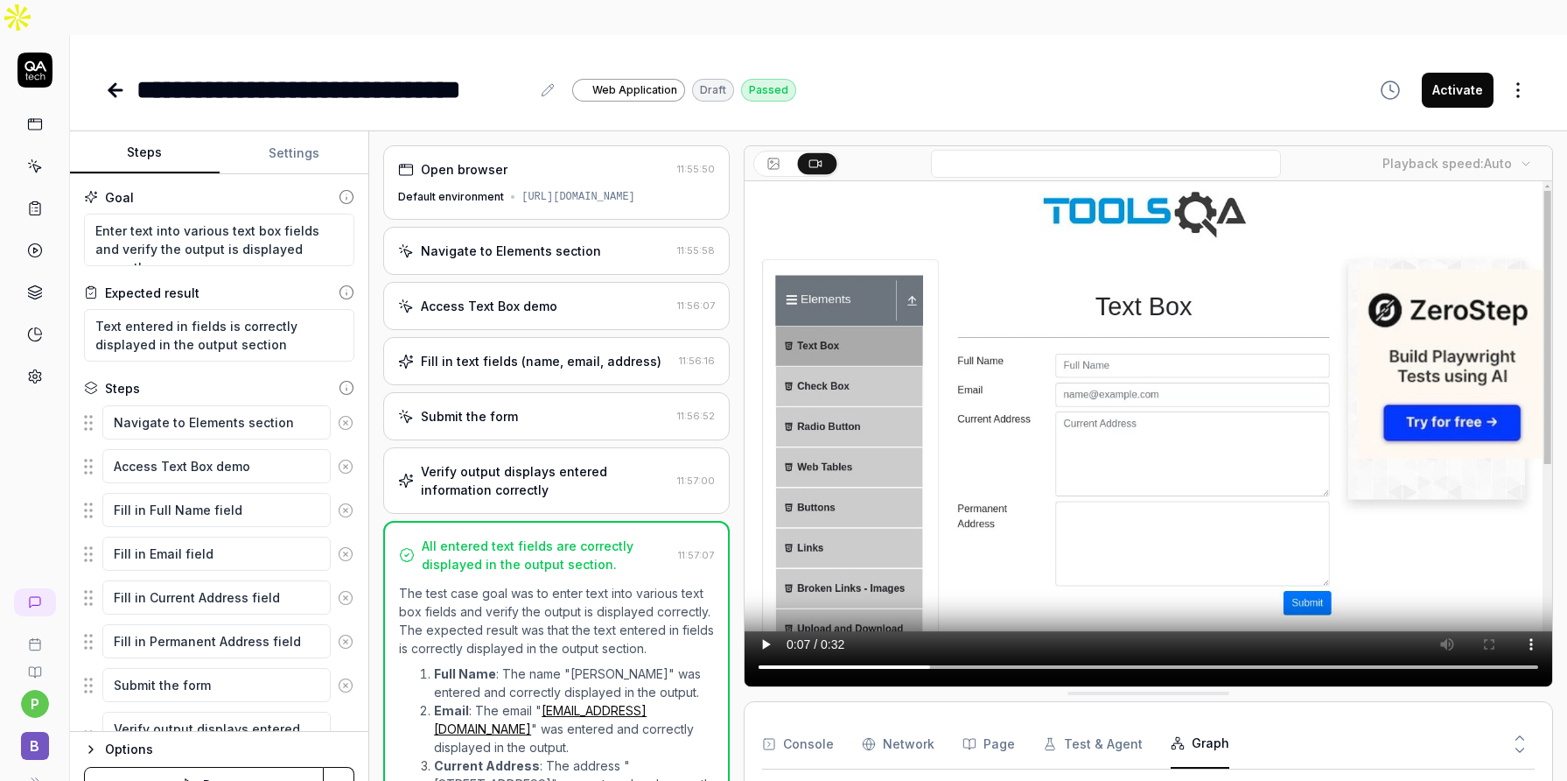
click at [122, 80] on icon at bounding box center [115, 90] width 21 height 21
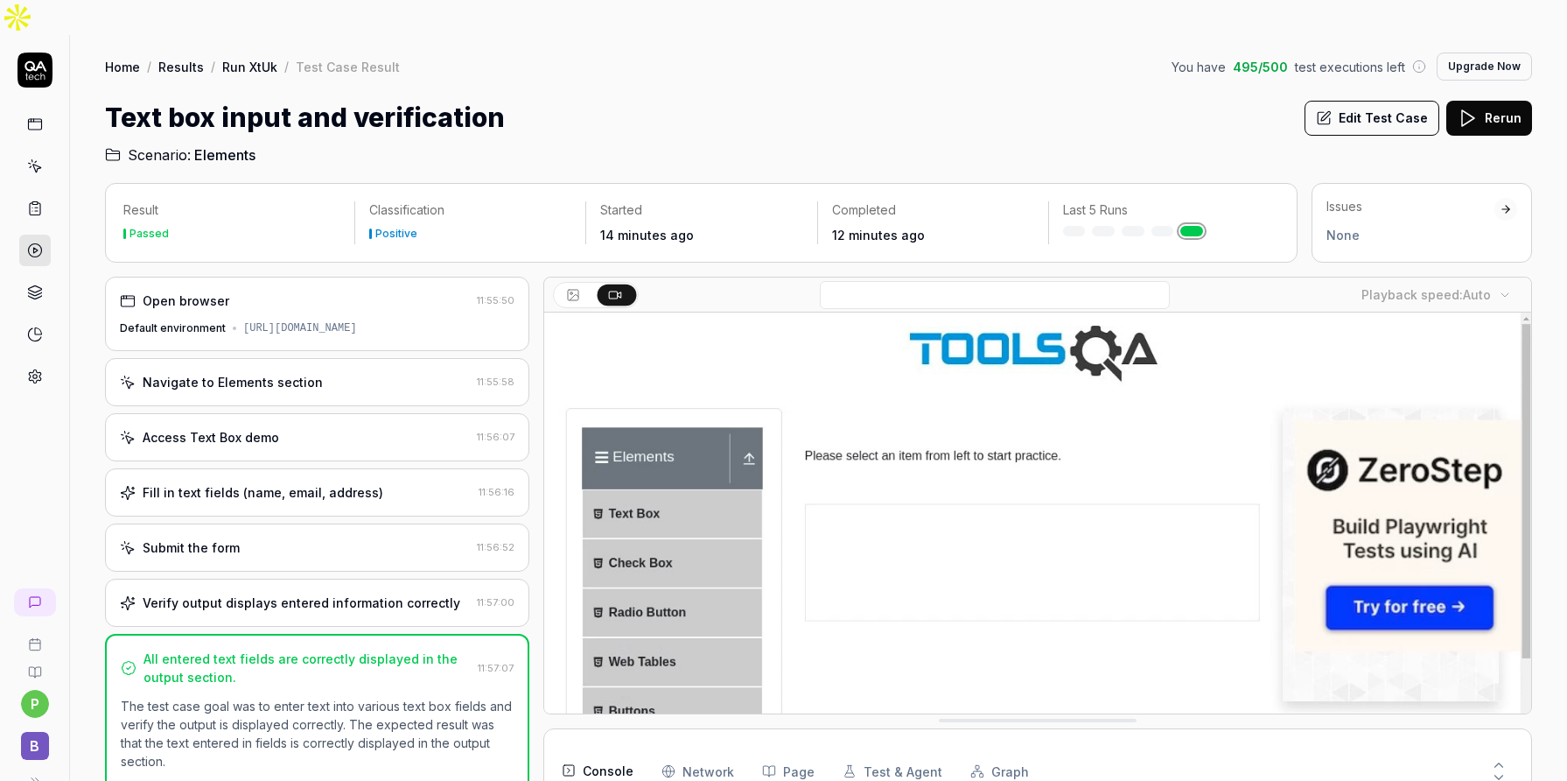
click at [41, 651] on link at bounding box center [34, 665] width 55 height 28
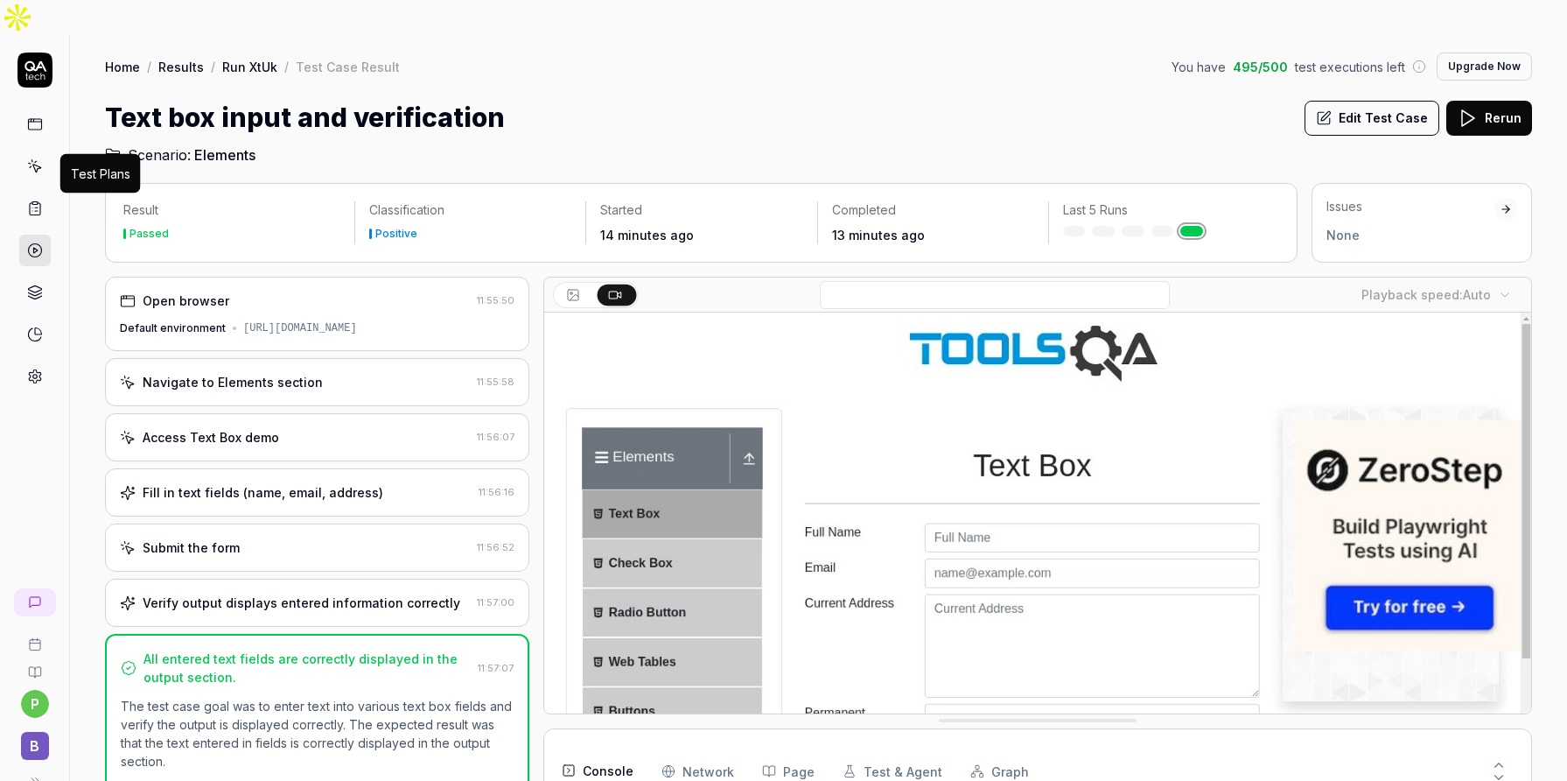
click at [34, 200] on icon at bounding box center [35, 208] width 16 height 16
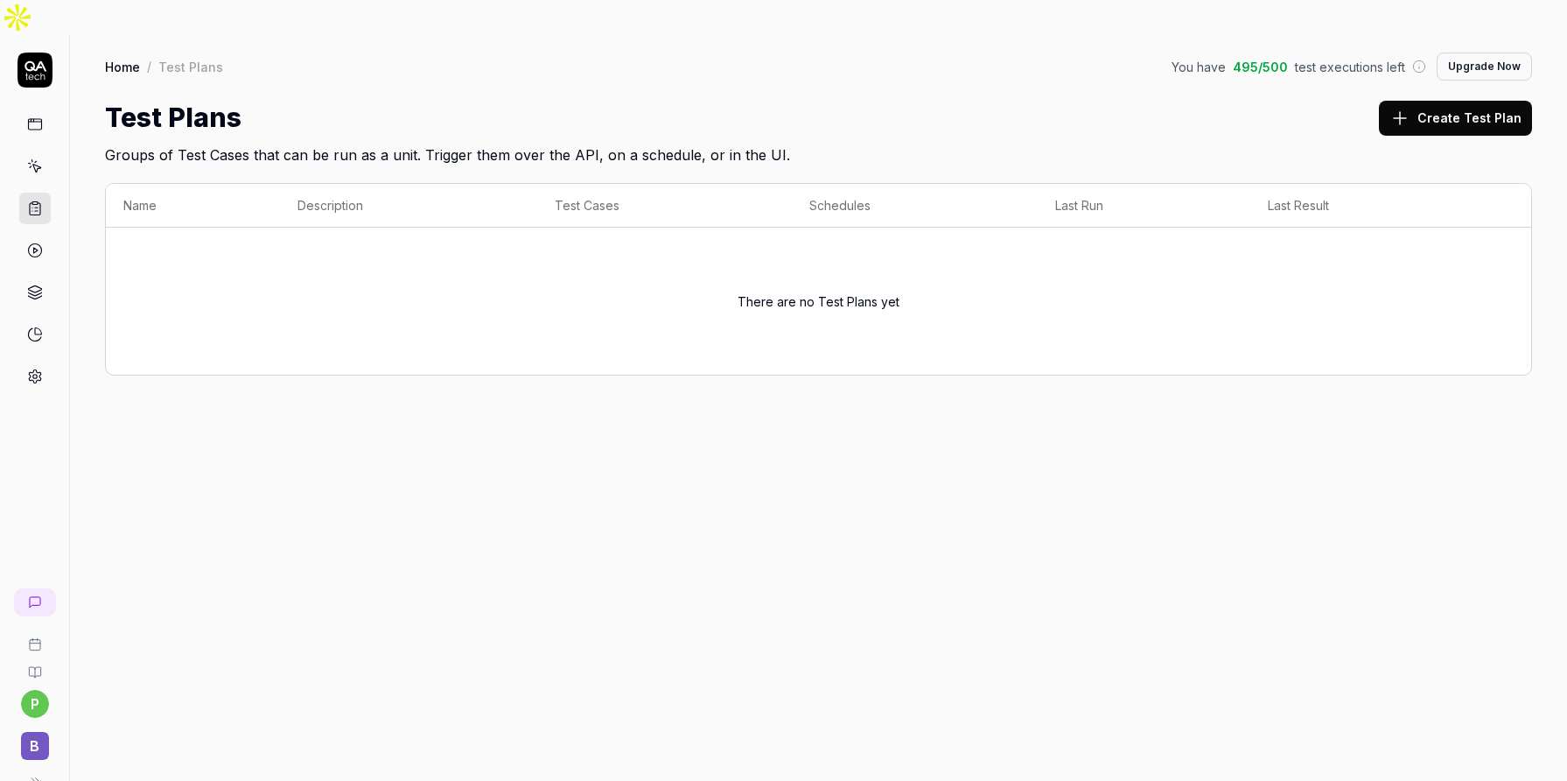
click at [1490, 53] on button "Upgrade Now" at bounding box center [1484, 67] width 95 height 28
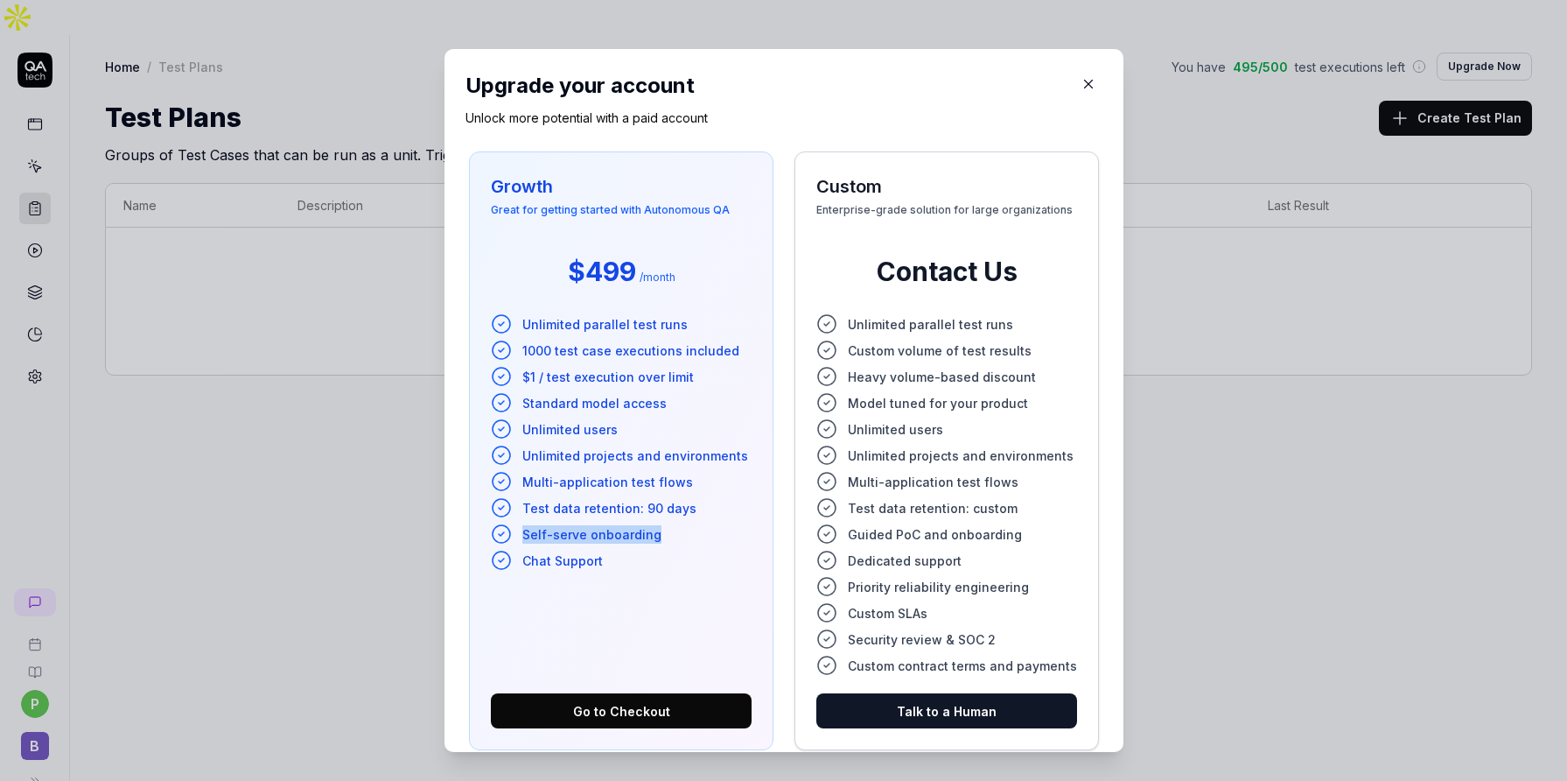
drag, startPoint x: 667, startPoint y: 534, endPoint x: 506, endPoint y: 530, distance: 161.0
click at [506, 530] on li "Self-serve onboarding" at bounding box center [621, 533] width 261 height 21
click at [640, 545] on ul "Unlimited parallel test runs 1000 test case executions included $1 / test execu…" at bounding box center [621, 441] width 261 height 257
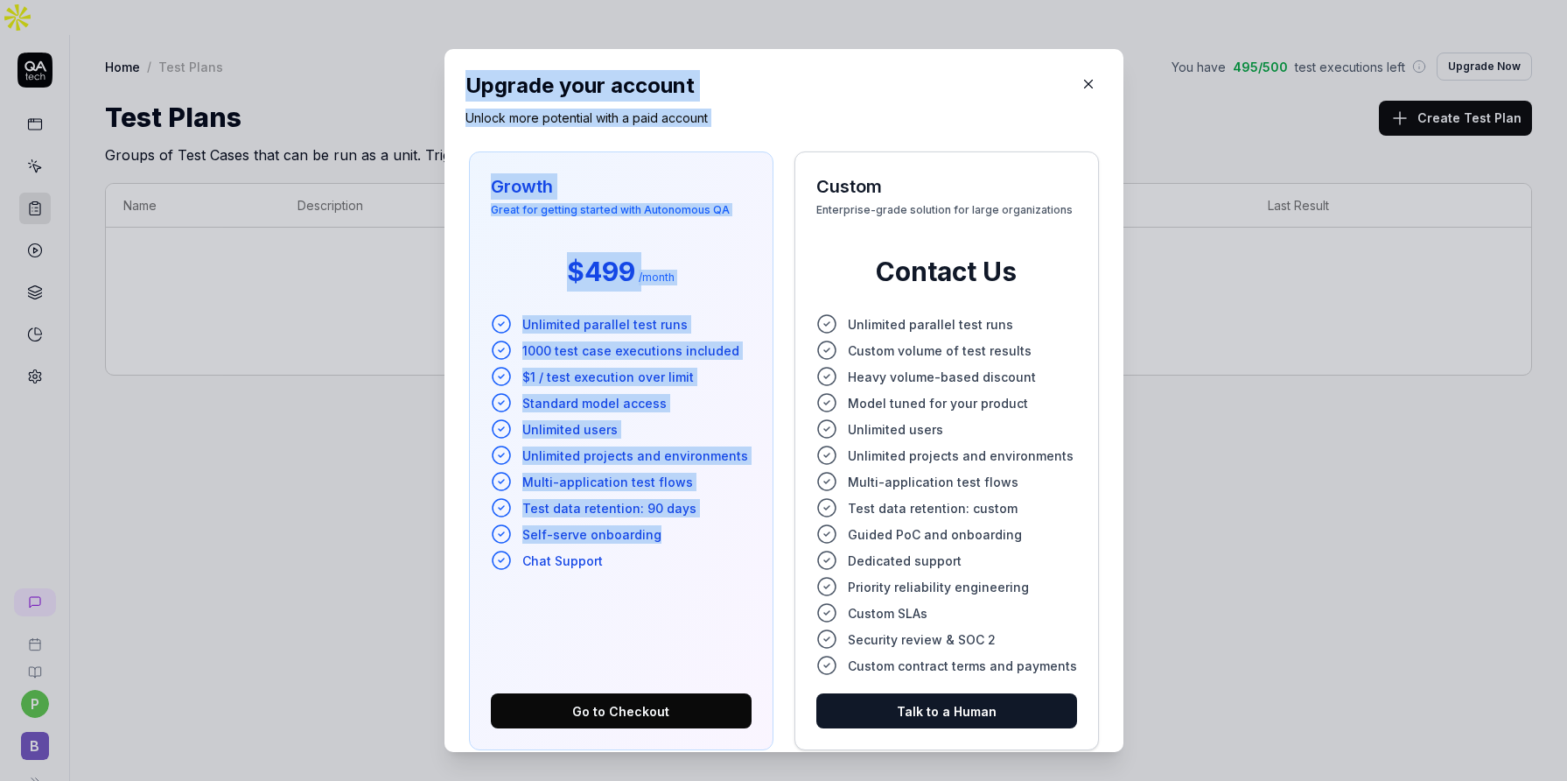
drag, startPoint x: 671, startPoint y: 526, endPoint x: 426, endPoint y: 527, distance: 245.0
click at [426, 527] on div "​ Upgrade your account Unlock more potential with a paid account Growth Great f…" at bounding box center [784, 400] width 749 height 745
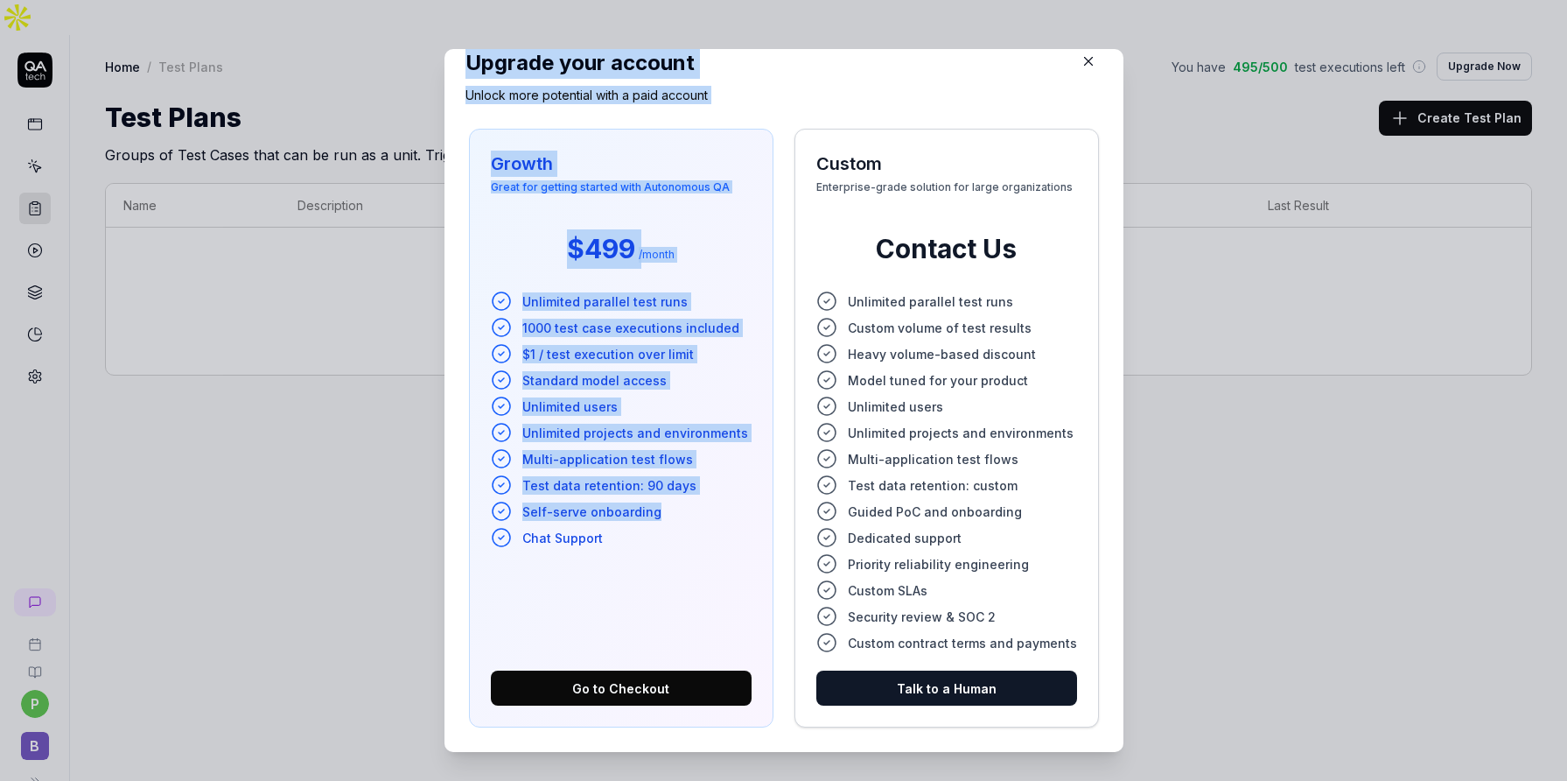
click at [1081, 64] on icon "button" at bounding box center [1089, 61] width 16 height 16
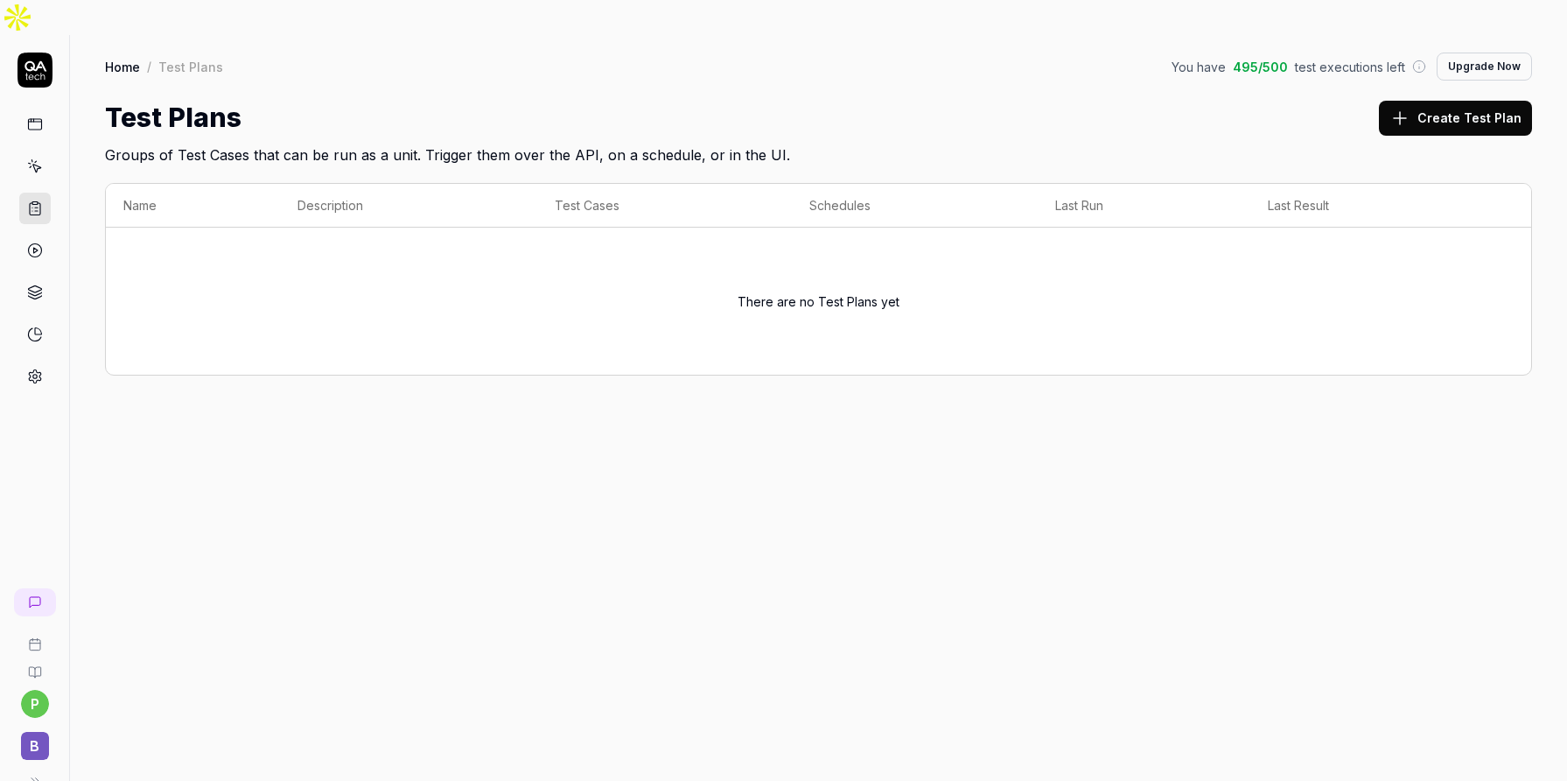
click at [38, 116] on icon at bounding box center [35, 124] width 16 height 16
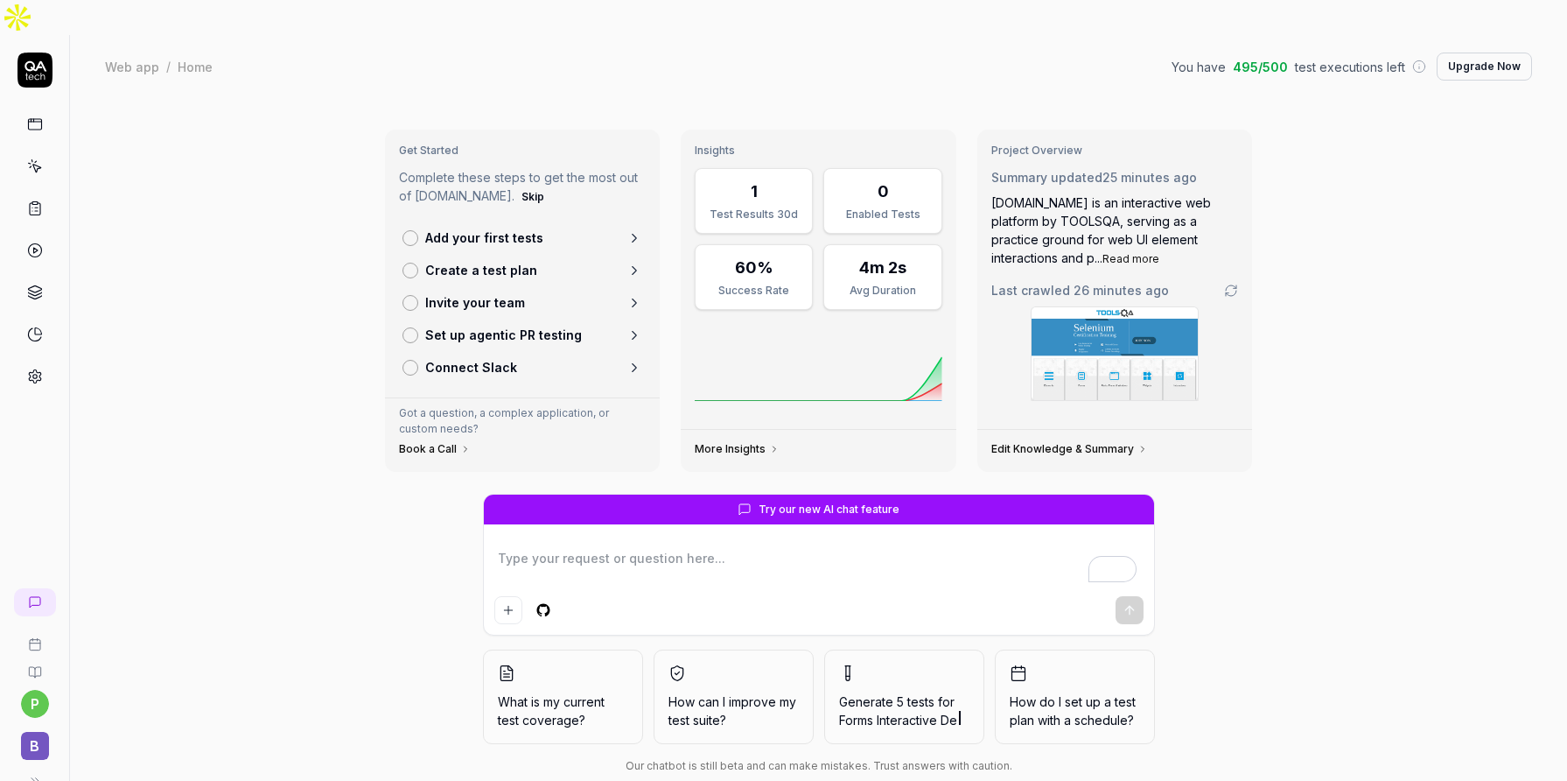
type textarea "*"
